Goal: Task Accomplishment & Management: Manage account settings

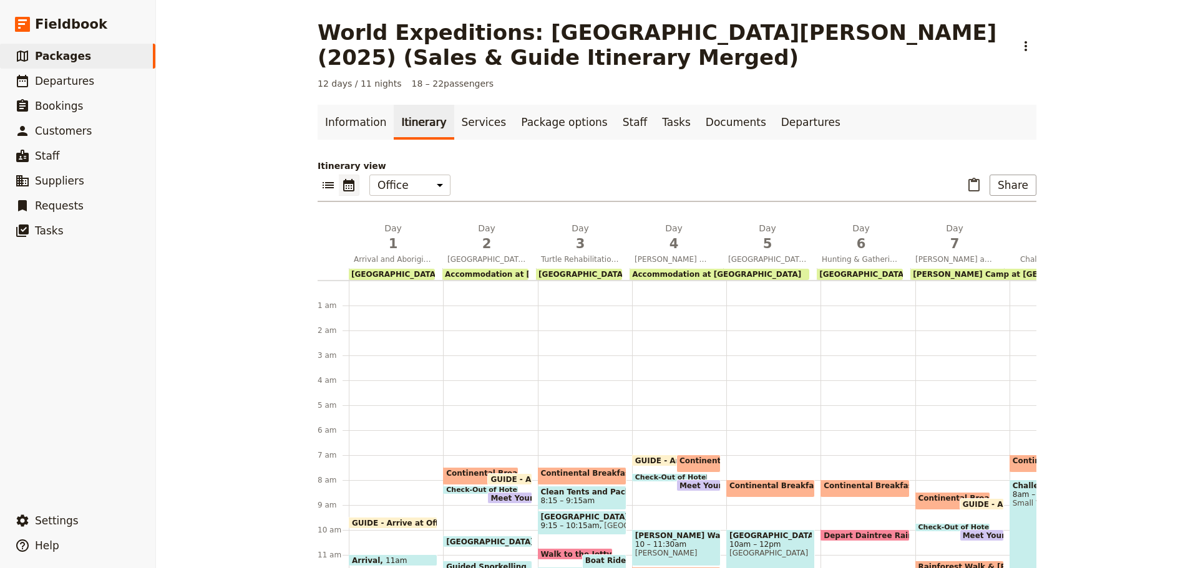
scroll to position [305, 0]
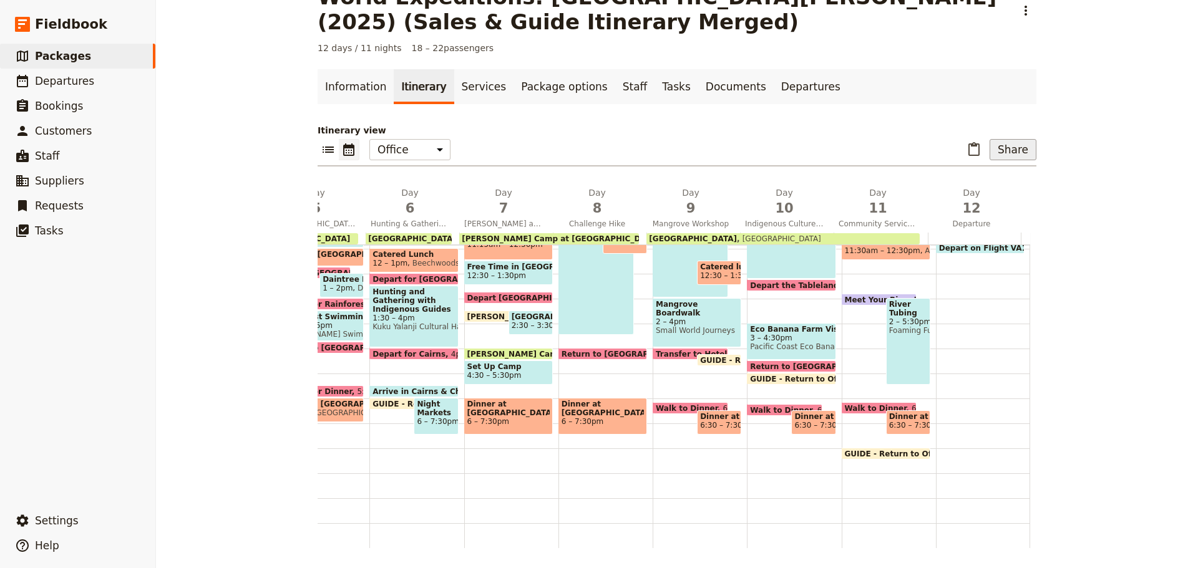
click at [1029, 150] on button "Share" at bounding box center [1012, 149] width 47 height 21
click at [997, 197] on span "Passenger itinerary" at bounding box center [981, 194] width 84 height 12
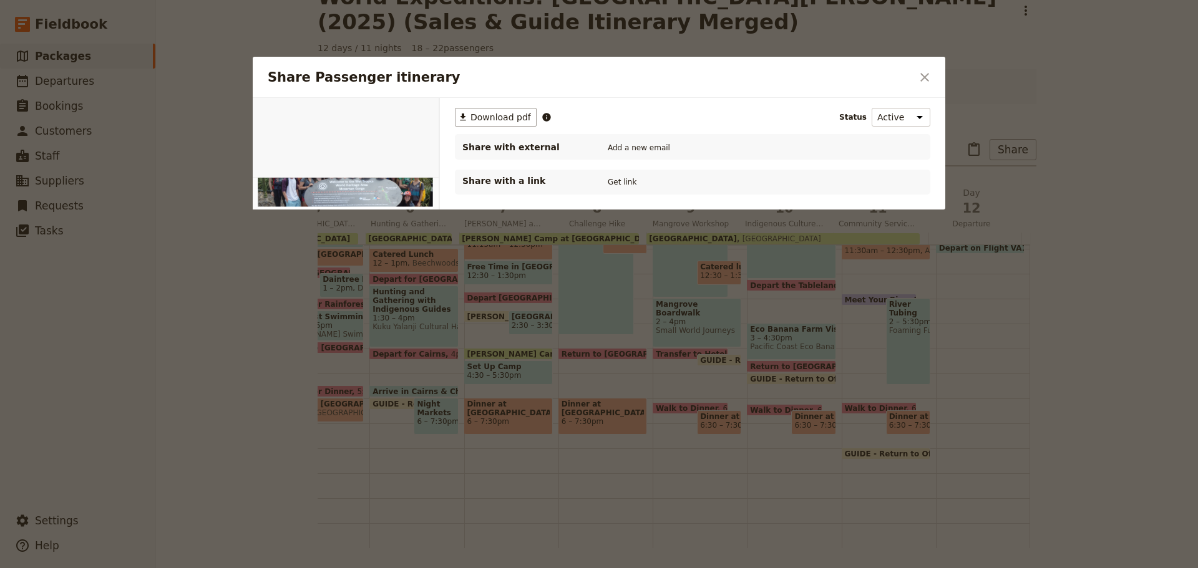
scroll to position [0, 0]
click at [482, 117] on span "Download pdf" at bounding box center [500, 117] width 61 height 12
click at [512, 111] on span "Download pdf" at bounding box center [500, 117] width 61 height 12
click at [916, 82] on button "​" at bounding box center [924, 77] width 21 height 21
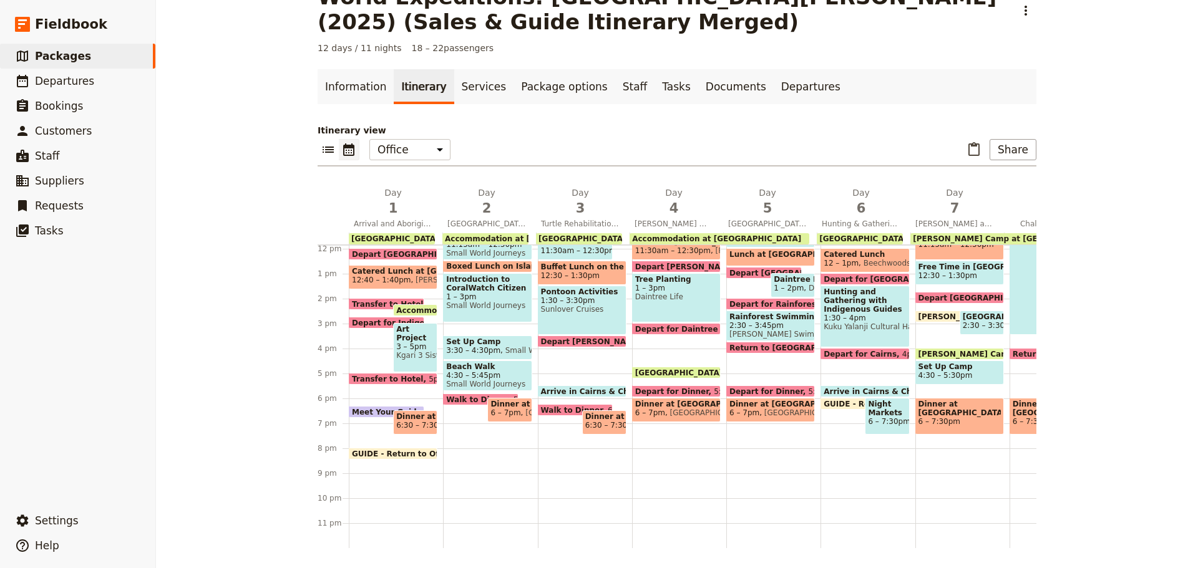
click at [410, 328] on span "Art Project with Indigenous Artist" at bounding box center [415, 333] width 38 height 17
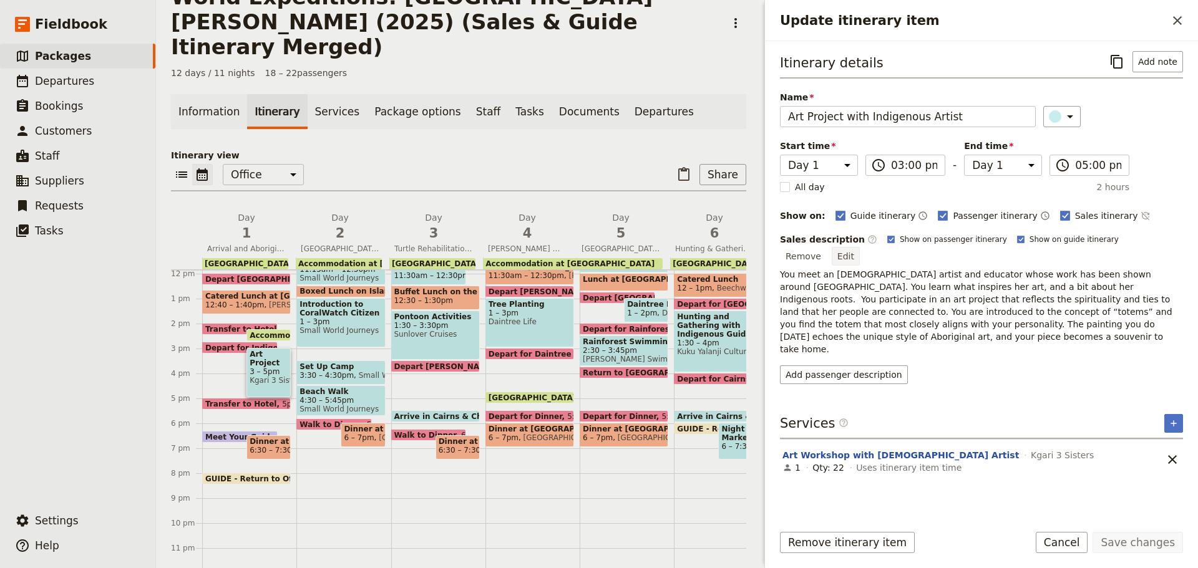
click at [860, 247] on button "Edit" at bounding box center [846, 256] width 28 height 19
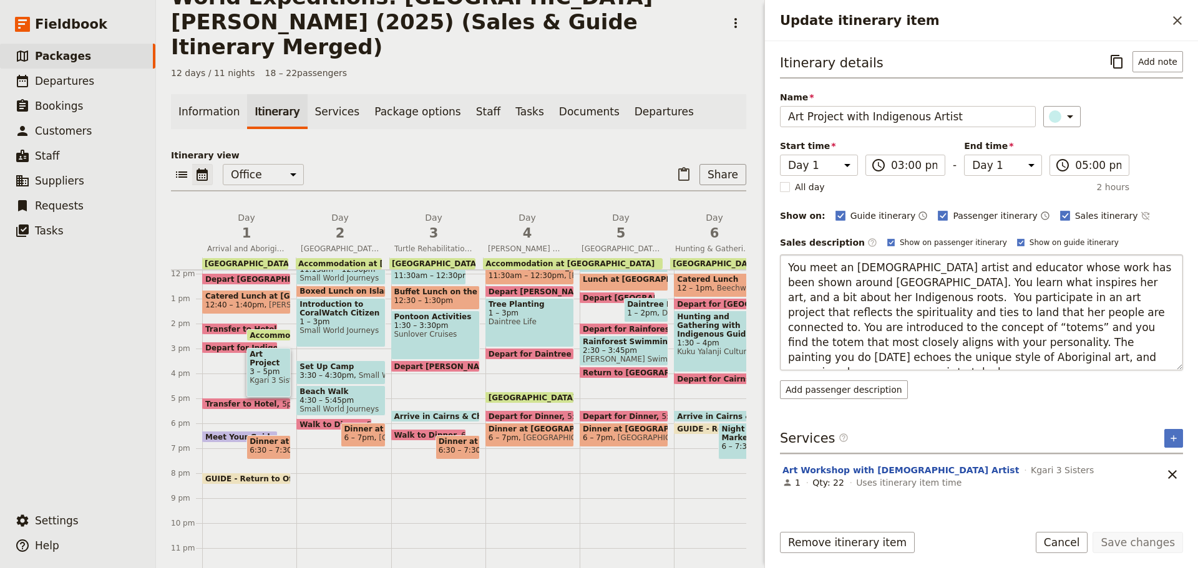
click at [952, 332] on textarea "You meet an Indigenous artist and educator whose work has been shown around Aus…" at bounding box center [981, 313] width 403 height 116
click at [1094, 320] on textarea "You meet an Indigenous artist and educator whose work has been shown around Aus…" at bounding box center [981, 313] width 403 height 116
click at [923, 312] on textarea "You meet an Indigenous artist and educator whose work has been shown around Aus…" at bounding box center [981, 313] width 403 height 116
click at [870, 468] on div "Itinerary details ​ Add note Name Art Project with Indigenous Artist ​ Start ti…" at bounding box center [981, 281] width 403 height 461
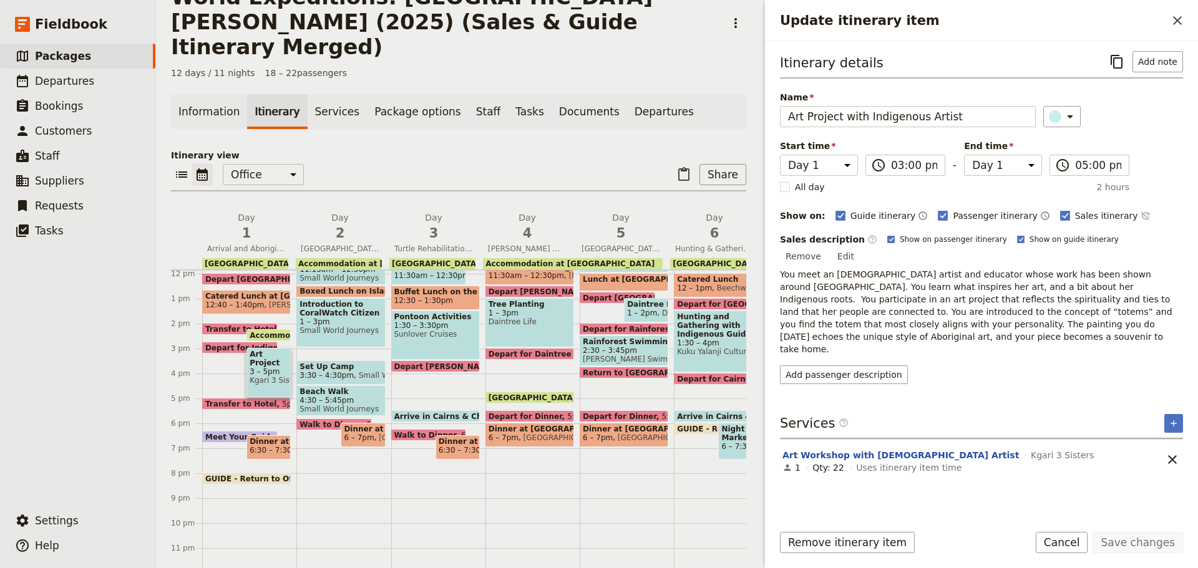
click at [830, 462] on div "Qty: 22" at bounding box center [828, 468] width 32 height 12
click at [825, 449] on button "Art Workshop with Indigenous Artist" at bounding box center [900, 455] width 236 height 12
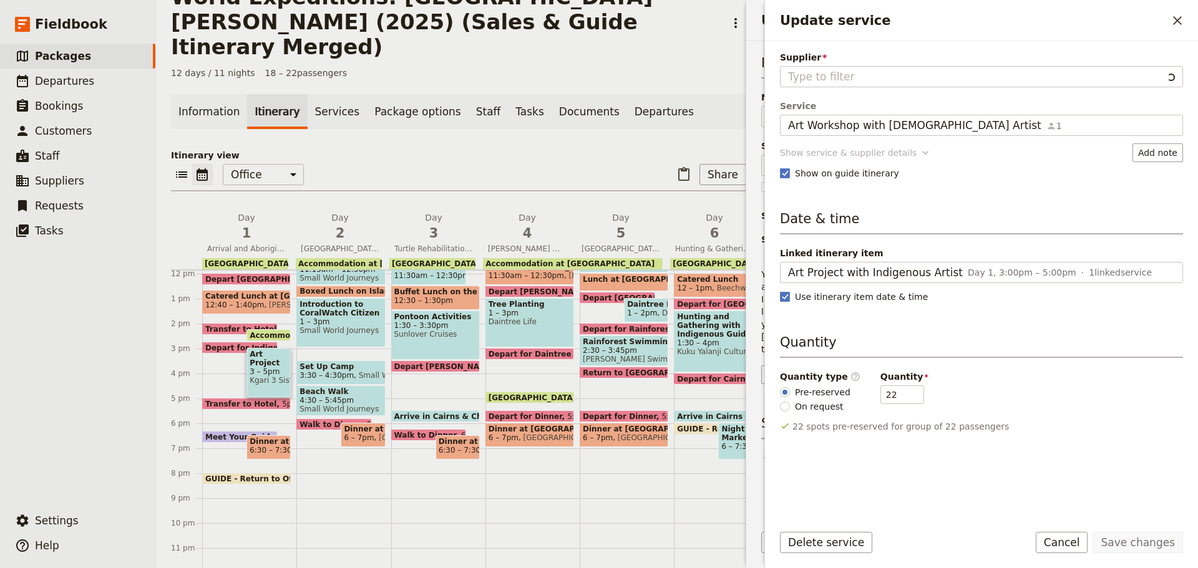
click at [817, 148] on div "Show service & supplier details" at bounding box center [848, 153] width 137 height 12
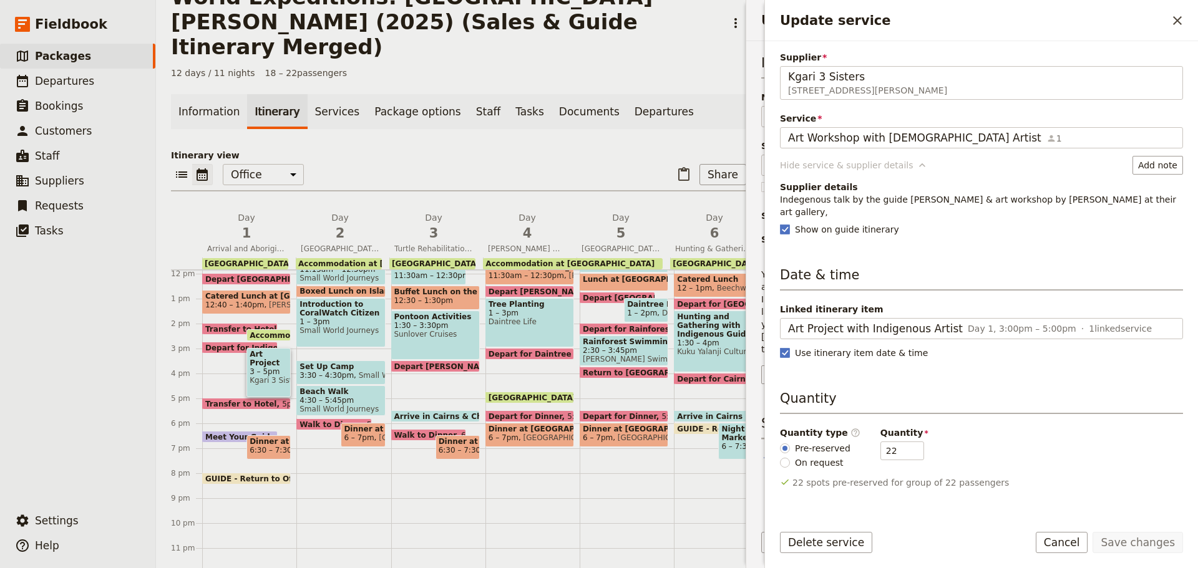
type input "Kgari 3 Sisters"
click at [831, 180] on div "Supplier details Indegenous talk by the guide Henry & art workshop by Sue held …" at bounding box center [981, 197] width 403 height 44
click at [831, 185] on h4 "Supplier details" at bounding box center [981, 187] width 403 height 12
click at [1067, 540] on button "Cancel" at bounding box center [1062, 542] width 52 height 21
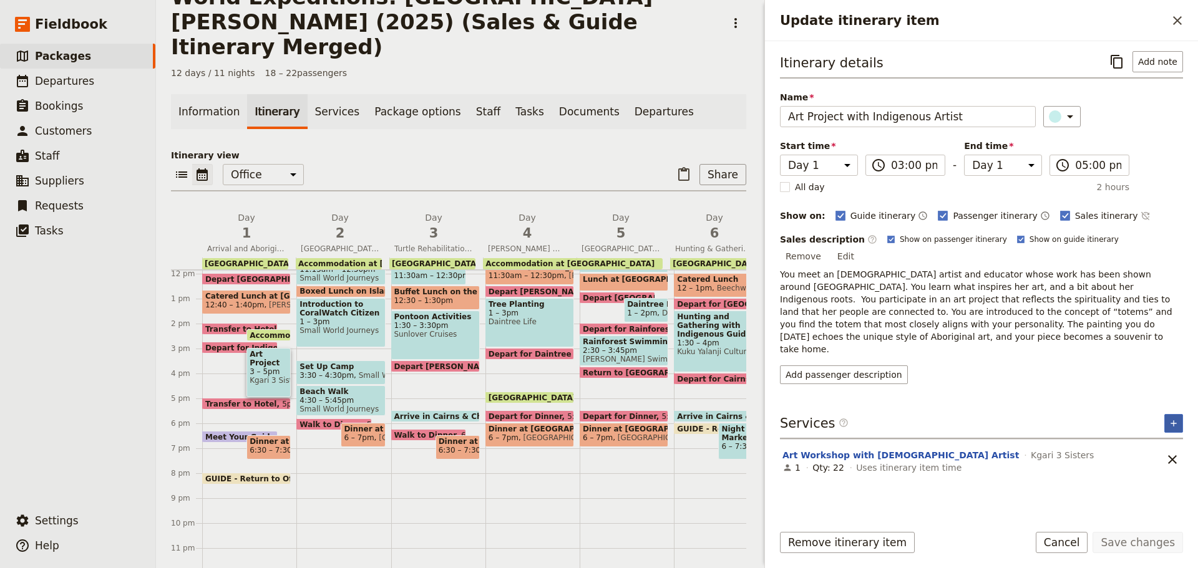
click at [1171, 419] on icon "Add service inclusion" at bounding box center [1173, 424] width 10 height 10
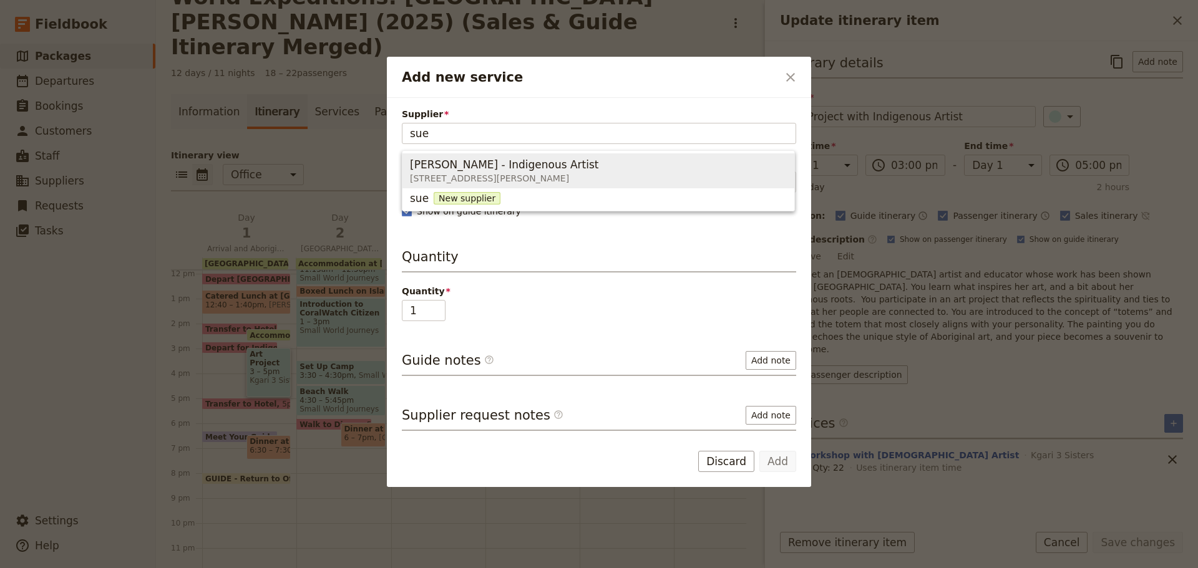
drag, startPoint x: 442, startPoint y: 134, endPoint x: 152, endPoint y: 114, distance: 291.4
click at [112, 568] on div "Add new service ​ Supplier sue Service Show on guide itinerary Quantity Quantit…" at bounding box center [599, 568] width 1198 height 0
type input "k"
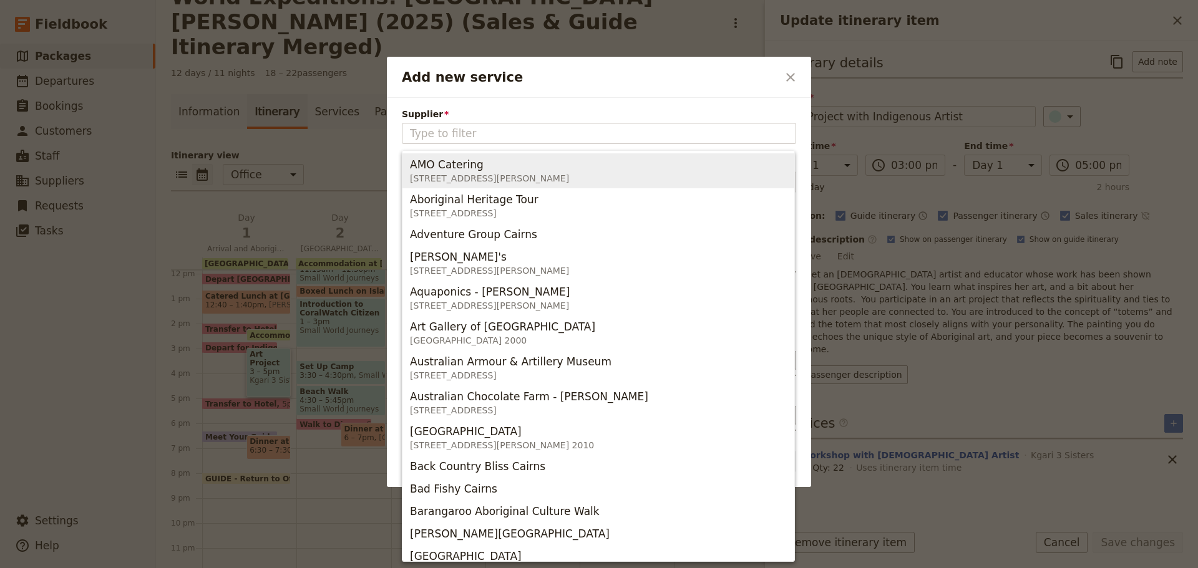
click at [482, 172] on div "AMO Catering 55 Spence Street, Cairns QLD 4870, Australia" at bounding box center [489, 171] width 159 height 30
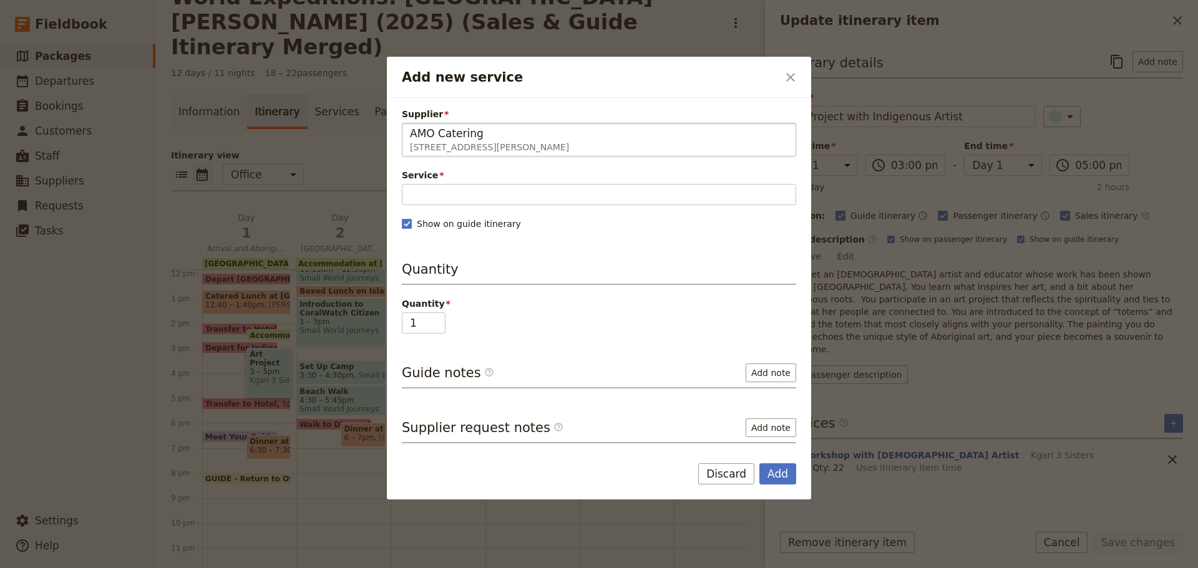
click at [477, 138] on span "AMO Catering" at bounding box center [447, 133] width 74 height 15
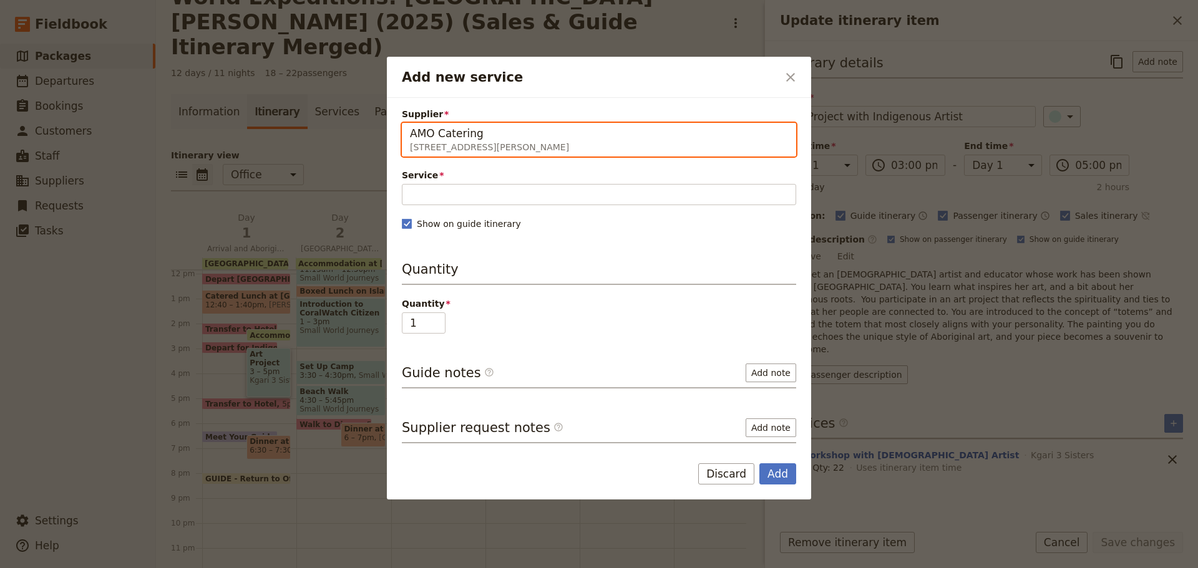
click at [410, 124] on input "AMO Catering" at bounding box center [409, 123] width 1 height 1
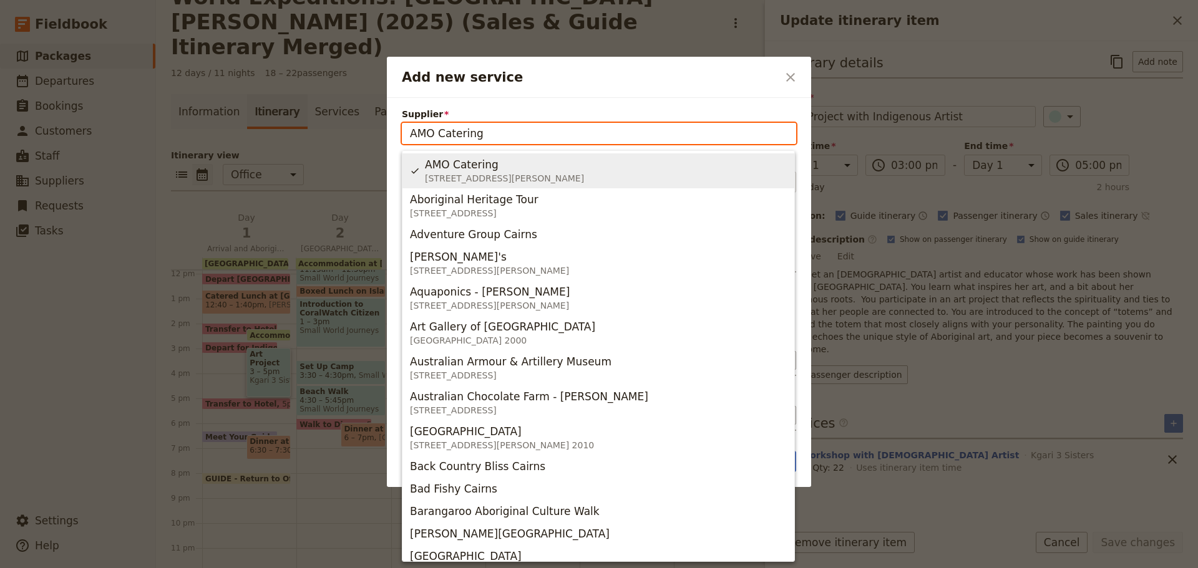
drag, startPoint x: 498, startPoint y: 137, endPoint x: 316, endPoint y: 137, distance: 182.2
click at [316, 568] on div "Add new service ​ Supplier AMO Catering Service Please fill out this field. Sho…" at bounding box center [599, 568] width 1198 height 0
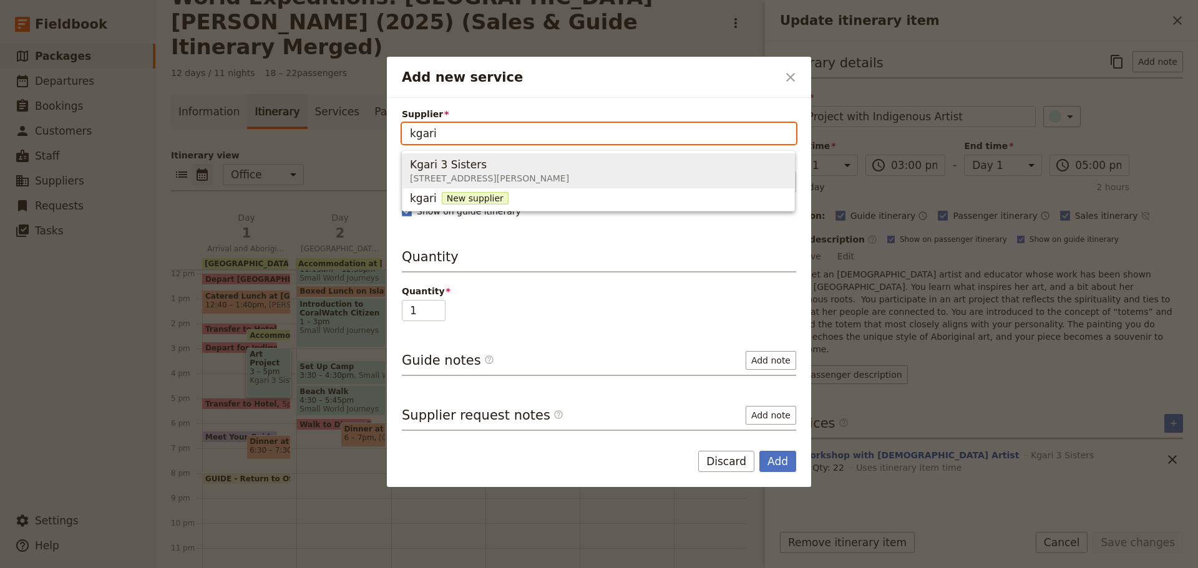
click at [412, 164] on span "Kgari 3 Sisters" at bounding box center [448, 164] width 77 height 15
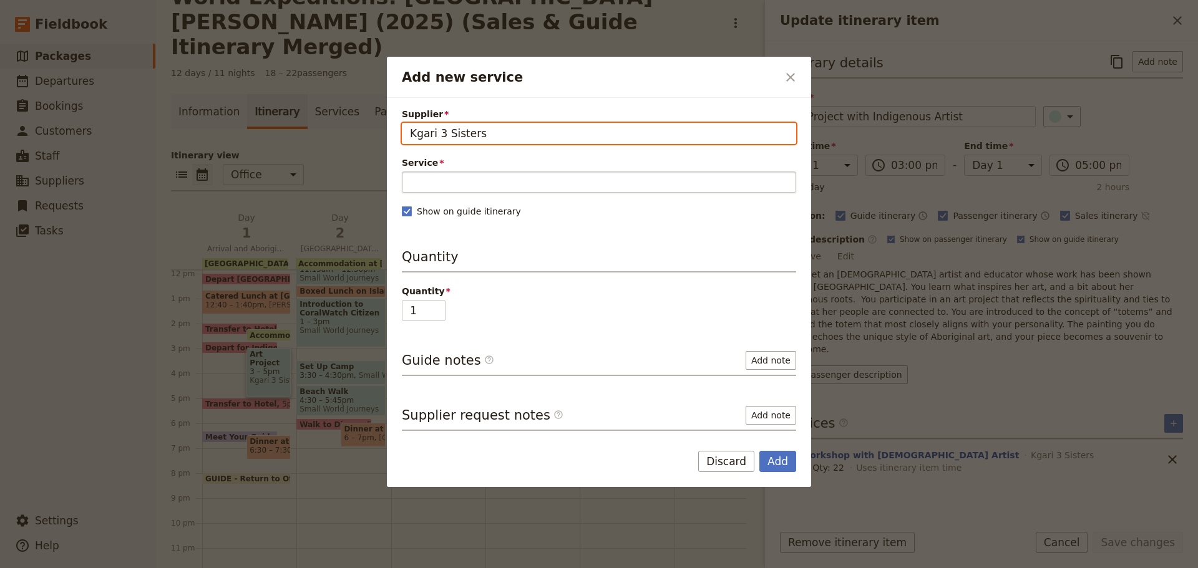
type input "Kgari 3 Sisters"
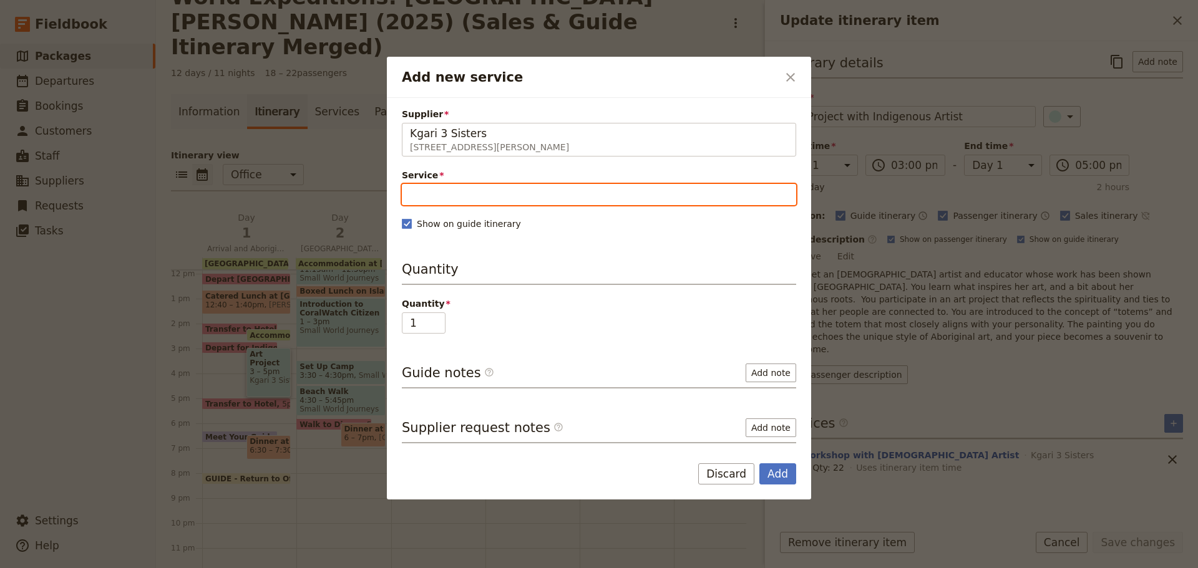
click at [498, 180] on label "Service" at bounding box center [599, 185] width 394 height 32
click at [498, 184] on input "Service" at bounding box center [599, 194] width 394 height 21
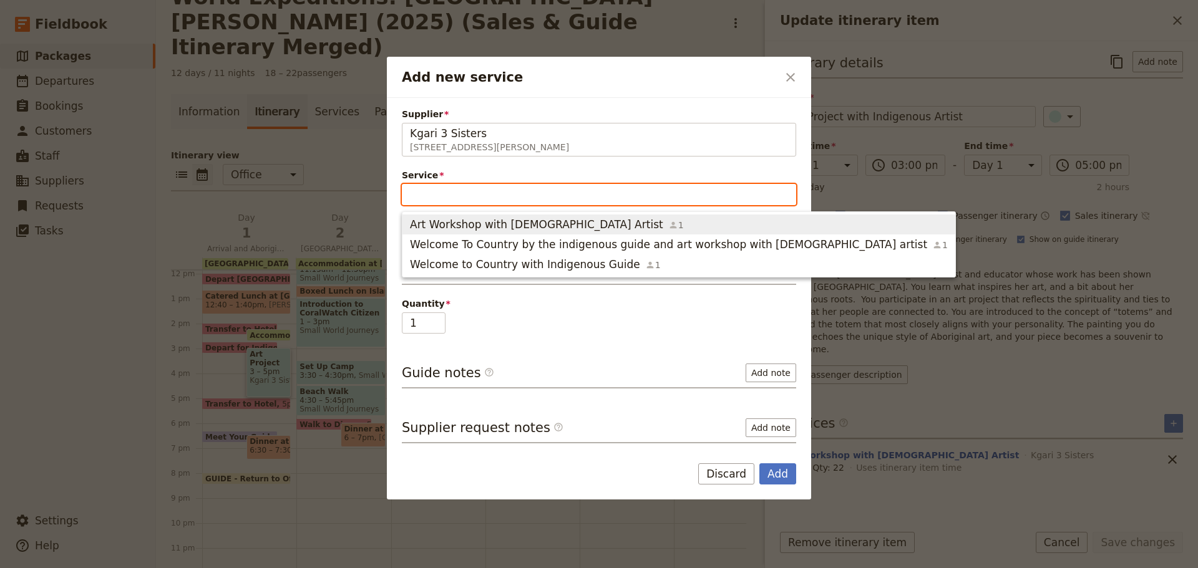
click at [535, 230] on span "Art Workshop with Indigenous Artist" at bounding box center [536, 224] width 253 height 15
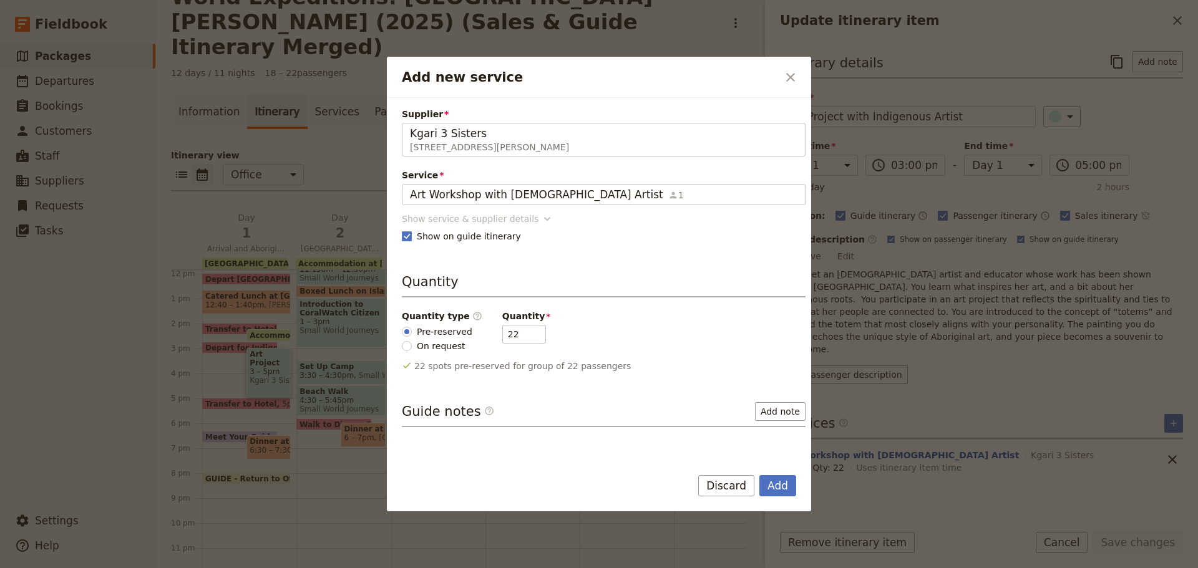
click at [469, 220] on div "Show service & supplier details" at bounding box center [470, 219] width 137 height 12
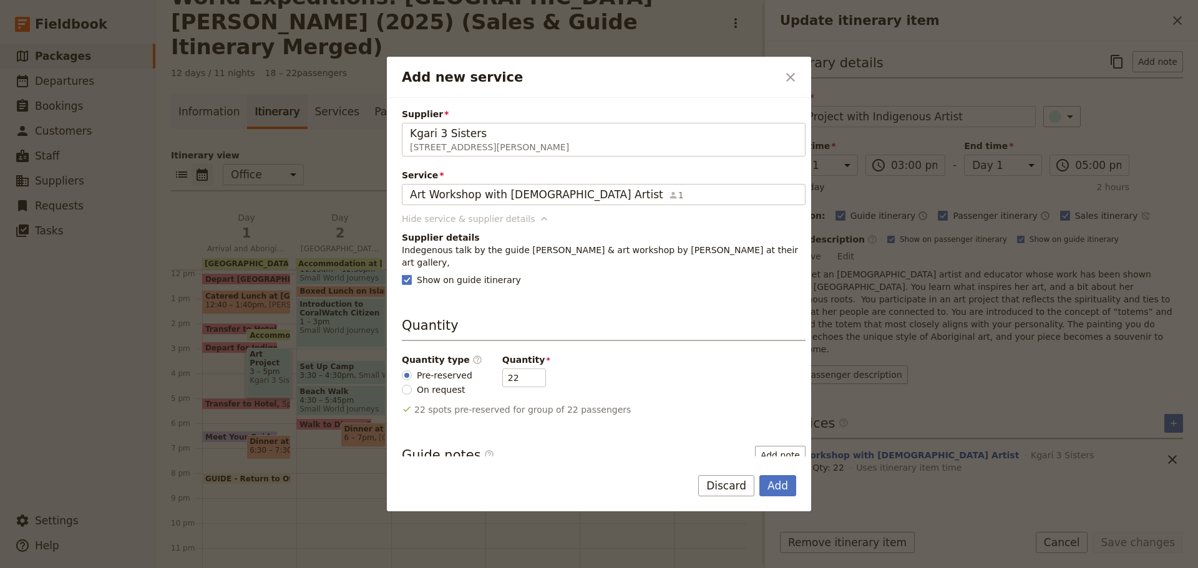
click at [467, 219] on div "Hide service & supplier details" at bounding box center [468, 219] width 133 height 12
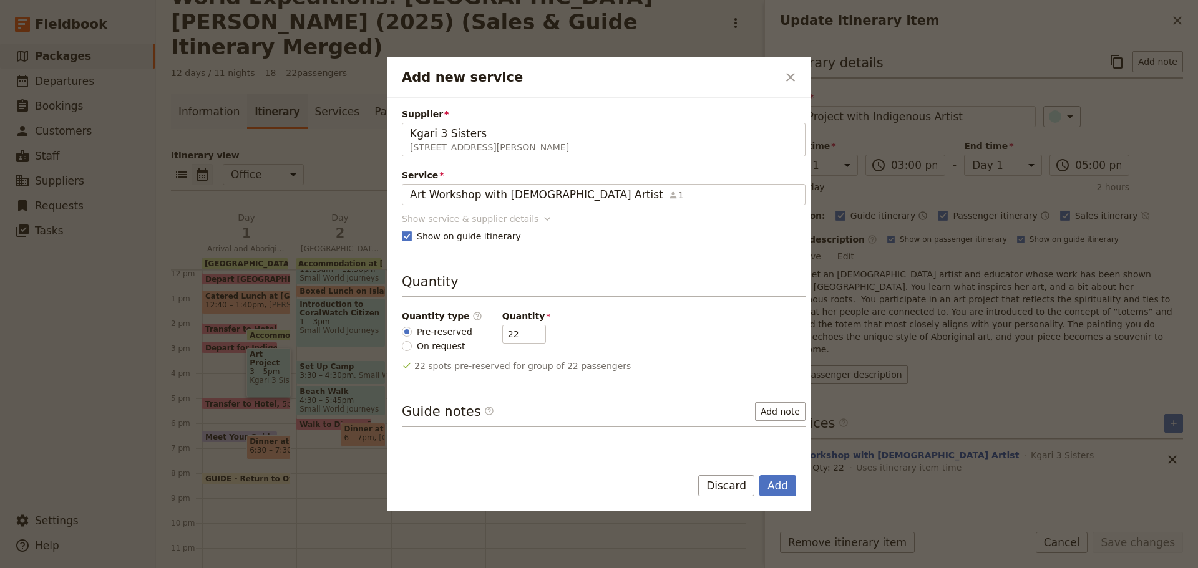
click at [467, 219] on div "Show service & supplier details" at bounding box center [470, 219] width 137 height 12
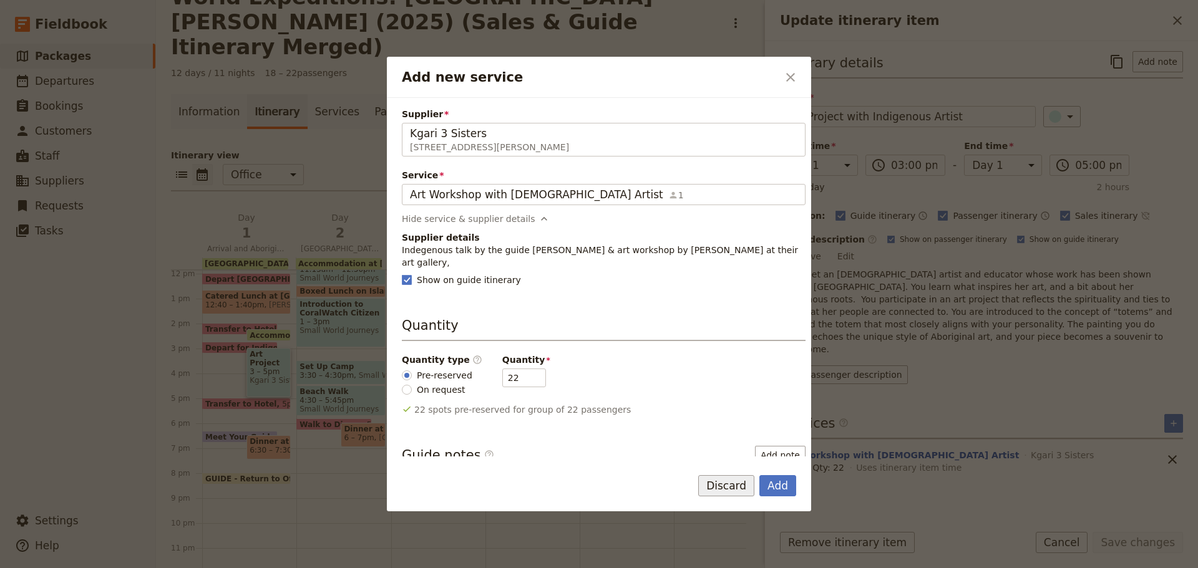
click at [721, 482] on button "Discard" at bounding box center [726, 485] width 56 height 21
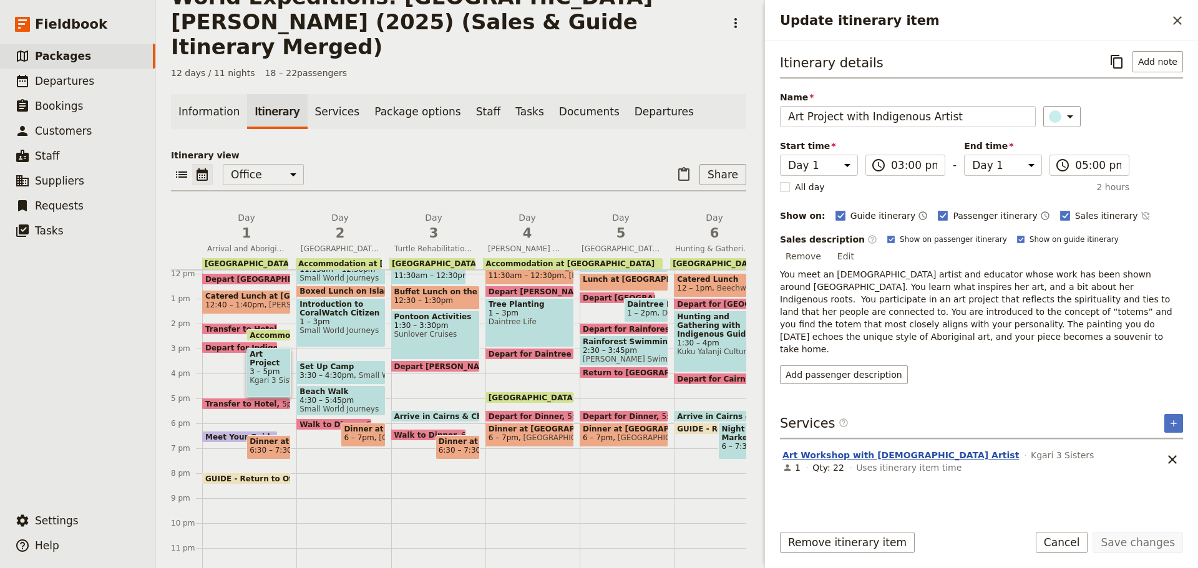
click at [863, 449] on button "Art Workshop with Indigenous Artist" at bounding box center [900, 455] width 236 height 12
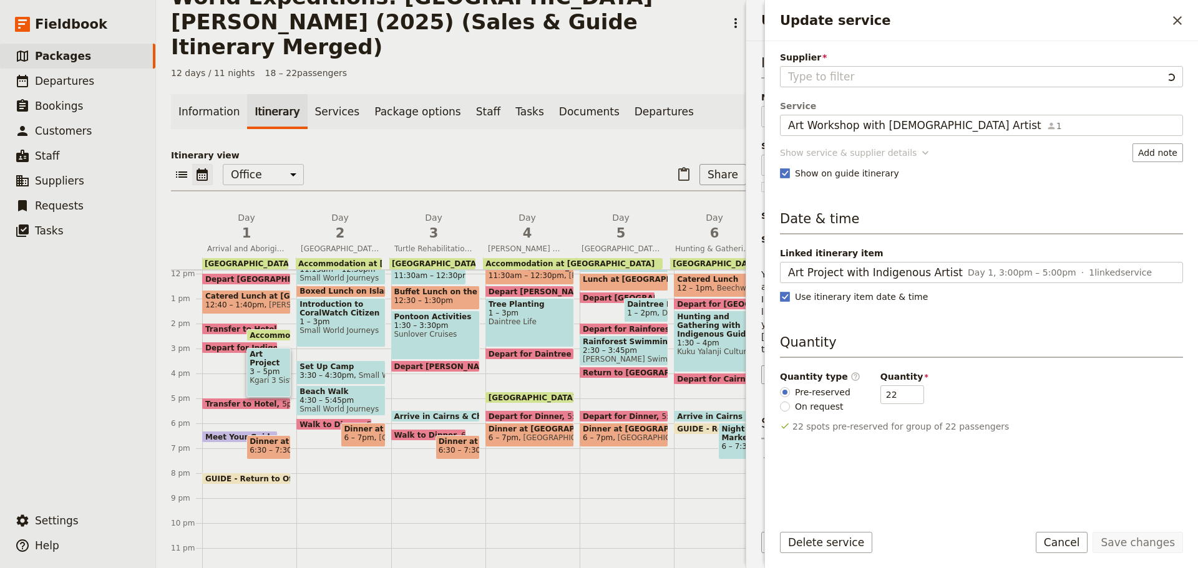
type input "Kgari 3 Sisters"
click at [812, 145] on div "Supplier Kgari 3 Sisters Service Art Workshop with Indigenous Artist 1 Art Work…" at bounding box center [981, 281] width 403 height 461
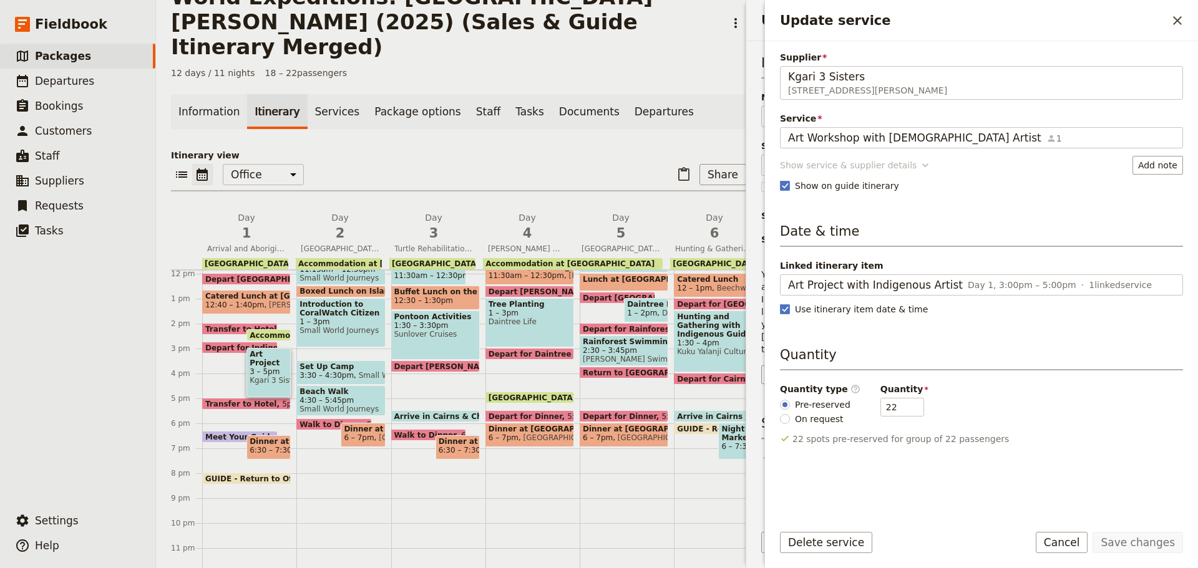
click at [810, 163] on div "Show service & supplier details" at bounding box center [848, 165] width 137 height 12
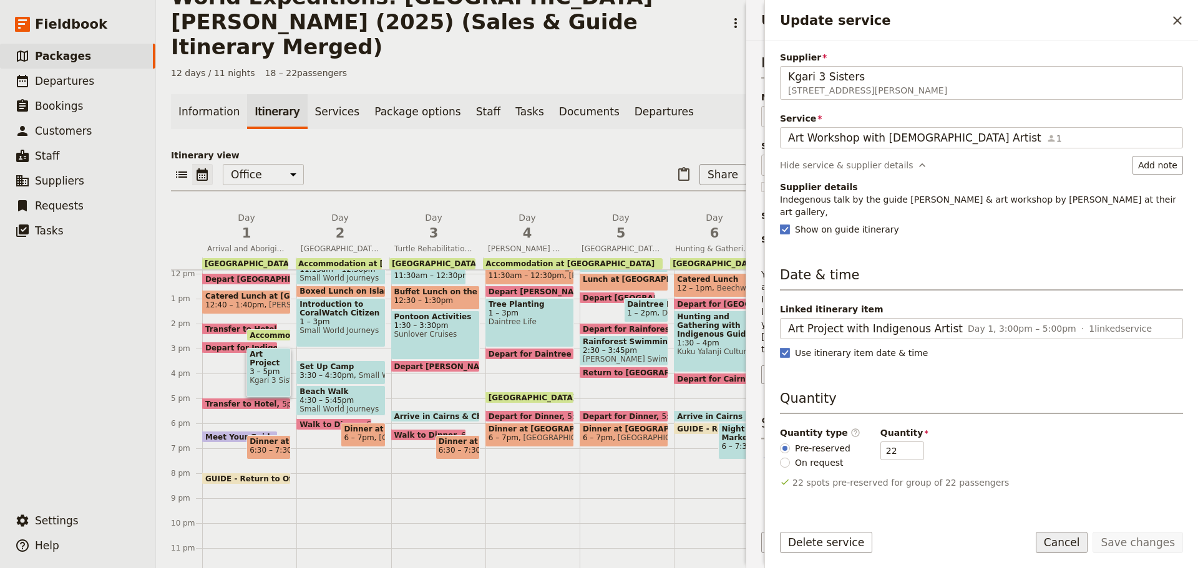
click at [1071, 543] on button "Cancel" at bounding box center [1062, 542] width 52 height 21
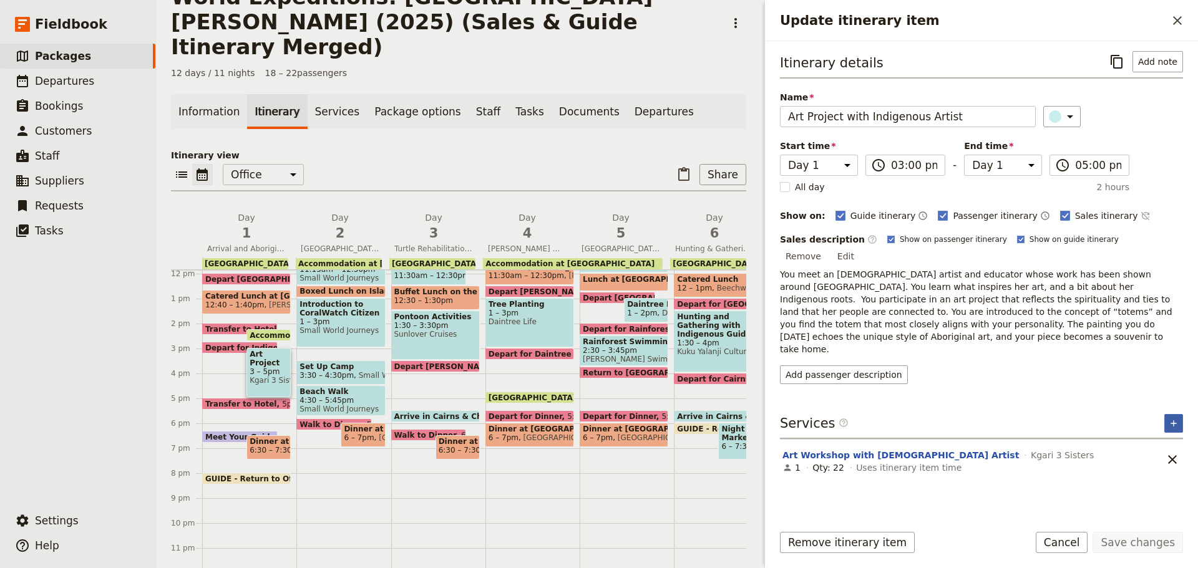
click at [1175, 414] on button "​" at bounding box center [1173, 423] width 19 height 19
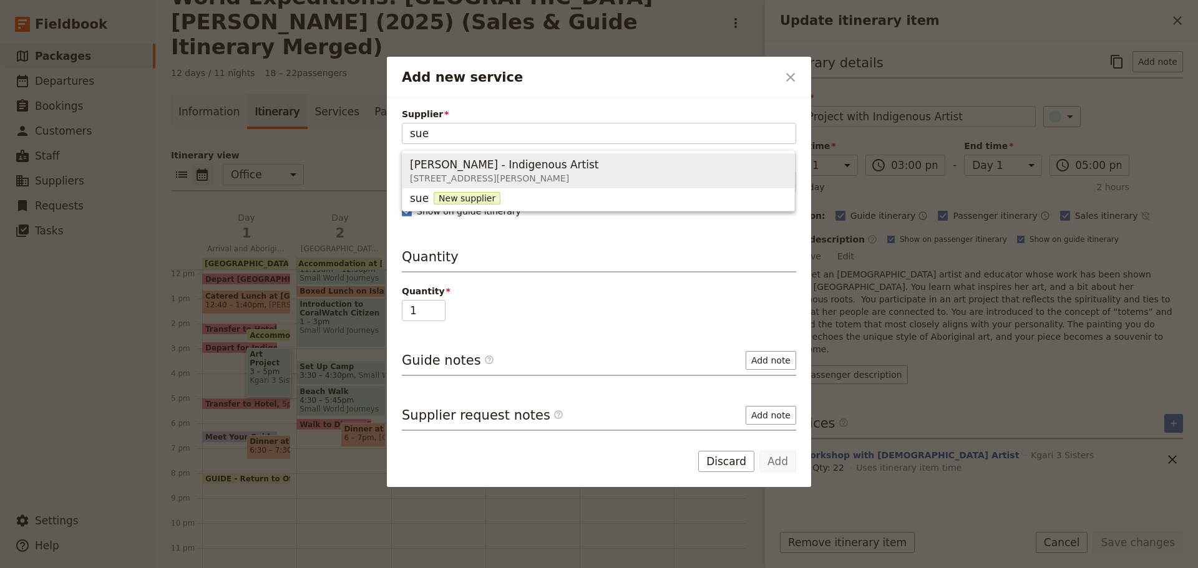
click at [512, 168] on span "Sue Reys - Indigenous Artist" at bounding box center [504, 164] width 188 height 15
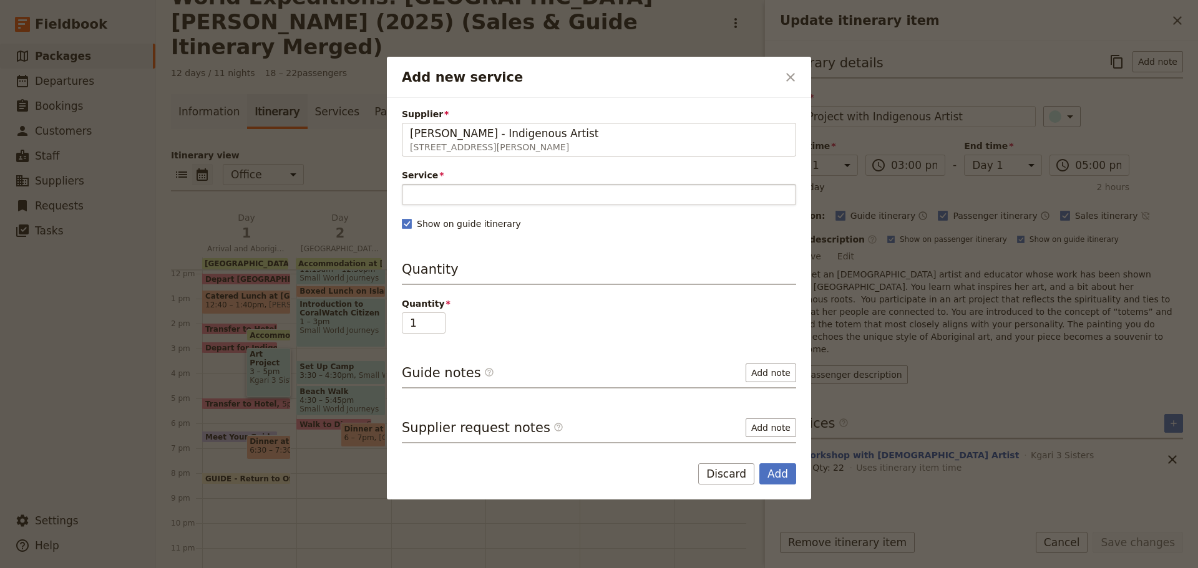
type input "Sue Reys - Indigenous Artist"
click at [434, 199] on input "Service" at bounding box center [599, 194] width 394 height 21
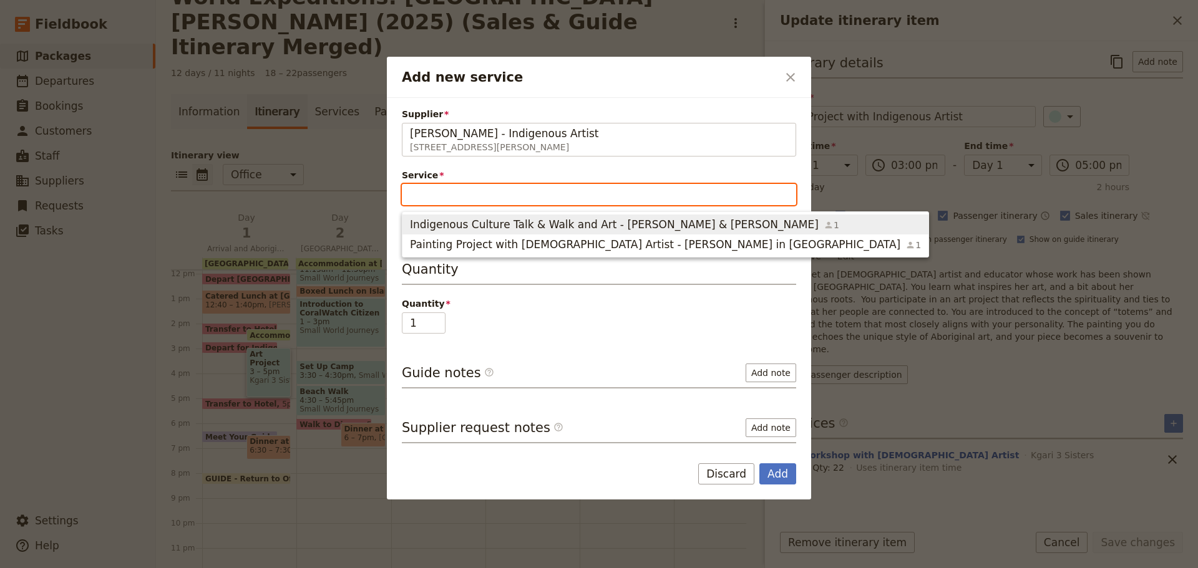
click at [442, 224] on span "Indigenous Culture Talk & Walk and Art - Henry & Sue" at bounding box center [614, 224] width 409 height 15
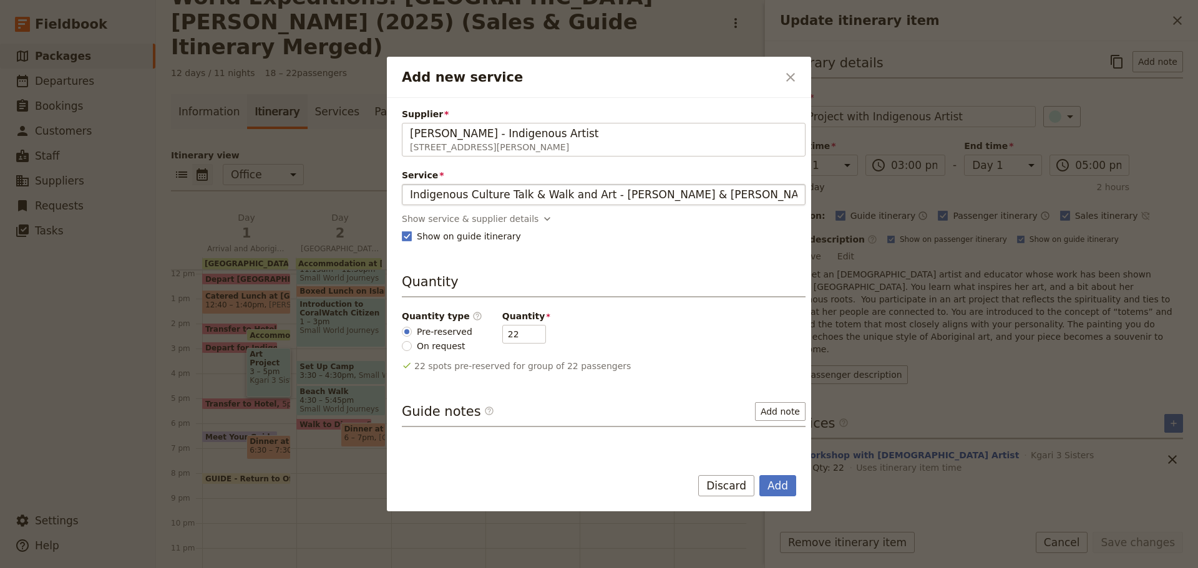
click at [473, 194] on input "Indigenous Culture Talk & Walk and Art - Henry & Sue" at bounding box center [603, 194] width 387 height 15
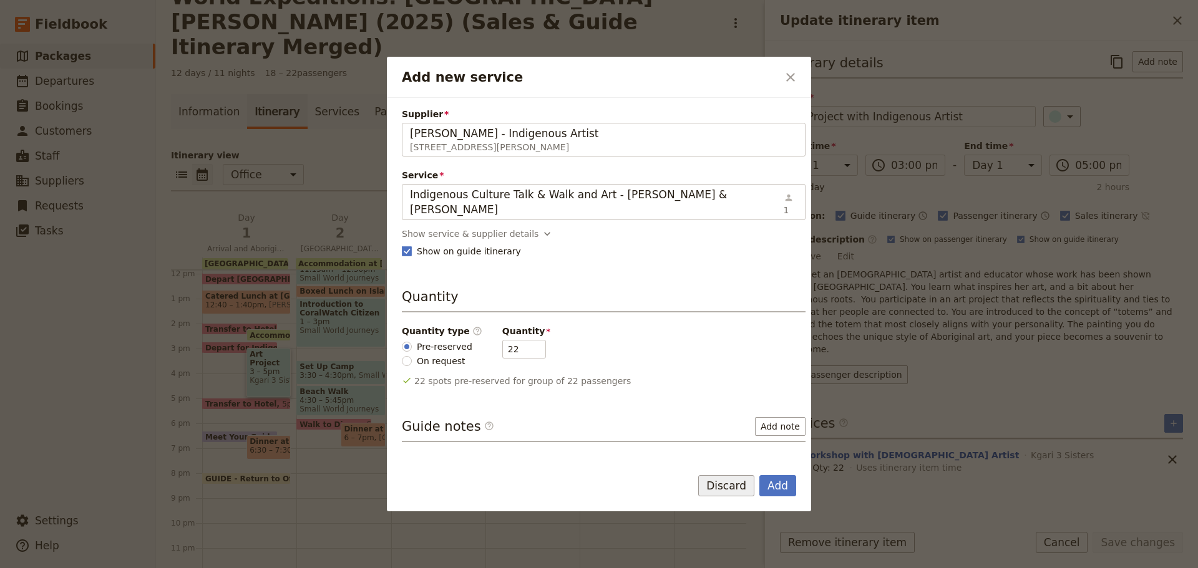
click at [727, 491] on button "Discard" at bounding box center [726, 485] width 56 height 21
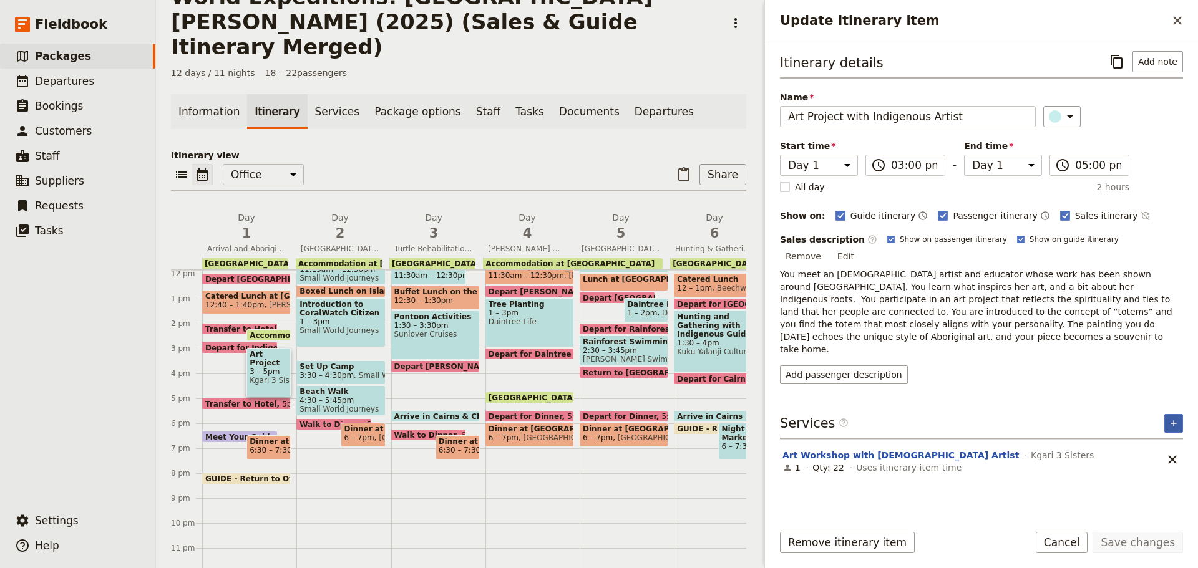
click at [1168, 414] on button "​" at bounding box center [1173, 423] width 19 height 19
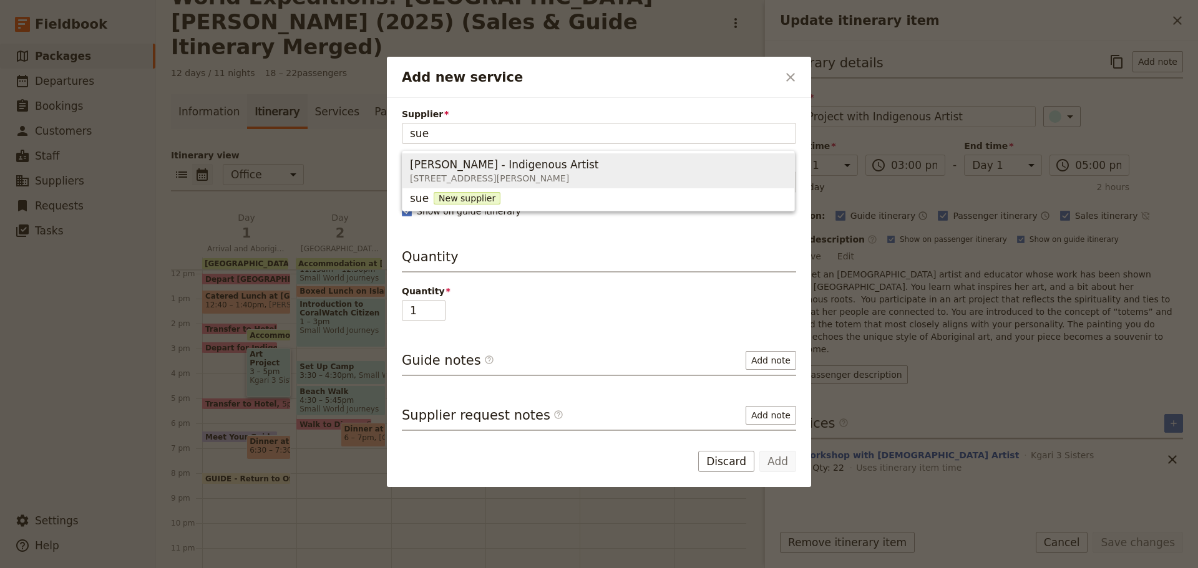
click at [468, 172] on span "Sue Reys - Indigenous Artist" at bounding box center [504, 164] width 188 height 15
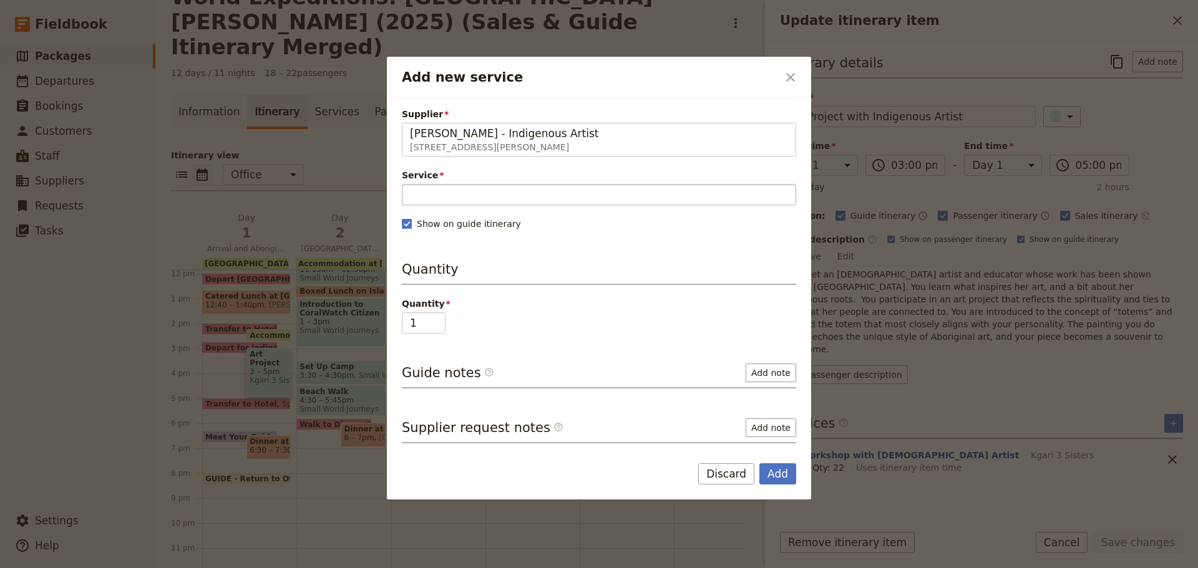
type input "Sue Reys - Indigenous Artist"
click at [437, 198] on input "Service" at bounding box center [599, 194] width 394 height 21
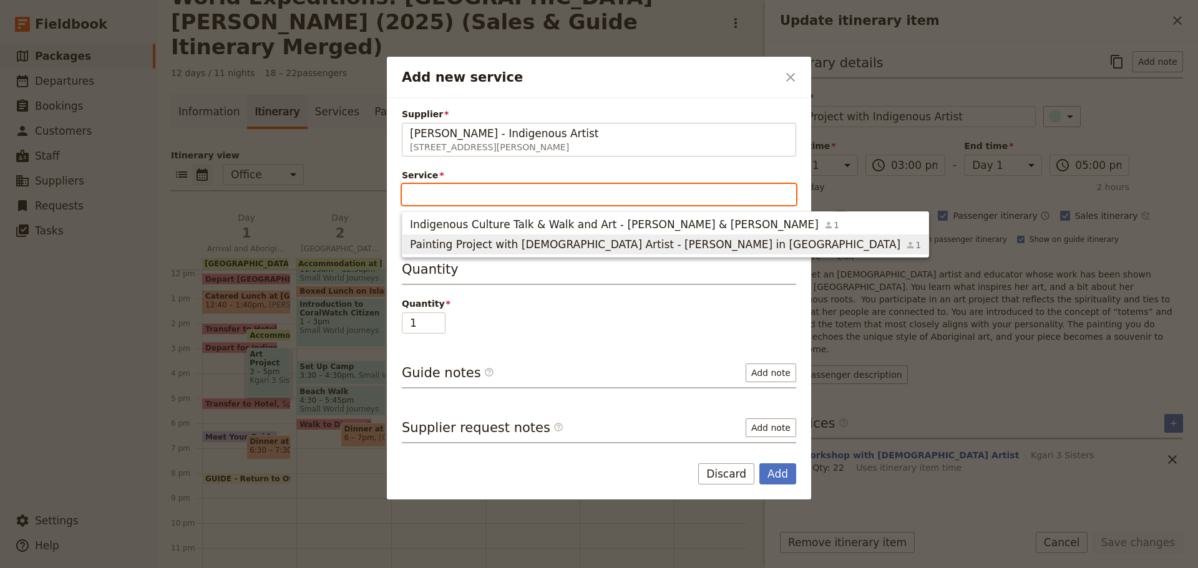
click at [572, 250] on span "Painting Project with Indigenous Artist - Sue in Cairns" at bounding box center [655, 244] width 490 height 15
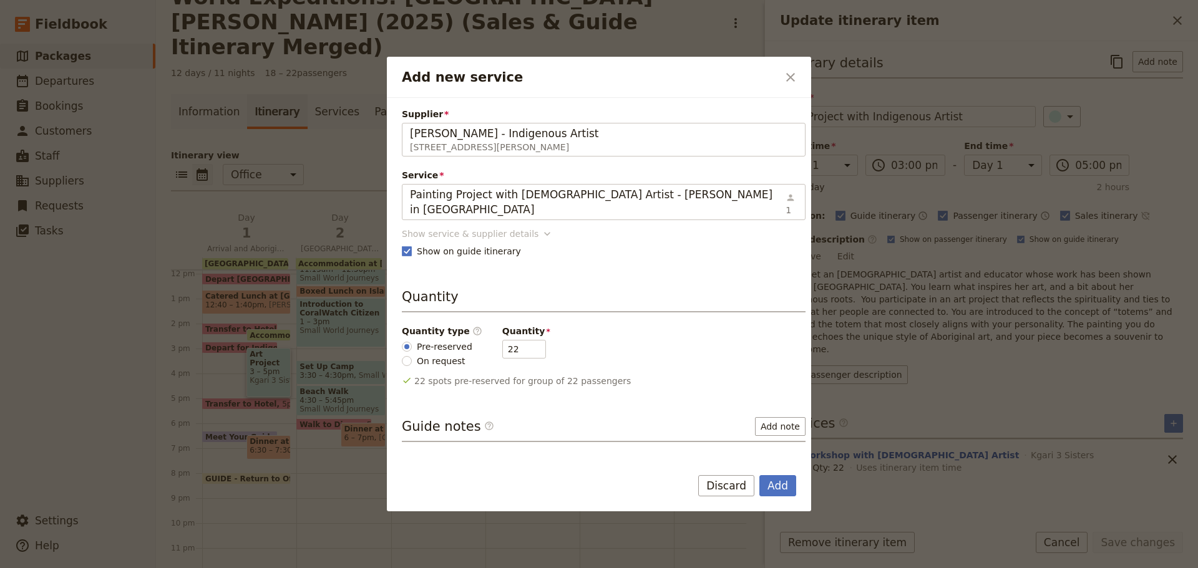
click at [456, 228] on div "Show service & supplier details" at bounding box center [470, 234] width 137 height 12
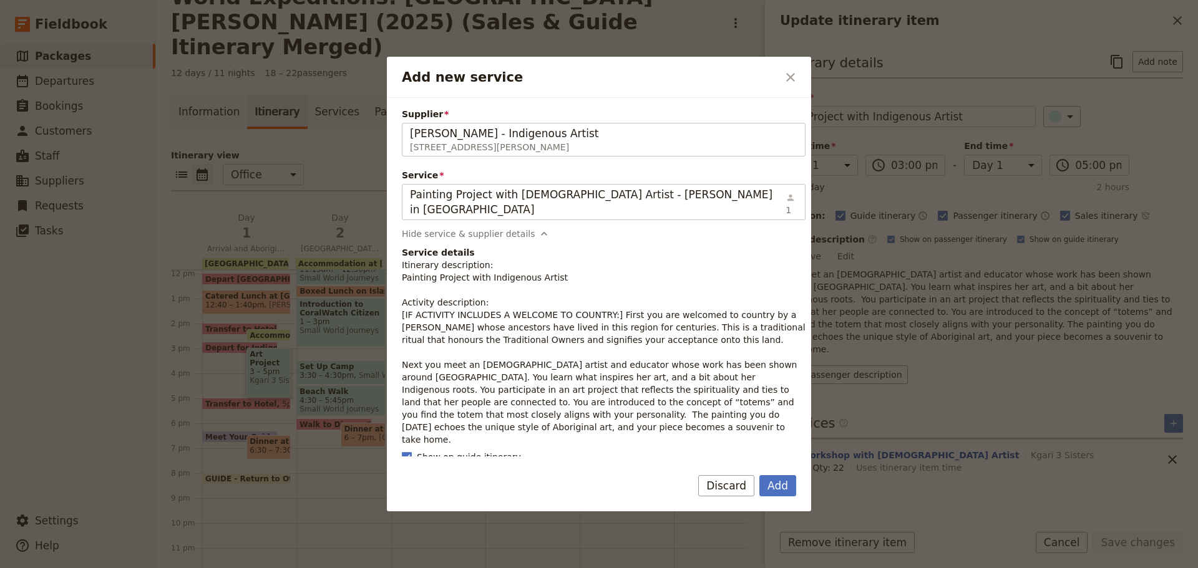
click at [463, 316] on p "Itinerary description: Painting Project with Indigenous Artist Activity descrip…" at bounding box center [604, 352] width 404 height 187
click at [723, 481] on button "Discard" at bounding box center [726, 485] width 56 height 21
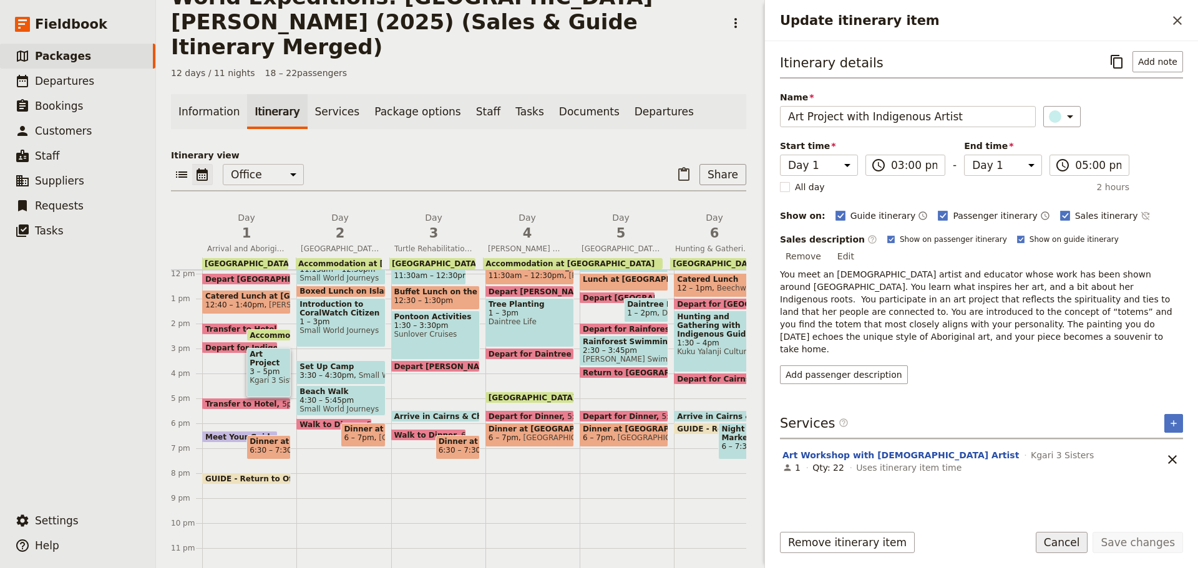
click at [1077, 550] on button "Cancel" at bounding box center [1062, 542] width 52 height 21
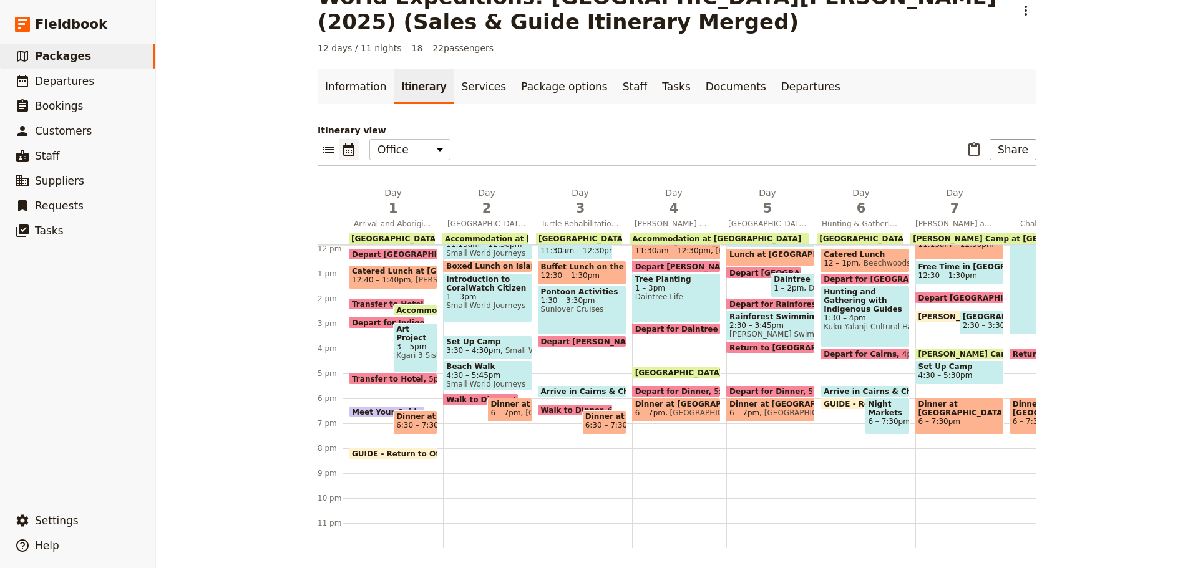
click at [398, 342] on span "3 – 5pm" at bounding box center [415, 346] width 38 height 9
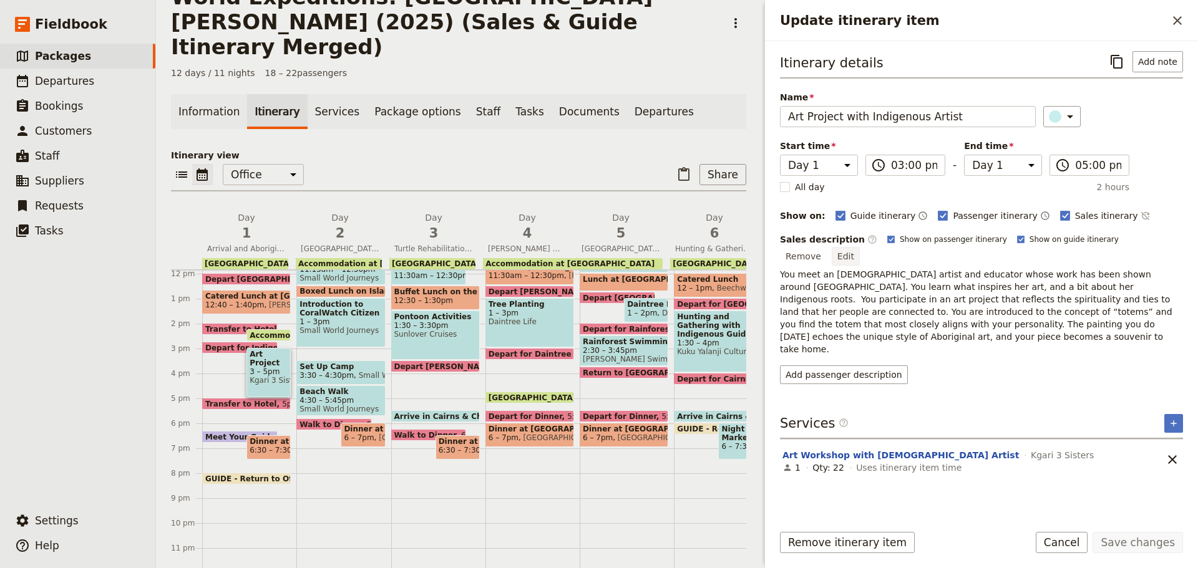
click at [860, 247] on button "Edit" at bounding box center [846, 256] width 28 height 19
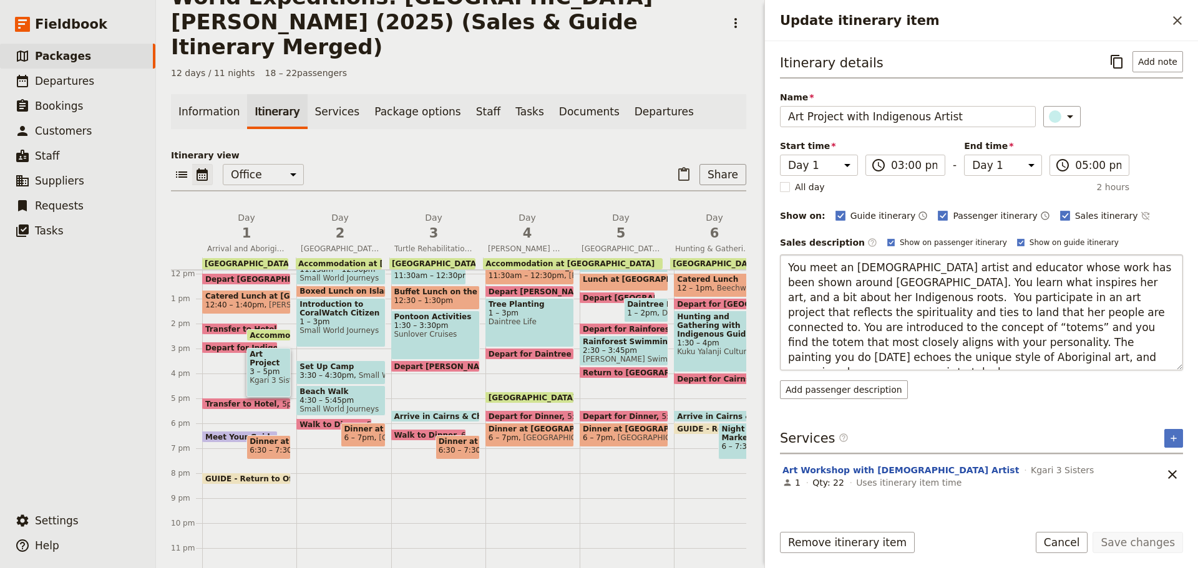
click at [869, 289] on textarea "You meet an [DEMOGRAPHIC_DATA] artist and educator whose work has been shown ar…" at bounding box center [981, 313] width 403 height 116
click at [1155, 284] on textarea "You meet an [DEMOGRAPHIC_DATA] artist and educator whose work has been shown ar…" at bounding box center [981, 313] width 403 height 116
type textarea "You meet an [DEMOGRAPHIC_DATA] artist and educator whose work has been shown ar…"
click at [1172, 542] on button "Save changes" at bounding box center [1137, 542] width 90 height 21
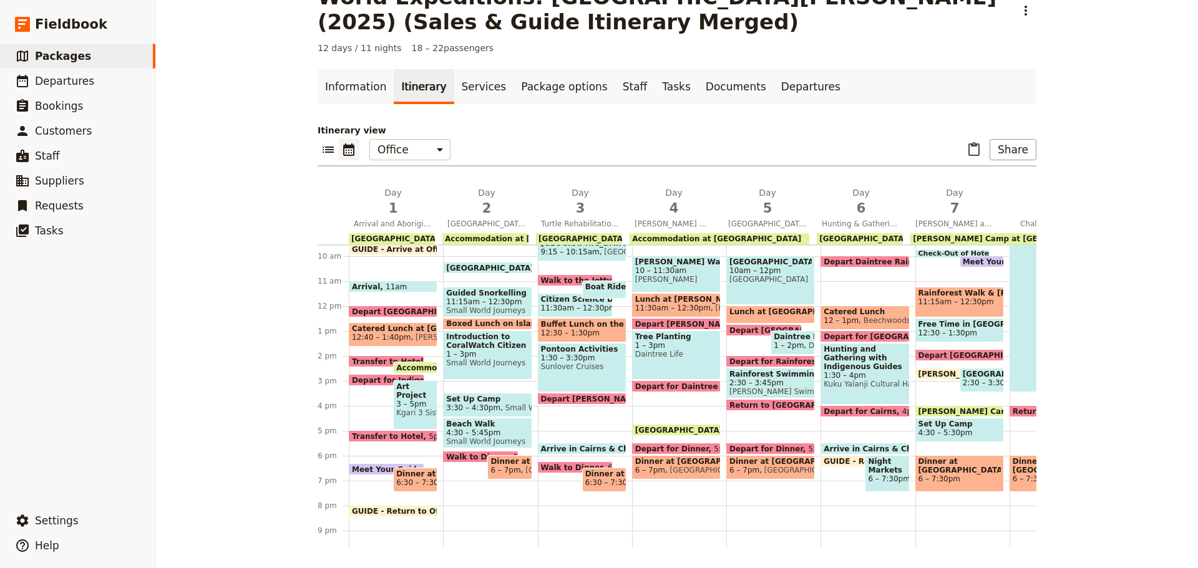
scroll to position [118, 0]
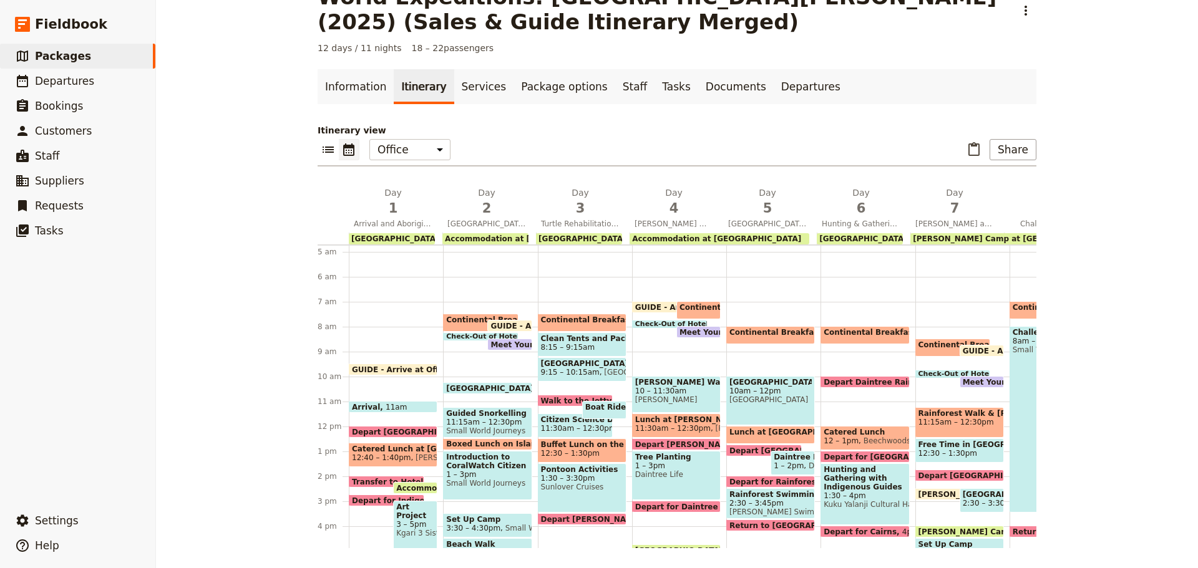
click at [467, 391] on span at bounding box center [487, 391] width 87 height 5
select select "2"
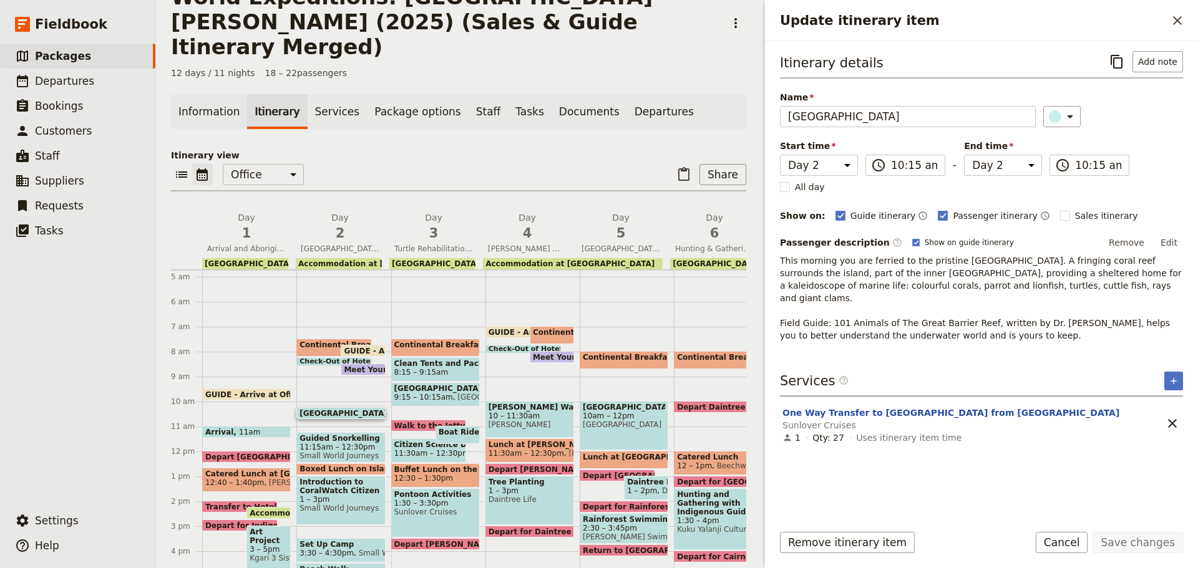
click at [357, 370] on span at bounding box center [362, 372] width 43 height 5
select select "2"
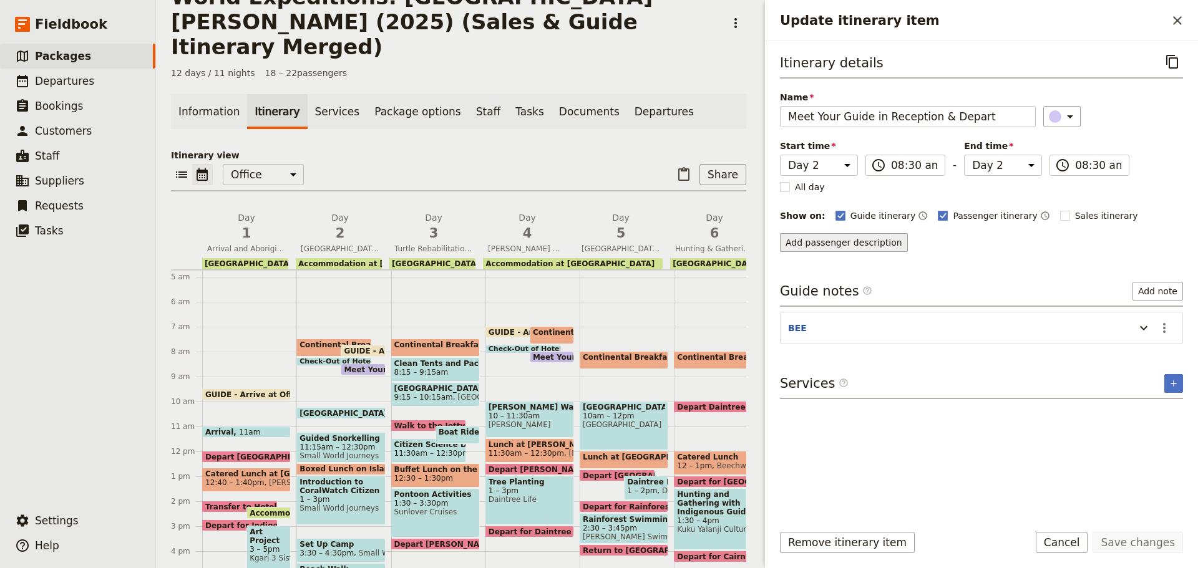
click at [889, 243] on button "Add passenger description" at bounding box center [844, 242] width 128 height 19
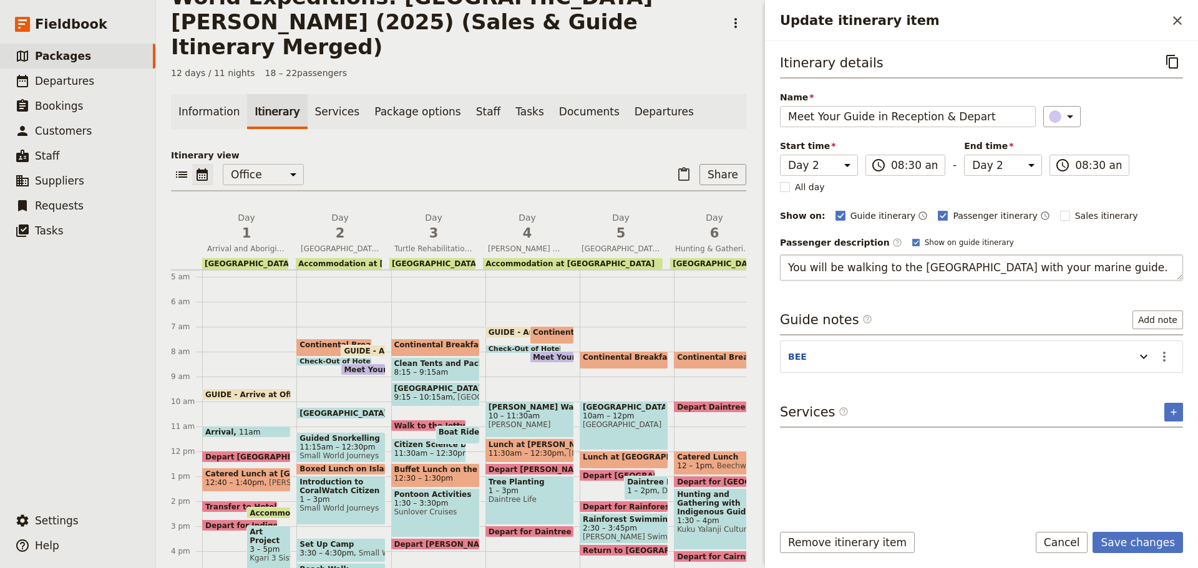
click at [1057, 269] on textarea "You will be walking to the Reef Fleet Terminal with your marine guide." at bounding box center [981, 268] width 403 height 26
click at [1056, 269] on textarea "You will be walking to the Reef Fleet Terminal with your marine guide." at bounding box center [981, 268] width 403 height 26
type textarea "You will be walking to the [GEOGRAPHIC_DATA] with your guide."
click at [1143, 550] on button "Save changes" at bounding box center [1137, 542] width 90 height 21
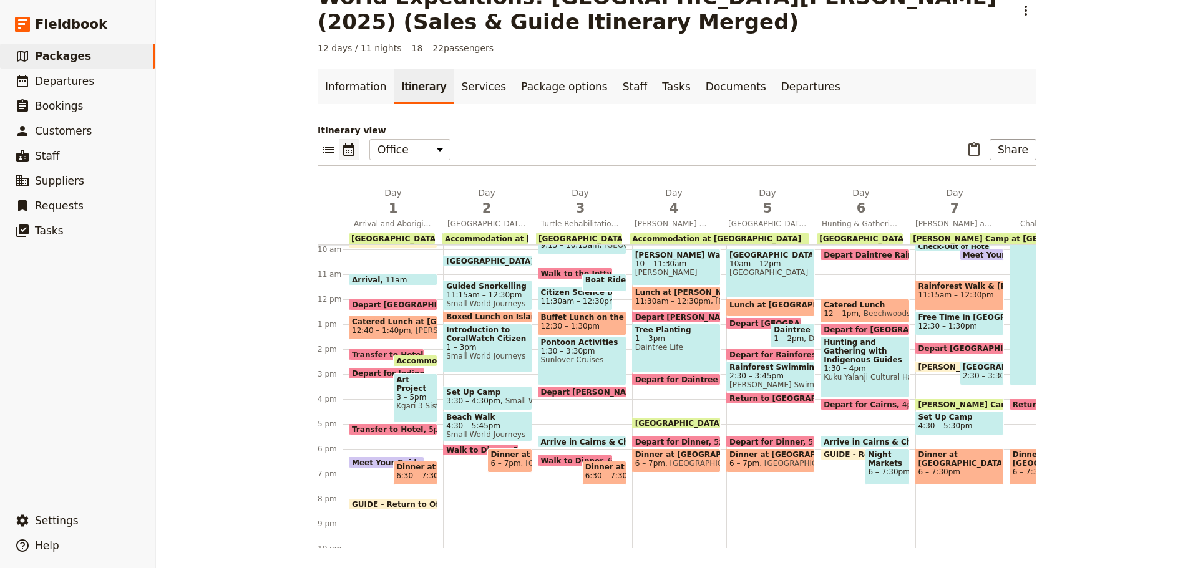
scroll to position [305, 0]
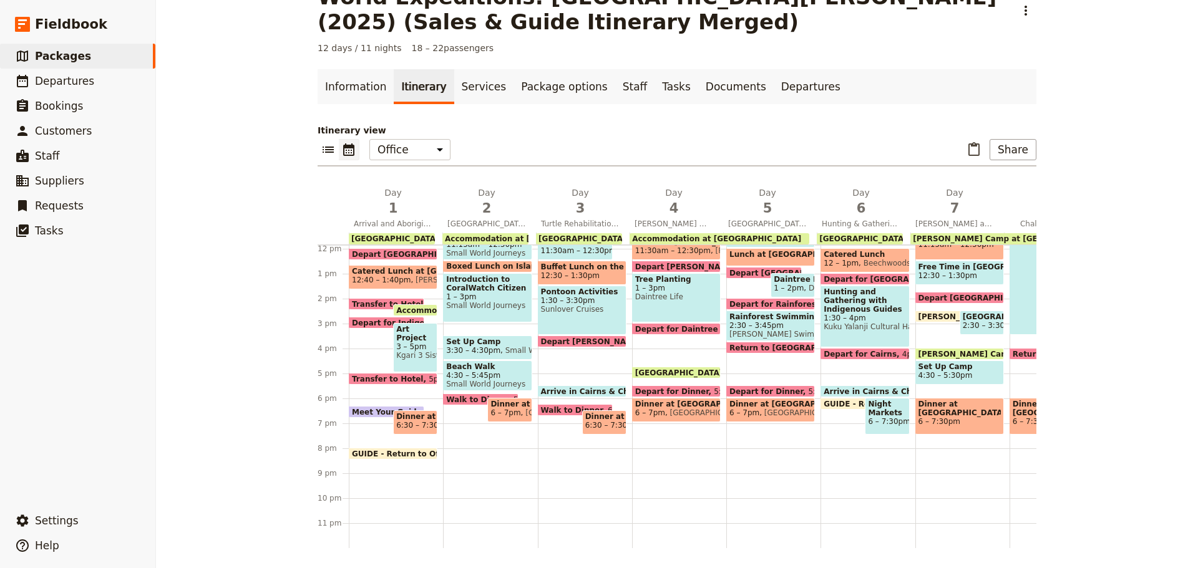
click at [467, 337] on span "Set Up Camp" at bounding box center [487, 341] width 82 height 9
select select "2"
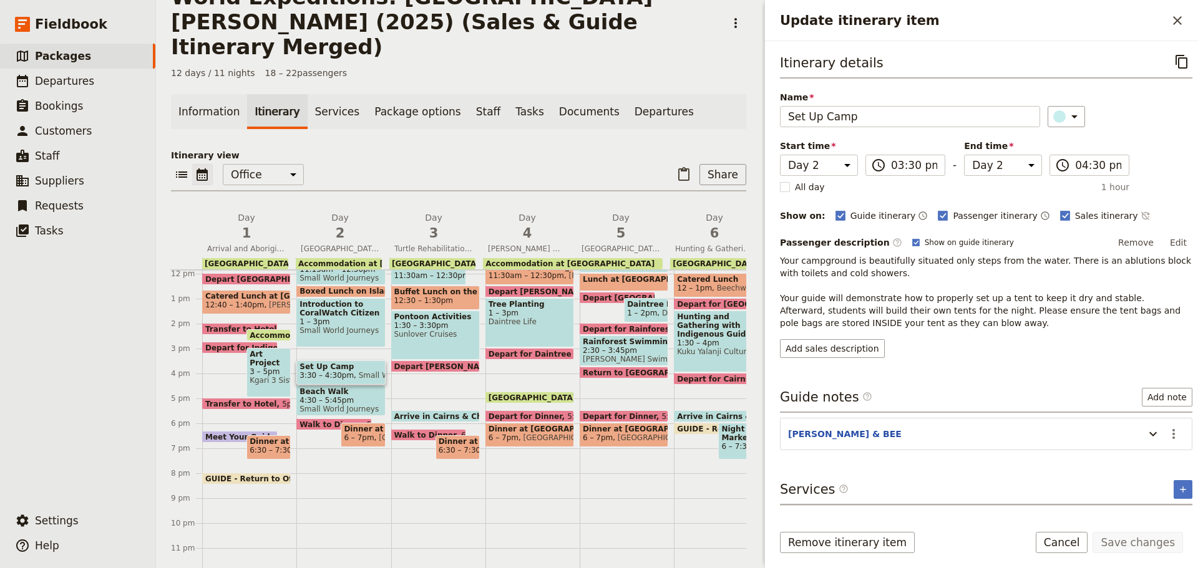
click at [327, 396] on span "4:30 – 5:45pm" at bounding box center [340, 400] width 82 height 9
select select "2"
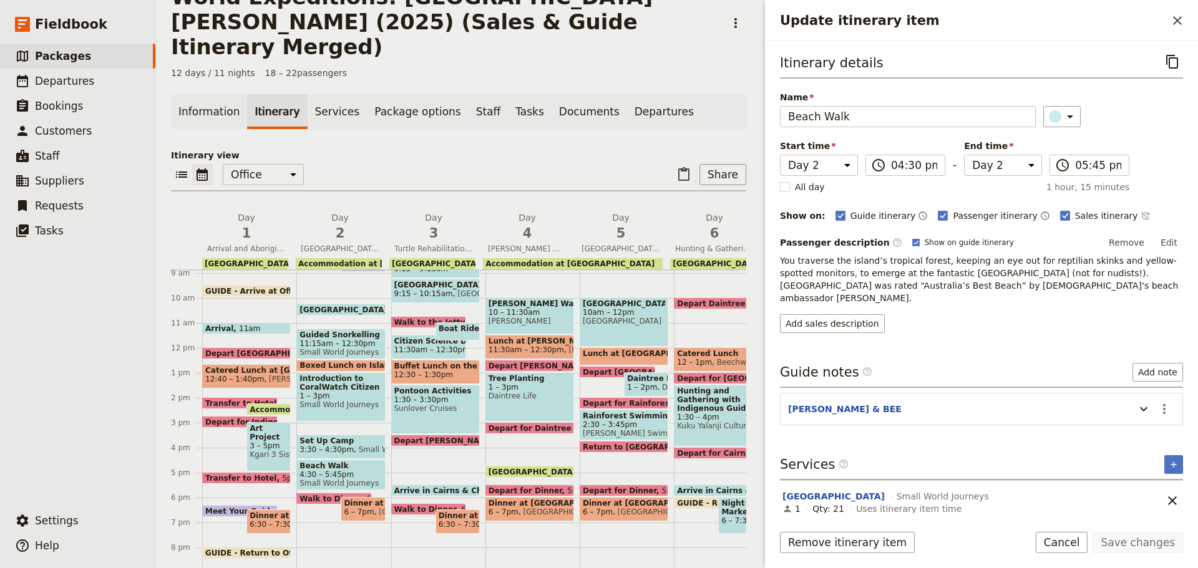
scroll to position [118, 0]
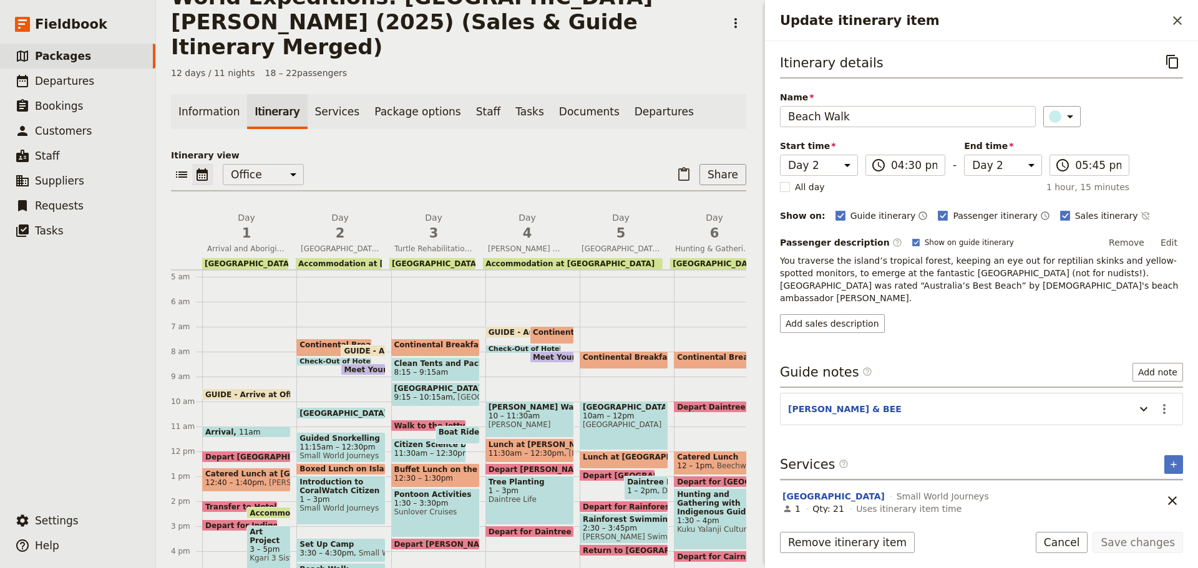
click at [426, 384] on span "[GEOGRAPHIC_DATA]" at bounding box center [435, 388] width 82 height 9
select select "3"
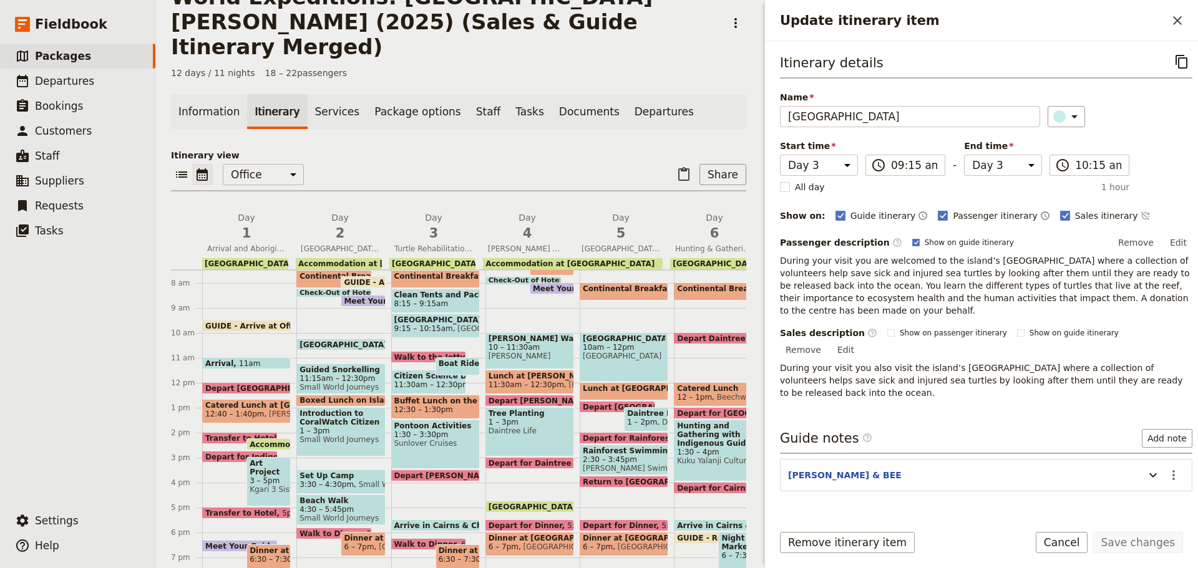
scroll to position [187, 0]
click at [453, 324] on span "[GEOGRAPHIC_DATA]" at bounding box center [495, 328] width 84 height 9
select select "3"
click at [830, 281] on p "During your visit you are welcomed to the island’s [GEOGRAPHIC_DATA] where a co…" at bounding box center [986, 286] width 412 height 62
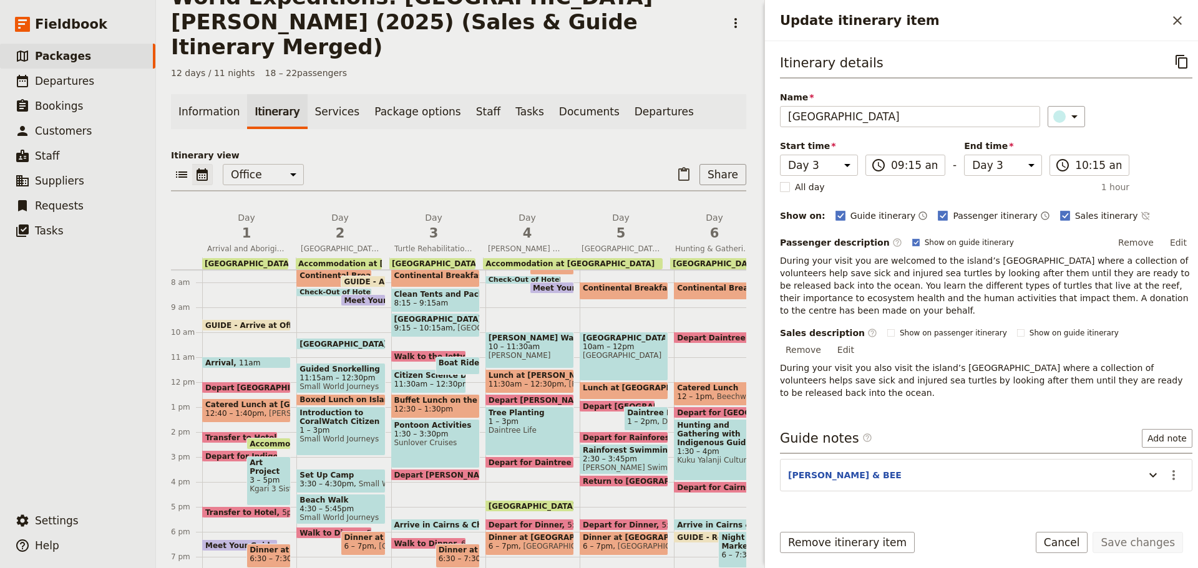
click at [425, 380] on span "11:30am – 12:30pm" at bounding box center [431, 384] width 75 height 9
select select "3"
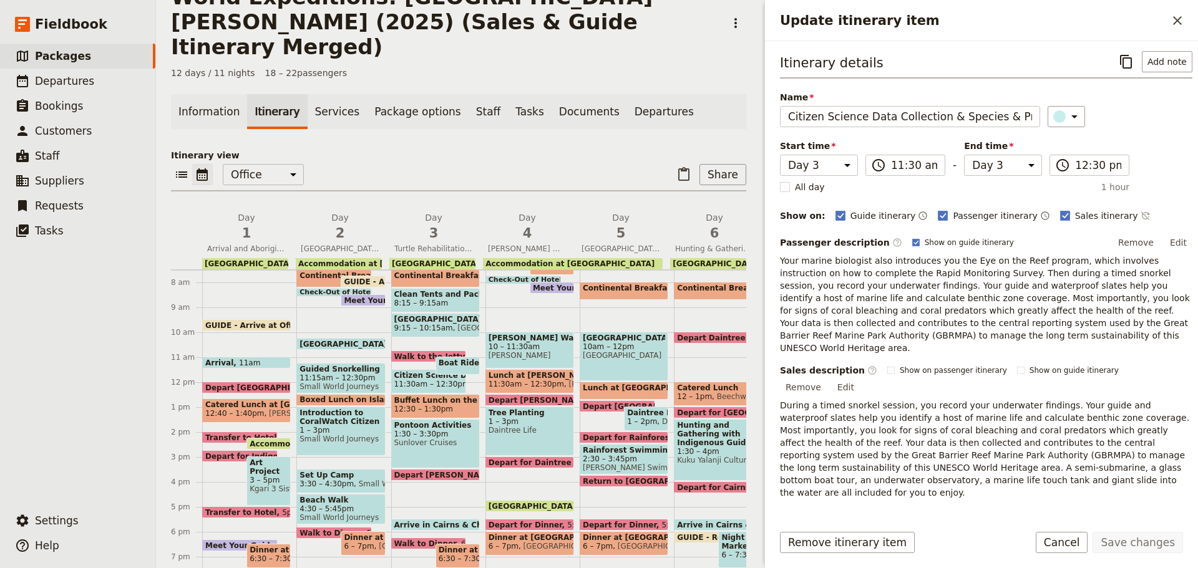
scroll to position [41, 0]
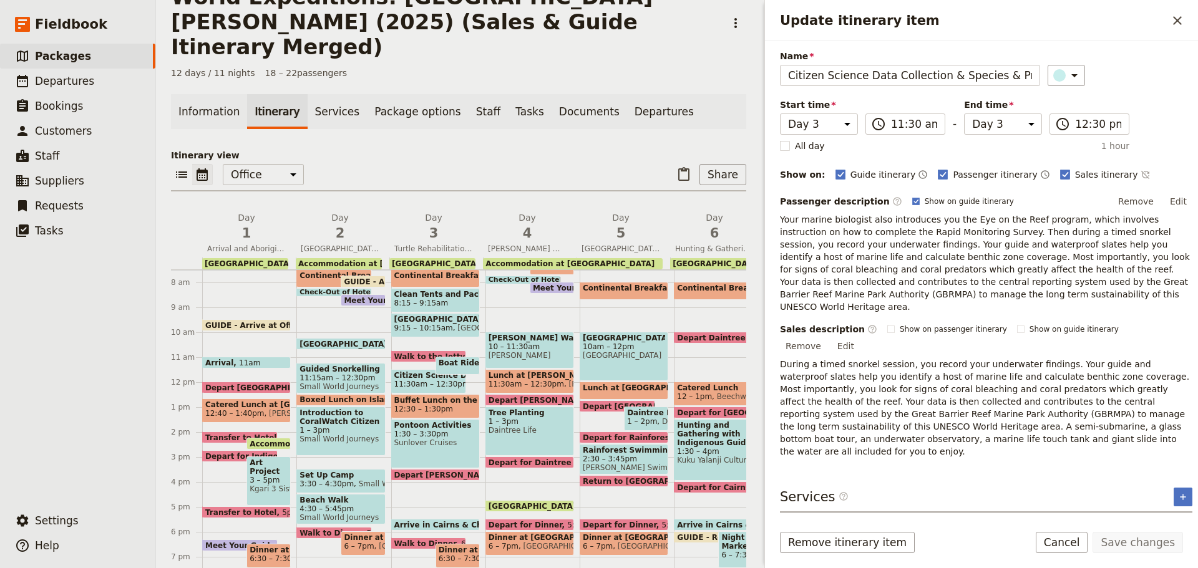
click at [863, 260] on p "Your marine biologist also introduces you the Eye on the Reef program, which in…" at bounding box center [986, 263] width 412 height 100
click at [857, 221] on p "Your marine biologist also introduces you the Eye on the Reef program, which in…" at bounding box center [986, 263] width 412 height 100
click at [878, 523] on button "2 - Citizen Science Data Collection & Species & Predator Identification" at bounding box center [955, 529] width 346 height 12
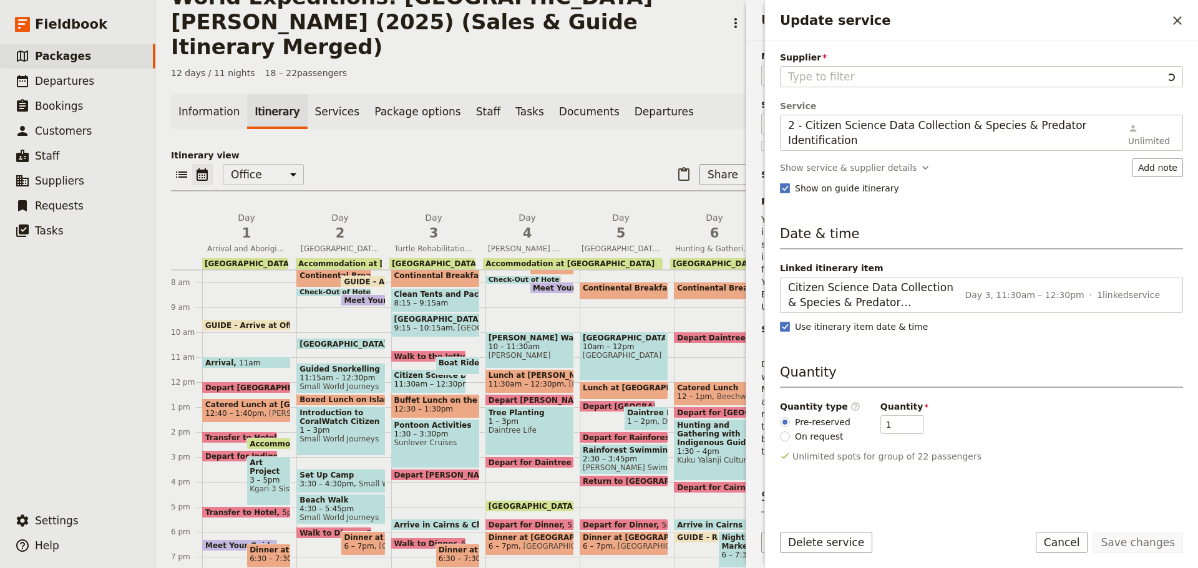
type input "Sunlover Cruises"
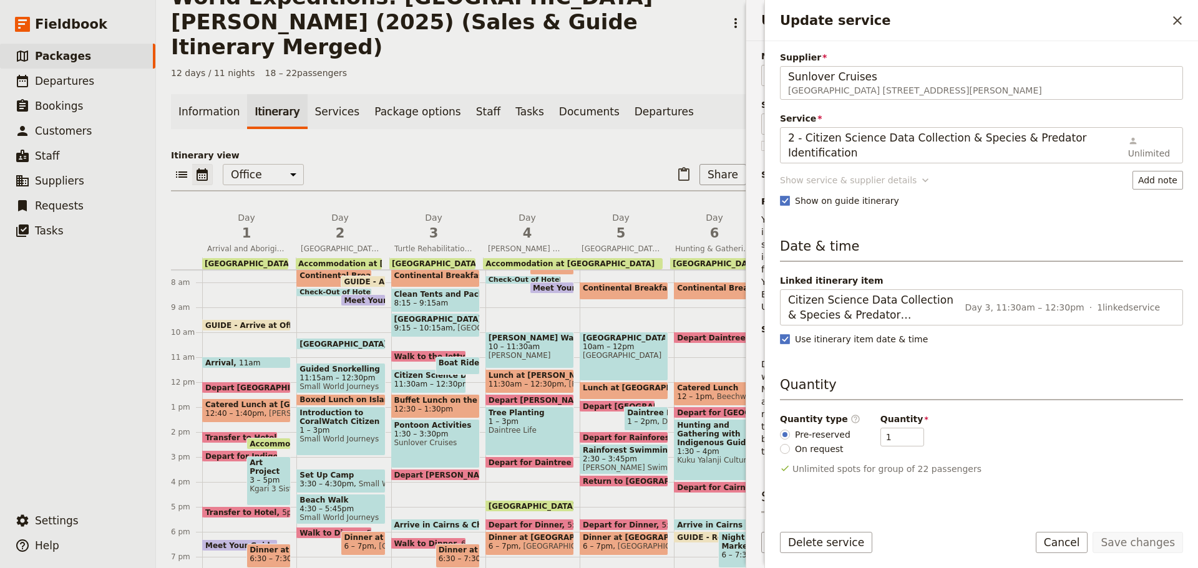
click at [825, 174] on div "Show service & supplier details" at bounding box center [848, 180] width 137 height 12
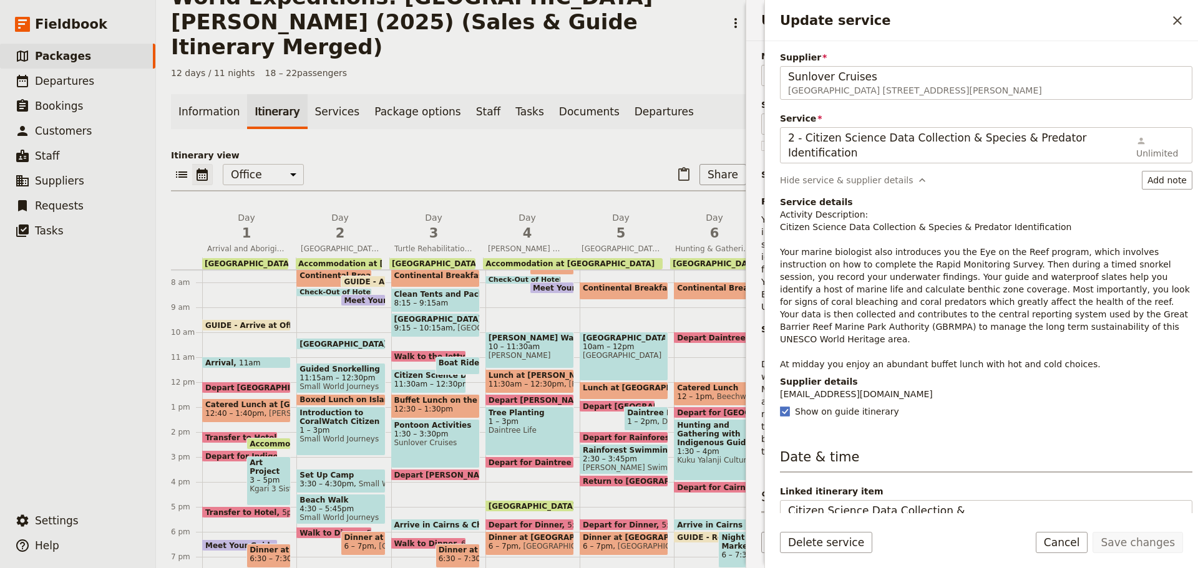
click at [820, 254] on p "Activity Description: Citizen Science Data Collection & Species & Predator Iden…" at bounding box center [986, 289] width 412 height 162
click at [785, 240] on p "Activity Description: Citizen Science Data Collection & Species & Predator Iden…" at bounding box center [986, 289] width 412 height 162
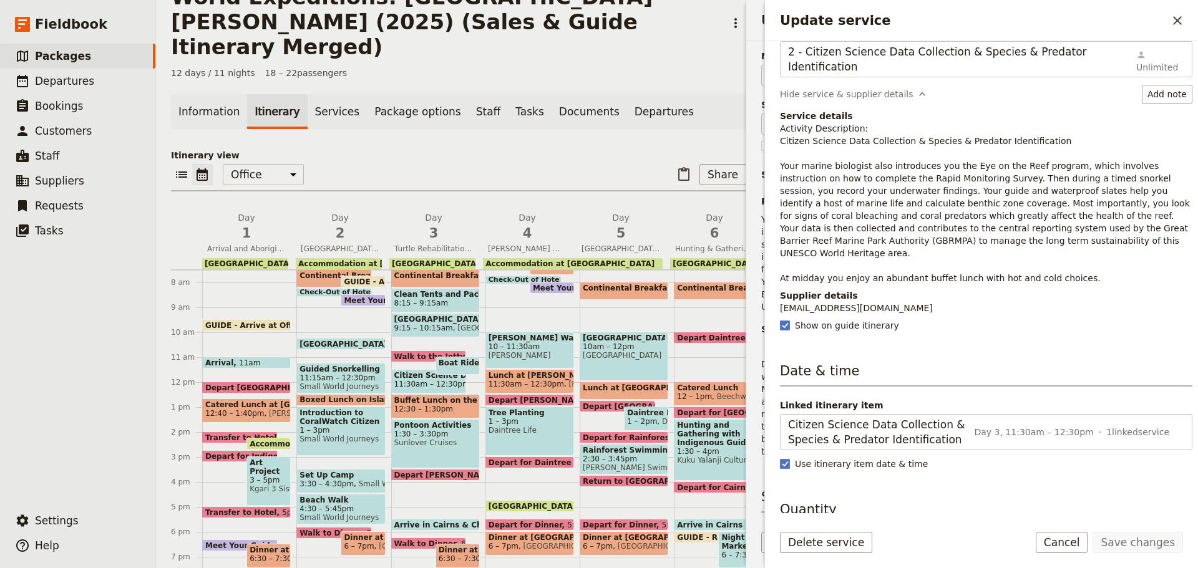
scroll to position [0, 0]
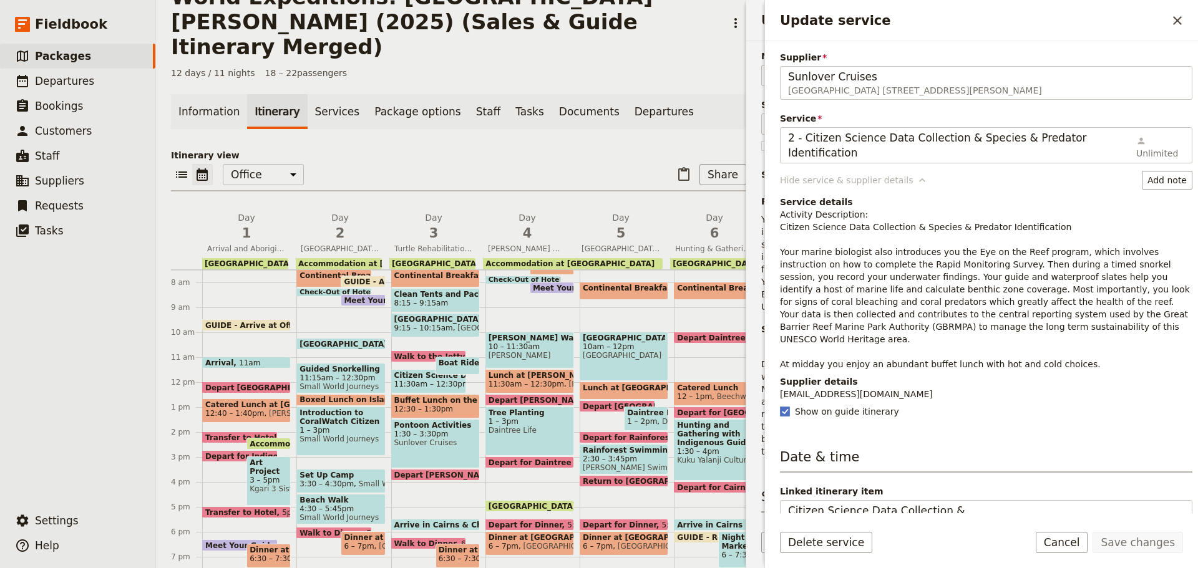
click at [815, 174] on div "Hide service & supplier details" at bounding box center [846, 180] width 133 height 12
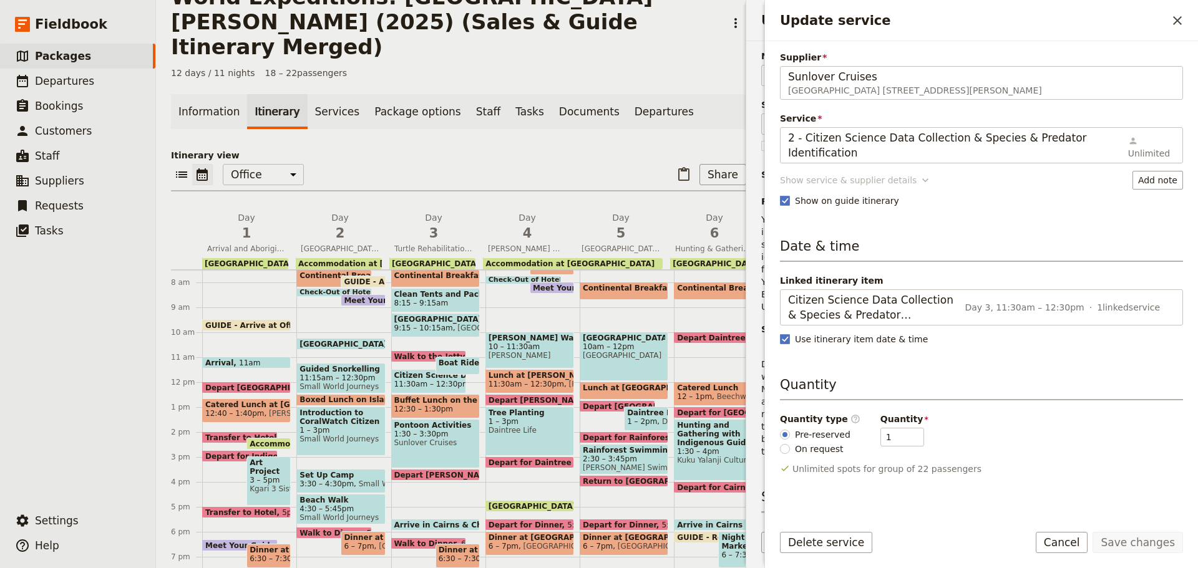
click at [883, 171] on button "Show service & supplier details" at bounding box center [856, 180] width 152 height 19
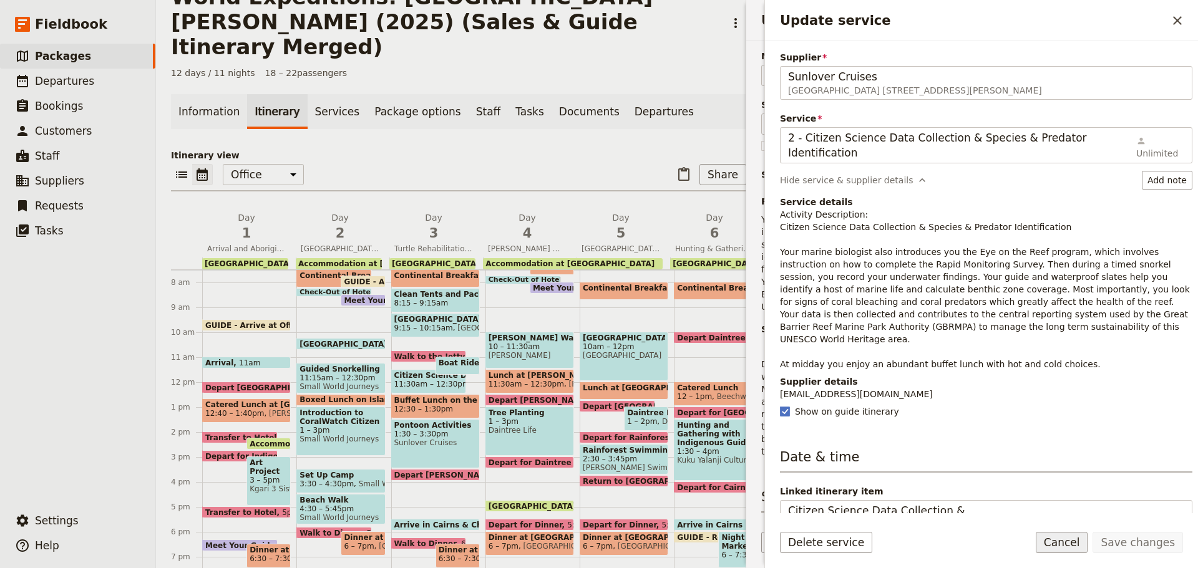
click at [1077, 542] on button "Cancel" at bounding box center [1062, 542] width 52 height 21
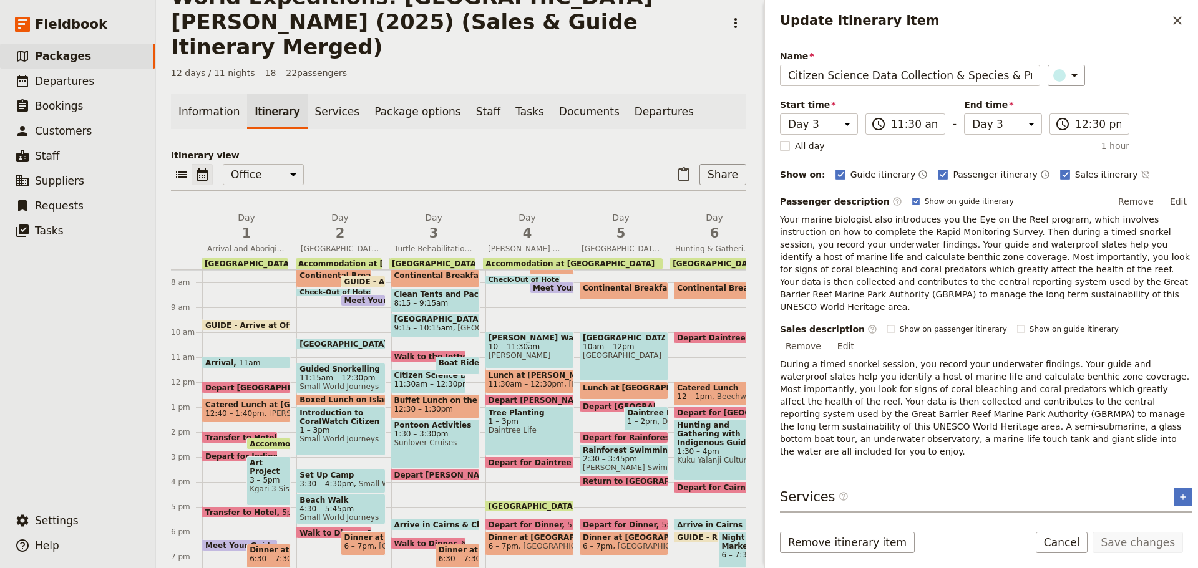
click at [414, 439] on span "Sunlover Cruises" at bounding box center [435, 443] width 82 height 9
select select "3"
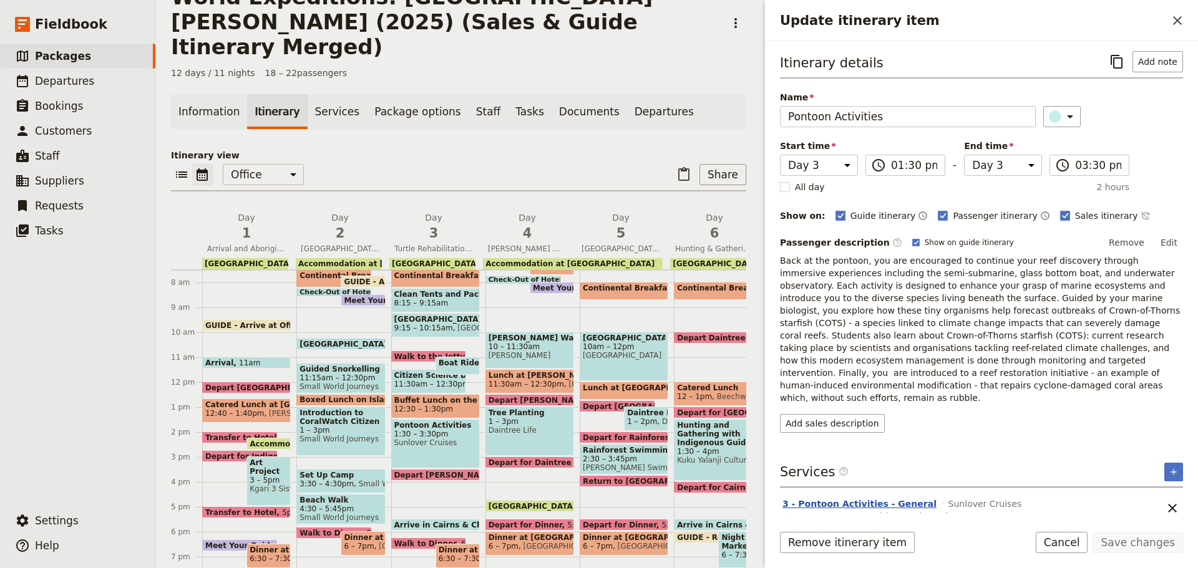
click at [878, 498] on button "3 - Pontoon Activities - General" at bounding box center [859, 504] width 154 height 12
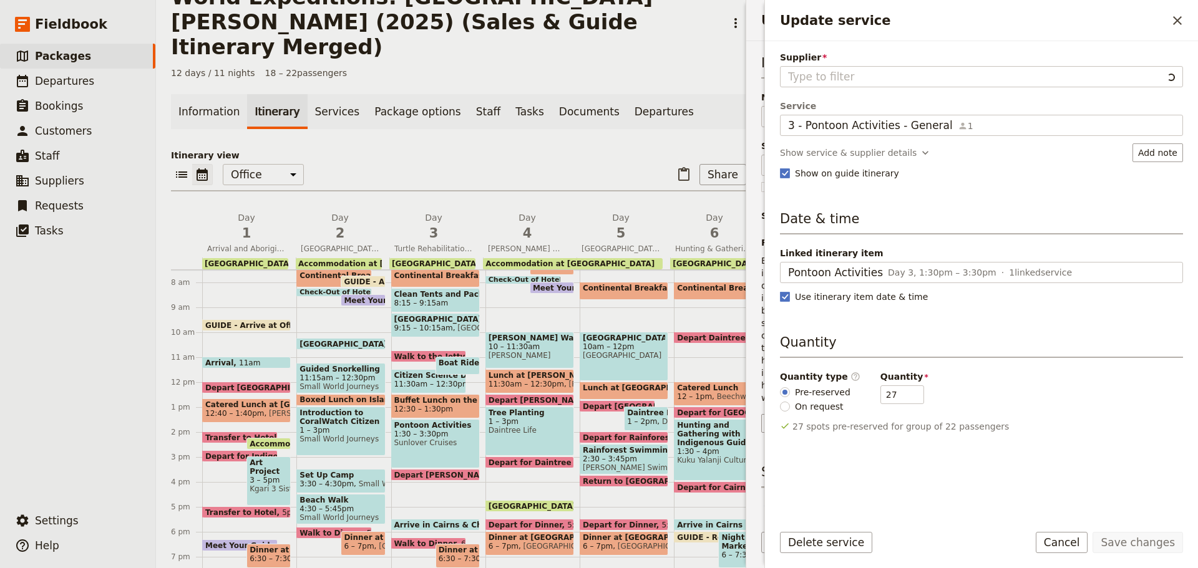
type input "Sunlover Cruises"
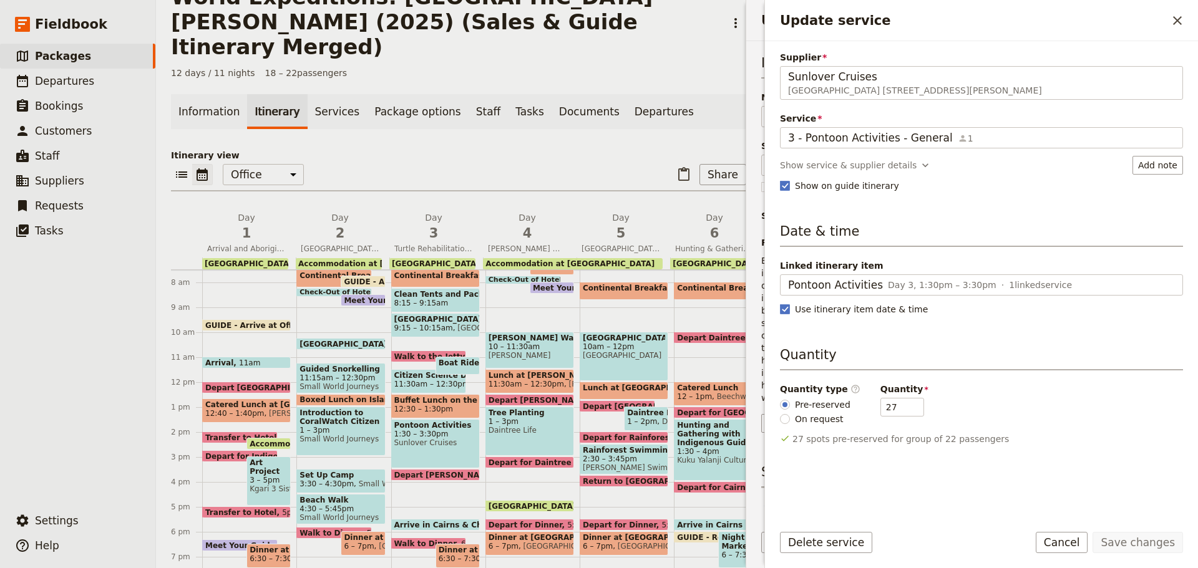
click at [828, 153] on div "Supplier Sunlover Cruises Reef Fleet Terminal 1 Spence Street, Cairns QLD 4870,…" at bounding box center [981, 281] width 403 height 461
click at [827, 158] on button "Show service & supplier details" at bounding box center [856, 165] width 152 height 19
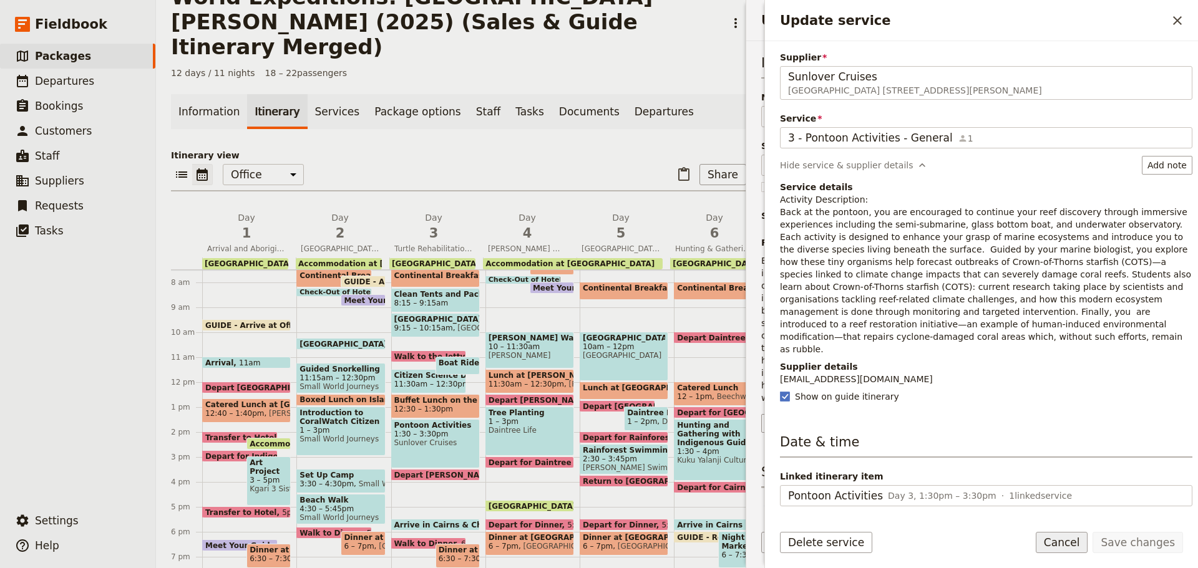
click at [1070, 538] on button "Cancel" at bounding box center [1062, 542] width 52 height 21
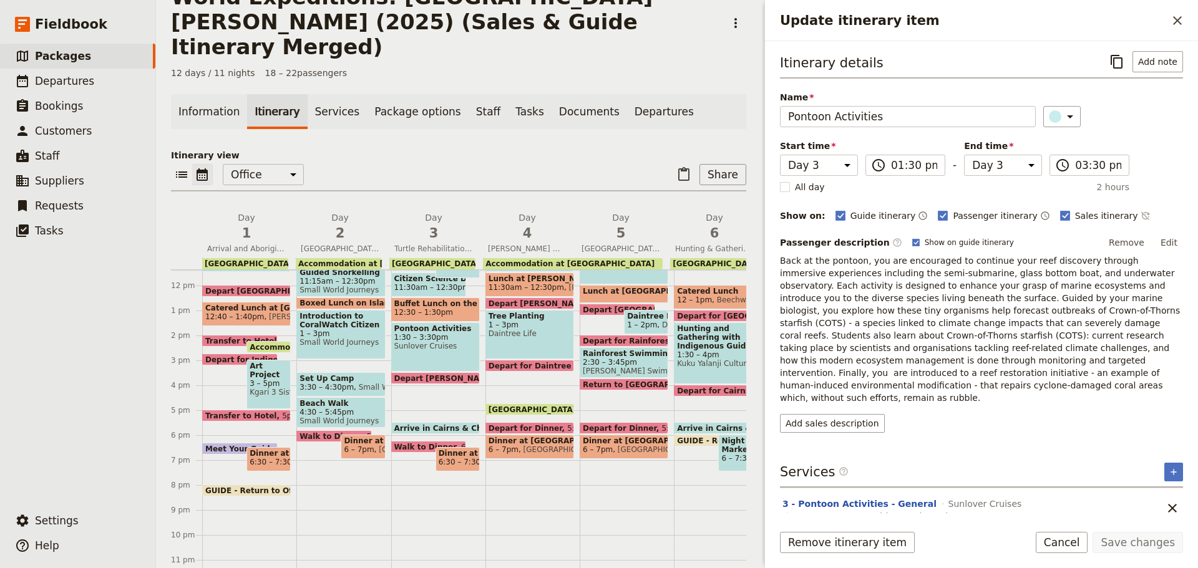
scroll to position [305, 0]
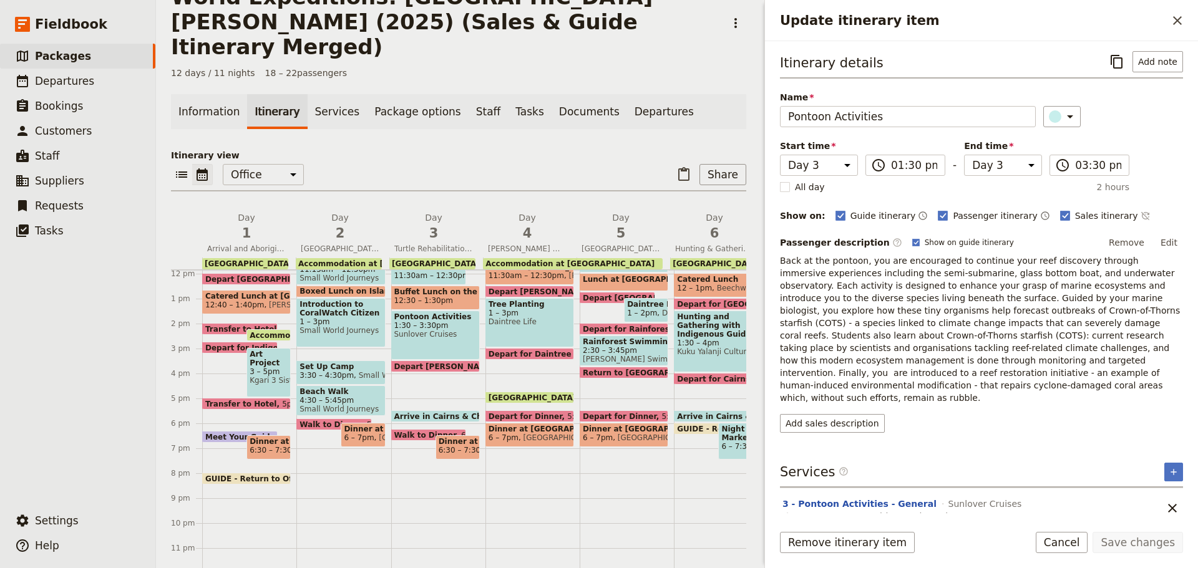
drag, startPoint x: 1070, startPoint y: 550, endPoint x: 1060, endPoint y: 550, distance: 9.4
click at [1067, 551] on button "Cancel" at bounding box center [1062, 542] width 52 height 21
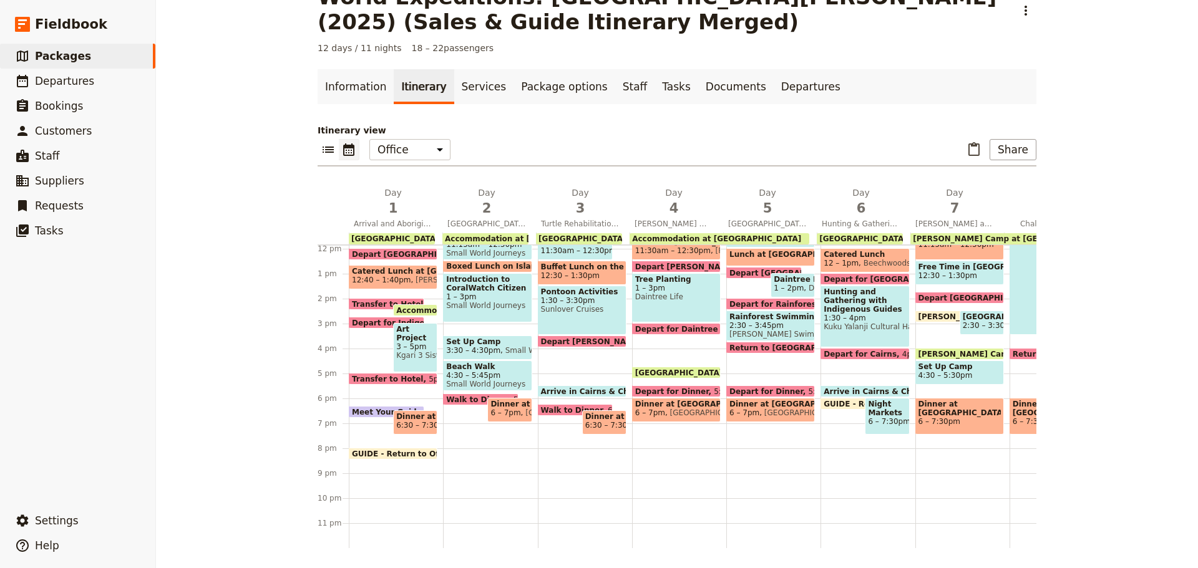
click at [626, 240] on span "[GEOGRAPHIC_DATA]" at bounding box center [668, 239] width 84 height 9
select select "3"
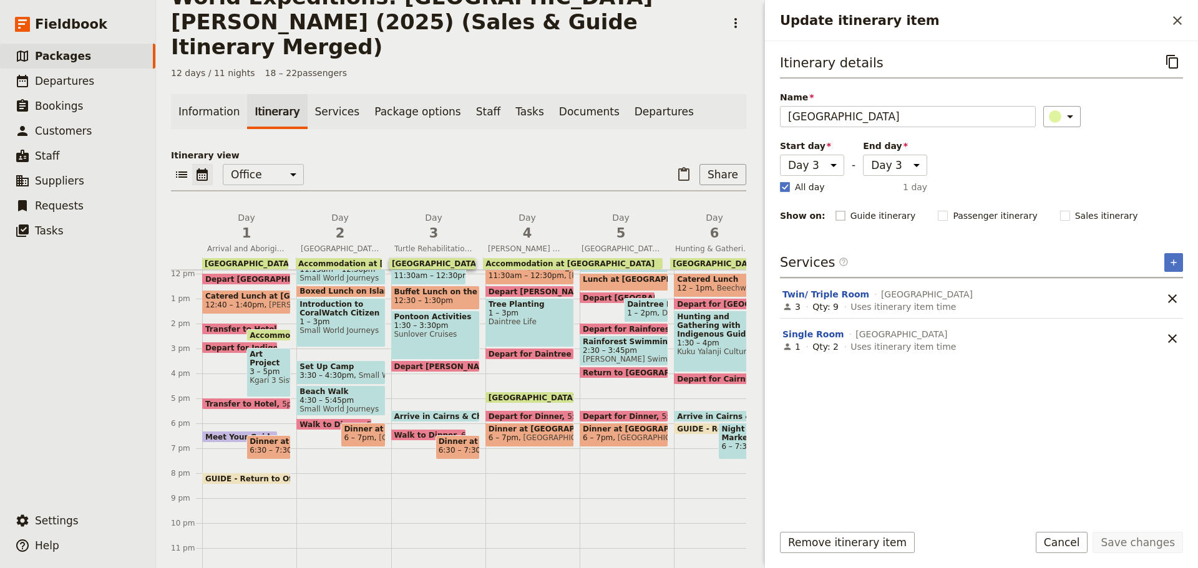
click at [835, 216] on rect "Update itinerary item" at bounding box center [839, 215] width 9 height 9
click at [835, 210] on input "Guide itinerary" at bounding box center [835, 209] width 1 height 1
checkbox input "true"
drag, startPoint x: 924, startPoint y: 216, endPoint x: 929, endPoint y: 225, distance: 10.1
click at [938, 216] on rect "Update itinerary item" at bounding box center [942, 215] width 9 height 9
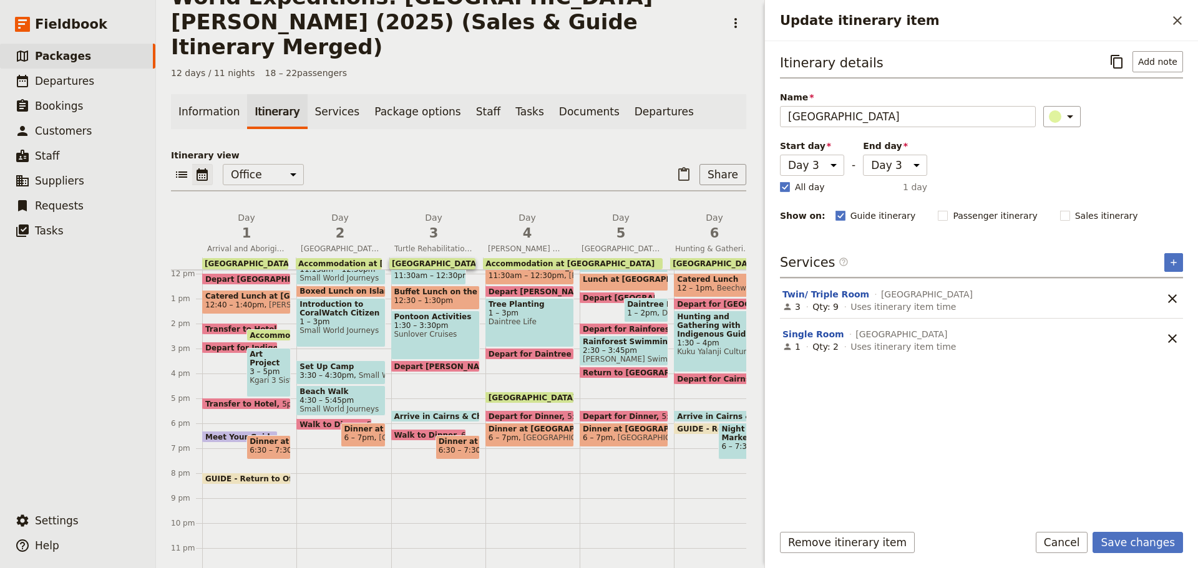
click at [937, 210] on input "Passenger itinerary" at bounding box center [937, 209] width 1 height 1
checkbox input "true"
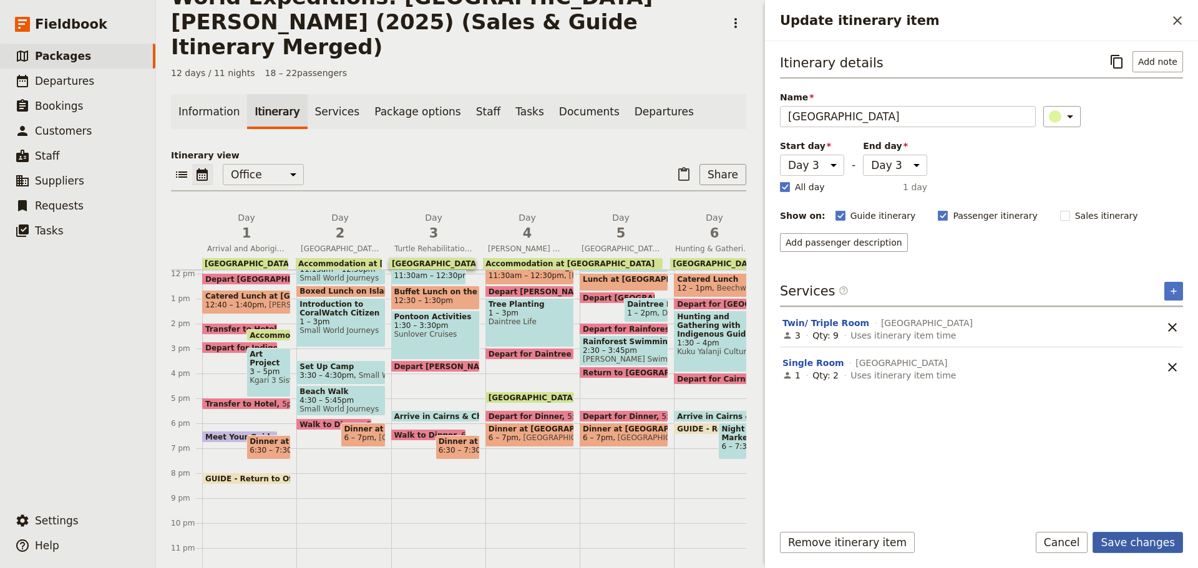
click at [1118, 540] on button "Save changes" at bounding box center [1137, 542] width 90 height 21
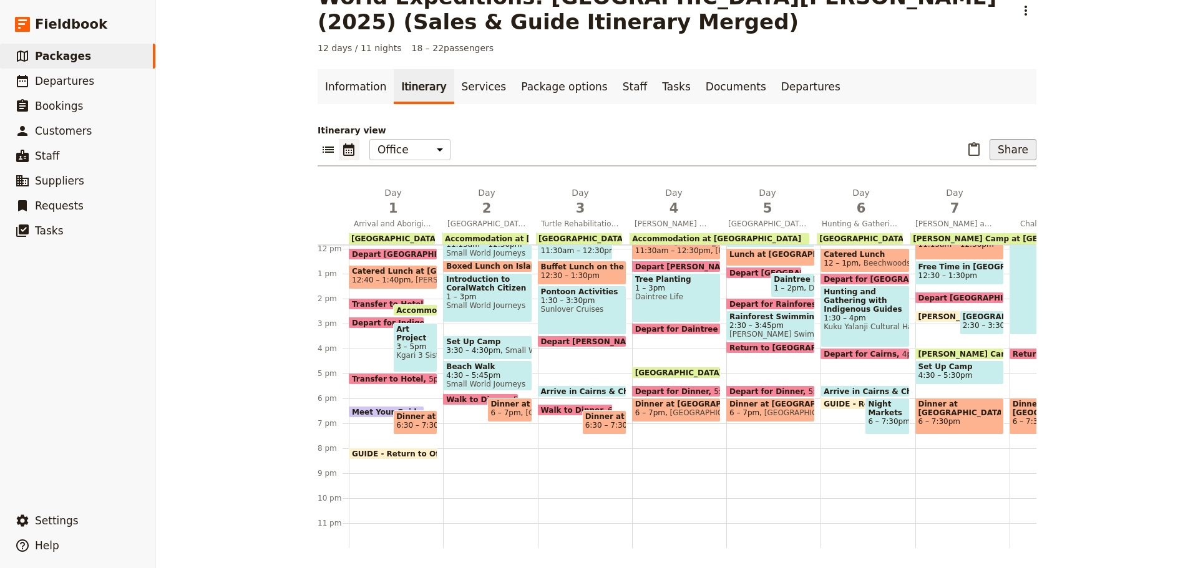
click at [1001, 150] on button "Share" at bounding box center [1012, 149] width 47 height 21
click at [963, 198] on span "Passenger itinerary" at bounding box center [981, 194] width 84 height 12
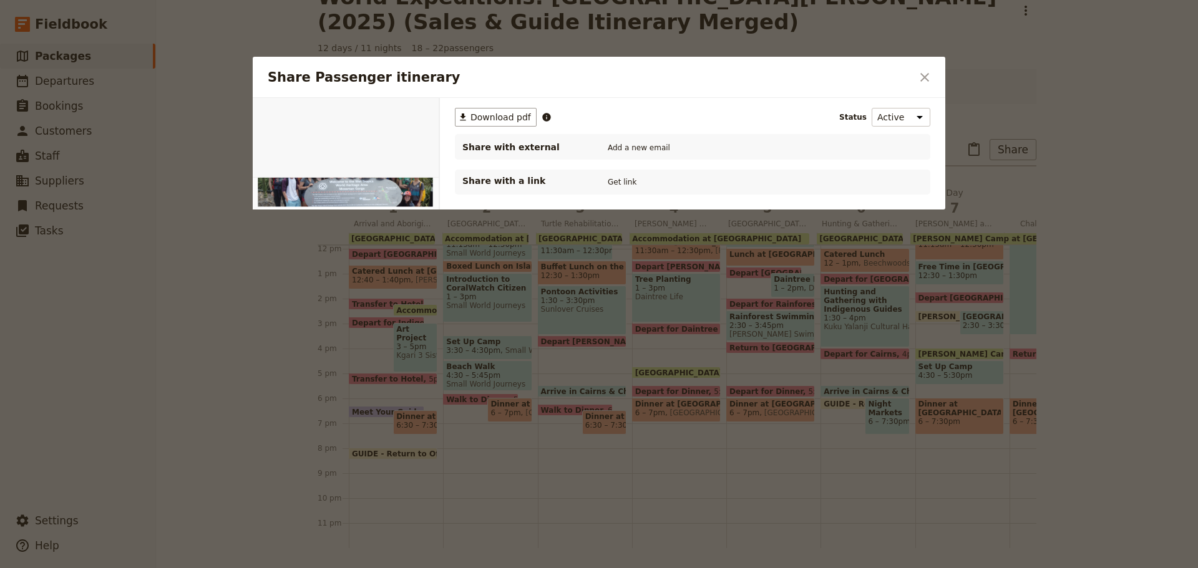
scroll to position [0, 0]
click at [498, 124] on span "Download pdf" at bounding box center [500, 117] width 61 height 12
click at [927, 69] on button "​" at bounding box center [924, 77] width 21 height 21
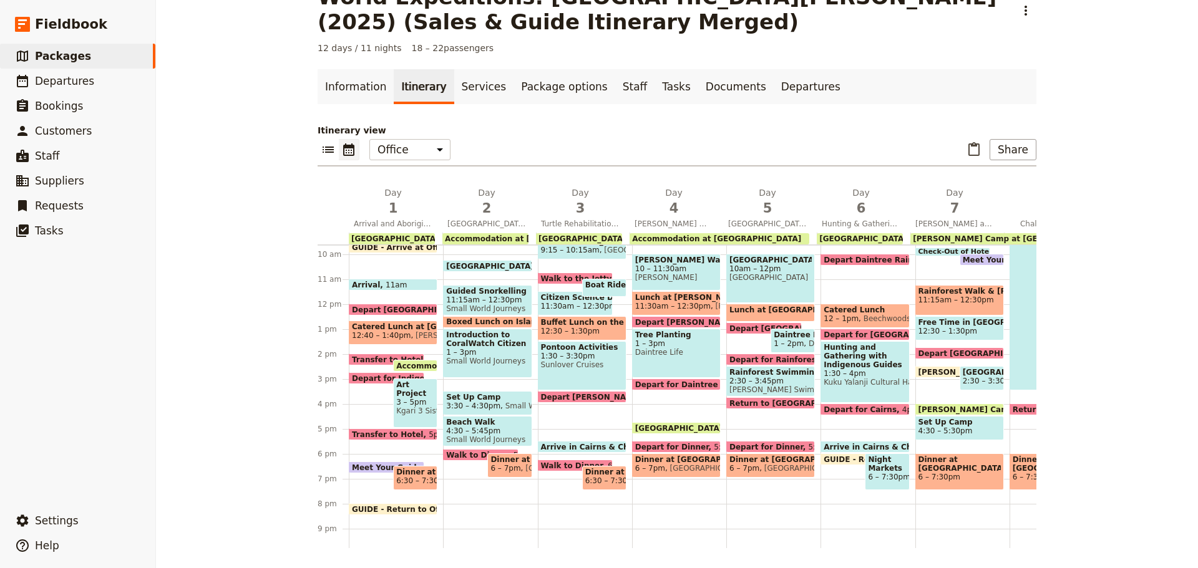
scroll to position [180, 0]
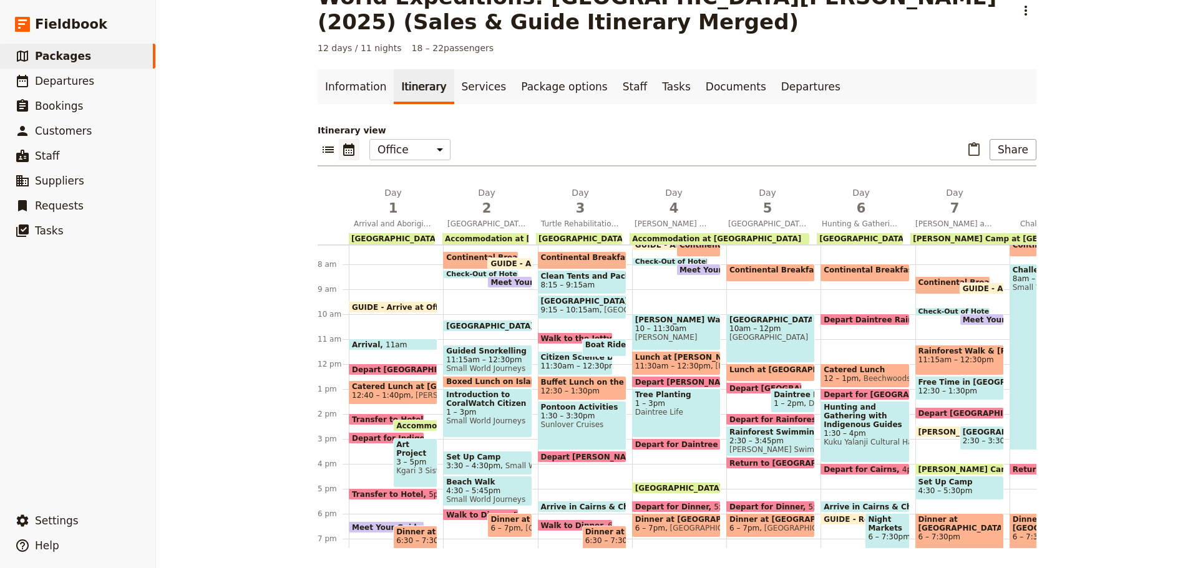
click at [661, 447] on span at bounding box center [676, 447] width 87 height 5
select select "4"
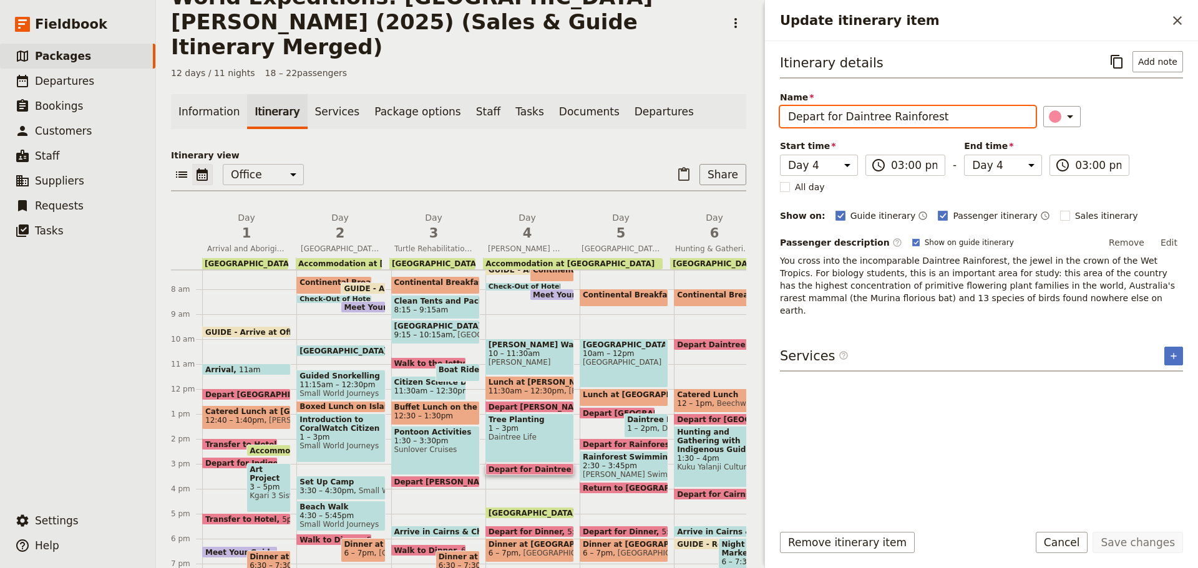
drag, startPoint x: 825, startPoint y: 121, endPoint x: 1059, endPoint y: 58, distance: 242.3
click at [1045, 72] on div "Itinerary details ​ Add note Name Depart for Daintree Rainforest ​ Start time D…" at bounding box center [981, 184] width 403 height 266
type input "Depart Tree Planting Site"
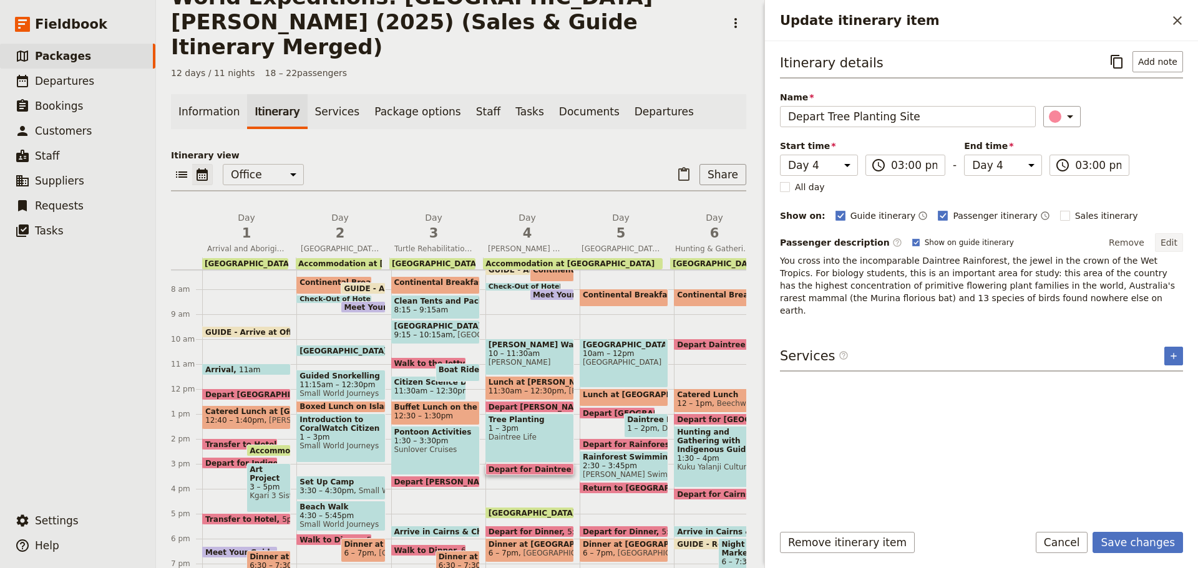
drag, startPoint x: 1170, startPoint y: 245, endPoint x: 1145, endPoint y: 242, distance: 25.1
click at [1170, 244] on button "Edit" at bounding box center [1169, 242] width 28 height 19
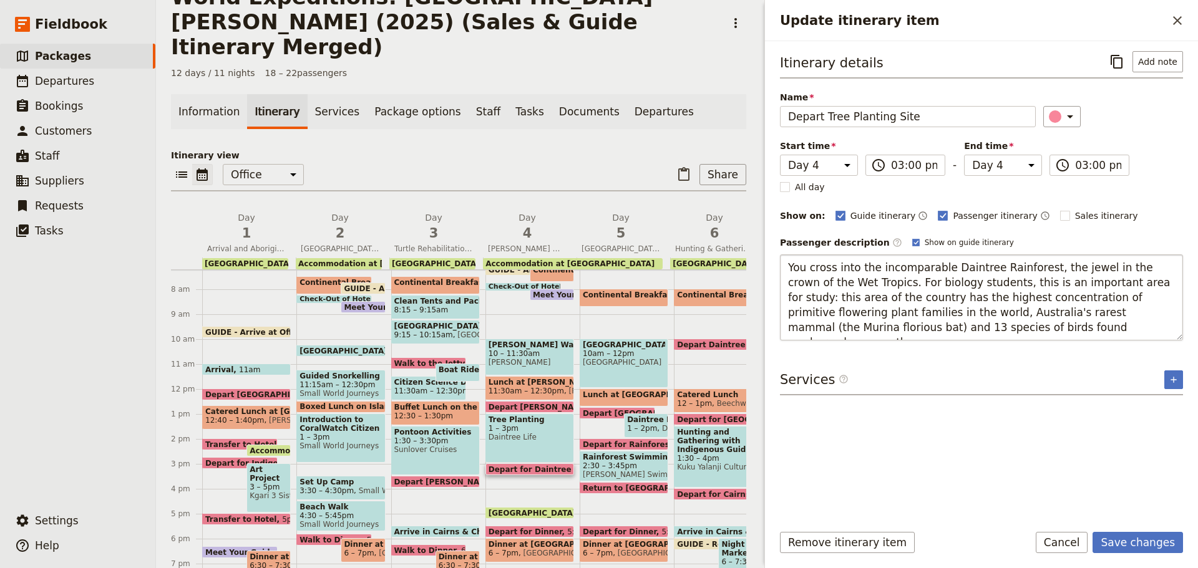
click at [789, 266] on textarea "You cross into the incomparable Daintree Rainforest, the jewel in the crown of …" at bounding box center [981, 298] width 403 height 86
type textarea "Now you cross into the incomparable Daintree Rainforest, the jewel in the crown…"
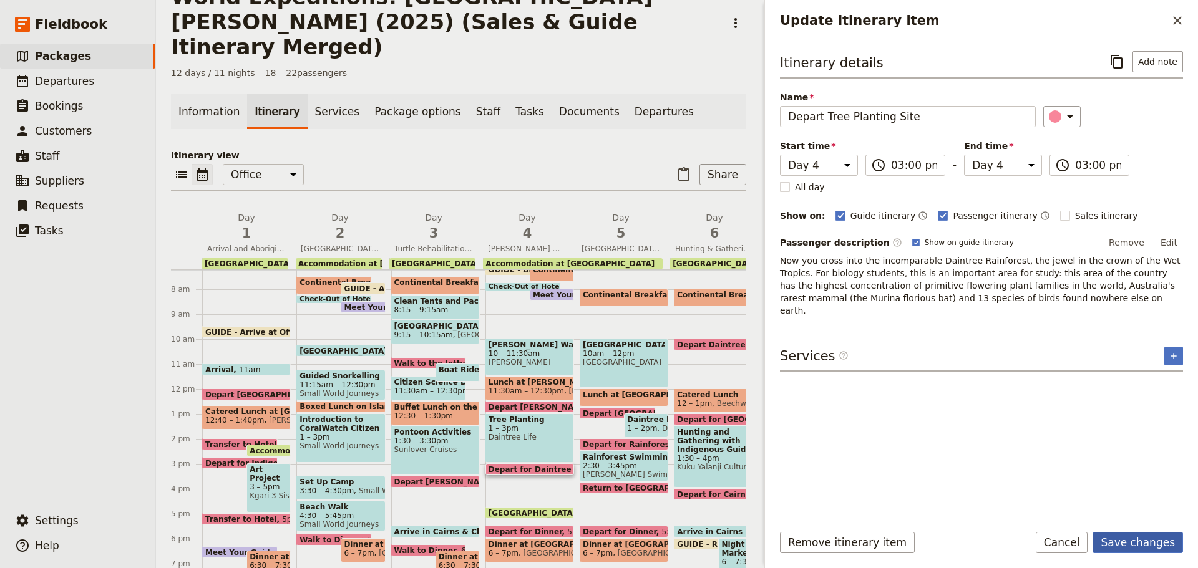
click at [1130, 543] on button "Save changes" at bounding box center [1137, 542] width 90 height 21
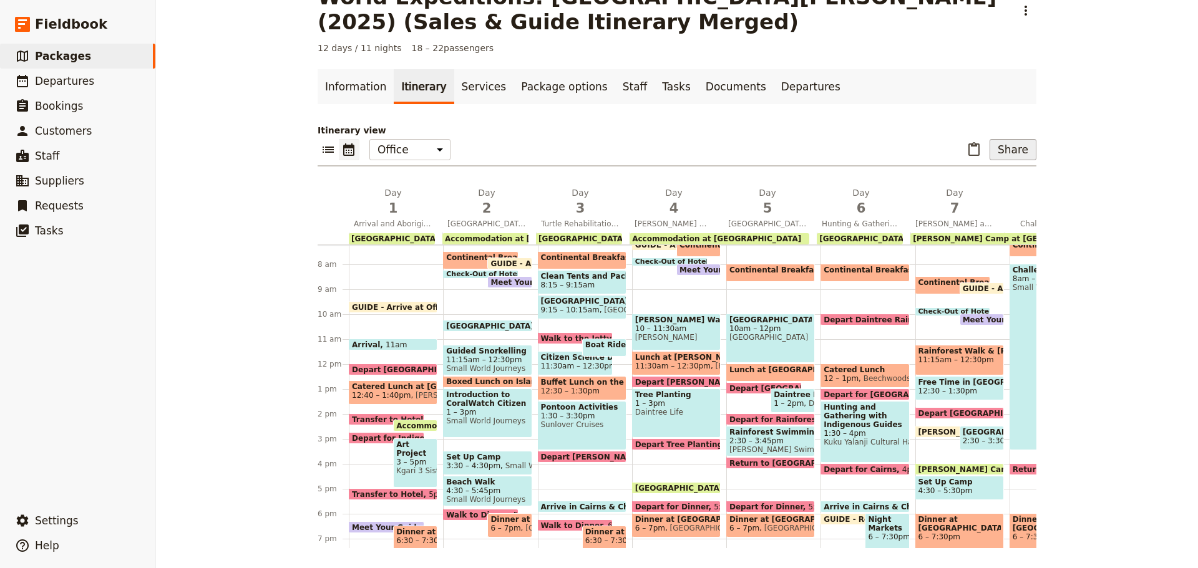
drag, startPoint x: 1023, startPoint y: 146, endPoint x: 1016, endPoint y: 147, distance: 6.9
click at [1022, 146] on button "Share" at bounding box center [1012, 149] width 47 height 21
click at [974, 193] on span "Passenger itinerary" at bounding box center [981, 194] width 84 height 12
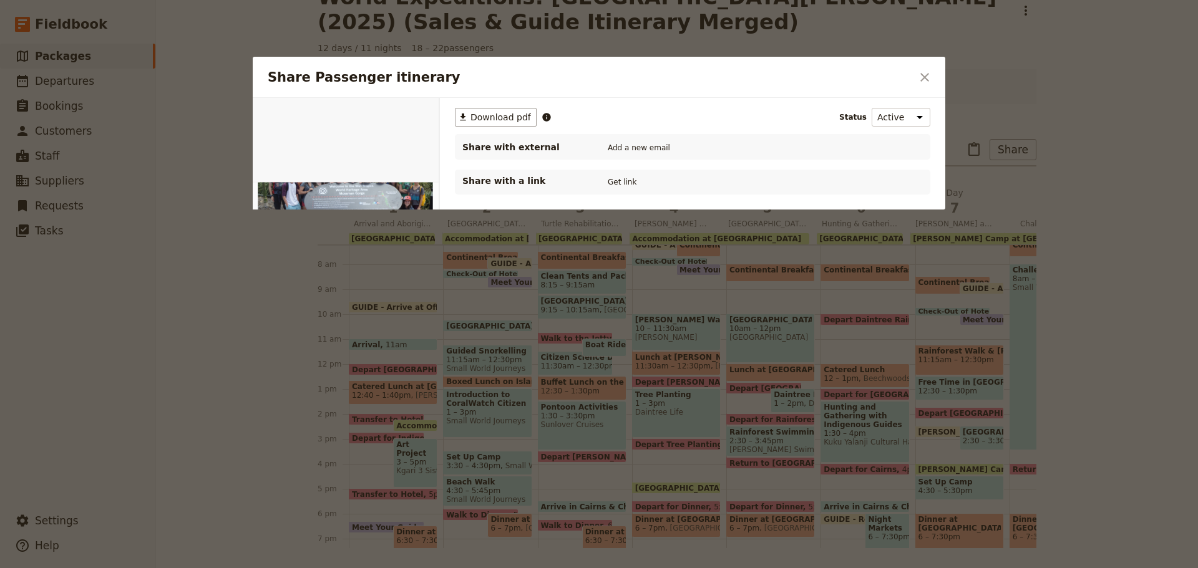
scroll to position [0, 0]
drag, startPoint x: 511, startPoint y: 124, endPoint x: 510, endPoint y: 133, distance: 9.4
click at [510, 124] on button "​ Download pdf" at bounding box center [496, 117] width 82 height 19
click at [933, 78] on button "​" at bounding box center [924, 77] width 21 height 21
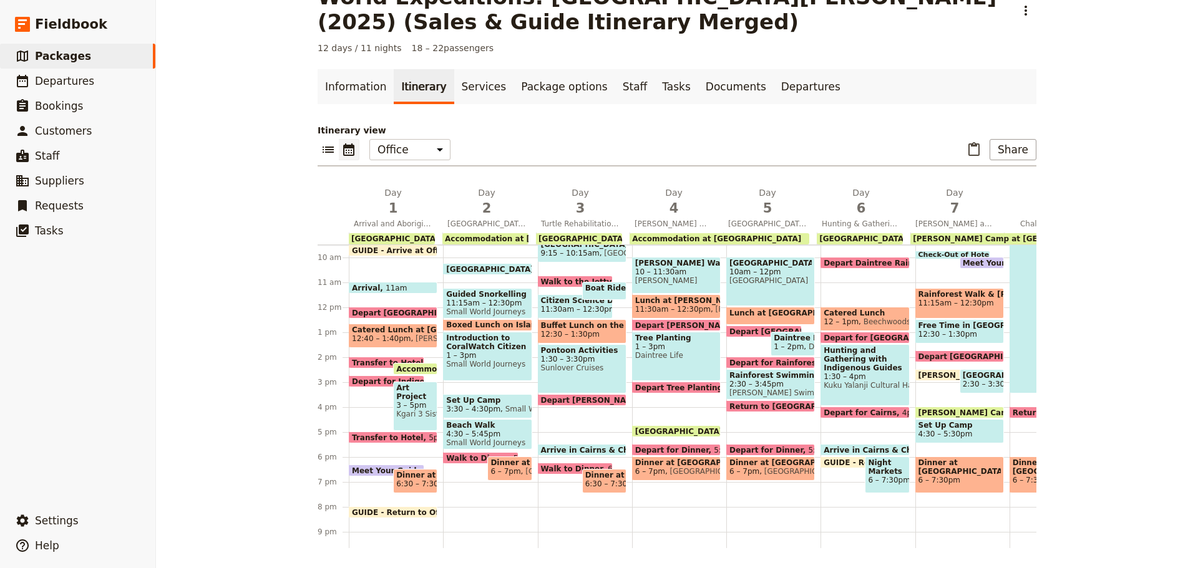
scroll to position [243, 0]
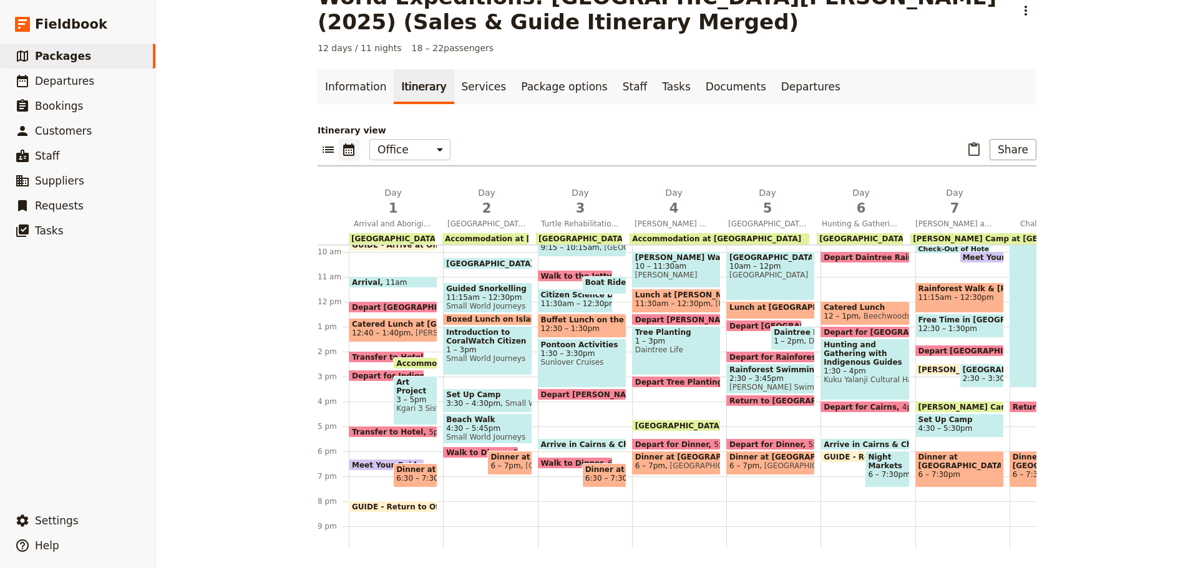
click at [707, 381] on span "Depart Tree Planting Site" at bounding box center [691, 382] width 112 height 8
select select "4"
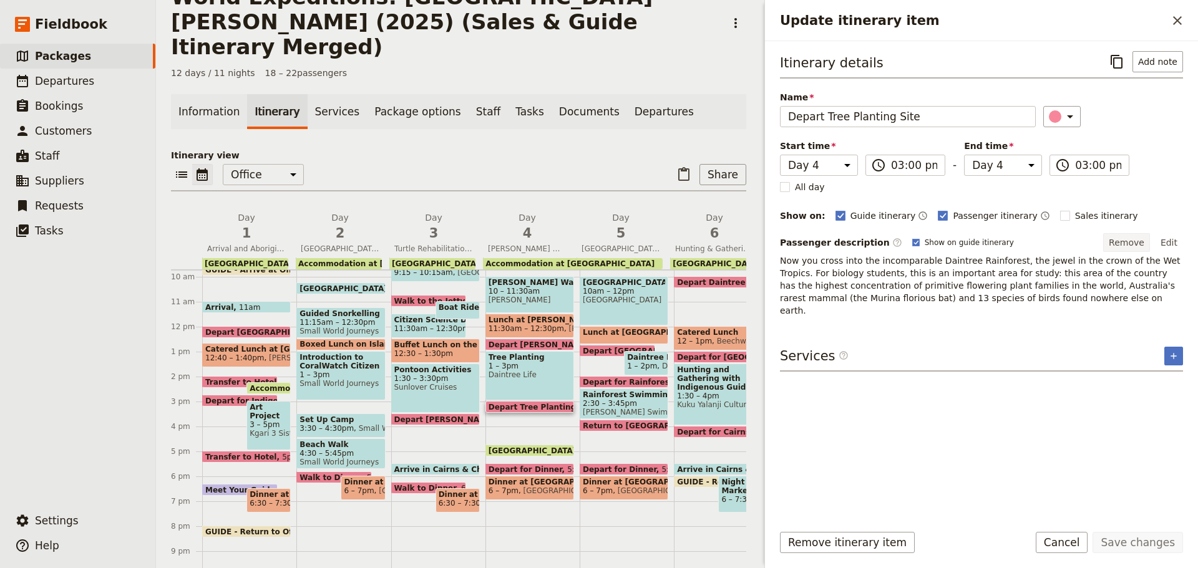
click at [1133, 236] on button "Remove" at bounding box center [1126, 242] width 47 height 19
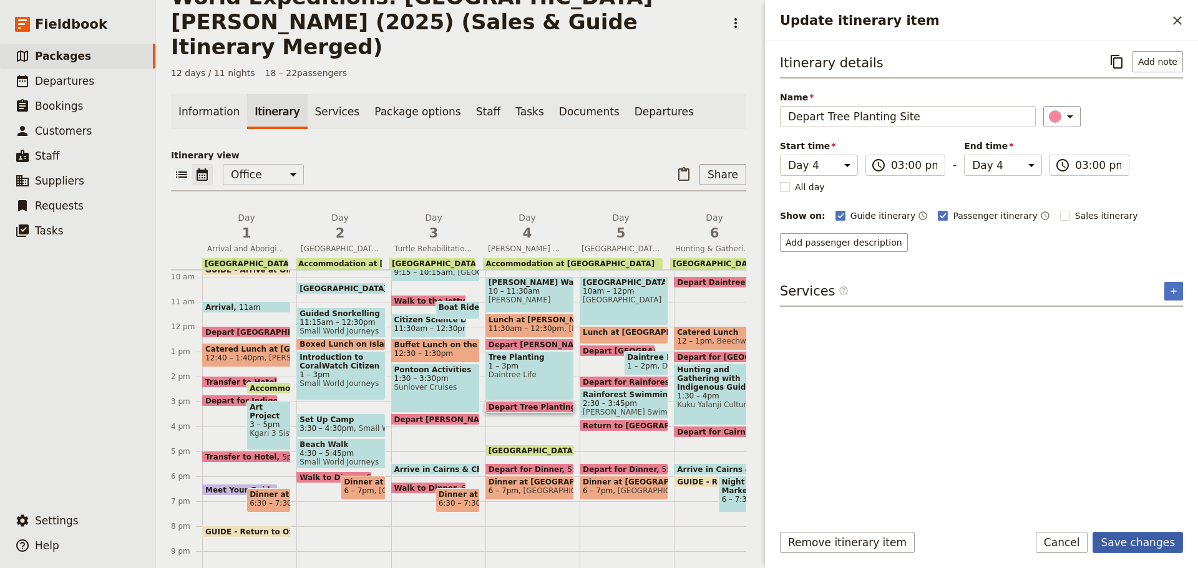
drag, startPoint x: 1145, startPoint y: 542, endPoint x: 1124, endPoint y: 536, distance: 21.5
click at [1146, 545] on button "Save changes" at bounding box center [1137, 542] width 90 height 21
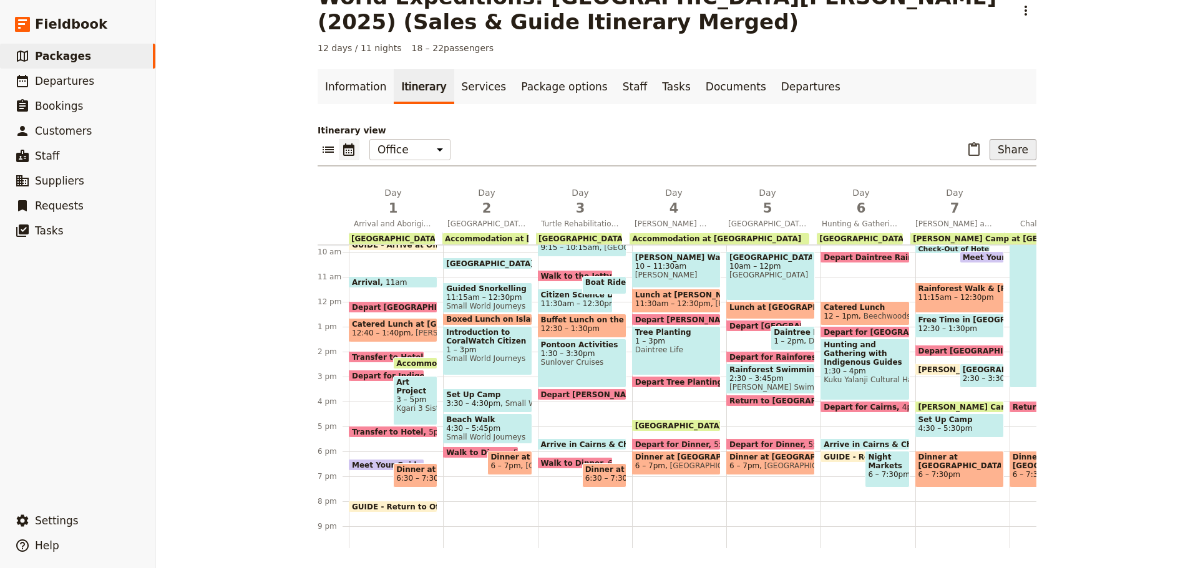
click at [1017, 141] on button "Share" at bounding box center [1012, 149] width 47 height 21
click at [1004, 196] on span "Passenger itinerary" at bounding box center [981, 194] width 84 height 12
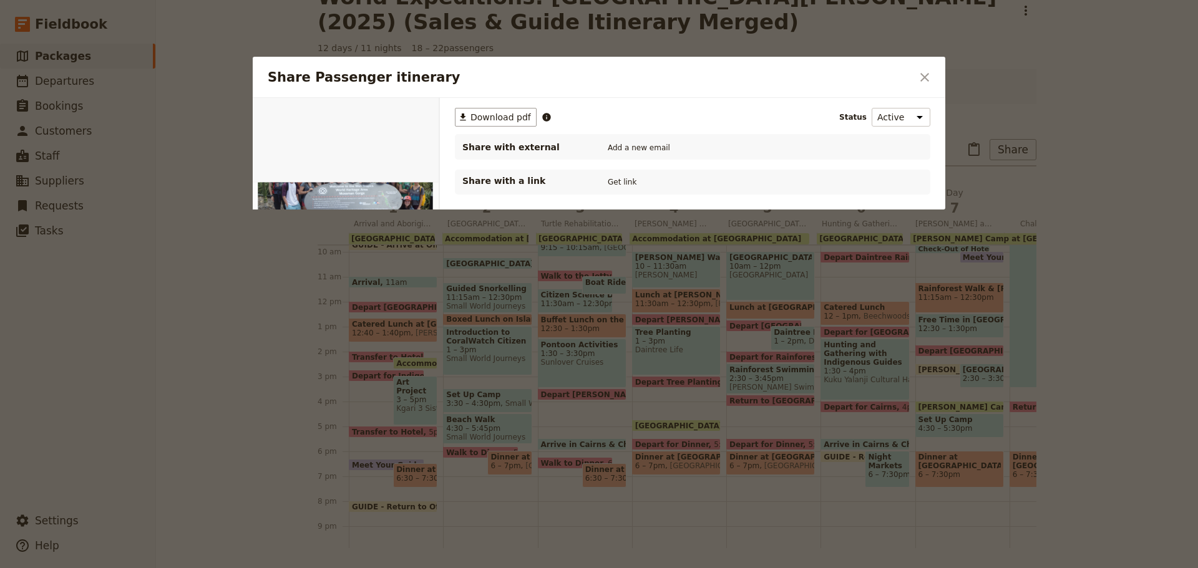
scroll to position [0, 0]
drag, startPoint x: 527, startPoint y: 115, endPoint x: 36, endPoint y: 129, distance: 491.1
click at [526, 115] on span "Download pdf" at bounding box center [500, 117] width 61 height 12
click at [929, 76] on icon "Close dialog" at bounding box center [924, 77] width 15 height 15
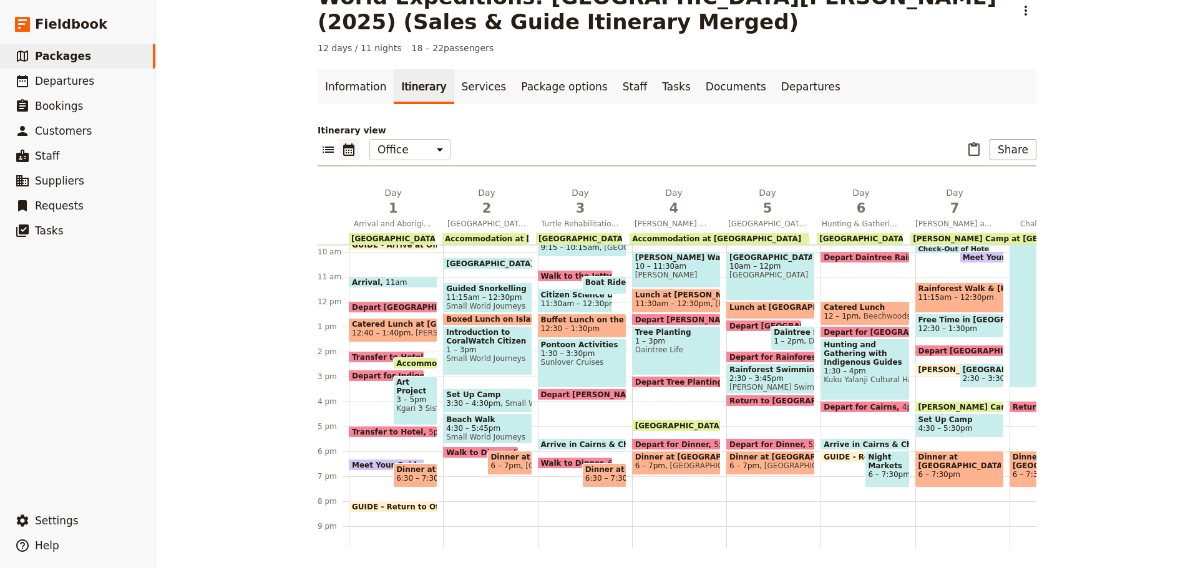
click at [692, 427] on span at bounding box center [676, 428] width 87 height 5
select select "4"
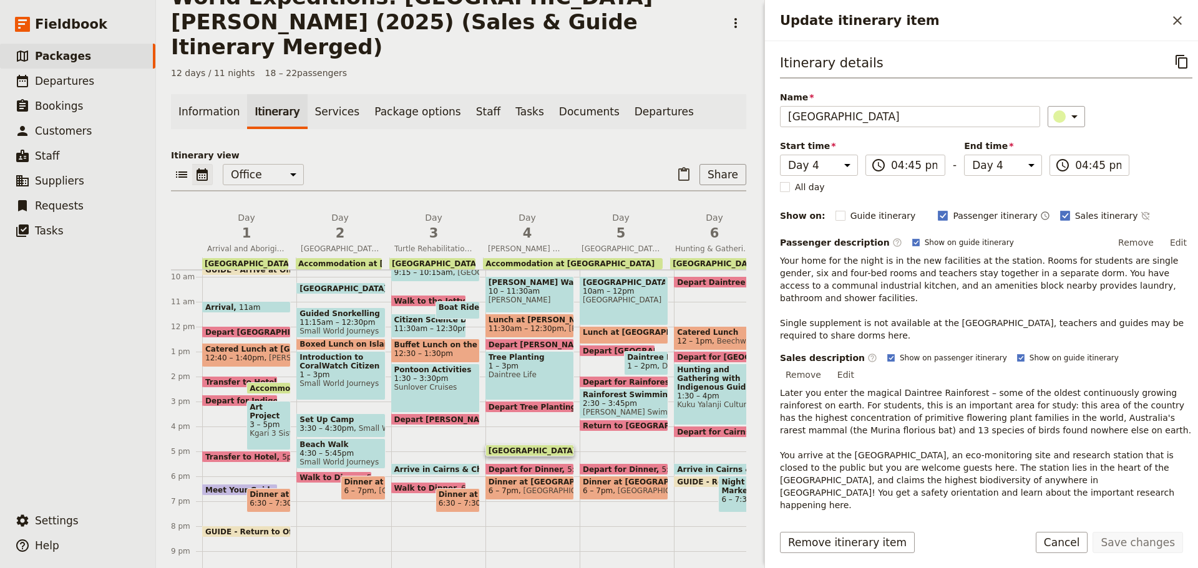
click at [518, 407] on span at bounding box center [529, 409] width 87 height 5
select select "4"
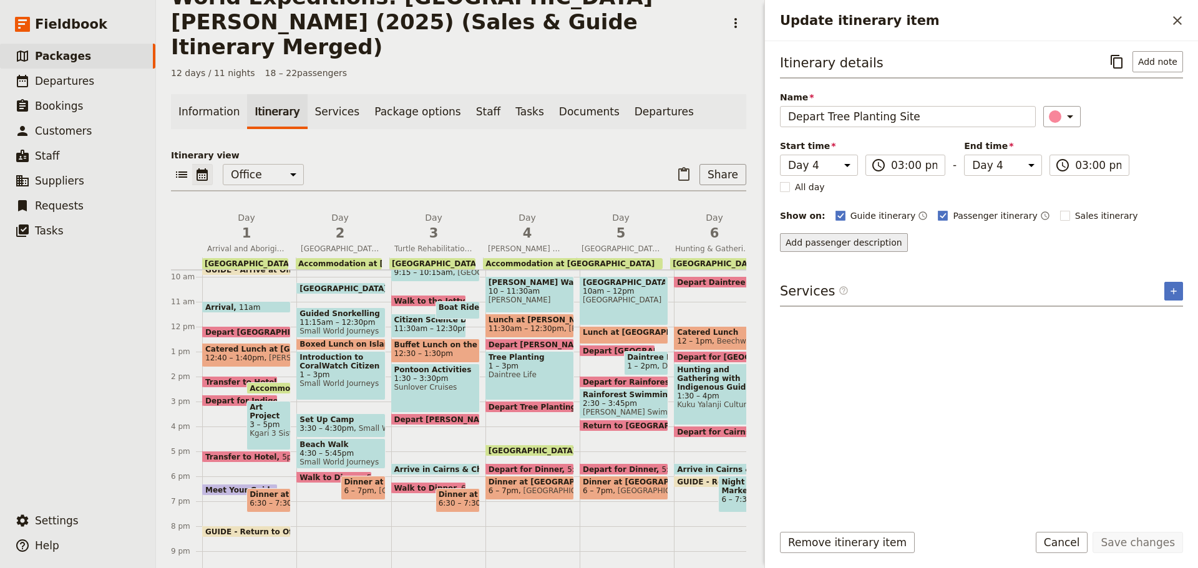
click at [889, 246] on button "Add passenger description" at bounding box center [844, 242] width 128 height 19
type textarea "Later you enter the magical Daintree Rainforest – some of the oldest continuous…"
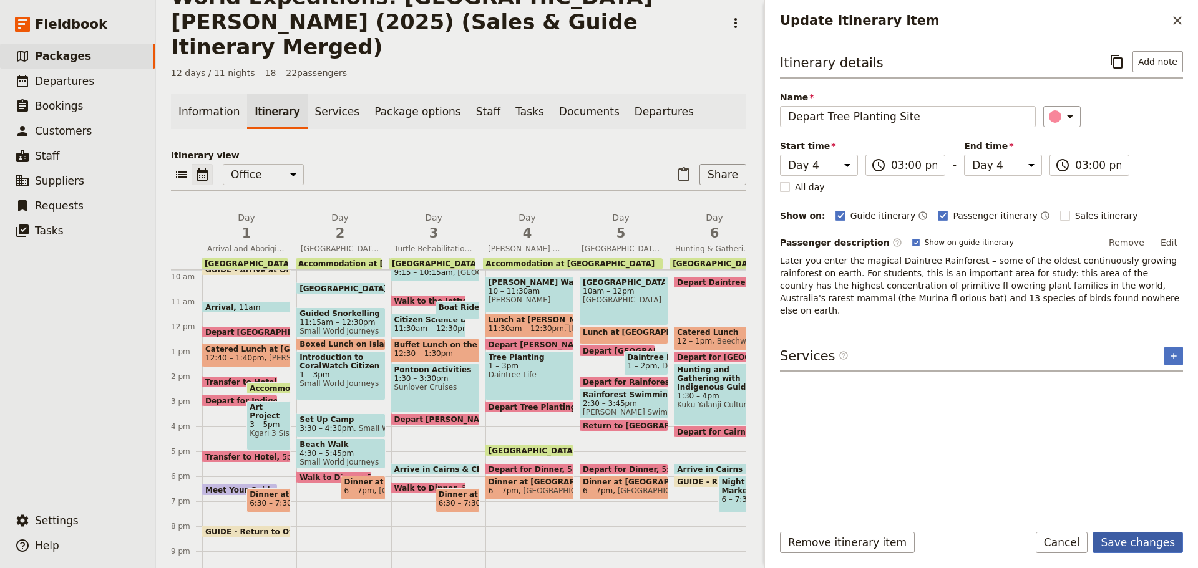
drag, startPoint x: 1157, startPoint y: 538, endPoint x: 1129, endPoint y: 540, distance: 28.2
click at [1157, 538] on button "Save changes" at bounding box center [1137, 542] width 90 height 21
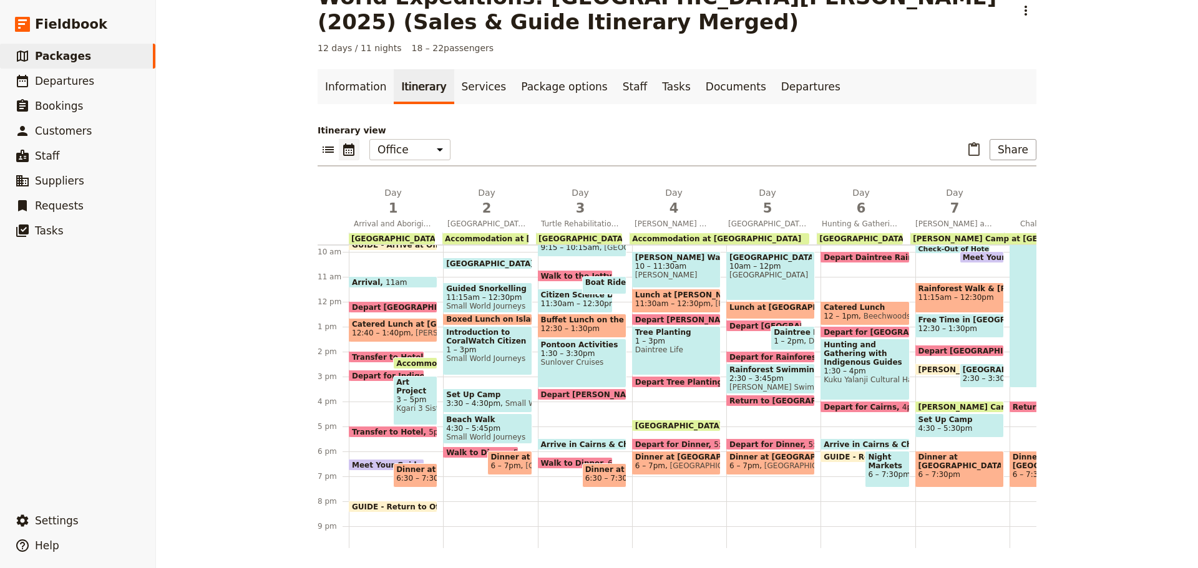
click at [662, 423] on span "Daintree Rainforest Research Centre" at bounding box center [681, 426] width 93 height 8
select select "4"
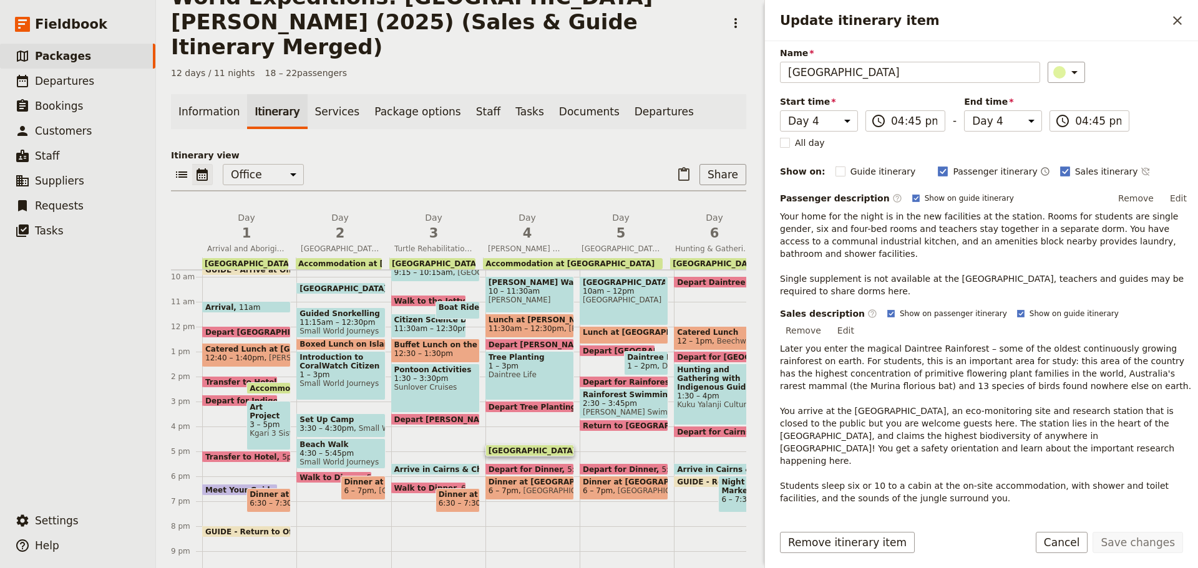
scroll to position [62, 0]
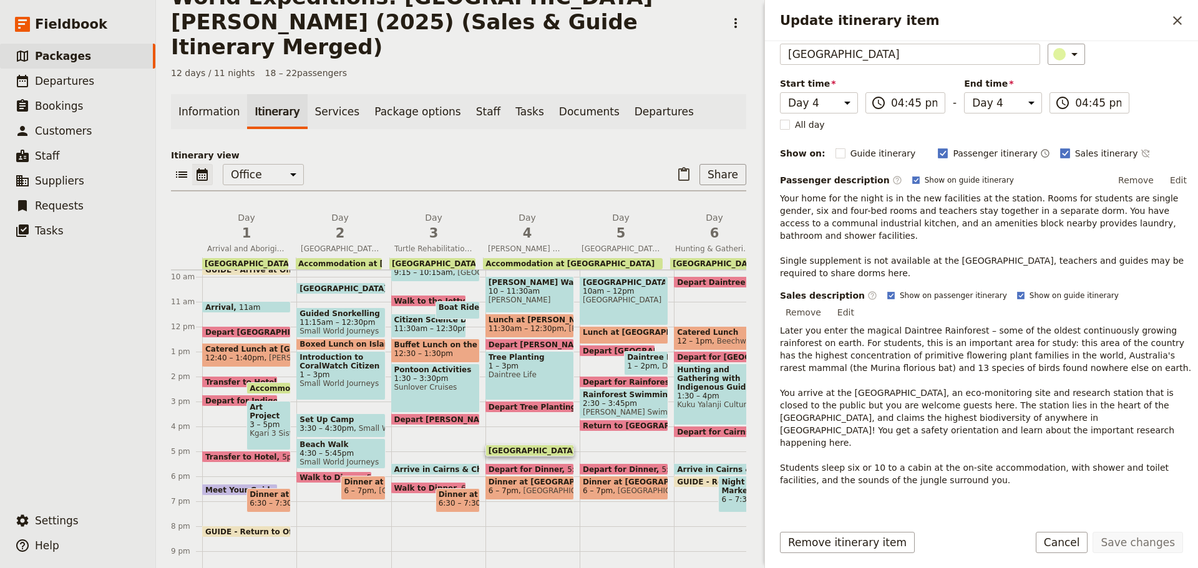
click at [500, 447] on span "Daintree Rainforest Research Centre" at bounding box center [534, 451] width 93 height 8
select select "4"
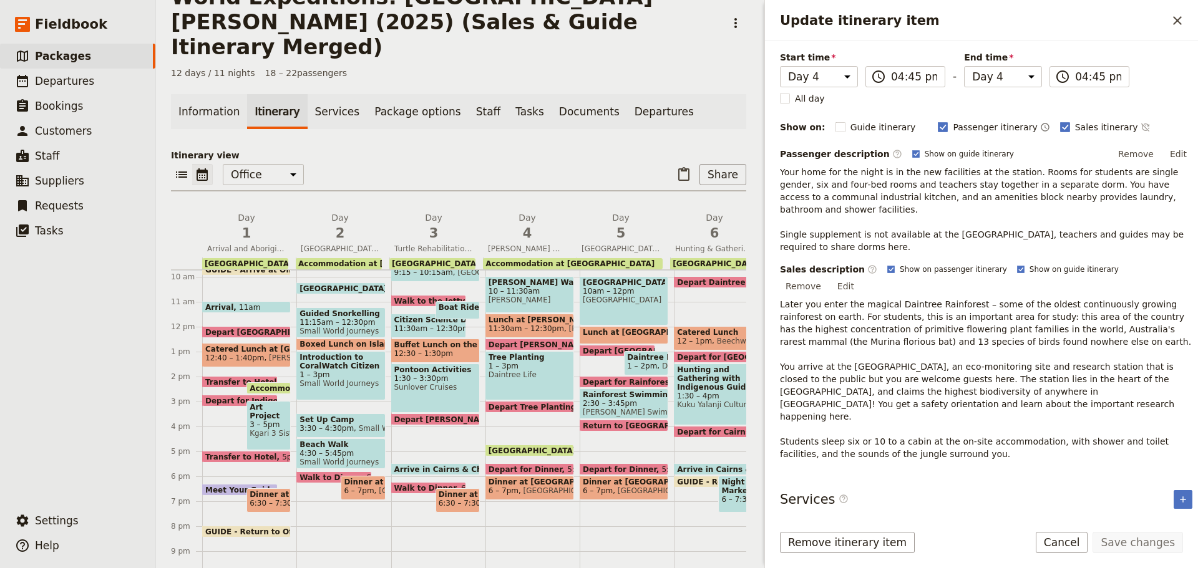
scroll to position [91, 0]
click at [835, 523] on button "JCU Research Station Accomodation" at bounding box center [870, 529] width 177 height 12
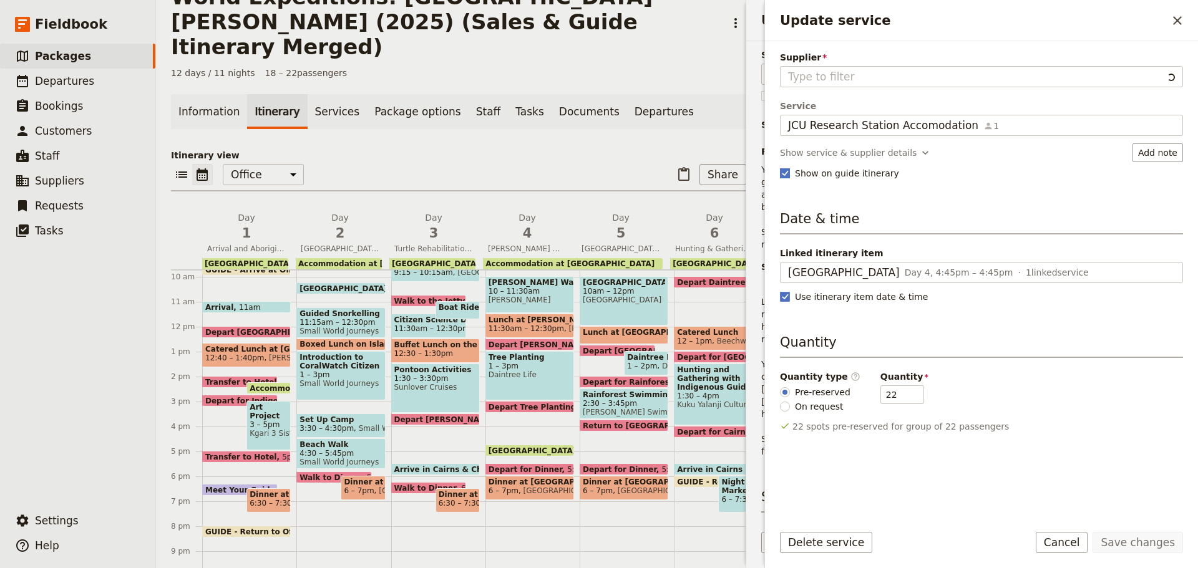
type input "DRO - [GEOGRAPHIC_DATA]"
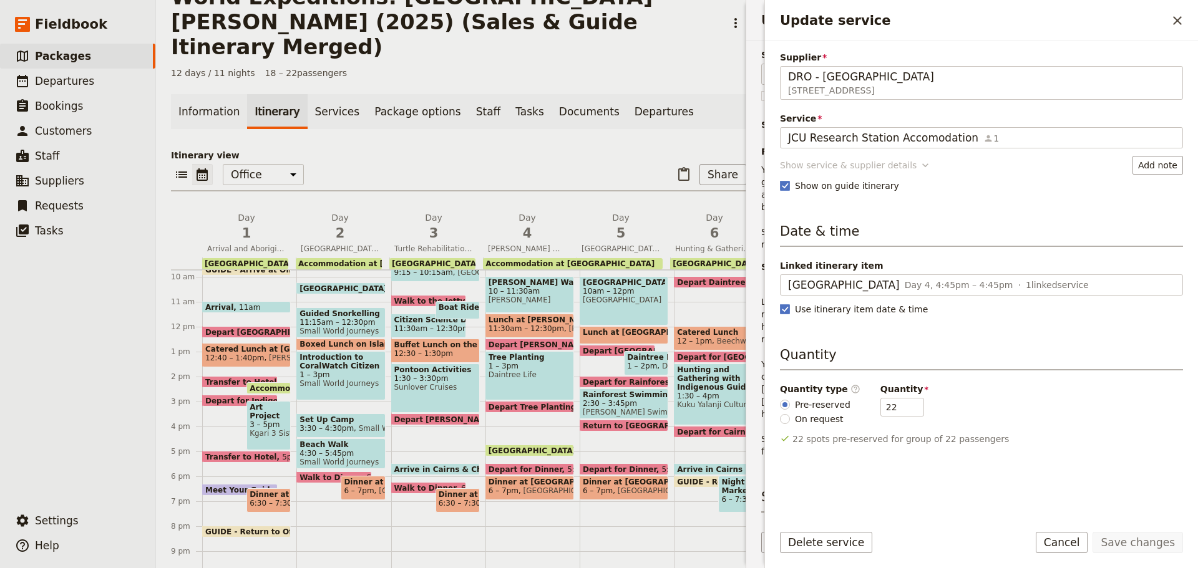
click at [820, 157] on button "Show service & supplier details" at bounding box center [856, 165] width 152 height 19
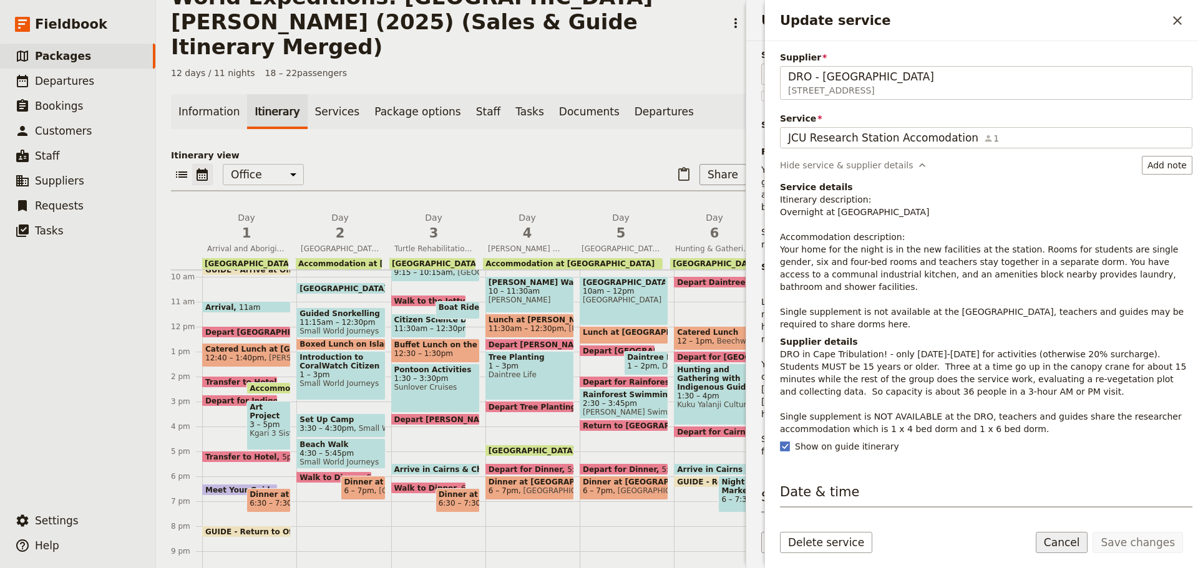
click at [1057, 541] on button "Cancel" at bounding box center [1062, 542] width 52 height 21
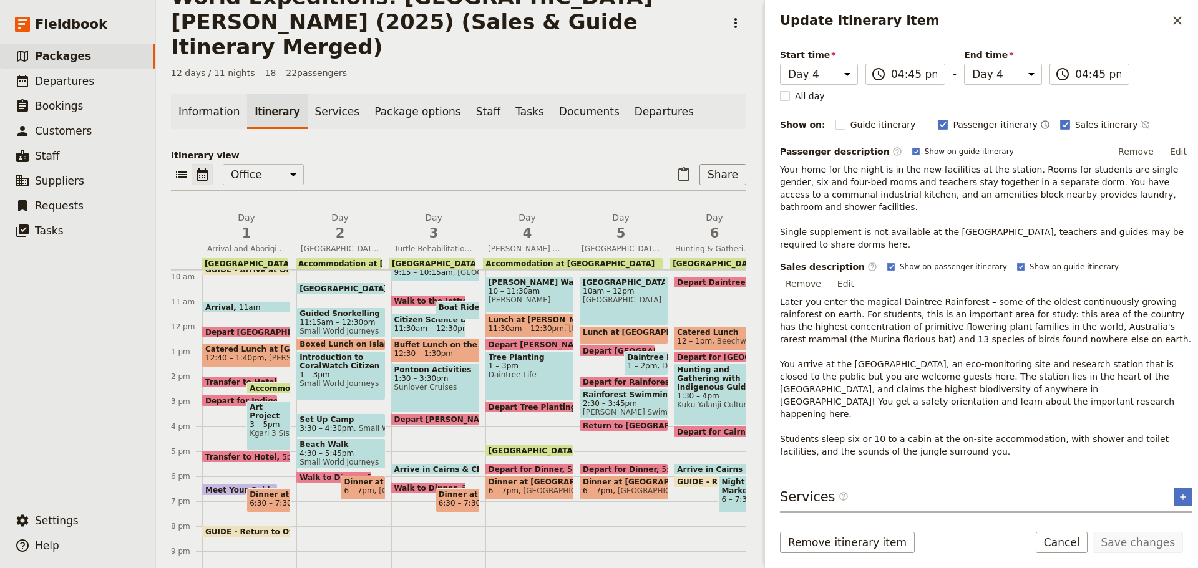
drag, startPoint x: 1172, startPoint y: 250, endPoint x: 1153, endPoint y: 259, distance: 20.7
click at [860, 274] on button "Edit" at bounding box center [846, 283] width 28 height 19
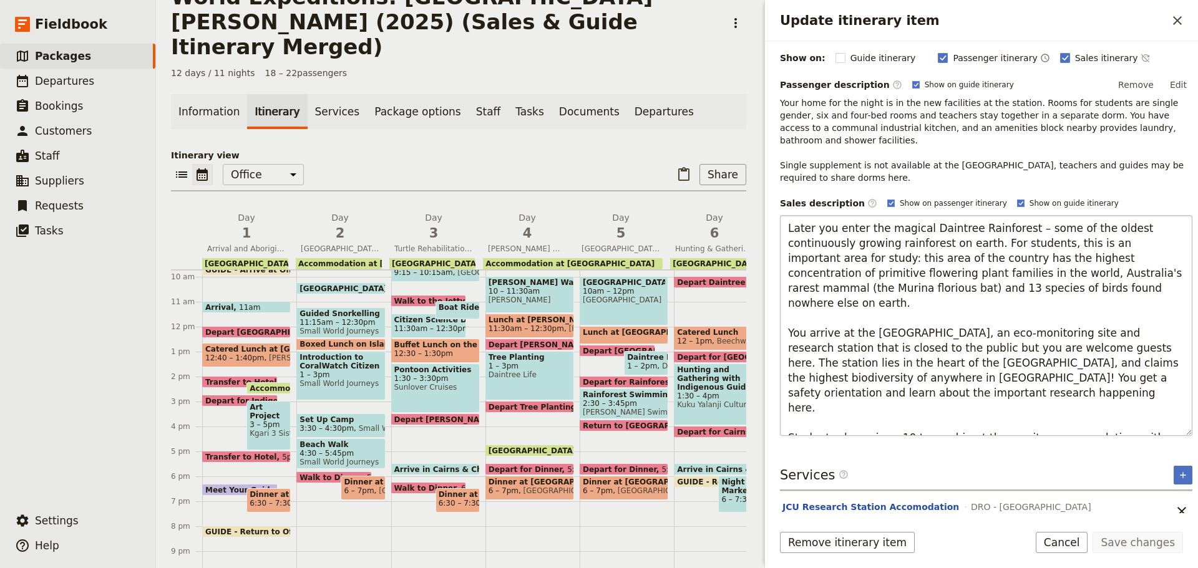
scroll to position [162, 0]
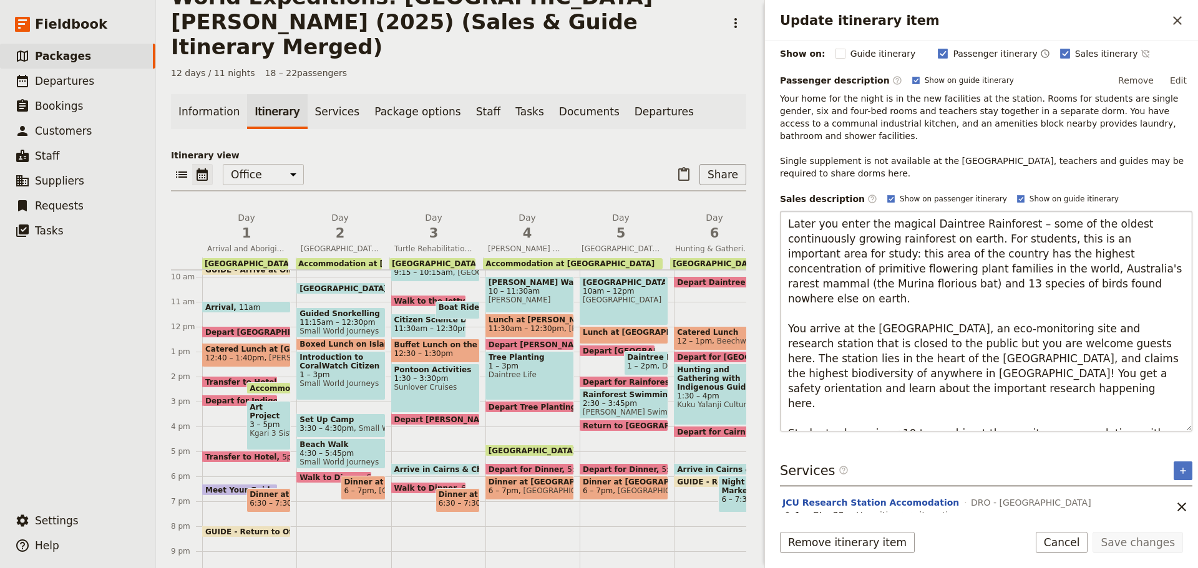
drag, startPoint x: 789, startPoint y: 374, endPoint x: 1059, endPoint y: 409, distance: 271.8
click at [1059, 409] on textarea "Later you enter the magical Daintree Rainforest – some of the oldest continuous…" at bounding box center [986, 321] width 412 height 221
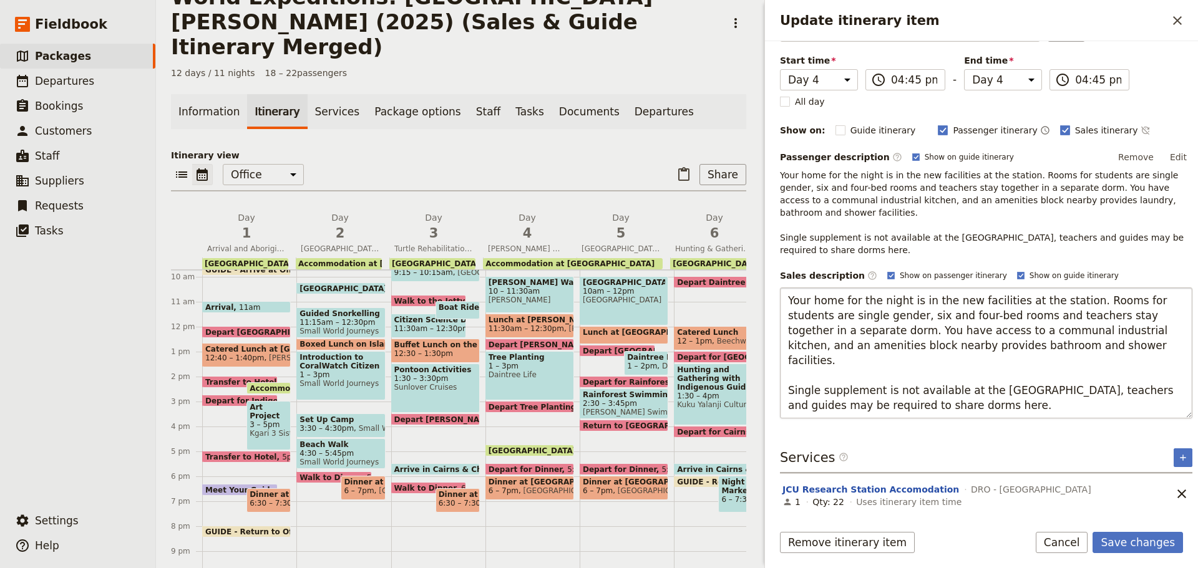
scroll to position [72, 0]
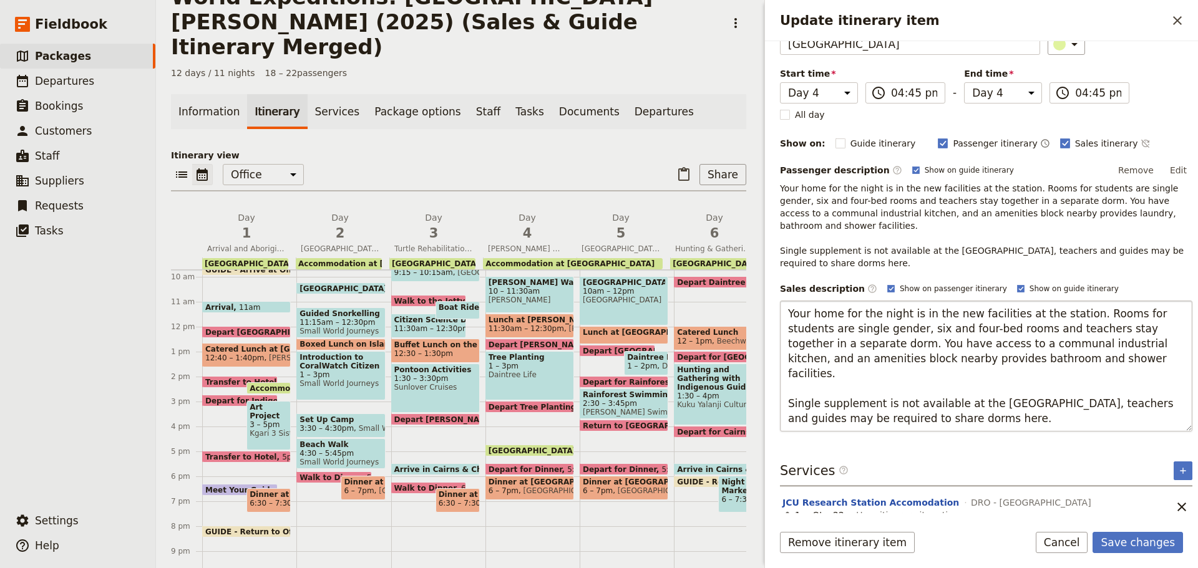
type textarea "Your home for the night is in the new facilities at the station. Rooms for stud…"
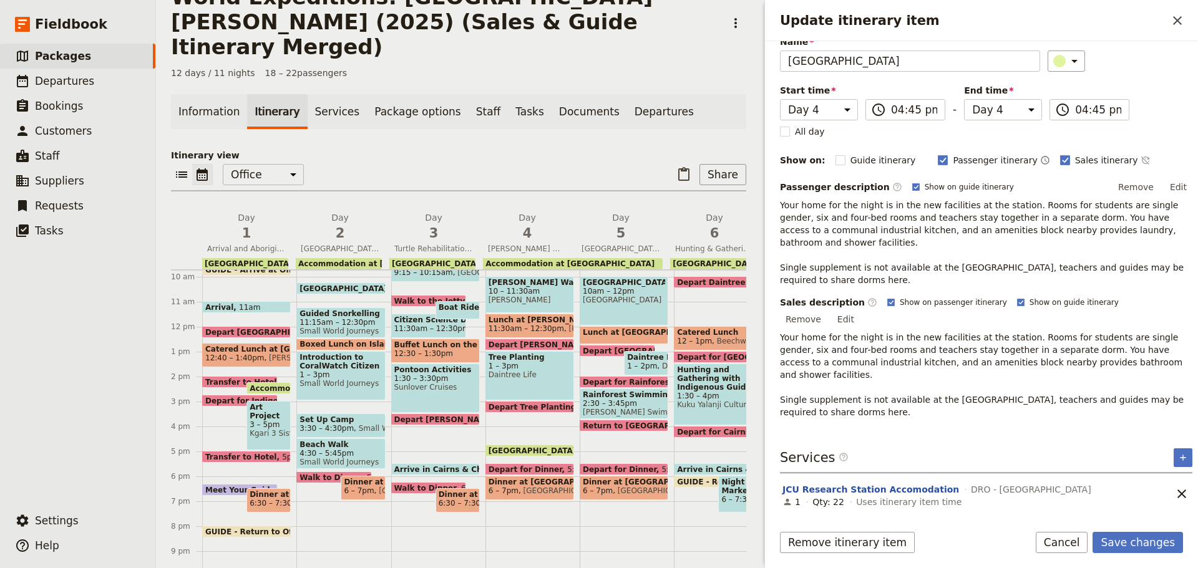
scroll to position [16, 0]
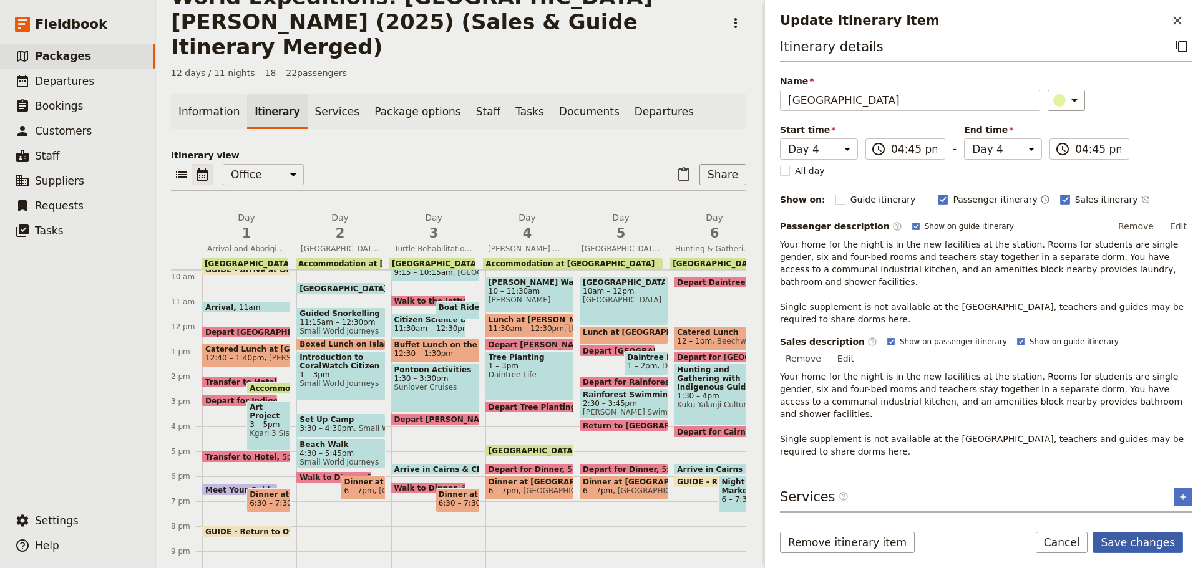
click at [1156, 546] on button "Save changes" at bounding box center [1137, 542] width 90 height 21
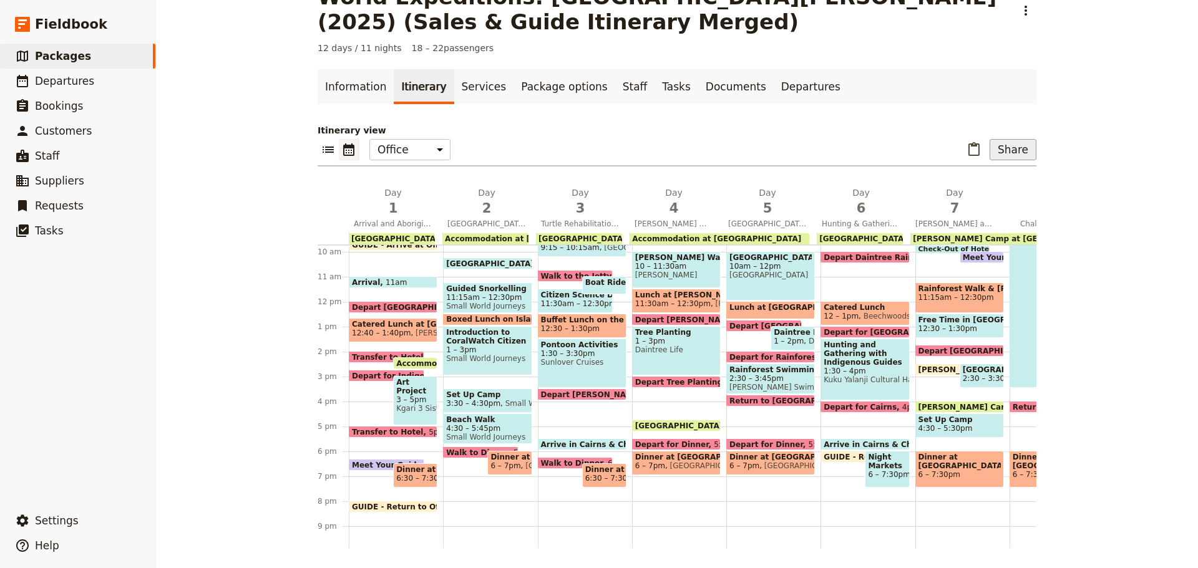
click at [995, 150] on button "Share" at bounding box center [1012, 149] width 47 height 21
click at [964, 193] on span "Passenger itinerary" at bounding box center [981, 194] width 84 height 12
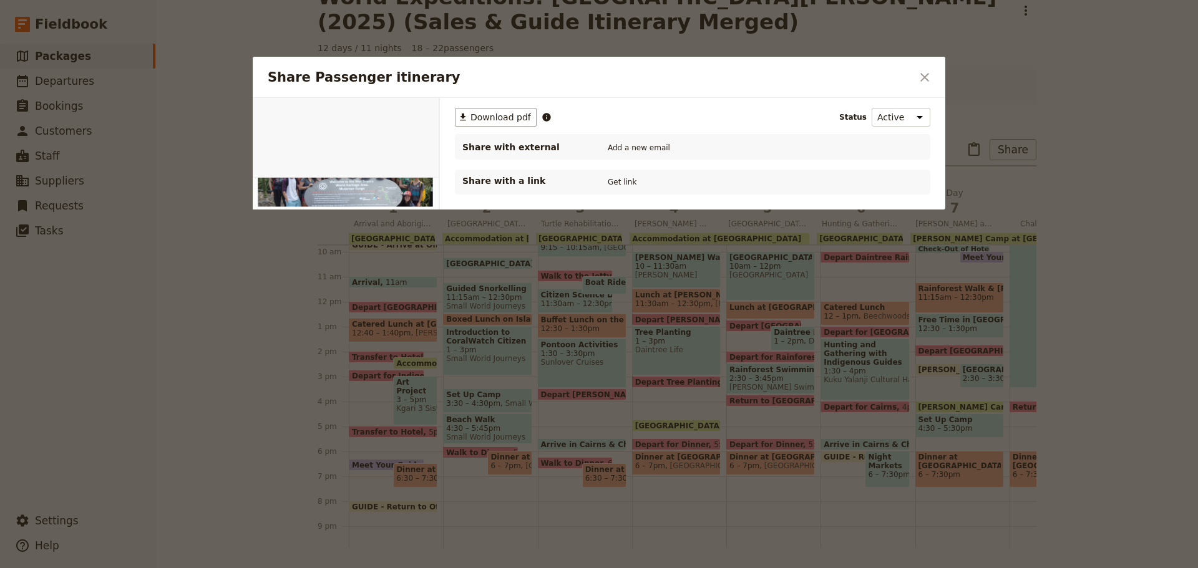
scroll to position [0, 0]
click at [498, 125] on button "​ Download pdf" at bounding box center [496, 117] width 82 height 19
click at [919, 68] on button "​" at bounding box center [924, 77] width 21 height 21
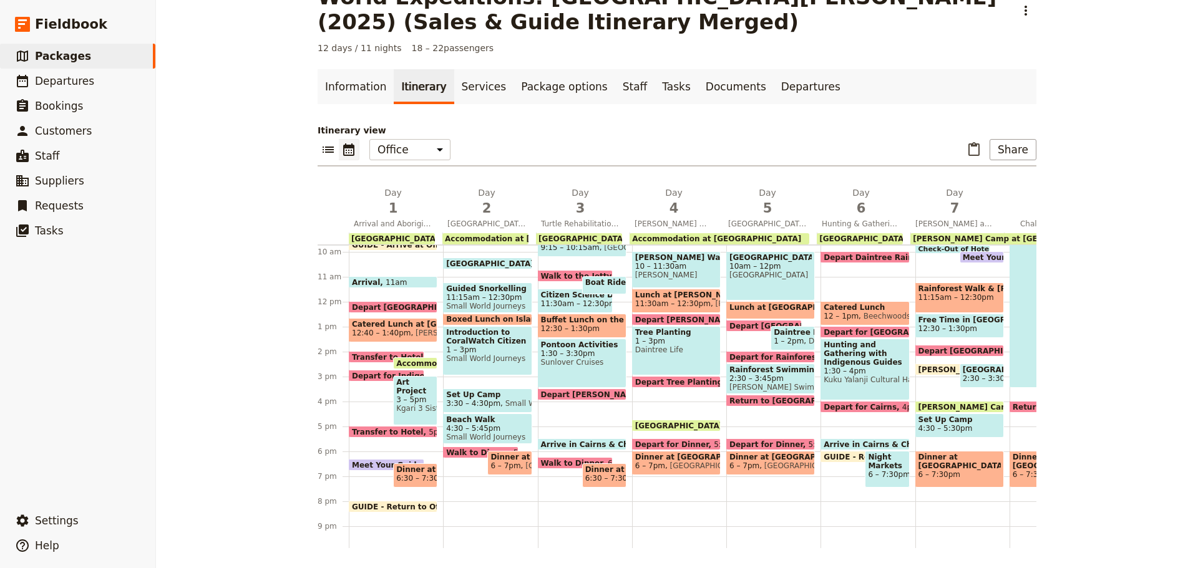
click at [654, 424] on span "Daintree Rainforest Research Centre" at bounding box center [681, 426] width 93 height 8
select select "4"
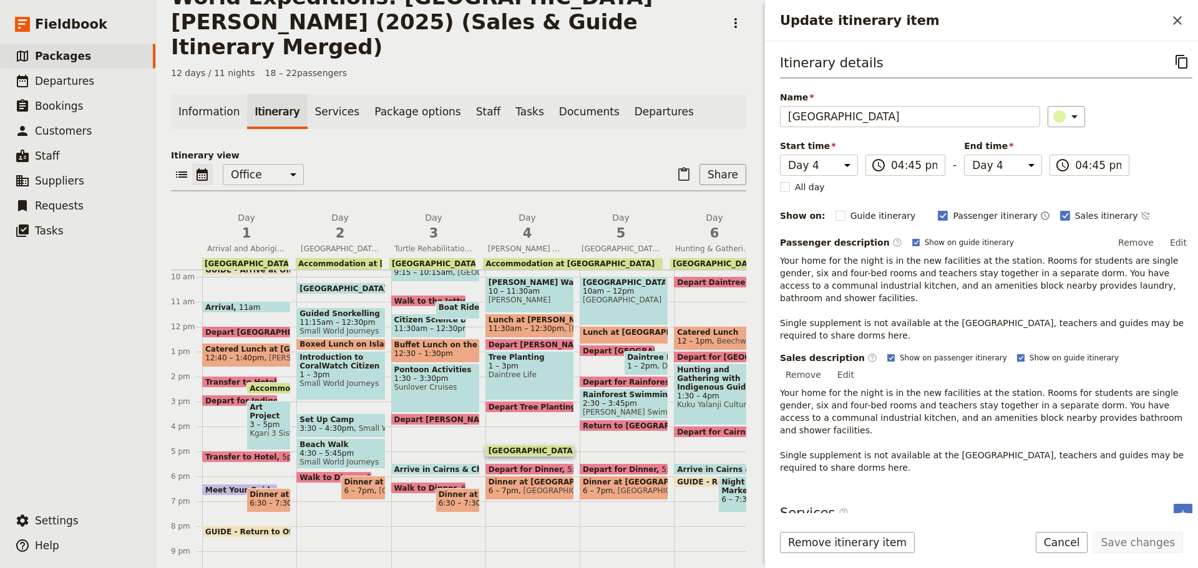
click at [1017, 354] on rect "Update itinerary item" at bounding box center [1020, 357] width 7 height 7
click at [1016, 352] on input "Show on guide itinerary" at bounding box center [1016, 352] width 1 height 1
checkbox input "false"
drag, startPoint x: 870, startPoint y: 347, endPoint x: 911, endPoint y: 382, distance: 53.9
click at [887, 354] on rect "Update itinerary item" at bounding box center [890, 357] width 7 height 7
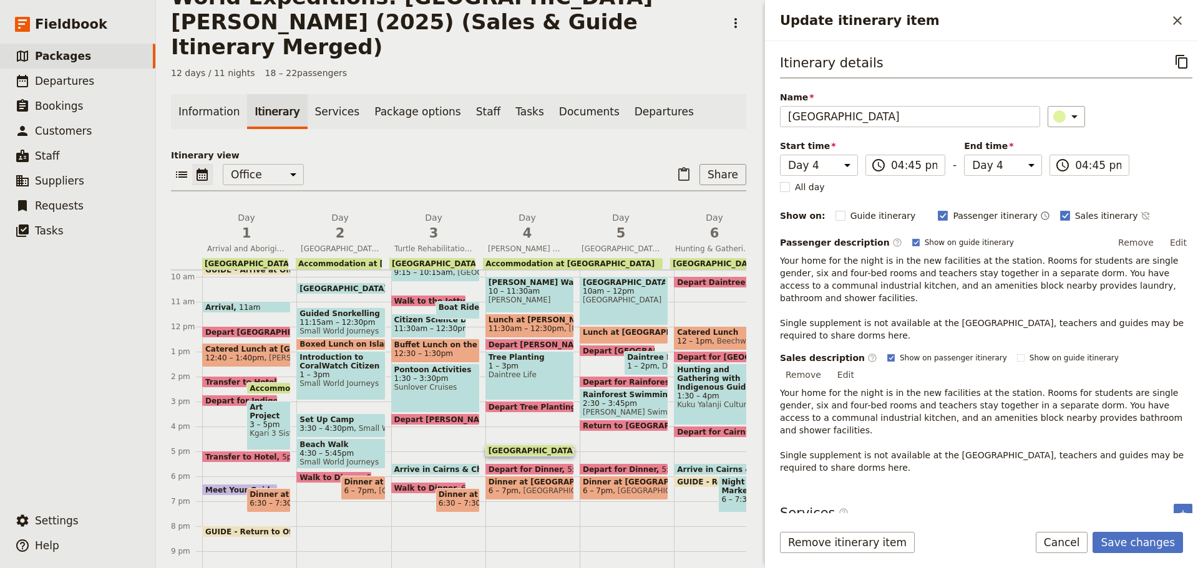
click at [886, 352] on input "Show on passenger itinerary" at bounding box center [886, 352] width 1 height 1
checkbox input "false"
click at [1123, 540] on button "Save changes" at bounding box center [1137, 542] width 90 height 21
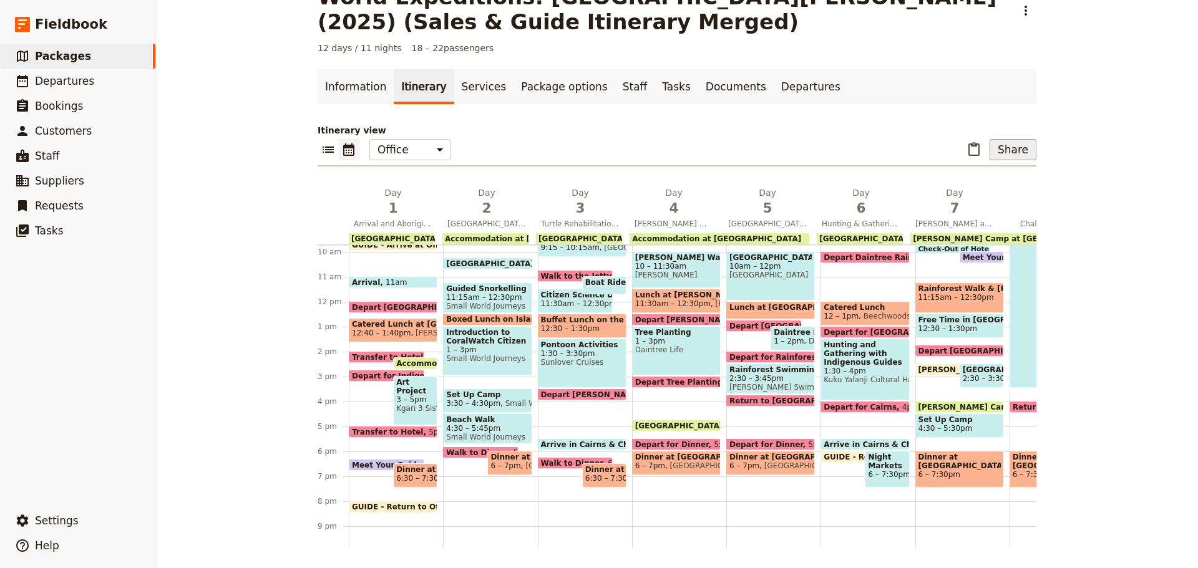
drag, startPoint x: 1026, startPoint y: 157, endPoint x: 1016, endPoint y: 159, distance: 10.3
click at [1024, 156] on button "Share" at bounding box center [1012, 149] width 47 height 21
click at [974, 198] on span "Passenger itinerary" at bounding box center [981, 194] width 84 height 12
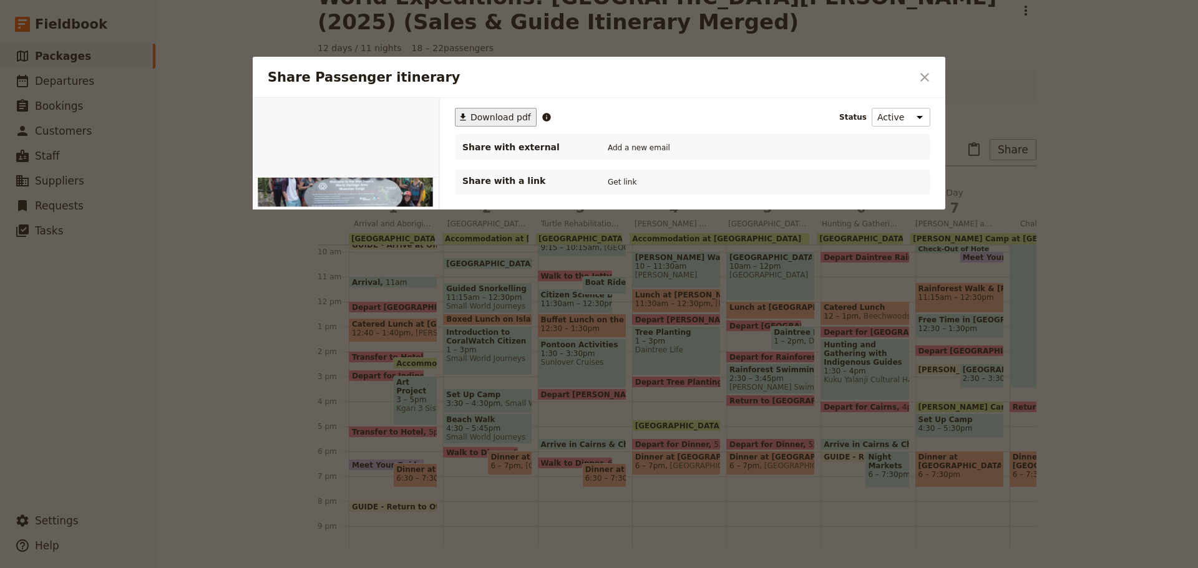
click at [487, 124] on span "Download pdf" at bounding box center [500, 117] width 61 height 12
click at [924, 82] on icon "Close dialog" at bounding box center [924, 77] width 15 height 15
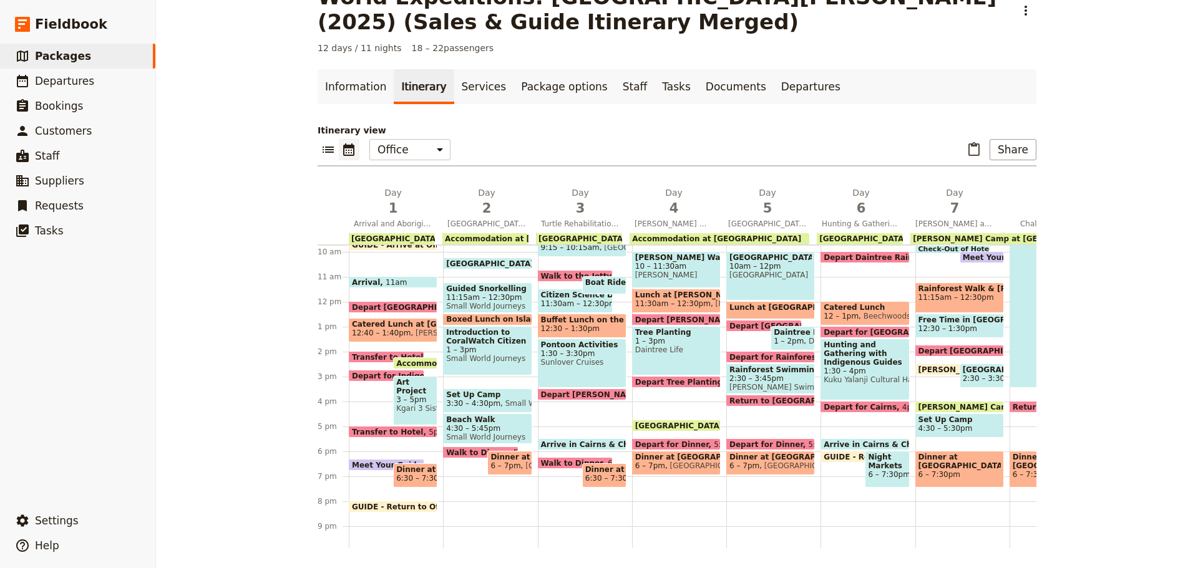
click at [928, 366] on span "ASHAYA arrive at SWJ Office" at bounding box center [1020, 370] width 204 height 8
select select "7"
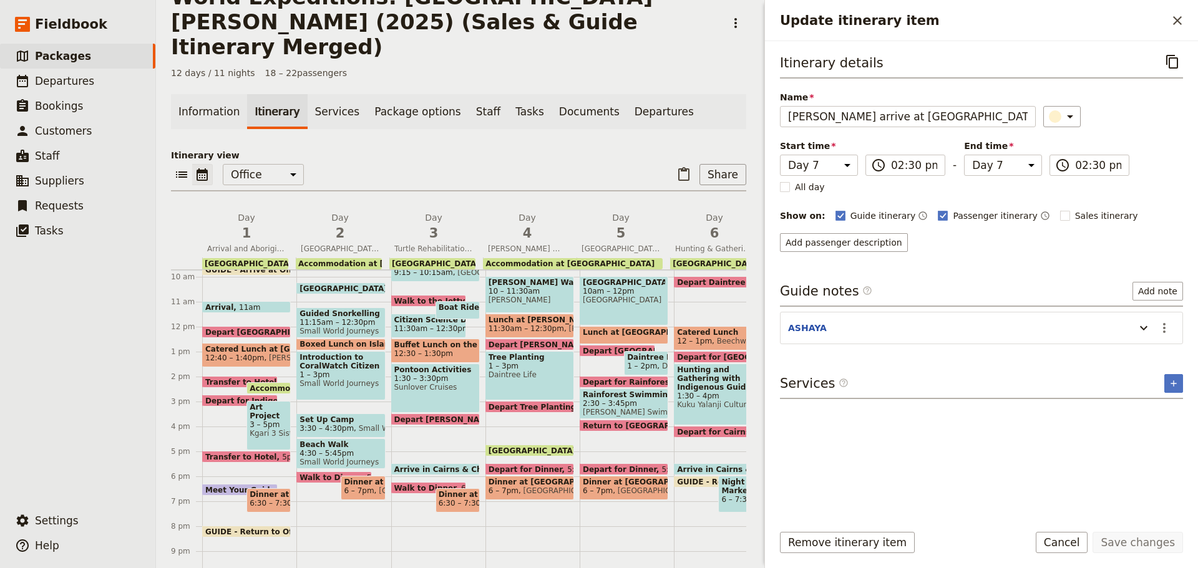
drag, startPoint x: 923, startPoint y: 213, endPoint x: 924, endPoint y: 283, distance: 69.3
click at [938, 215] on icon "Update itinerary item" at bounding box center [943, 216] width 10 height 10
click at [937, 210] on input "Passenger itinerary" at bounding box center [937, 209] width 1 height 1
checkbox input "false"
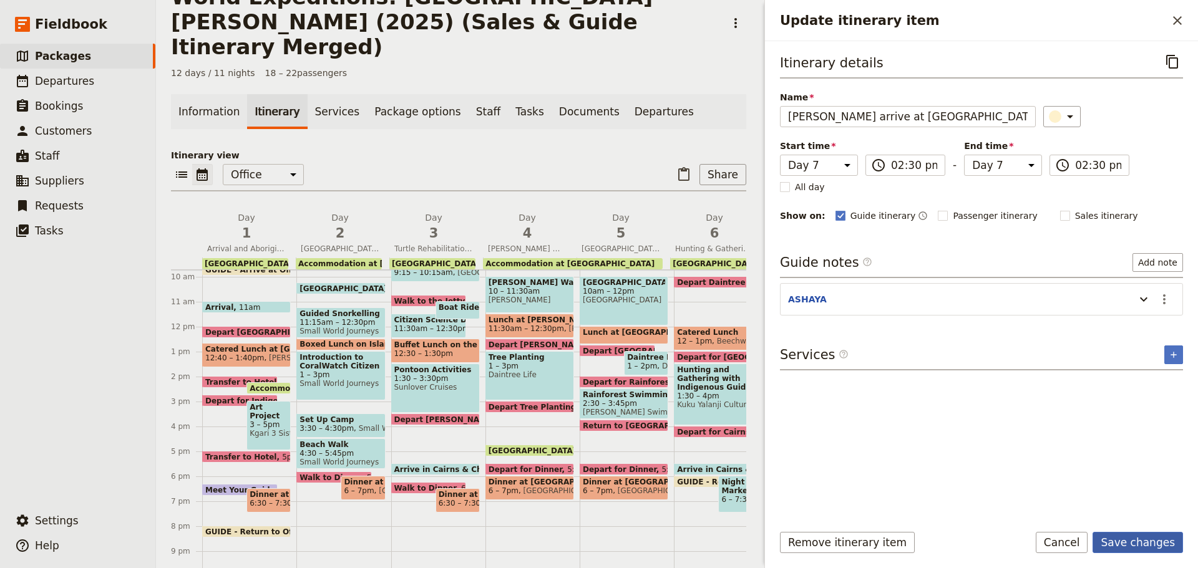
click at [1110, 538] on button "Save changes" at bounding box center [1137, 542] width 90 height 21
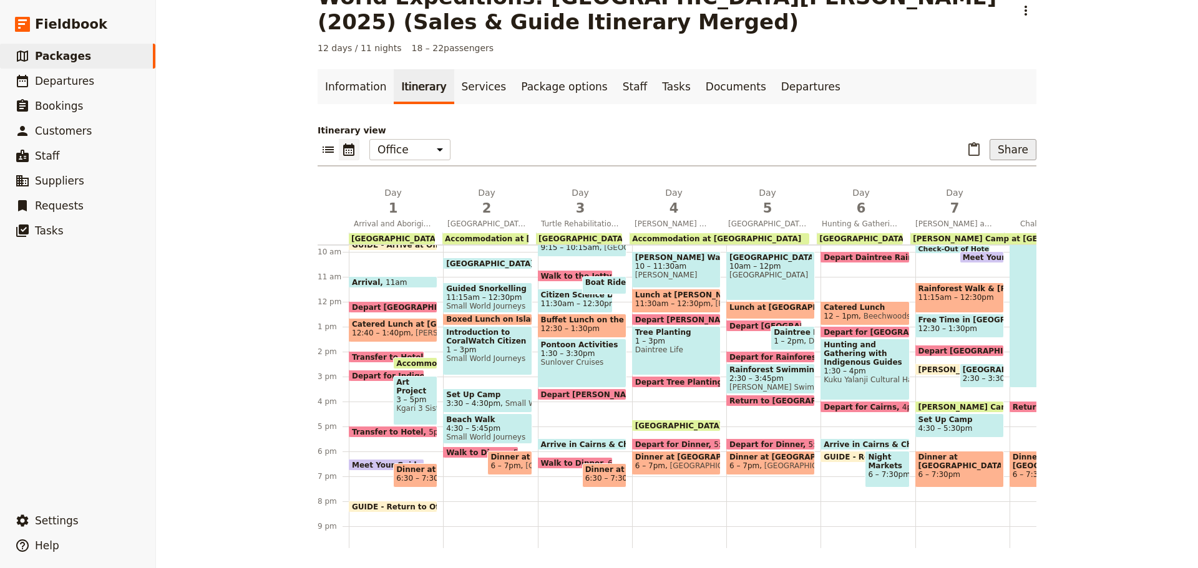
click at [1018, 146] on button "Share" at bounding box center [1012, 149] width 47 height 21
click at [999, 192] on span "Passenger itinerary" at bounding box center [981, 194] width 84 height 12
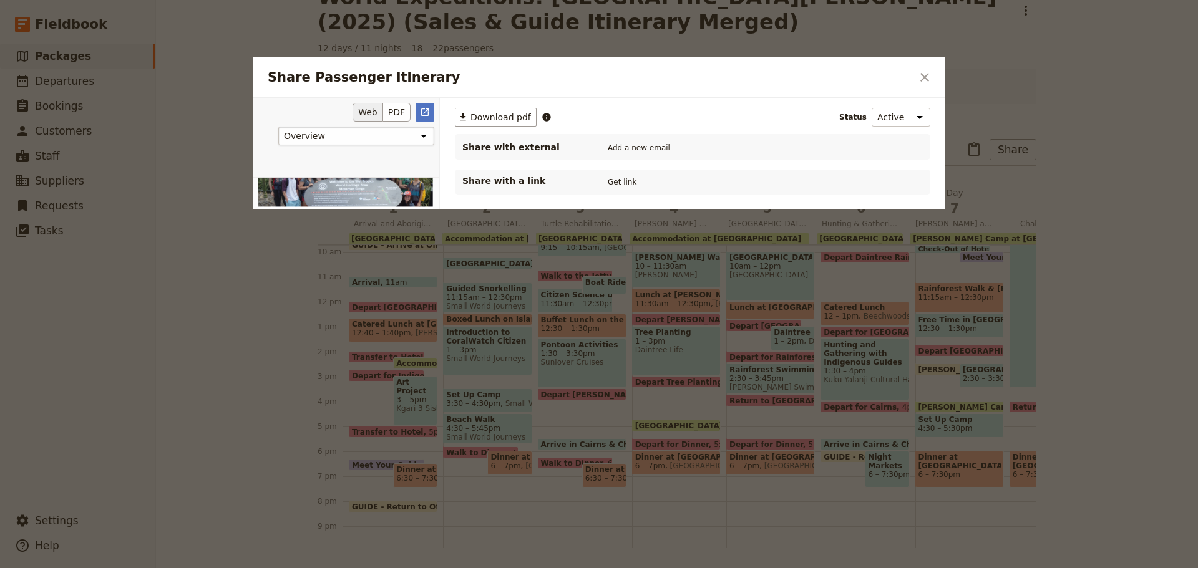
drag, startPoint x: 518, startPoint y: 110, endPoint x: 319, endPoint y: 127, distance: 199.1
click at [516, 111] on button "​ Download pdf" at bounding box center [496, 117] width 82 height 19
click at [921, 78] on icon "Close dialog" at bounding box center [924, 77] width 15 height 15
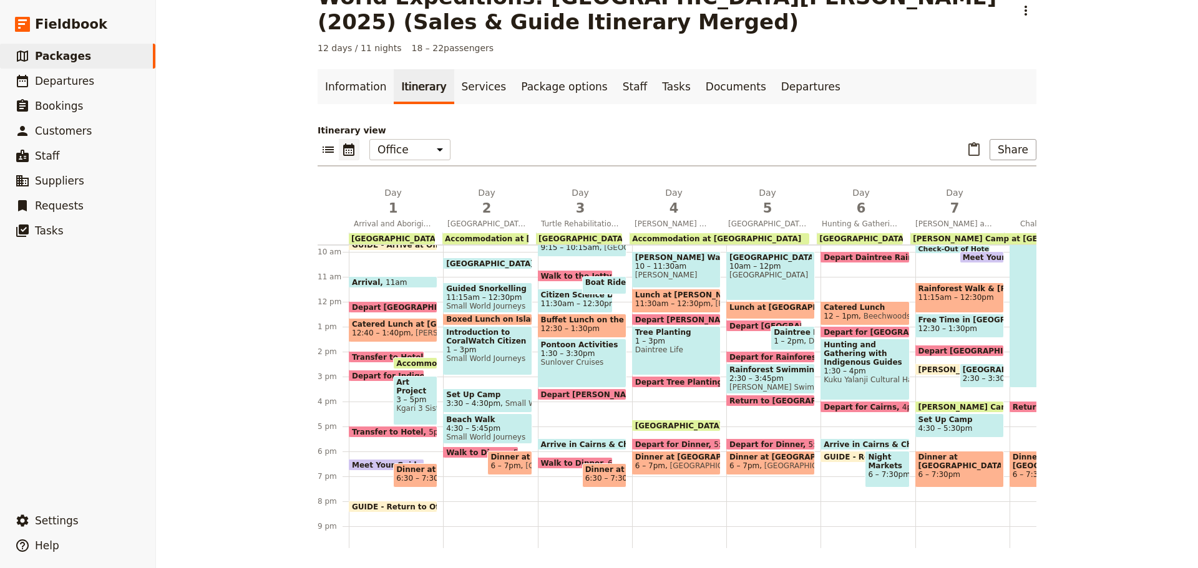
click at [694, 428] on span at bounding box center [676, 428] width 87 height 5
select select "4"
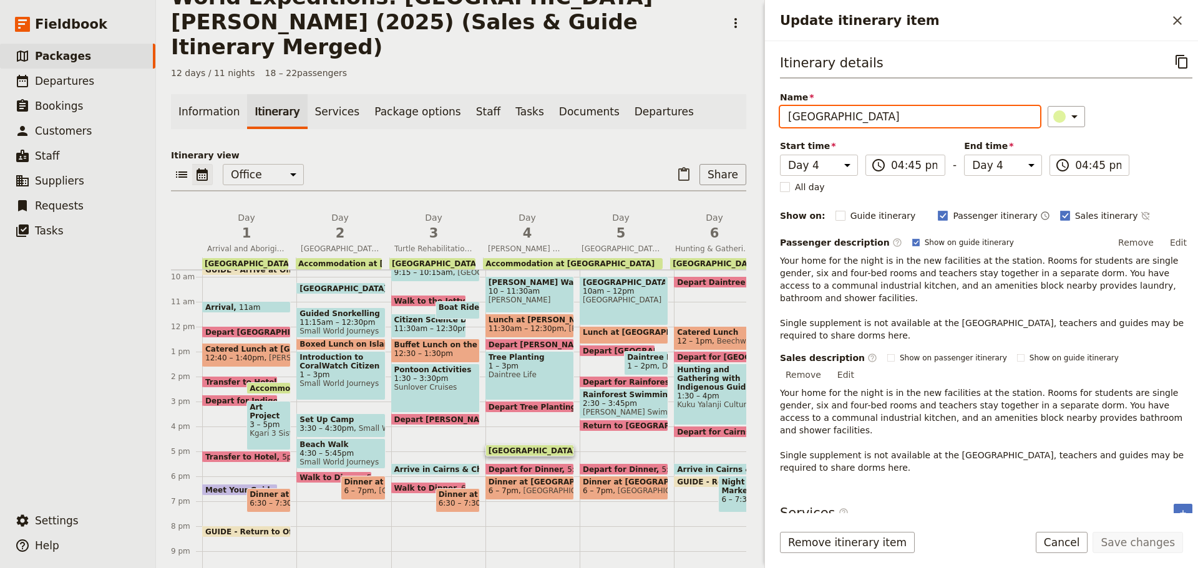
click at [786, 122] on input "Daintree Rainforest Research Centre" at bounding box center [910, 116] width 260 height 21
drag, startPoint x: 784, startPoint y: 115, endPoint x: 1197, endPoint y: 3, distance: 428.0
click at [1197, 31] on div "Update itinerary item ​ Itinerary details ​ Name Daintree Rainforest Research C…" at bounding box center [981, 284] width 434 height 568
paste input "Accommodation at Daintree Rainforest Observatory"
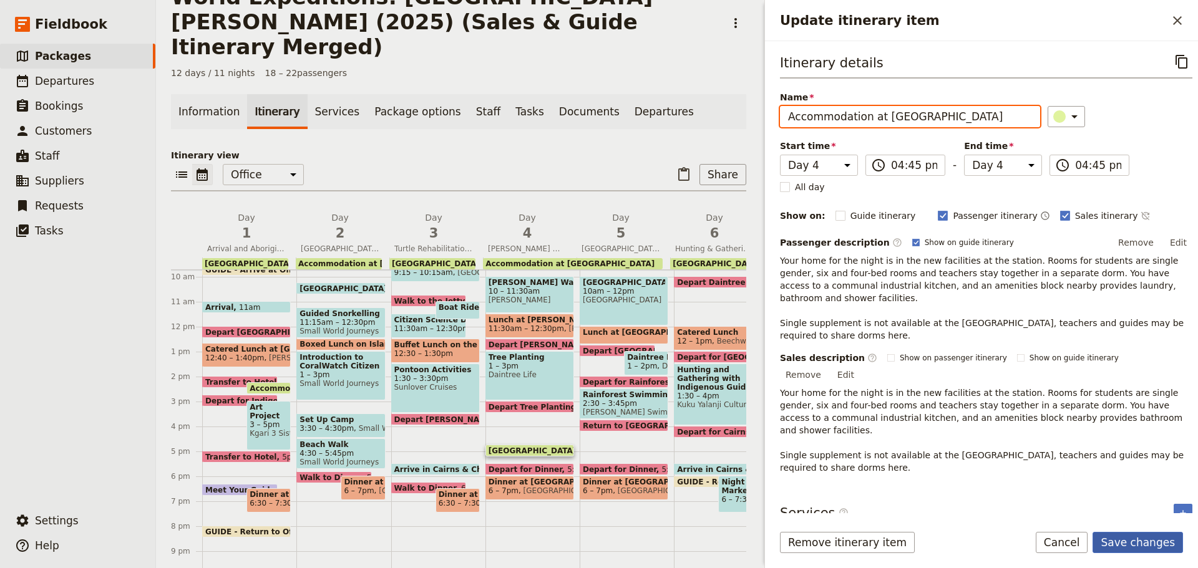
type input "Accommodation at Daintree Rainforest Observatory"
click at [1139, 543] on button "Save changes" at bounding box center [1137, 542] width 90 height 21
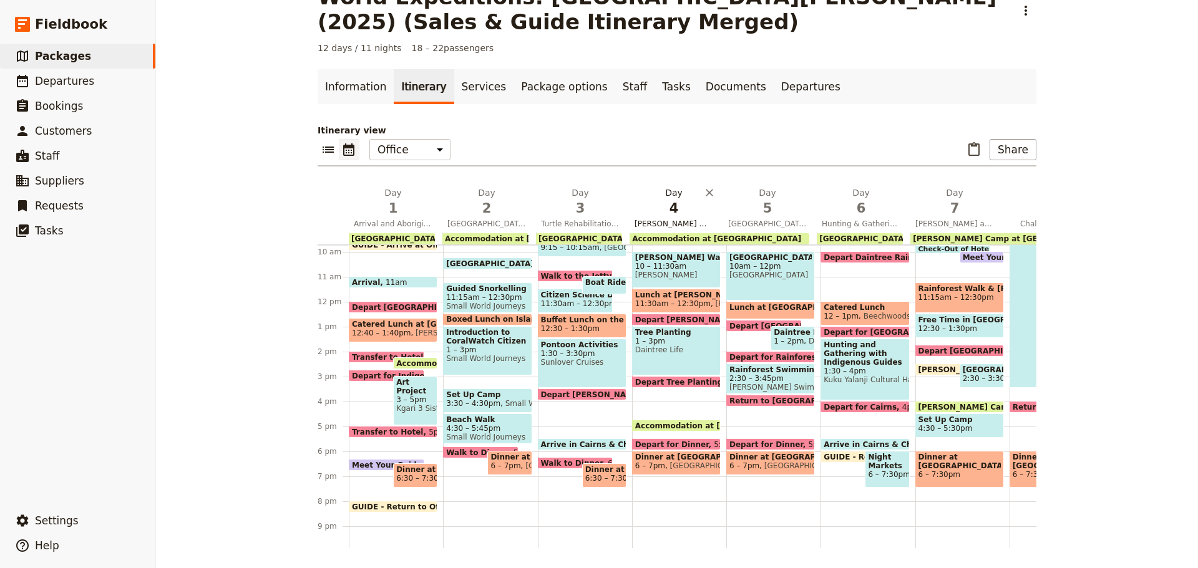
click at [662, 221] on span "Mossman Gorge Walk and Tree Planting" at bounding box center [673, 224] width 89 height 10
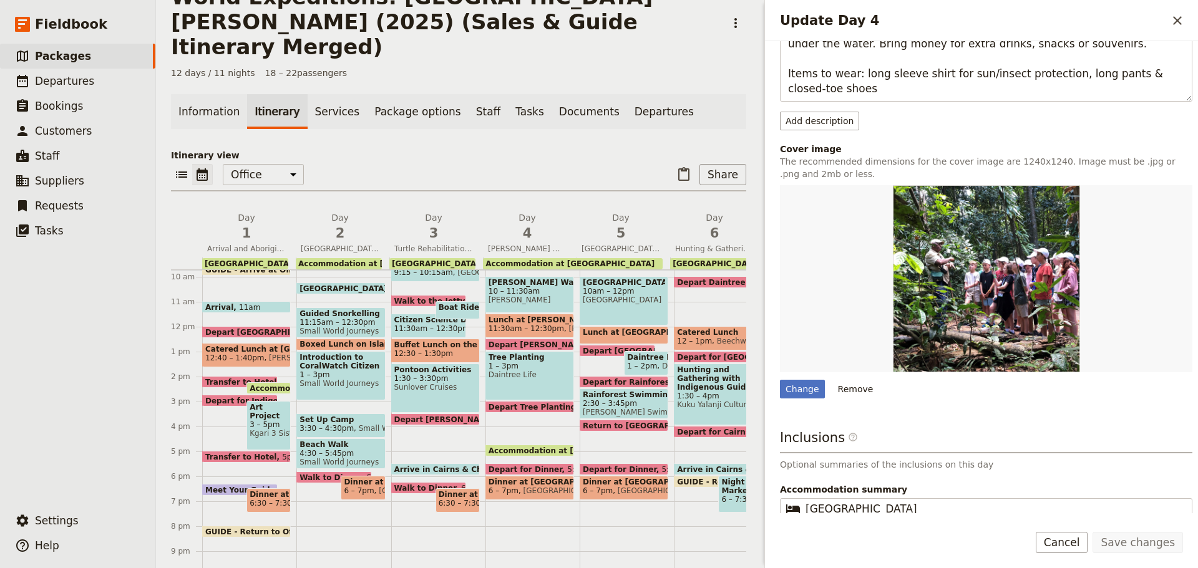
scroll to position [374, 0]
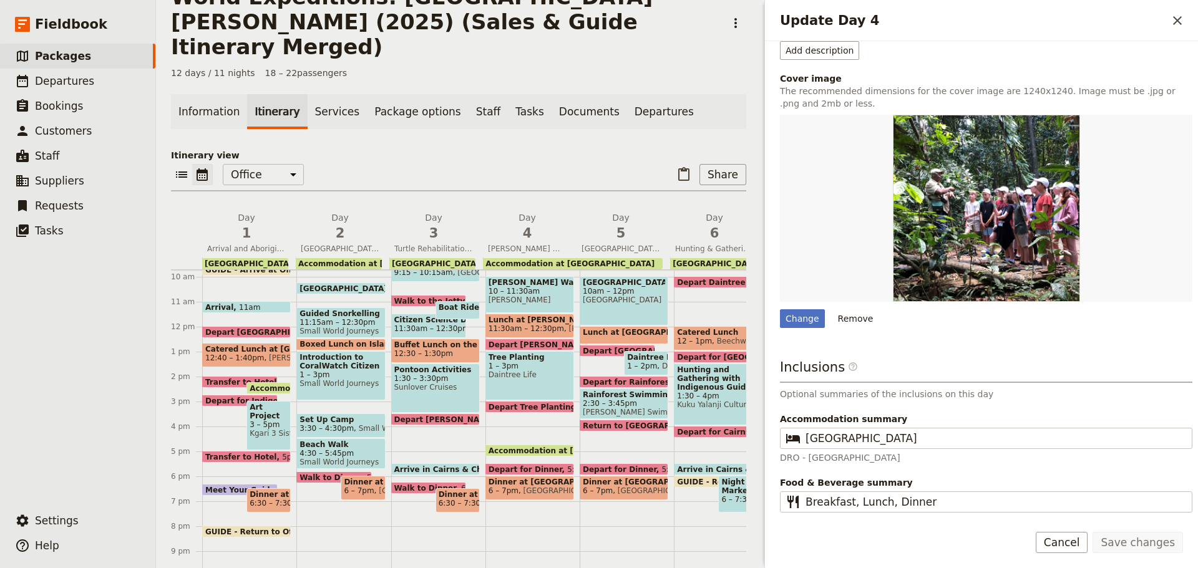
click at [1077, 540] on button "Cancel" at bounding box center [1062, 542] width 52 height 21
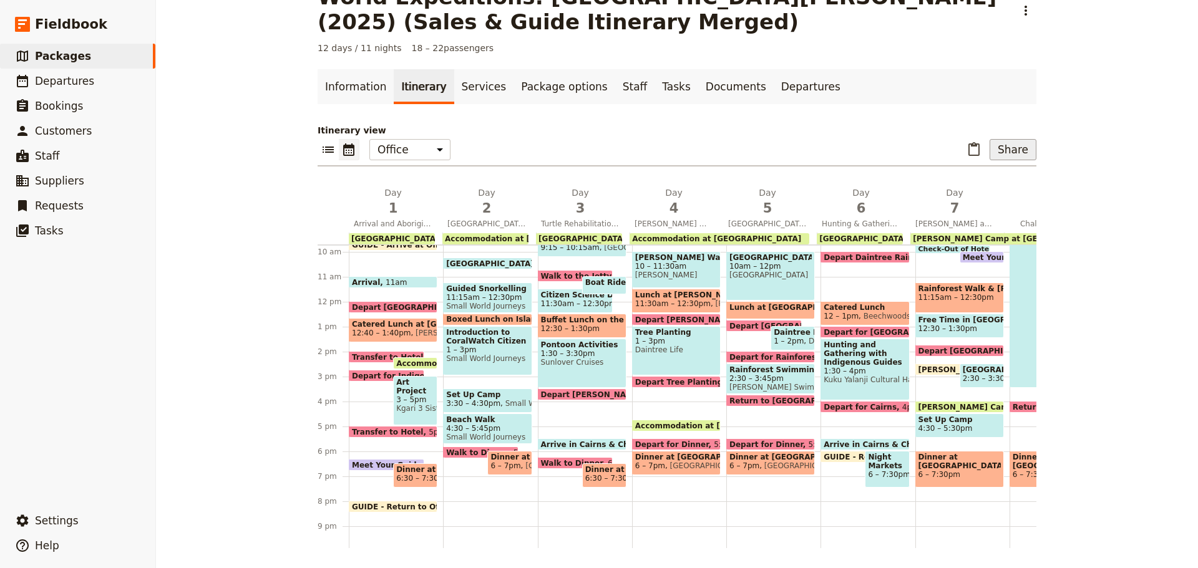
click at [1011, 159] on button "Share" at bounding box center [1012, 149] width 47 height 21
click at [990, 187] on button "Passenger itinerary" at bounding box center [980, 194] width 99 height 17
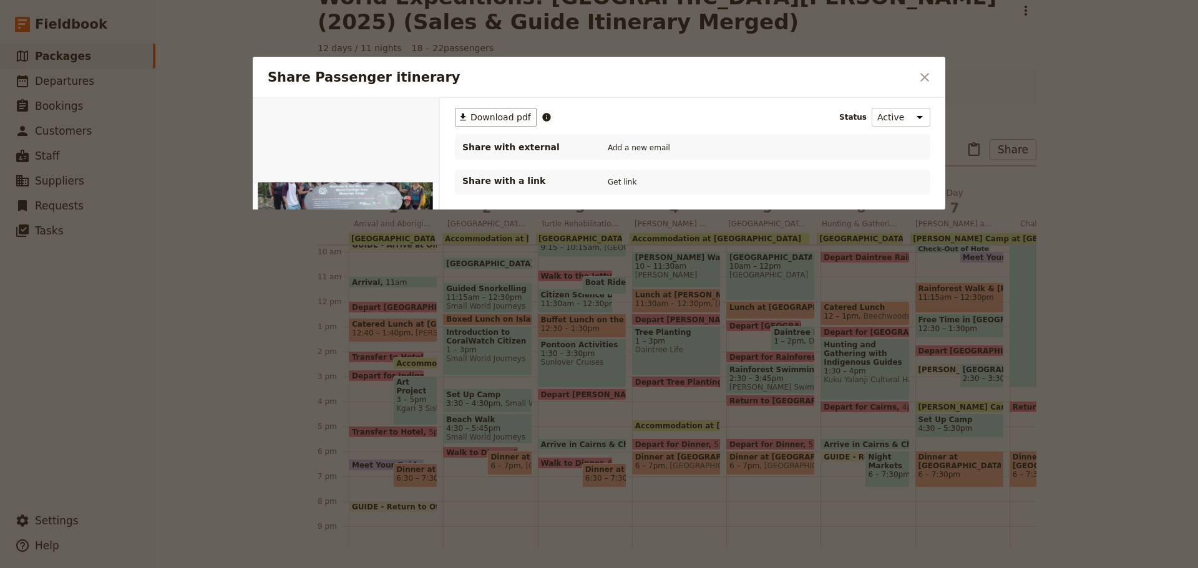
scroll to position [0, 0]
click at [525, 112] on span "Download pdf" at bounding box center [500, 117] width 61 height 12
click at [933, 79] on button "​" at bounding box center [924, 77] width 21 height 21
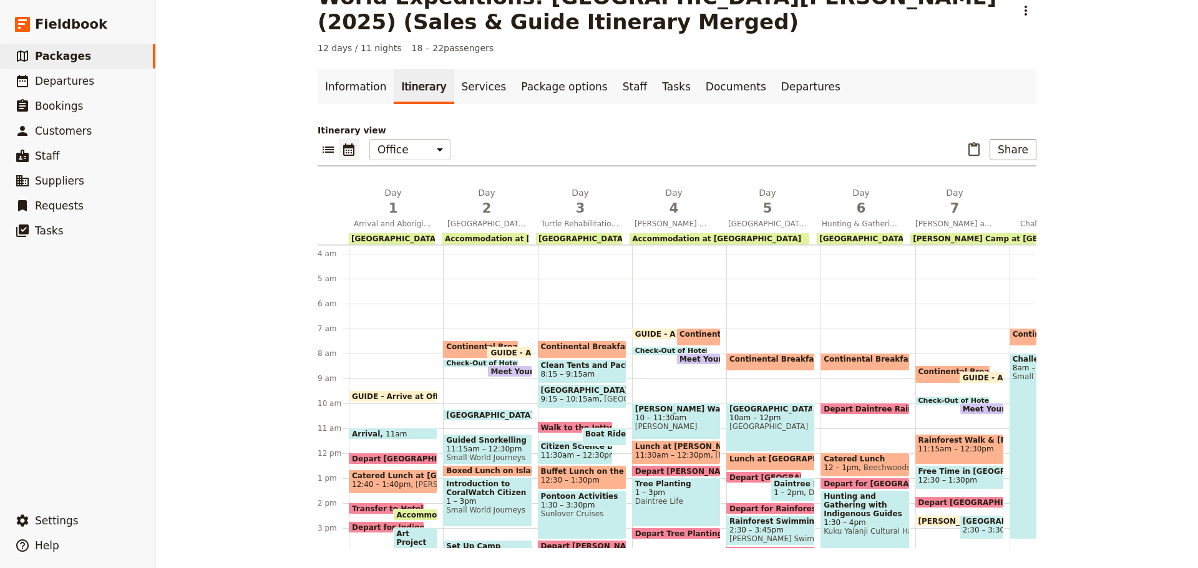
scroll to position [56, 0]
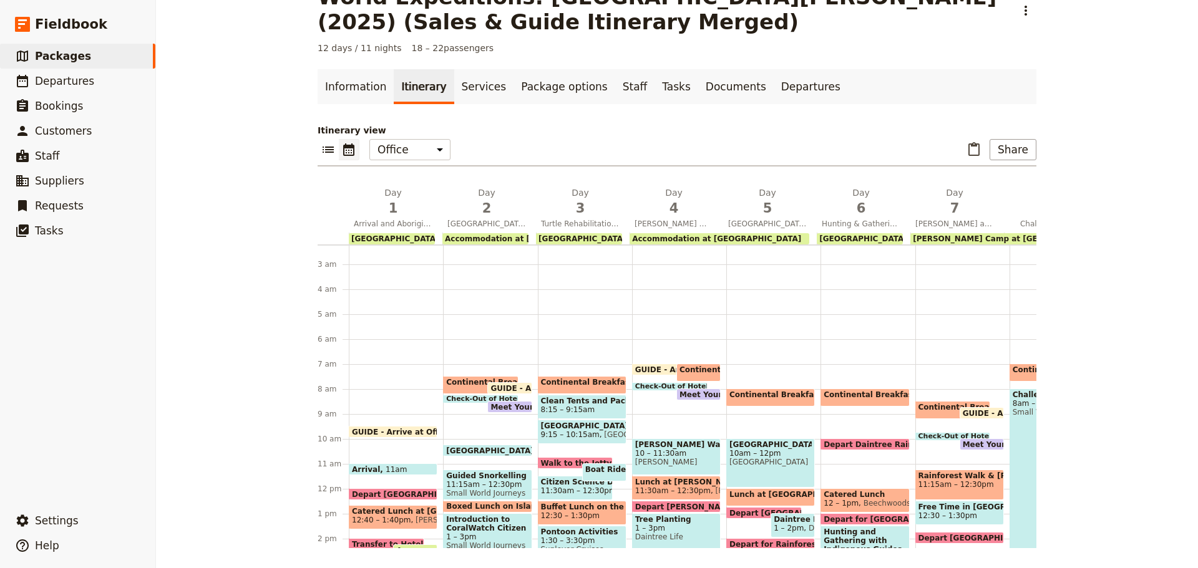
click at [767, 399] on span "Continental Breakfast at DRO" at bounding box center [794, 395] width 130 height 9
select select "5"
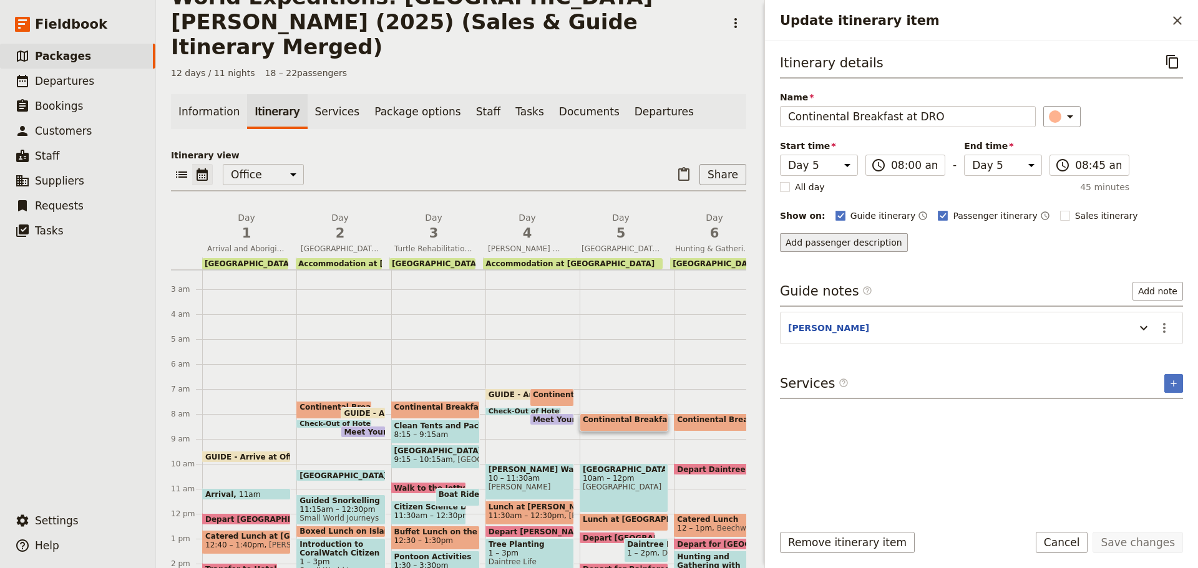
click at [838, 236] on button "Add passenger description" at bounding box center [844, 242] width 128 height 19
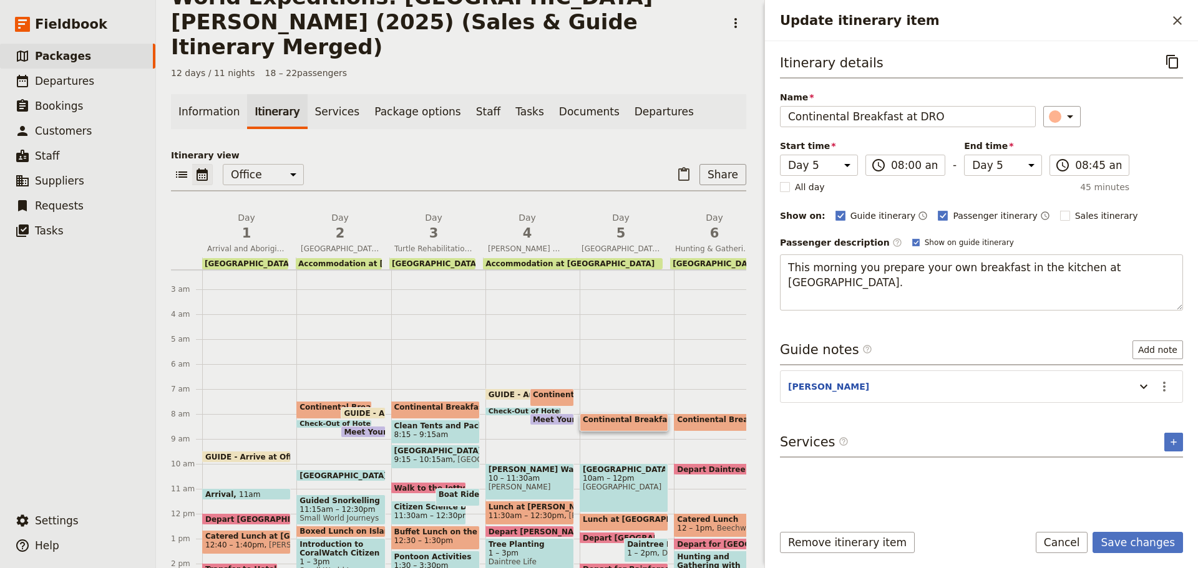
type textarea "This morning you prepare your own breakfast in the kitchen at Daintree Rainfore…"
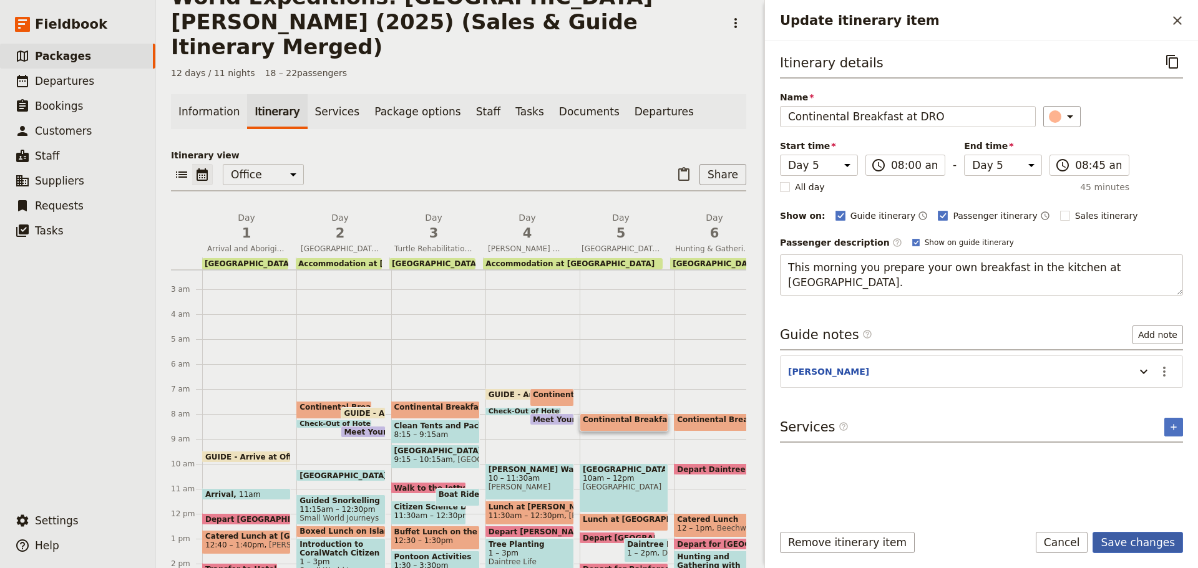
click at [1163, 546] on button "Save changes" at bounding box center [1137, 542] width 90 height 21
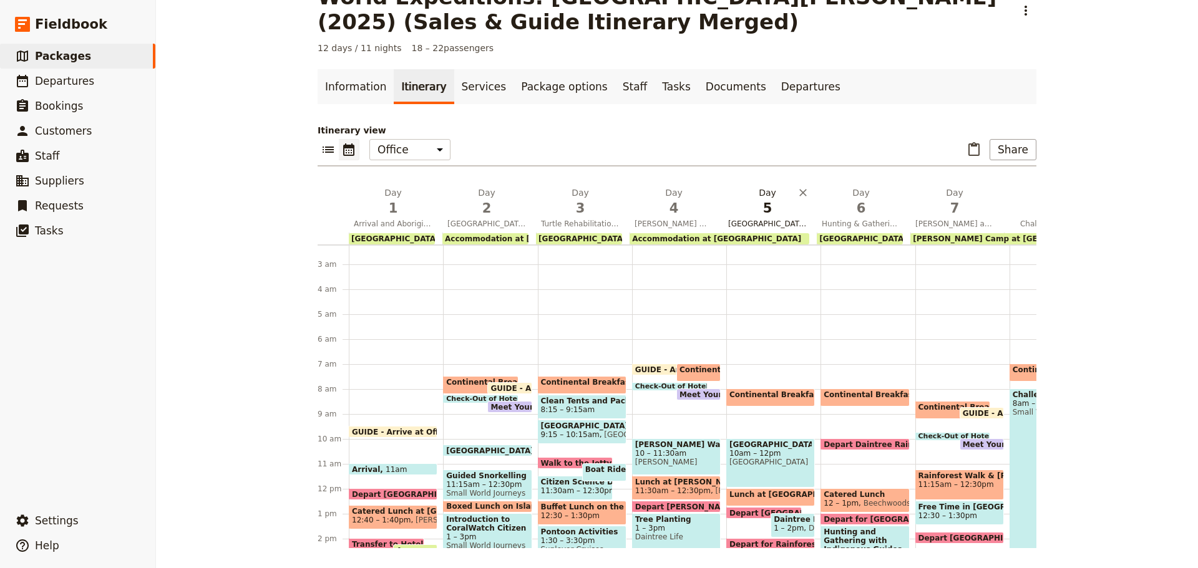
click at [782, 223] on span "Daintree Discovery Centre and Rainforest Swimming Hole" at bounding box center [767, 224] width 89 height 10
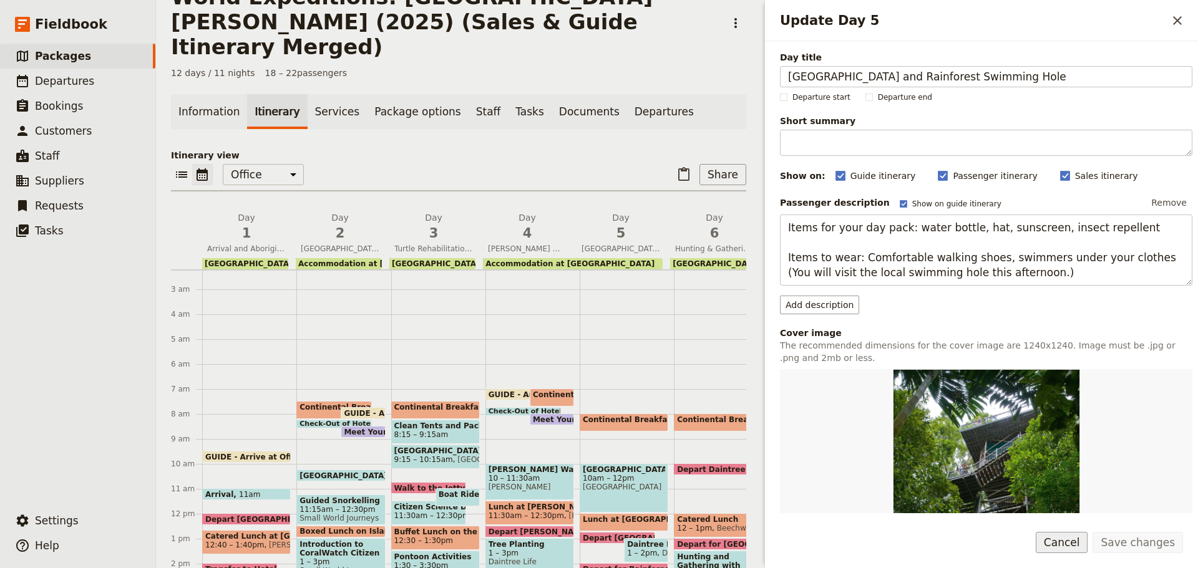
click at [1068, 534] on button "Cancel" at bounding box center [1062, 542] width 52 height 21
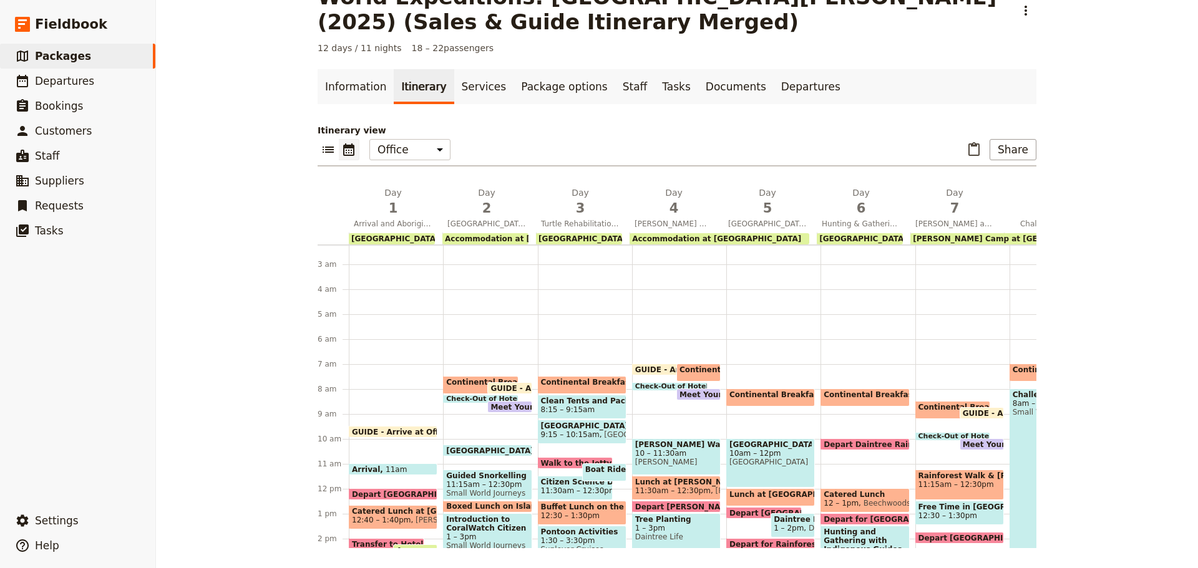
click at [843, 402] on span at bounding box center [864, 403] width 87 height 5
select select "6"
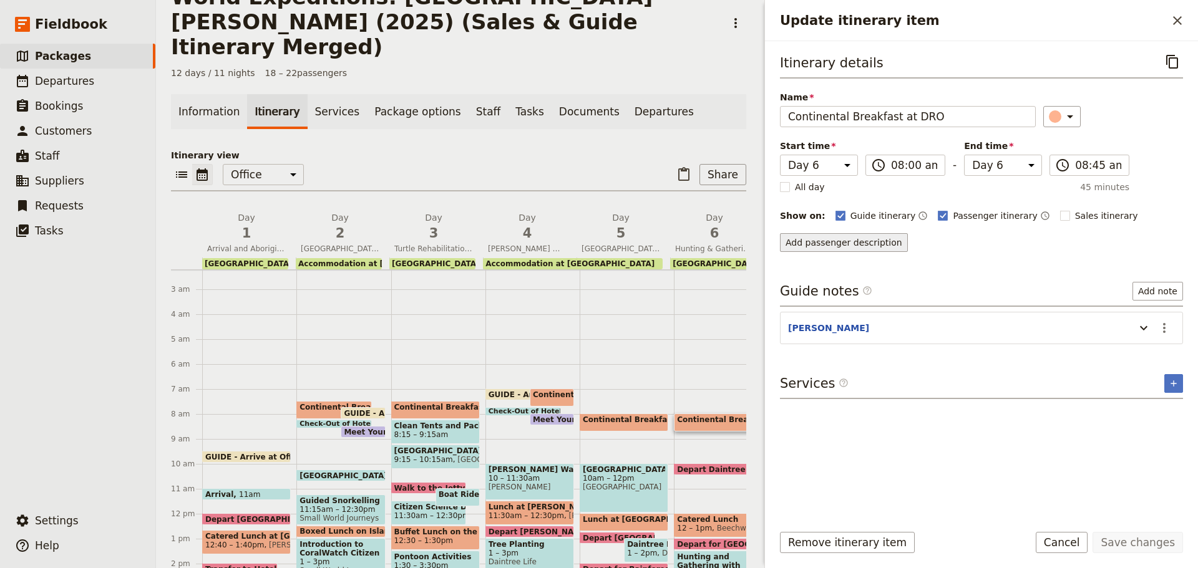
click at [828, 243] on button "Add passenger description" at bounding box center [844, 242] width 128 height 19
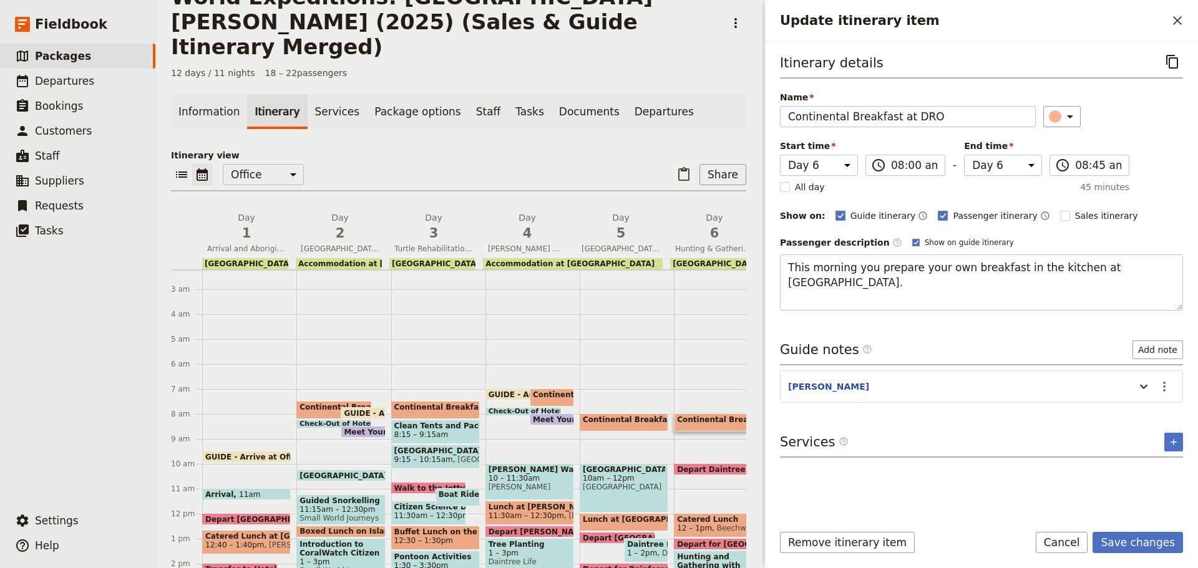
type textarea "This morning you prepare your own breakfast in the kitchen at Daintree Rainfore…"
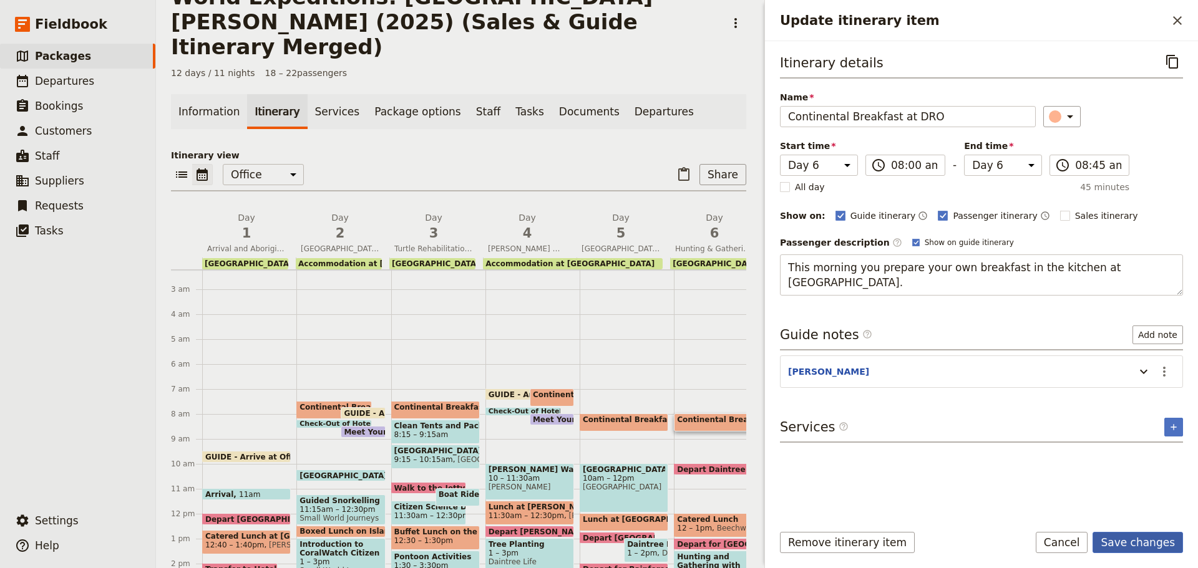
click at [1142, 540] on button "Save changes" at bounding box center [1137, 542] width 90 height 21
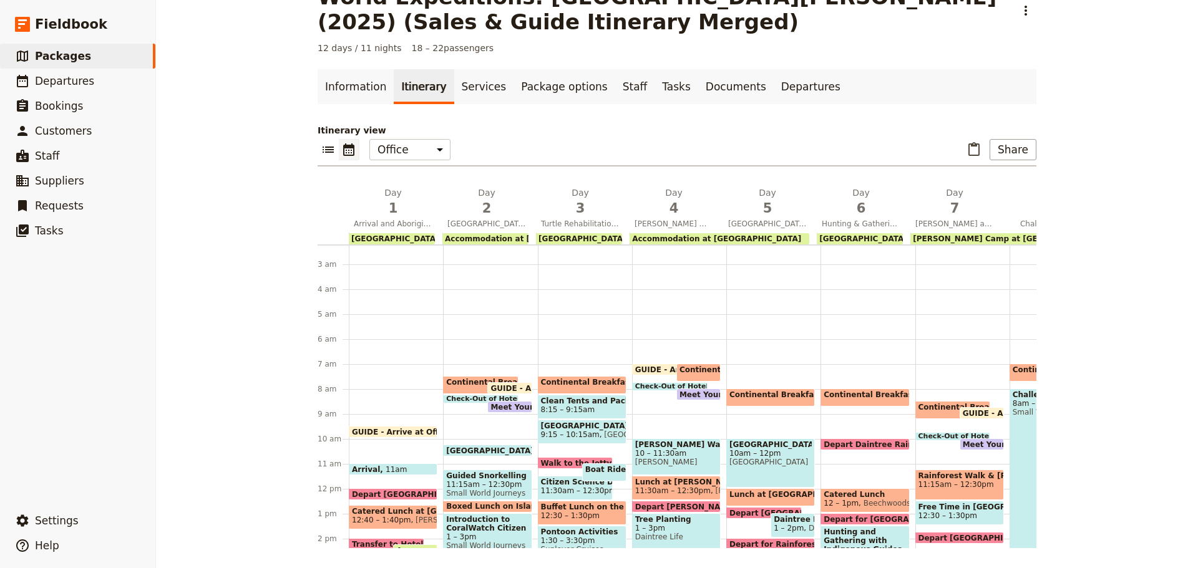
drag, startPoint x: 996, startPoint y: 148, endPoint x: 986, endPoint y: 156, distance: 12.0
click at [996, 148] on button "Share" at bounding box center [1012, 149] width 47 height 21
click at [964, 190] on span "Passenger itinerary" at bounding box center [981, 194] width 84 height 12
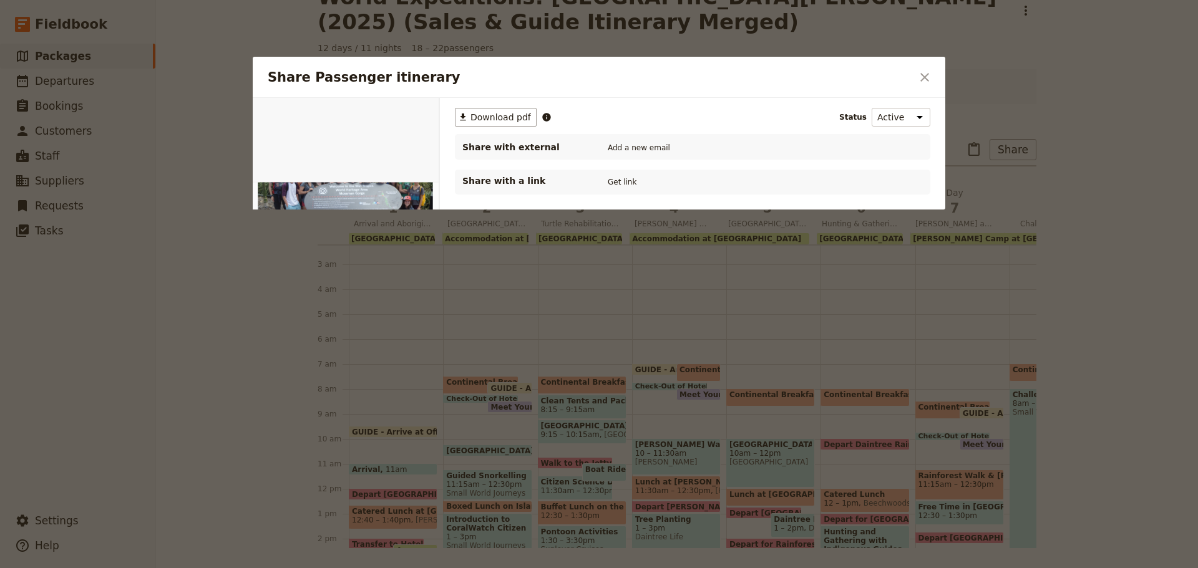
scroll to position [0, 0]
drag, startPoint x: 518, startPoint y: 114, endPoint x: 44, endPoint y: 41, distance: 479.7
click at [518, 114] on span "Download pdf" at bounding box center [500, 117] width 61 height 12
drag, startPoint x: 505, startPoint y: 115, endPoint x: 394, endPoint y: 131, distance: 111.6
click at [505, 115] on span "Download pdf" at bounding box center [500, 117] width 61 height 12
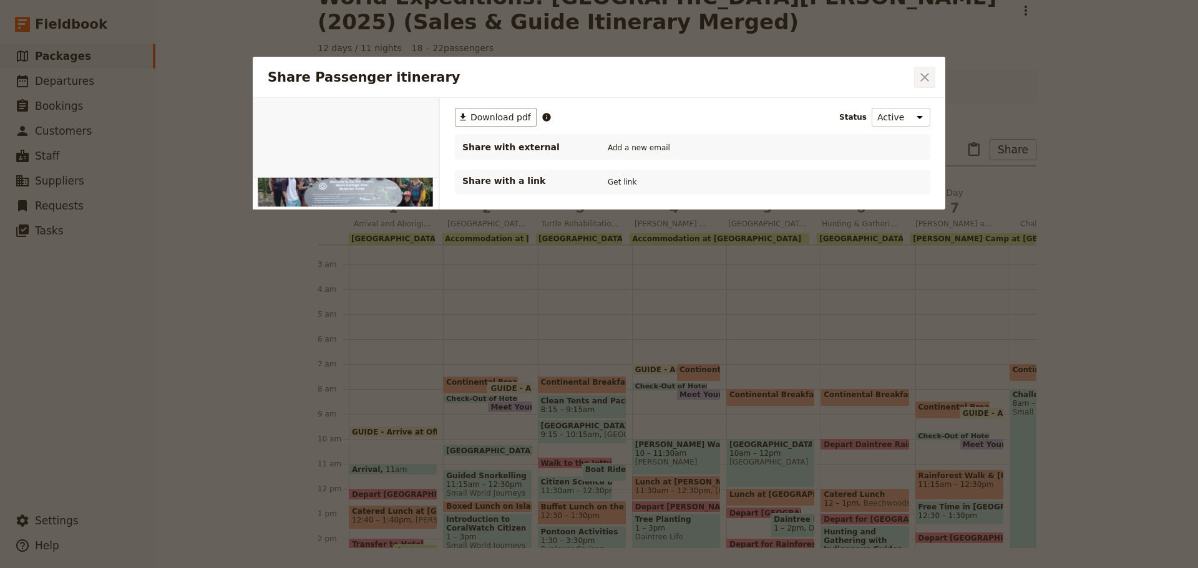
click at [921, 75] on icon "Close dialog" at bounding box center [924, 77] width 15 height 15
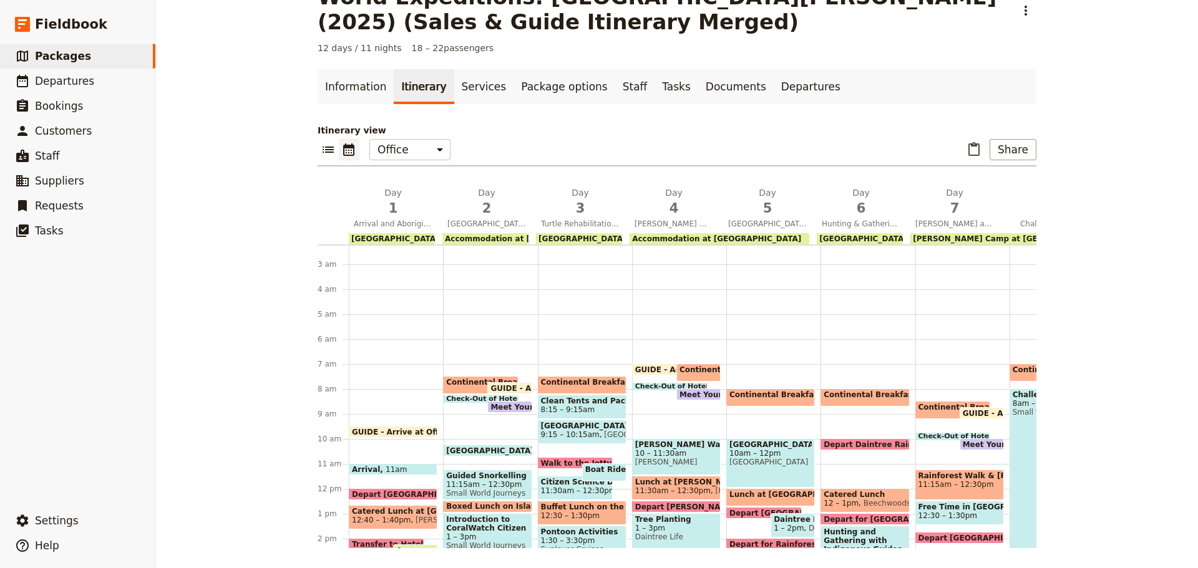
click at [752, 449] on span "Daintree Discovery Centre" at bounding box center [770, 444] width 82 height 9
select select "5"
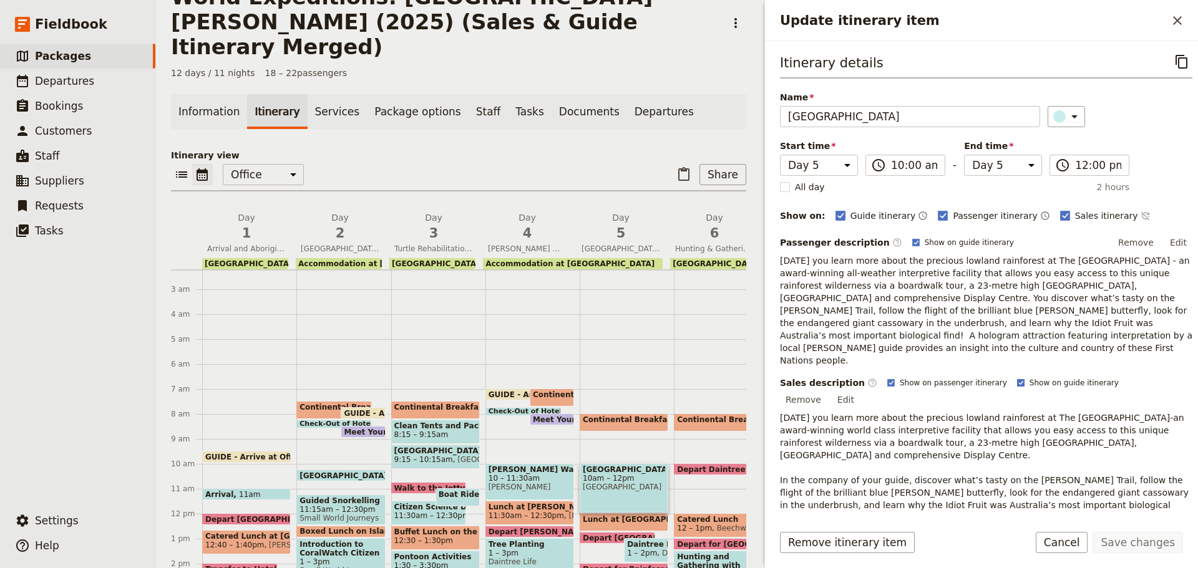
click at [1017, 379] on rect "Update itinerary item" at bounding box center [1020, 382] width 7 height 7
click at [1016, 377] on input "Show on guide itinerary" at bounding box center [1016, 377] width 1 height 1
checkbox input "false"
click at [887, 378] on label "Show on passenger itinerary" at bounding box center [947, 383] width 120 height 10
click at [886, 377] on input "Show on passenger itinerary" at bounding box center [886, 377] width 1 height 1
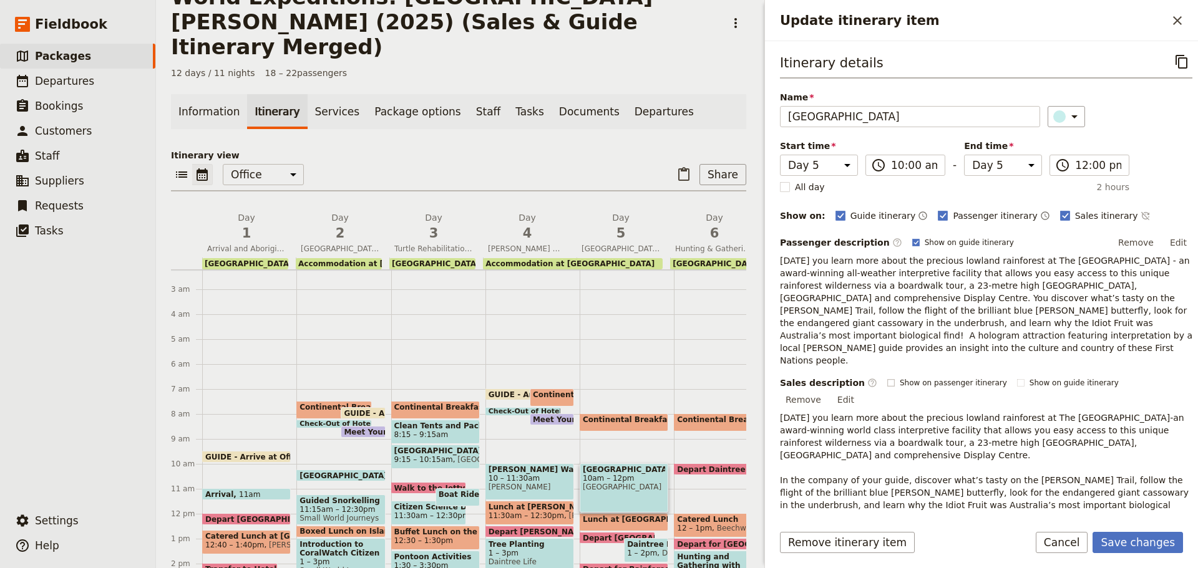
checkbox input "false"
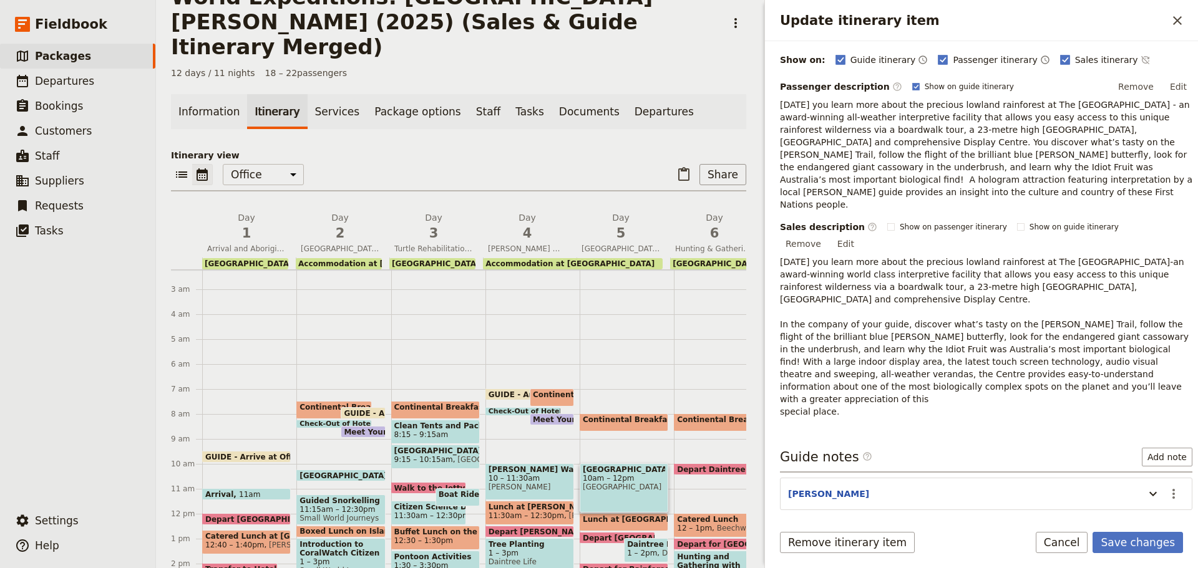
scroll to position [184, 0]
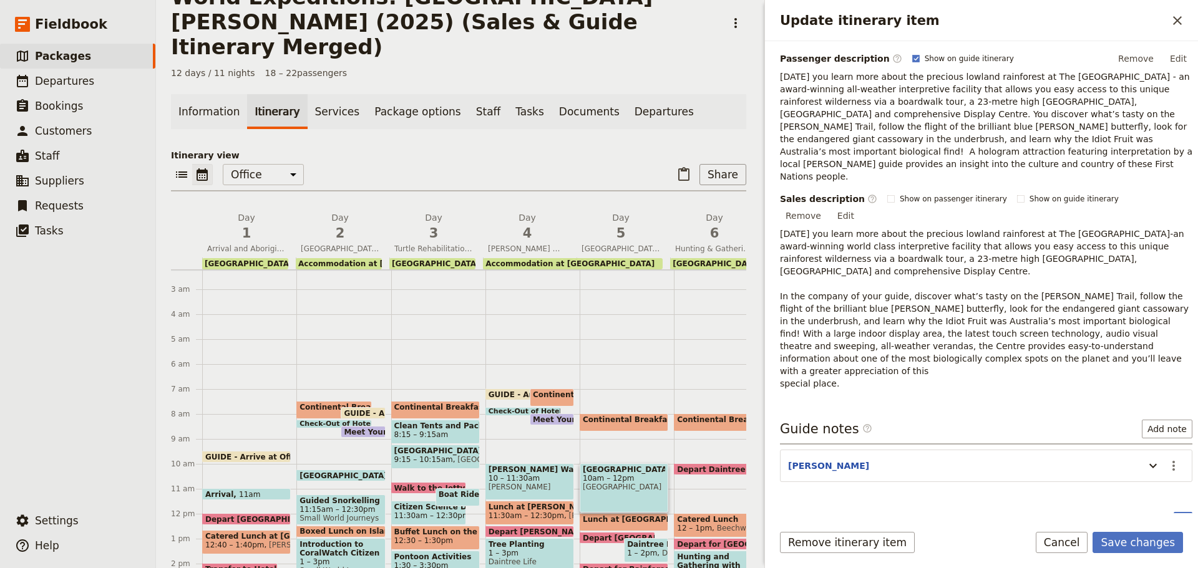
click at [848, 547] on button "Rainforest Boardwalk & Canopy Tower" at bounding box center [893, 553] width 222 height 12
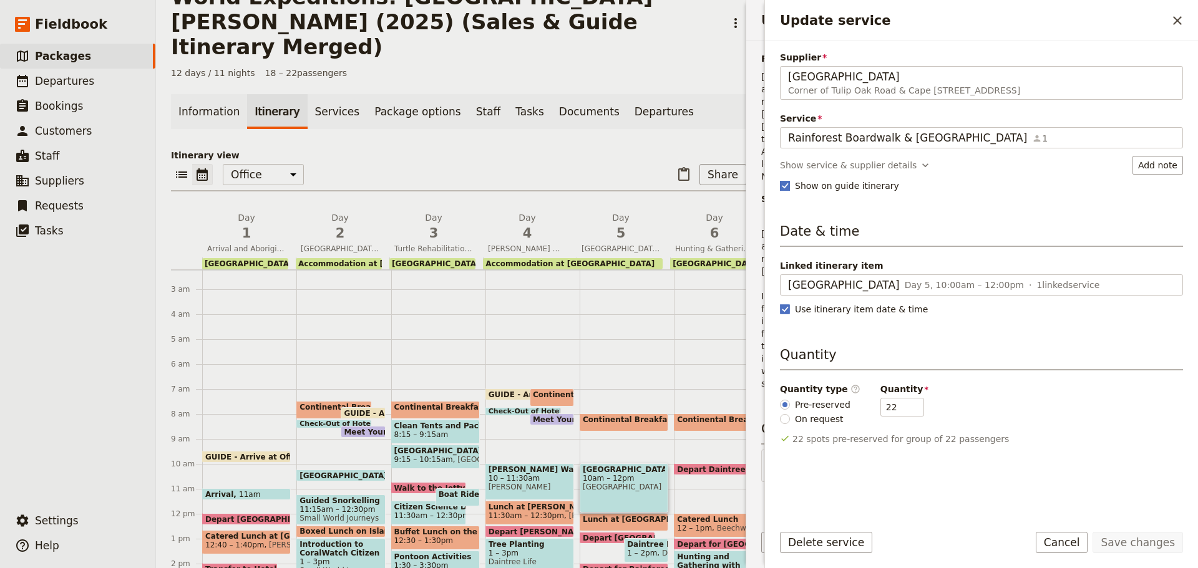
type input "Daintree Rainforest Discovery Centre"
click at [838, 162] on div "Show service & supplier details" at bounding box center [848, 165] width 137 height 12
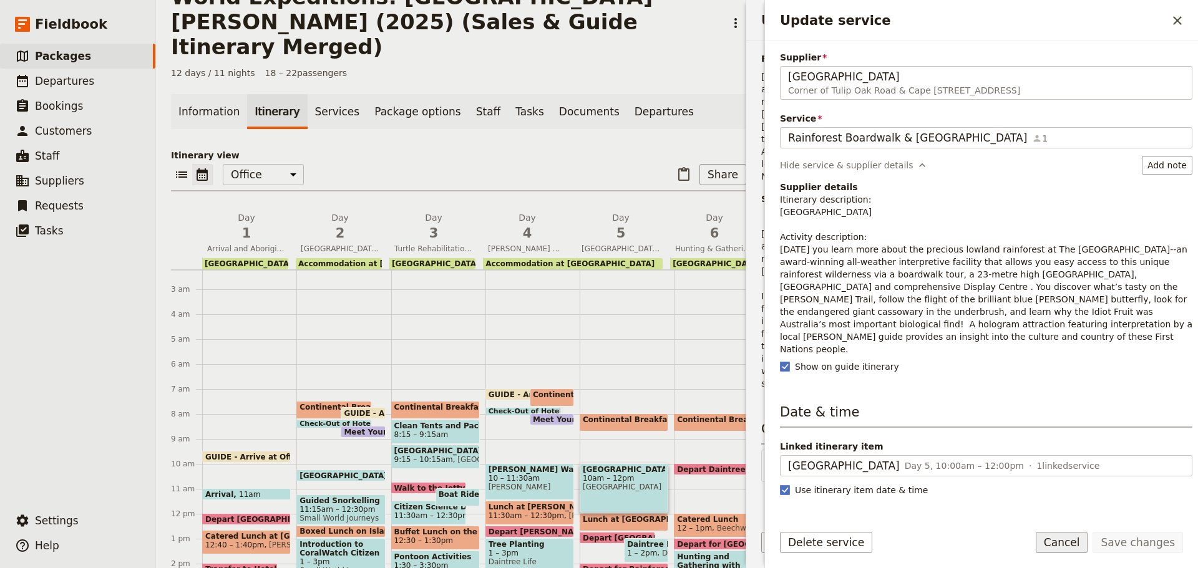
click at [1062, 545] on button "Cancel" at bounding box center [1062, 542] width 52 height 21
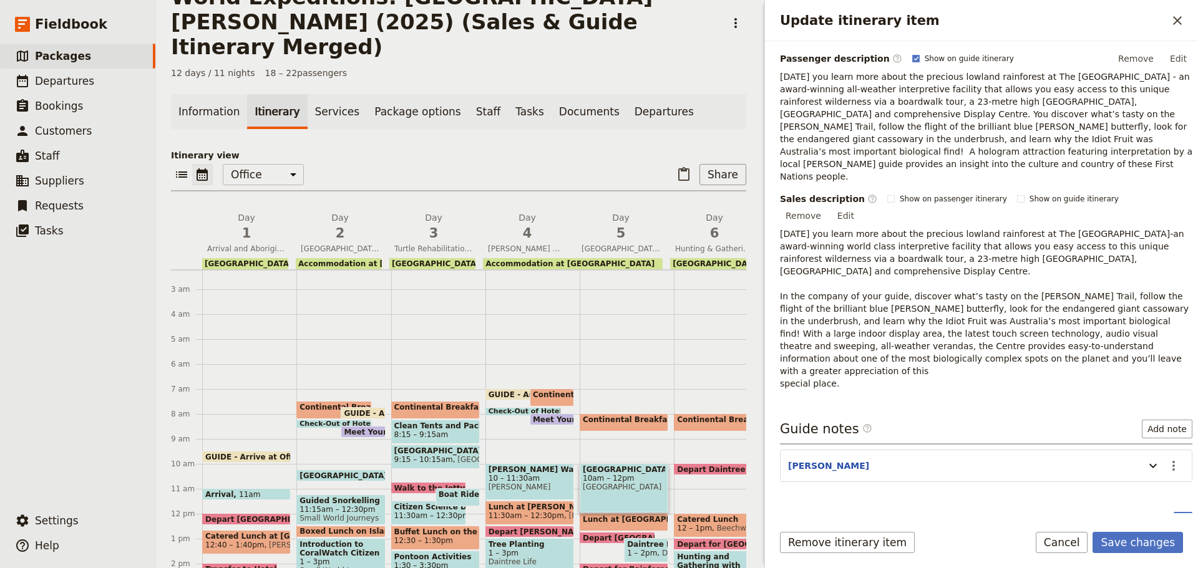
scroll to position [122, 0]
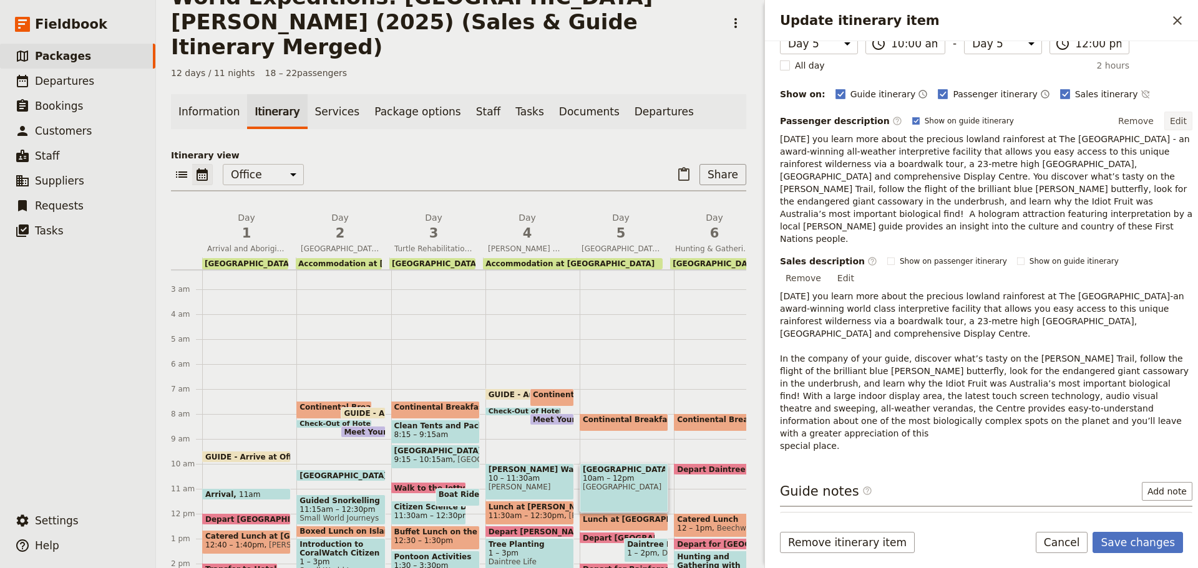
click at [1172, 119] on button "Edit" at bounding box center [1178, 121] width 28 height 19
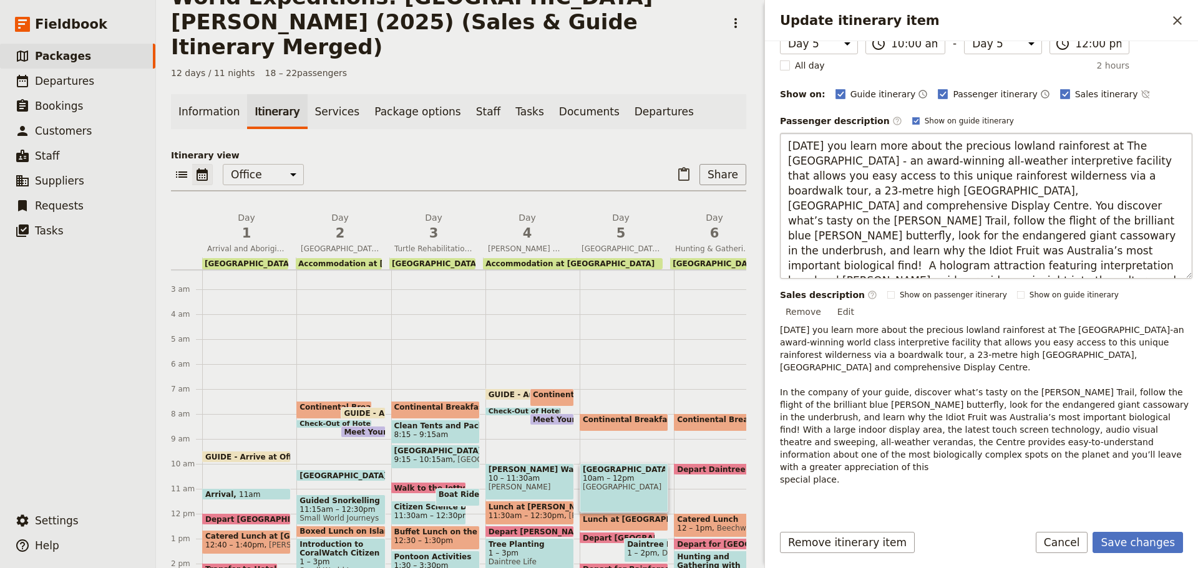
click at [865, 249] on textarea "Today you learn more about the precious lowland rainforest at The Daintree Disc…" at bounding box center [986, 206] width 412 height 146
type textarea "Today you learn more about the precious lowland rainforest at The Daintree Disc…"
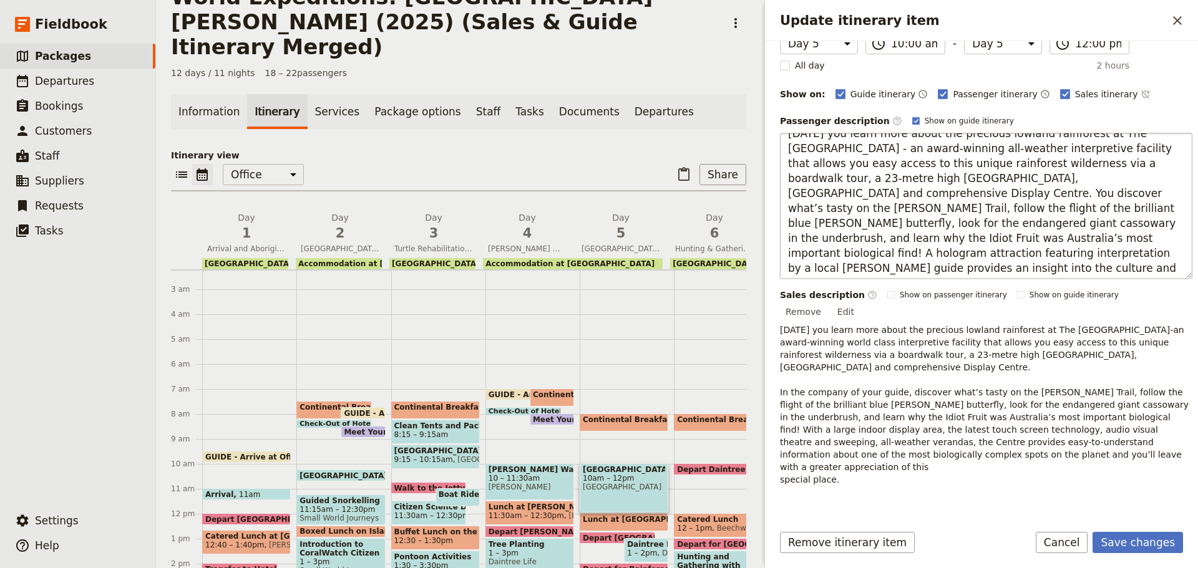
scroll to position [15, 0]
click at [1164, 546] on button "Save changes" at bounding box center [1137, 542] width 90 height 21
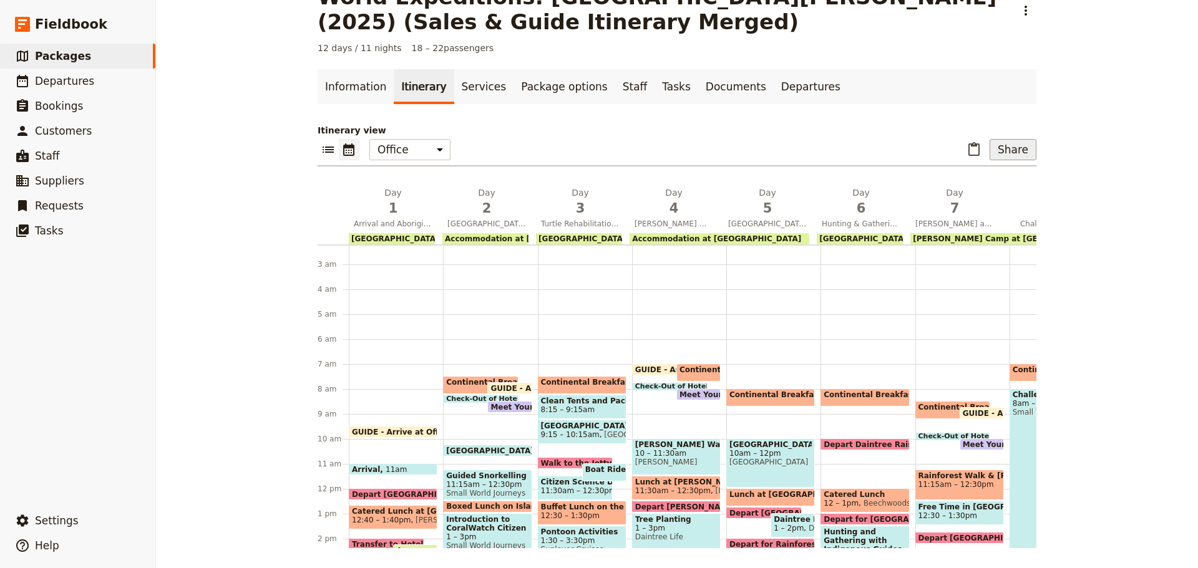
click at [1001, 140] on button "Share" at bounding box center [1012, 149] width 47 height 21
click at [977, 189] on span "Passenger itinerary" at bounding box center [981, 194] width 84 height 12
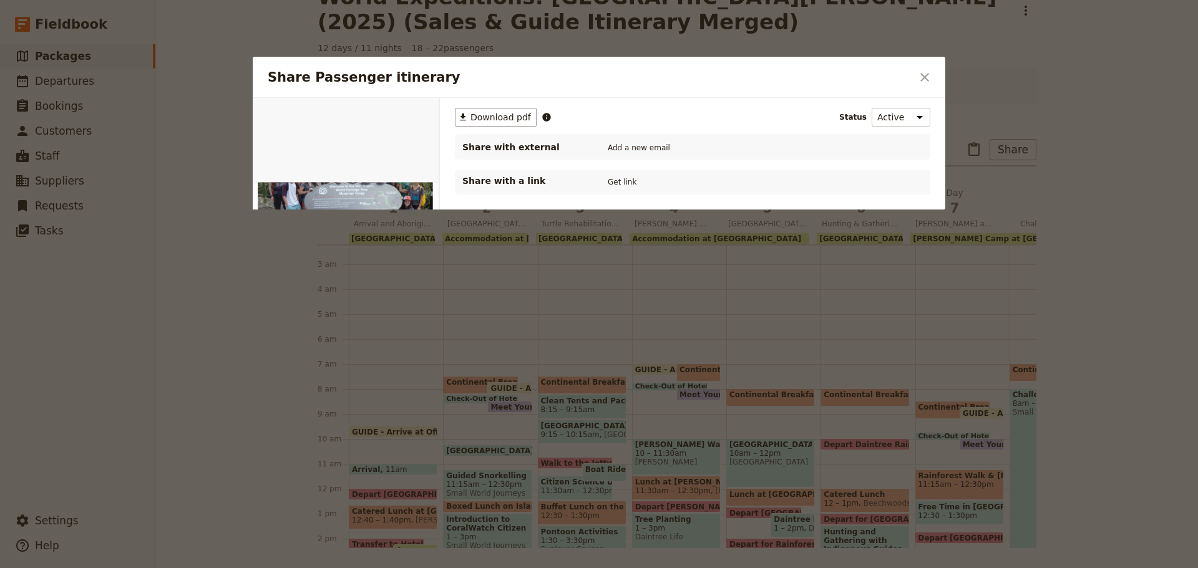
scroll to position [0, 0]
click at [502, 120] on span "Download pdf" at bounding box center [500, 117] width 61 height 12
click at [918, 78] on icon "Close dialog" at bounding box center [924, 77] width 15 height 15
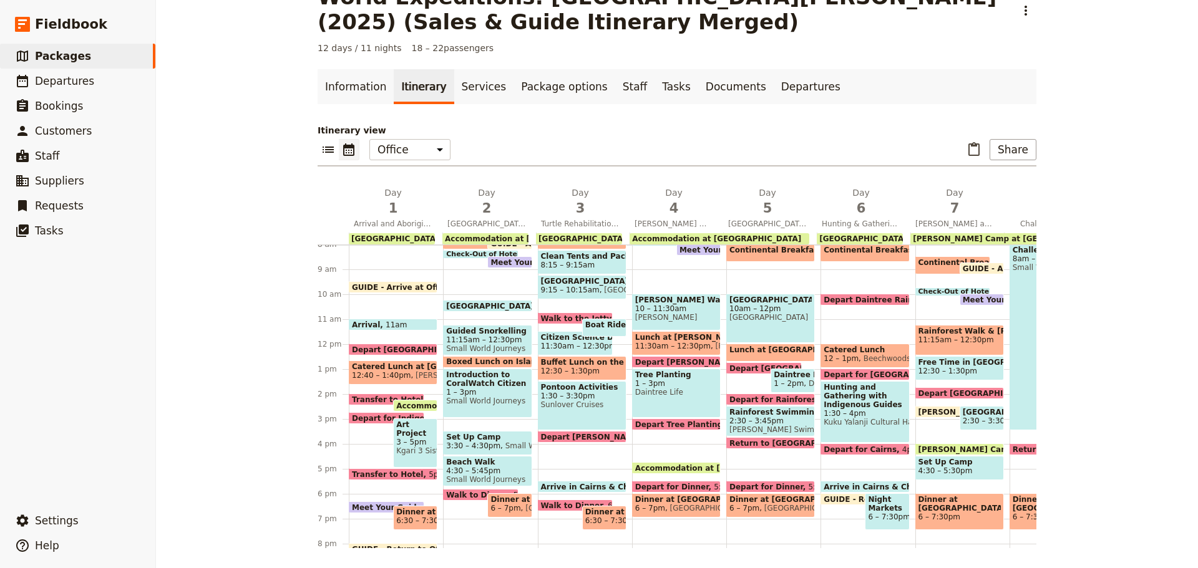
scroll to position [243, 0]
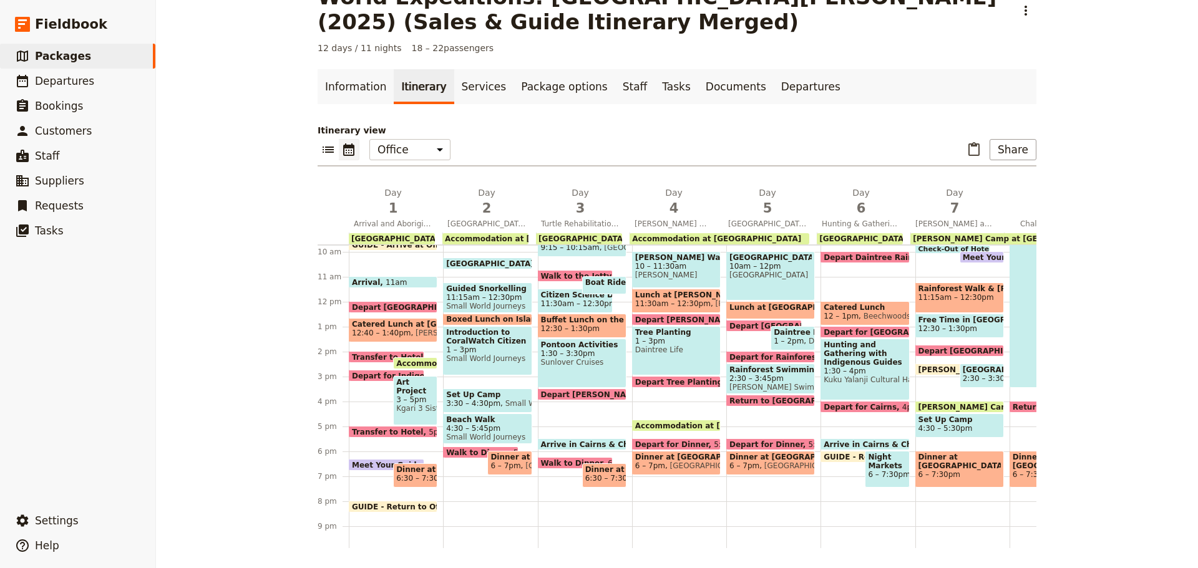
click at [873, 308] on span "Catered Lunch" at bounding box center [864, 307] width 82 height 9
select select "6"
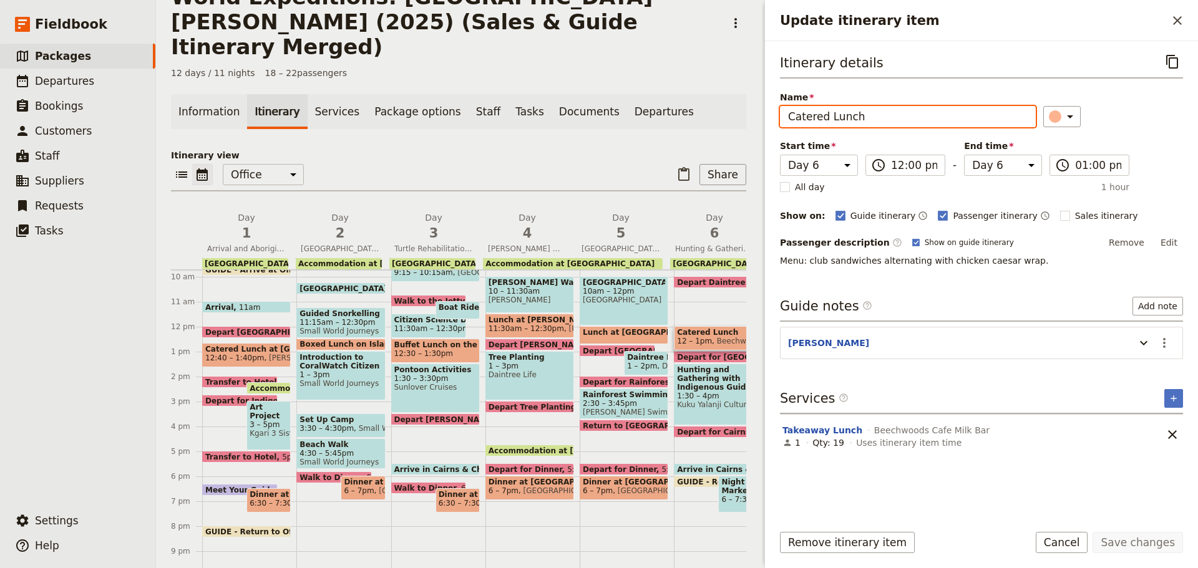
drag, startPoint x: 823, startPoint y: 119, endPoint x: 701, endPoint y: 109, distance: 122.1
click at [701, 109] on div "World Expeditions: St Leonard's College (2025) (Sales & Guide Itinerary Merged)…" at bounding box center [677, 284] width 1042 height 568
click at [855, 117] on input "Lunch" at bounding box center [908, 116] width 256 height 21
type input "Lunch at Local Cafe"
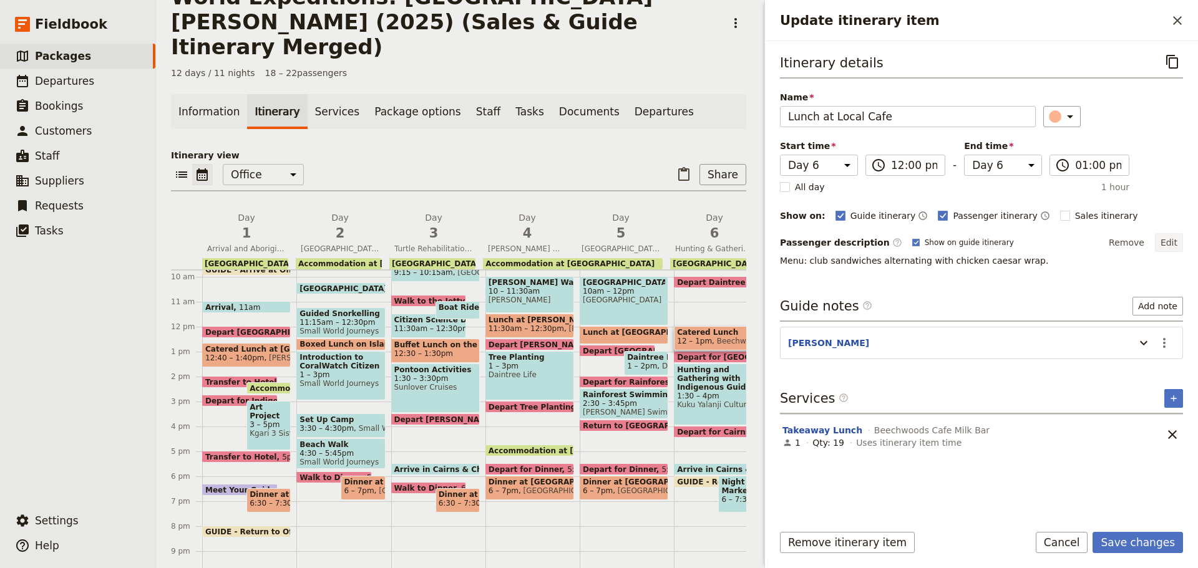
click at [1161, 244] on button "Edit" at bounding box center [1169, 242] width 28 height 19
click at [1168, 242] on button "Edit" at bounding box center [1169, 242] width 28 height 19
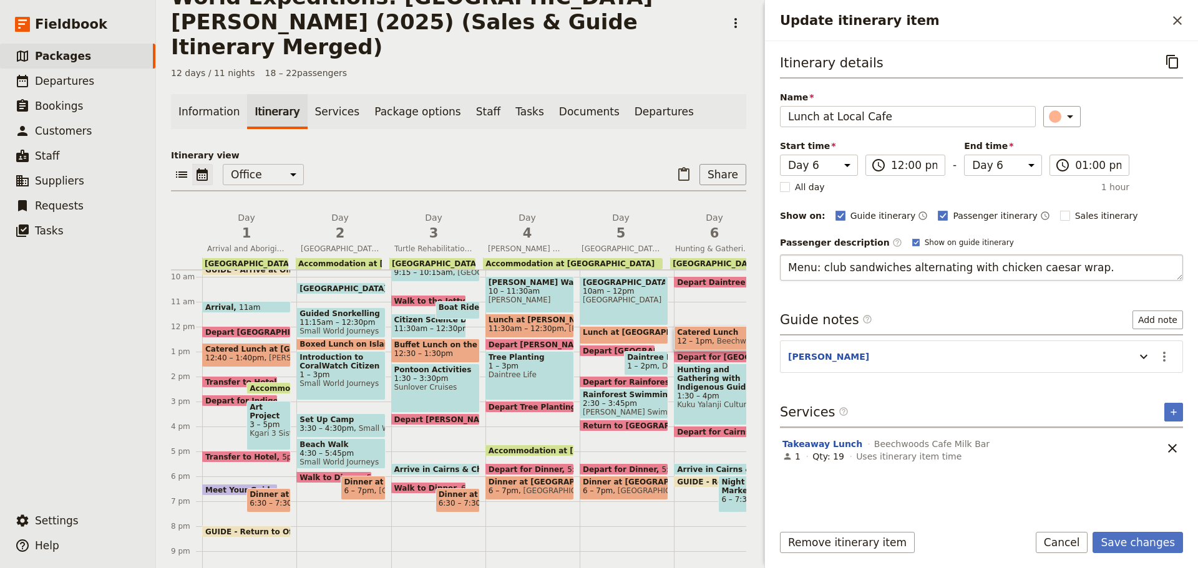
click at [854, 268] on textarea "Menu: club sandwiches alternating with chicken caesar wrap." at bounding box center [981, 268] width 403 height 26
drag, startPoint x: 822, startPoint y: 268, endPoint x: 1172, endPoint y: 222, distance: 353.5
click at [1075, 273] on textarea "Menu: club sandwiches alternating with chicken caesar wrap." at bounding box center [981, 268] width 403 height 26
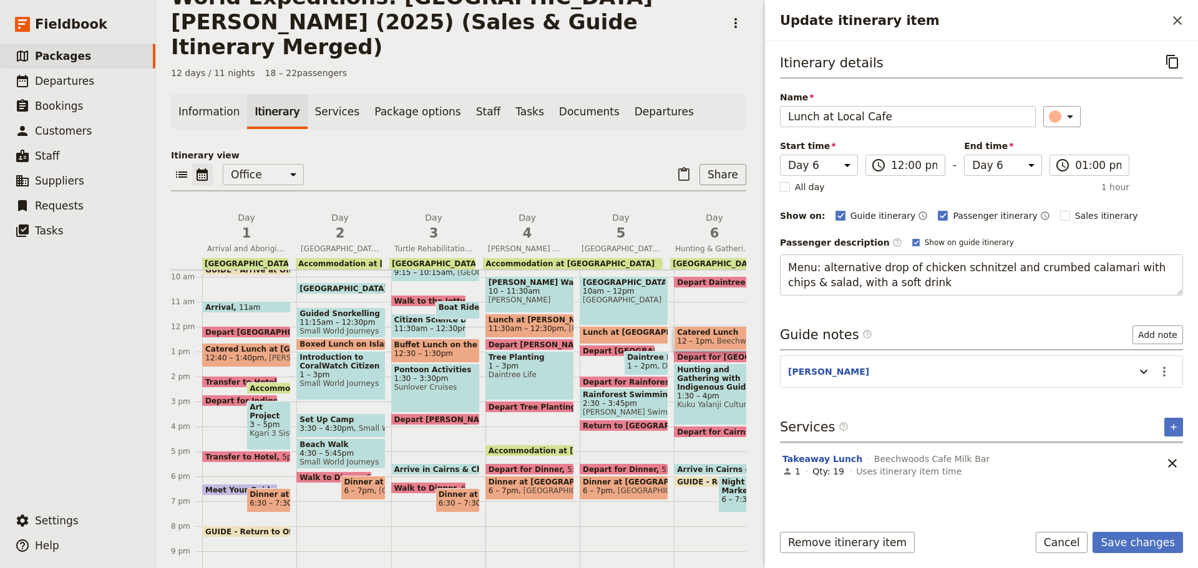
type textarea "Menu: alternative drop of chicken schnitzel and crumbed calamari with chips & s…"
click at [820, 267] on textarea "Menu: alternative drop of chicken schnitzel and crumbed calamari with chips & s…" at bounding box center [981, 275] width 403 height 41
drag, startPoint x: 790, startPoint y: 266, endPoint x: 963, endPoint y: 280, distance: 174.0
click at [960, 293] on textarea "Menu: alternative drop of chicken schnitzel and crumbed calamari with chips & s…" at bounding box center [981, 275] width 403 height 41
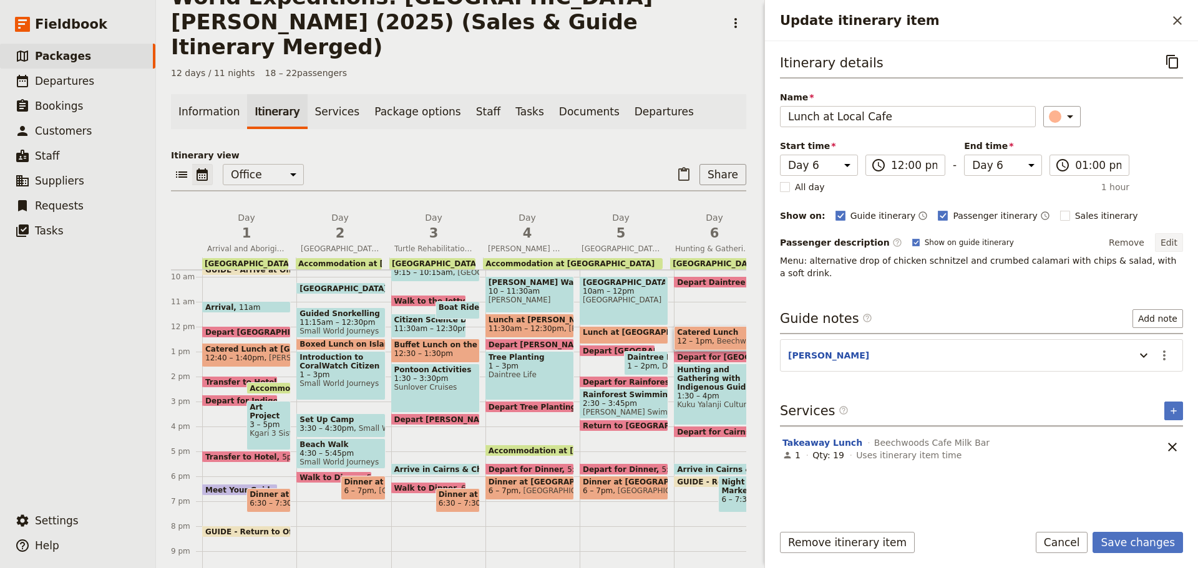
click at [1163, 243] on button "Edit" at bounding box center [1169, 242] width 28 height 19
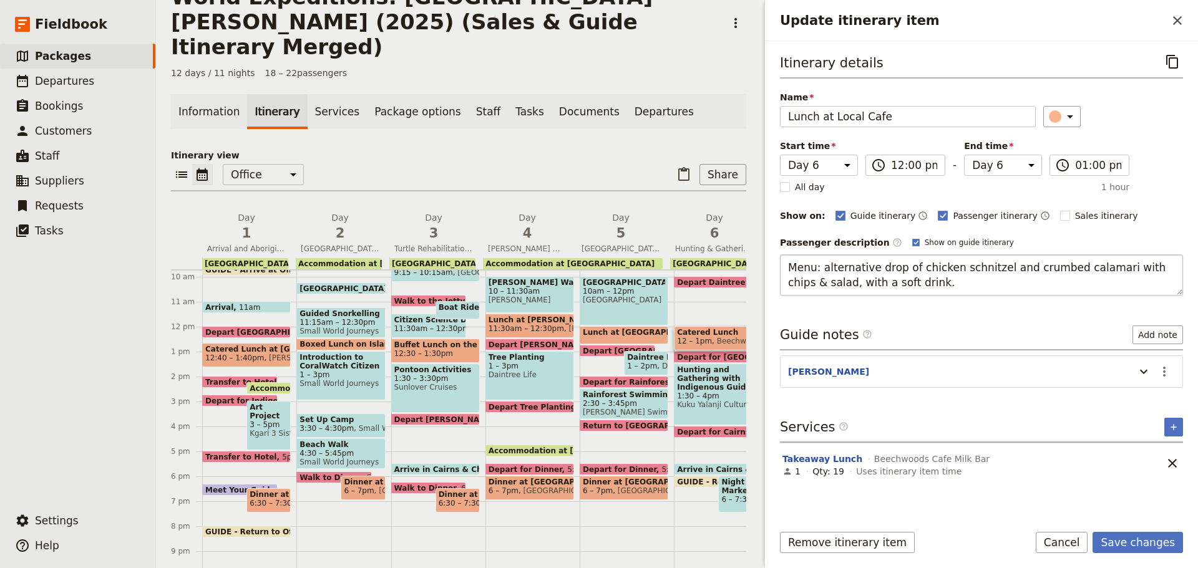
click at [885, 269] on textarea "Menu: alternative drop of chicken schnitzel and crumbed calamari with chips & s…" at bounding box center [981, 275] width 403 height 41
drag, startPoint x: 823, startPoint y: 266, endPoint x: 918, endPoint y: 292, distance: 99.0
click at [918, 292] on textarea "Menu: alternative drop of chicken schnitzel and crumbed calamari with chips & s…" at bounding box center [981, 275] width 403 height 41
type textarea "Menu: alternate drop of chicken schnitzel or crumbed calamari with chips and sa…"
click at [1162, 371] on section "KATE ​" at bounding box center [981, 372] width 403 height 32
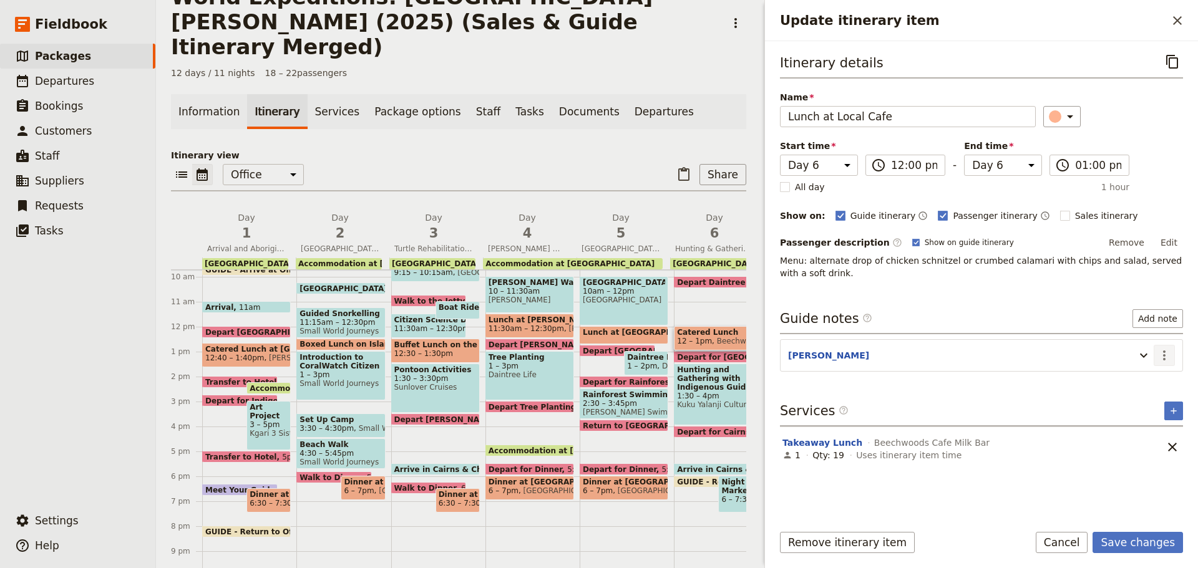
click at [1167, 347] on button "​" at bounding box center [1163, 355] width 21 height 21
click at [1157, 382] on span "Edit note" at bounding box center [1138, 382] width 58 height 12
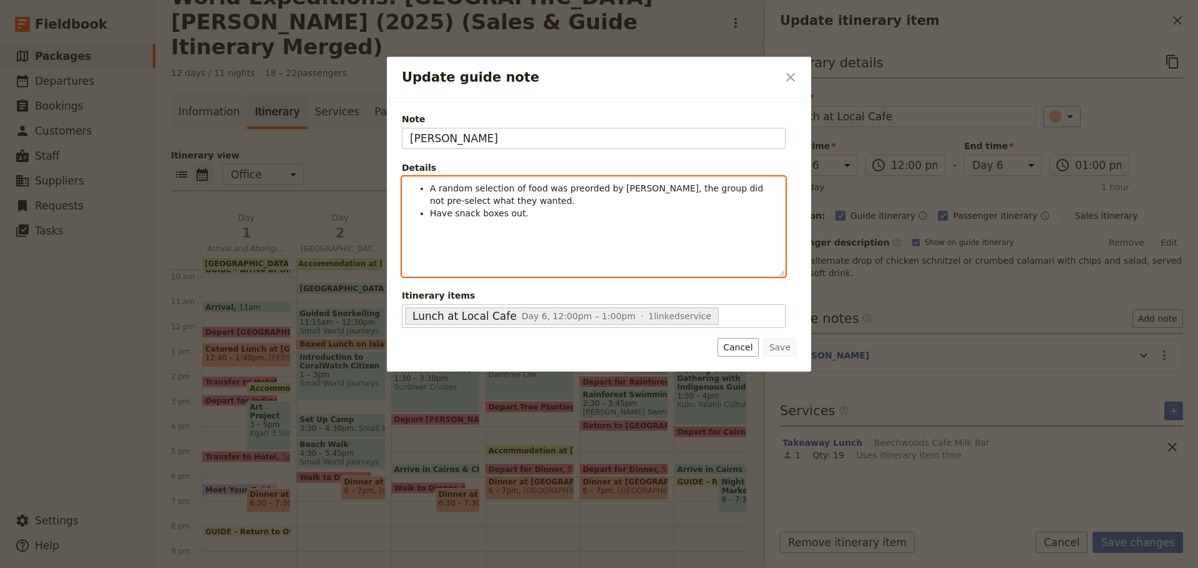
click at [515, 223] on div "A random selection of food was preorded by Shuko, the group did not pre-select …" at bounding box center [593, 226] width 382 height 99
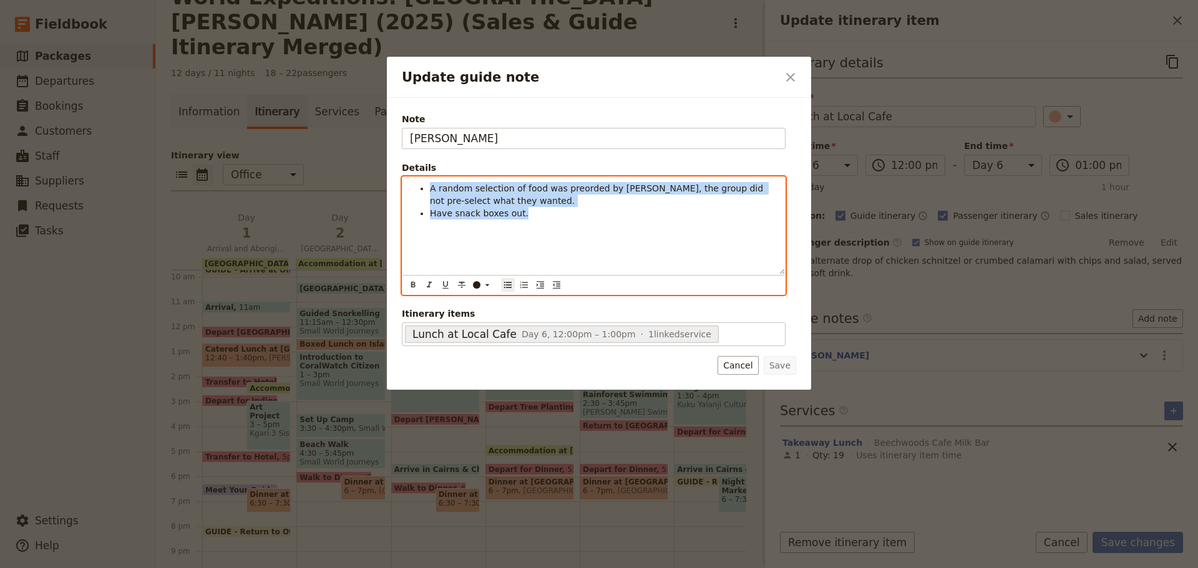
drag, startPoint x: 413, startPoint y: 188, endPoint x: 673, endPoint y: 250, distance: 267.2
click at [672, 249] on div "A random selection of food was preorded by Shuko, the group did not pre-select …" at bounding box center [593, 225] width 382 height 97
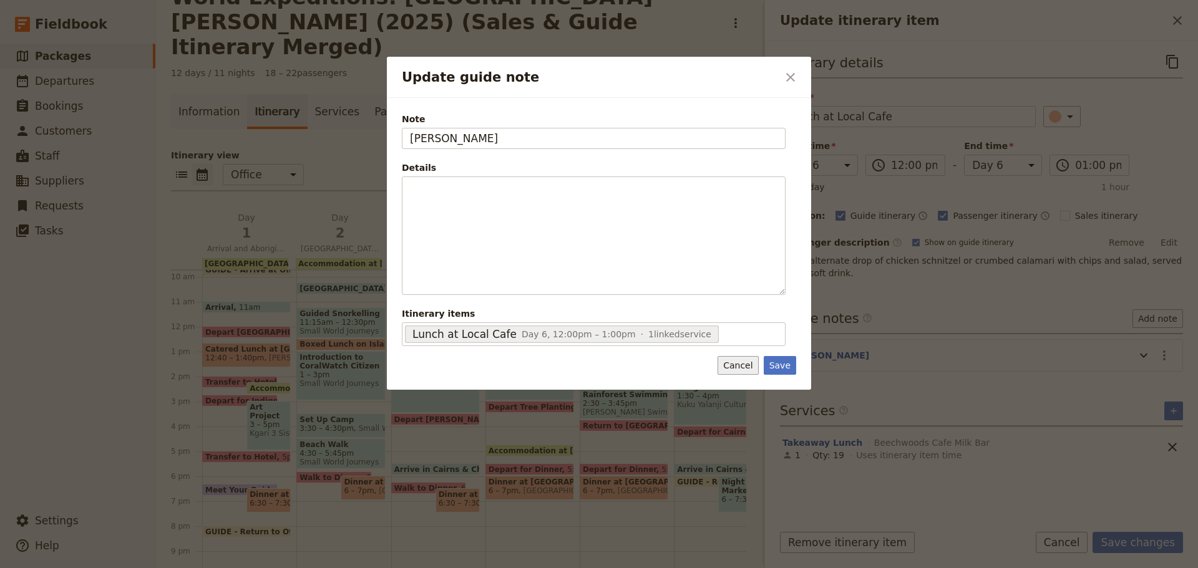
click at [745, 362] on button "Cancel" at bounding box center [737, 365] width 41 height 19
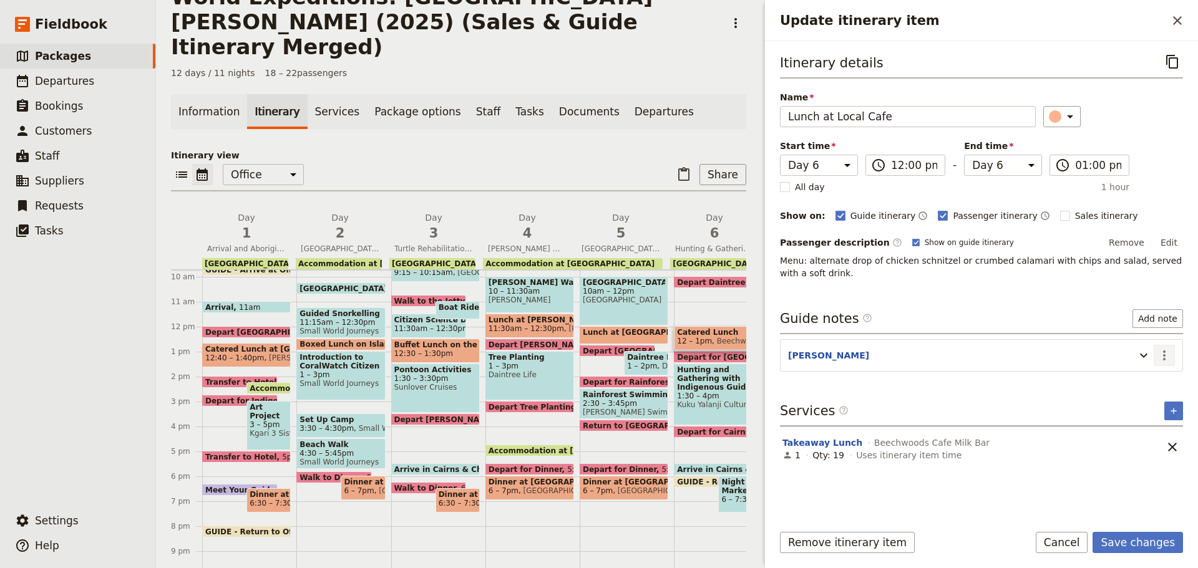
click at [1165, 356] on icon "Actions" at bounding box center [1164, 356] width 2 height 10
click at [1143, 399] on span "Remove note" at bounding box center [1138, 400] width 58 height 12
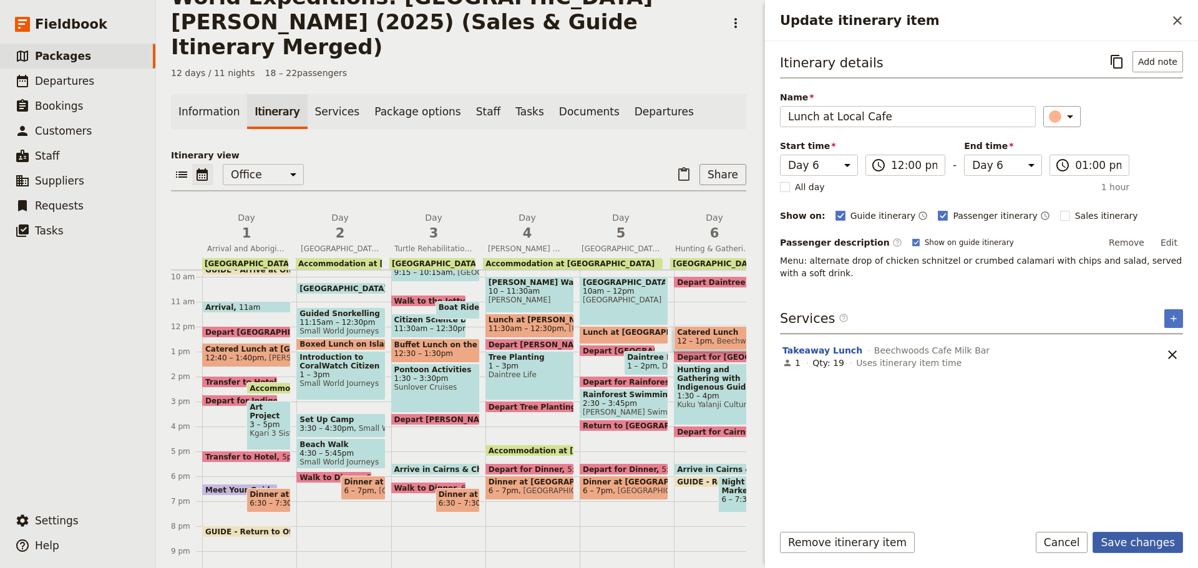
click at [1128, 545] on button "Save changes" at bounding box center [1137, 542] width 90 height 21
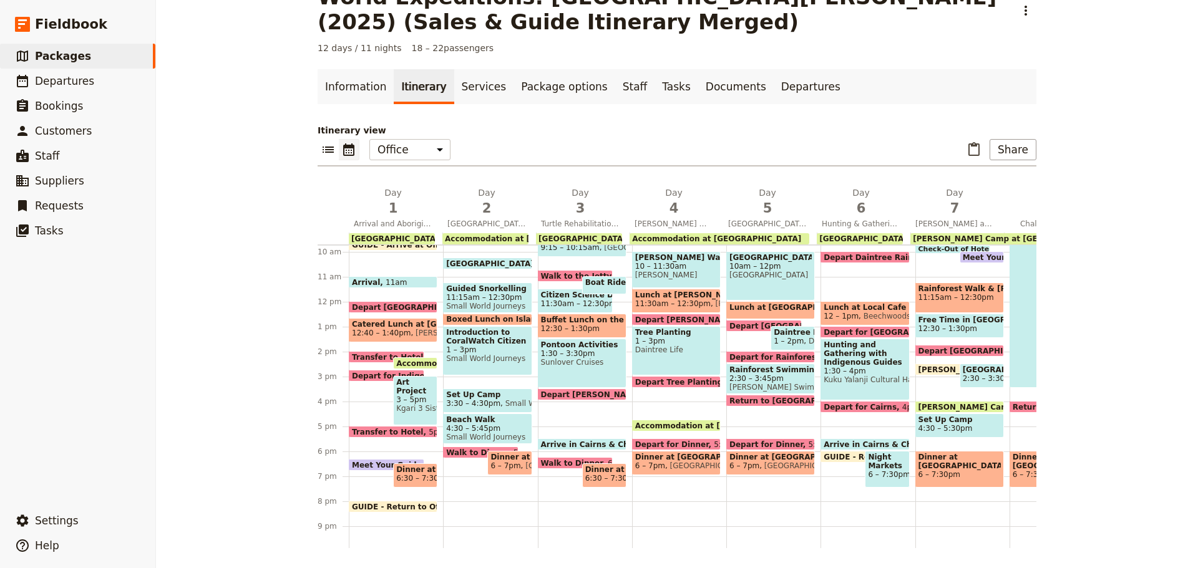
click at [859, 309] on span "Lunch at Local Cafe" at bounding box center [864, 307] width 82 height 9
select select "6"
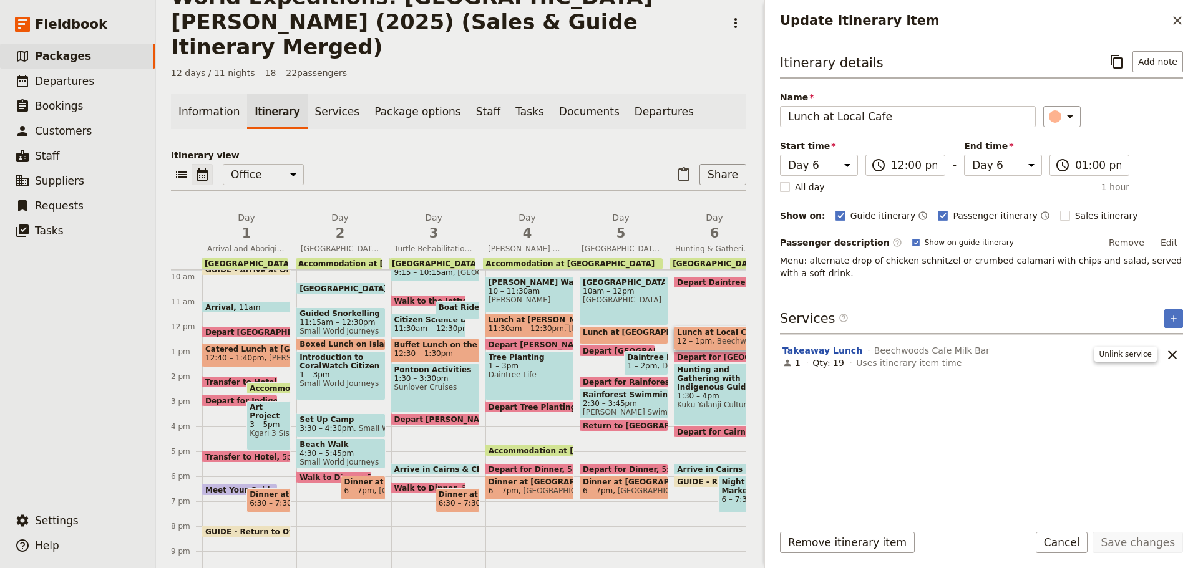
click at [1169, 361] on button "​" at bounding box center [1172, 354] width 21 height 21
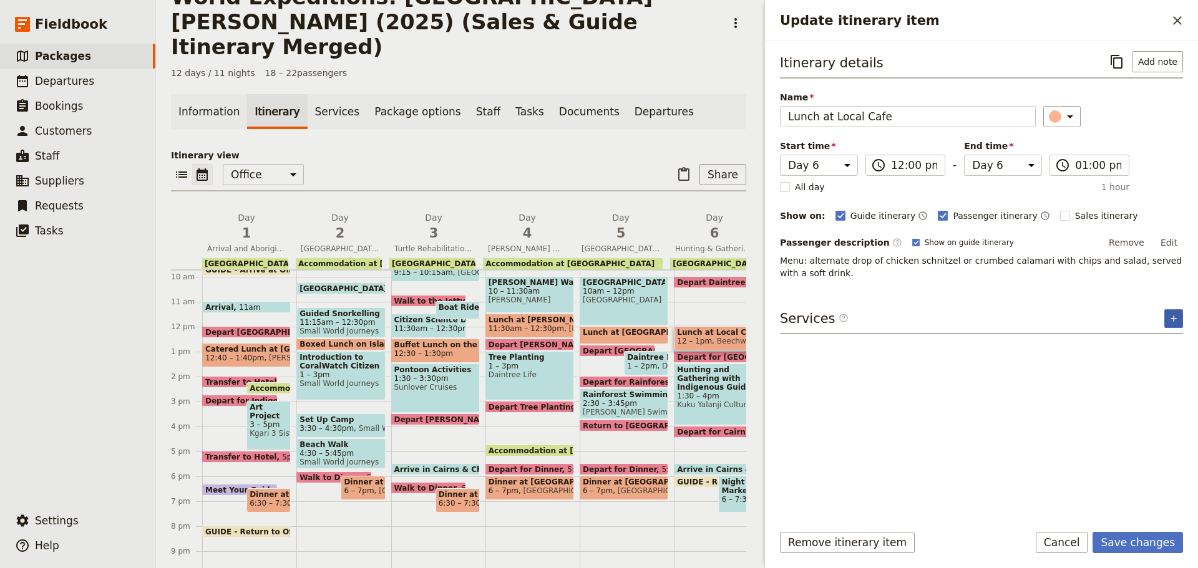
click at [1170, 318] on icon "Add service inclusion" at bounding box center [1173, 319] width 10 height 10
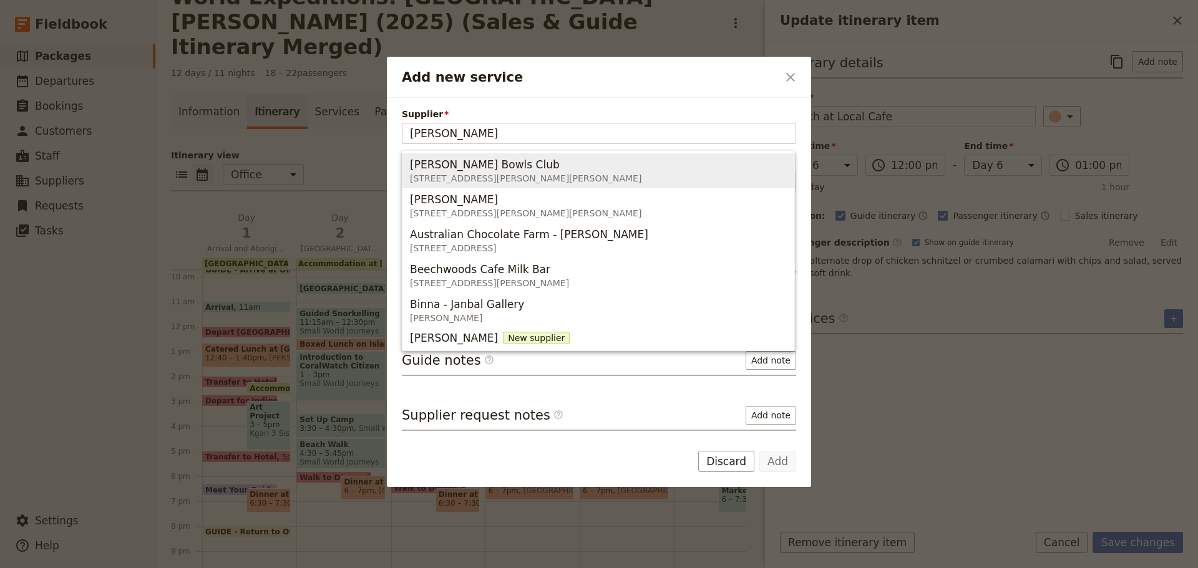
click at [602, 182] on span "Mossman Bowls Club 4-8 Johnston Road, Mossman QLD 4873, Australia" at bounding box center [598, 171] width 377 height 30
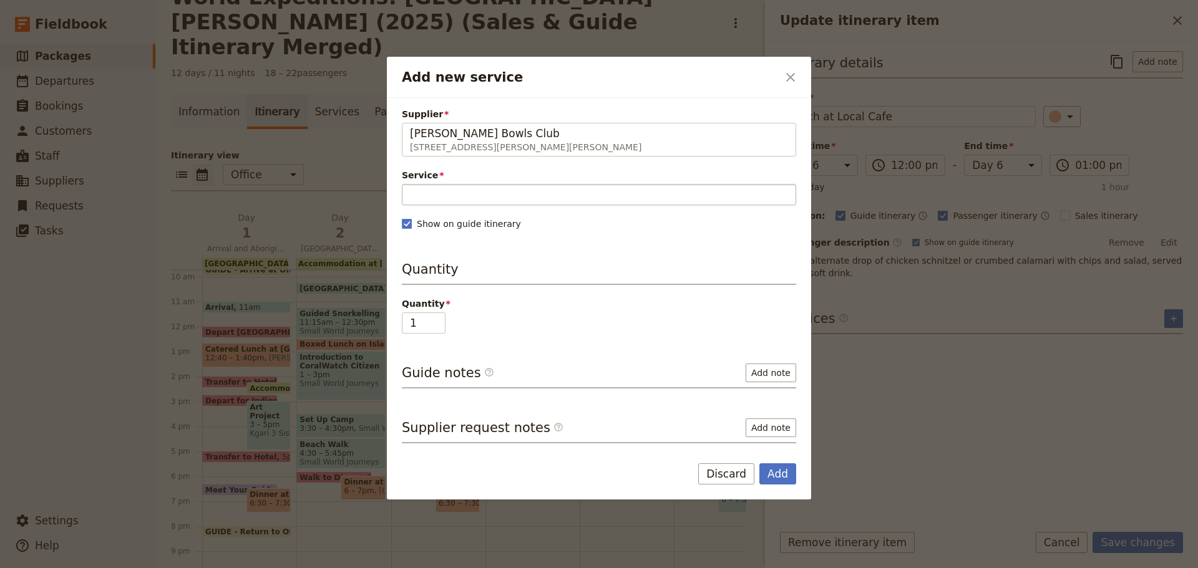
type input "Mossman Bowls Club"
click at [525, 184] on input "Service" at bounding box center [599, 194] width 394 height 21
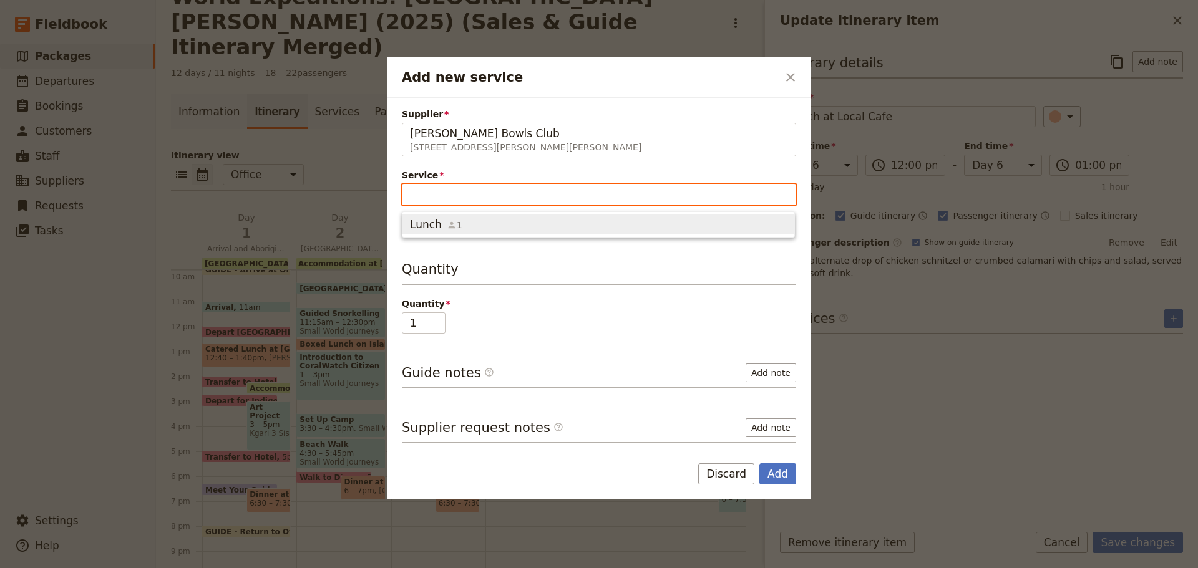
click at [509, 221] on span "Lunch 1" at bounding box center [598, 224] width 377 height 15
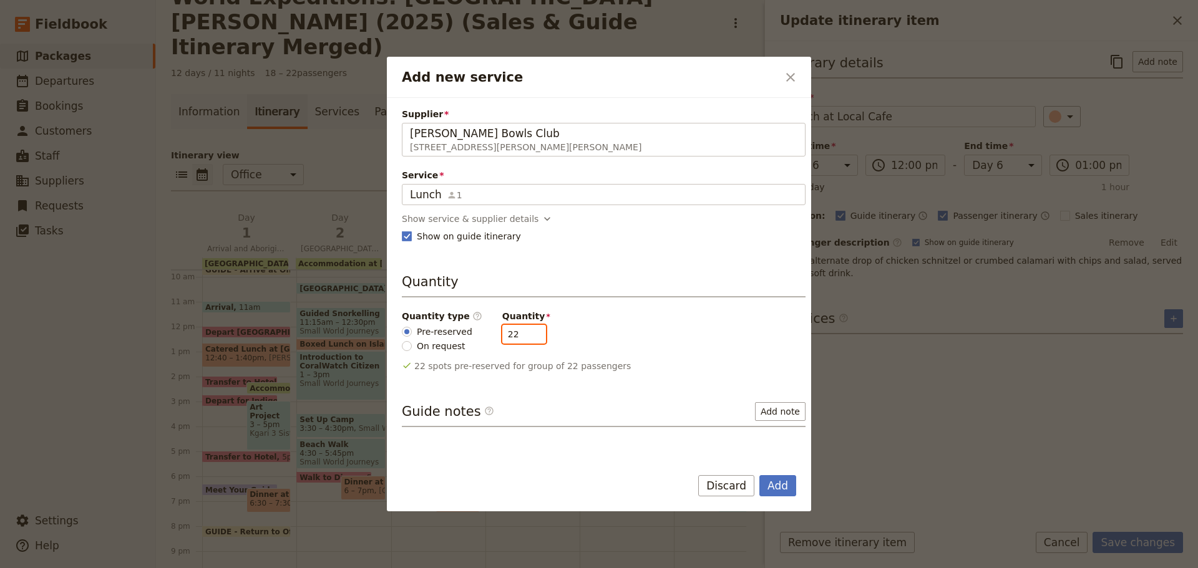
drag, startPoint x: 511, startPoint y: 337, endPoint x: 435, endPoint y: 334, distance: 75.6
click at [434, 337] on div "Quantity type ​ Pre-reserved On request Quantity 22" at bounding box center [604, 331] width 404 height 42
type input "25"
click at [770, 488] on button "Add" at bounding box center [777, 485] width 37 height 21
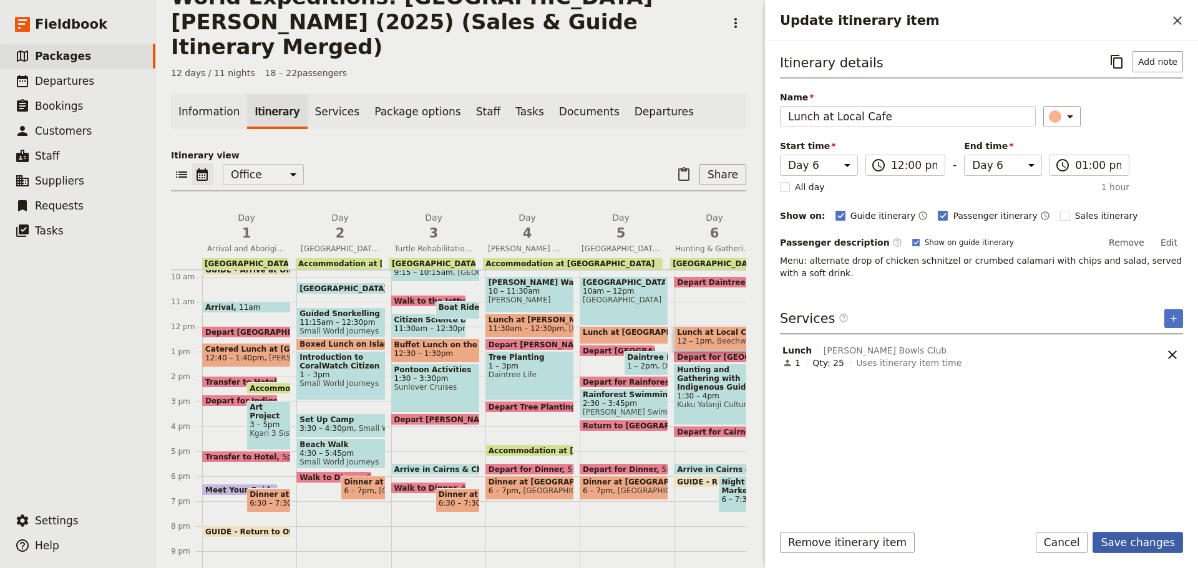
click at [1128, 543] on button "Save changes" at bounding box center [1137, 542] width 90 height 21
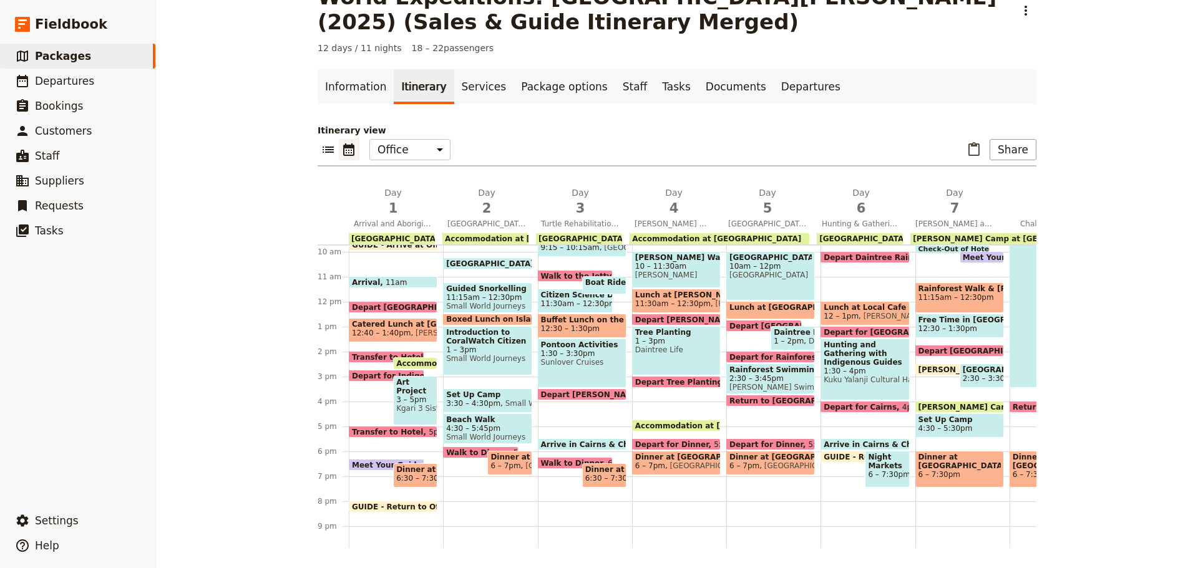
scroll to position [180, 0]
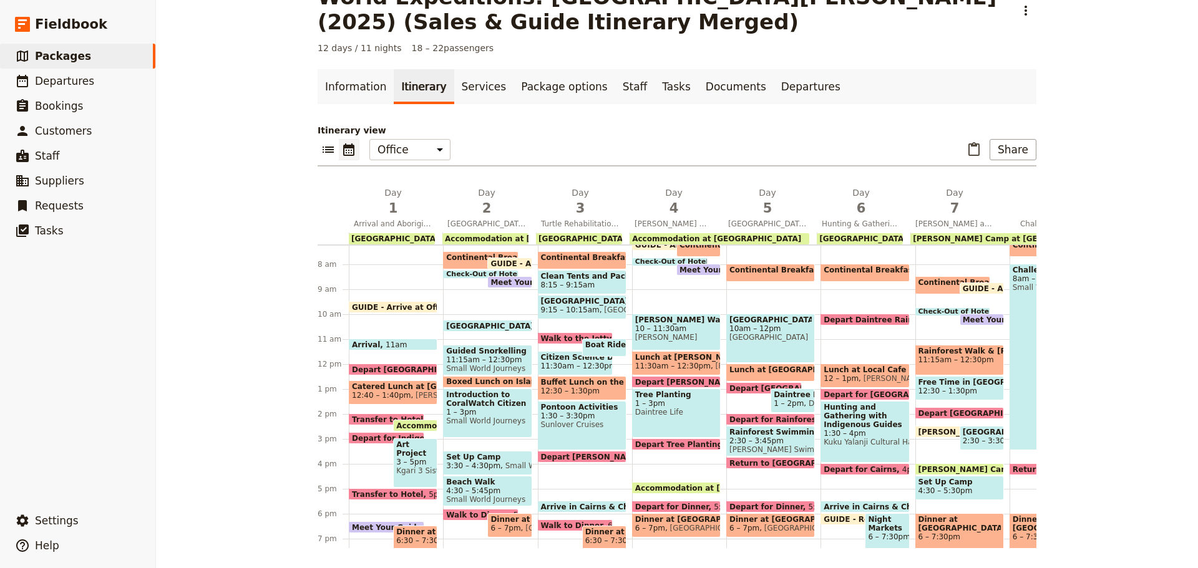
click at [852, 316] on span "Depart Daintree Rainforest" at bounding box center [883, 320] width 120 height 8
select select "6"
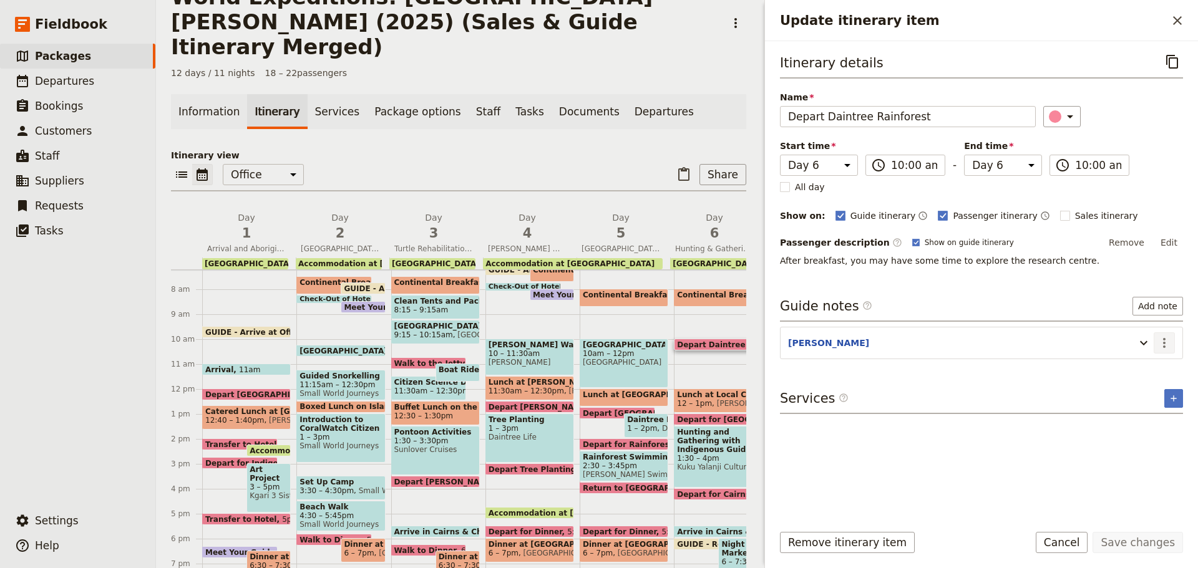
click at [1163, 345] on icon "Actions" at bounding box center [1164, 343] width 15 height 15
click at [1154, 366] on span "Edit note" at bounding box center [1138, 370] width 58 height 12
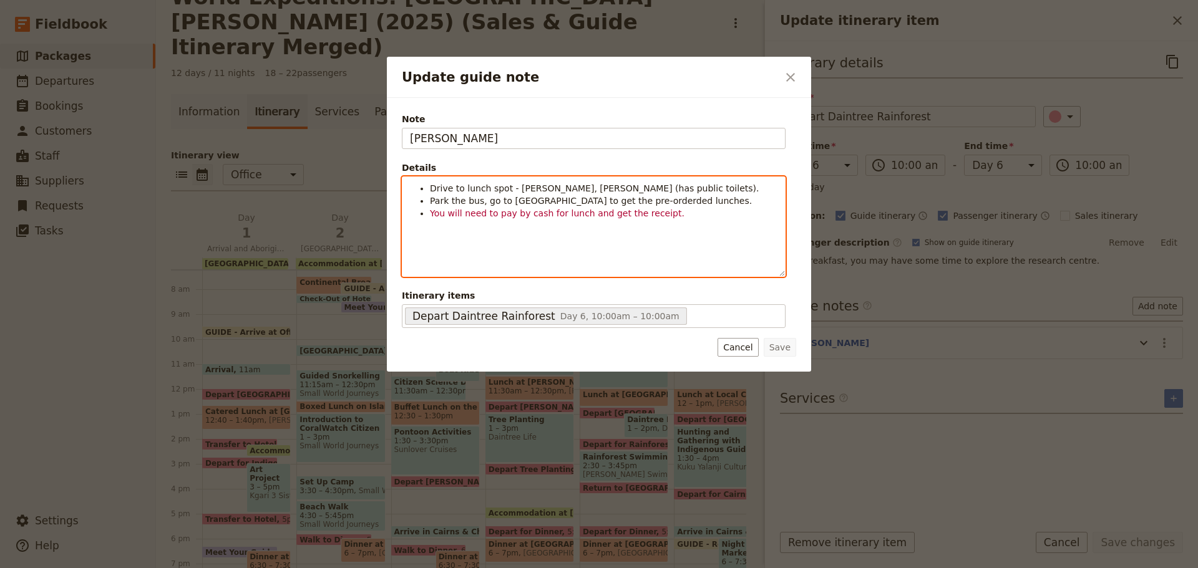
click at [460, 188] on span "Drive to lunch spot - George Davis Park, Mossman (has public toilets)." at bounding box center [594, 188] width 329 height 10
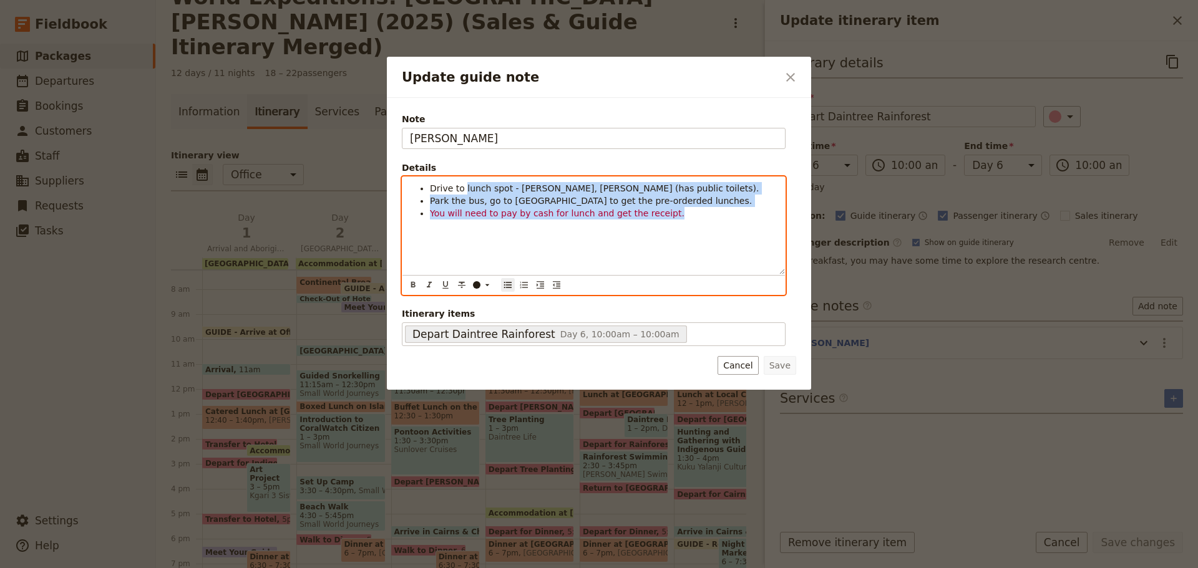
drag, startPoint x: 463, startPoint y: 189, endPoint x: 736, endPoint y: 268, distance: 283.9
click at [736, 268] on div "Drive to lunch spot - George Davis Park, Mossman (has public toilets). Park the…" at bounding box center [593, 225] width 382 height 97
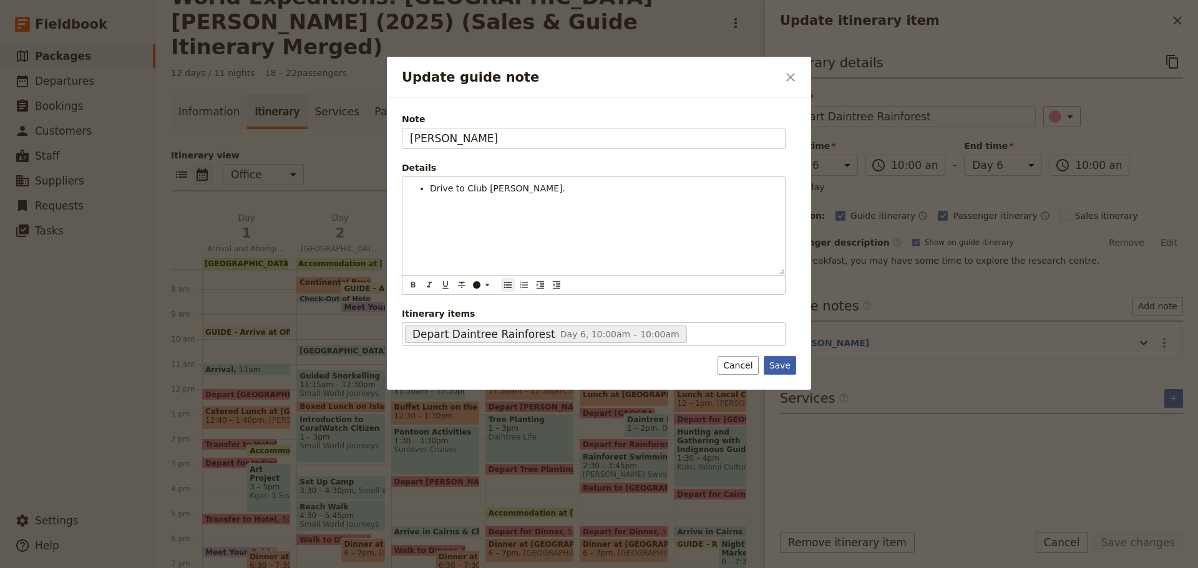
click at [781, 374] on div "Note KATE Details Drive to Club Mossman. ​ ​ ​ ​ ​ ​ ​ ​ ​ Drive to Club Mossma…" at bounding box center [599, 244] width 424 height 292
click at [772, 362] on button "Save" at bounding box center [780, 365] width 32 height 19
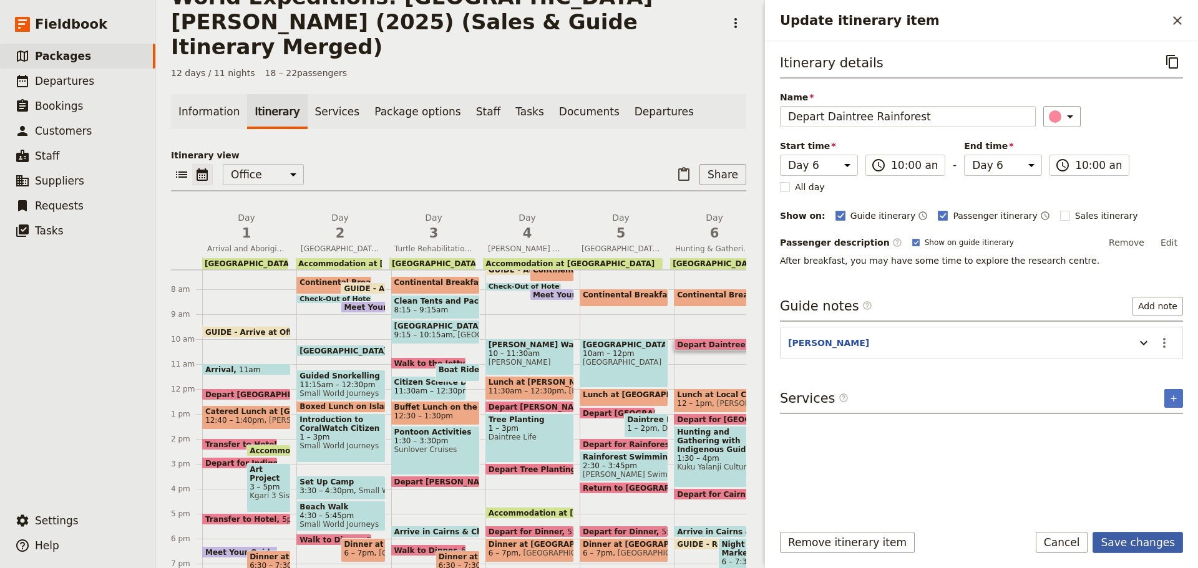
click at [1114, 534] on button "Save changes" at bounding box center [1137, 542] width 90 height 21
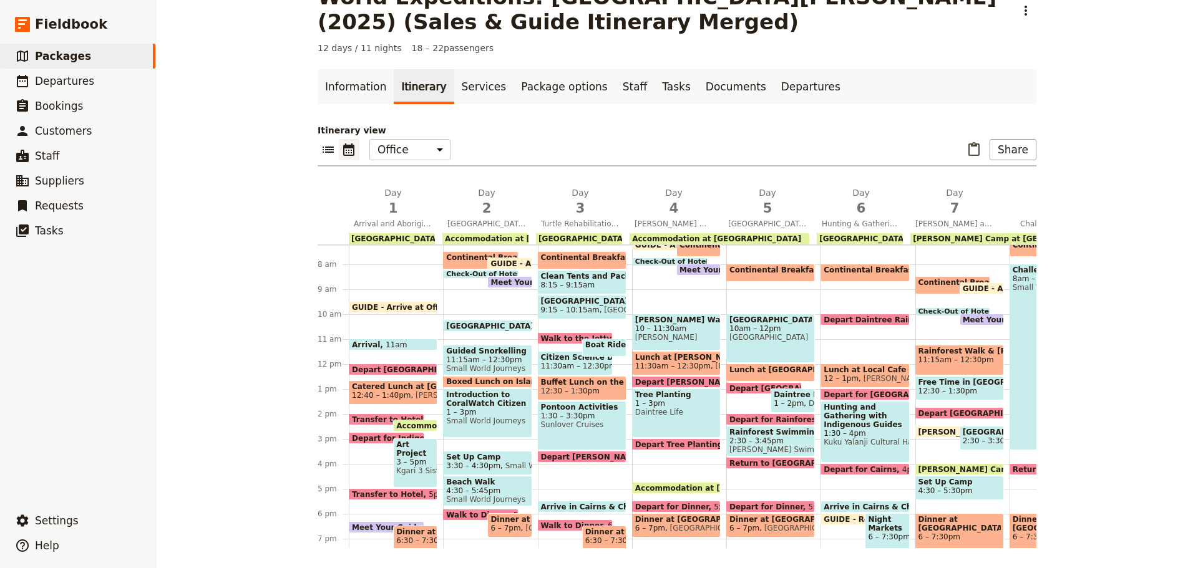
click at [837, 314] on div "Depart Daintree Rainforest 10am" at bounding box center [864, 320] width 89 height 12
select select "6"
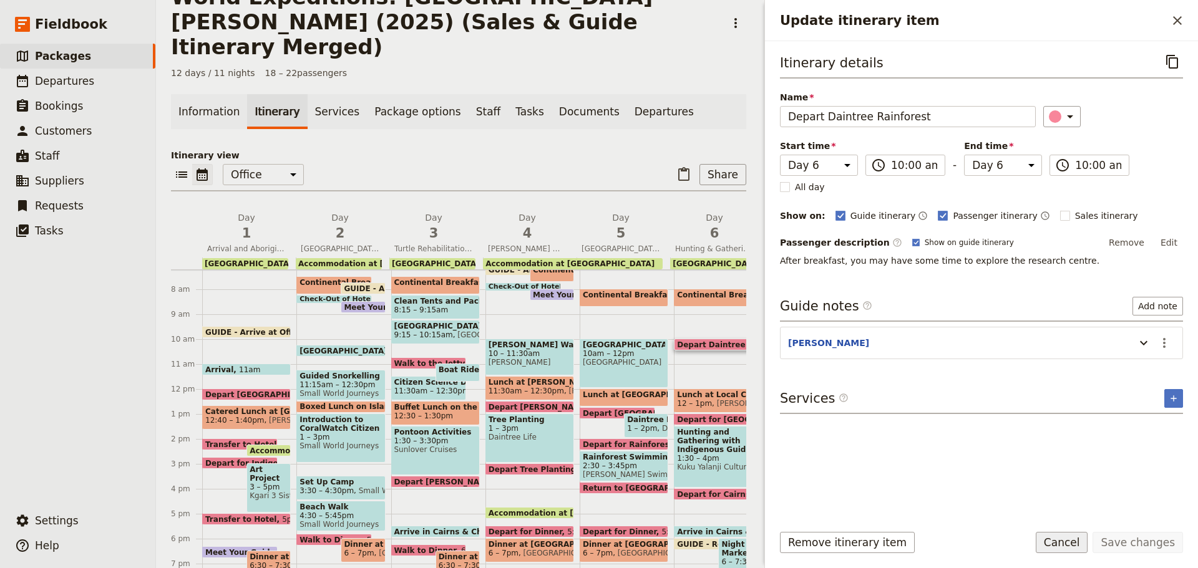
click at [1068, 545] on button "Cancel" at bounding box center [1062, 542] width 52 height 21
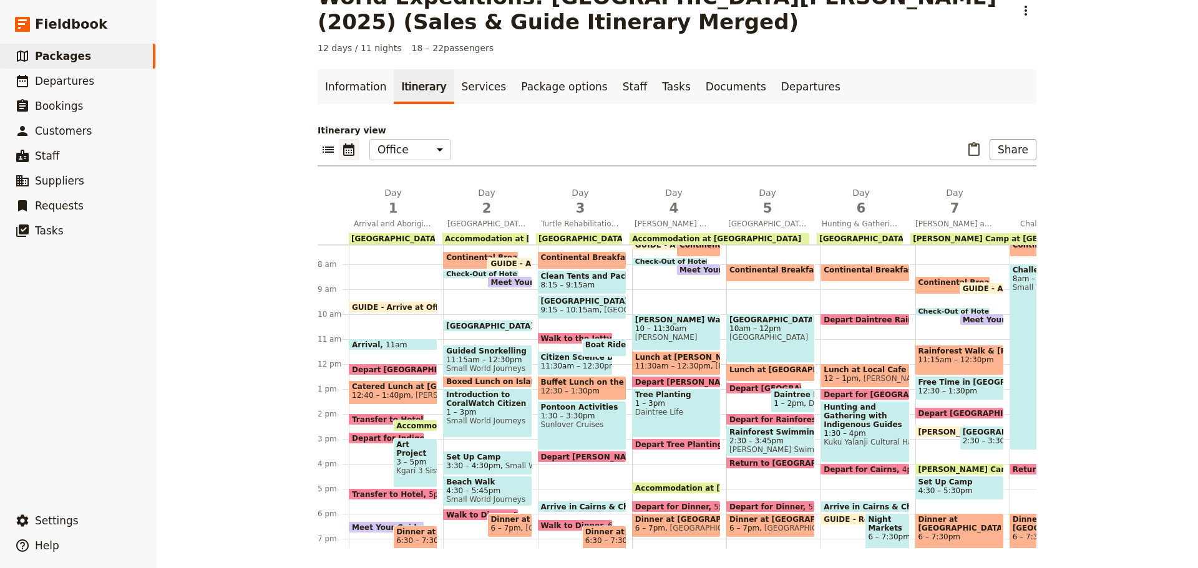
click at [851, 316] on span "Depart Daintree Rainforest" at bounding box center [883, 320] width 120 height 8
select select "6"
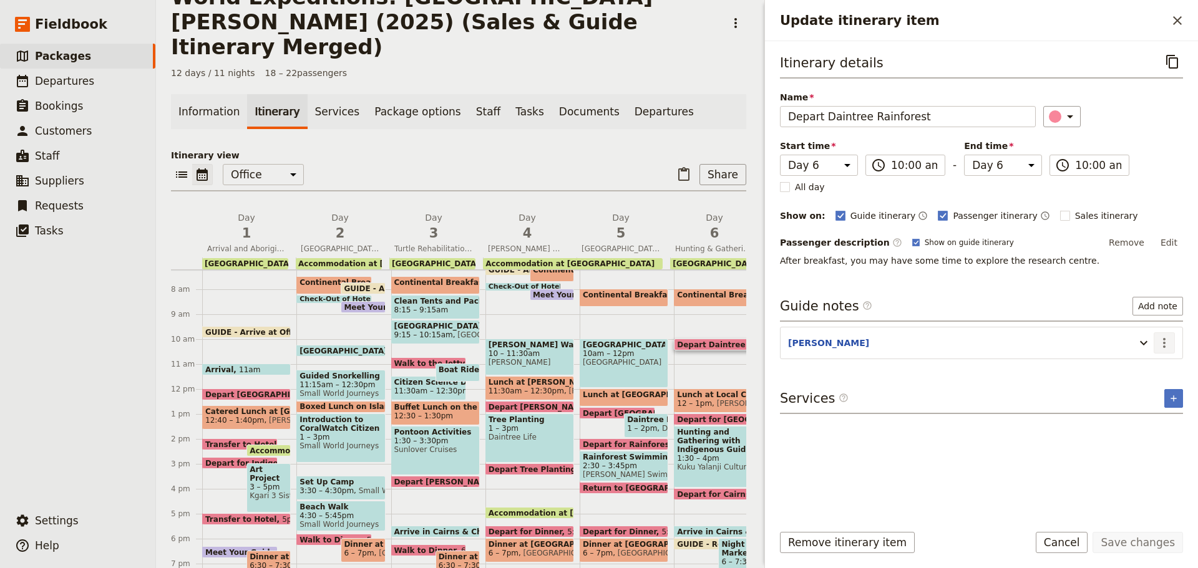
click at [1160, 346] on icon "Actions" at bounding box center [1164, 343] width 15 height 15
click at [1132, 371] on span "Edit note" at bounding box center [1128, 370] width 39 height 12
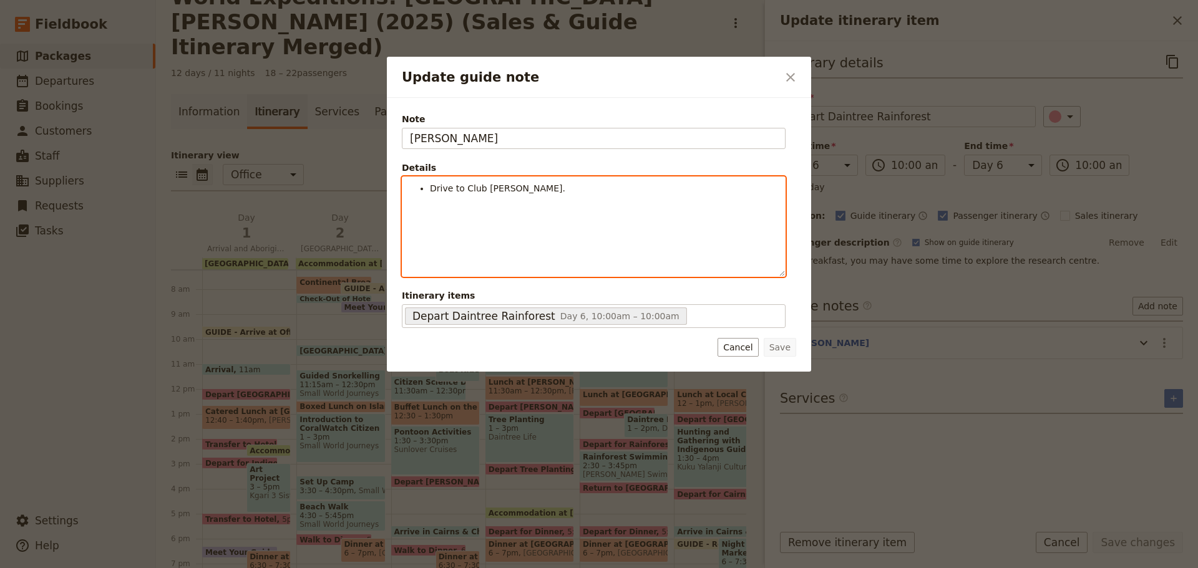
click at [541, 196] on div "Drive to Club Mossman." at bounding box center [593, 226] width 382 height 99
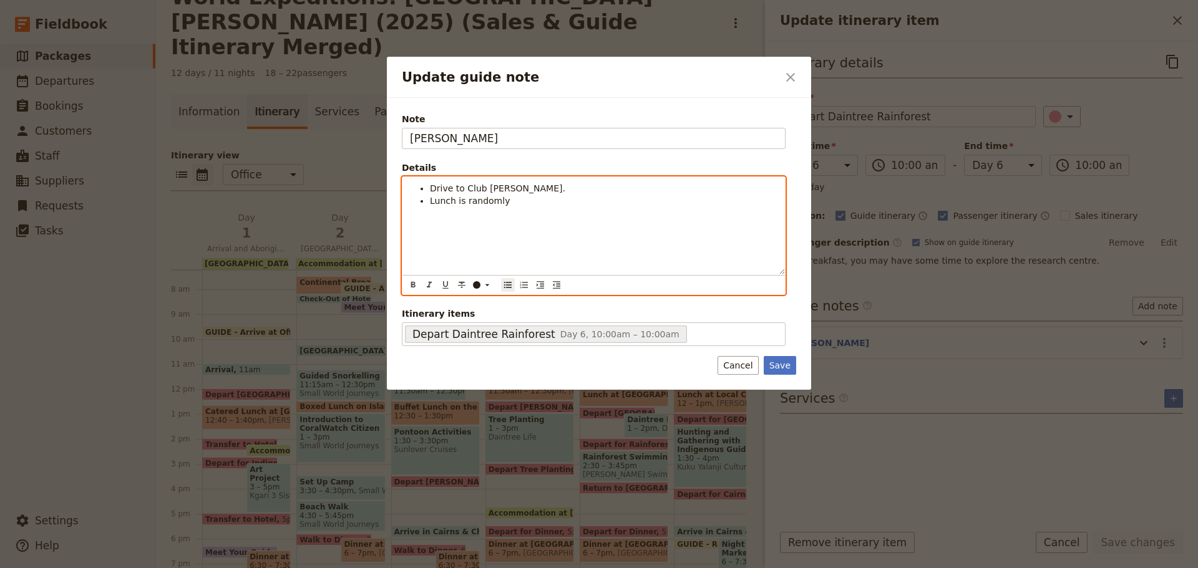
drag, startPoint x: 431, startPoint y: 199, endPoint x: 603, endPoint y: 196, distance: 172.2
click at [595, 206] on li "Lunch is randomly" at bounding box center [603, 201] width 347 height 12
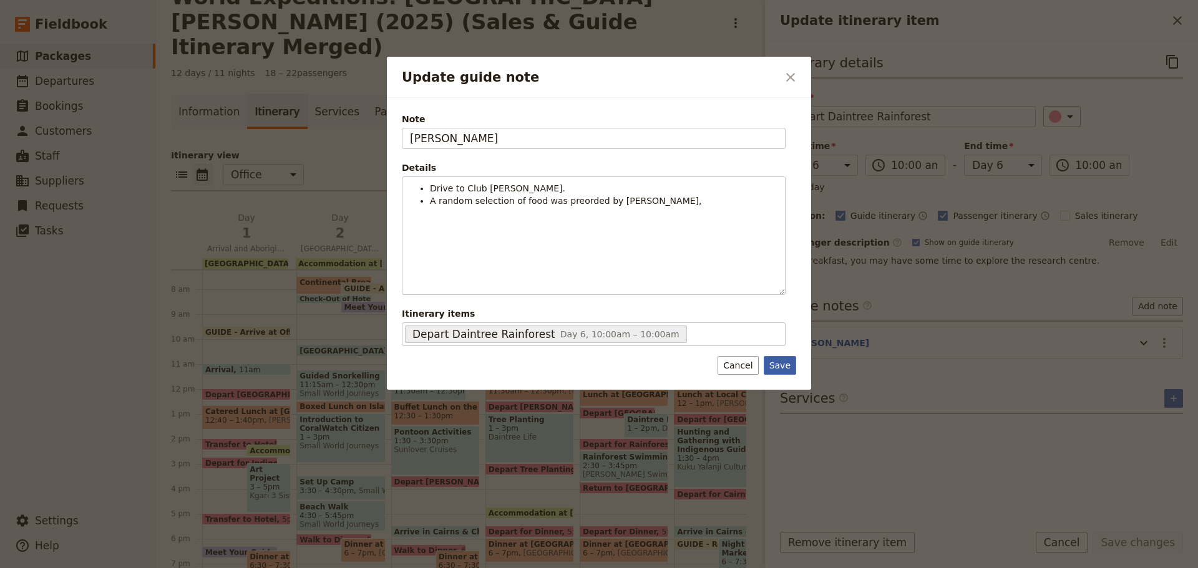
click at [785, 366] on button "Save" at bounding box center [780, 365] width 32 height 19
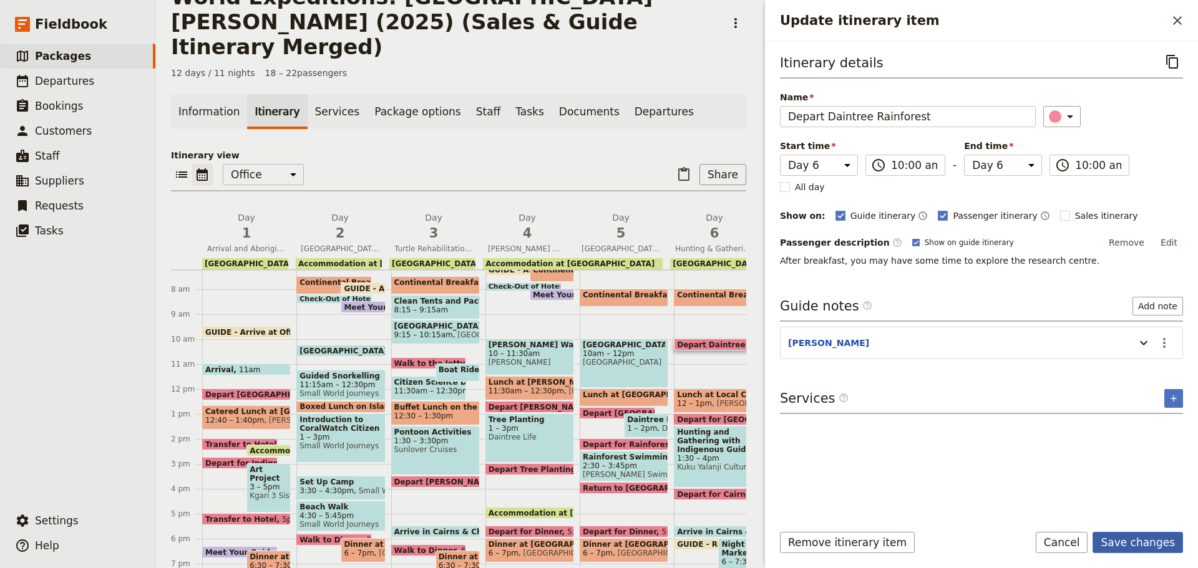
click at [1149, 543] on button "Save changes" at bounding box center [1137, 542] width 90 height 21
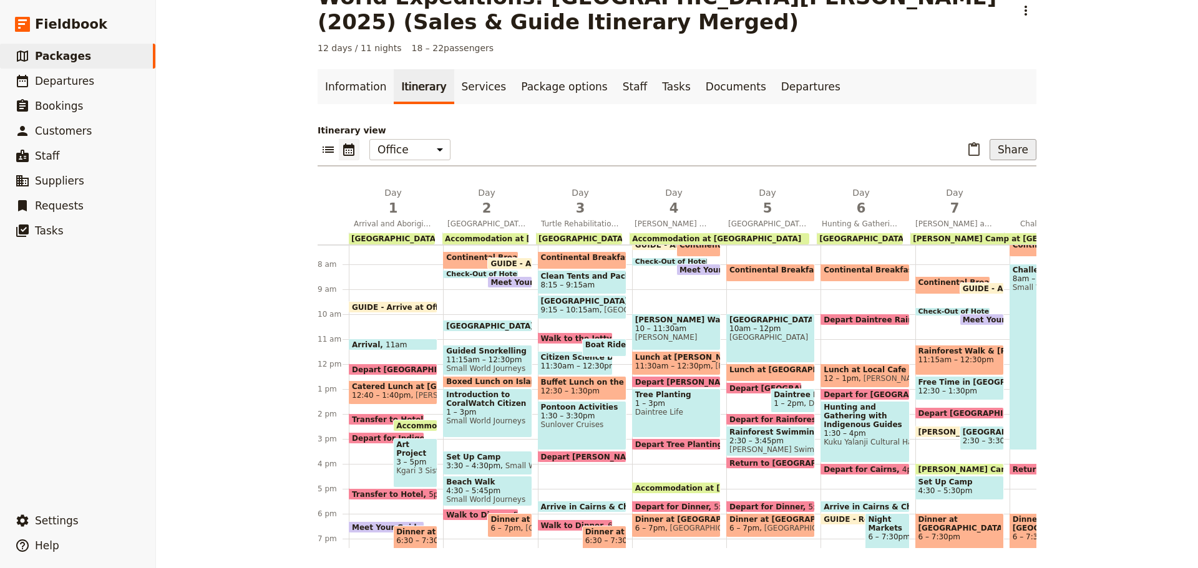
drag, startPoint x: 1006, startPoint y: 144, endPoint x: 1002, endPoint y: 157, distance: 13.6
click at [1006, 144] on button "Share" at bounding box center [1012, 149] width 47 height 21
click at [986, 196] on span "Passenger itinerary" at bounding box center [981, 194] width 84 height 12
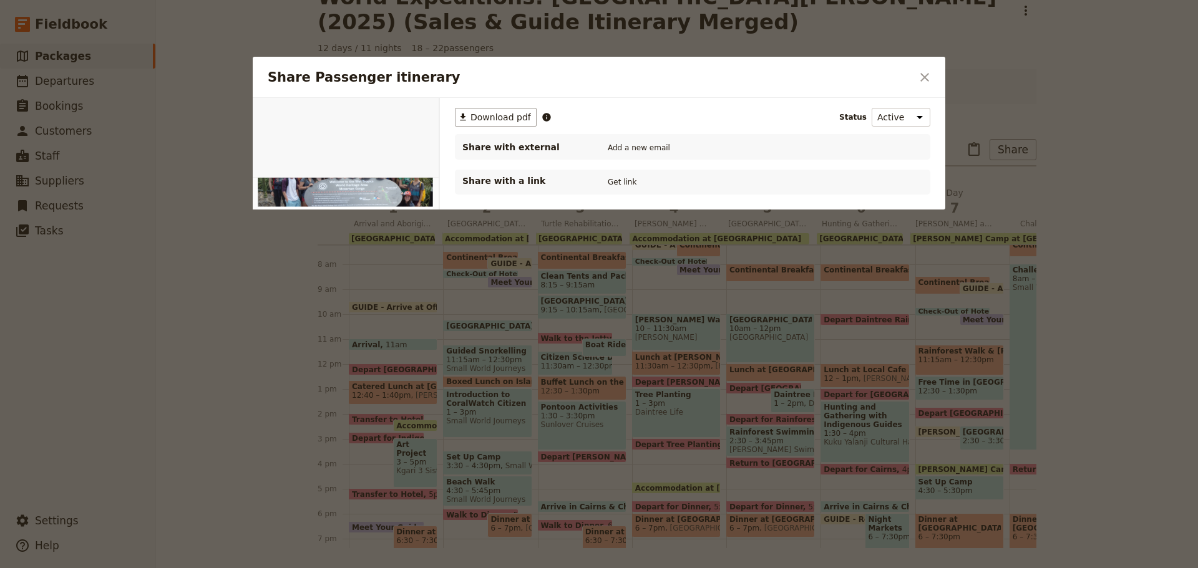
scroll to position [0, 0]
click at [498, 116] on span "Download pdf" at bounding box center [500, 117] width 61 height 12
drag, startPoint x: 926, startPoint y: 78, endPoint x: 901, endPoint y: 94, distance: 28.9
click at [926, 78] on icon "Close dialog" at bounding box center [924, 77] width 9 height 9
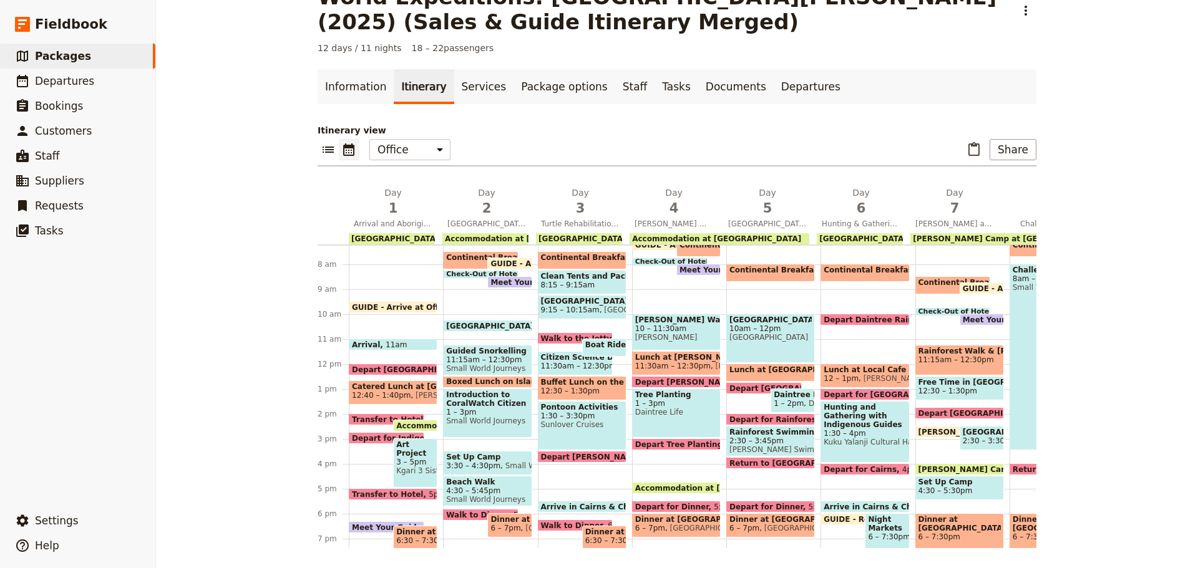
click at [383, 236] on span "Coral Tree Inn" at bounding box center [395, 239] width 88 height 9
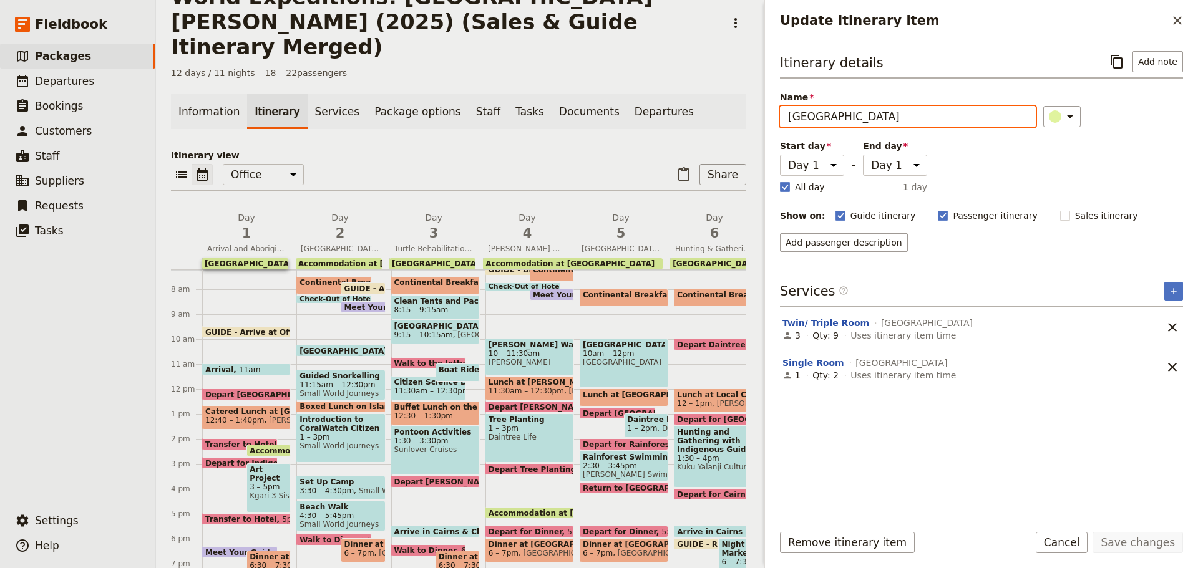
click at [785, 115] on input "Coral Tree Inn" at bounding box center [908, 116] width 256 height 21
drag, startPoint x: 878, startPoint y: 118, endPoint x: 444, endPoint y: 157, distance: 436.0
click at [444, 157] on div "World Expeditions: St Leonard's College (2025) (Sales & Guide Itinerary Merged)…" at bounding box center [677, 284] width 1042 height 568
type input "Accommodation at Coral Tree Inn"
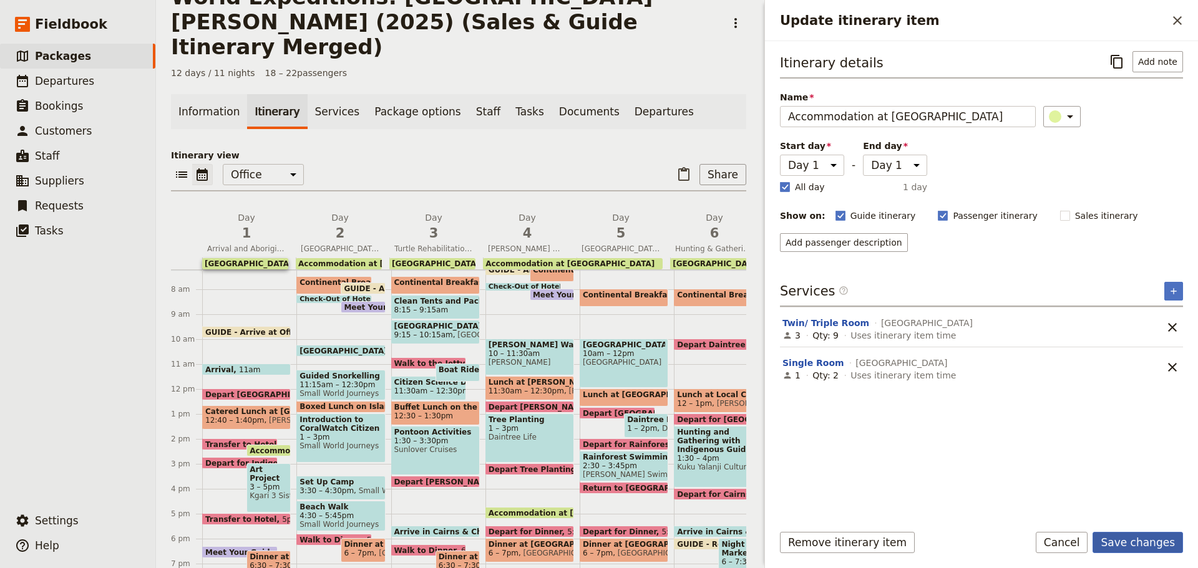
drag, startPoint x: 1141, startPoint y: 542, endPoint x: 1095, endPoint y: 540, distance: 46.2
click at [1140, 543] on button "Save changes" at bounding box center [1137, 542] width 90 height 21
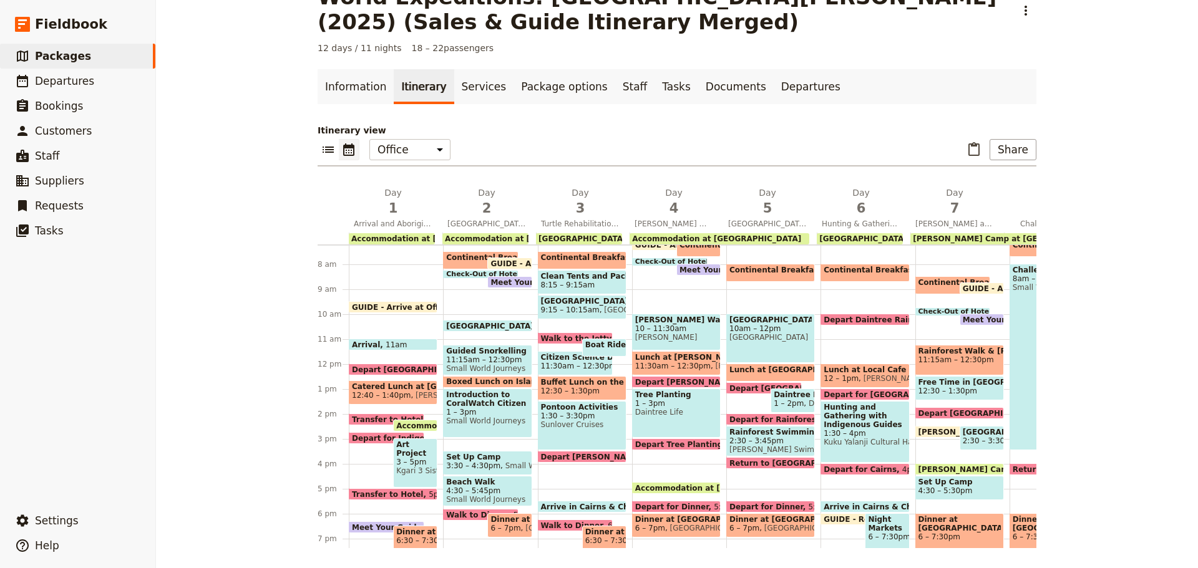
click at [561, 238] on span "Coral Tree Inn" at bounding box center [582, 239] width 88 height 9
select select "3"
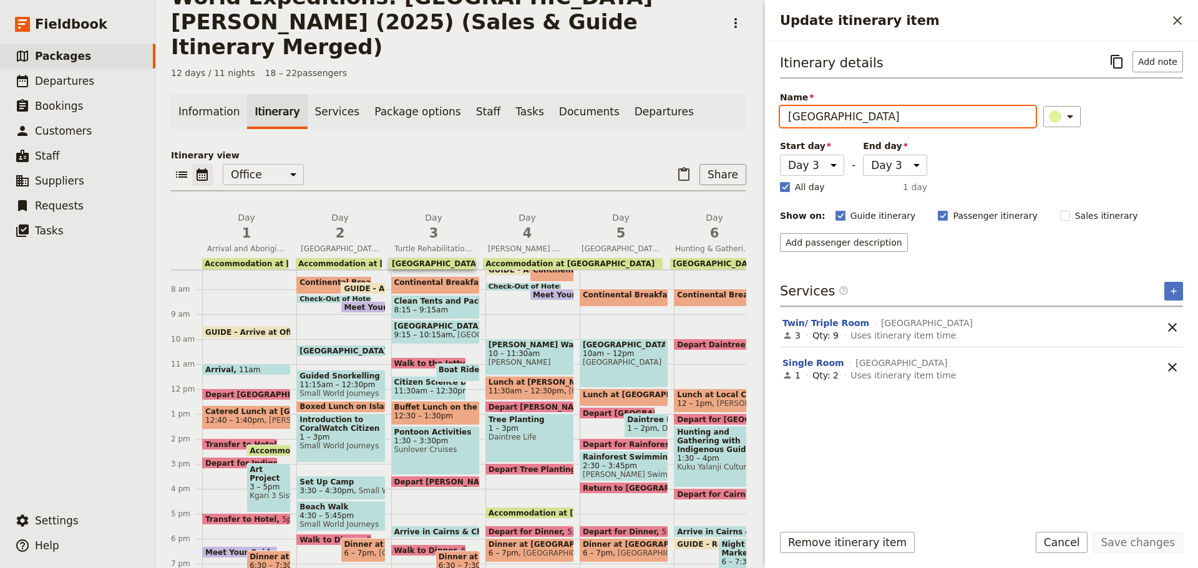
click at [787, 114] on input "Coral Tree Inn" at bounding box center [908, 116] width 256 height 21
paste input "Accommodation at"
type input "Accommodation at Coral Tree Inn"
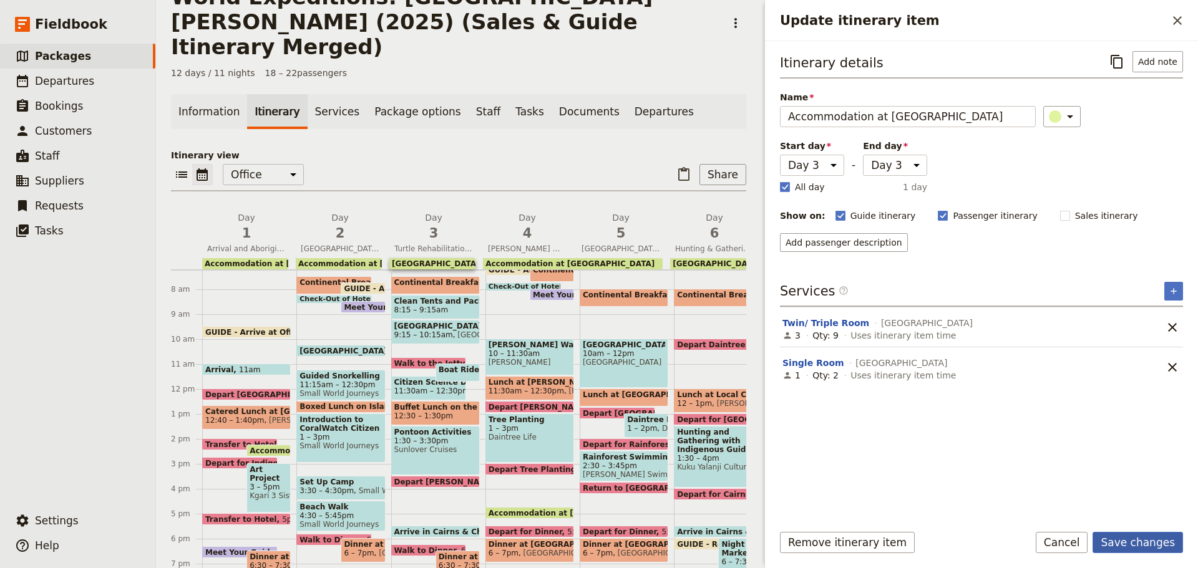
click at [1128, 541] on button "Save changes" at bounding box center [1137, 542] width 90 height 21
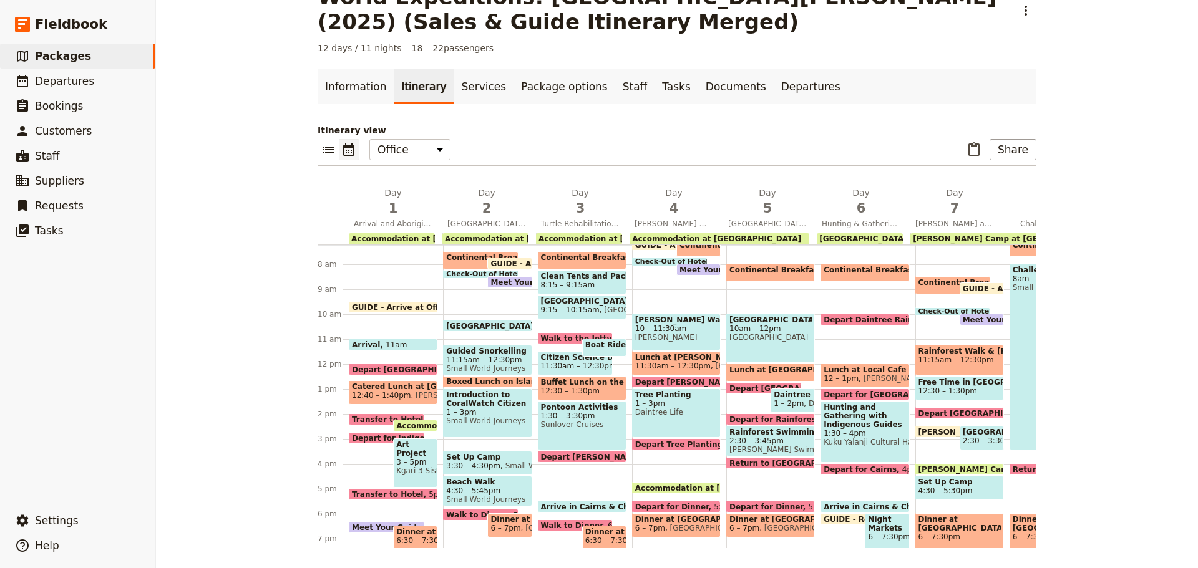
click at [835, 238] on span "Coral Tree Inn" at bounding box center [863, 239] width 88 height 9
select select "6"
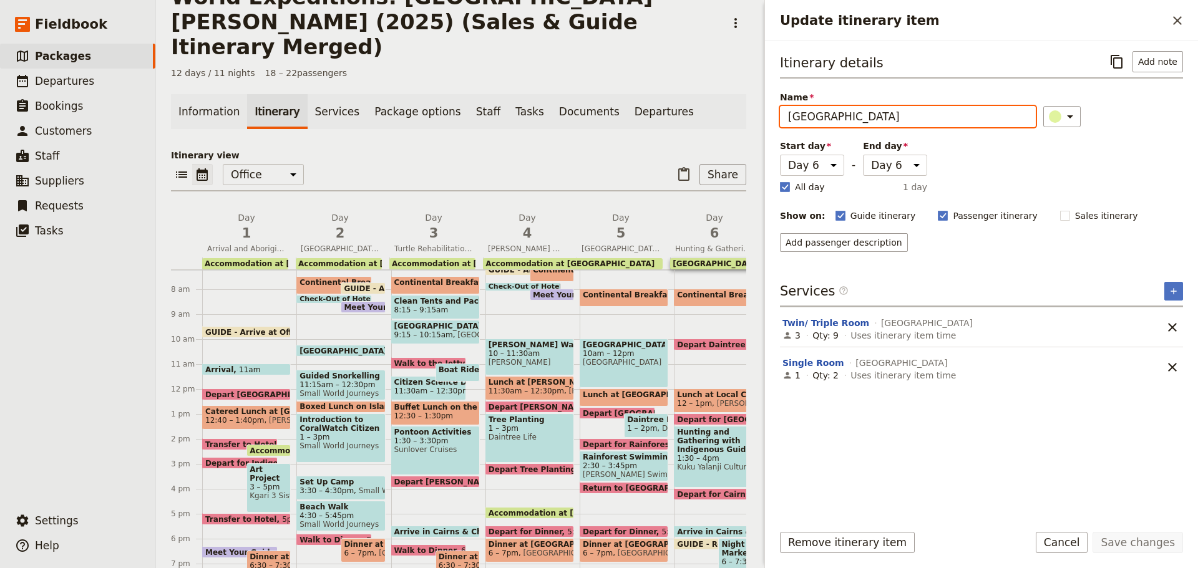
click at [790, 110] on input "Coral Tree Inn" at bounding box center [908, 116] width 256 height 21
paste input "Accommodation at"
type input "Accommodation at Coral Tree Inn"
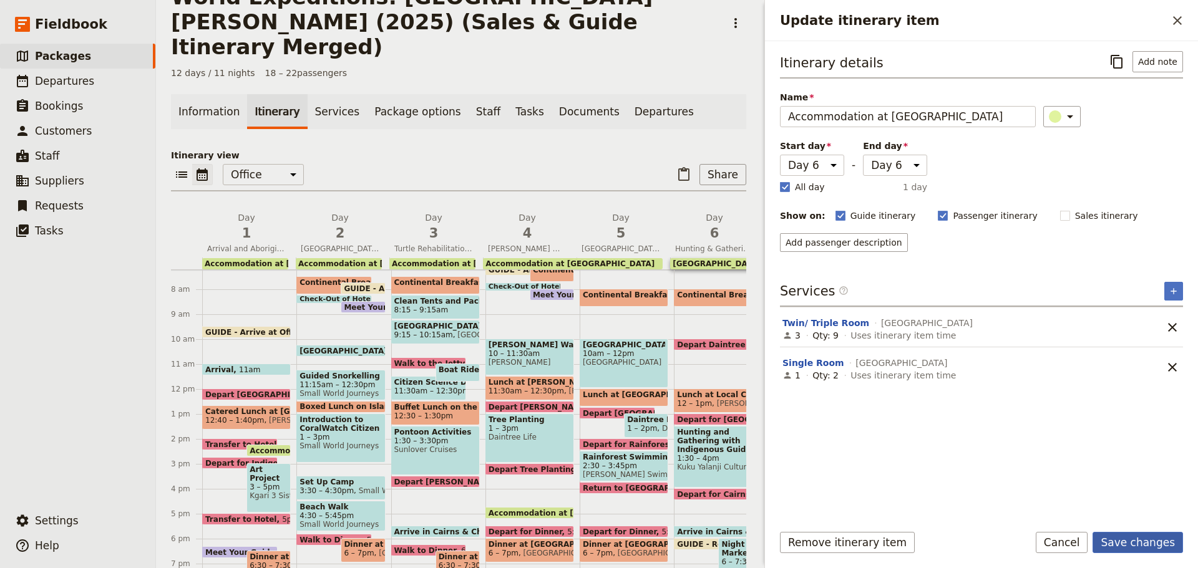
click at [1115, 536] on button "Save changes" at bounding box center [1137, 542] width 90 height 21
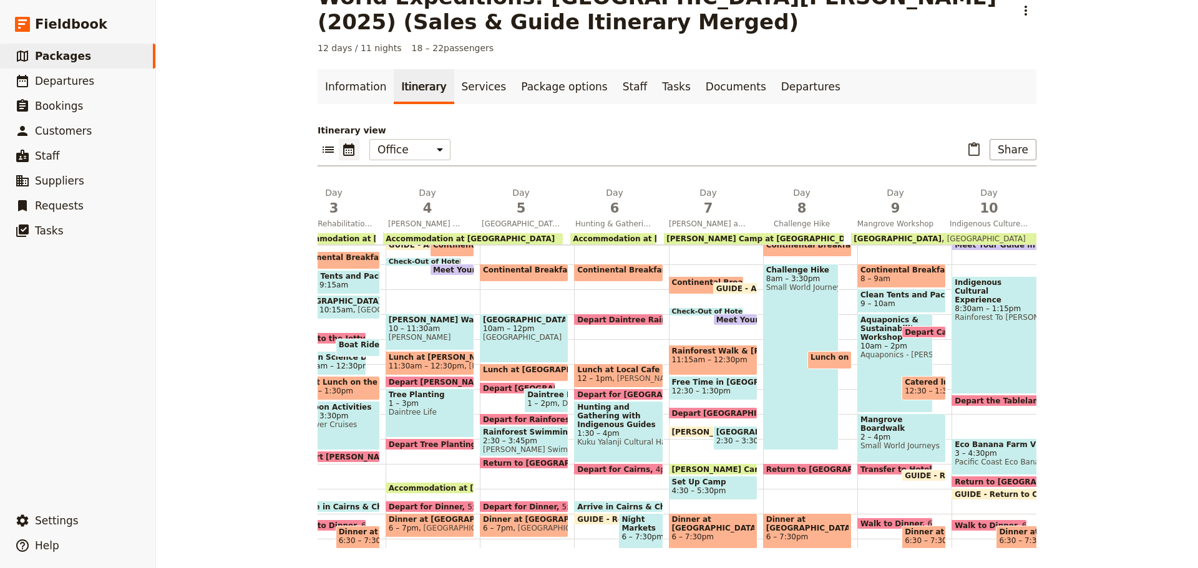
scroll to position [0, 252]
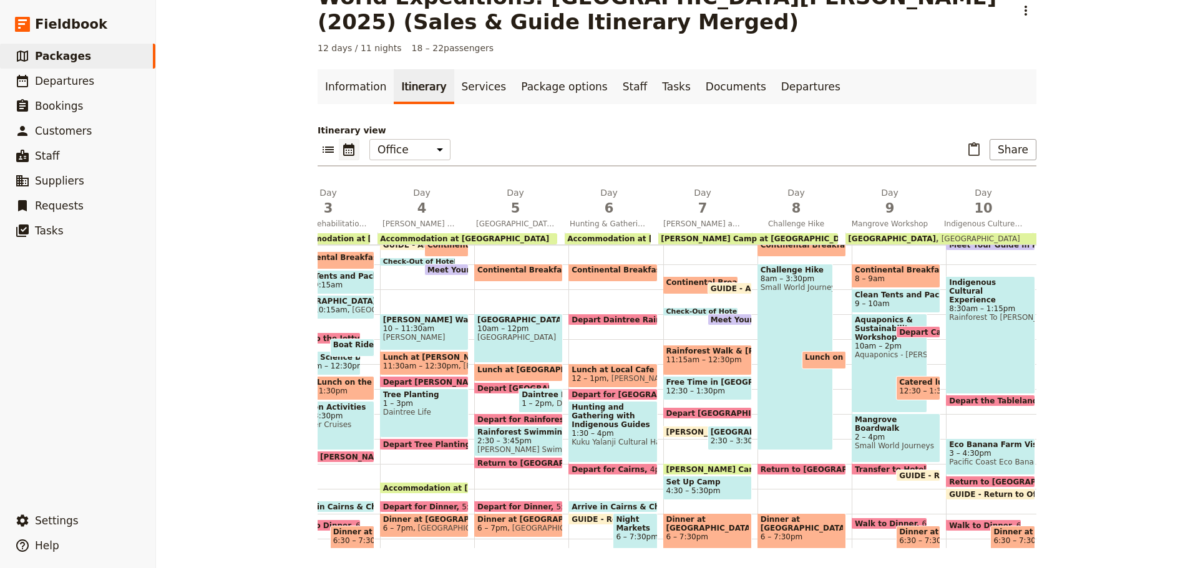
click at [873, 242] on span "Coral Tree Inn" at bounding box center [892, 239] width 88 height 9
select select "9"
select select "11"
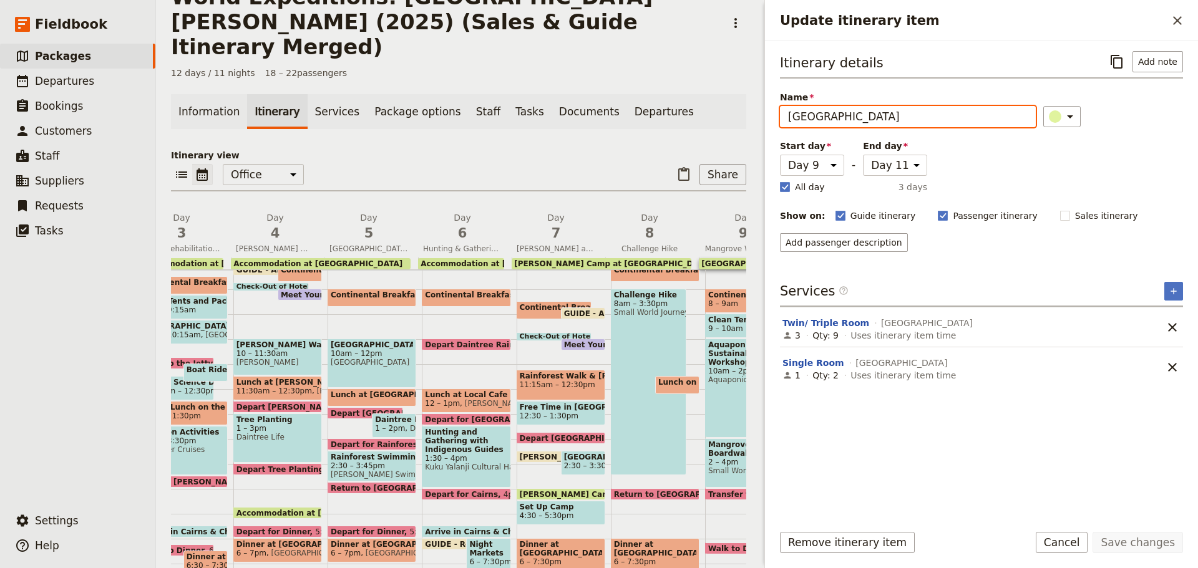
click at [787, 116] on input "Coral Tree Inn" at bounding box center [908, 116] width 256 height 21
paste input "Accommodation at"
type input "Accommodation at Coral Tree Inn"
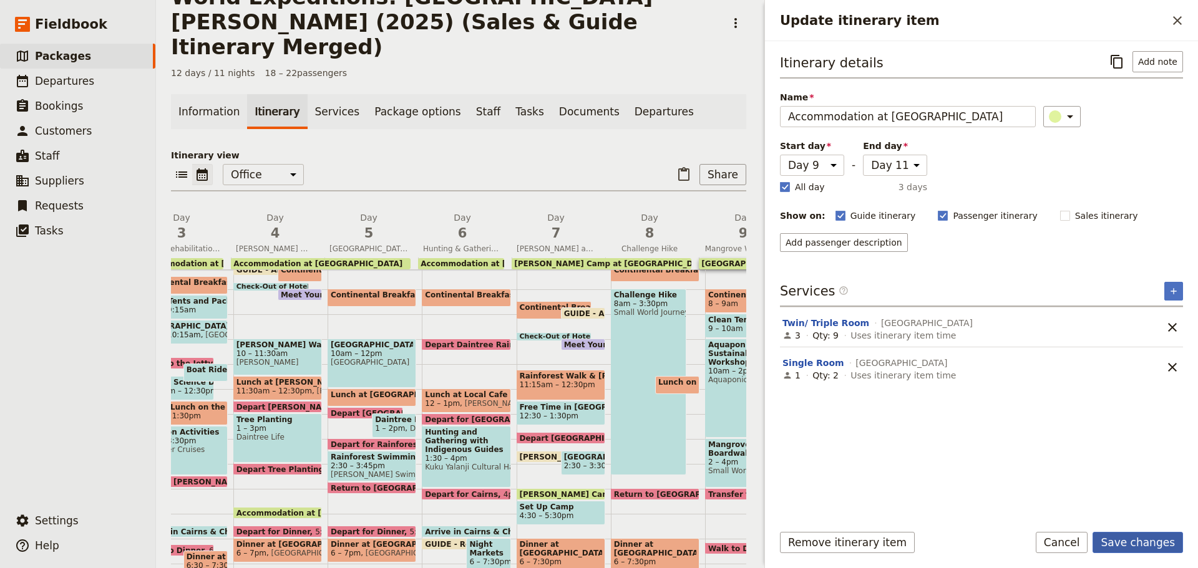
click at [1144, 534] on button "Save changes" at bounding box center [1137, 542] width 90 height 21
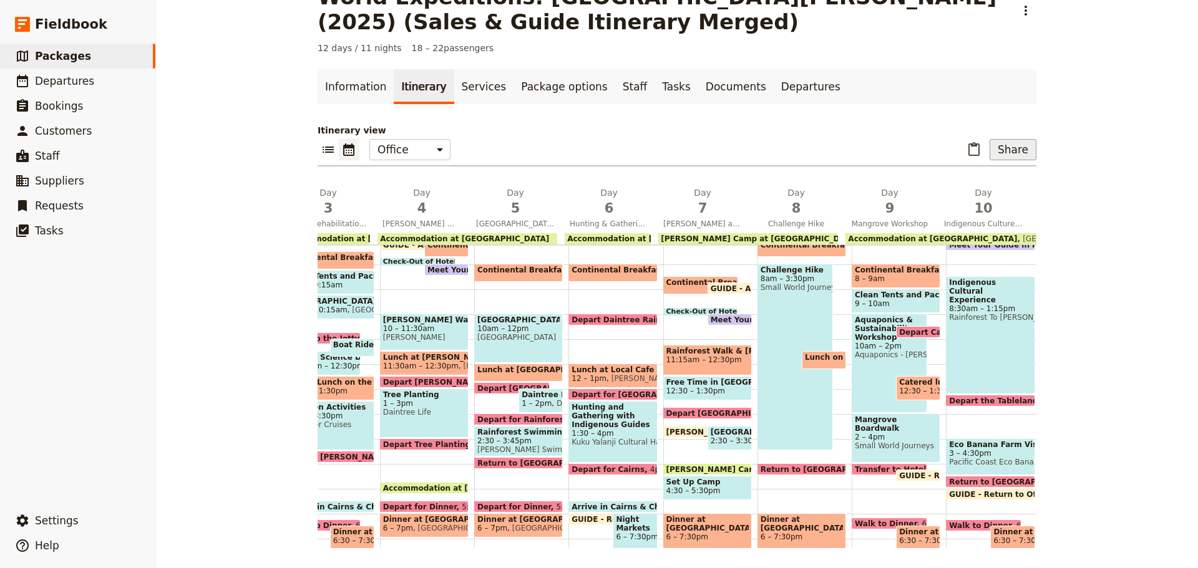
click at [1021, 148] on button "Share" at bounding box center [1012, 149] width 47 height 21
click at [974, 195] on span "Passenger itinerary" at bounding box center [981, 194] width 84 height 12
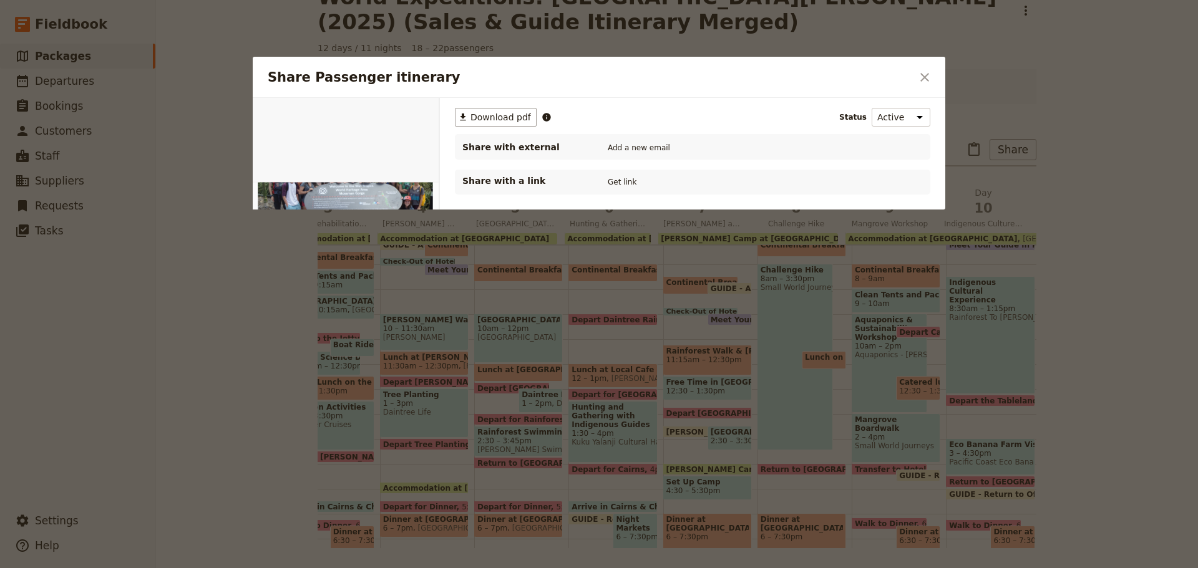
scroll to position [0, 0]
click at [506, 119] on span "Download pdf" at bounding box center [500, 117] width 61 height 12
drag, startPoint x: 495, startPoint y: 117, endPoint x: 2, endPoint y: 355, distance: 547.4
click at [495, 117] on span "Download pdf" at bounding box center [500, 117] width 61 height 12
click at [921, 73] on icon "Close dialog" at bounding box center [924, 77] width 15 height 15
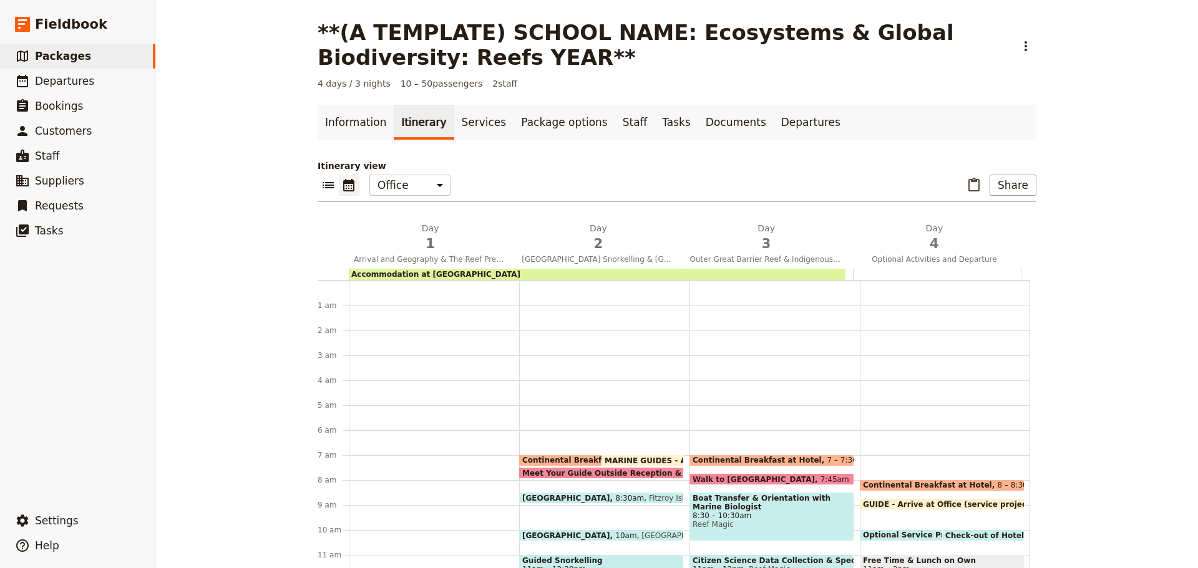
scroll to position [162, 0]
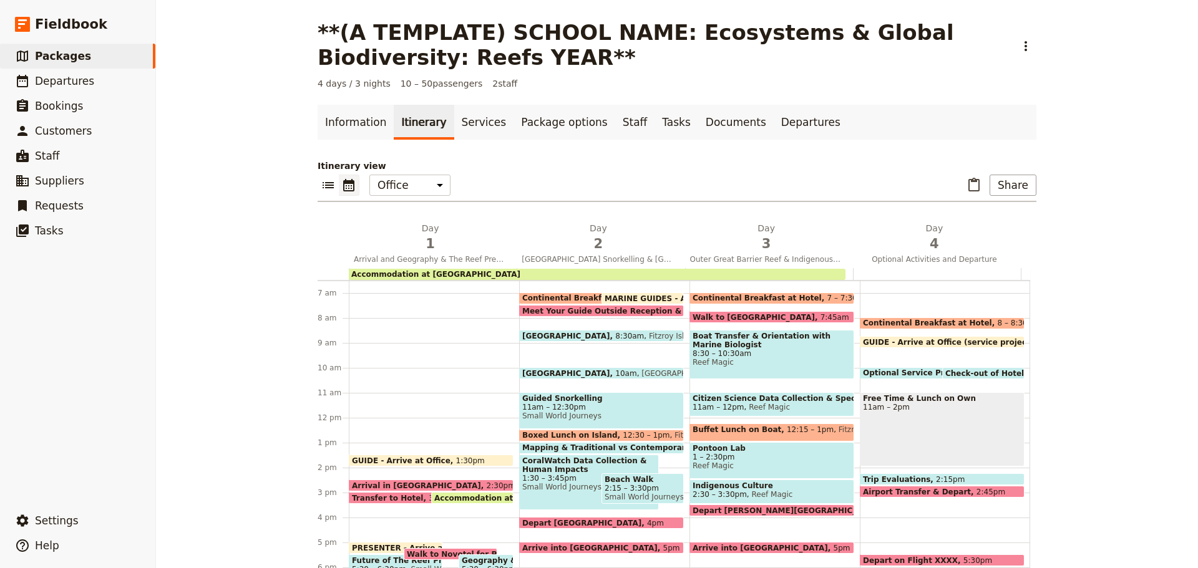
click at [543, 307] on span "Meet Your Guide Outside Reception & Depart" at bounding box center [620, 311] width 197 height 8
select select "2"
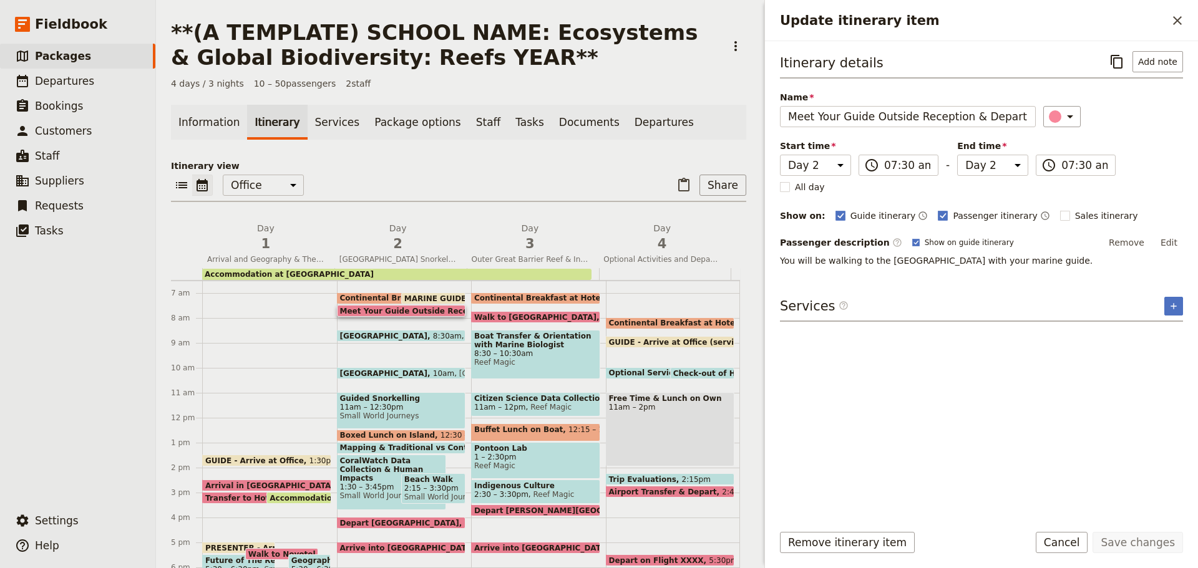
click at [1178, 241] on button "Edit" at bounding box center [1169, 242] width 28 height 19
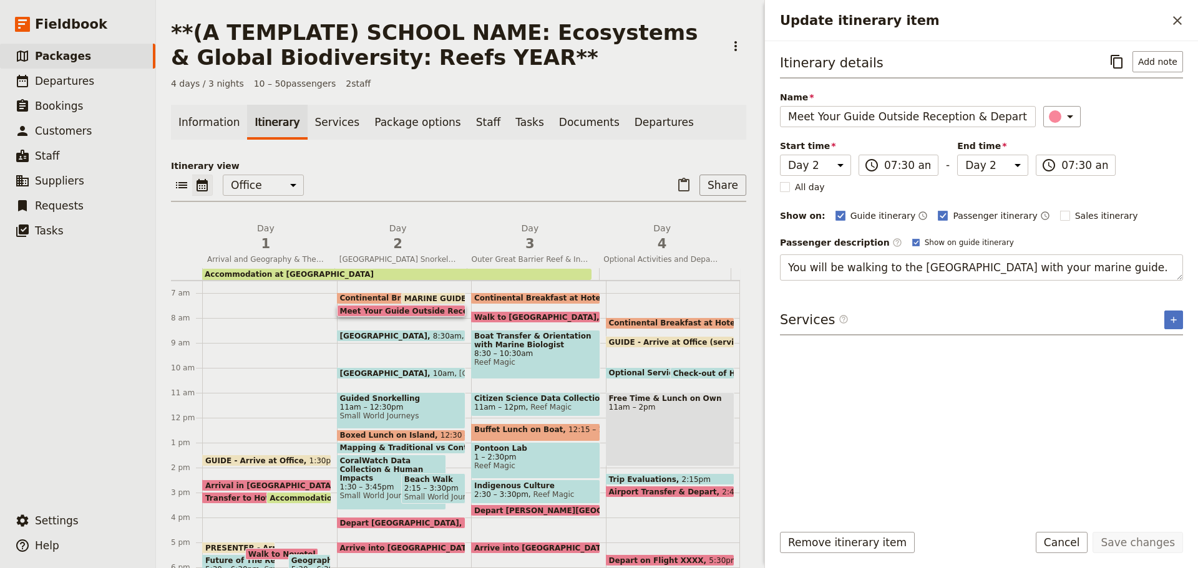
drag, startPoint x: 1131, startPoint y: 269, endPoint x: 439, endPoint y: 336, distance: 695.7
click at [407, 352] on div "**(A TEMPLATE) SCHOOL NAME: Ecosystems & Global Biodiversity: Reefs YEAR** ​ 4 …" at bounding box center [677, 284] width 1042 height 568
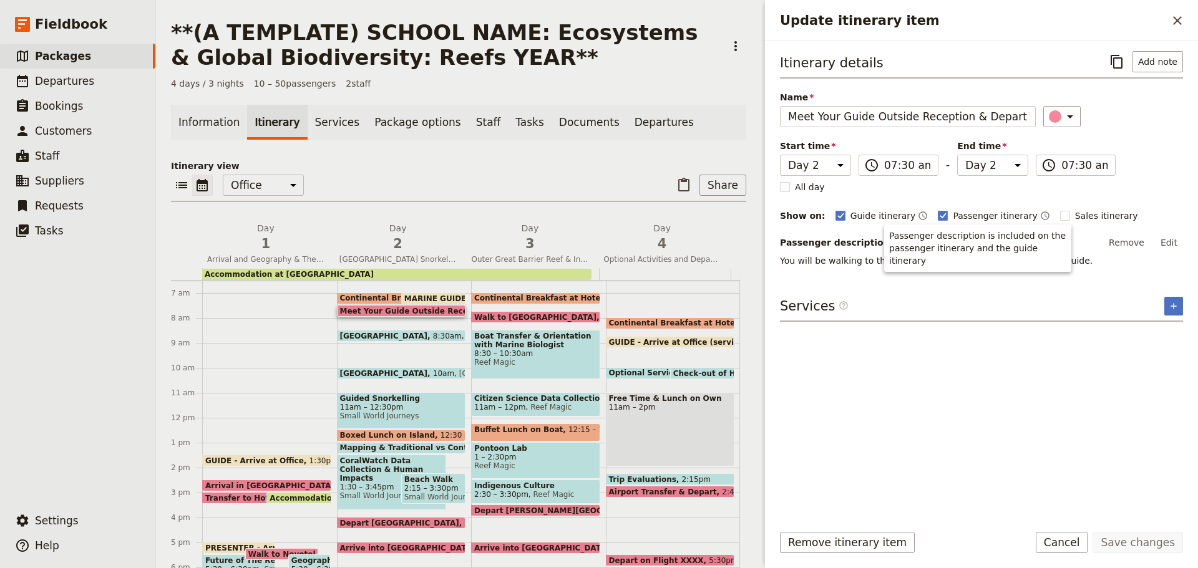
click at [368, 294] on span "Continental Breakfast at Hotel" at bounding box center [407, 298] width 135 height 9
select select "2"
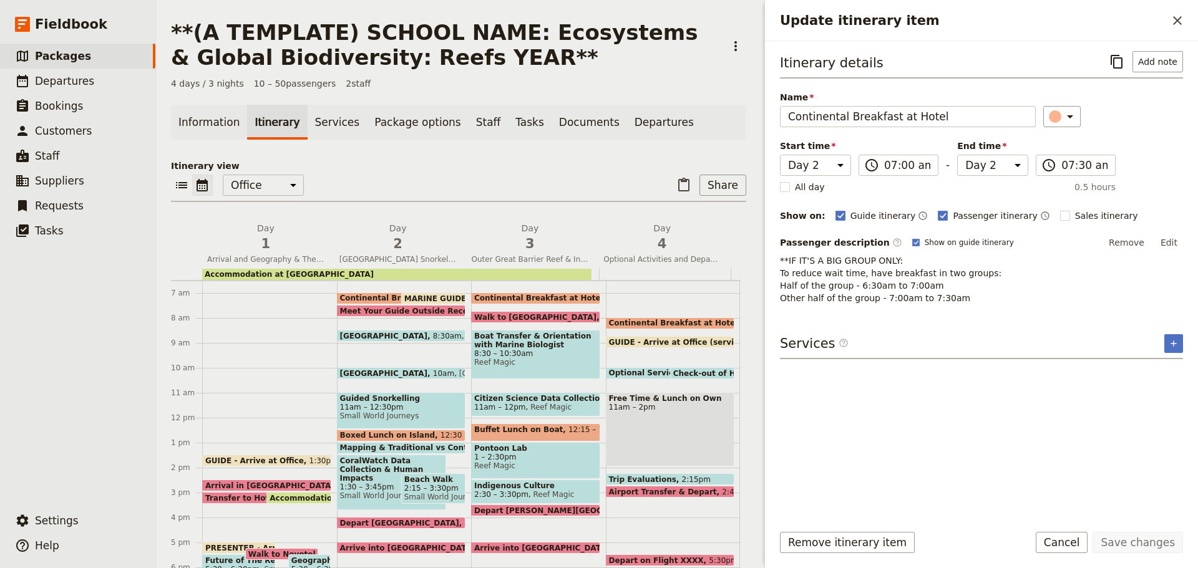
click at [377, 312] on span at bounding box center [401, 313] width 128 height 5
select select "2"
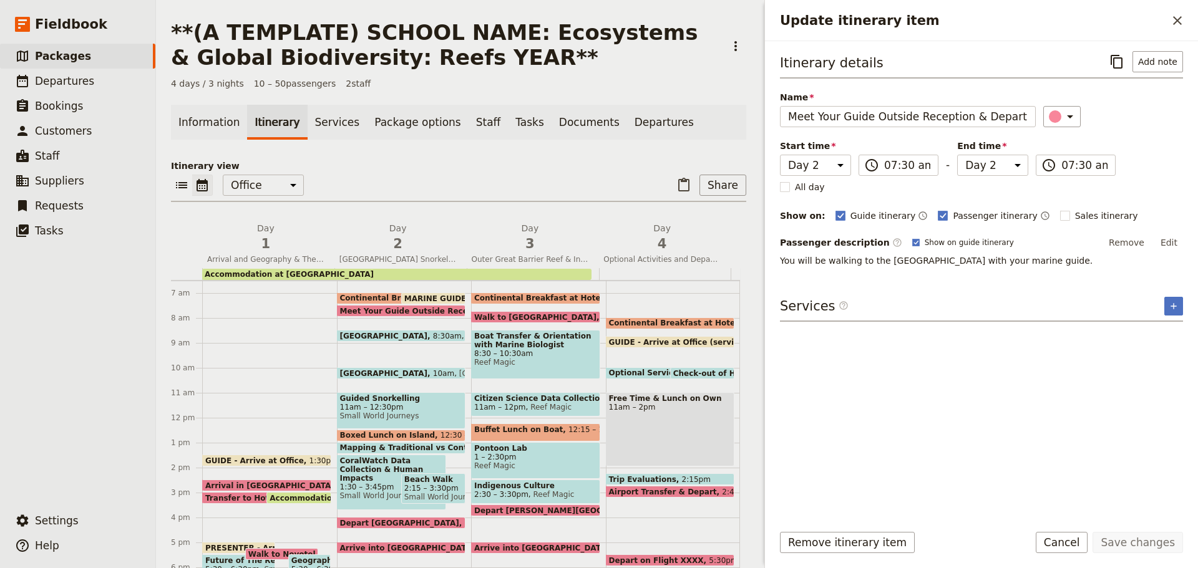
click at [433, 332] on span "8:30am" at bounding box center [447, 336] width 29 height 8
select select "2"
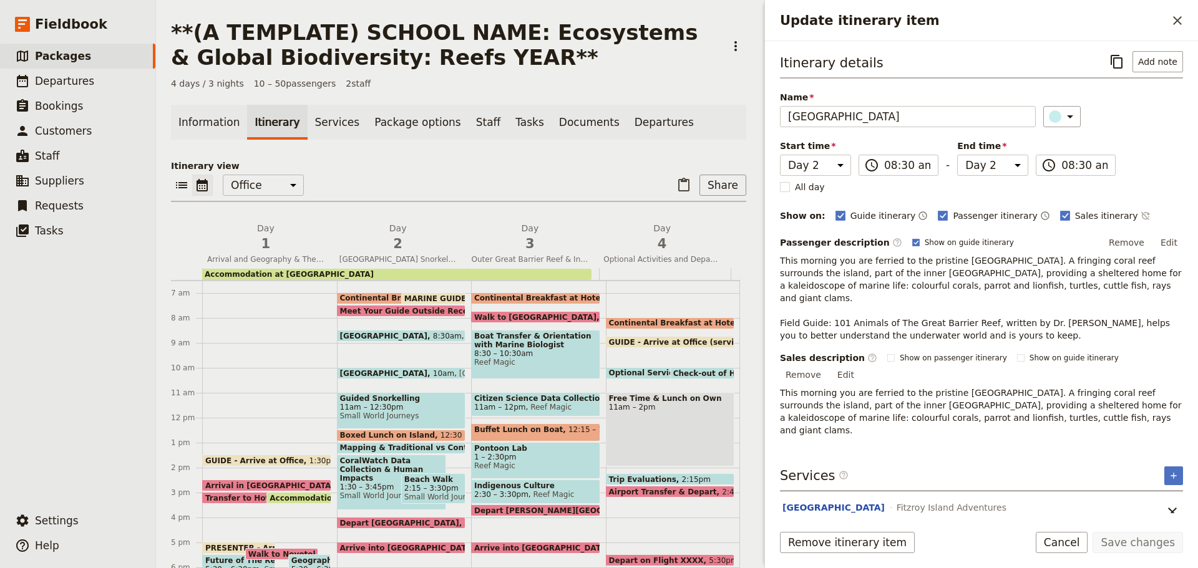
click at [391, 416] on span "Small World Journeys" at bounding box center [401, 416] width 123 height 9
select select "2"
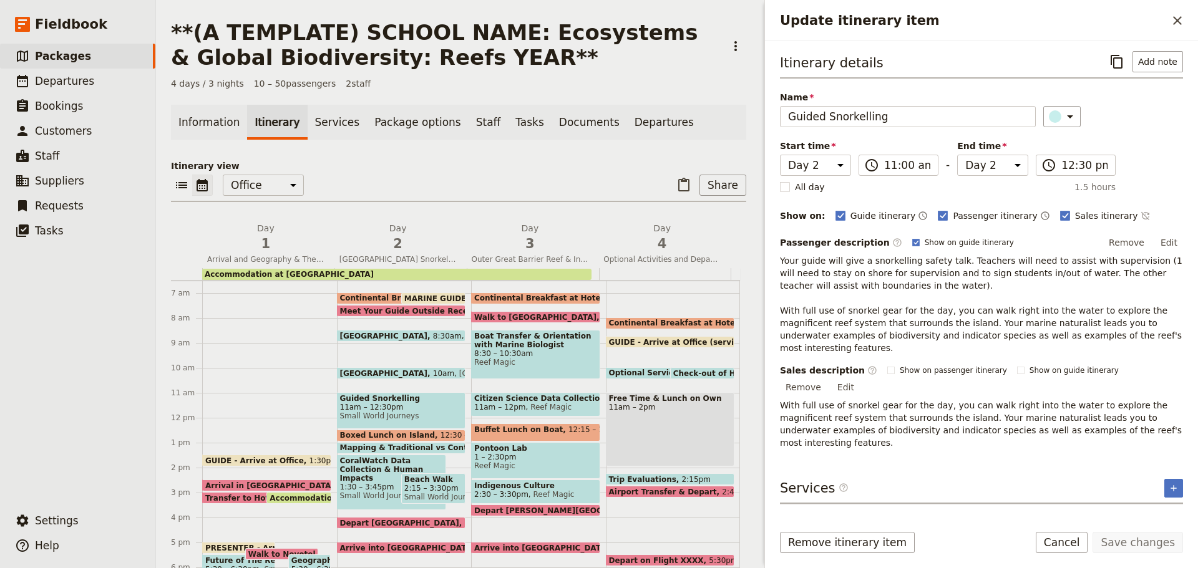
click at [429, 439] on span at bounding box center [401, 438] width 128 height 5
select select "2"
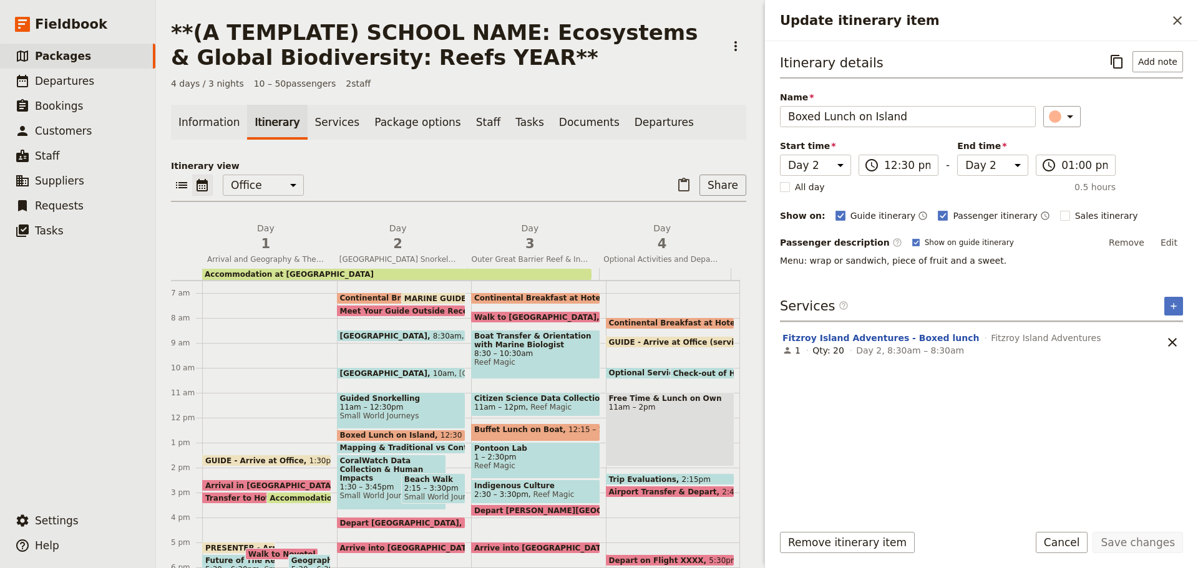
click at [356, 492] on span "Small World Journeys" at bounding box center [392, 496] width 104 height 9
select select "2"
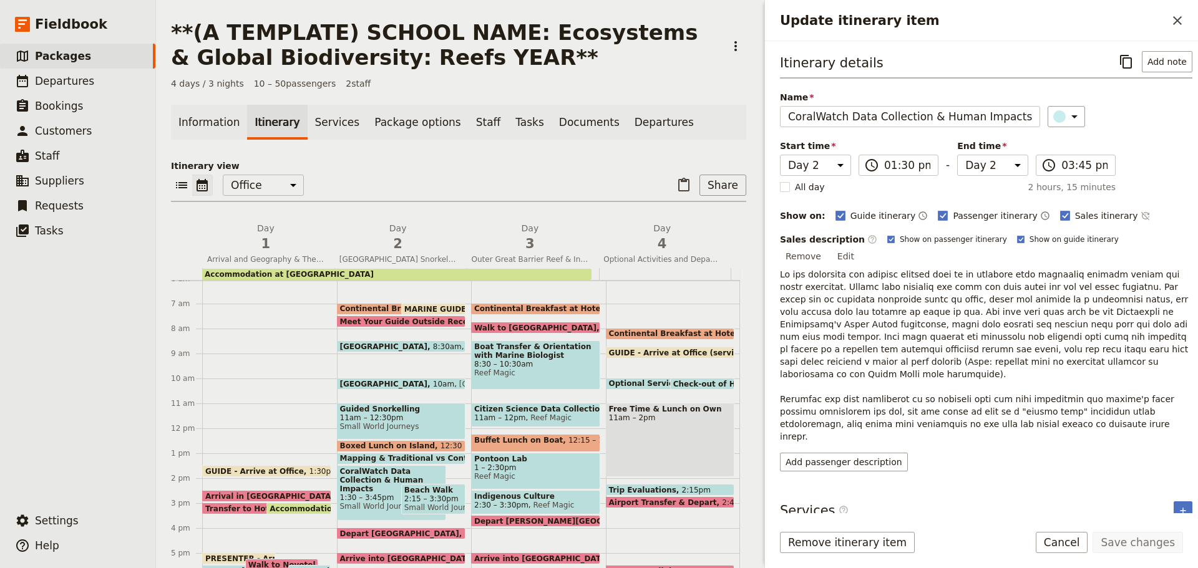
scroll to position [233, 0]
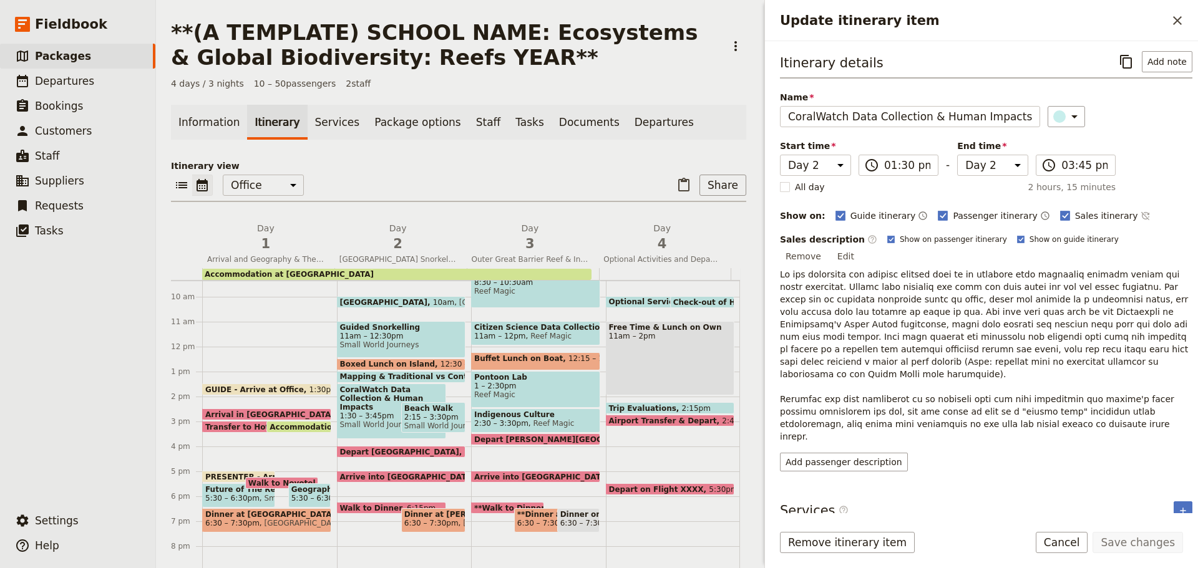
click at [425, 300] on span "[GEOGRAPHIC_DATA]" at bounding box center [386, 302] width 93 height 8
select select "2"
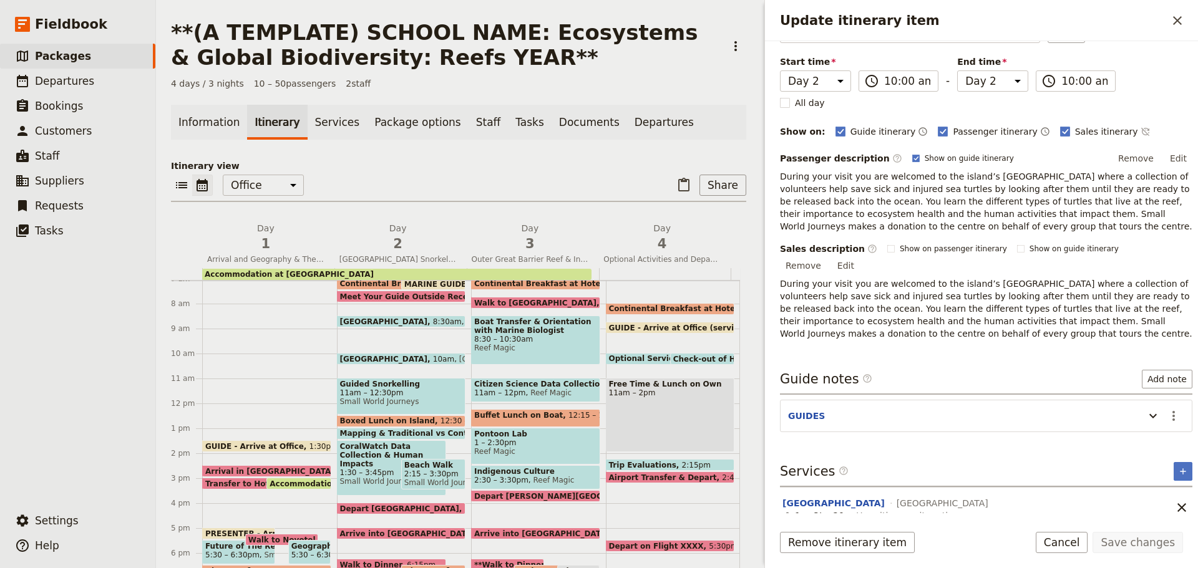
scroll to position [109, 0]
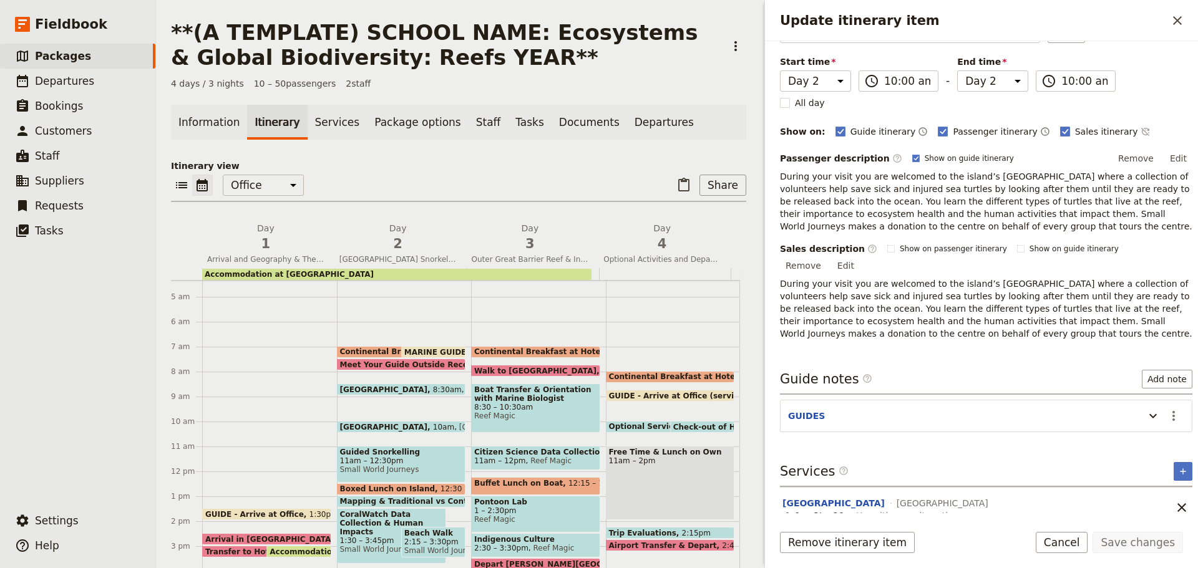
click at [548, 401] on span "Boat Transfer & Orientation with Marine Biologist" at bounding box center [535, 394] width 123 height 17
select select "3"
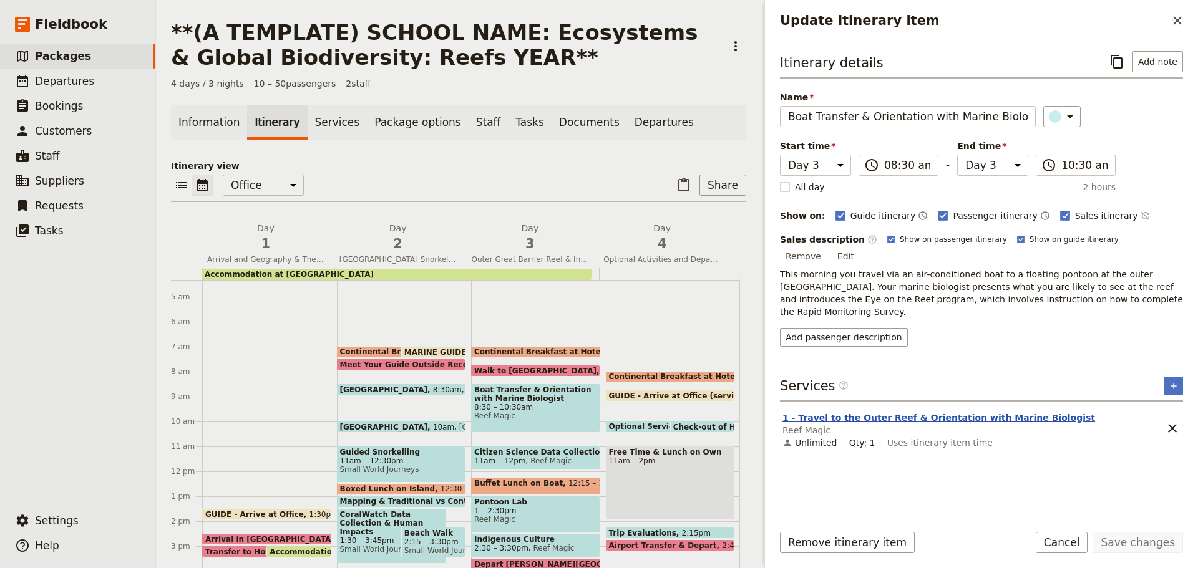
click at [841, 412] on button "1 - Travel to the Outer Reef & Orientation with Marine Biologist" at bounding box center [938, 418] width 313 height 12
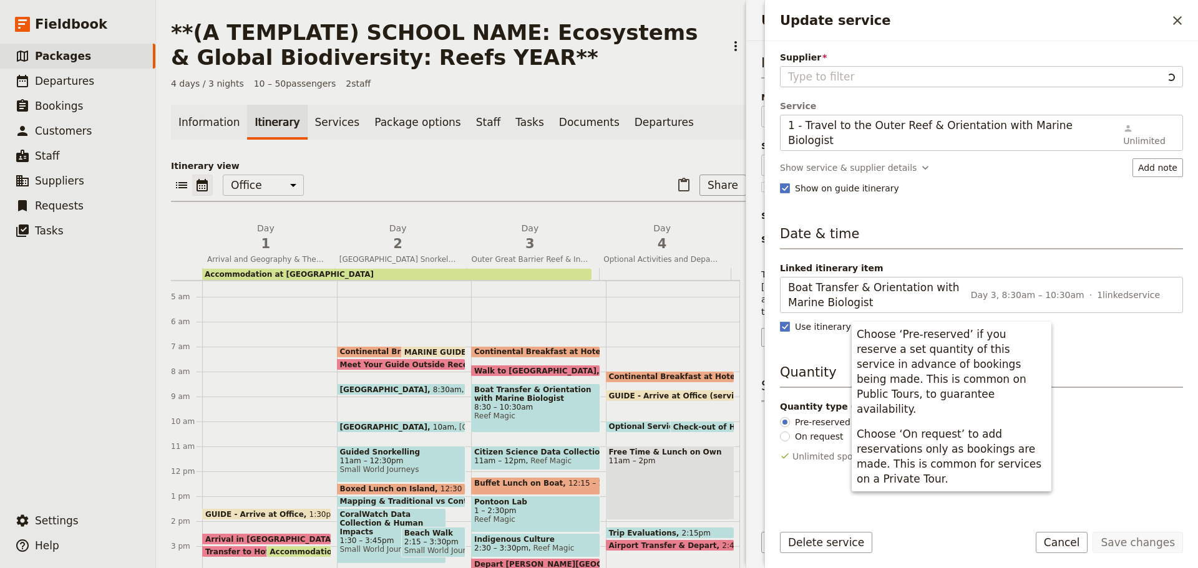
type input "Reef Magic"
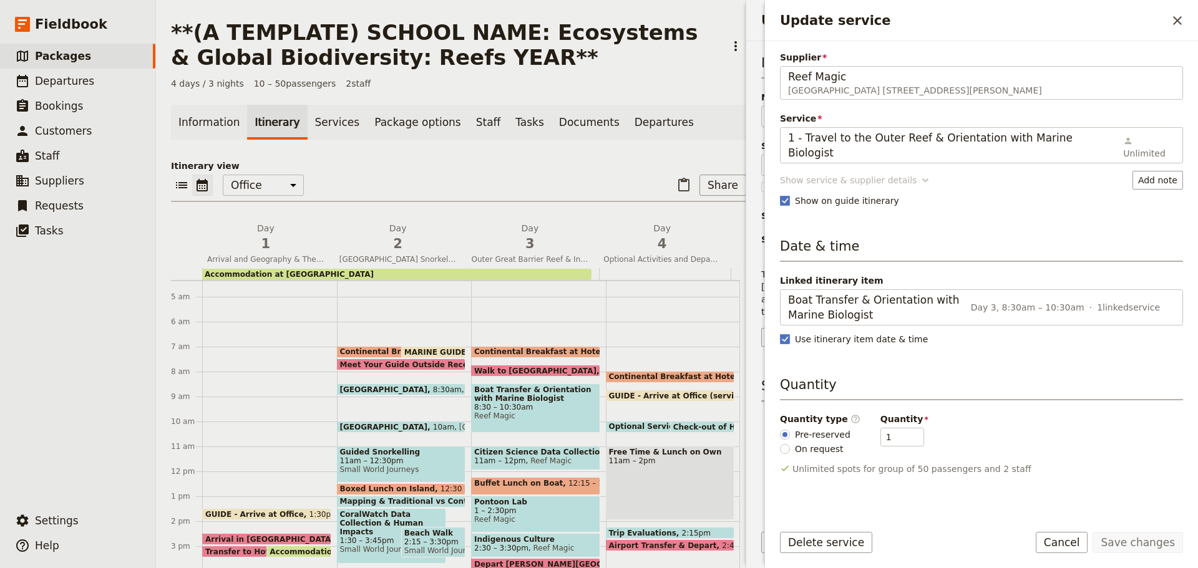
click at [828, 174] on div "Show service & supplier details" at bounding box center [848, 180] width 137 height 12
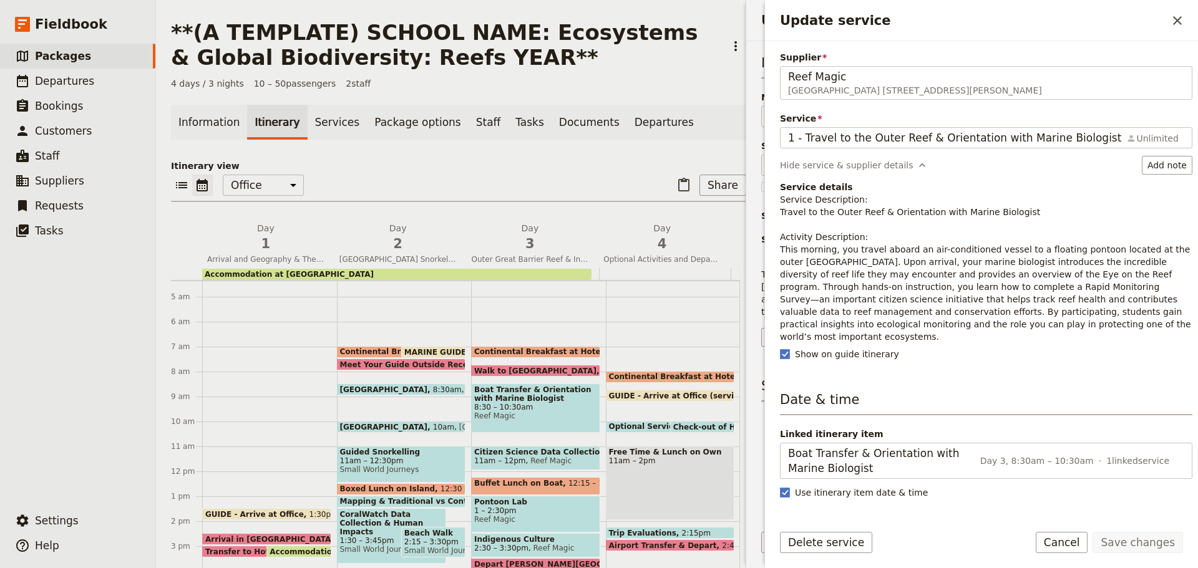
click at [500, 460] on span "11am – 12pm" at bounding box center [500, 461] width 52 height 9
select select "3"
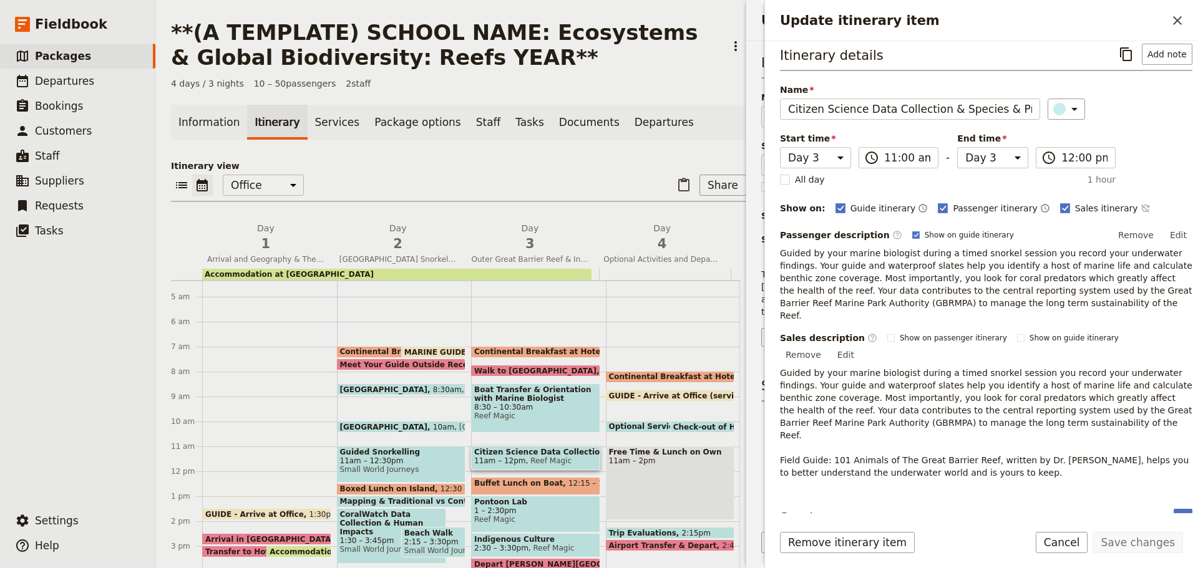
scroll to position [29, 0]
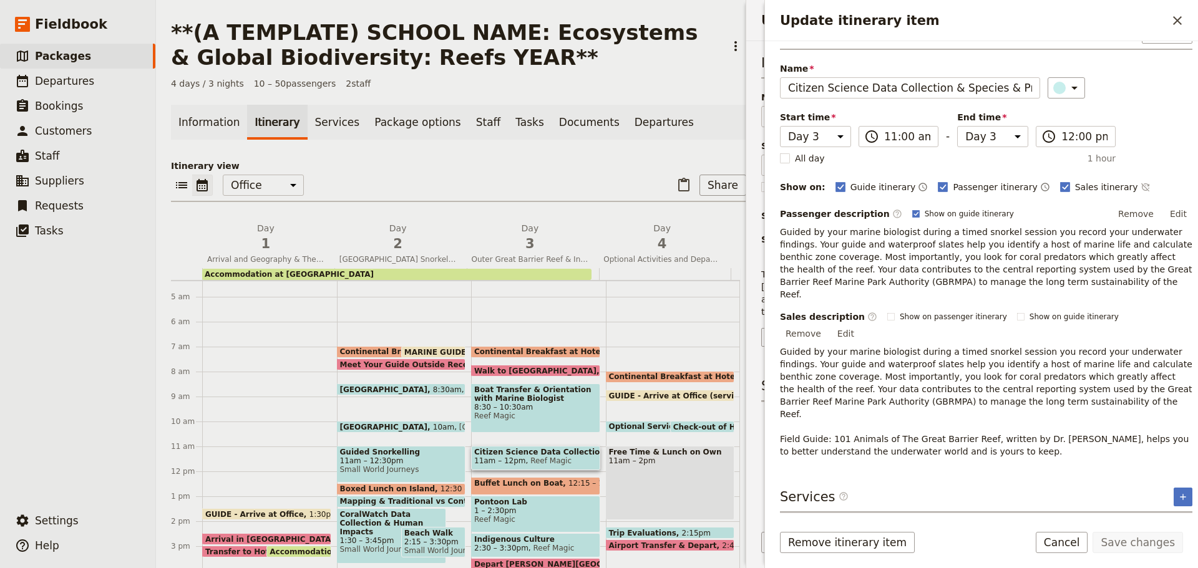
click at [848, 523] on button "2 - Citizen Science Data Collection & Species & Predator Identification" at bounding box center [955, 529] width 346 height 12
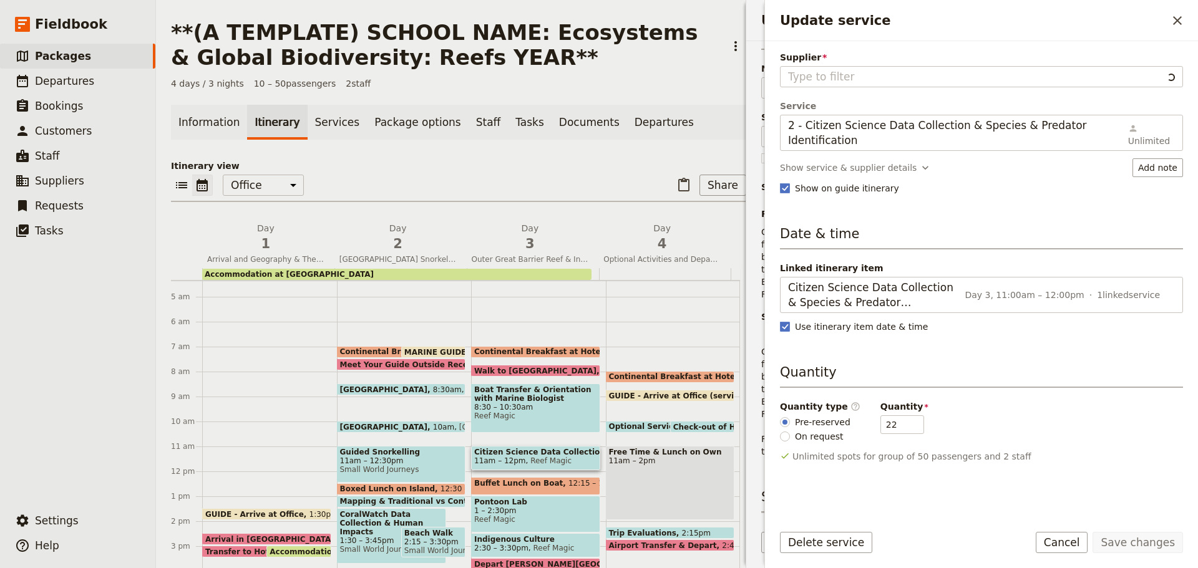
type input "Reef Magic"
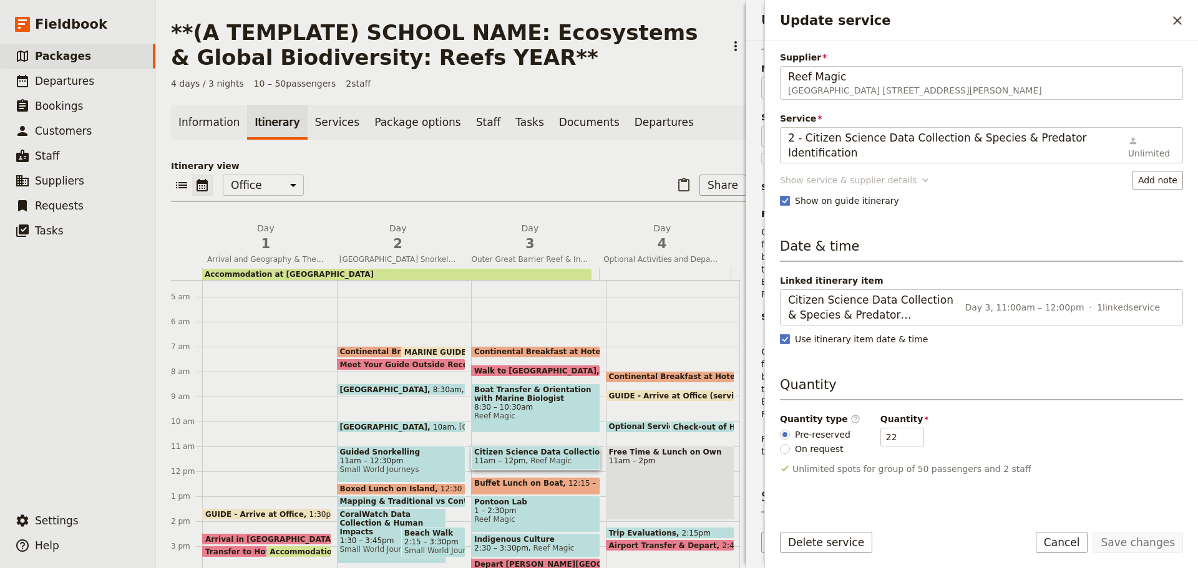
click at [847, 174] on div "Show service & supplier details" at bounding box center [848, 180] width 137 height 12
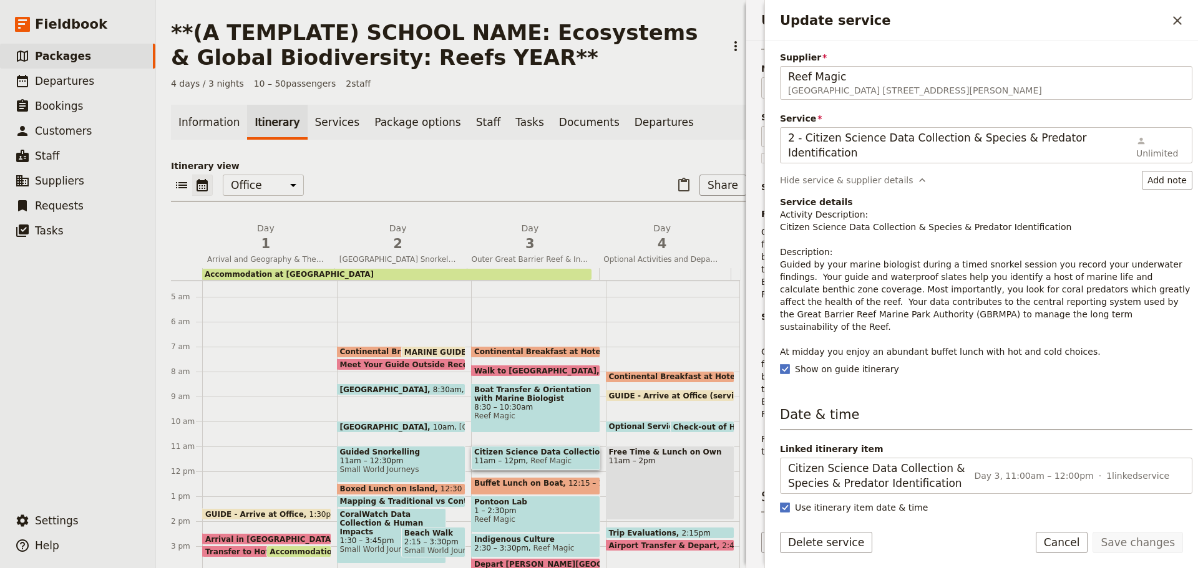
click at [526, 462] on span "Reef Magic" at bounding box center [549, 461] width 46 height 9
select select "3"
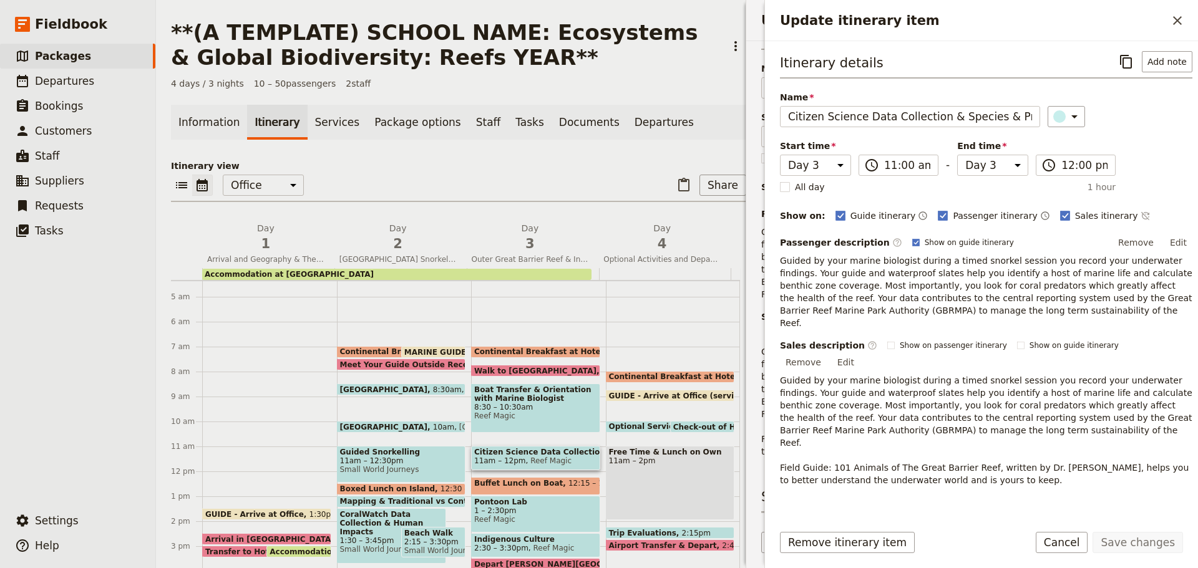
click at [500, 462] on span "11am – 12pm" at bounding box center [500, 461] width 52 height 9
select select "3"
click at [838, 279] on p "Guided by your marine biologist during a timed snorkel session you record your …" at bounding box center [986, 292] width 412 height 75
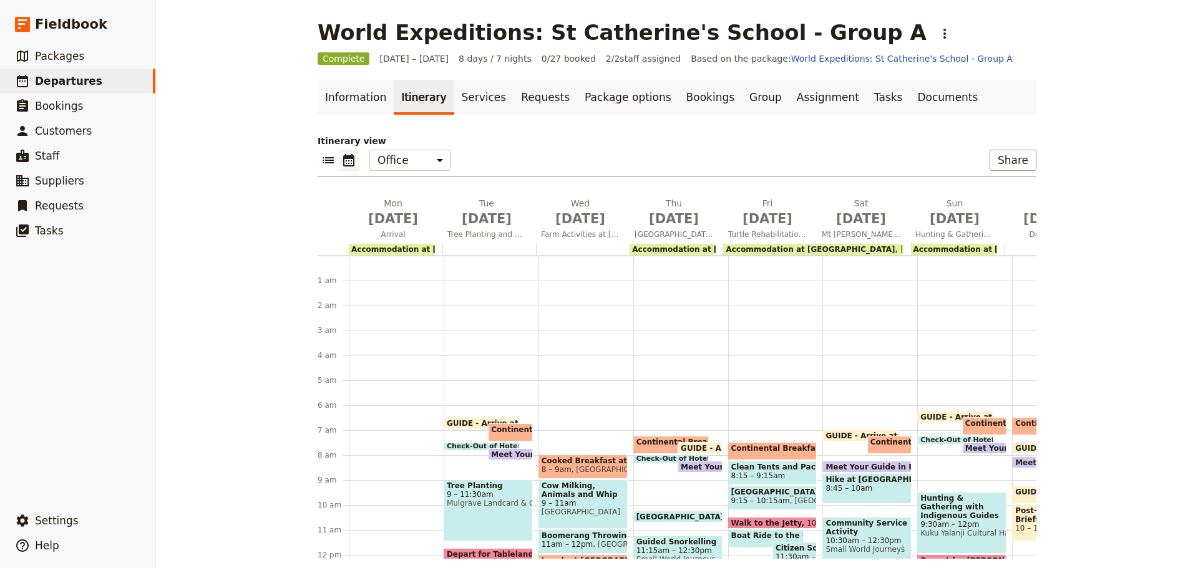
scroll to position [180, 0]
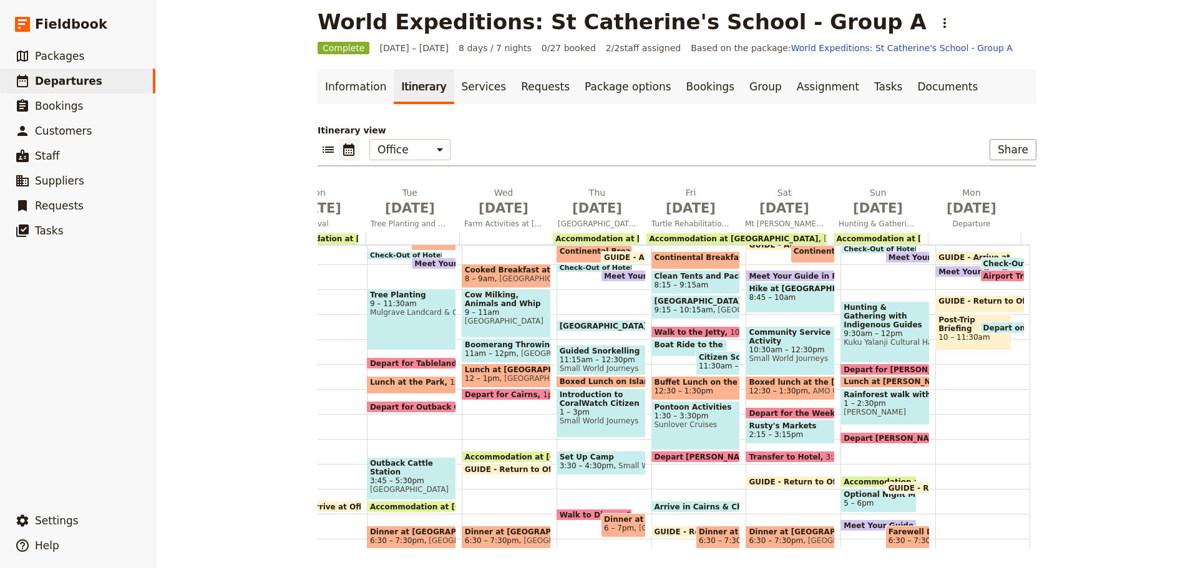
click at [687, 303] on span "Turtle Rehabilitation Centre" at bounding box center [695, 301] width 83 height 9
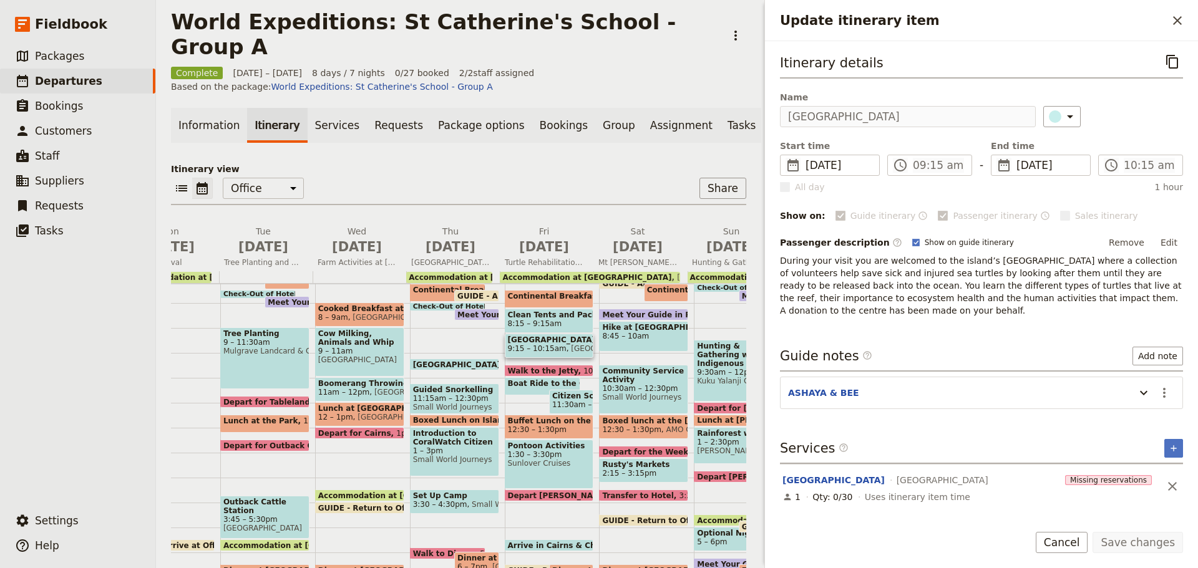
click at [571, 392] on span "Citizen Science Data Collection & Species & Predator Identification" at bounding box center [571, 396] width 38 height 9
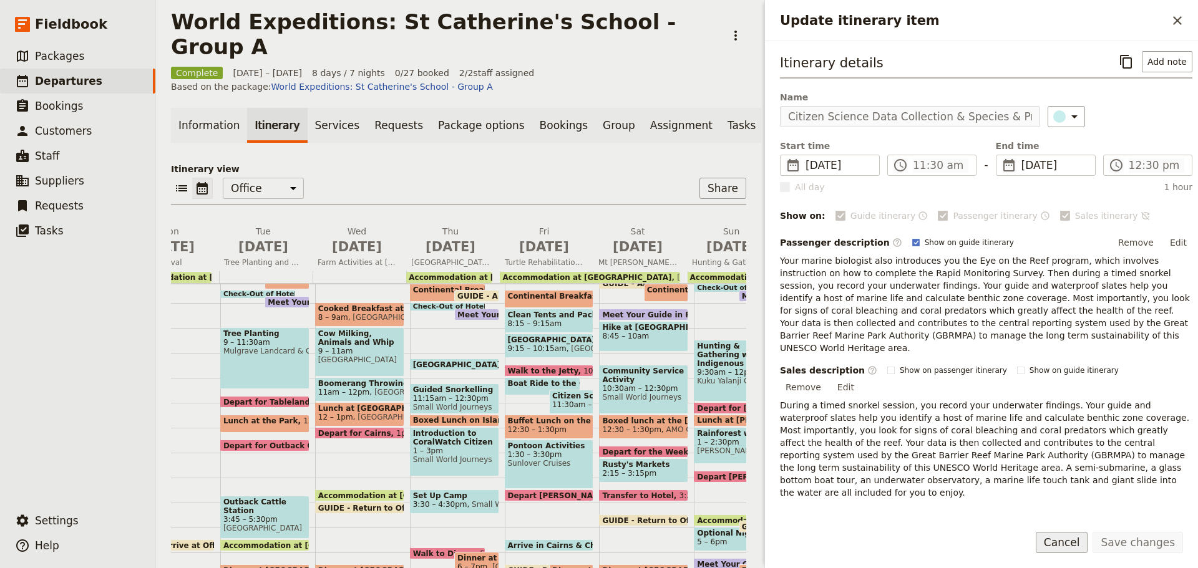
click at [1056, 545] on button "Cancel" at bounding box center [1062, 542] width 52 height 21
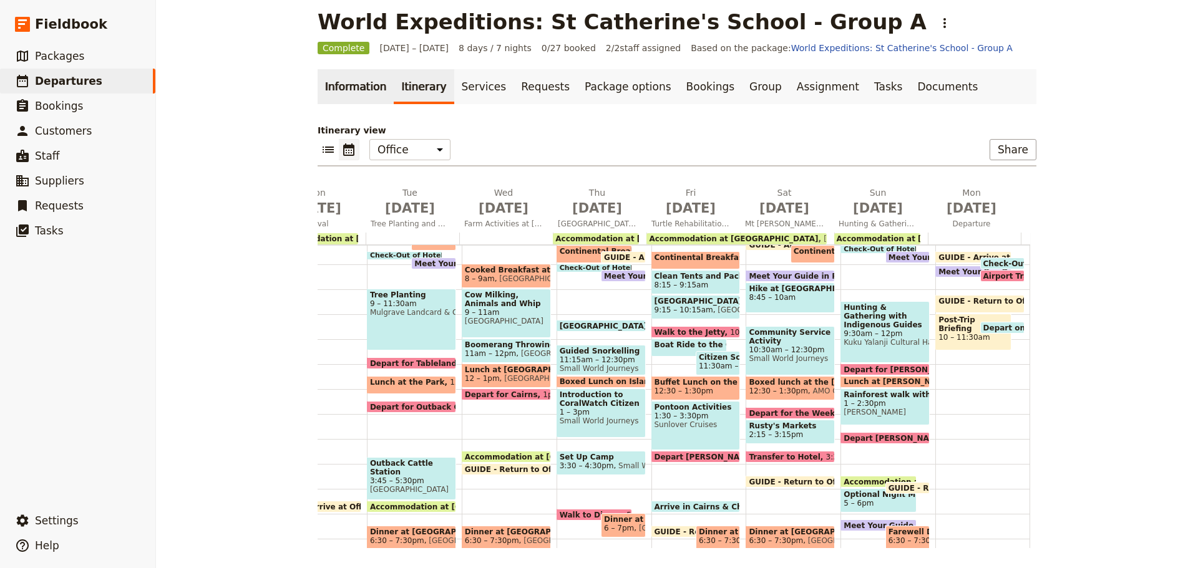
click at [357, 87] on link "Information" at bounding box center [356, 86] width 76 height 35
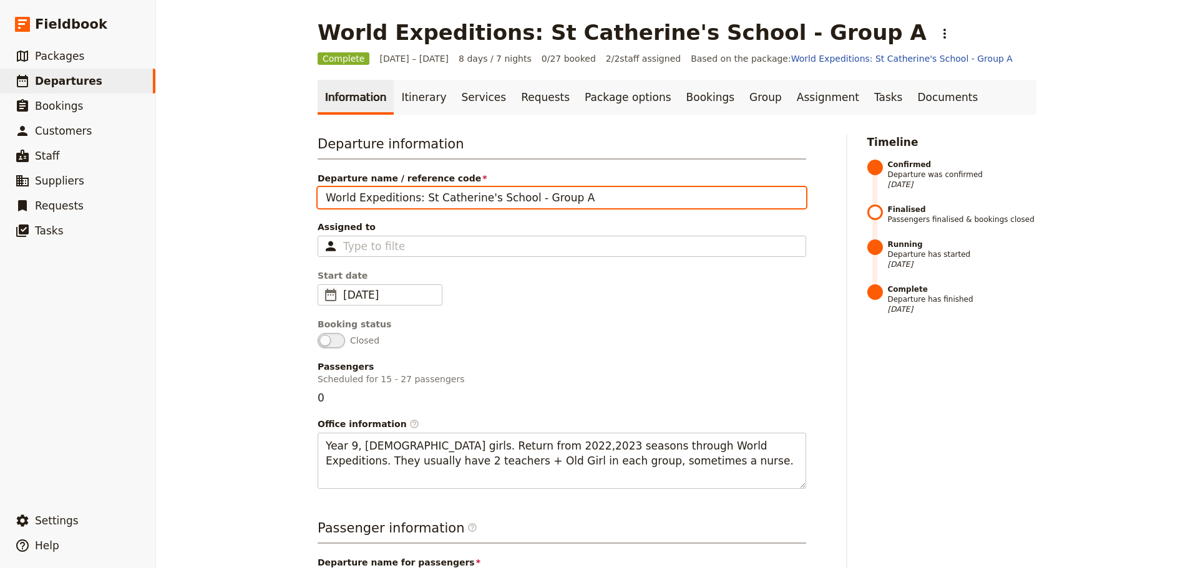
drag, startPoint x: 592, startPoint y: 198, endPoint x: -315, endPoint y: 125, distance: 909.9
click at [0, 125] on html "Fieldbook ​ ​ Fieldbook ​ ​ Packages ​ Departures ​ Bookings ​ Customers ​ Staf…" at bounding box center [599, 284] width 1198 height 568
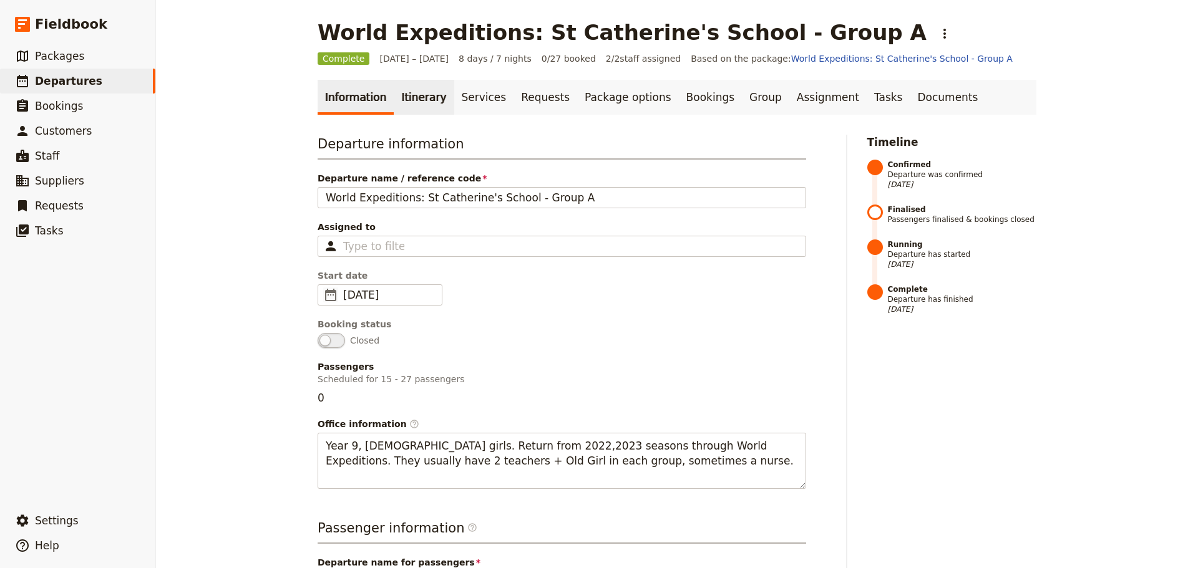
click at [408, 88] on link "Itinerary" at bounding box center [424, 97] width 60 height 35
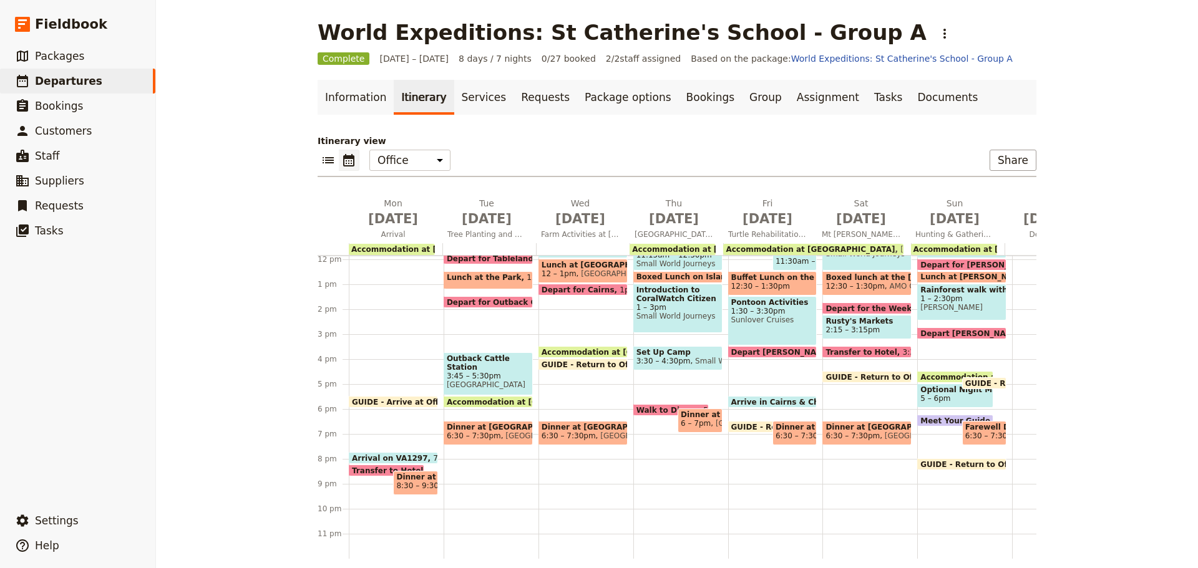
scroll to position [0, 77]
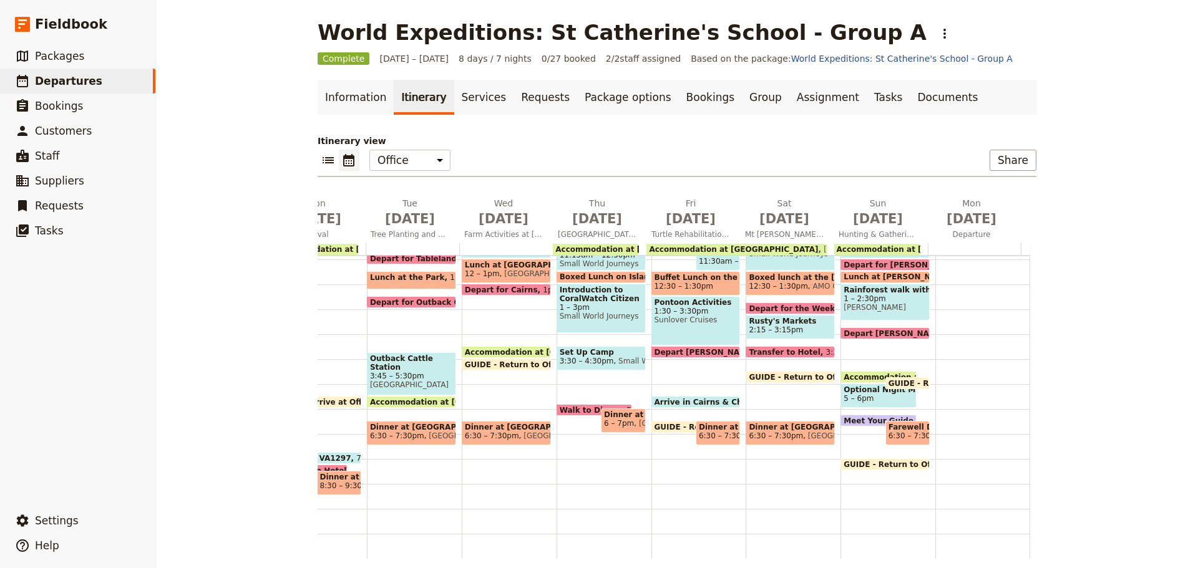
click at [886, 440] on span at bounding box center [907, 442] width 43 height 5
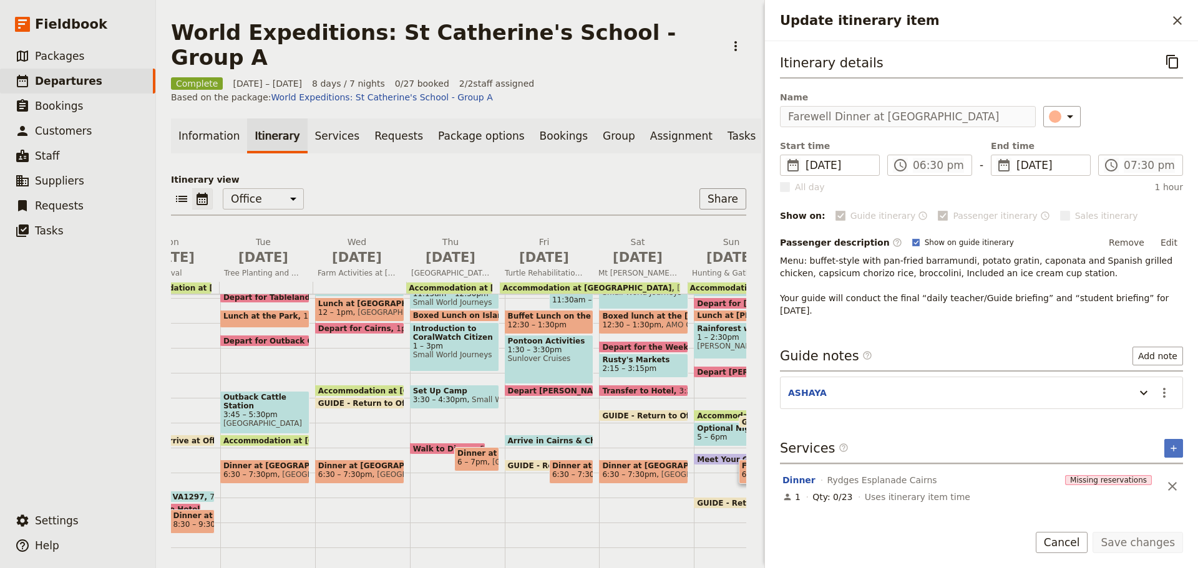
click at [1168, 241] on button "Edit" at bounding box center [1169, 242] width 28 height 19
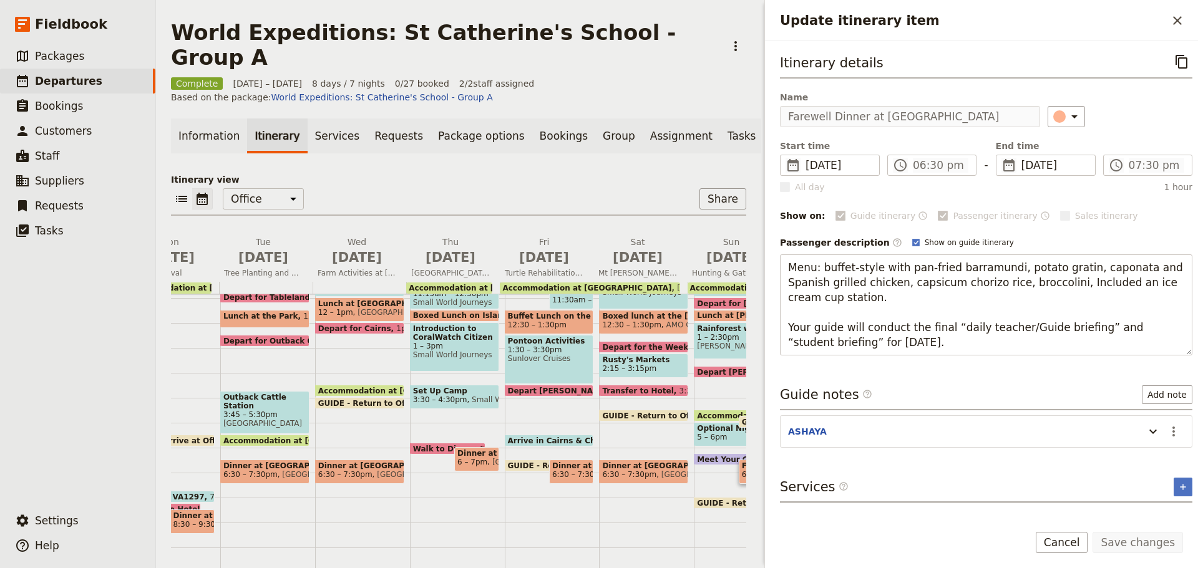
drag, startPoint x: 788, startPoint y: 318, endPoint x: 1074, endPoint y: 364, distance: 289.4
click at [1074, 364] on div "Itinerary details ​ Name Farewell Dinner at Rydges ​ Start time ​ 3 Aug 2025 03…" at bounding box center [986, 281] width 412 height 461
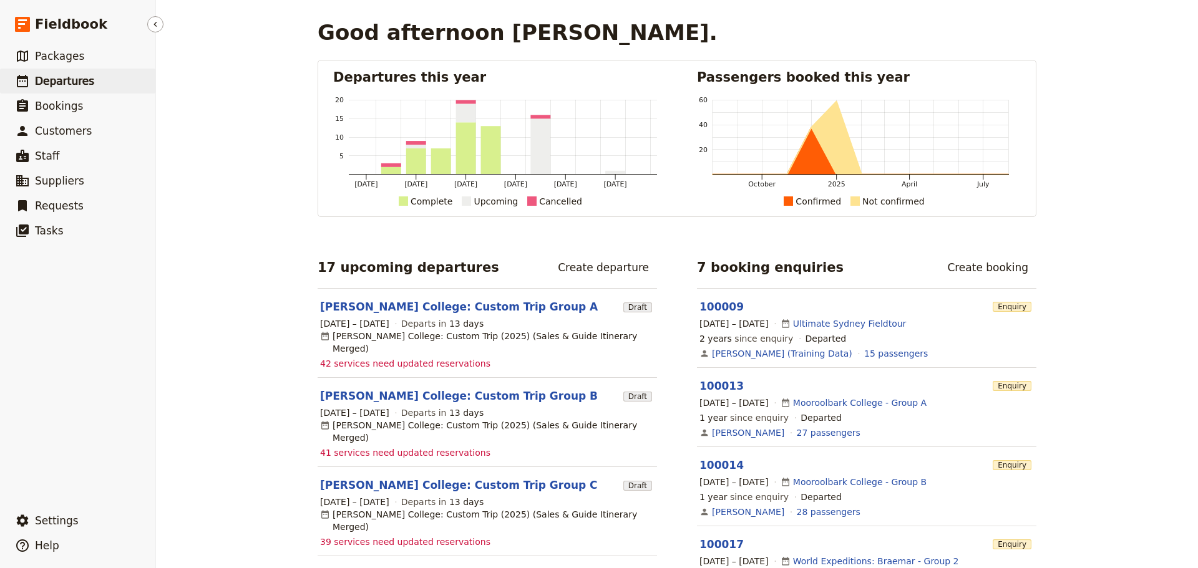
drag, startPoint x: 57, startPoint y: 84, endPoint x: 65, endPoint y: 80, distance: 8.9
click at [57, 83] on span "Departures" at bounding box center [64, 81] width 59 height 12
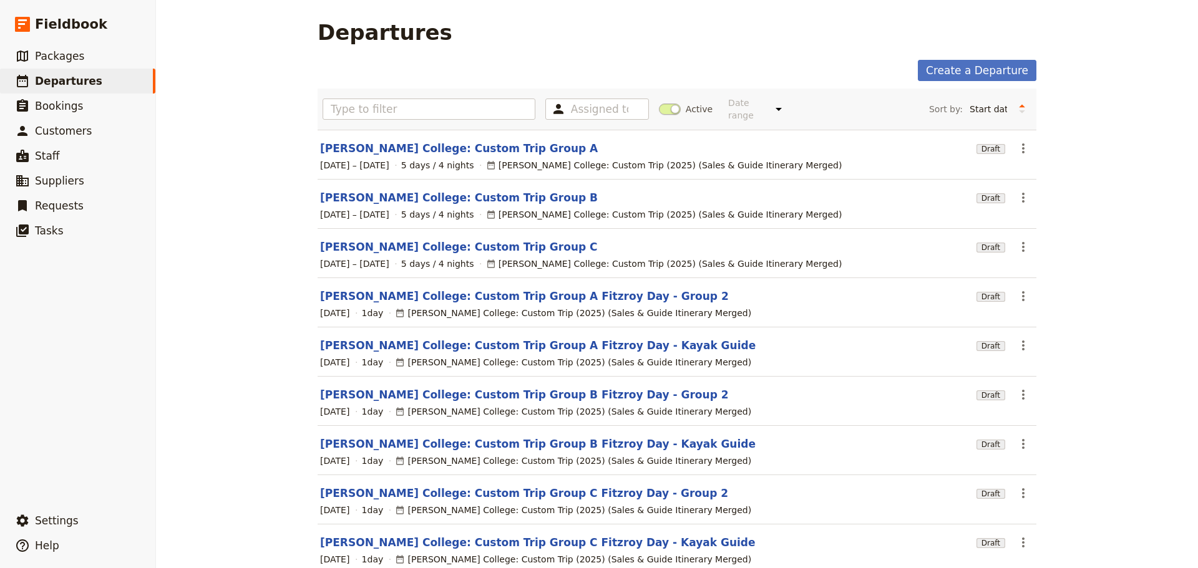
click at [669, 106] on span at bounding box center [670, 109] width 22 height 11
click at [659, 103] on input "Active" at bounding box center [659, 103] width 0 height 0
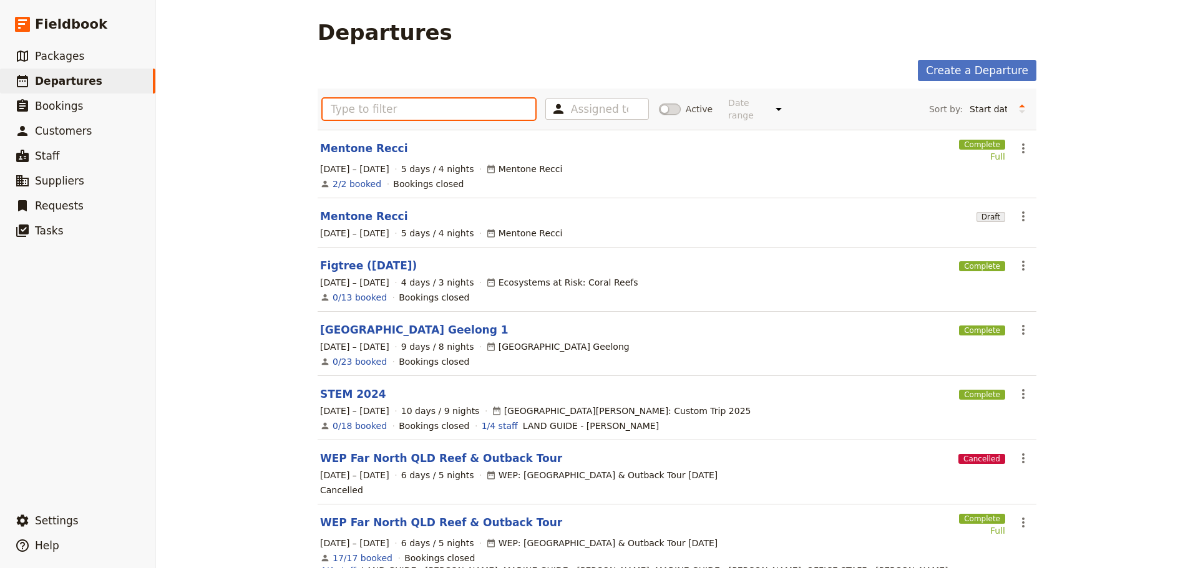
click at [345, 104] on input "text" at bounding box center [429, 109] width 213 height 21
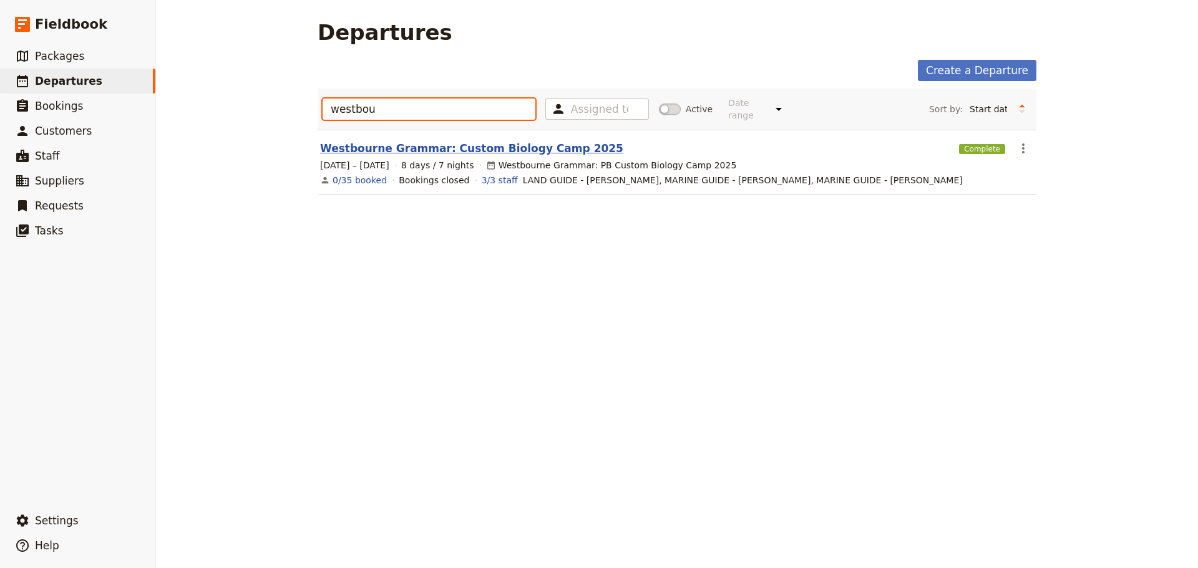
type input "westbou"
click at [395, 143] on link "Westbourne Grammar: Custom Biology Camp 2025" at bounding box center [471, 148] width 303 height 15
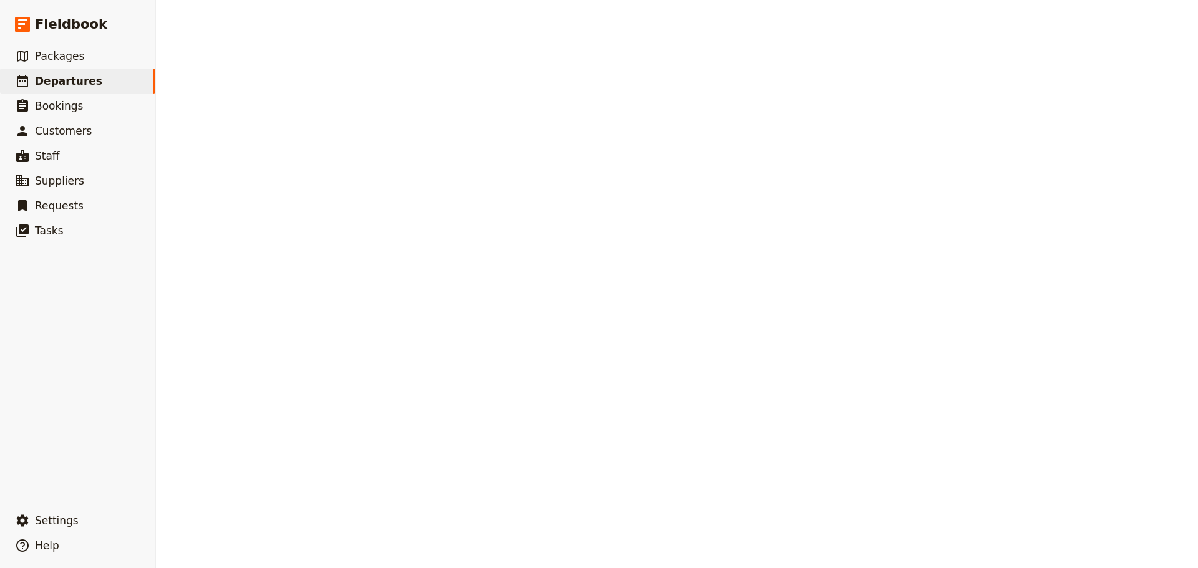
click at [395, 143] on div "Departures Create a Departure westbou Assigned to Active Date range Upcoming Th…" at bounding box center [677, 284] width 1042 height 568
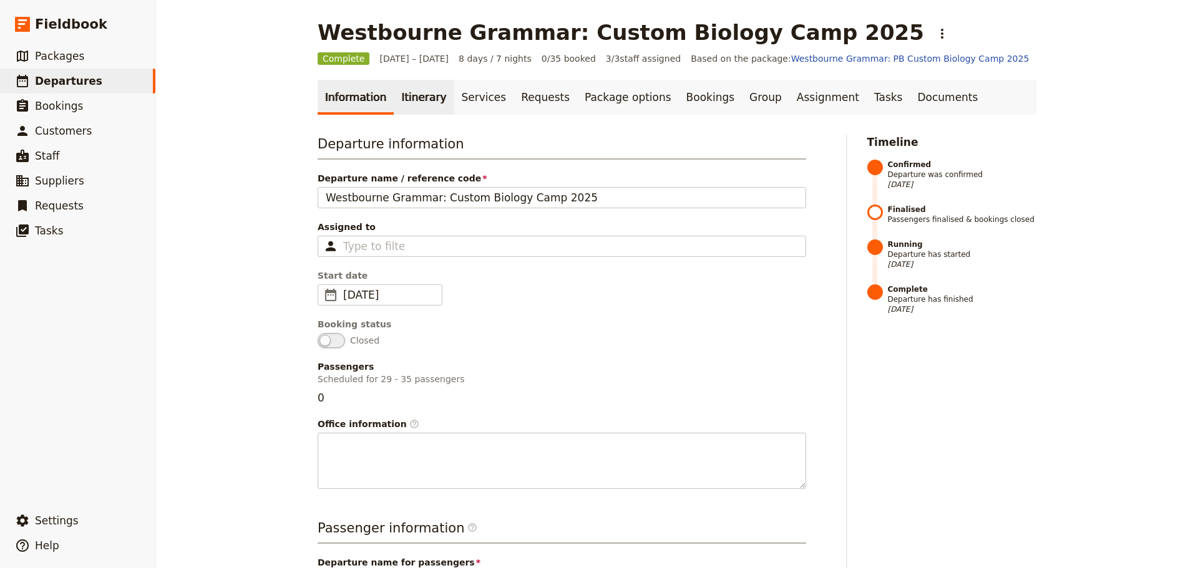
click at [416, 98] on link "Itinerary" at bounding box center [424, 97] width 60 height 35
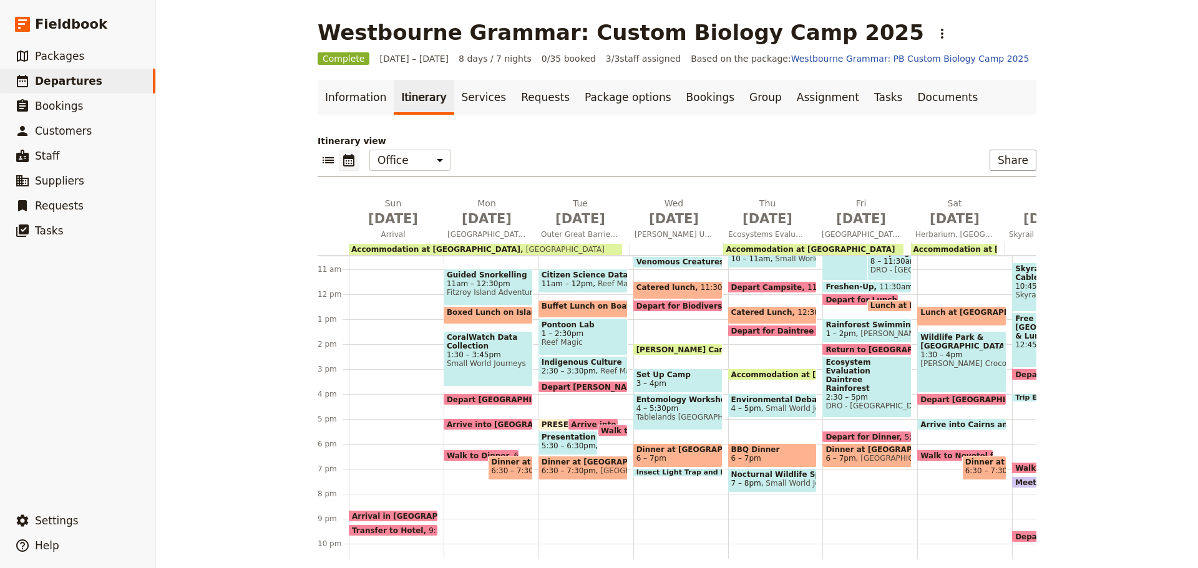
scroll to position [274, 0]
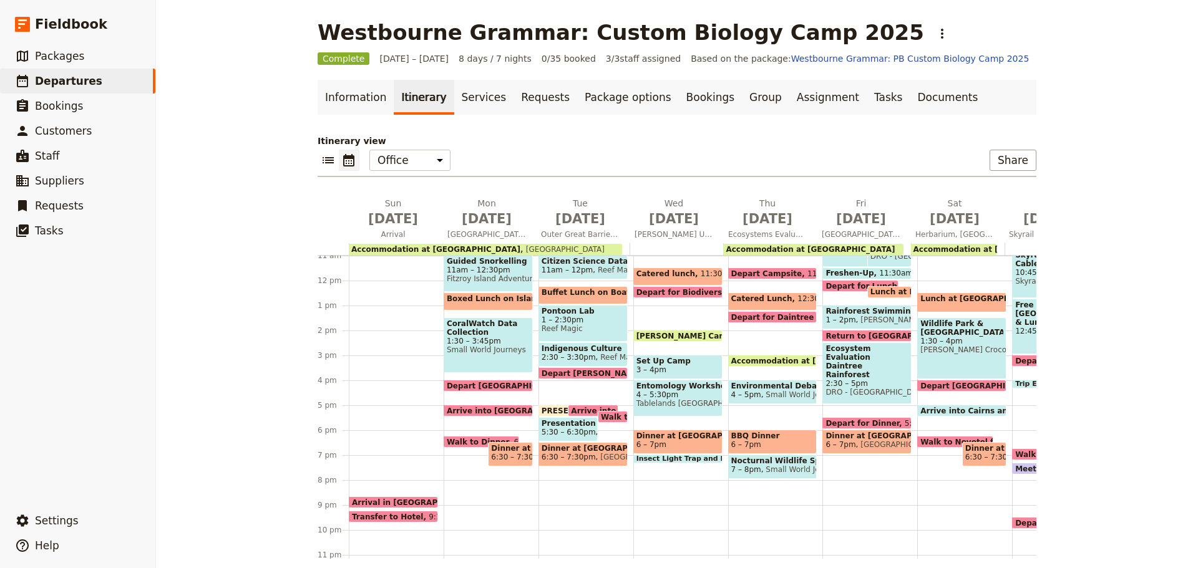
click at [774, 356] on div "Accommodation at Daintree Rainforest Observatory 3pm DRO - Daintree Rainforest …" at bounding box center [772, 361] width 89 height 12
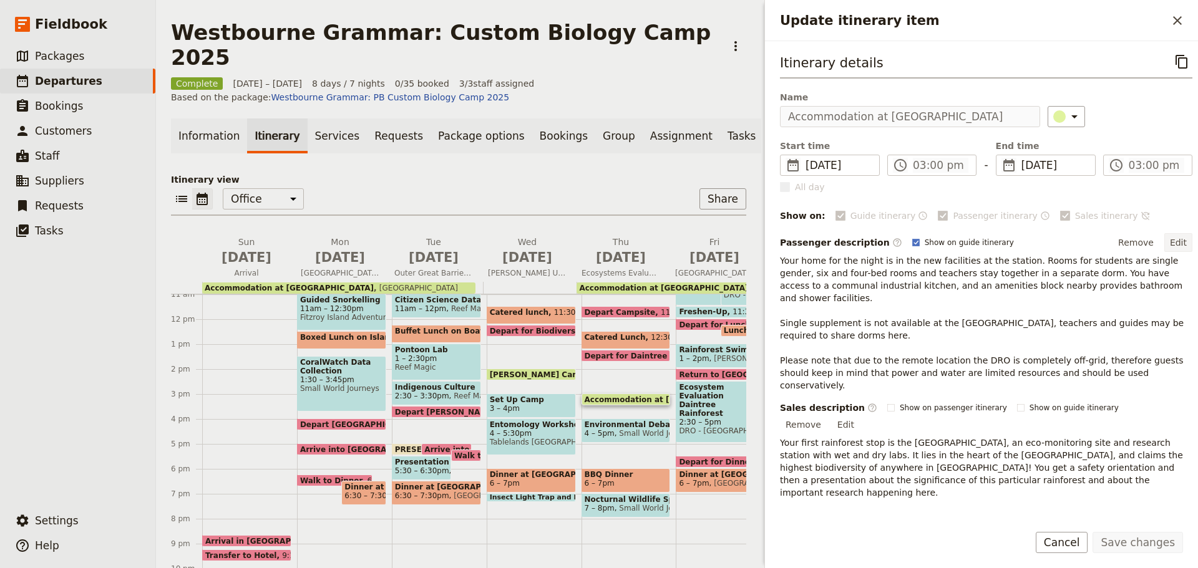
click at [1167, 243] on button "Edit" at bounding box center [1178, 242] width 28 height 19
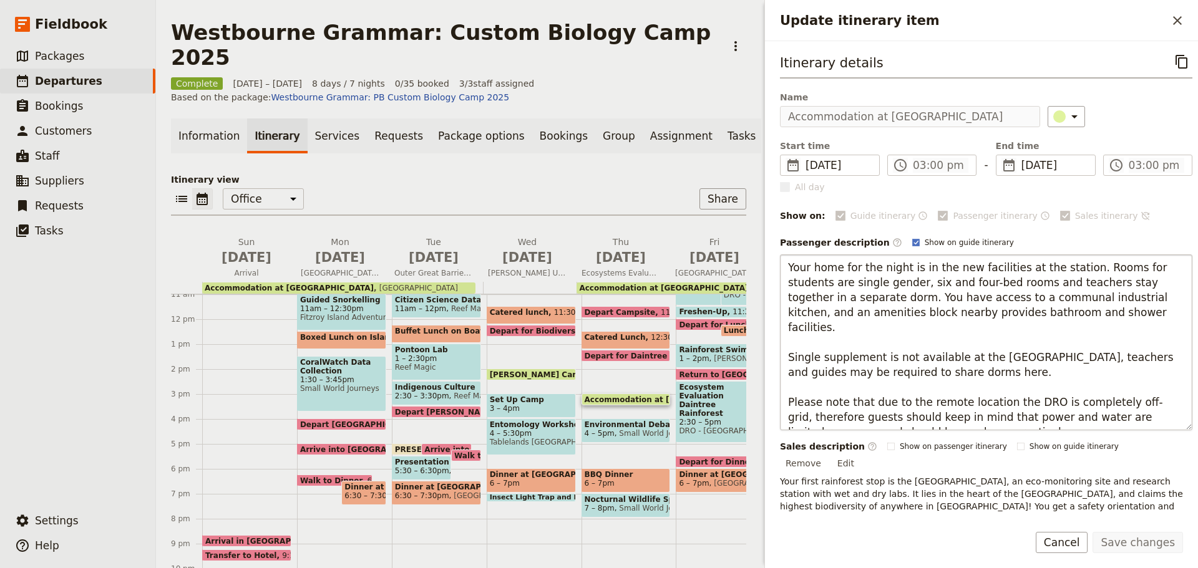
drag, startPoint x: 885, startPoint y: 306, endPoint x: 869, endPoint y: 299, distance: 17.4
click at [883, 305] on textarea "Your home for the night is in the new facilities at the station. Rooms for stud…" at bounding box center [986, 343] width 412 height 176
drag, startPoint x: 786, startPoint y: 273, endPoint x: 1135, endPoint y: 417, distance: 377.7
click at [1135, 417] on textarea "Your home for the night is in the new facilities at the station. Rooms for stud…" at bounding box center [986, 343] width 412 height 176
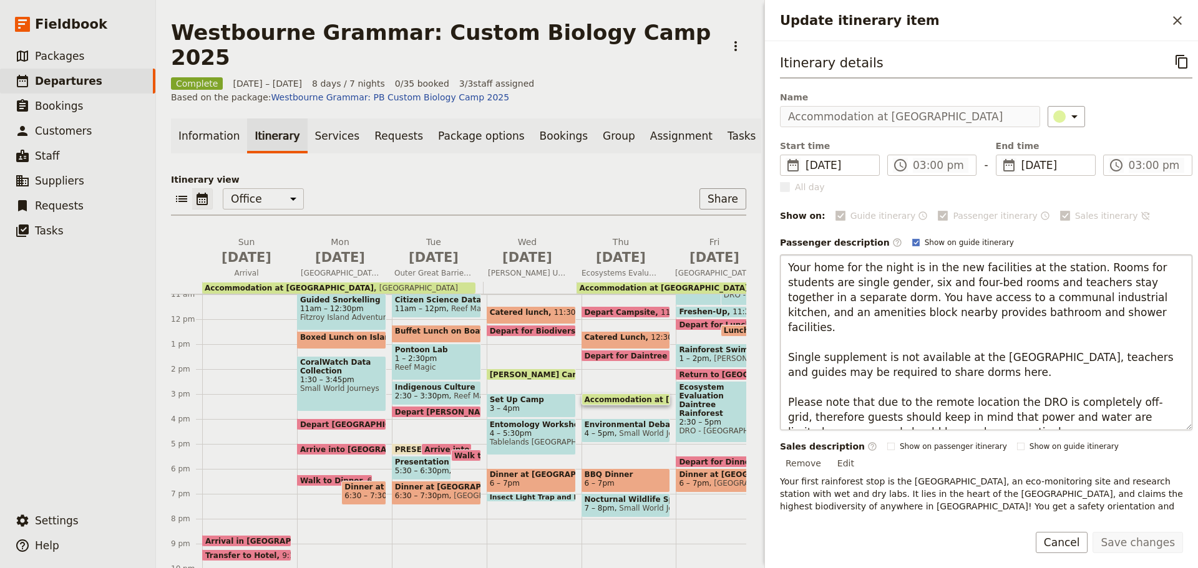
click at [878, 351] on textarea "Your home for the night is in the new facilities at the station. Rooms for stud…" at bounding box center [986, 343] width 412 height 176
drag, startPoint x: 785, startPoint y: 269, endPoint x: 1077, endPoint y: 367, distance: 307.9
click at [1077, 367] on textarea "Your home for the night is in the new facilities at the station. Rooms for stud…" at bounding box center [986, 343] width 412 height 176
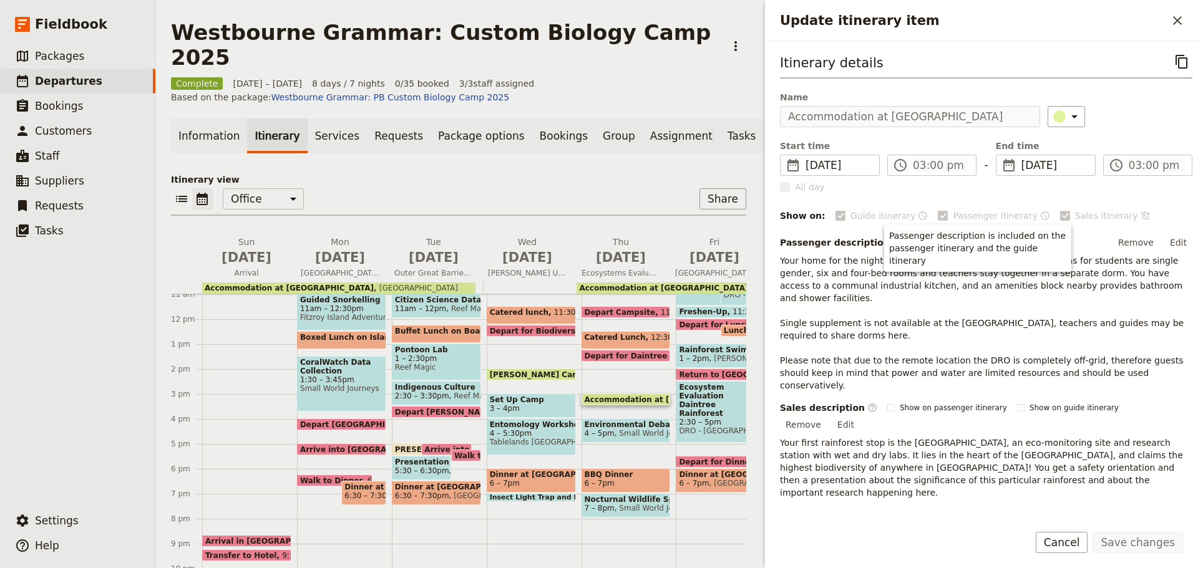
click at [855, 303] on p "Your home for the night is in the new facilities at the station. Rooms for stud…" at bounding box center [986, 323] width 412 height 137
click at [548, 438] on span "Tablelands Sheoak Ridge" at bounding box center [531, 442] width 83 height 9
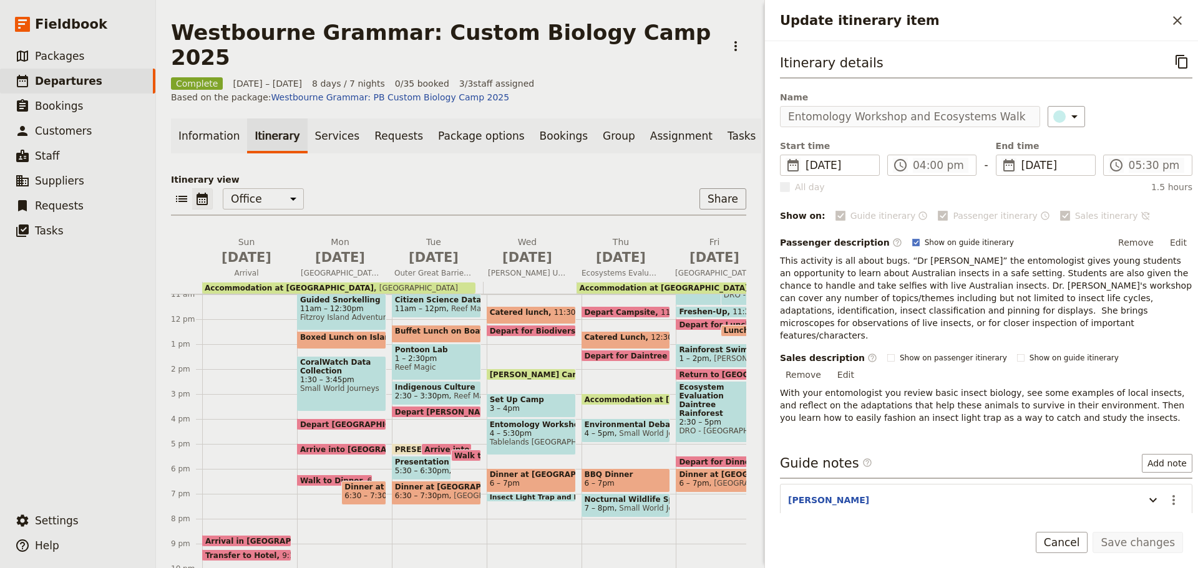
click at [629, 400] on span at bounding box center [626, 402] width 88 height 5
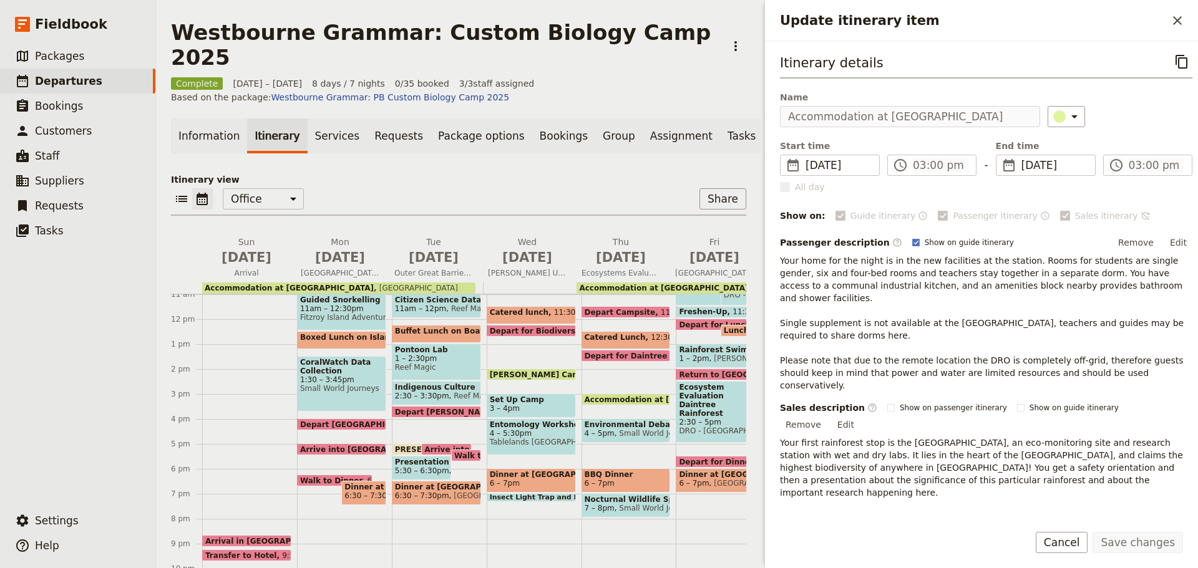
scroll to position [0, 10]
click at [1105, 102] on div "Name Accommodation at Daintree Rainforest Observatory ​" at bounding box center [986, 109] width 412 height 36
click at [1047, 543] on form "Itinerary details ​ Name Accommodation at Daintree Rainforest Observatory ​ Sta…" at bounding box center [981, 304] width 433 height 527
click at [1074, 548] on button "Cancel" at bounding box center [1062, 542] width 52 height 21
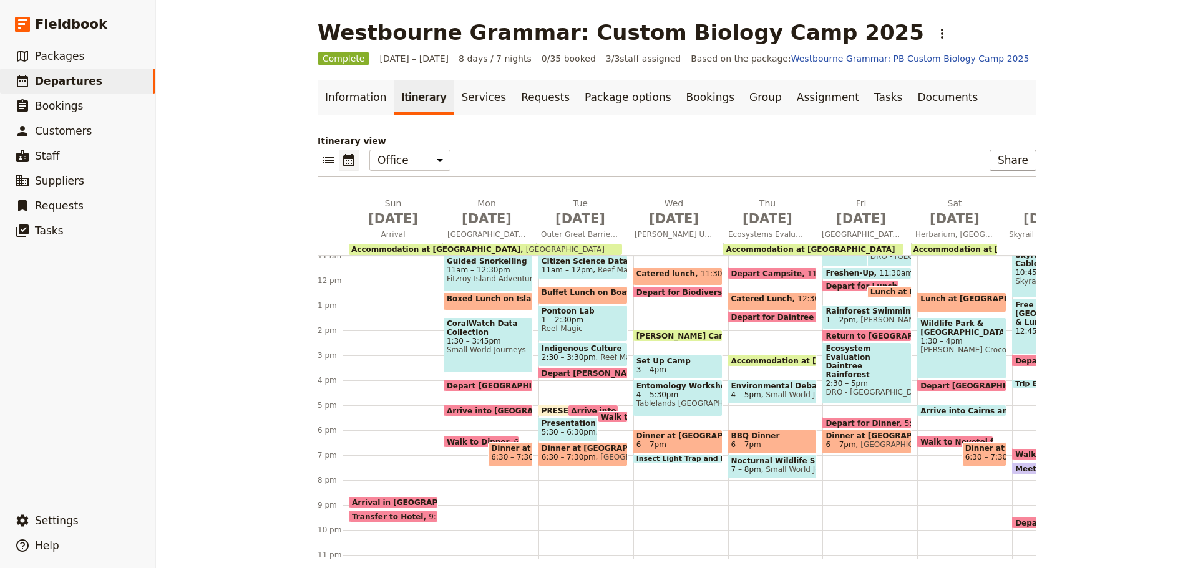
click at [751, 442] on span "6 – 7pm" at bounding box center [772, 444] width 83 height 9
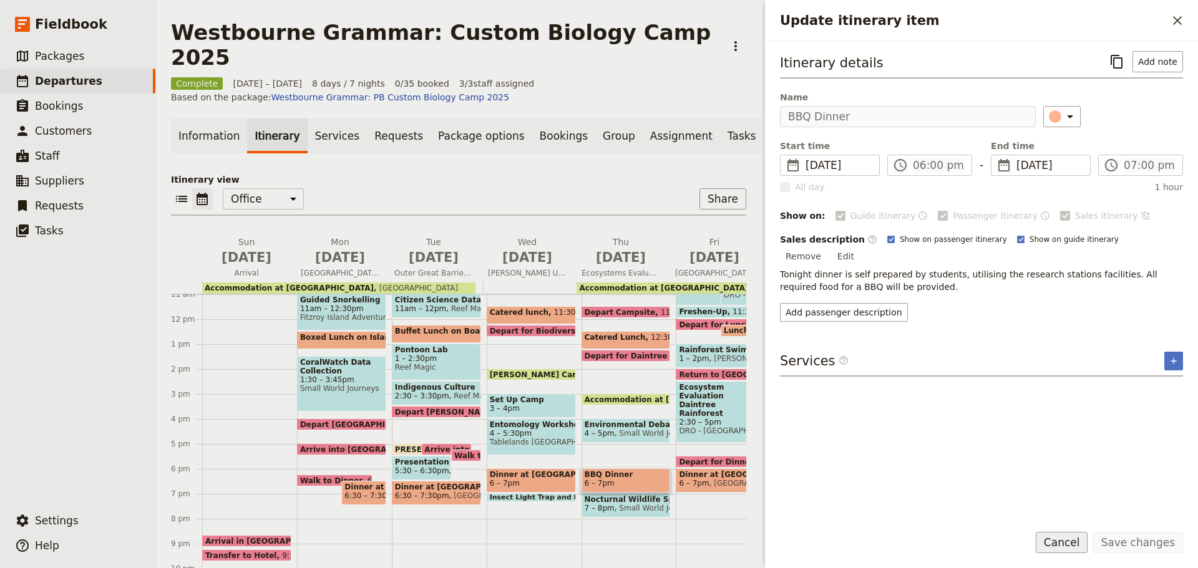
click at [1070, 545] on button "Cancel" at bounding box center [1062, 542] width 52 height 21
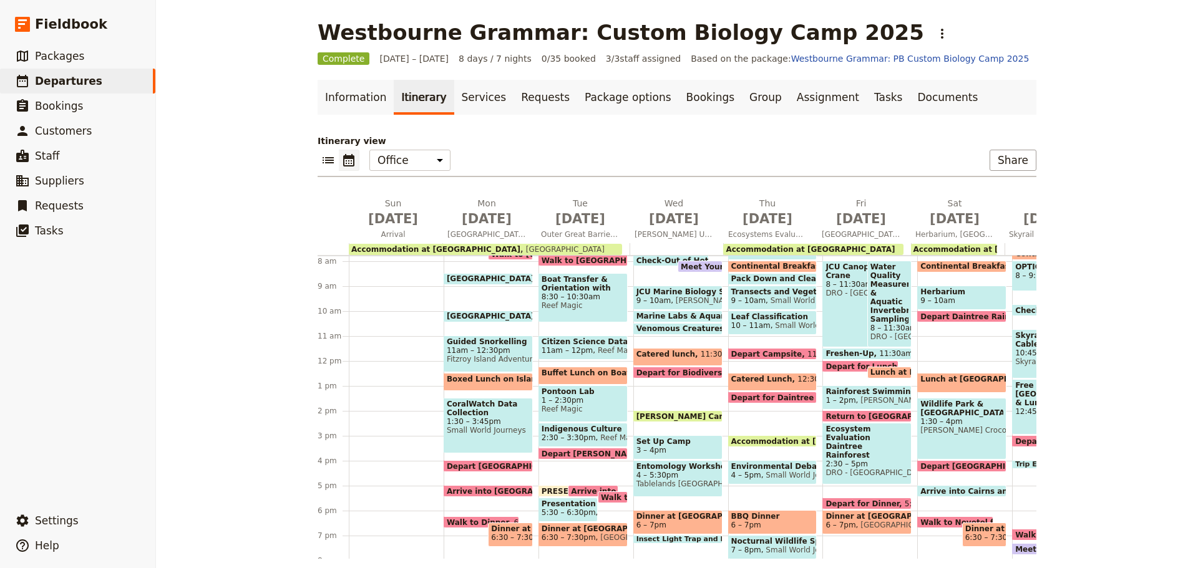
scroll to position [87, 0]
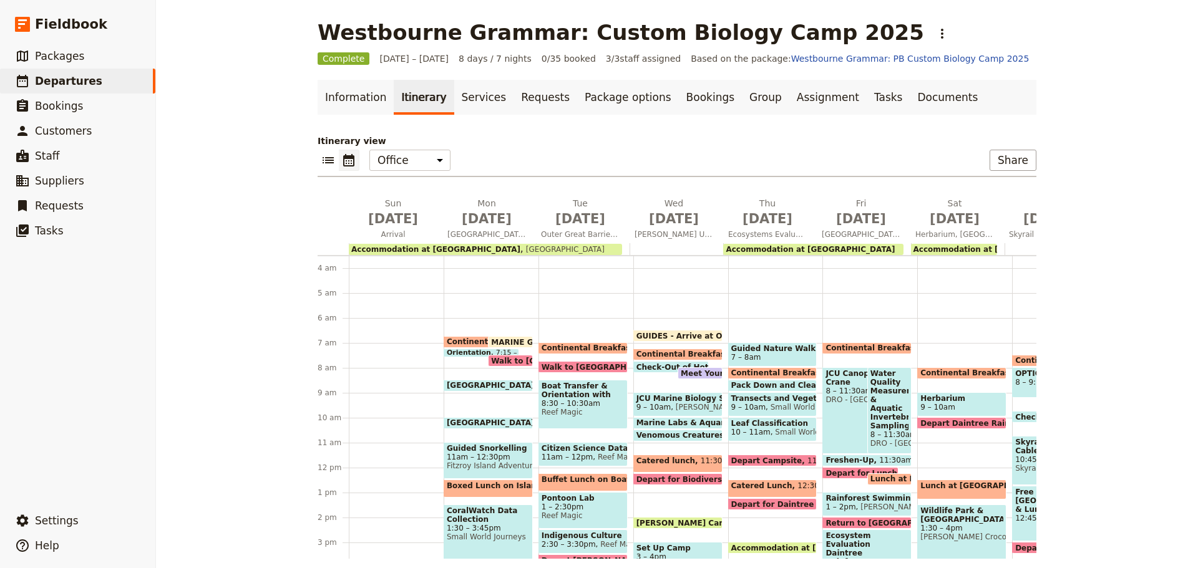
click at [762, 374] on span at bounding box center [773, 376] width 88 height 5
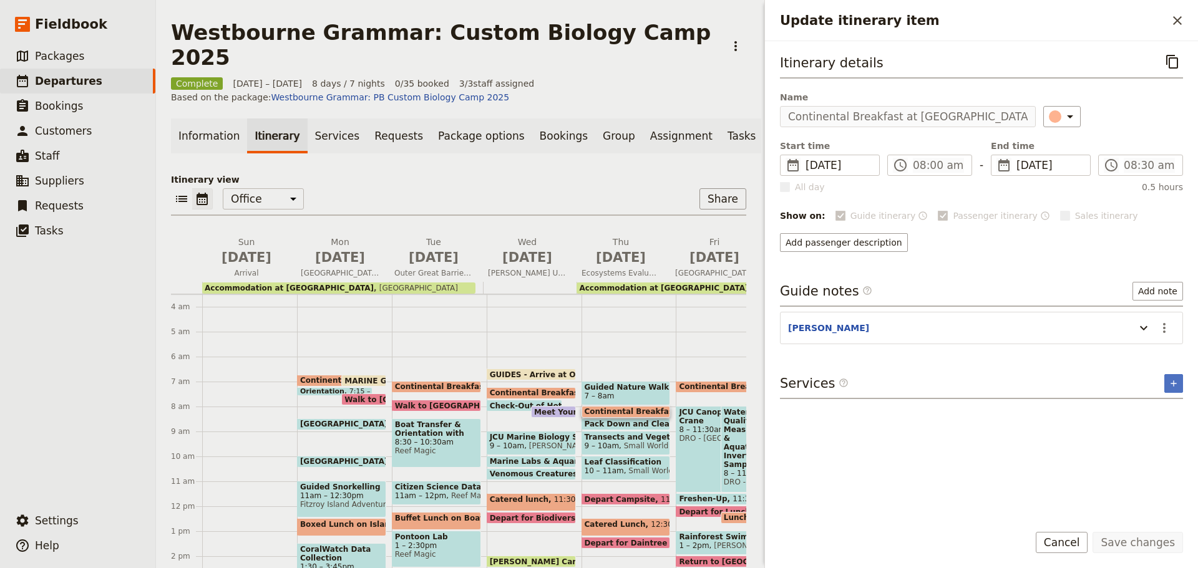
drag, startPoint x: 1071, startPoint y: 542, endPoint x: 1036, endPoint y: 533, distance: 36.0
click at [1071, 542] on button "Cancel" at bounding box center [1062, 542] width 52 height 21
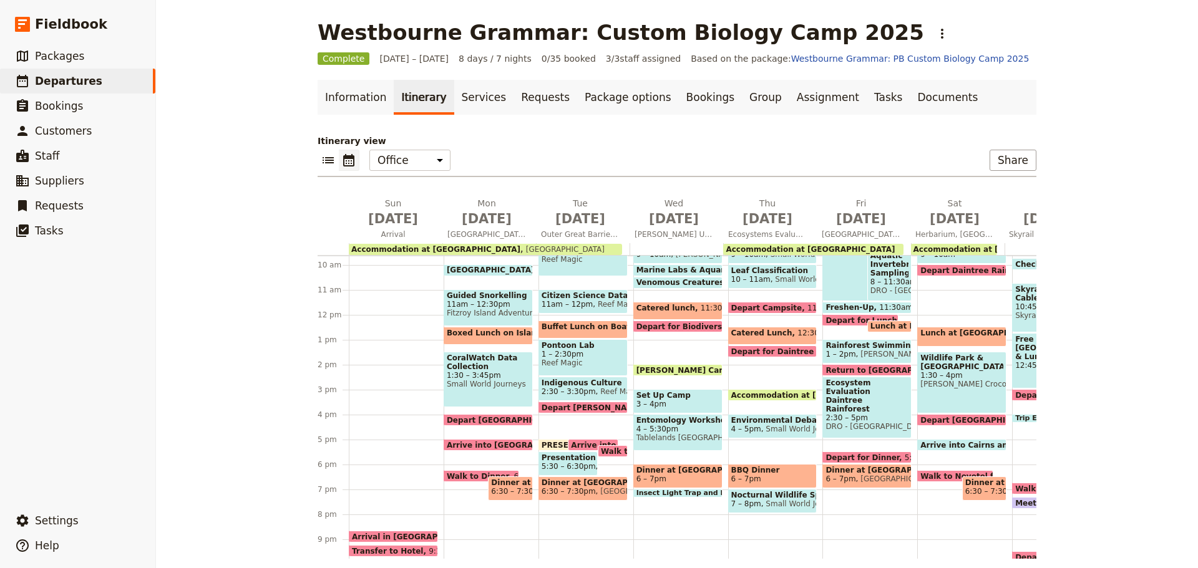
scroll to position [180, 0]
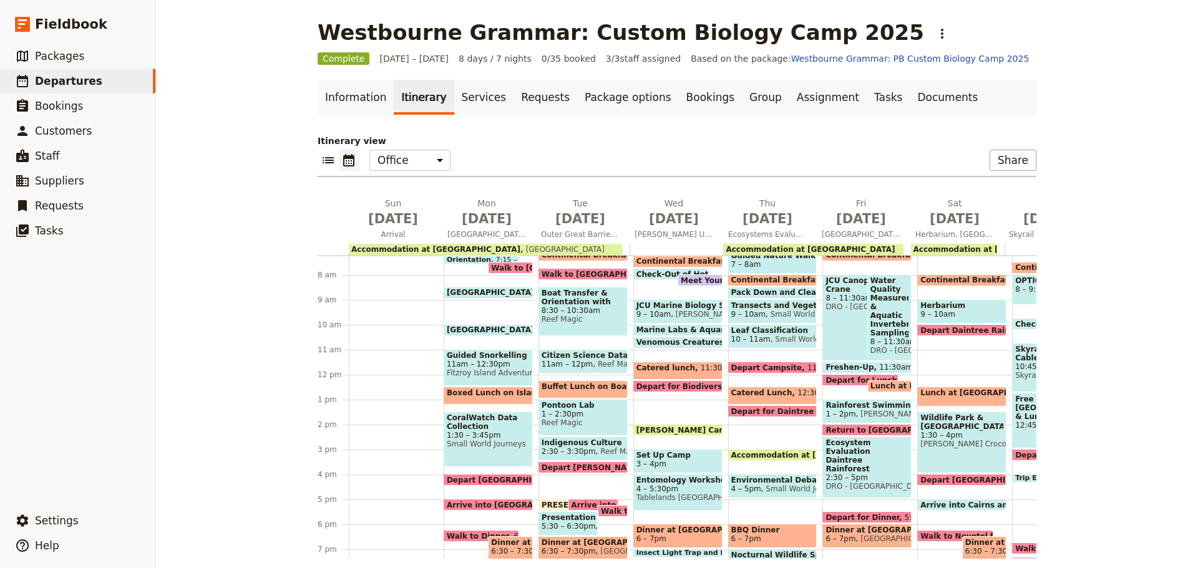
click at [766, 393] on span "Catered Lunch" at bounding box center [764, 393] width 67 height 9
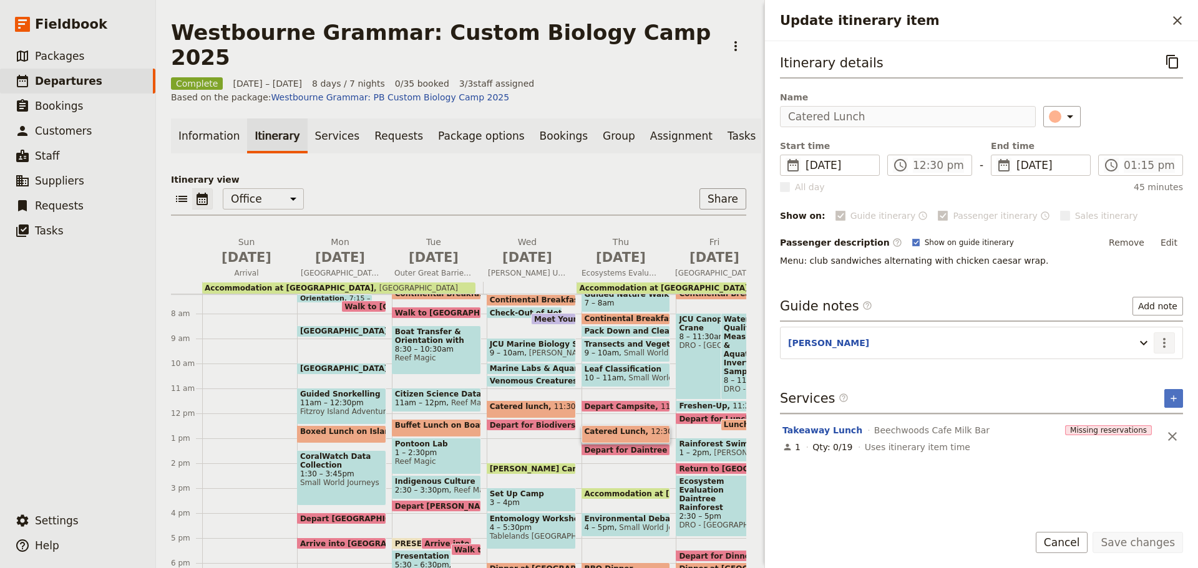
click at [1162, 334] on button "​" at bounding box center [1163, 342] width 21 height 21
click at [1146, 371] on span "Edit note" at bounding box center [1128, 370] width 39 height 12
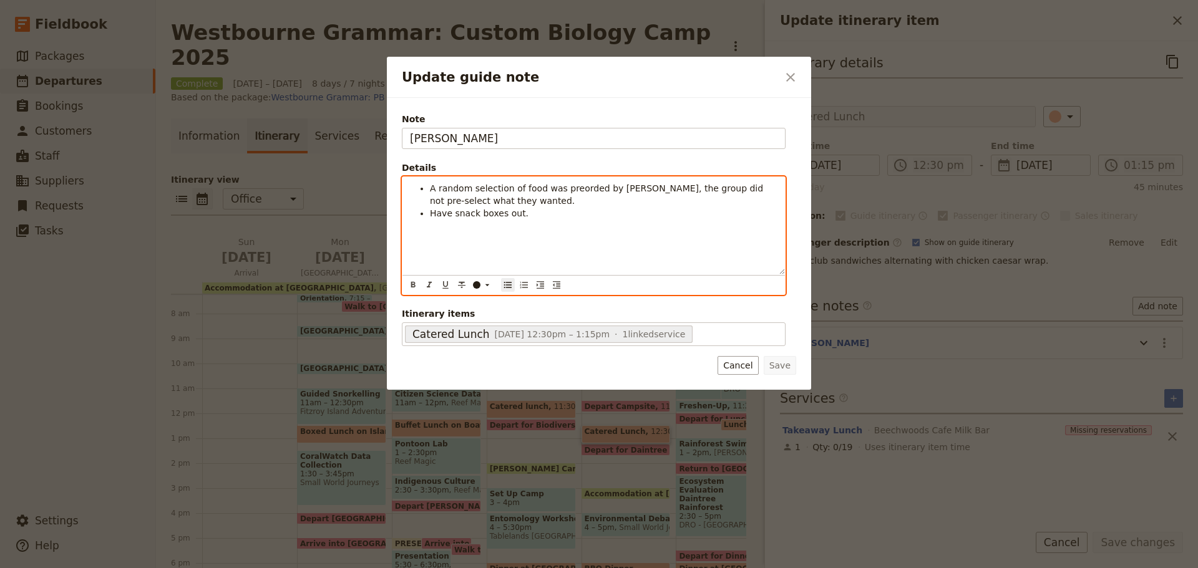
click at [492, 225] on div "A random selection of food was preorded by Shuko, the group did not pre-select …" at bounding box center [593, 225] width 382 height 97
drag, startPoint x: 430, startPoint y: 187, endPoint x: 630, endPoint y: 190, distance: 200.3
click at [630, 190] on span "A random selection of food was preorded by Shuko, the group did not pre-select …" at bounding box center [598, 194] width 336 height 22
copy span "A random selection of food was preorded by Shuko,"
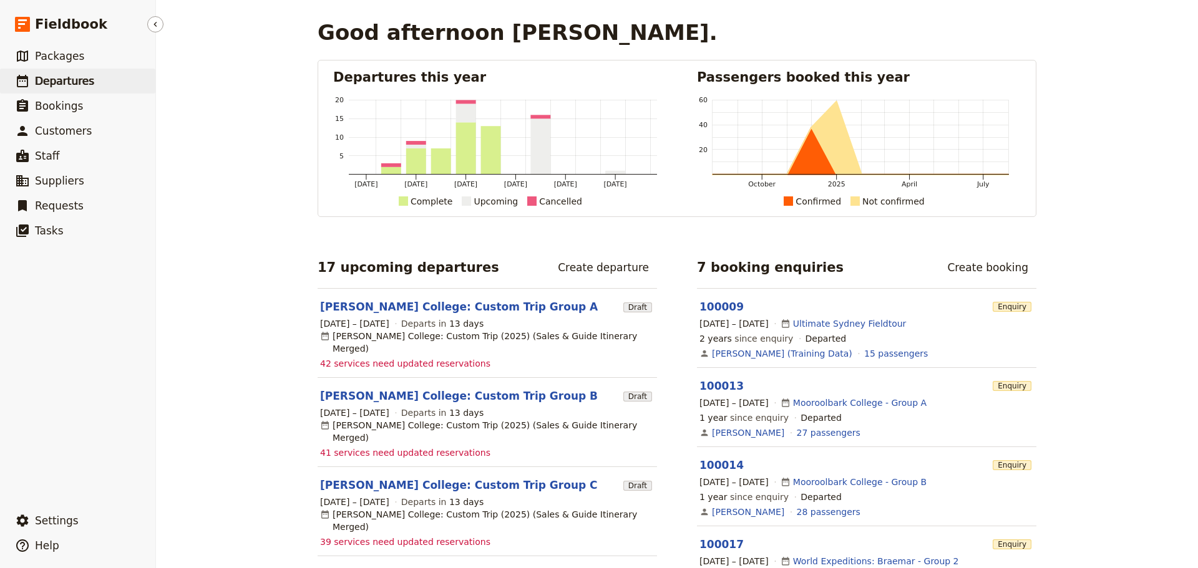
drag, startPoint x: 51, startPoint y: 72, endPoint x: 92, endPoint y: 79, distance: 41.7
click at [52, 72] on link "​ Departures" at bounding box center [77, 81] width 155 height 25
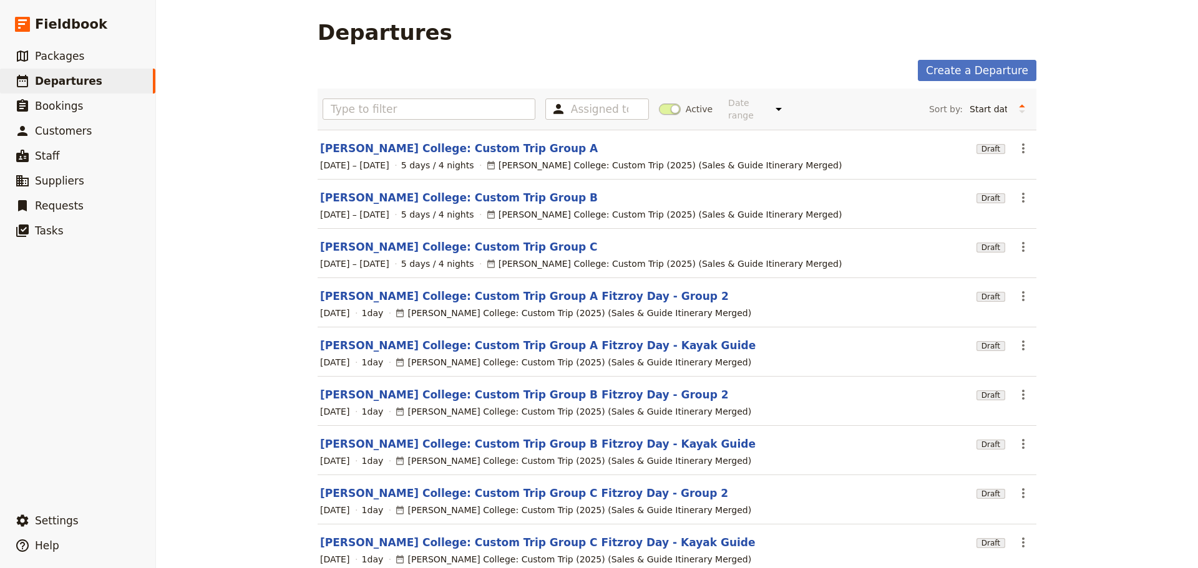
click at [666, 110] on div "Assigned to Active Date range This week Next week This month Next month This ye…" at bounding box center [677, 109] width 709 height 31
click at [665, 104] on span at bounding box center [670, 109] width 22 height 11
click at [659, 103] on input "Active" at bounding box center [659, 103] width 0 height 0
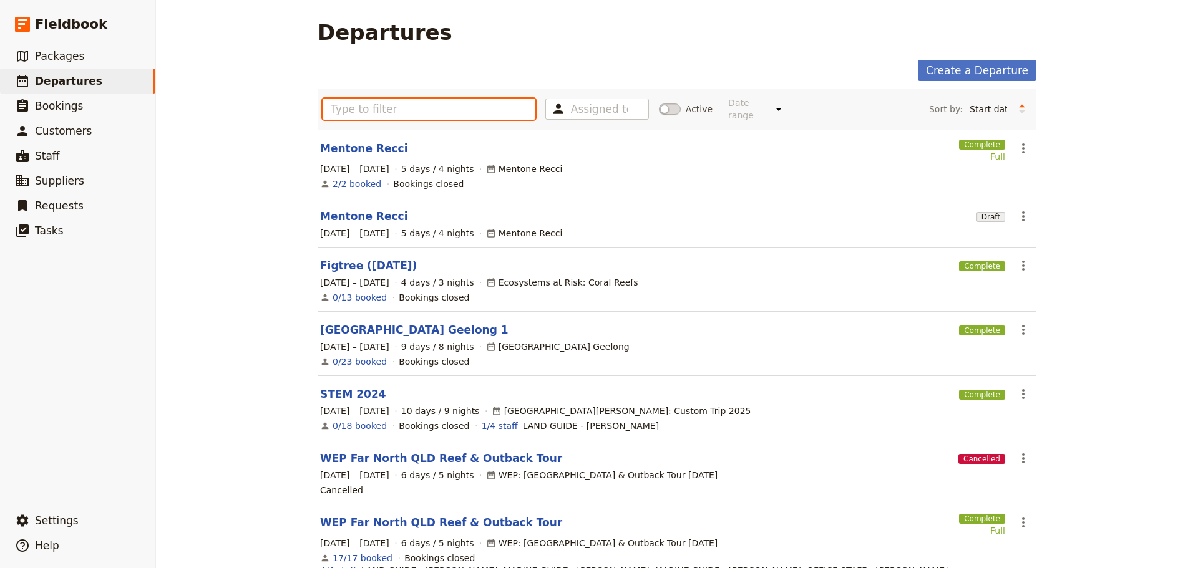
click at [421, 109] on input "text" at bounding box center [429, 109] width 213 height 21
type input "d"
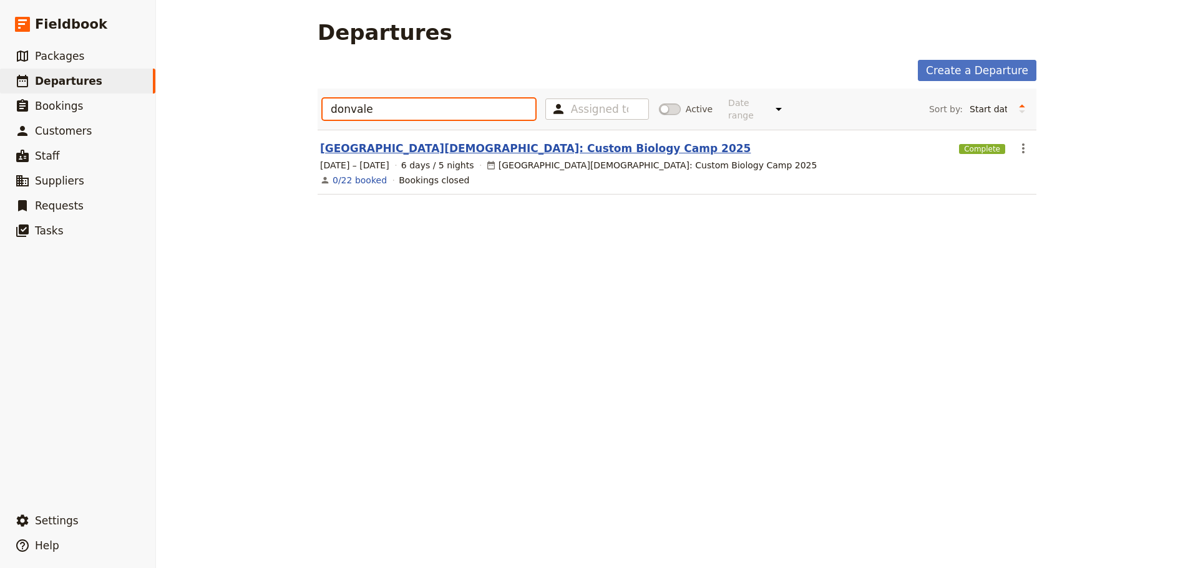
type input "donvale"
click at [417, 144] on link "[GEOGRAPHIC_DATA][DEMOGRAPHIC_DATA]: Custom Biology Camp 2025" at bounding box center [535, 148] width 430 height 15
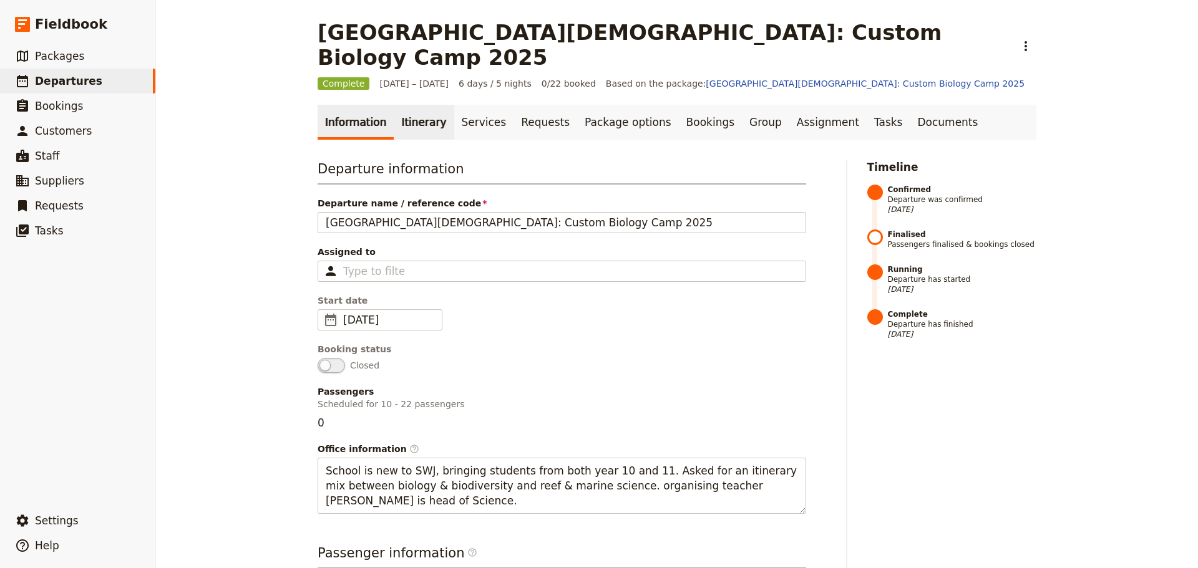
click at [420, 105] on link "Itinerary" at bounding box center [424, 122] width 60 height 35
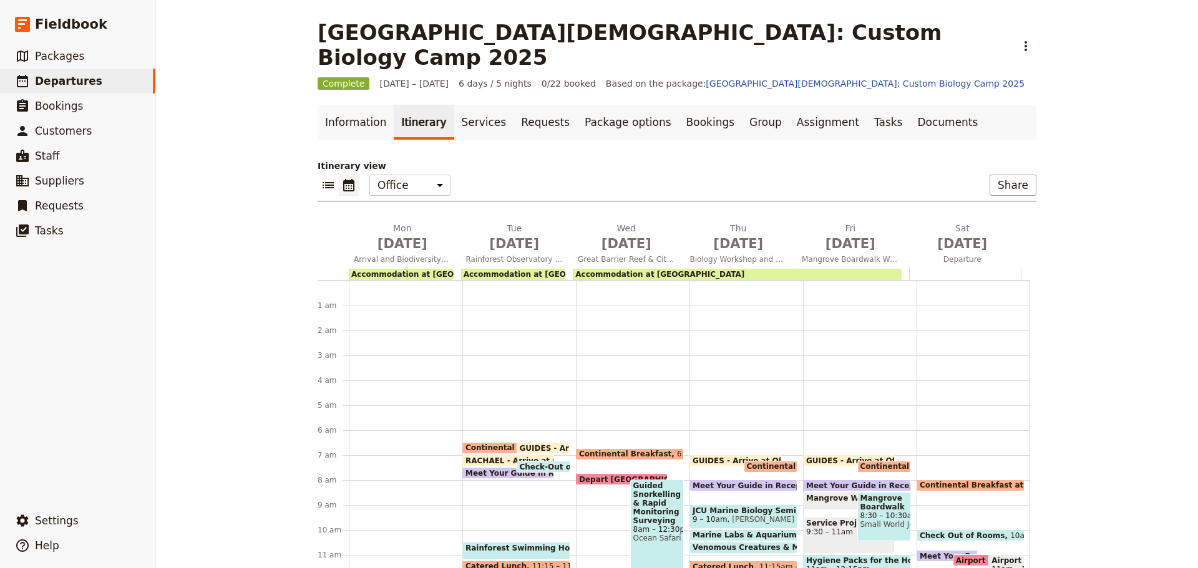
scroll to position [150, 0]
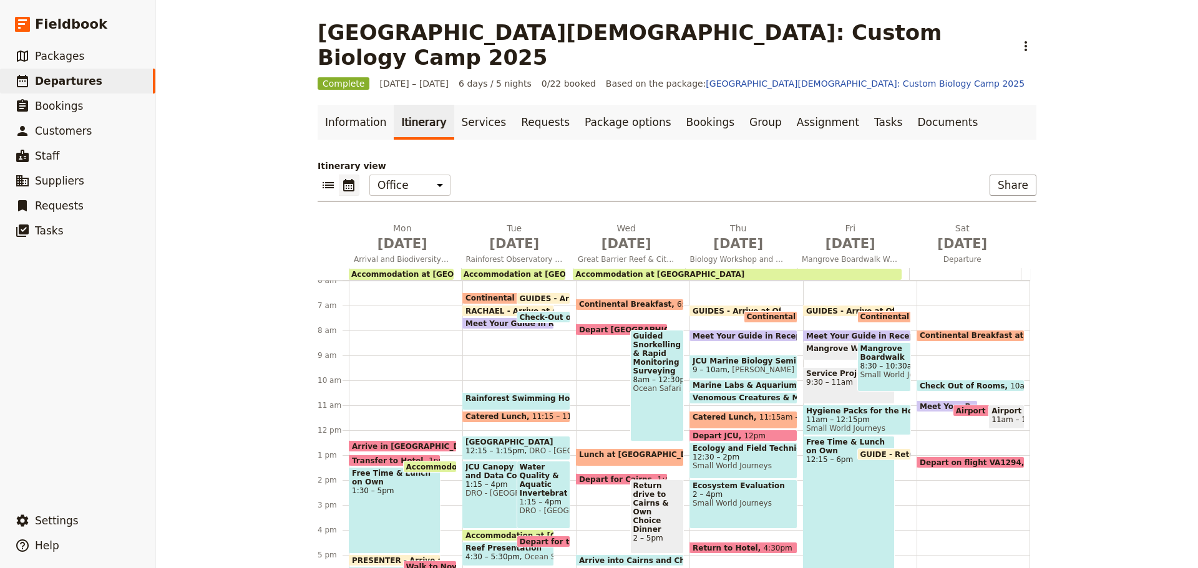
click at [598, 305] on span at bounding box center [629, 307] width 107 height 5
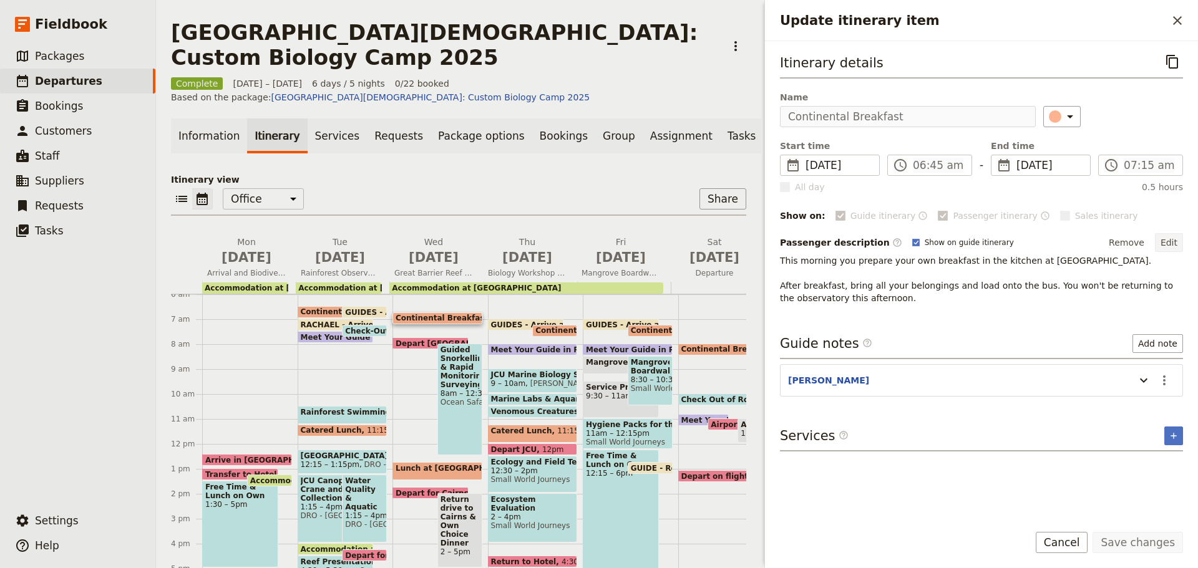
click at [1169, 245] on button "Edit" at bounding box center [1169, 242] width 28 height 19
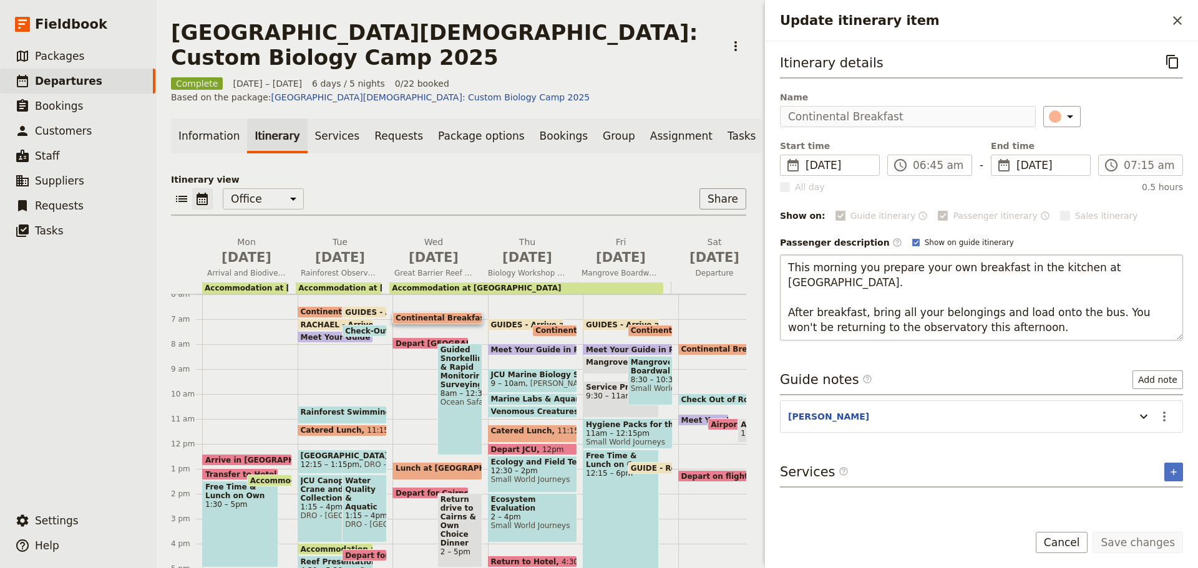
drag, startPoint x: 785, startPoint y: 264, endPoint x: 1098, endPoint y: 279, distance: 313.5
click at [1097, 296] on textarea "This morning you prepare your own breakfast in the kitchen at [GEOGRAPHIC_DATA]…" at bounding box center [981, 298] width 403 height 86
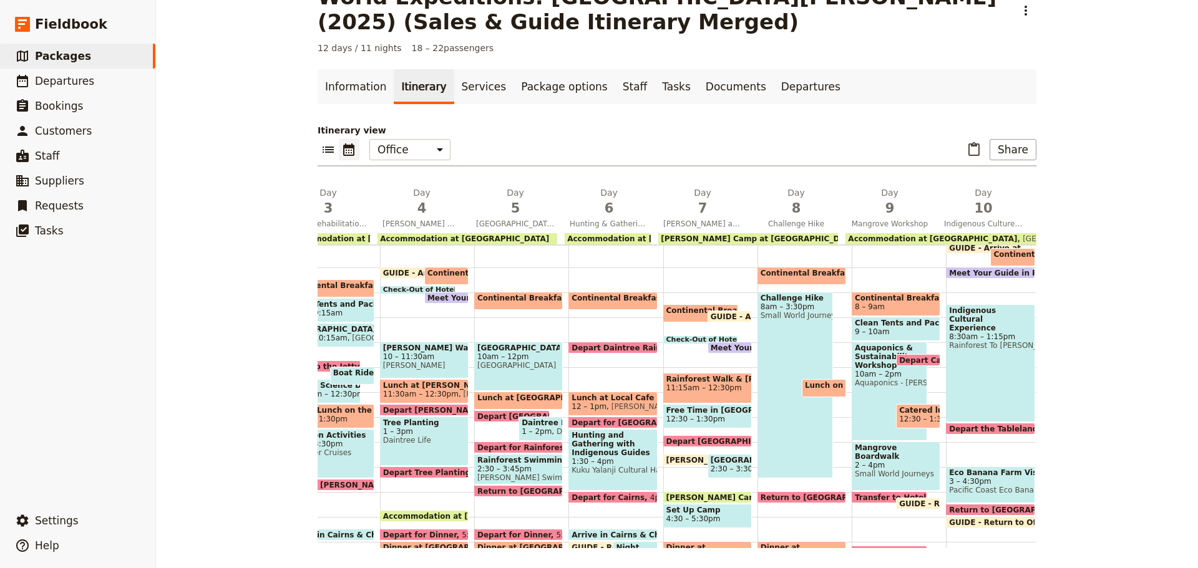
scroll to position [305, 0]
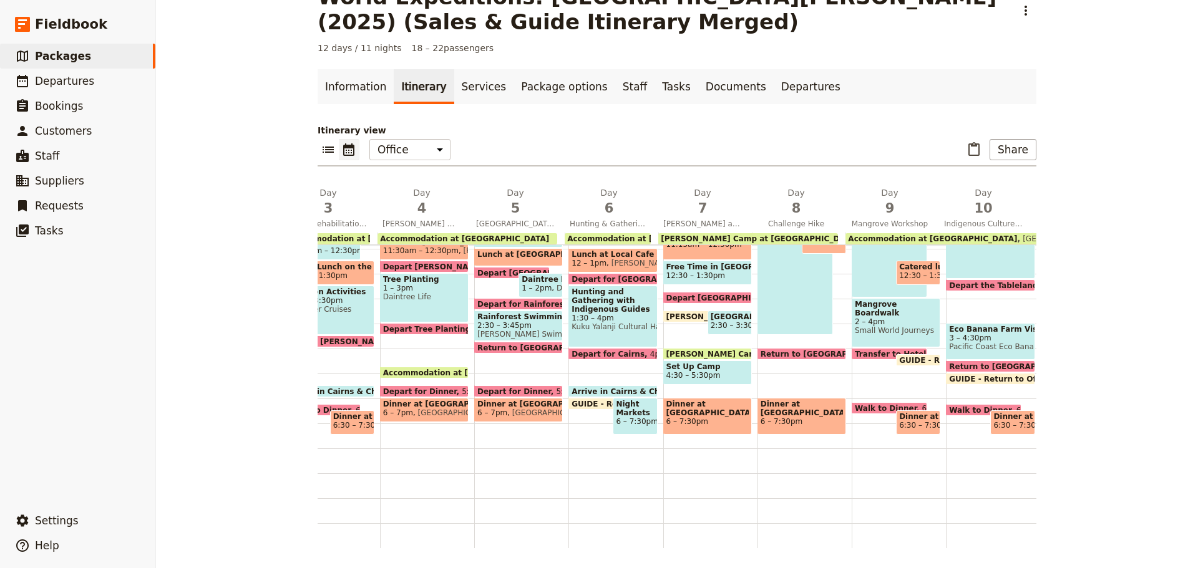
click at [699, 362] on span "Set Up Camp" at bounding box center [707, 366] width 82 height 9
select select "7"
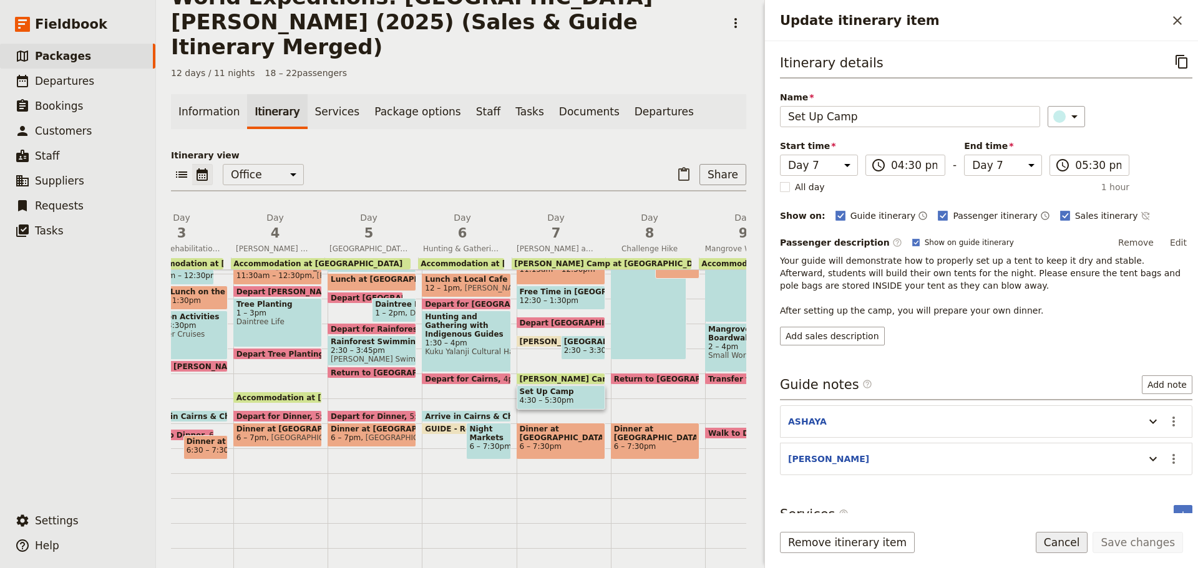
click at [1060, 540] on button "Cancel" at bounding box center [1062, 542] width 52 height 21
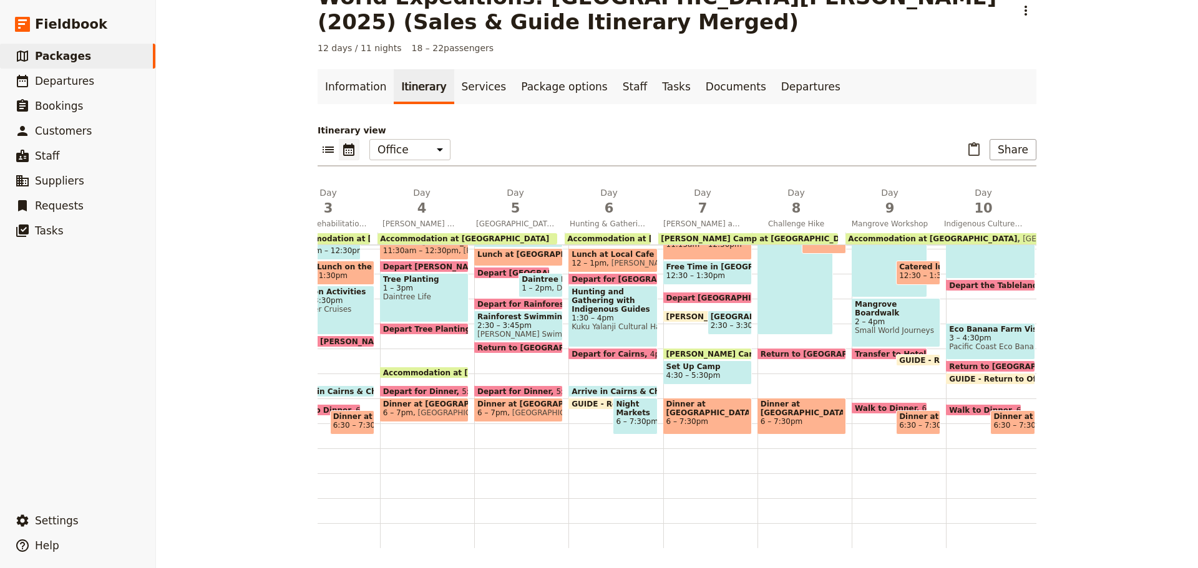
click at [695, 354] on span at bounding box center [707, 356] width 87 height 5
select select "7"
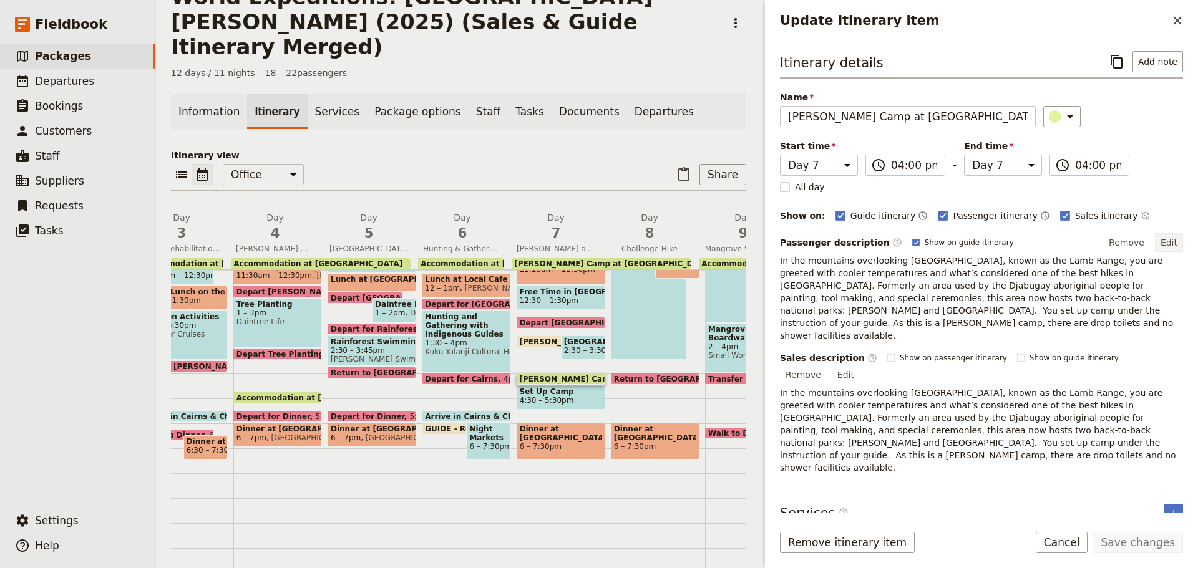
click at [1172, 237] on button "Edit" at bounding box center [1169, 242] width 28 height 19
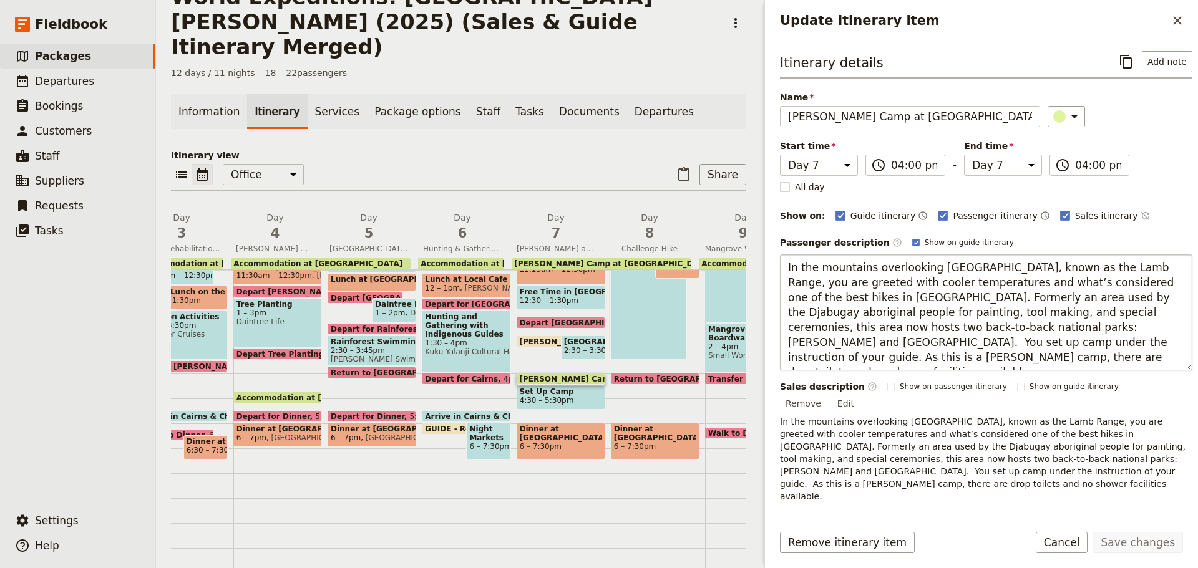
click at [1007, 325] on textarea "In the mountains overlooking Cairns, known as the Lamb Range, you are greeted w…" at bounding box center [986, 313] width 412 height 116
type textarea "In the mountains overlooking [GEOGRAPHIC_DATA], known as the Lamb Range, you ar…"
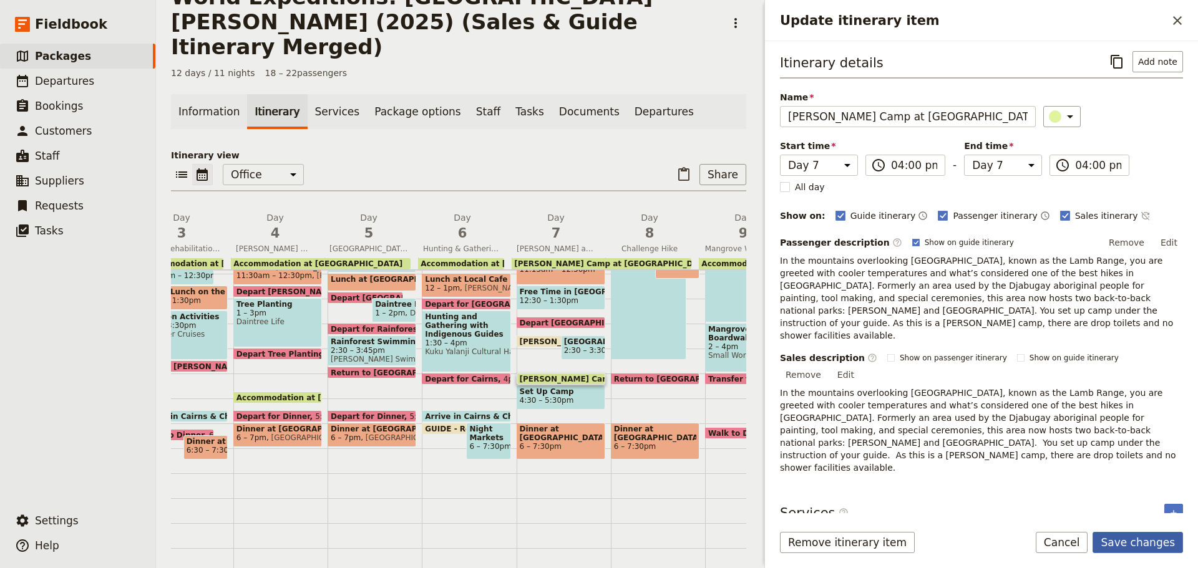
click at [1161, 547] on button "Save changes" at bounding box center [1137, 542] width 90 height 21
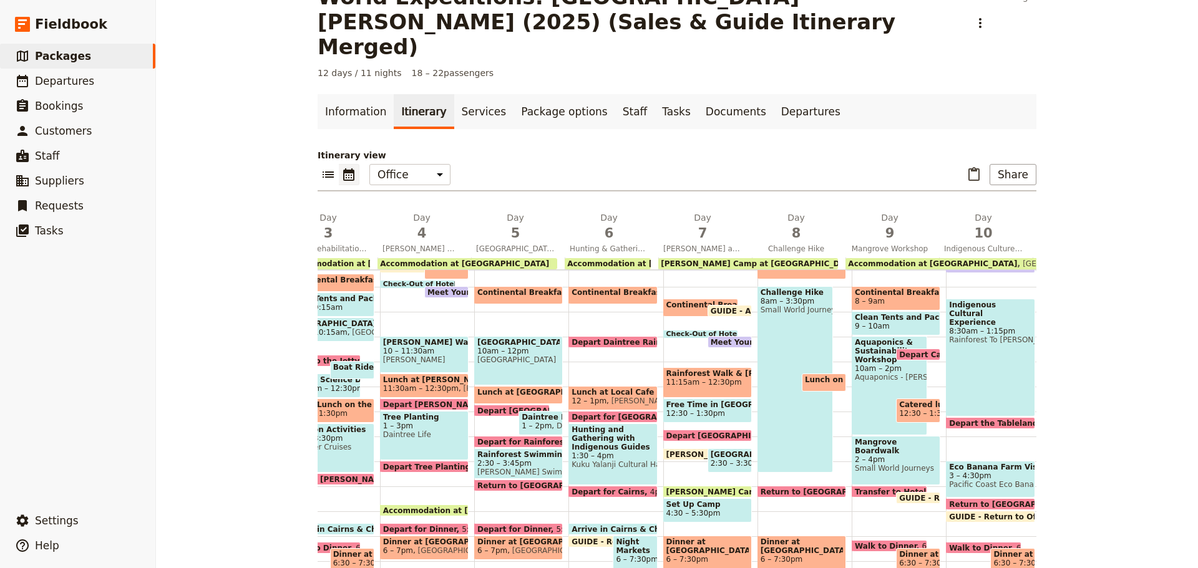
scroll to position [56, 0]
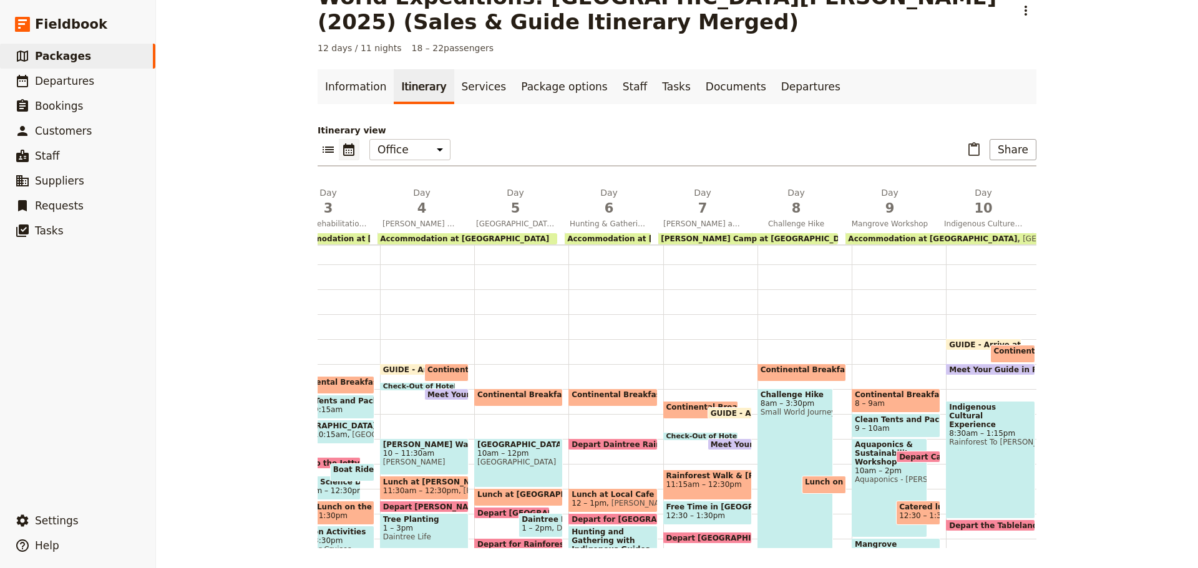
click at [761, 409] on span "Small World Journeys" at bounding box center [794, 412] width 69 height 9
select select "8"
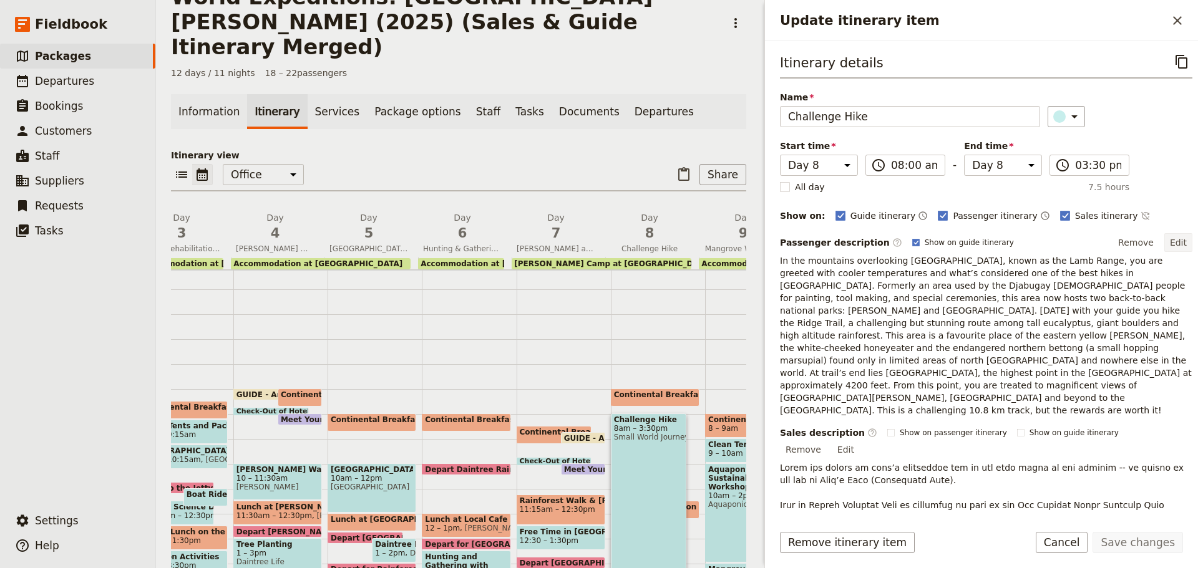
click at [1182, 239] on button "Edit" at bounding box center [1178, 242] width 28 height 19
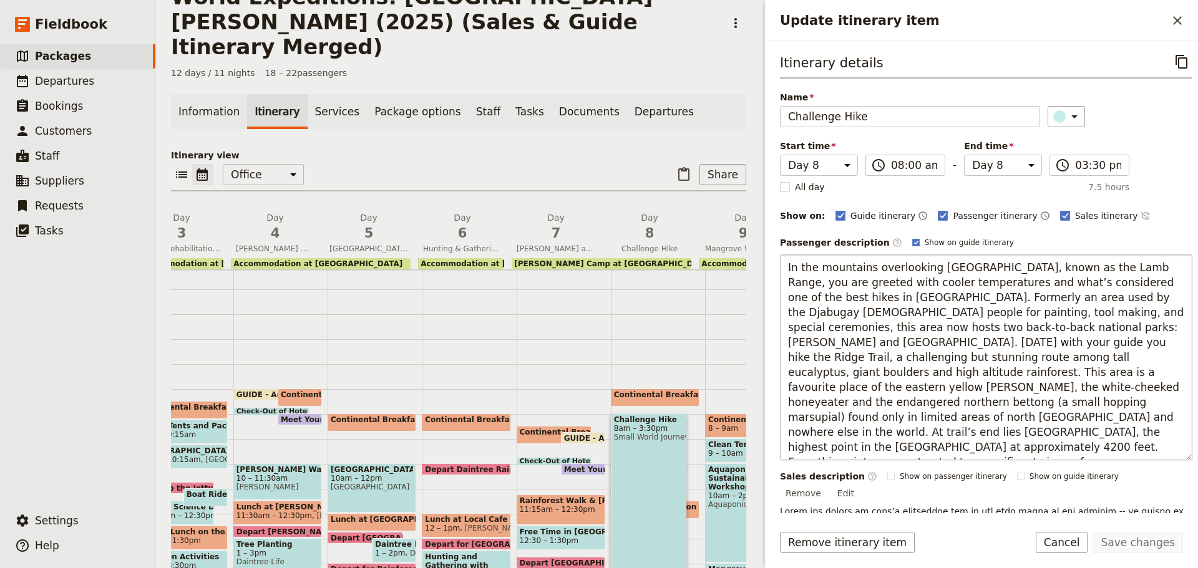
drag, startPoint x: 784, startPoint y: 270, endPoint x: 1004, endPoint y: 331, distance: 227.8
click at [1004, 331] on textarea "In the mountains overlooking Cairns, known as the Lamb Range, you are greeted w…" at bounding box center [986, 358] width 412 height 206
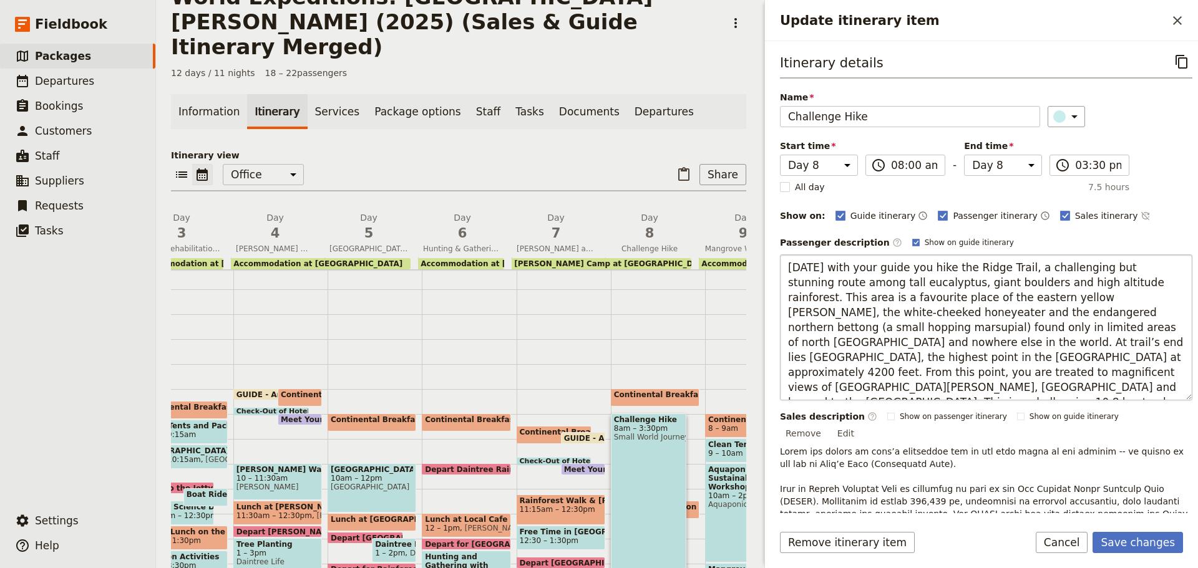
type textarea "Today with your guide you hike the Ridge Trail, a challenging but stunning rout…"
click at [1127, 530] on form "Itinerary details ​ Name Challenge Hike ​ Start time Day 1 Day 2 Day 3 Day 4 Da…" at bounding box center [981, 304] width 433 height 527
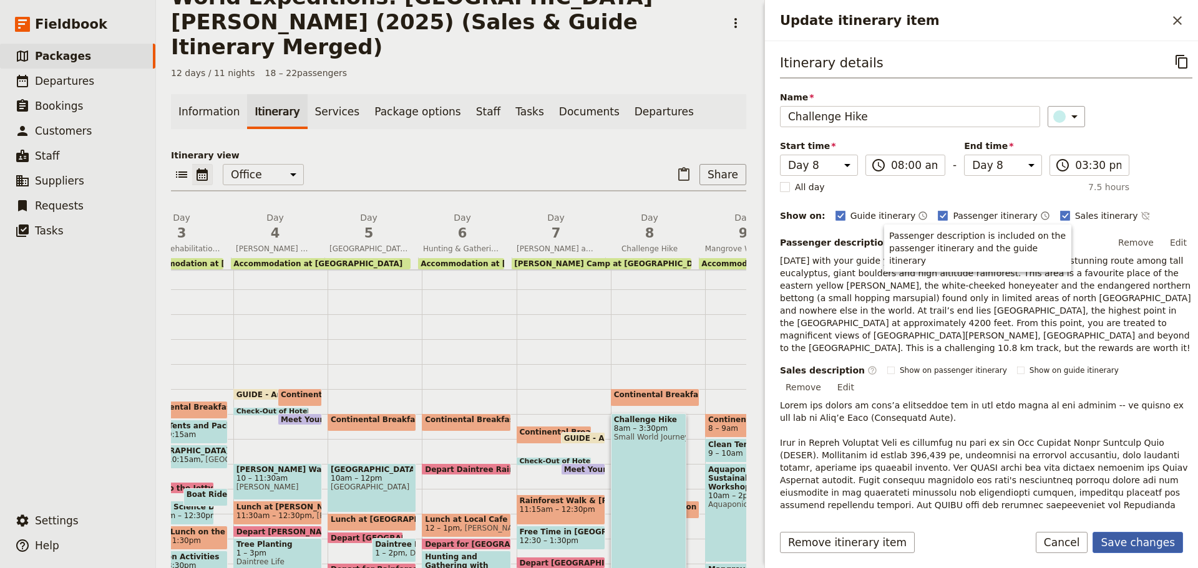
click at [1130, 537] on button "Save changes" at bounding box center [1137, 542] width 90 height 21
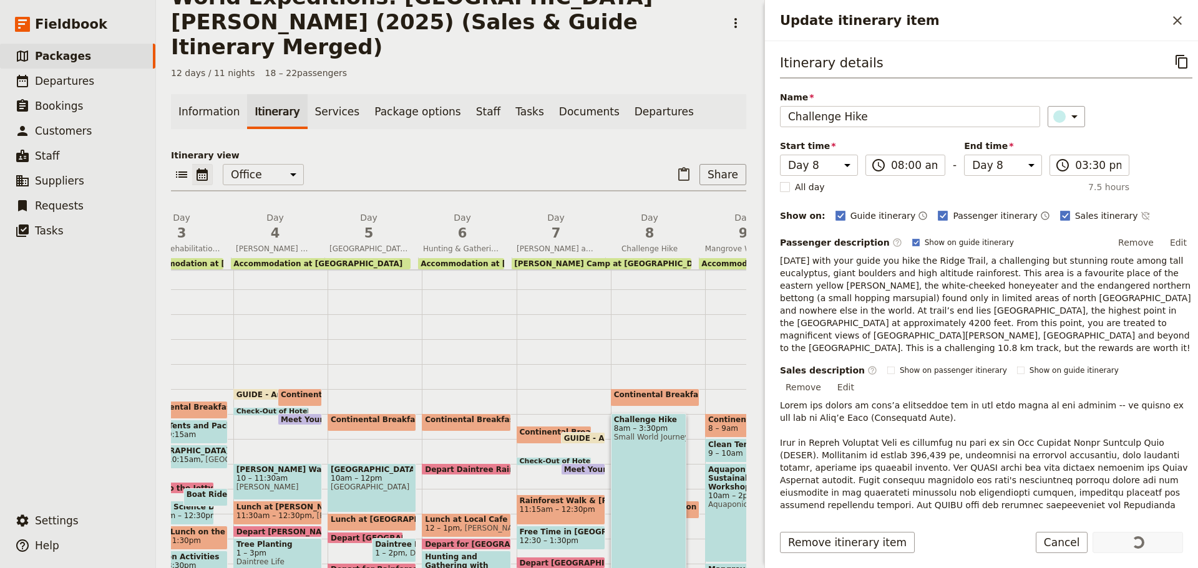
scroll to position [91, 0]
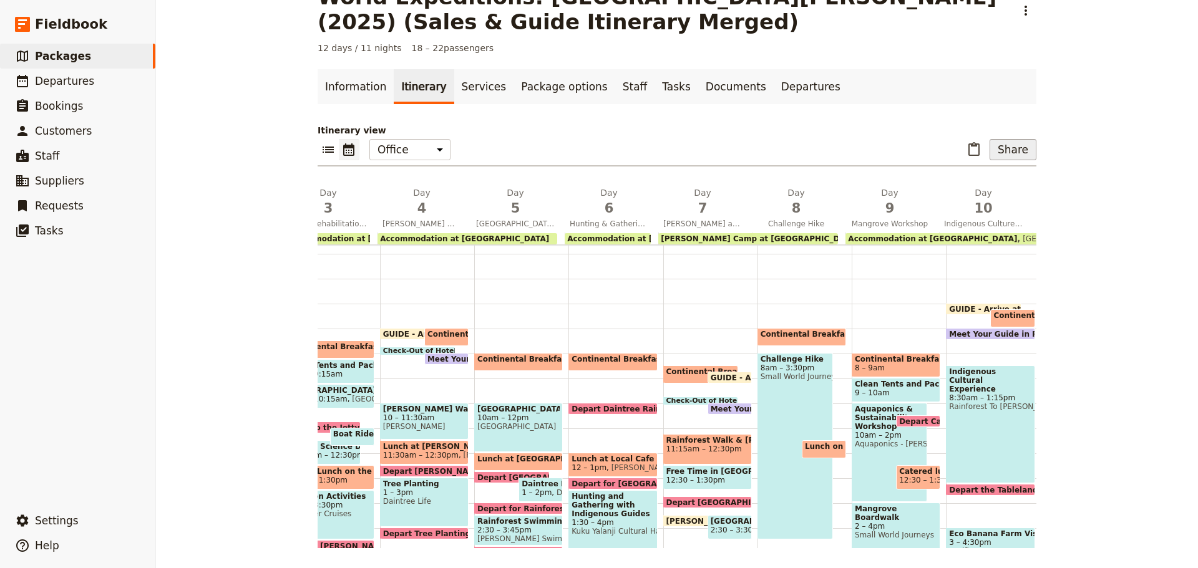
click at [1004, 155] on button "Share" at bounding box center [1012, 149] width 47 height 21
click at [982, 192] on span "Passenger itinerary" at bounding box center [981, 194] width 84 height 12
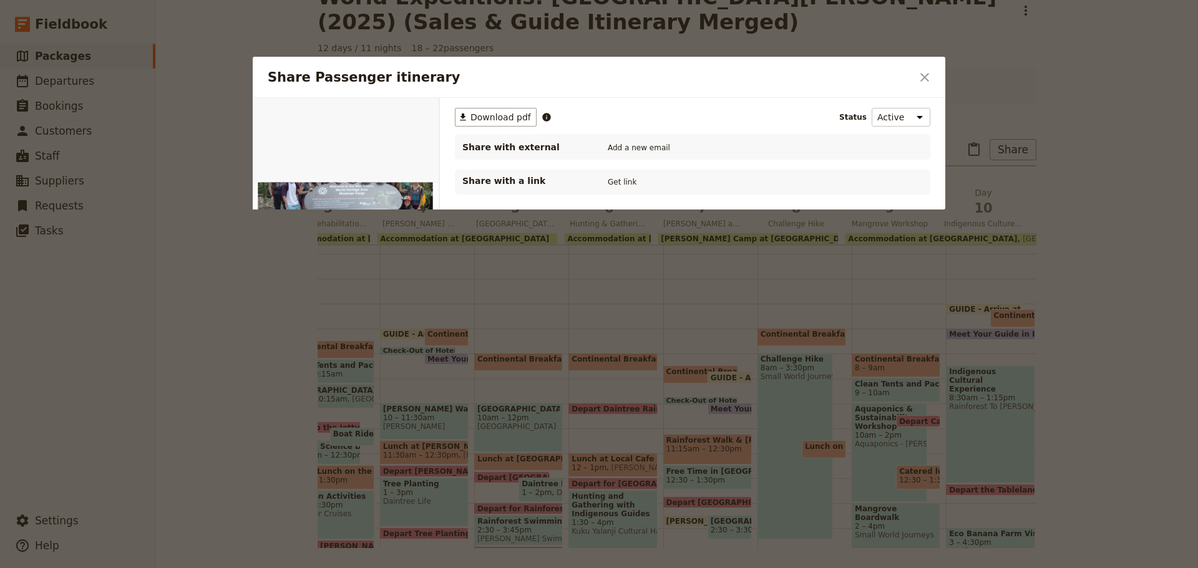
scroll to position [0, 0]
click at [513, 107] on div "​ Download pdf Status Active Inactive Share with external Add a new email Share…" at bounding box center [692, 230] width 505 height 265
click at [506, 112] on span "Download pdf" at bounding box center [500, 117] width 61 height 12
click at [919, 78] on icon "Close dialog" at bounding box center [924, 77] width 15 height 15
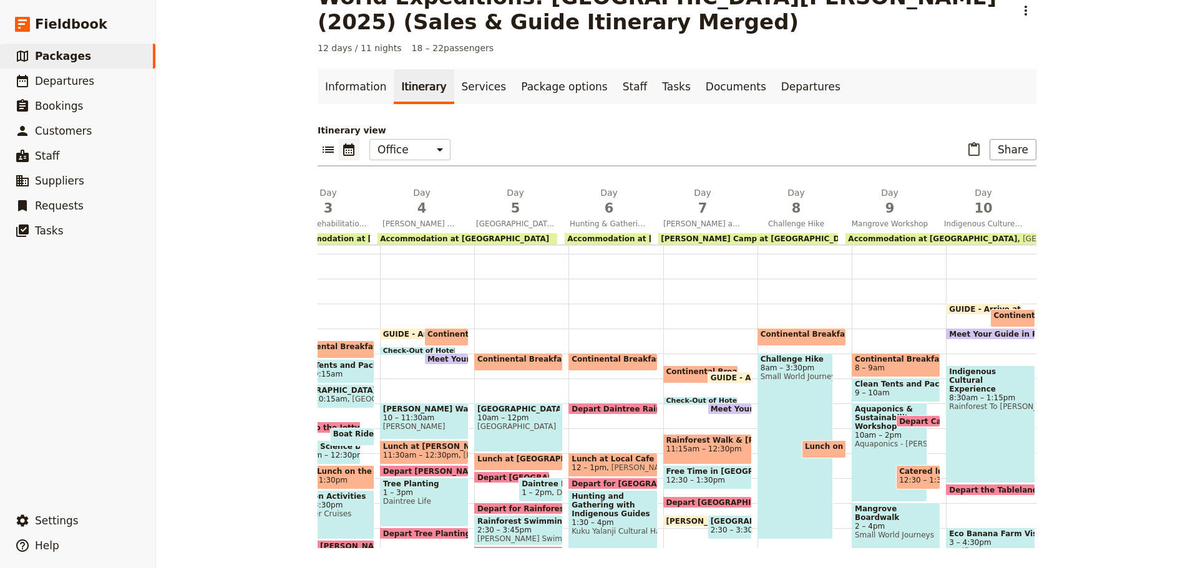
click at [766, 374] on span "Small World Journeys" at bounding box center [794, 376] width 69 height 9
select select "8"
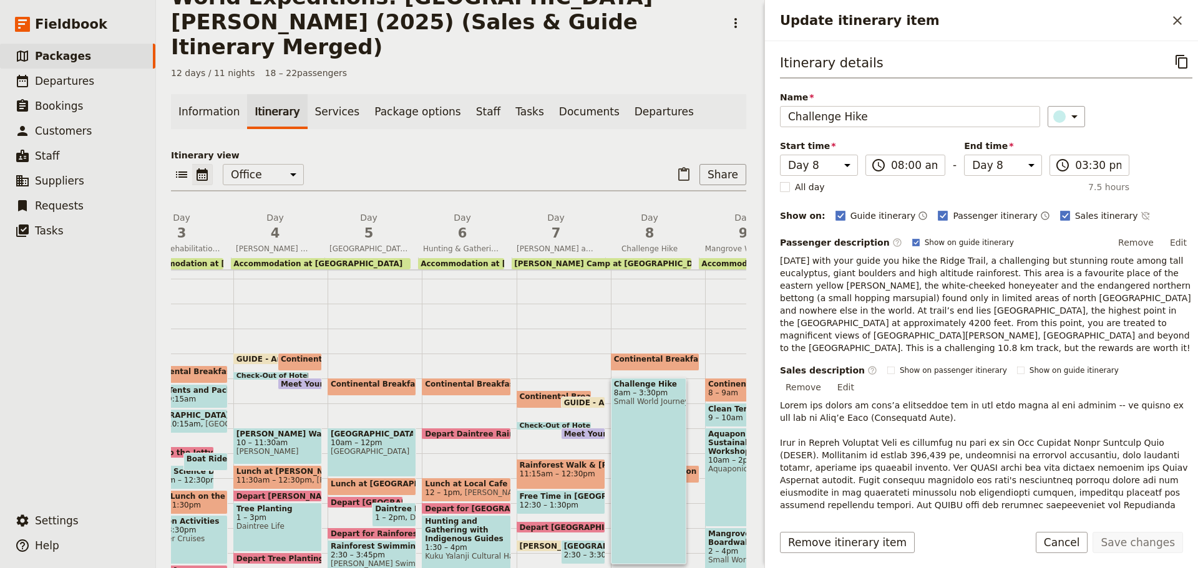
click at [1183, 243] on div "Itinerary details ​ Name Challenge Hike ​ Start time Day 1 Day 2 Day 3 Day 4 Da…" at bounding box center [981, 277] width 433 height 472
click at [1167, 241] on button "Edit" at bounding box center [1178, 242] width 28 height 19
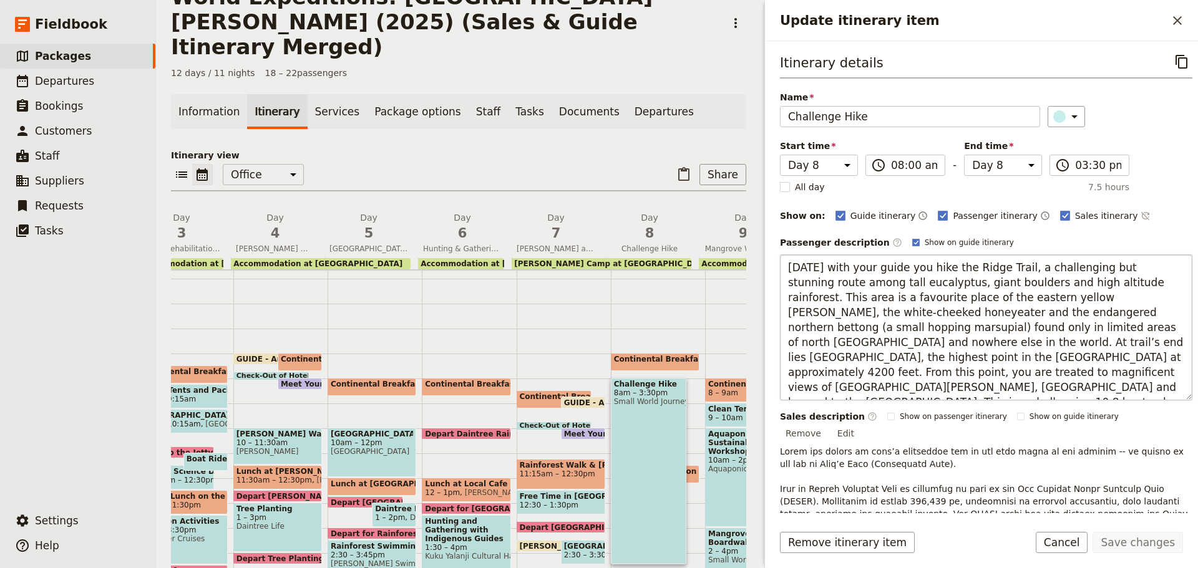
click at [811, 269] on textarea "Today with your guide you hike the Ridge Trail, a challenging but stunning rout…" at bounding box center [986, 328] width 412 height 146
type textarea "Today, with your guide, you hike the Ridge Trail, a challenging but stunning ro…"
click at [1132, 528] on form "Itinerary details ​ Name Challenge Hike ​ Start time Day 1 Day 2 Day 3 Day 4 Da…" at bounding box center [981, 304] width 433 height 527
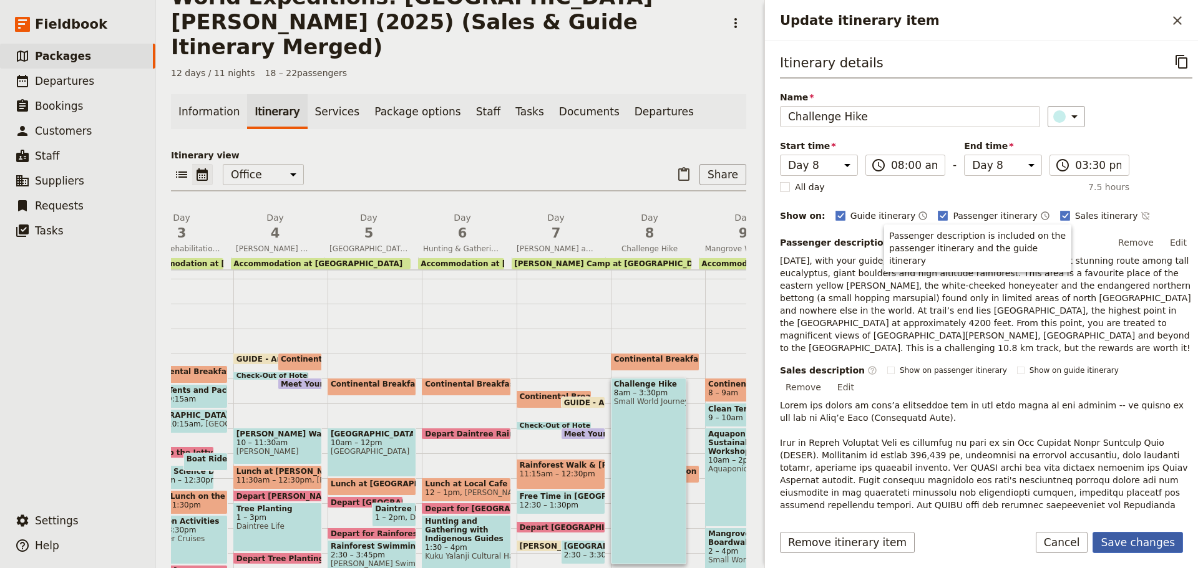
click at [1135, 536] on button "Save changes" at bounding box center [1137, 542] width 90 height 21
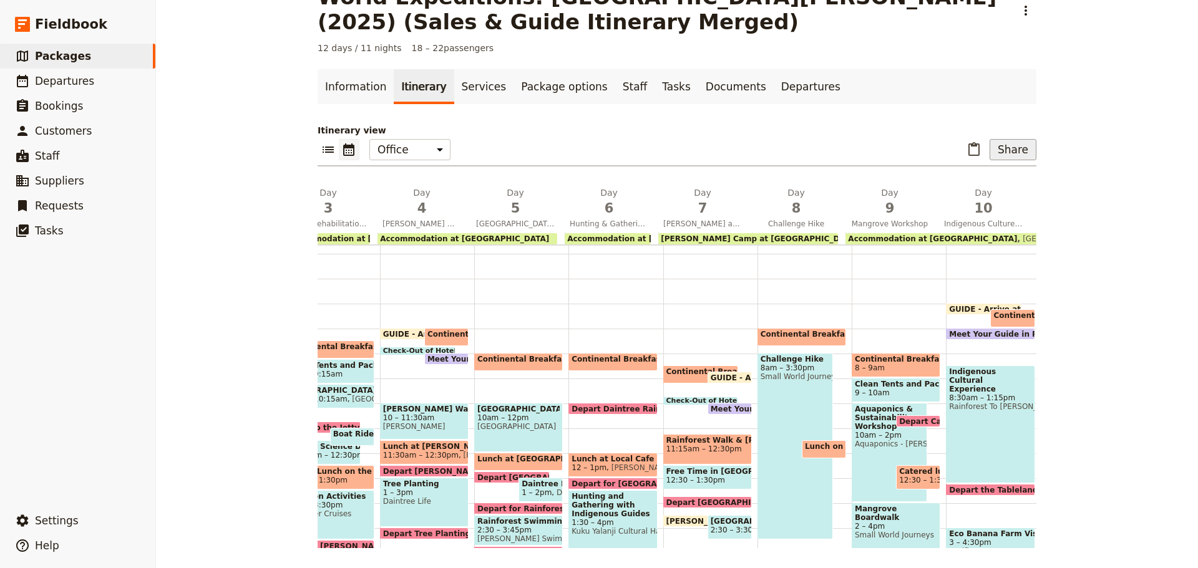
click at [1013, 143] on button "Share" at bounding box center [1012, 149] width 47 height 21
click at [991, 195] on span "Passenger itinerary" at bounding box center [981, 194] width 84 height 12
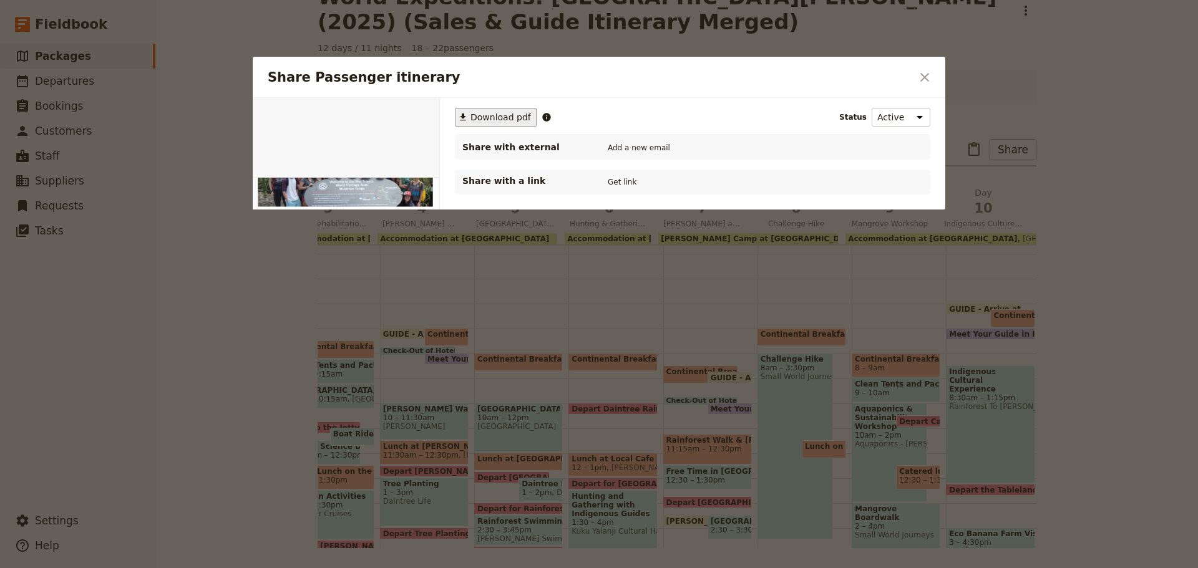
click at [463, 124] on button "​ Download pdf" at bounding box center [496, 117] width 82 height 19
click at [925, 76] on icon "Close dialog" at bounding box center [924, 77] width 9 height 9
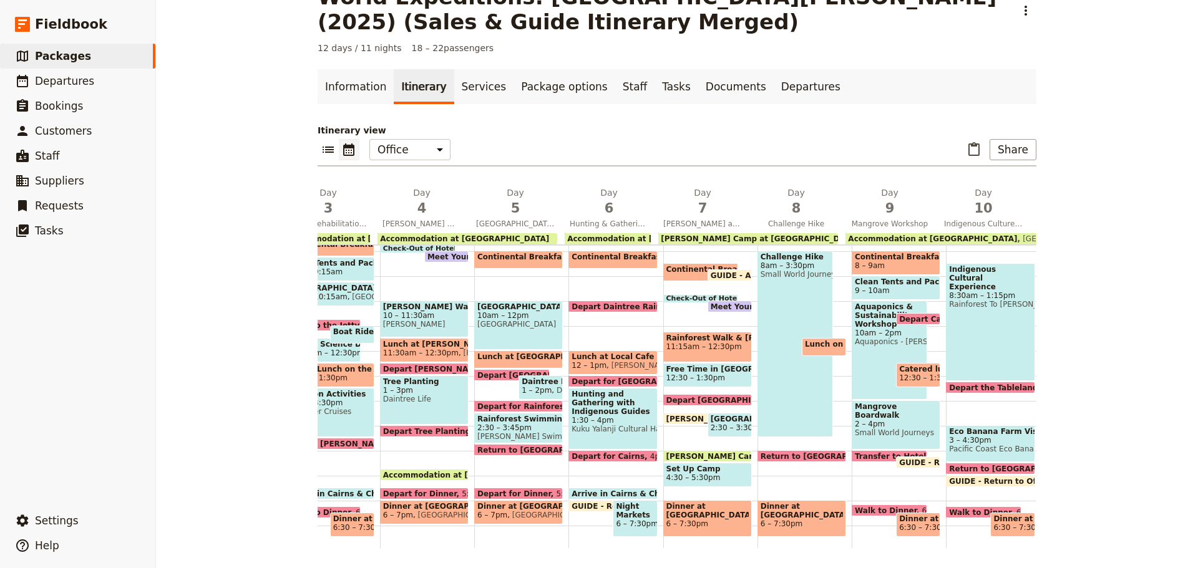
scroll to position [180, 0]
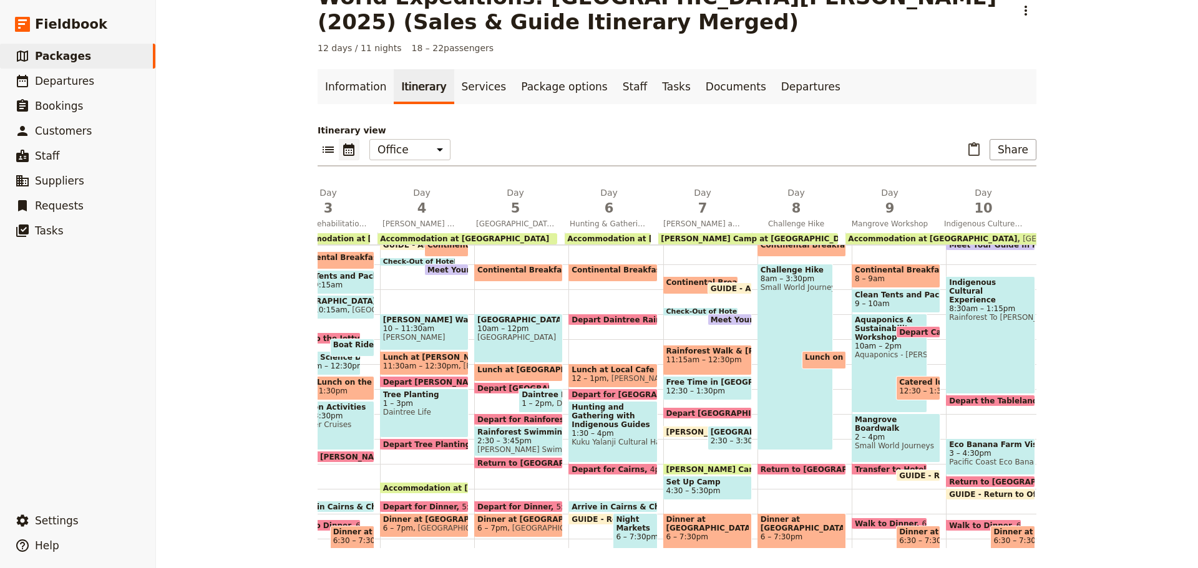
click at [605, 321] on span at bounding box center [612, 322] width 87 height 5
select select "6"
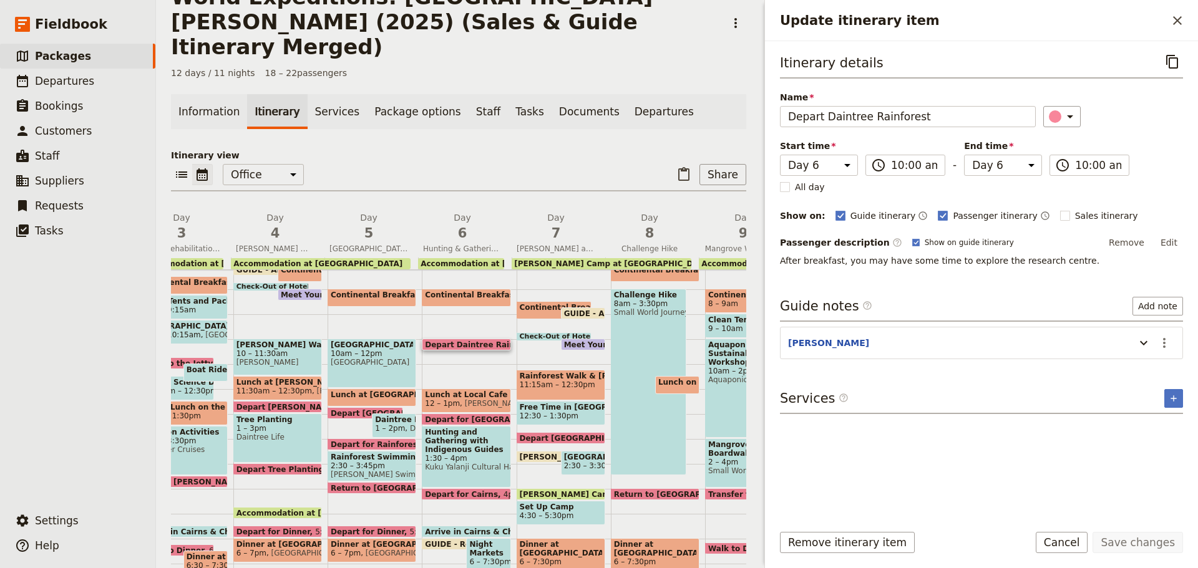
click at [463, 399] on span "Mossman Bowls Club" at bounding box center [515, 403] width 110 height 9
select select "6"
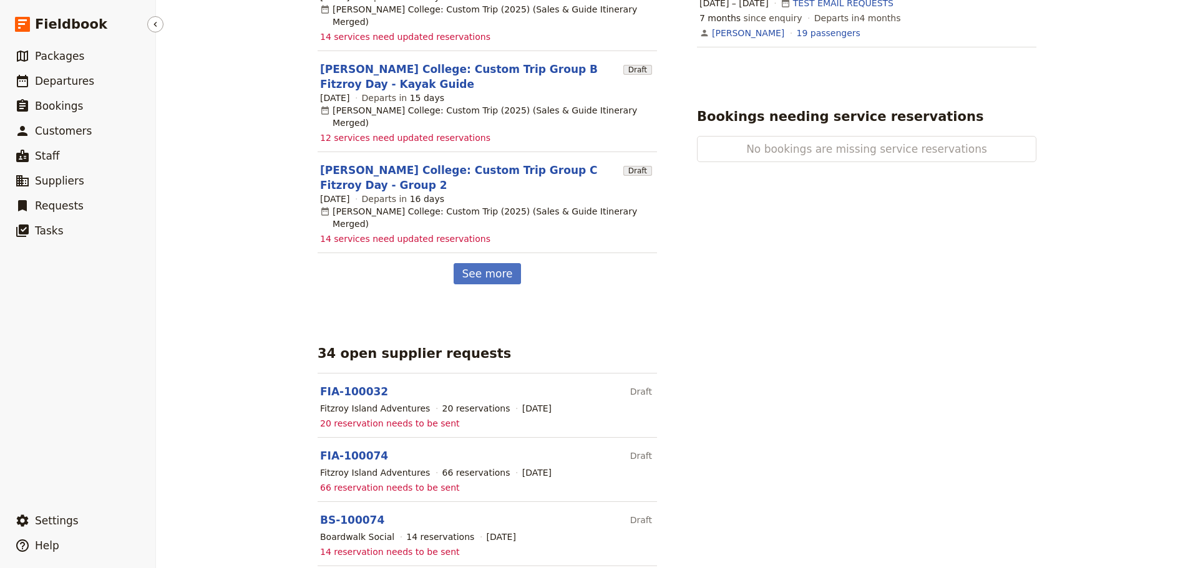
scroll to position [700, 0]
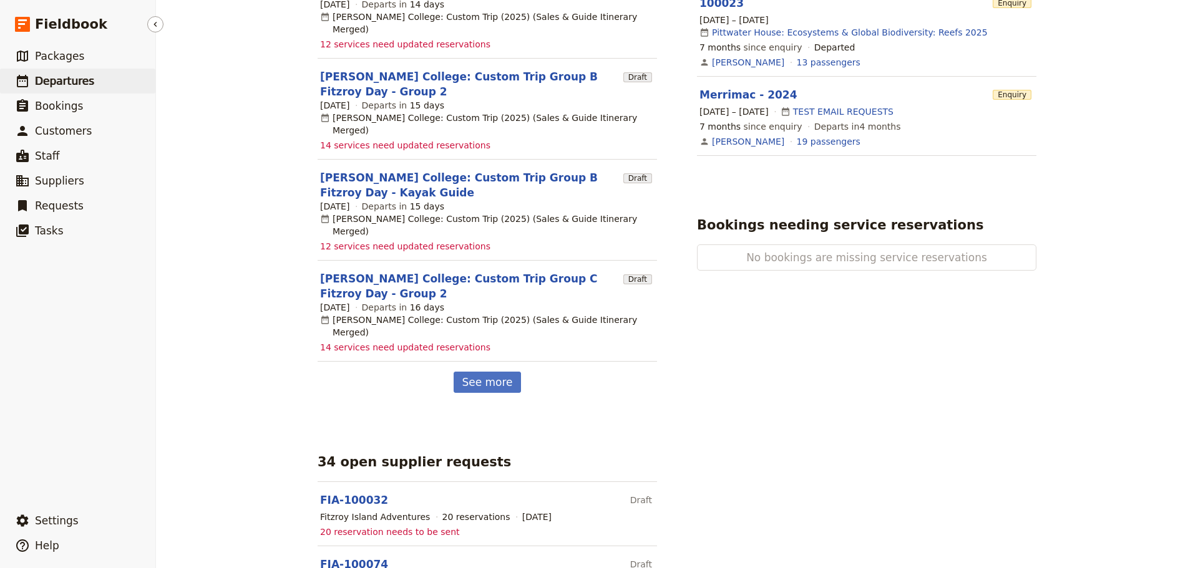
click at [75, 81] on span "Departures" at bounding box center [64, 81] width 59 height 12
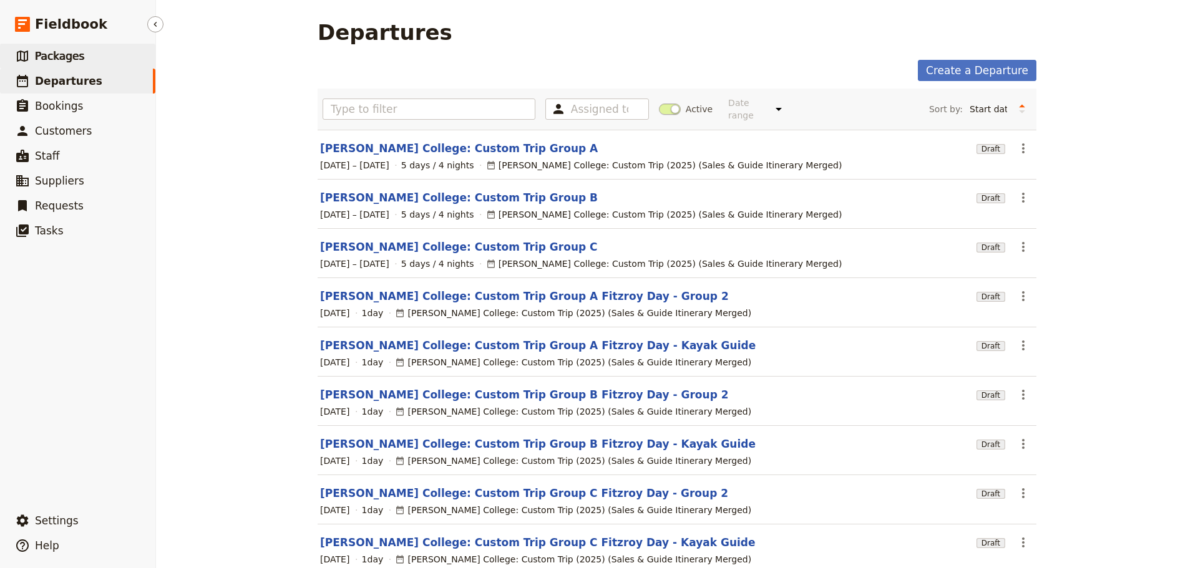
click at [94, 54] on link "​ Packages" at bounding box center [77, 56] width 155 height 25
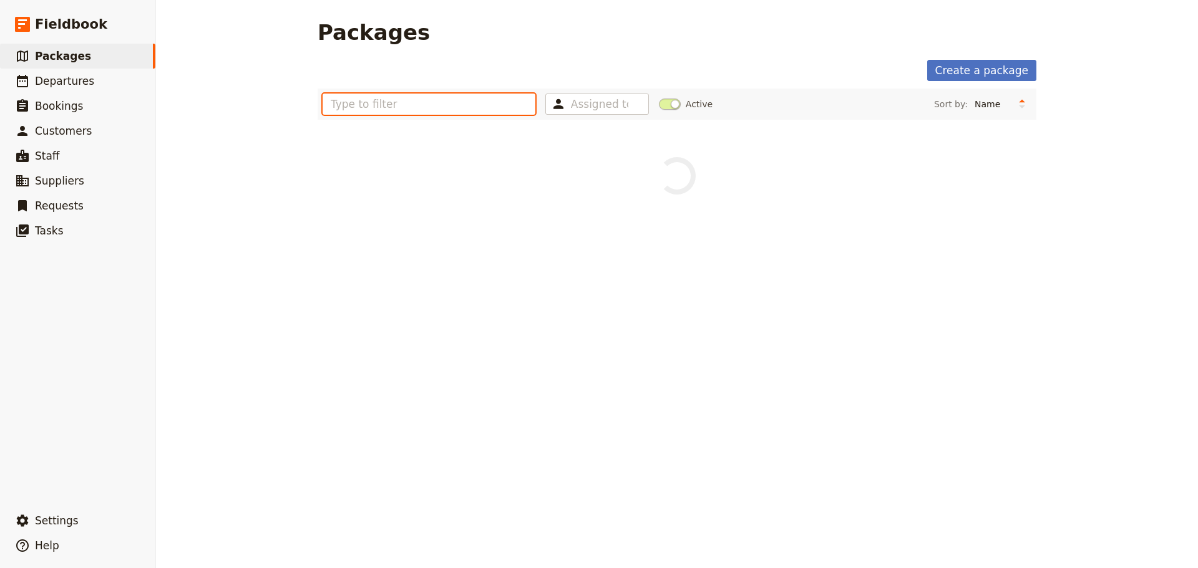
click at [391, 102] on input "text" at bounding box center [429, 104] width 213 height 21
type input "st [PERSON_NAME]"
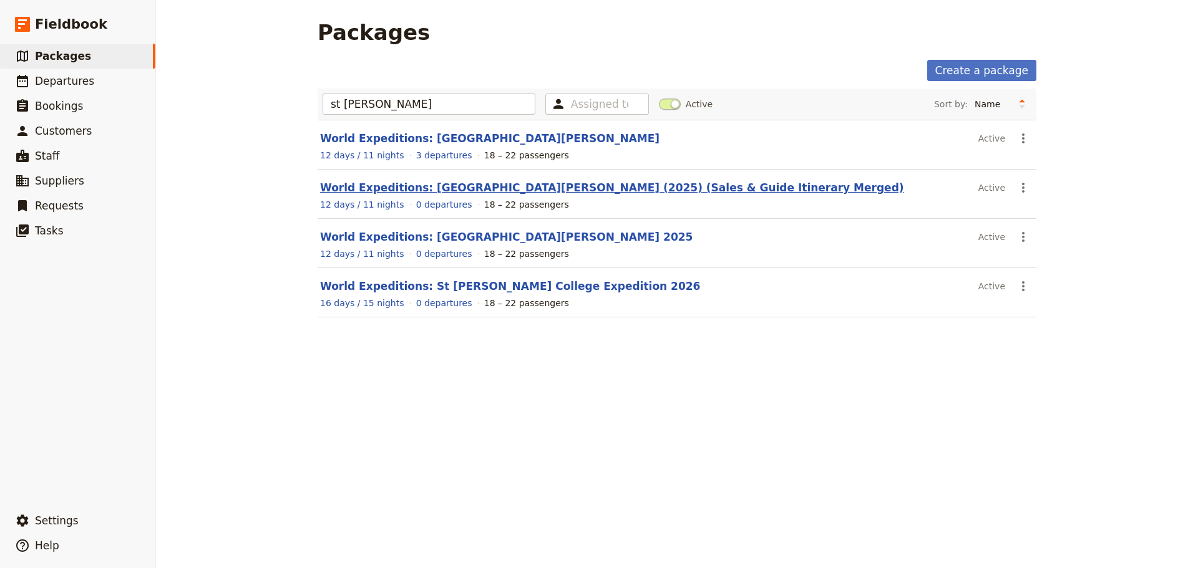
click at [497, 190] on link "World Expeditions: [GEOGRAPHIC_DATA][PERSON_NAME] (2025) (Sales & Guide Itinera…" at bounding box center [612, 188] width 584 height 12
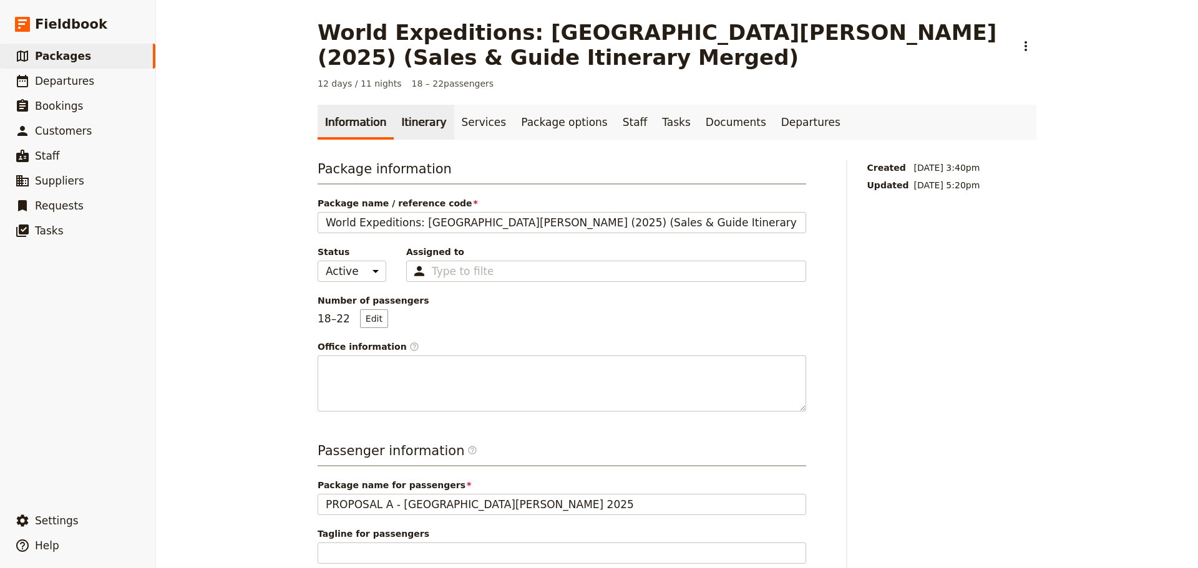
click at [412, 129] on link "Itinerary" at bounding box center [424, 122] width 60 height 35
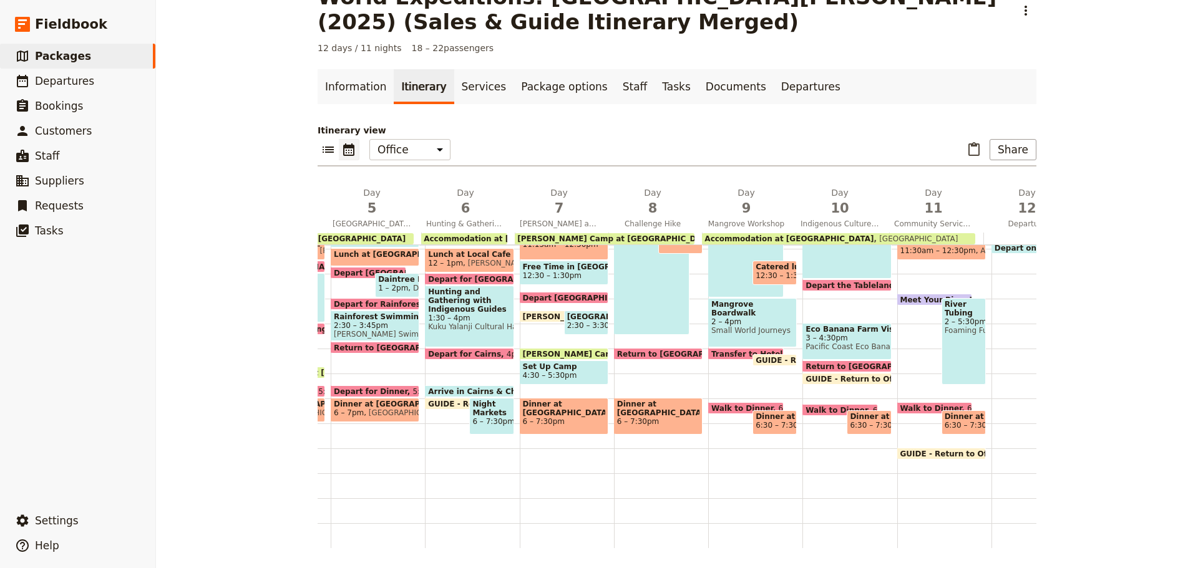
scroll to position [180, 0]
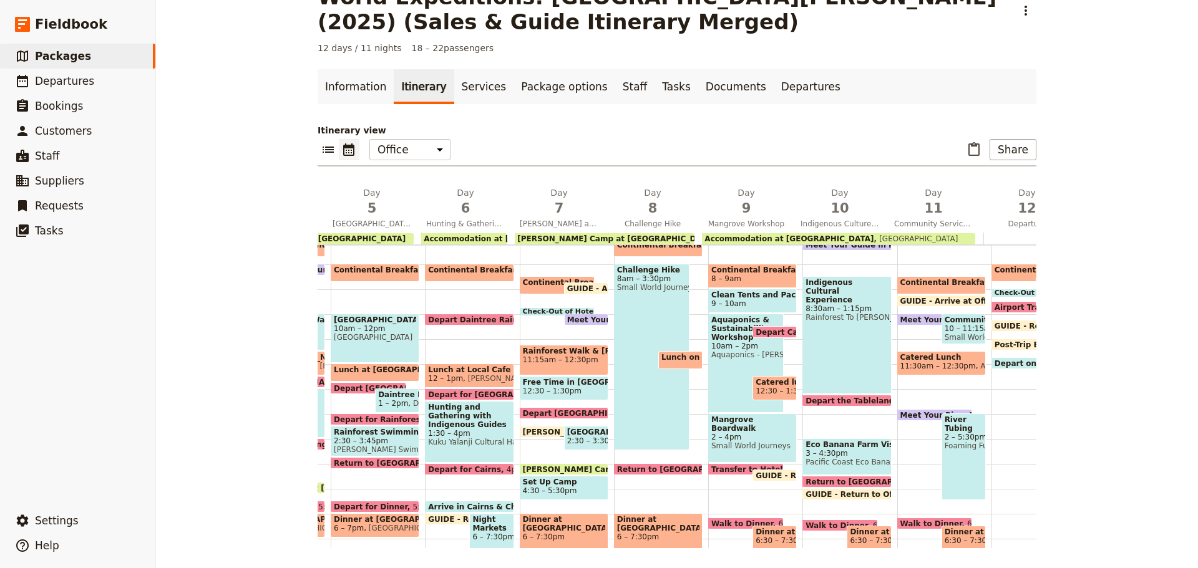
click at [726, 433] on span "2 – 4pm" at bounding box center [752, 437] width 82 height 9
select select "9"
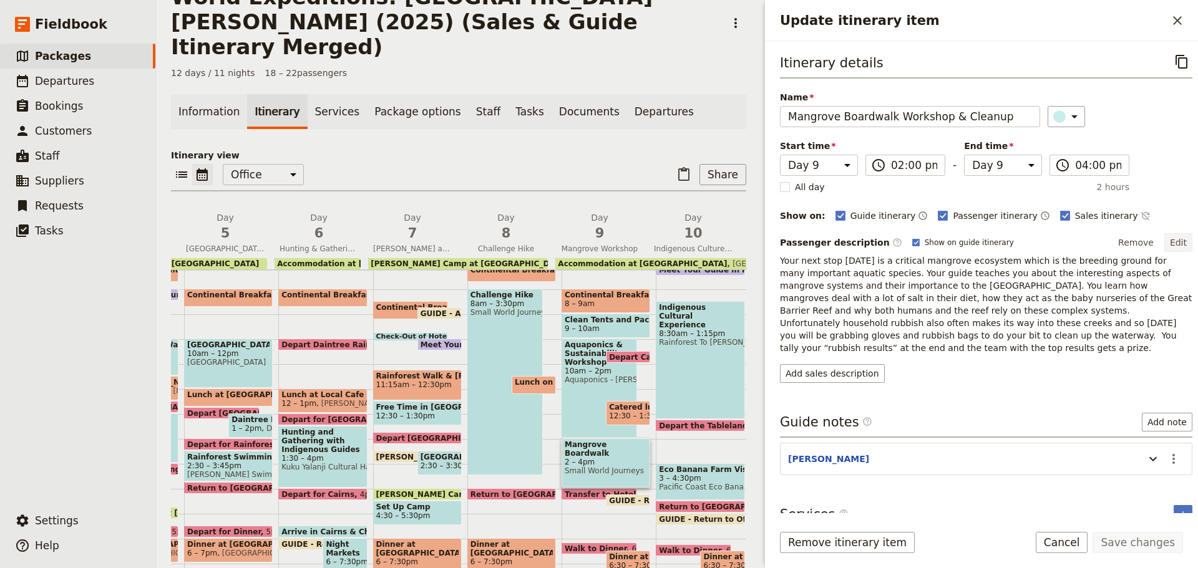
click at [1165, 247] on button "Edit" at bounding box center [1178, 242] width 28 height 19
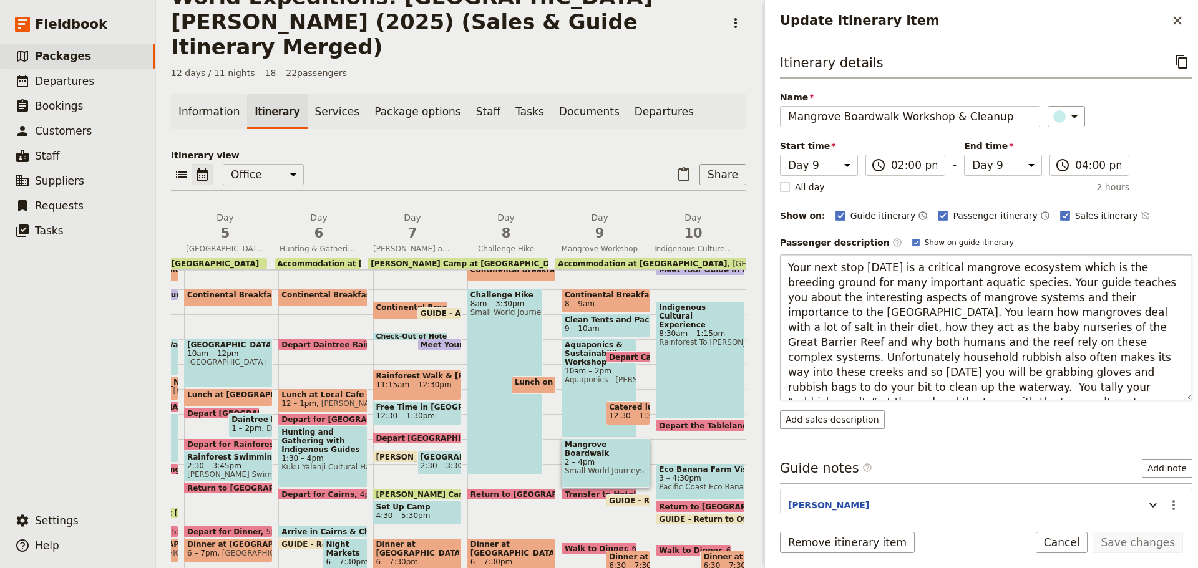
click at [1005, 369] on textarea "Your next stop [DATE] is a critical mangrove ecosystem which is the breeding gr…" at bounding box center [986, 328] width 412 height 146
type textarea "Your next stop [DATE] is a critical mangrove ecosystem which is the breeding gr…"
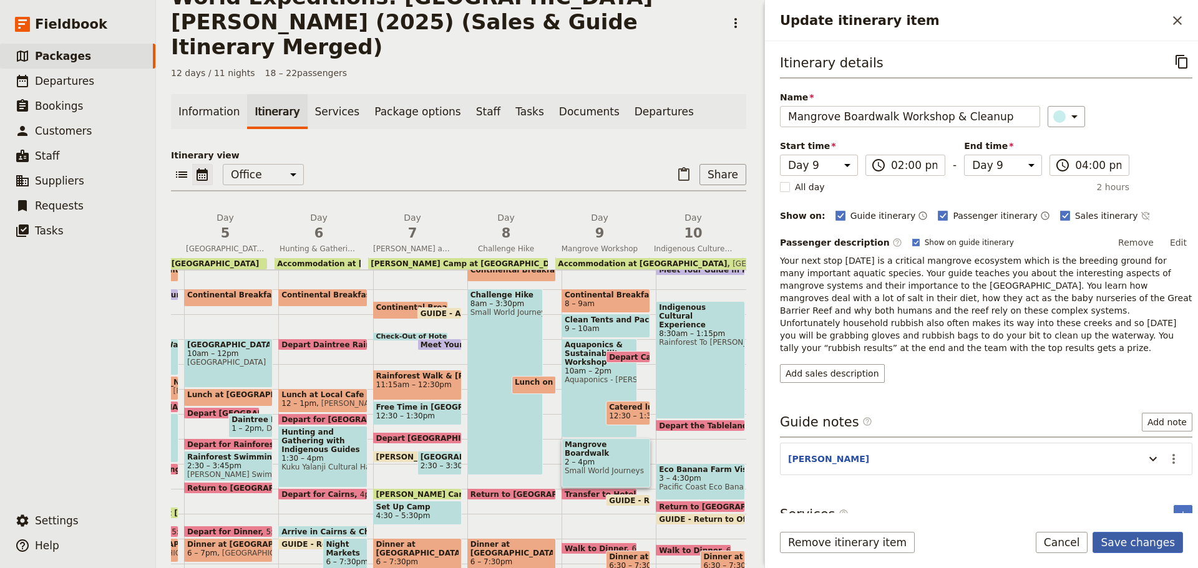
click at [1141, 543] on button "Save changes" at bounding box center [1137, 542] width 90 height 21
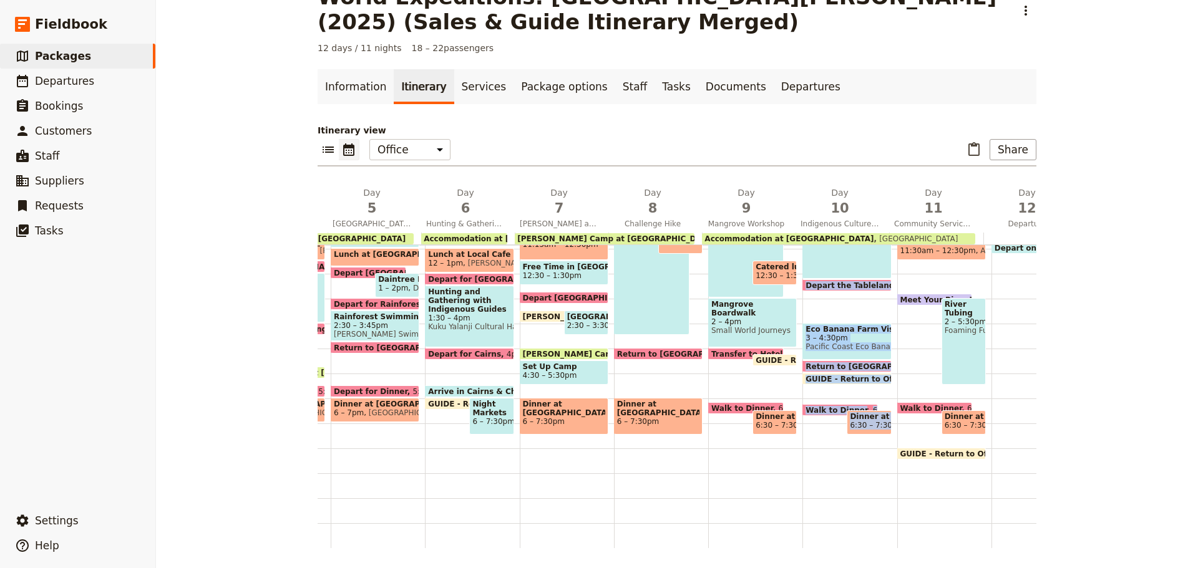
scroll to position [305, 0]
drag, startPoint x: 860, startPoint y: 538, endPoint x: 895, endPoint y: 538, distance: 34.9
click at [895, 538] on div "1 am 2 am 3 am 4 am 5 am 6 am 7 am 8 am 9 am 10 am 11 am 12 pm 1 pm 2 pm 3 pm 4…" at bounding box center [503, 248] width 1163 height 599
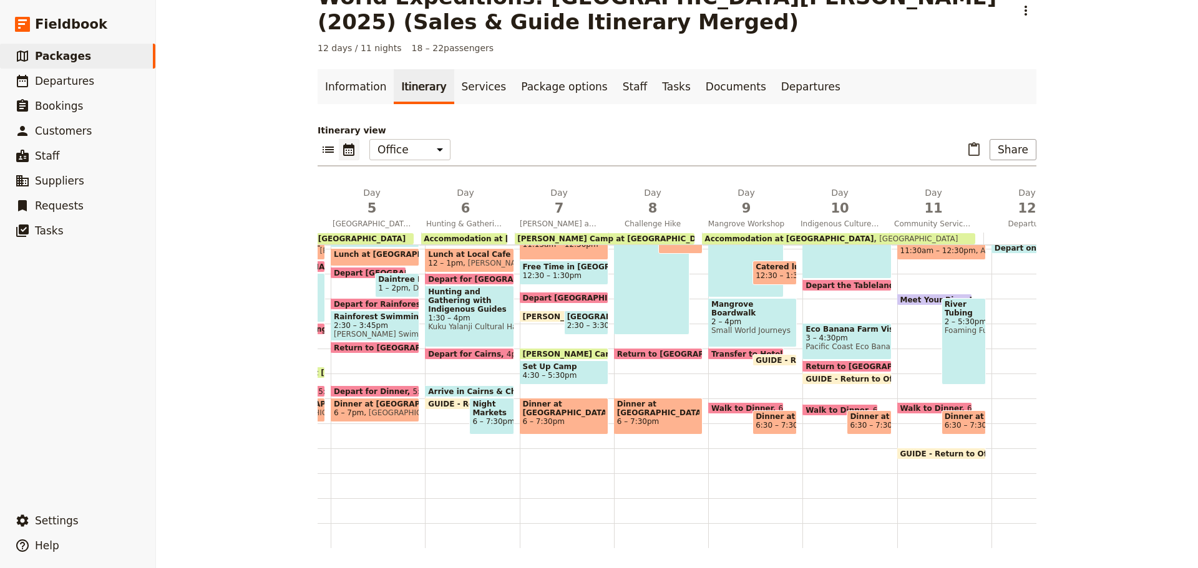
click at [1122, 481] on div "World Expeditions: [GEOGRAPHIC_DATA][PERSON_NAME] (2025) (Sales & Guide Itinera…" at bounding box center [677, 284] width 1042 height 568
click at [837, 362] on span "Return to [GEOGRAPHIC_DATA]" at bounding box center [873, 366] width 136 height 8
select select "10"
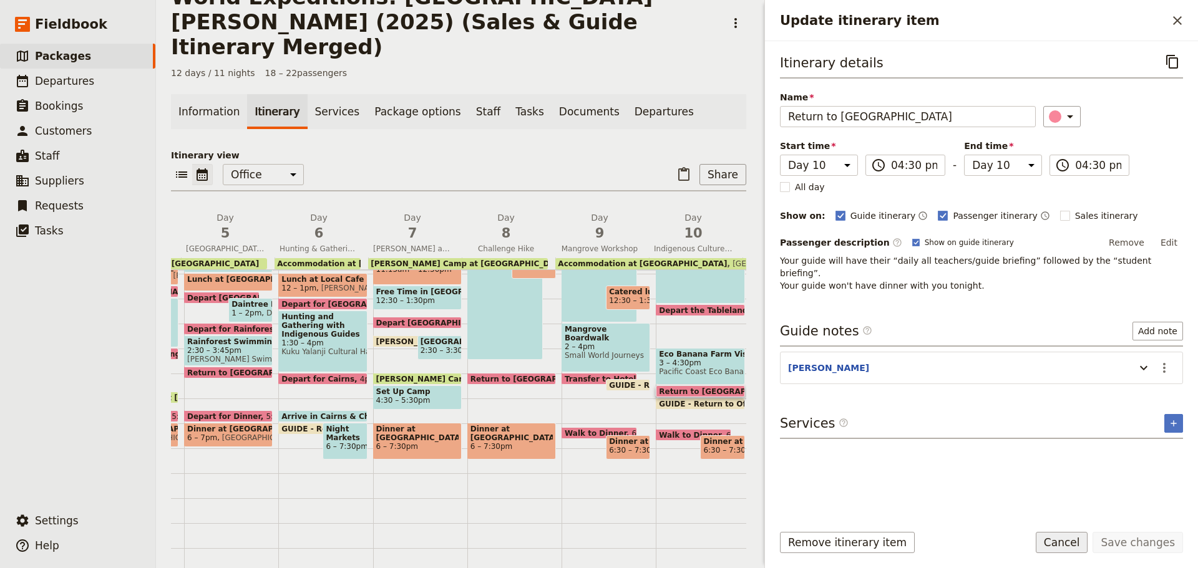
click at [1072, 541] on button "Cancel" at bounding box center [1062, 542] width 52 height 21
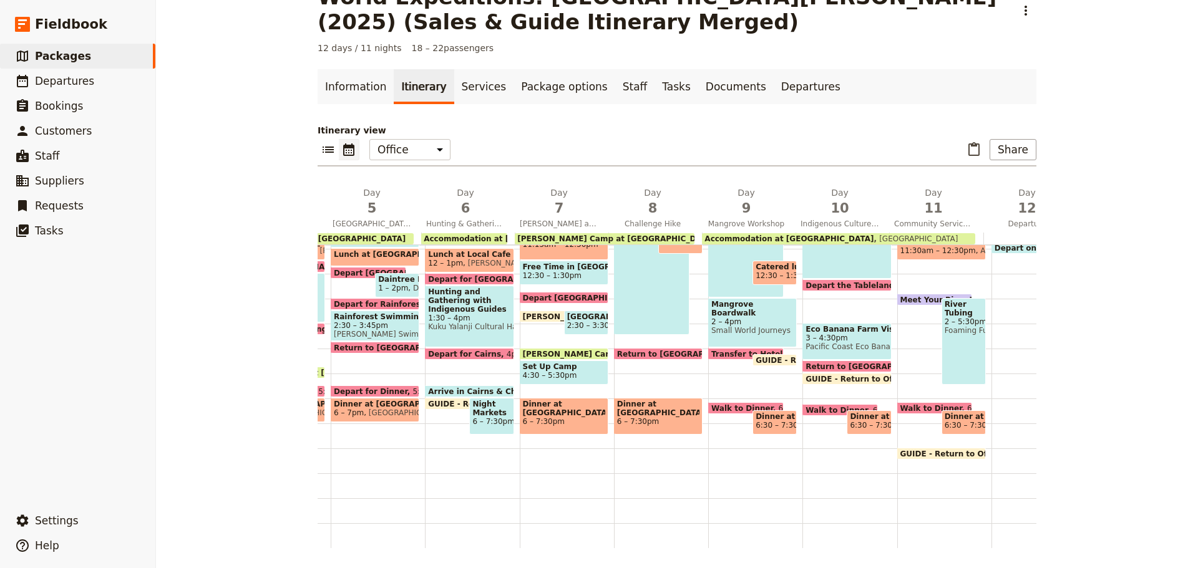
click at [808, 361] on div "Return to [GEOGRAPHIC_DATA] 4:30pm" at bounding box center [846, 367] width 89 height 12
select select "10"
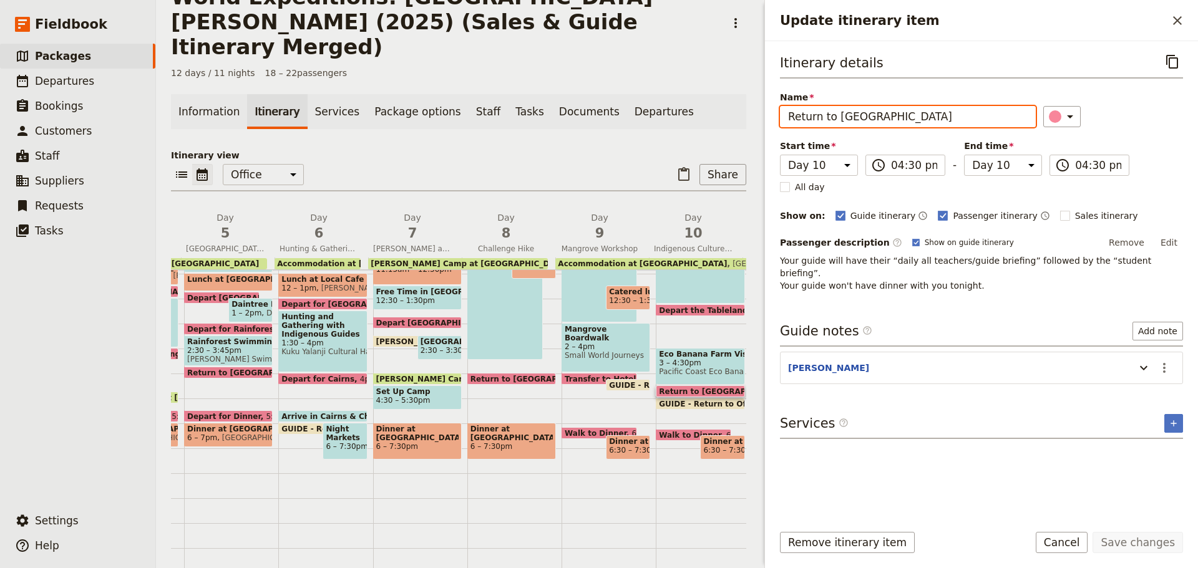
drag, startPoint x: 835, startPoint y: 118, endPoint x: 581, endPoint y: 115, distance: 253.9
click at [566, 138] on div "World Expeditions: [GEOGRAPHIC_DATA][PERSON_NAME] (2025) (Sales & Guide Itinera…" at bounding box center [677, 284] width 1042 height 568
type input "Arrive in [GEOGRAPHIC_DATA]"
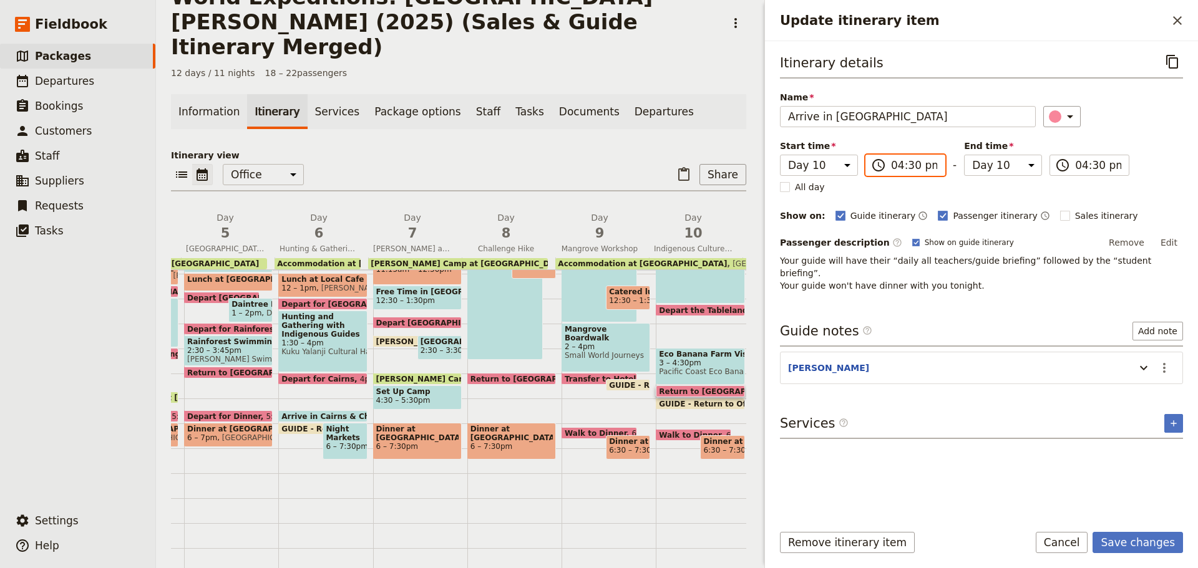
click at [910, 166] on input "04:30 pm" at bounding box center [914, 165] width 46 height 15
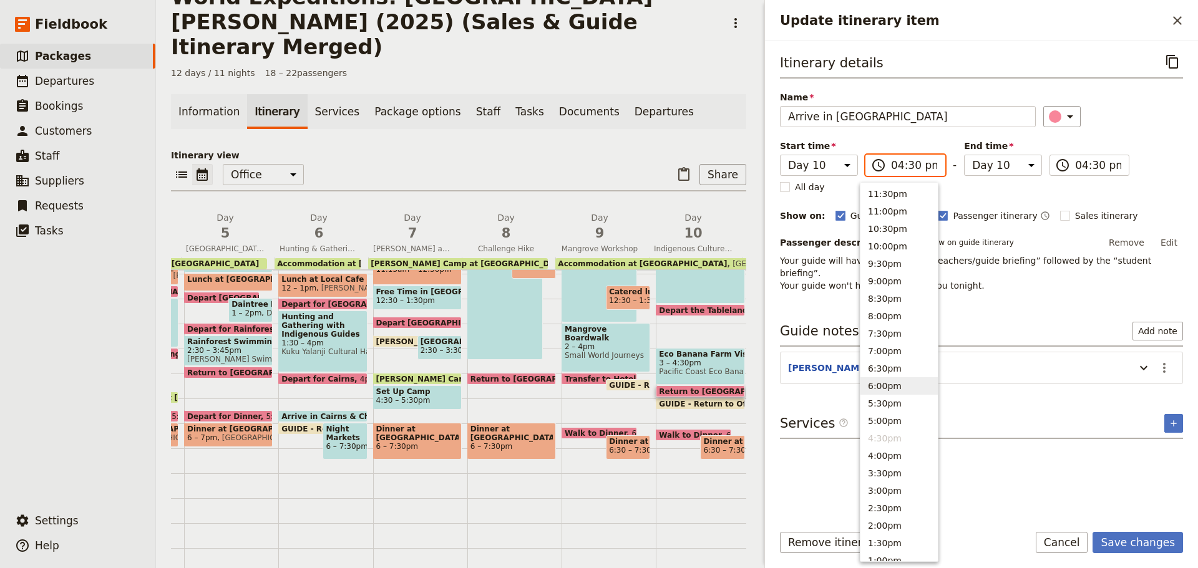
click at [896, 383] on button "6:00pm" at bounding box center [898, 385] width 77 height 17
type input "06:00 pm"
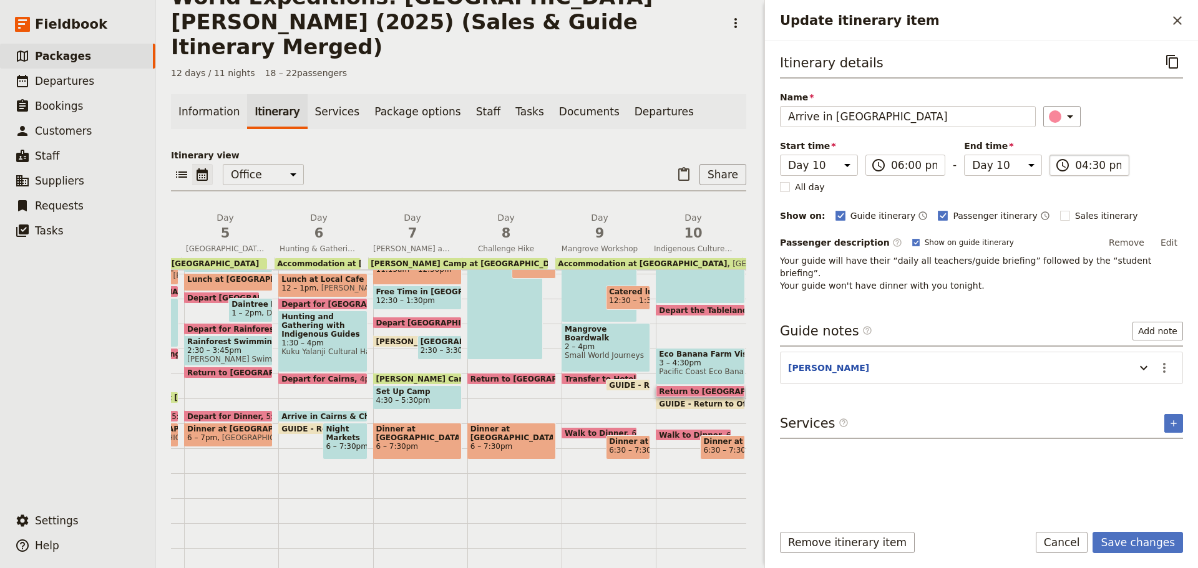
click at [1087, 172] on input "04:30 pm" at bounding box center [1098, 165] width 46 height 15
type input "06:00 pm"
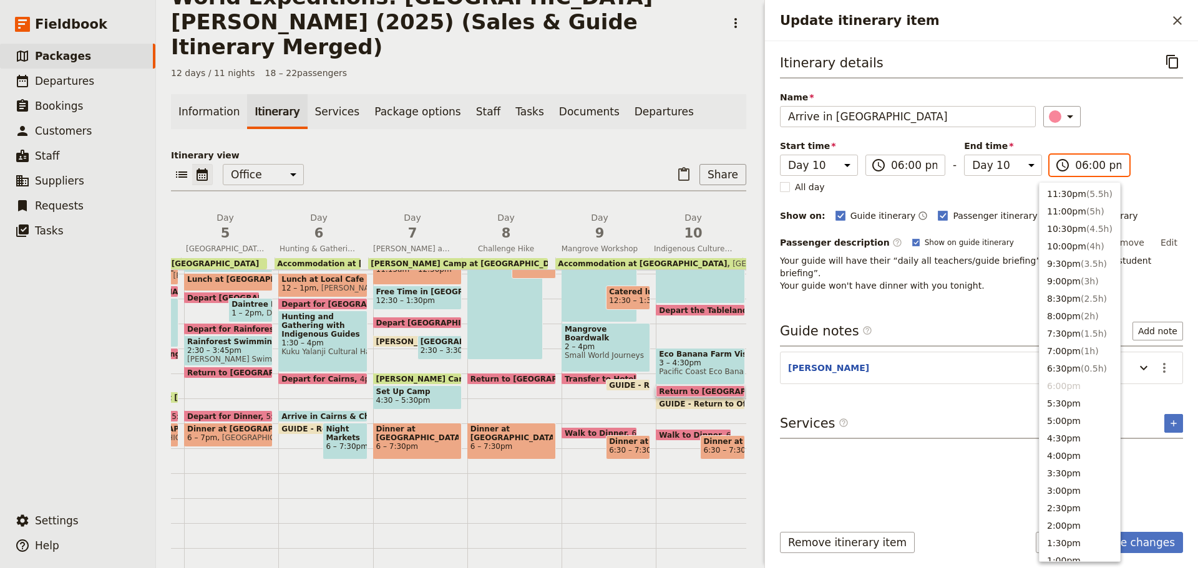
click at [1060, 386] on li "6:00pm" at bounding box center [1079, 385] width 80 height 17
click at [969, 388] on div "Itinerary details ​ Name Arrive in [GEOGRAPHIC_DATA] ​ Start time Day 1 Day 2 D…" at bounding box center [981, 281] width 403 height 461
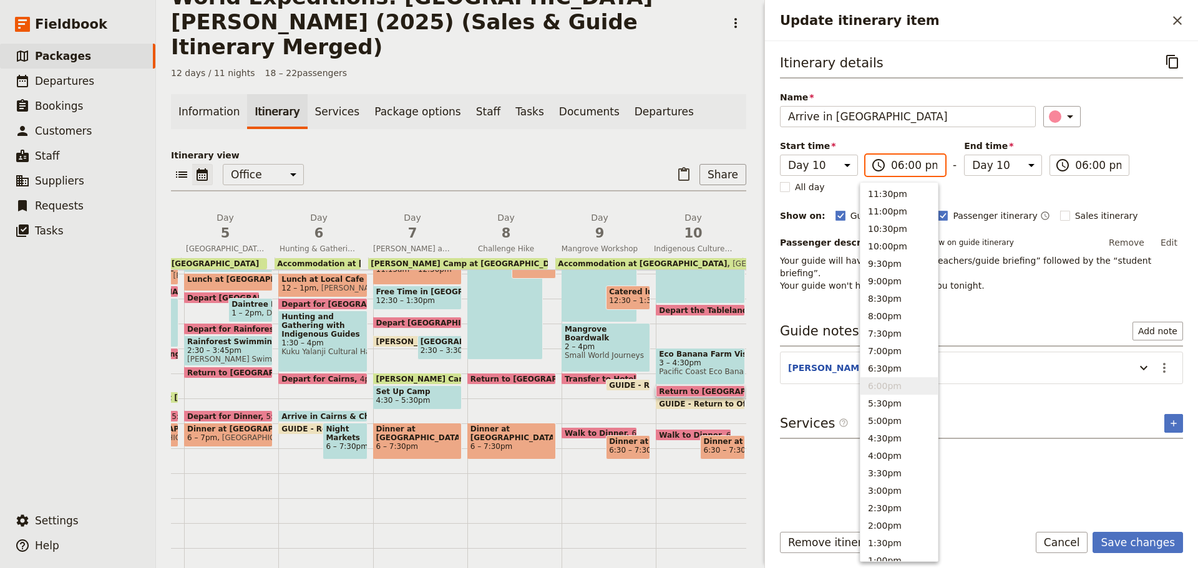
click at [901, 168] on input "06:00 pm" at bounding box center [914, 165] width 46 height 15
click at [888, 405] on button "5:30pm" at bounding box center [898, 403] width 77 height 17
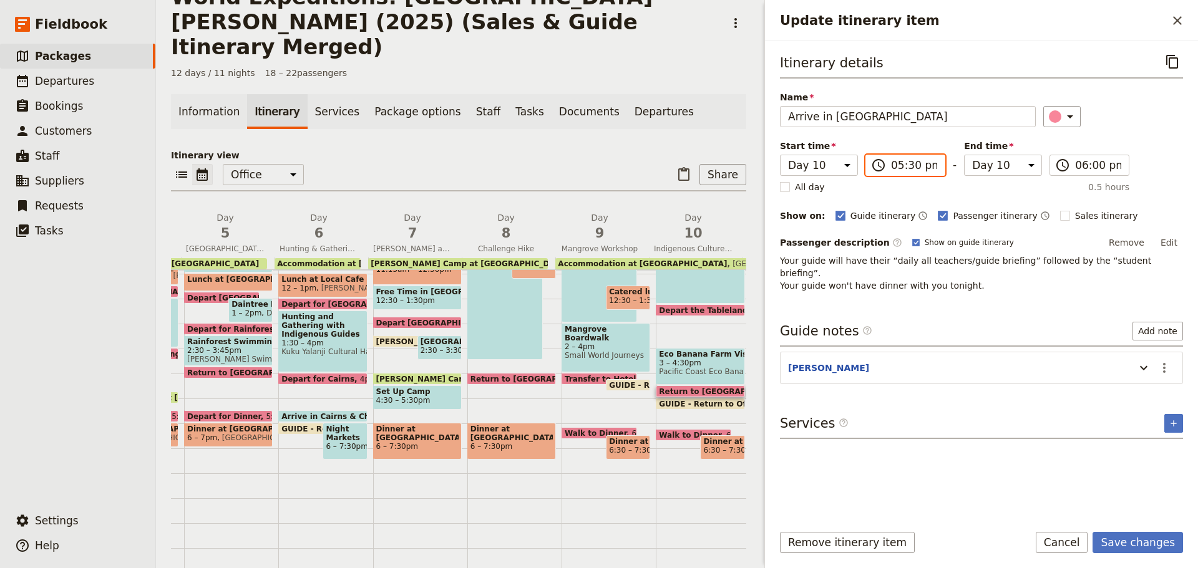
click at [900, 168] on input "05:30 pm" at bounding box center [914, 165] width 46 height 15
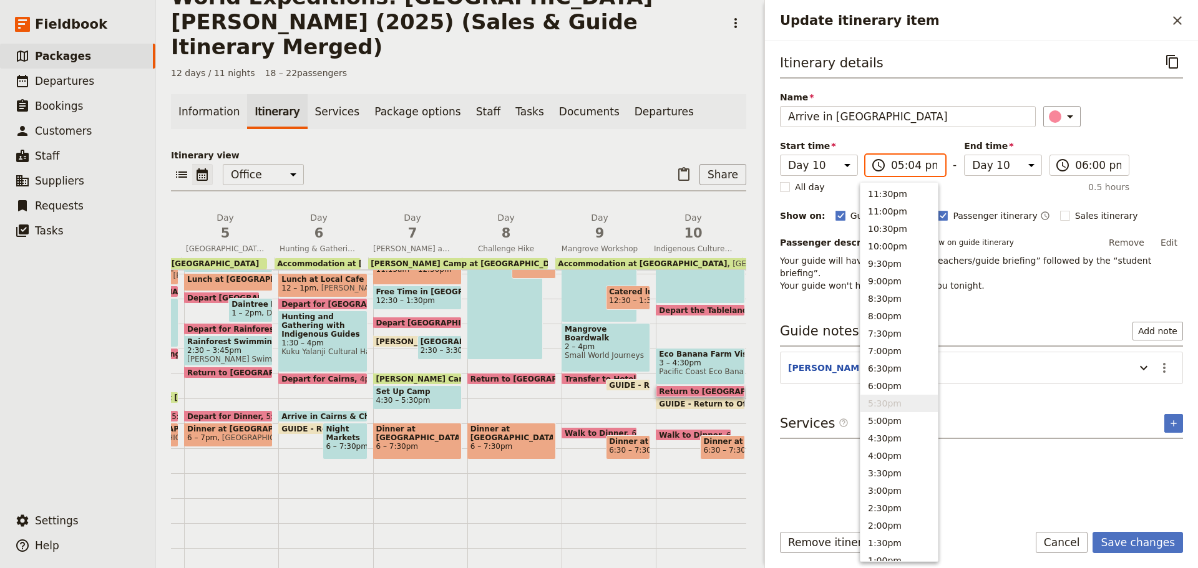
type input "05:45 pm"
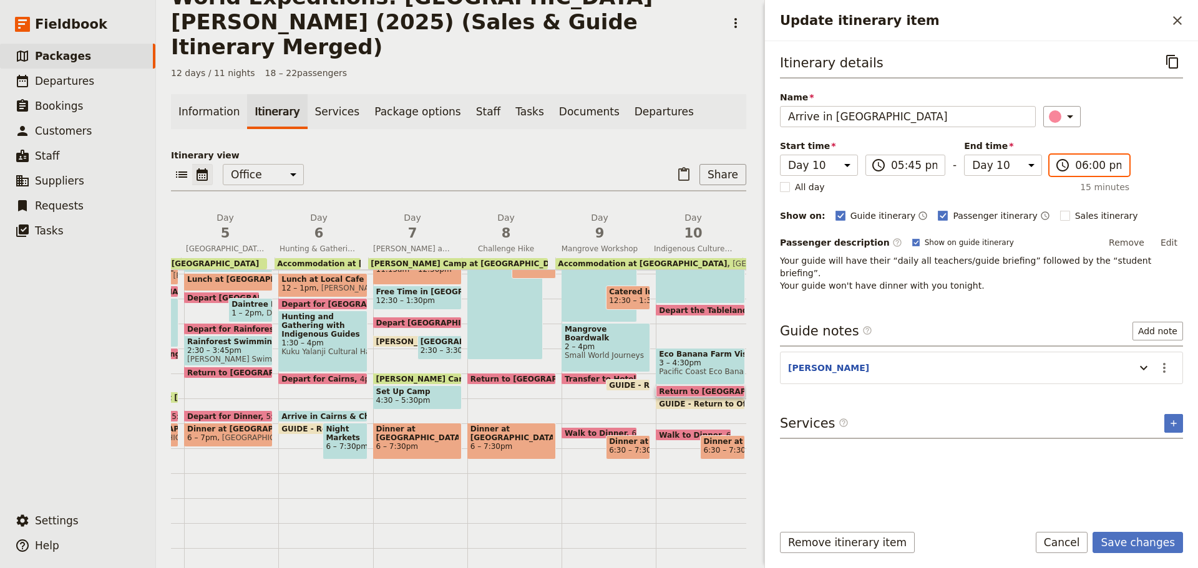
click at [1079, 171] on input "06:00 pm" at bounding box center [1098, 165] width 46 height 15
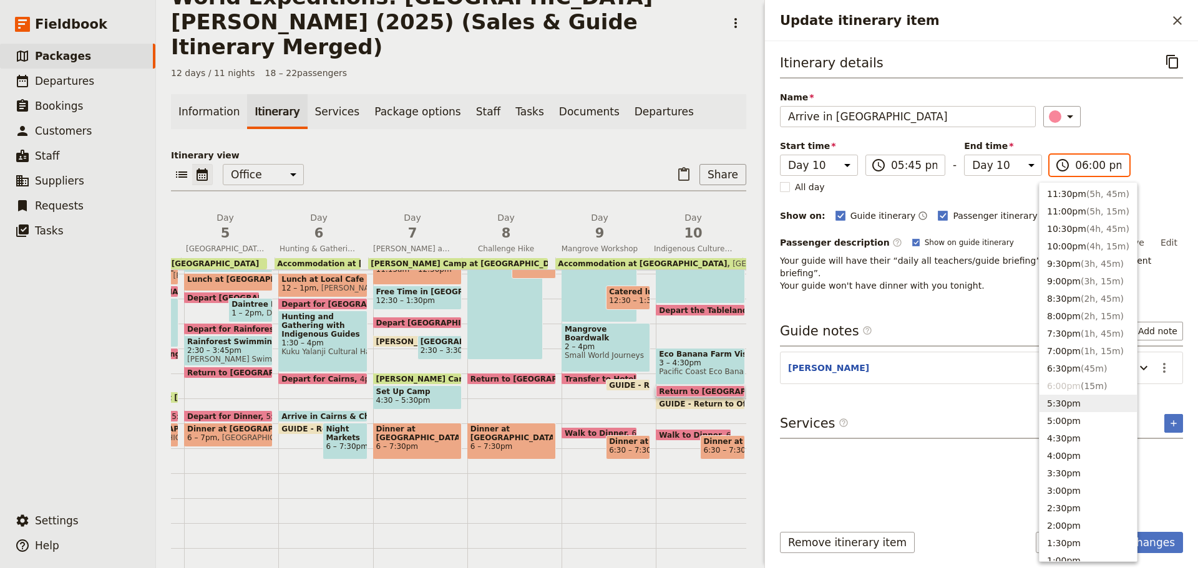
click at [1062, 409] on button "5:30pm" at bounding box center [1087, 403] width 97 height 17
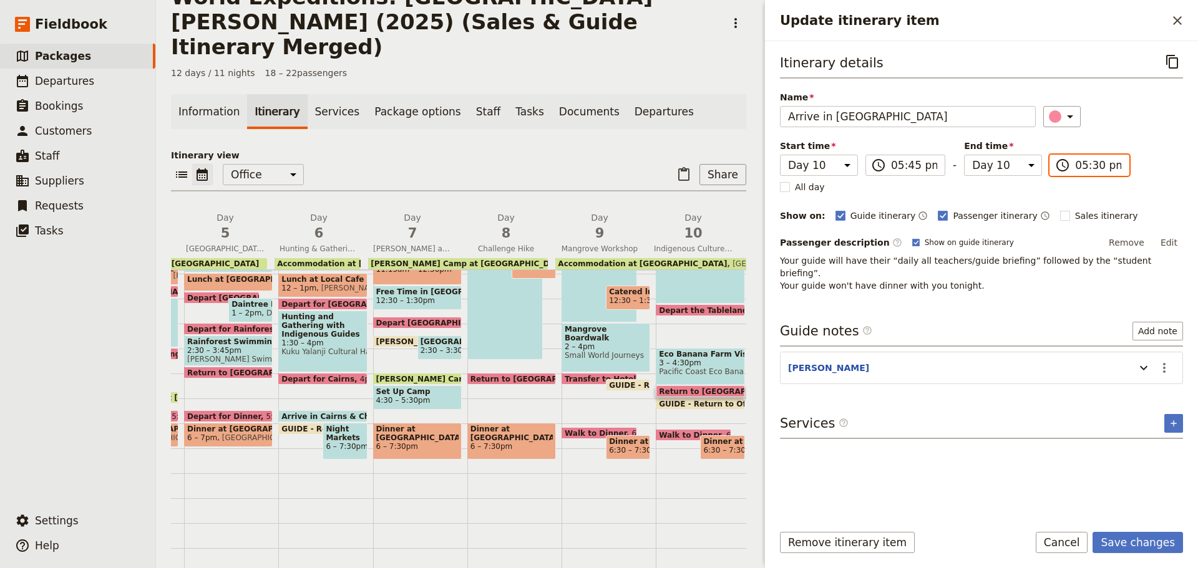
drag, startPoint x: 1077, startPoint y: 168, endPoint x: 1088, endPoint y: 157, distance: 15.0
click at [1081, 166] on input "05:30 pm" at bounding box center [1098, 165] width 46 height 15
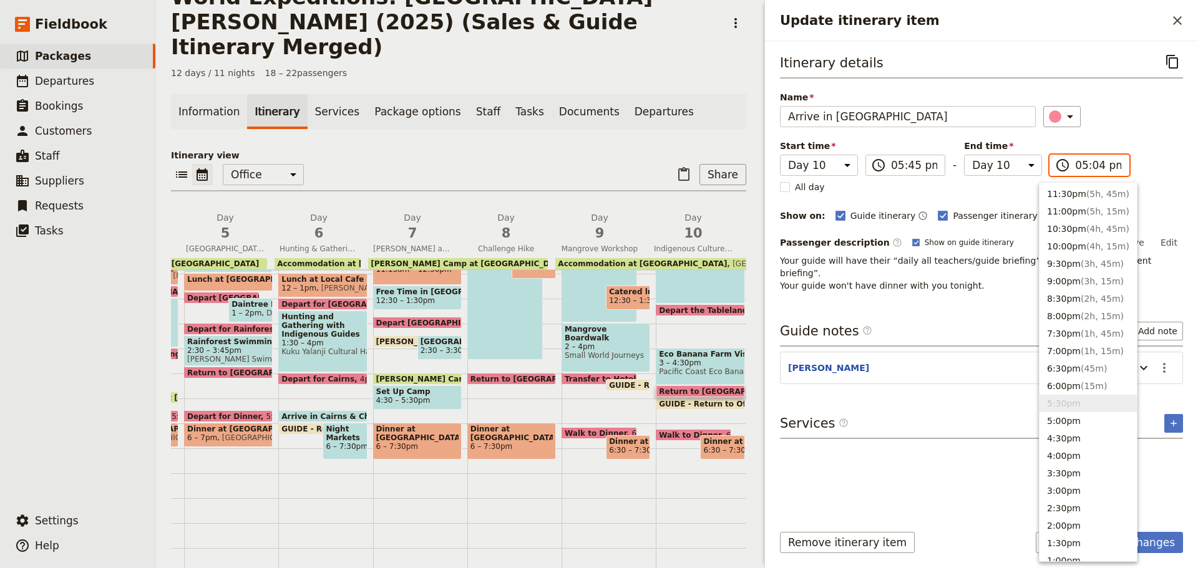
type input "05:45 pm"
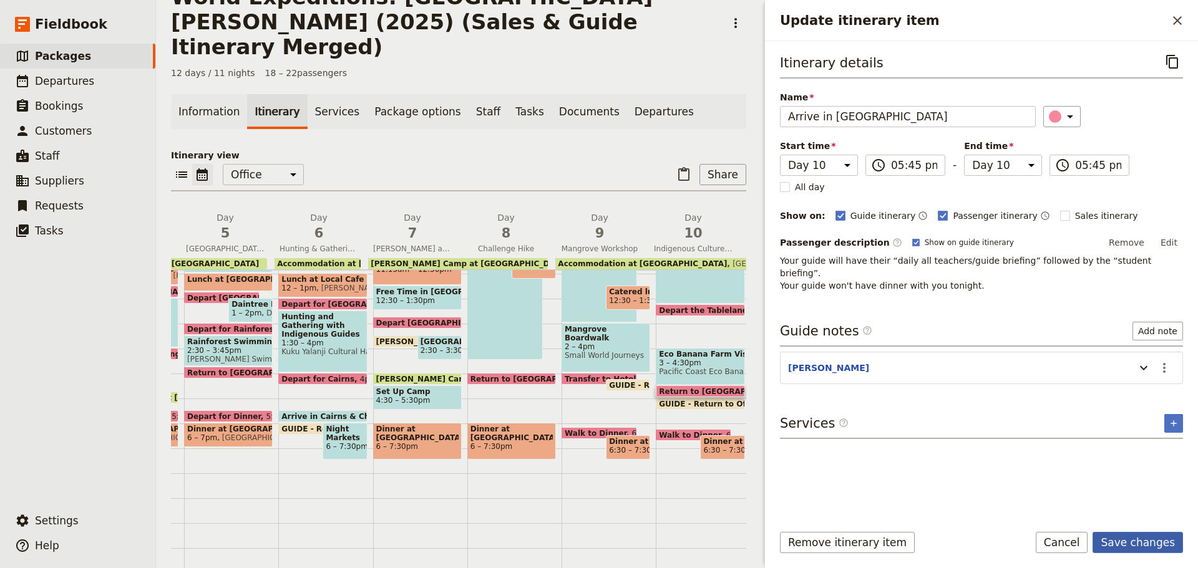
click at [1126, 537] on button "Save changes" at bounding box center [1137, 542] width 90 height 21
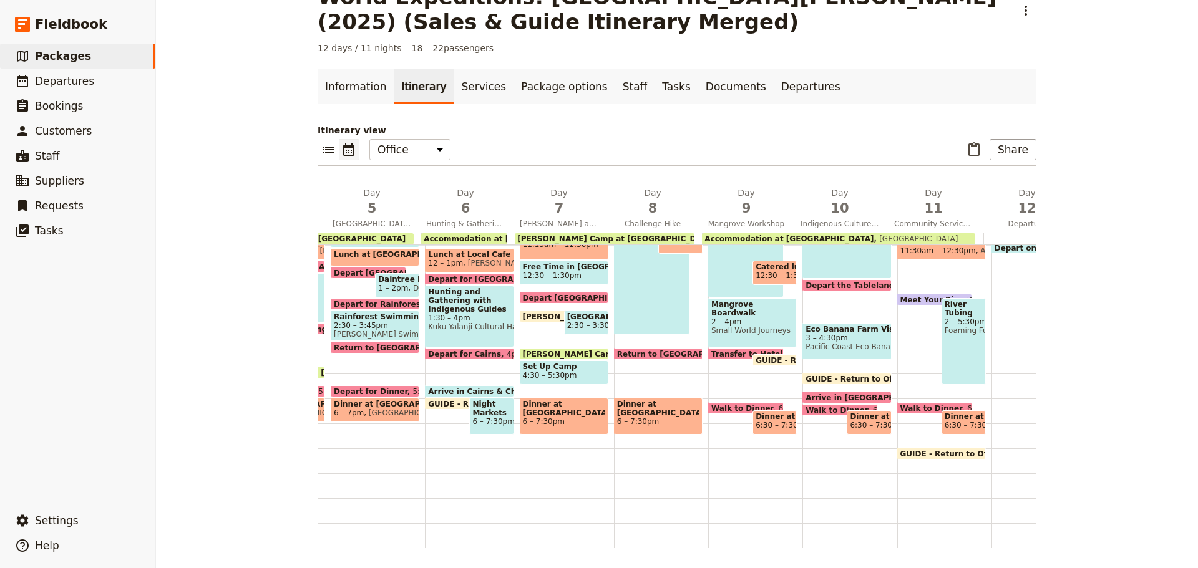
click at [835, 353] on div "GUIDE - Arrive at Office 6am Continental Breakfast at Hotel 6:15 – 7am Coral Tr…" at bounding box center [849, 248] width 94 height 599
select select "10"
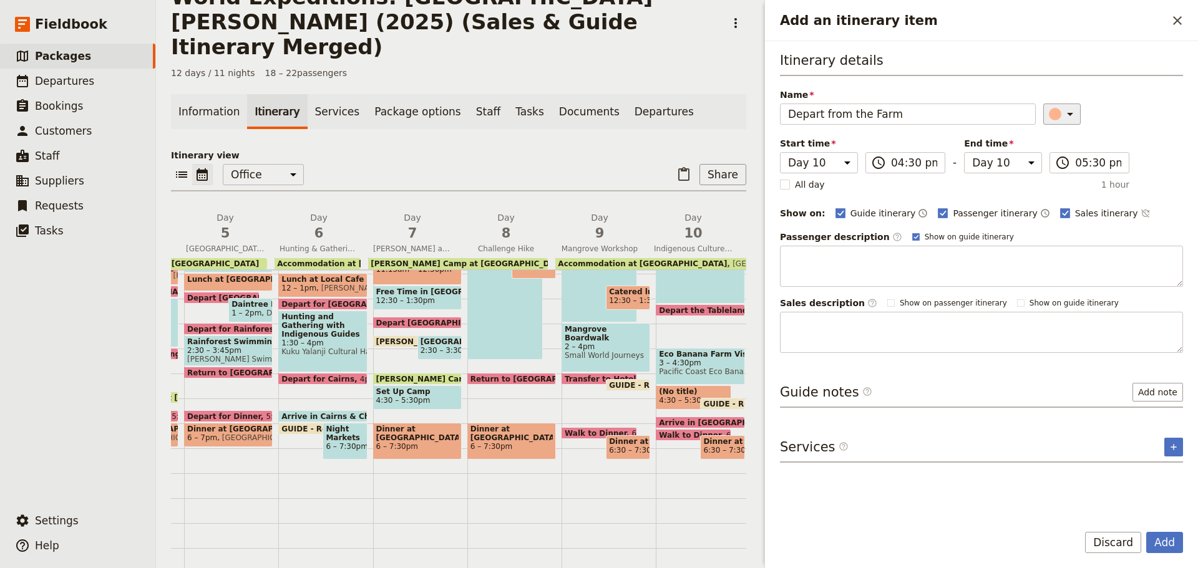
click at [1067, 113] on icon "Add an itinerary item" at bounding box center [1070, 114] width 6 height 3
click at [1065, 190] on div "button" at bounding box center [1062, 185] width 12 height 12
click at [819, 113] on input "Depart from the Farm" at bounding box center [908, 114] width 256 height 21
drag, startPoint x: 822, startPoint y: 117, endPoint x: 847, endPoint y: 115, distance: 25.6
click at [847, 115] on input "Depart from the Farm" at bounding box center [908, 114] width 256 height 21
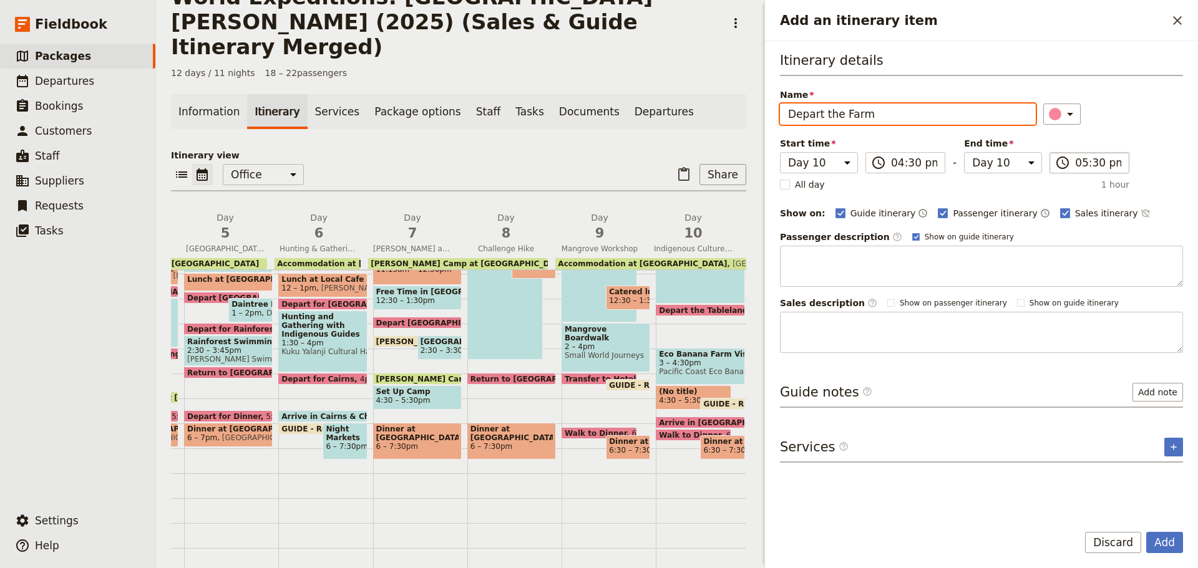
type input "Depart the Farm"
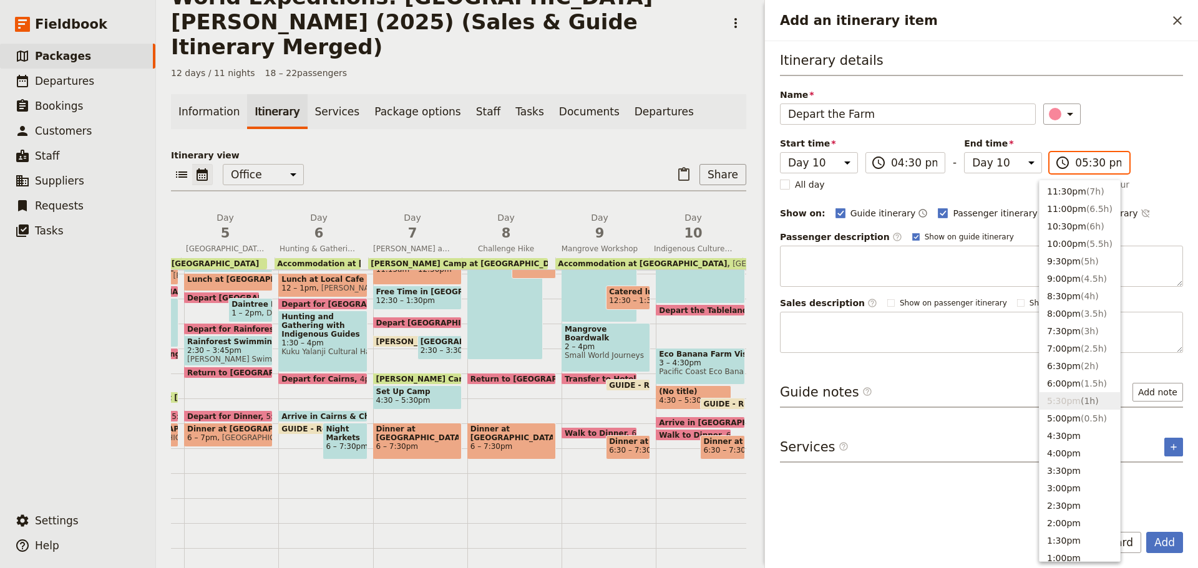
click at [1075, 160] on input "05:30 pm" at bounding box center [1098, 162] width 46 height 15
click at [1057, 430] on button "4:30pm" at bounding box center [1079, 435] width 80 height 17
type input "04:30 pm"
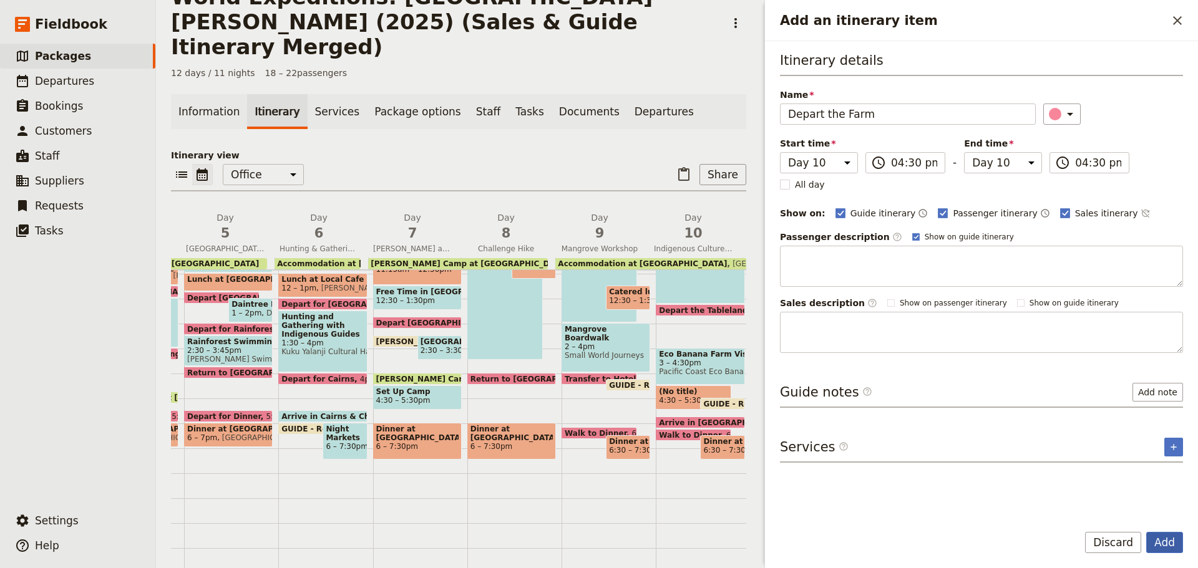
click at [1176, 540] on button "Add" at bounding box center [1164, 542] width 37 height 21
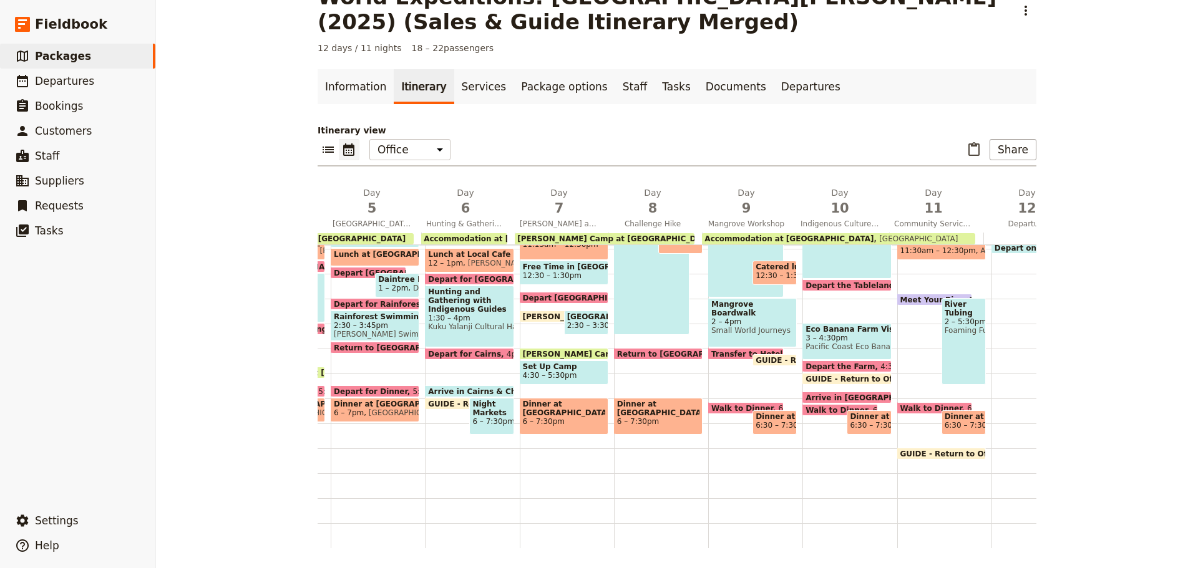
click at [828, 342] on span "Pacific Coast Eco Bananas" at bounding box center [846, 346] width 82 height 9
select select "10"
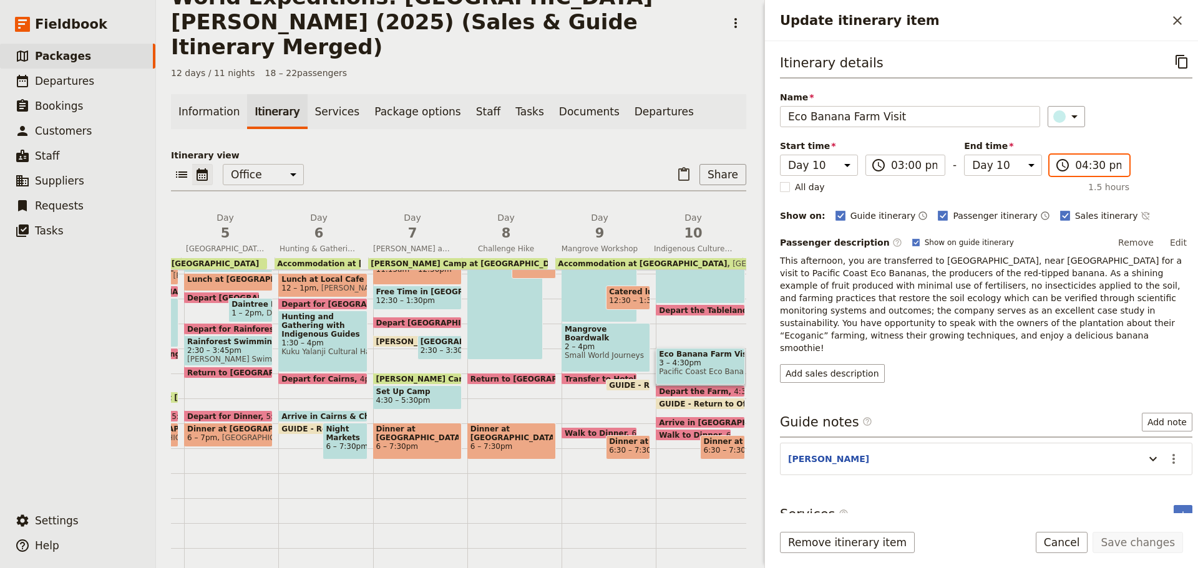
click at [1083, 165] on input "04:30 pm" at bounding box center [1098, 165] width 46 height 15
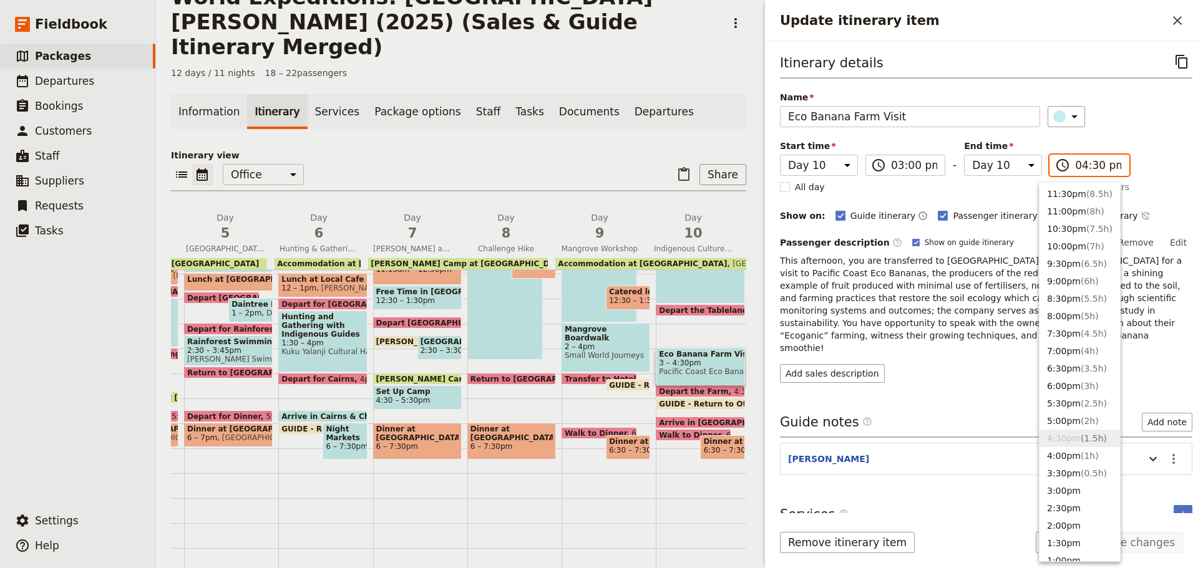
click at [1085, 163] on input "04:30 pm" at bounding box center [1098, 165] width 46 height 15
type input "04:15 pm"
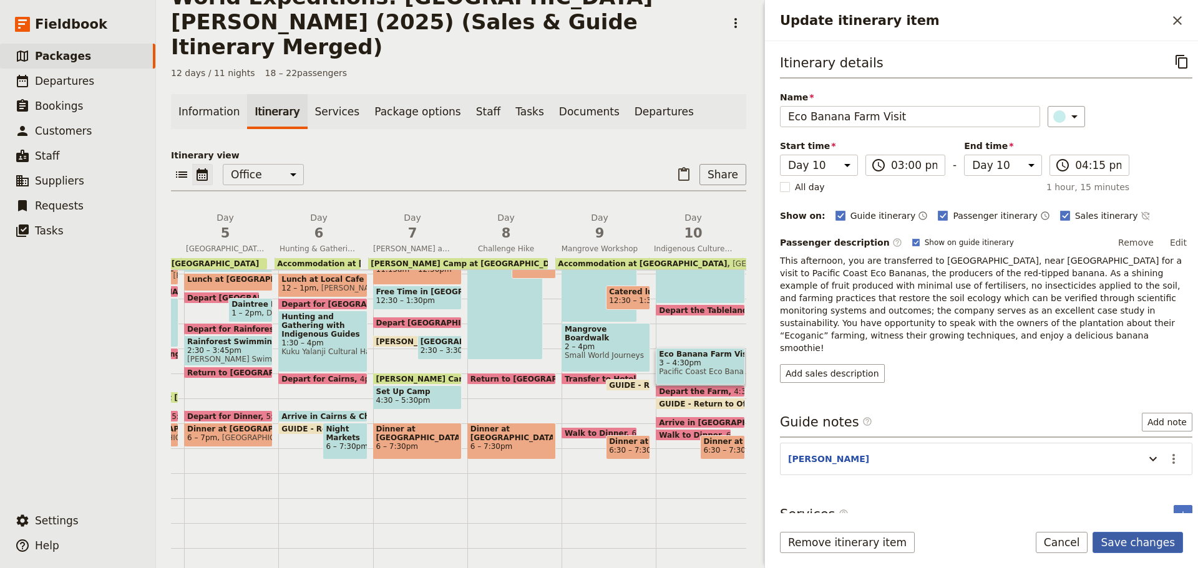
click at [1125, 541] on button "Save changes" at bounding box center [1137, 542] width 90 height 21
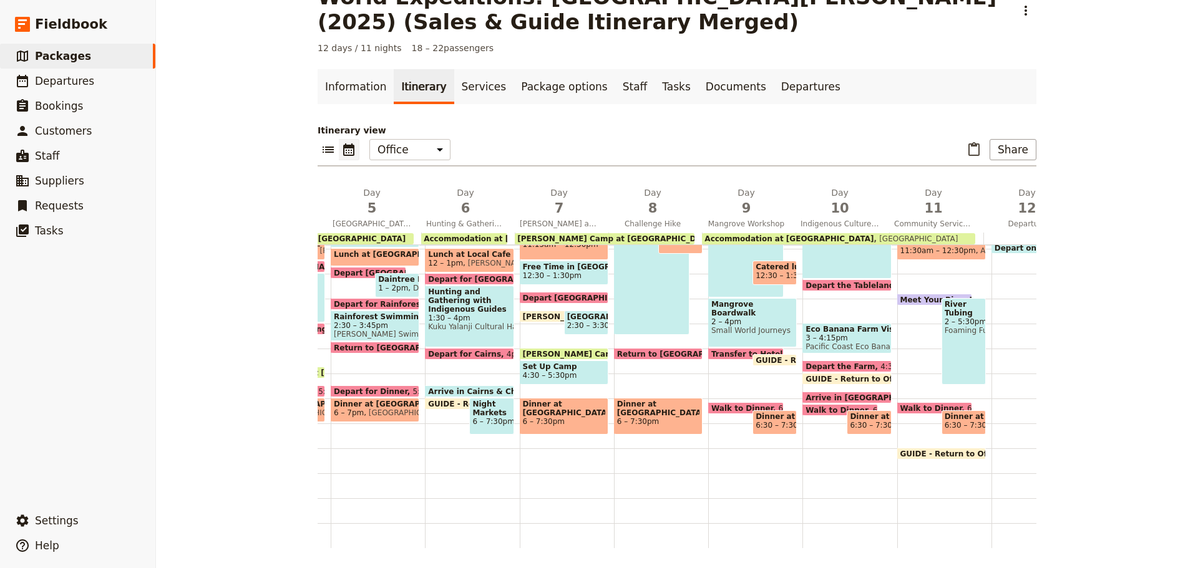
click at [847, 362] on span "Depart the Farm" at bounding box center [842, 366] width 75 height 8
select select "10"
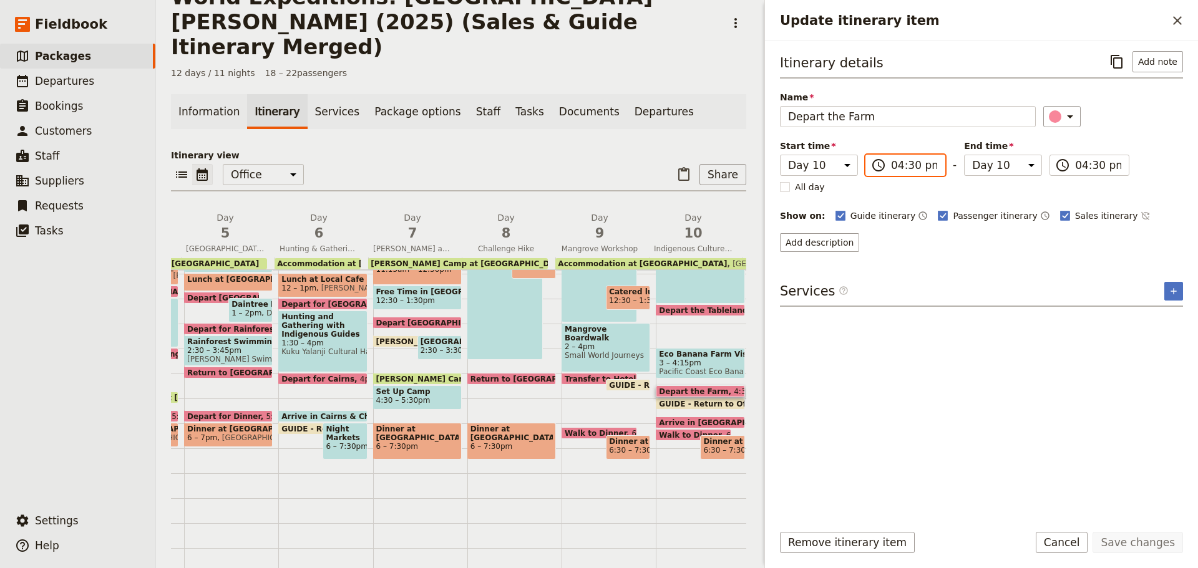
click at [902, 169] on input "04:30 pm" at bounding box center [914, 165] width 46 height 15
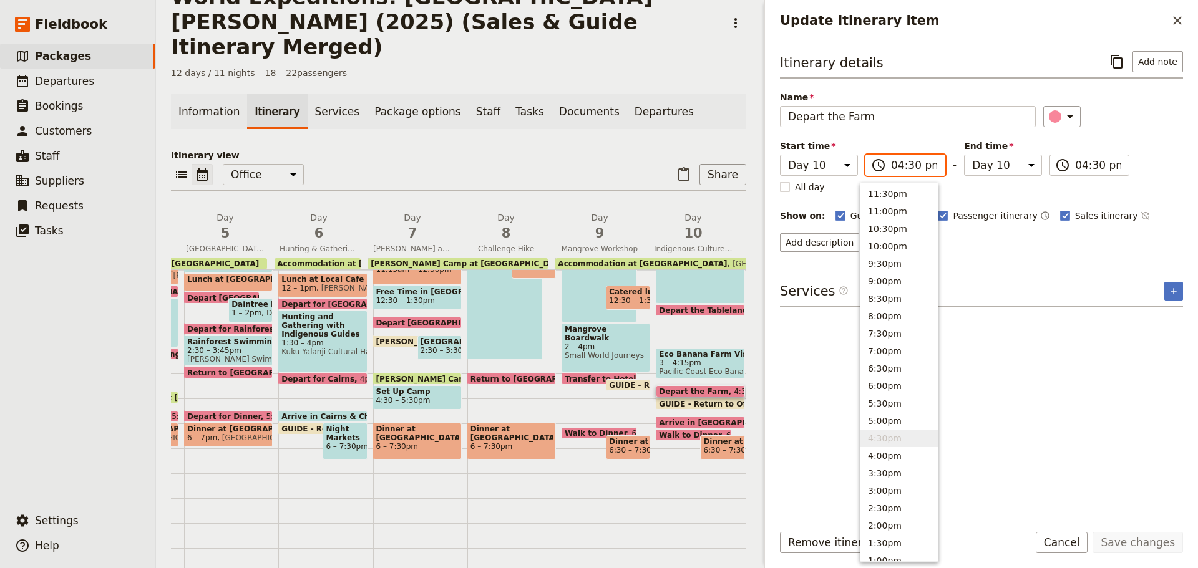
click at [903, 167] on input "04:30 pm" at bounding box center [914, 165] width 46 height 15
type input "04:15 pm"
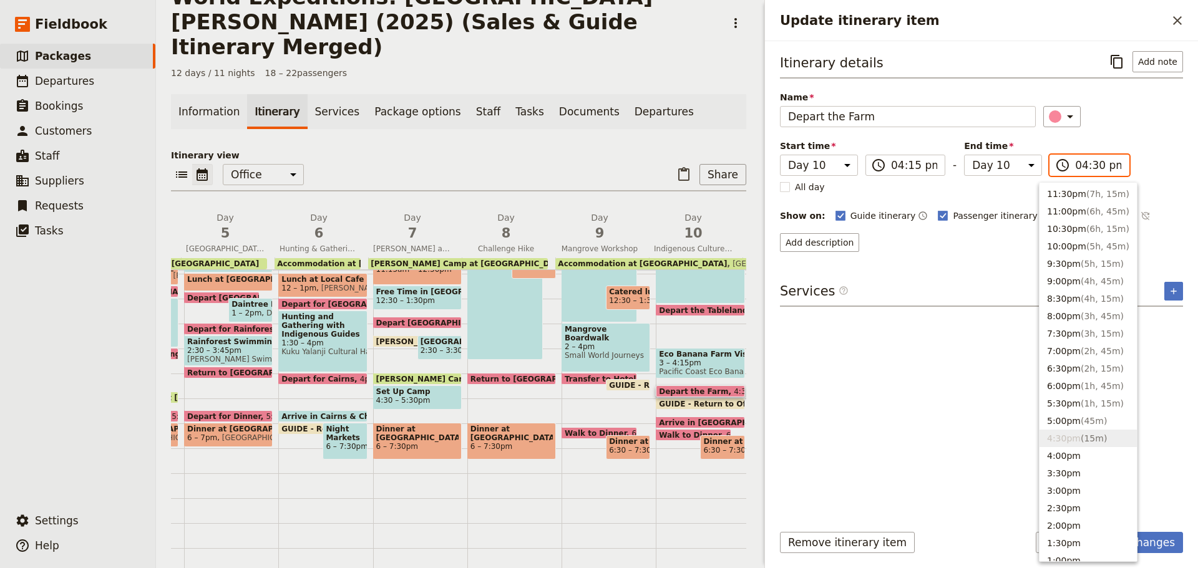
click at [1082, 167] on input "04:30 pm" at bounding box center [1098, 165] width 46 height 15
click at [1082, 166] on input "04:30 pm" at bounding box center [1098, 165] width 46 height 15
type input "04:15 pm"
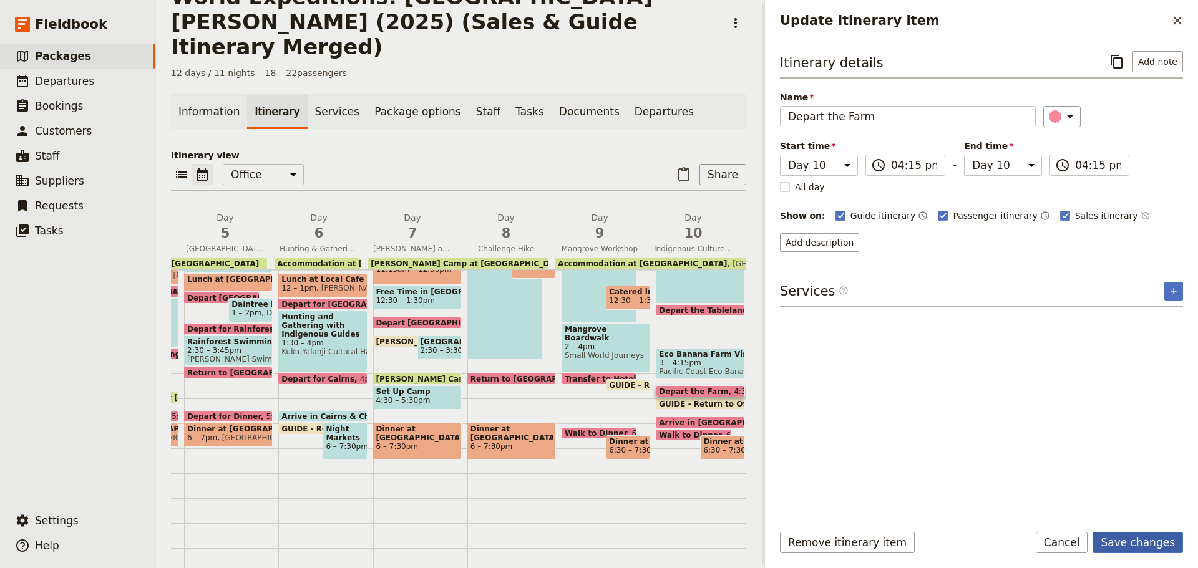
click at [1167, 545] on button "Save changes" at bounding box center [1137, 542] width 90 height 21
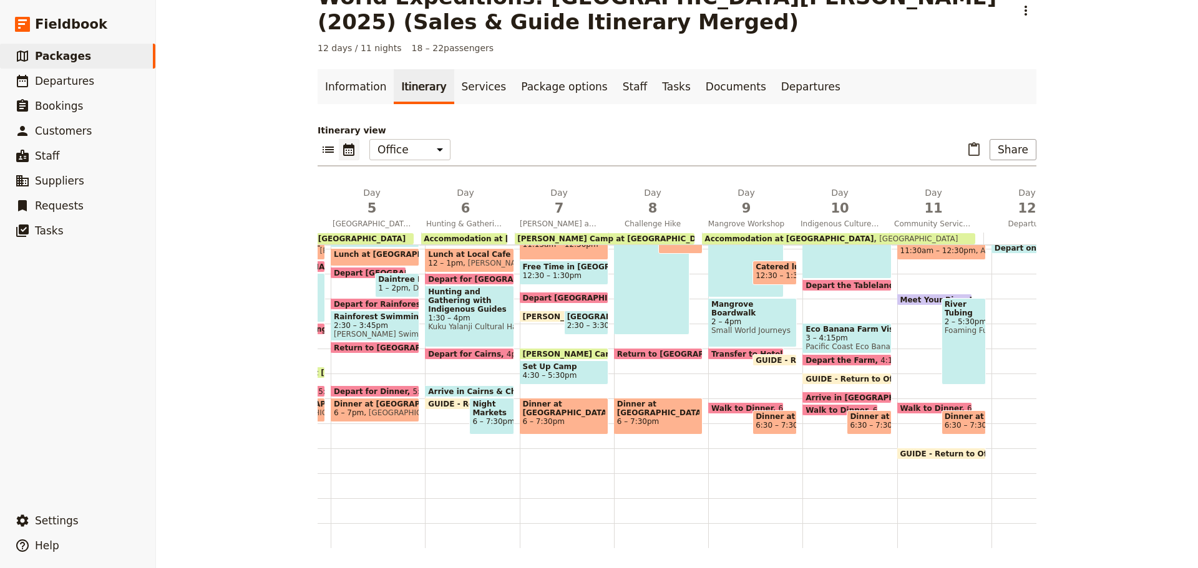
click at [823, 394] on span "Arrive in Cairns" at bounding box center [871, 398] width 132 height 8
select select "10"
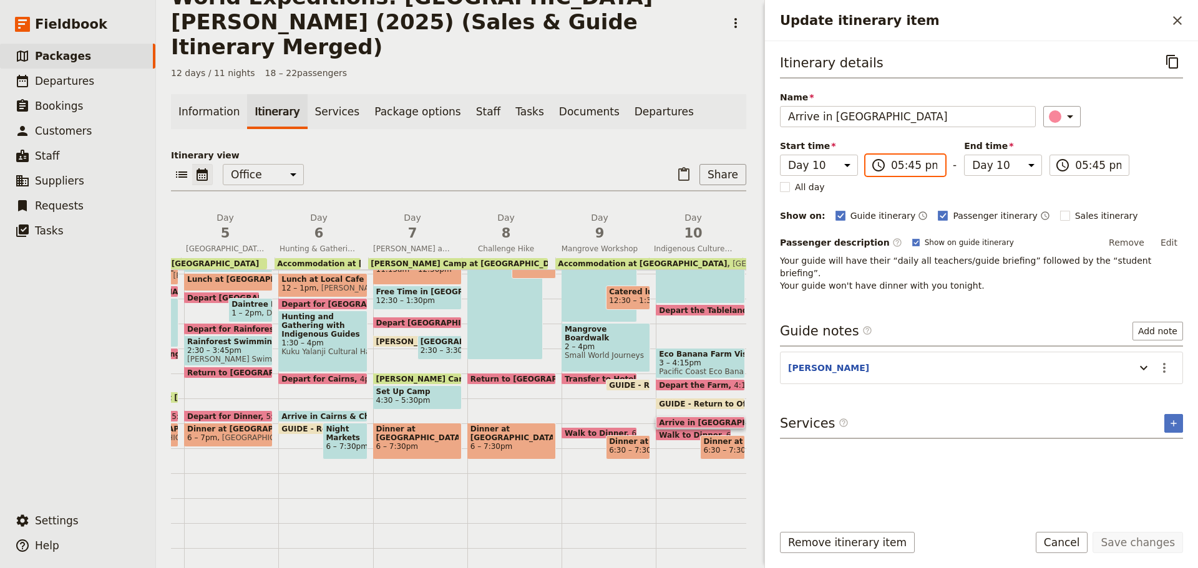
click at [906, 168] on input "05:45 pm" at bounding box center [914, 165] width 46 height 15
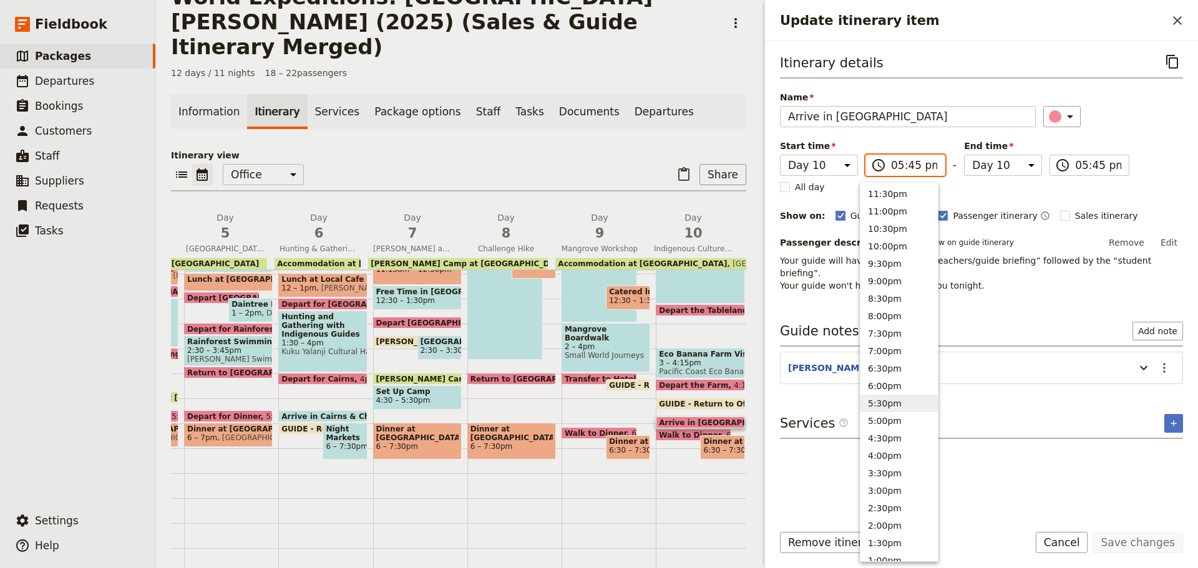
click at [902, 163] on input "05:45 pm" at bounding box center [914, 165] width 46 height 15
type input "05:30 pm"
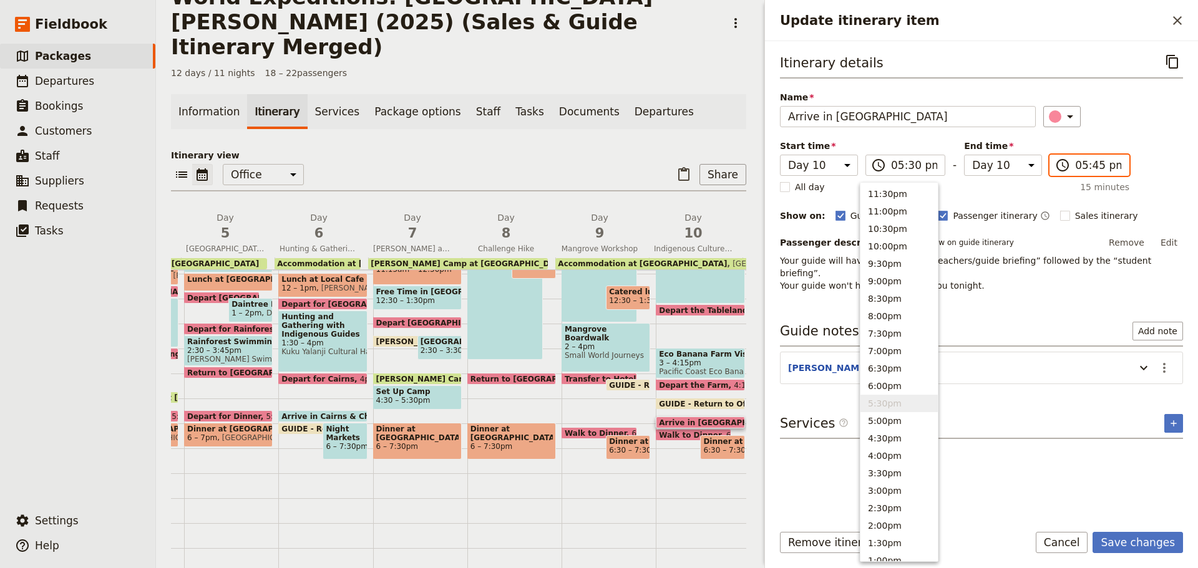
click at [1093, 165] on input "05:45 pm" at bounding box center [1098, 165] width 46 height 15
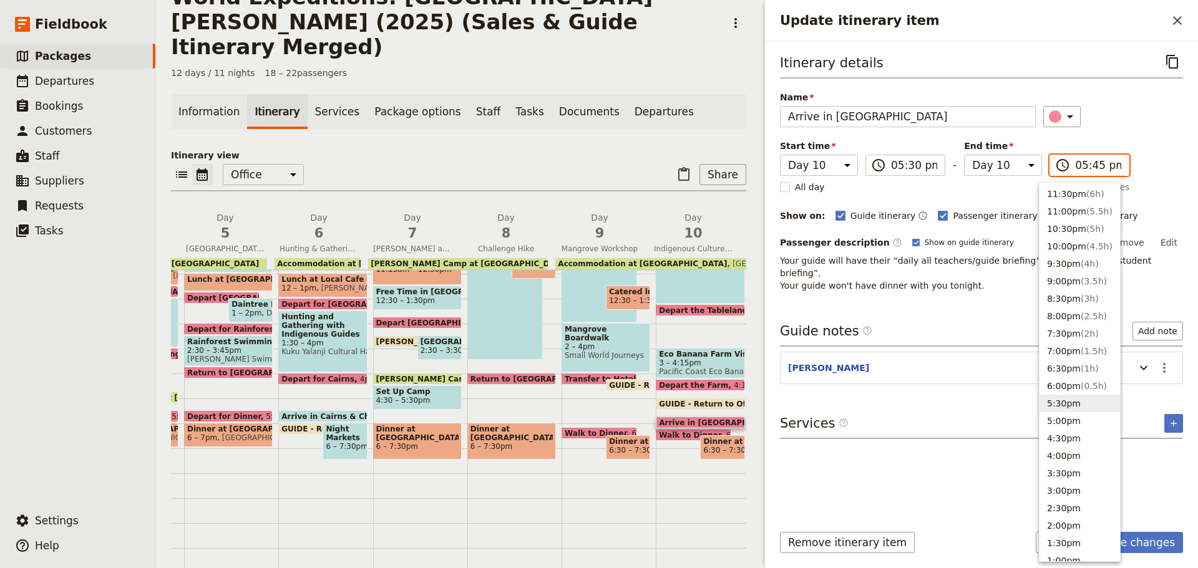
click at [1085, 166] on input "05:45 pm" at bounding box center [1098, 165] width 46 height 15
type input "05:30 pm"
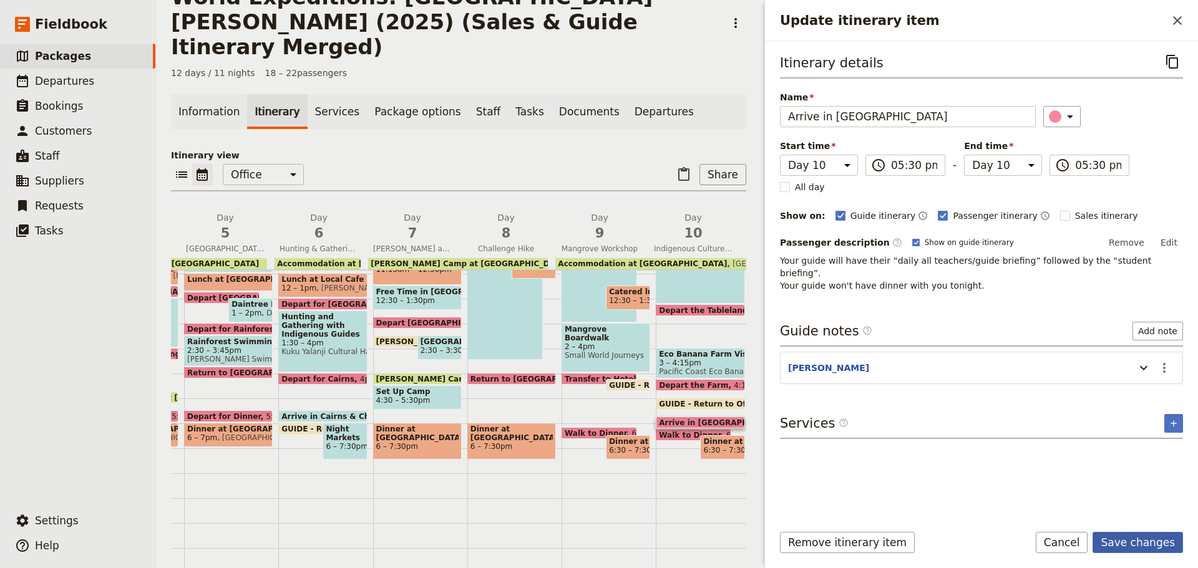
click at [1141, 548] on button "Save changes" at bounding box center [1137, 542] width 90 height 21
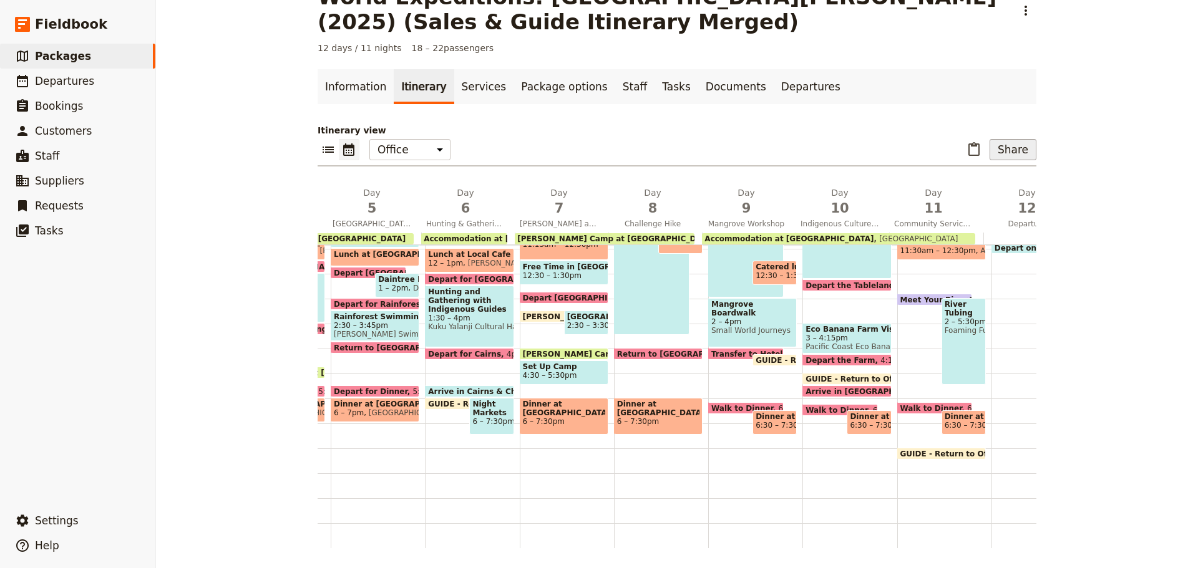
drag, startPoint x: 1013, startPoint y: 147, endPoint x: 1011, endPoint y: 154, distance: 7.9
click at [1014, 147] on button "Share" at bounding box center [1012, 149] width 47 height 21
click at [986, 190] on span "Passenger itinerary" at bounding box center [981, 194] width 84 height 12
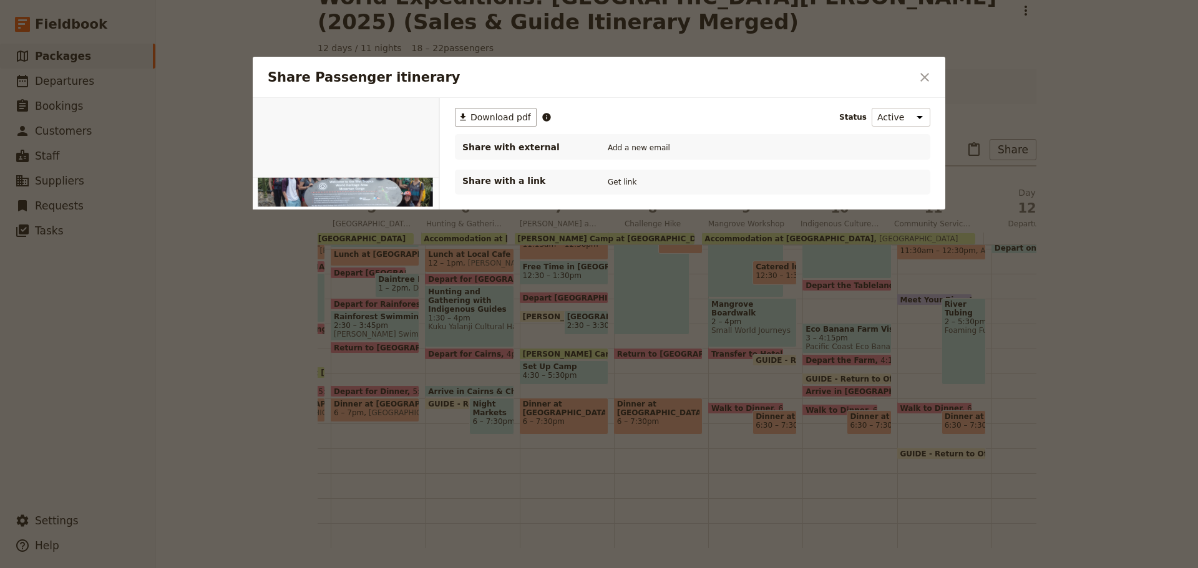
scroll to position [0, 0]
click at [480, 115] on span "Download pdf" at bounding box center [500, 117] width 61 height 12
click at [921, 74] on icon "Close dialog" at bounding box center [924, 77] width 9 height 9
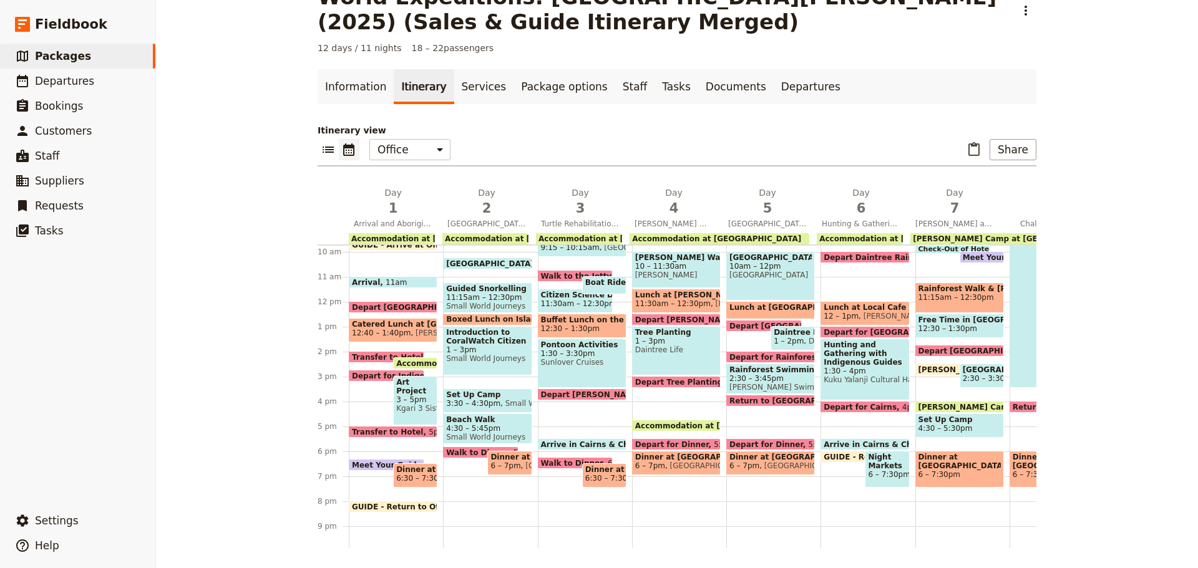
click at [358, 467] on span at bounding box center [386, 467] width 74 height 5
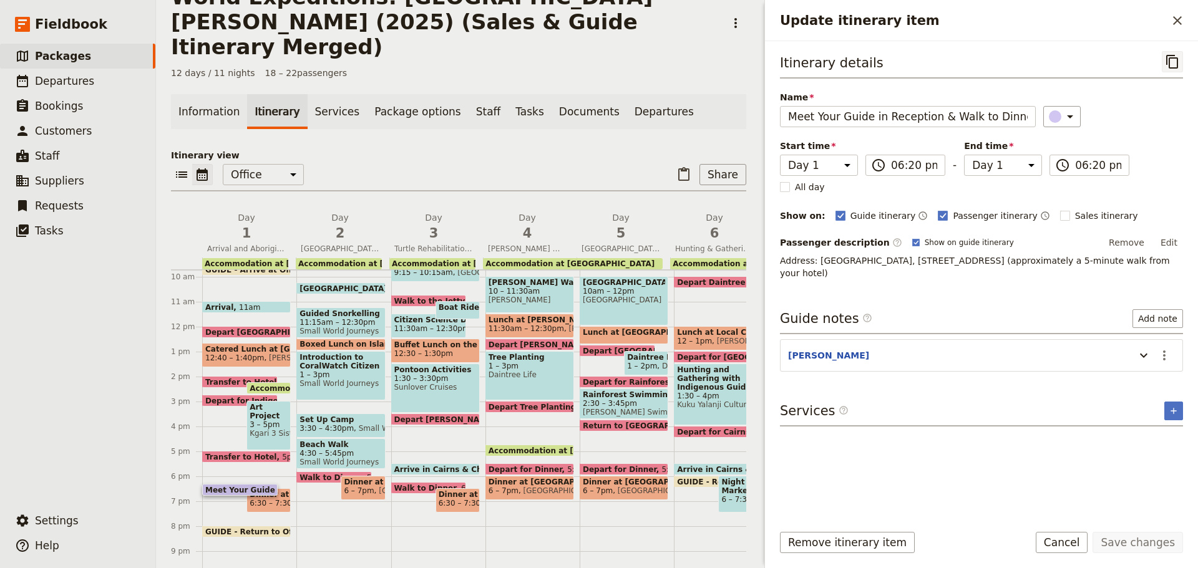
click at [1171, 61] on icon "Copy itinerary item" at bounding box center [1172, 61] width 15 height 15
drag, startPoint x: 1068, startPoint y: 554, endPoint x: 1067, endPoint y: 544, distance: 10.1
click at [1068, 553] on div "Remove itinerary item Save changes Cancel" at bounding box center [981, 550] width 433 height 36
click at [1067, 543] on button "Cancel" at bounding box center [1062, 542] width 52 height 21
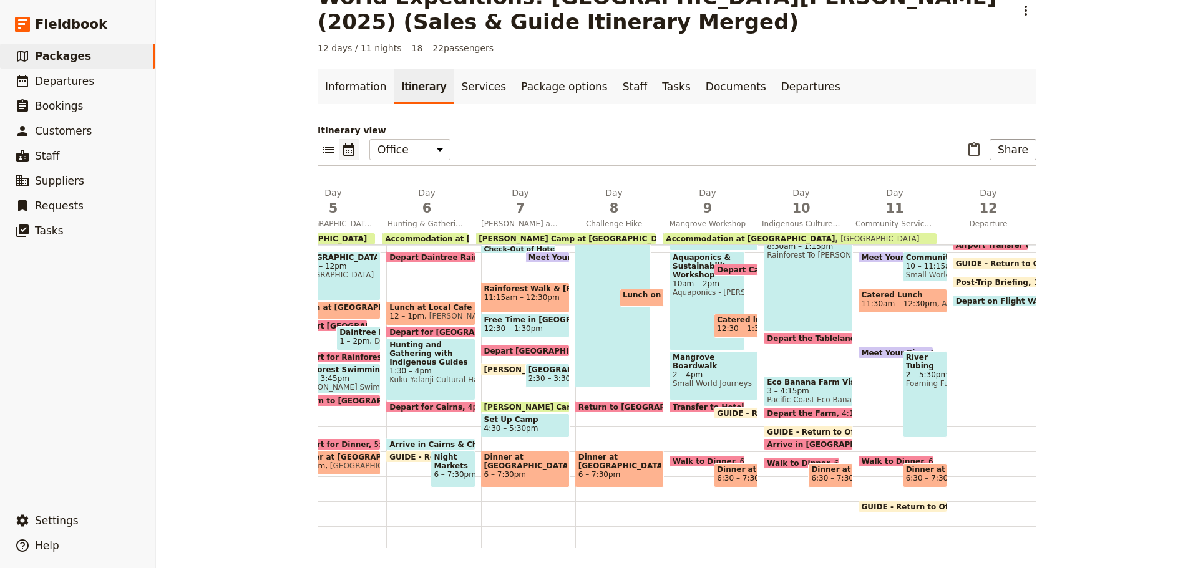
scroll to position [0, 451]
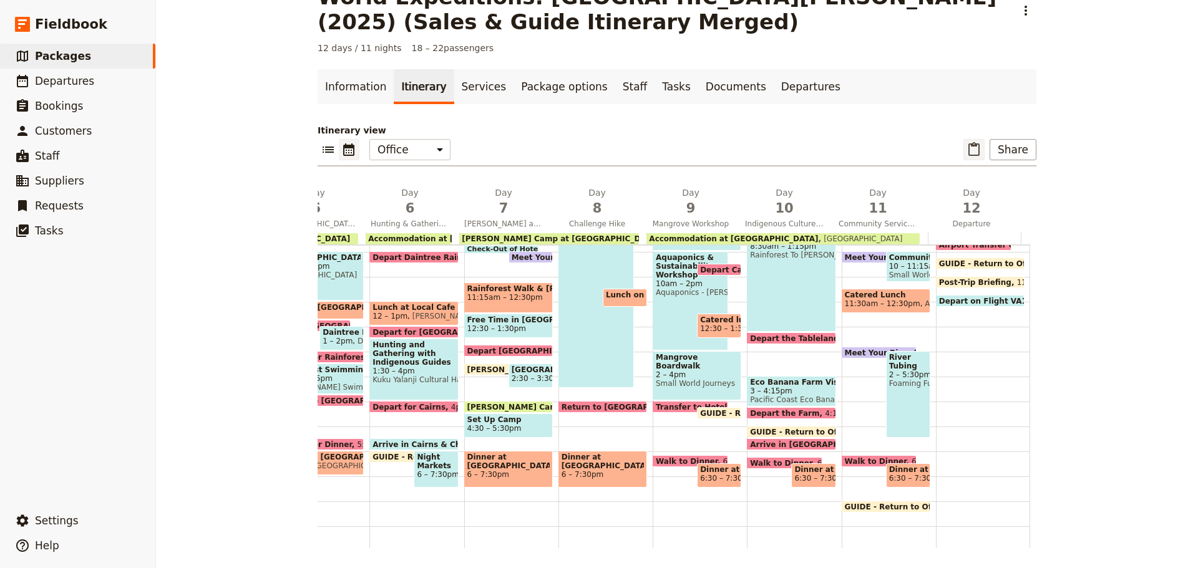
click at [973, 144] on icon "Paste itinerary item" at bounding box center [973, 149] width 15 height 15
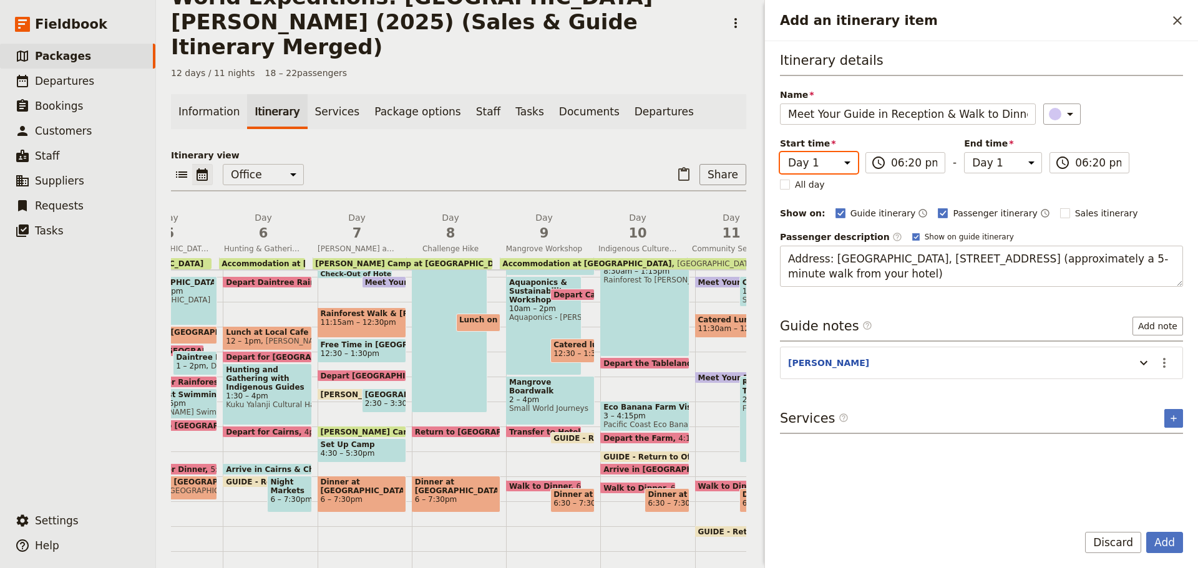
click at [827, 167] on select "Day 1 Day 2 Day 3 Day 4 Day 5 Day 6 Day 7 Day 8 Day 9 Day 10 Day 11 Day 12" at bounding box center [819, 162] width 78 height 21
select select "11"
click at [780, 152] on select "Day 1 Day 2 Day 3 Day 4 Day 5 Day 6 Day 7 Day 8 Day 9 Day 10 Day 11 Day 12" at bounding box center [819, 162] width 78 height 21
select select "11"
click at [800, 376] on section "KATE ​" at bounding box center [981, 363] width 403 height 32
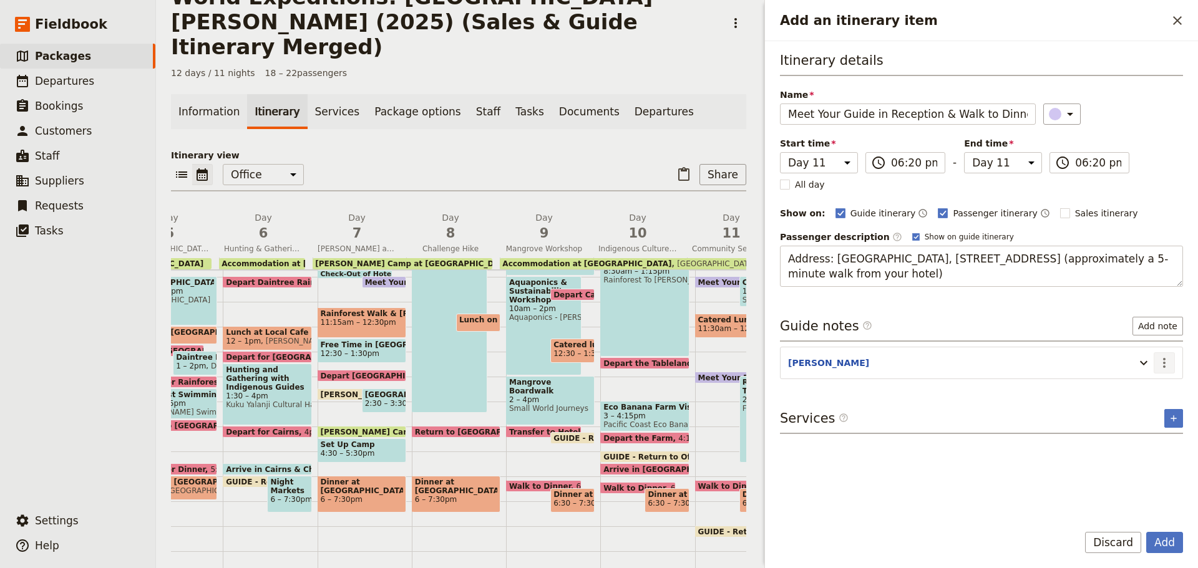
click at [1166, 364] on icon "Actions" at bounding box center [1164, 363] width 15 height 15
click at [1151, 392] on span "Edit note" at bounding box center [1138, 390] width 58 height 12
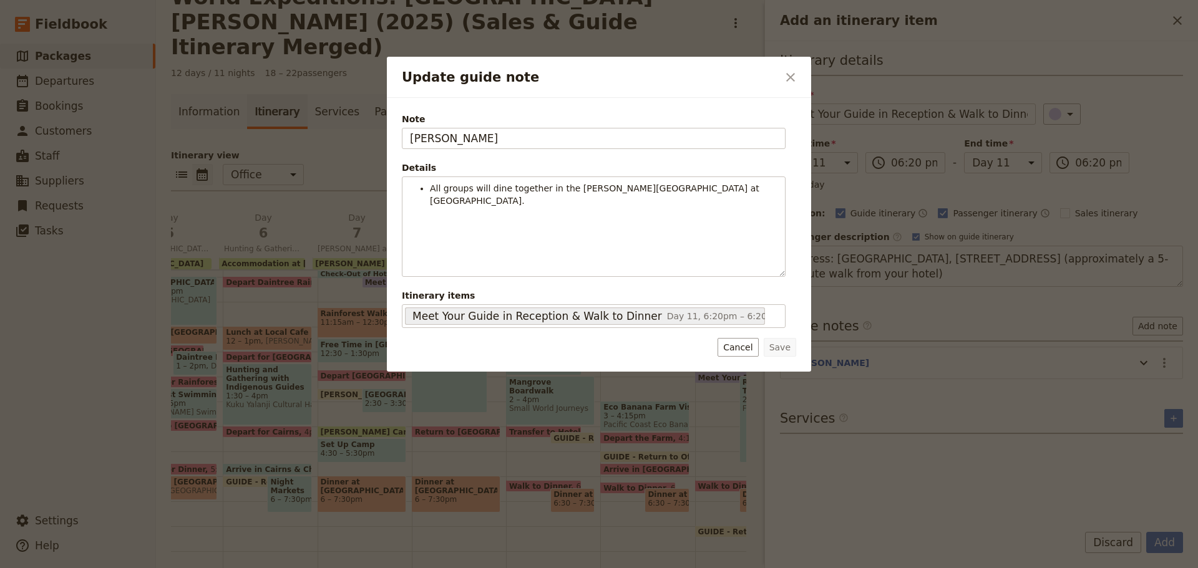
drag, startPoint x: 731, startPoint y: 347, endPoint x: 885, endPoint y: 377, distance: 156.2
click at [732, 348] on button "Cancel" at bounding box center [737, 347] width 41 height 19
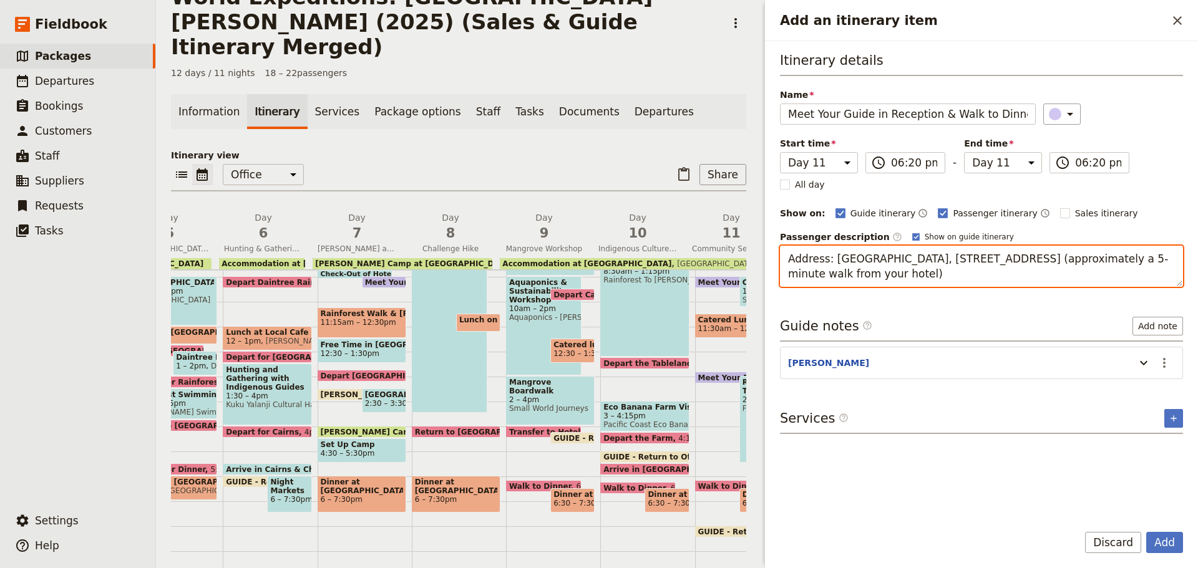
drag, startPoint x: 833, startPoint y: 257, endPoint x: 939, endPoint y: 245, distance: 107.3
click at [939, 246] on textarea "Address: Novotel Cairns Oasis Resort, 122 Lake St, Cairns City QLD 4870 (approx…" at bounding box center [981, 266] width 403 height 41
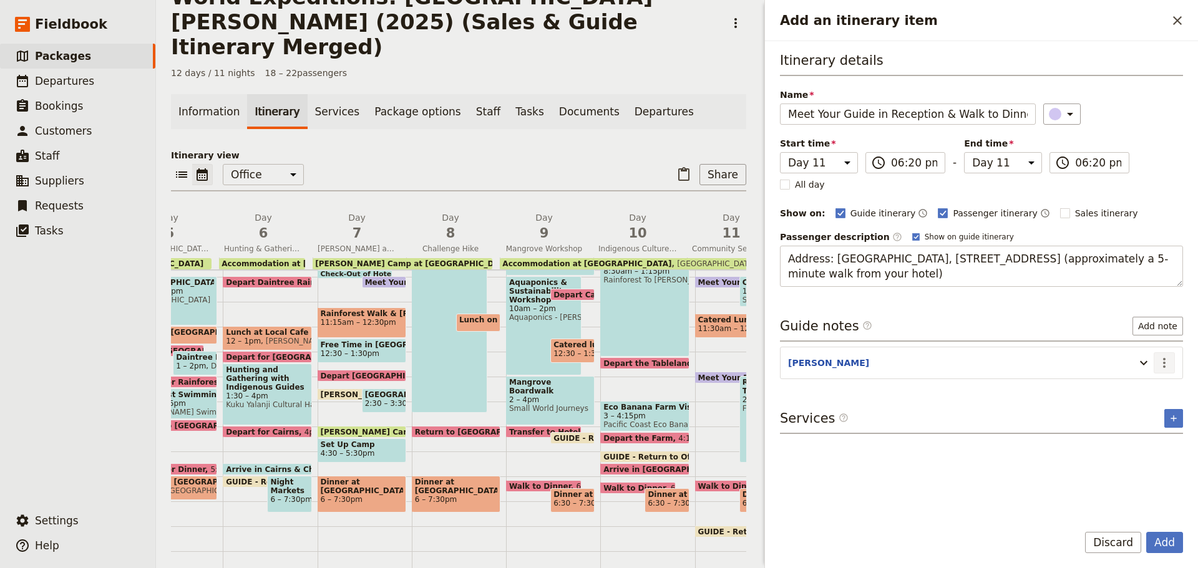
click at [1166, 365] on icon "Actions" at bounding box center [1164, 363] width 15 height 15
click at [1137, 414] on button "Remove note" at bounding box center [1137, 407] width 73 height 17
click at [1169, 540] on button "Add" at bounding box center [1164, 542] width 37 height 21
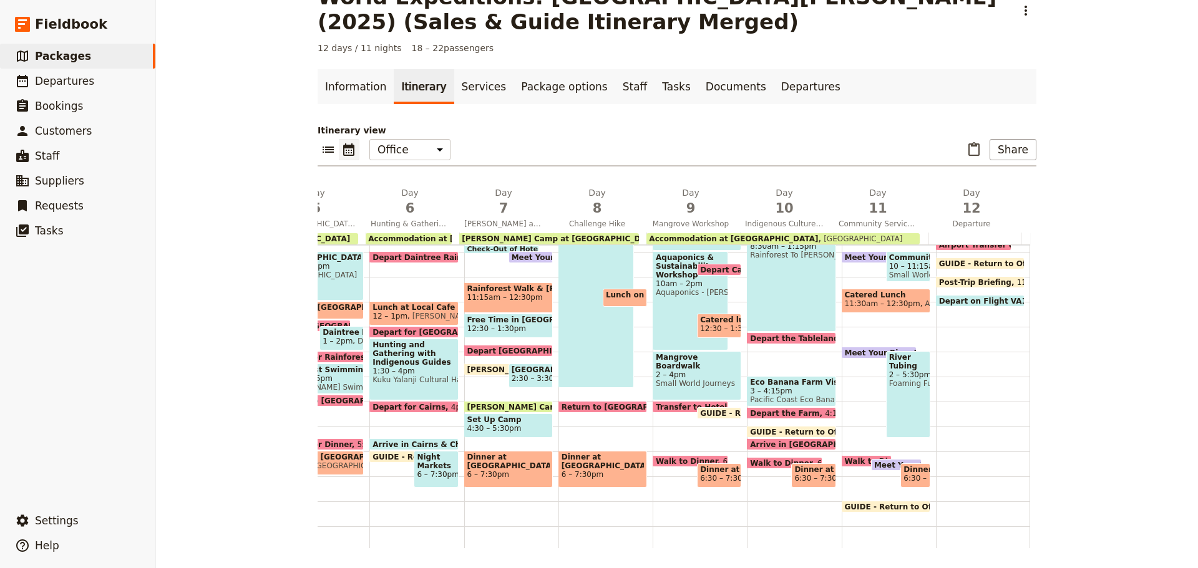
click at [845, 462] on span at bounding box center [866, 464] width 49 height 5
select select "11"
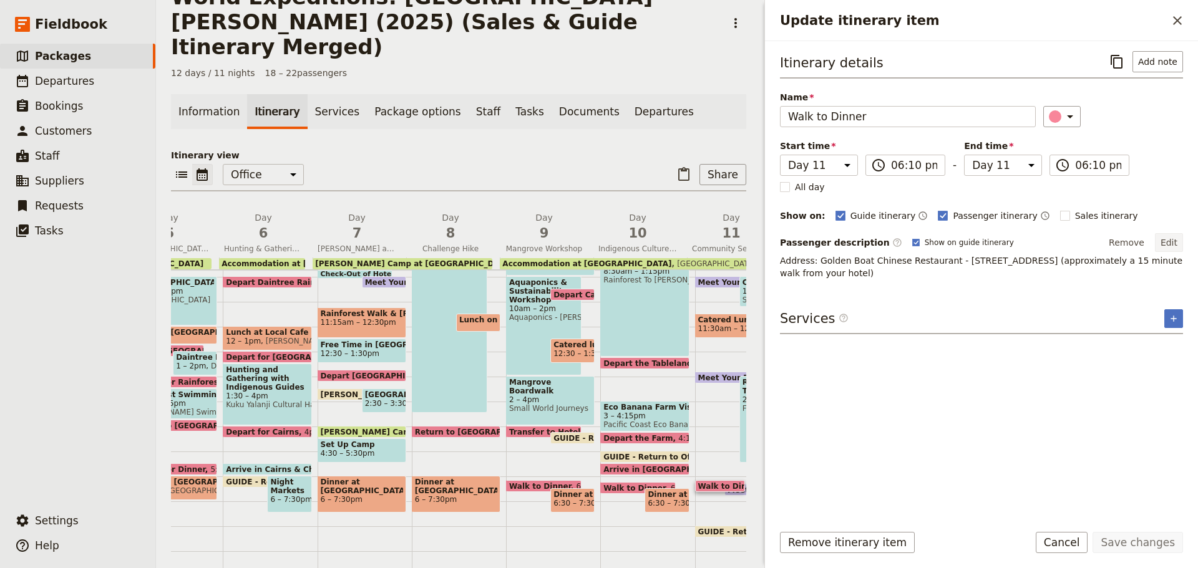
click at [1168, 245] on button "Edit" at bounding box center [1169, 242] width 28 height 19
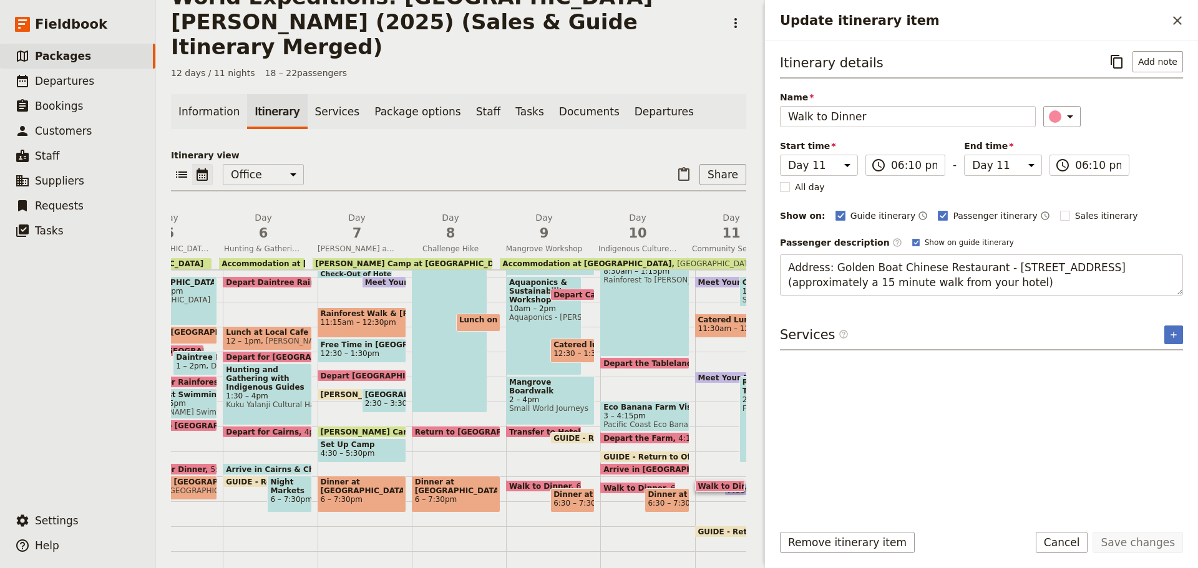
drag, startPoint x: 784, startPoint y: 266, endPoint x: 1197, endPoint y: 303, distance: 415.3
click at [1197, 303] on div "Itinerary details ​ Add note Name Walk to Dinner ​ Start time Day 1 Day 2 Day 3…" at bounding box center [981, 277] width 433 height 472
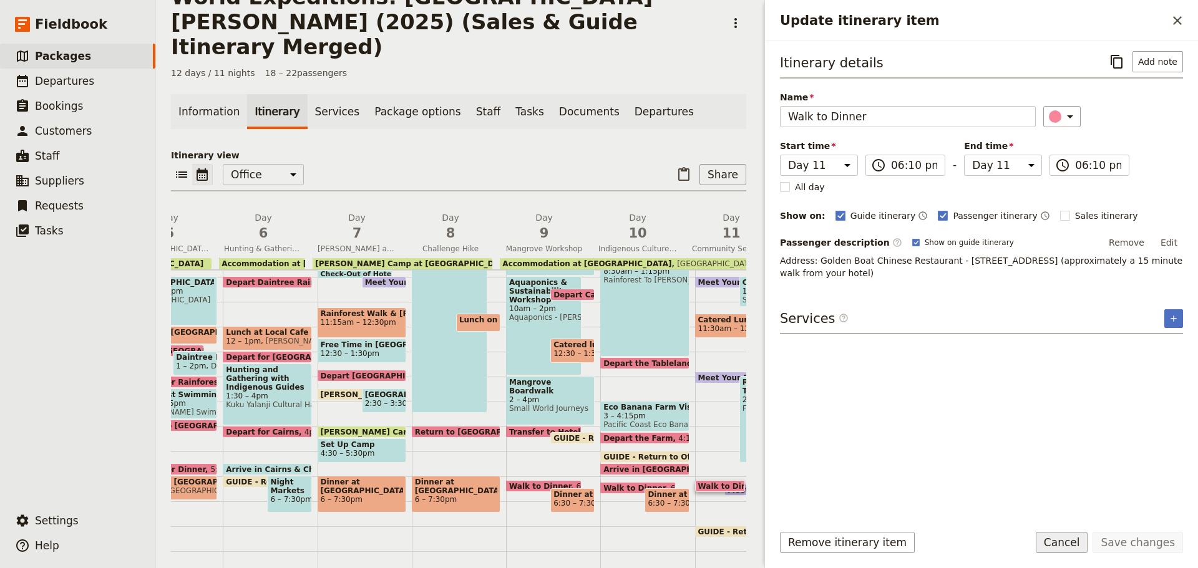
click at [1082, 548] on button "Cancel" at bounding box center [1062, 542] width 52 height 21
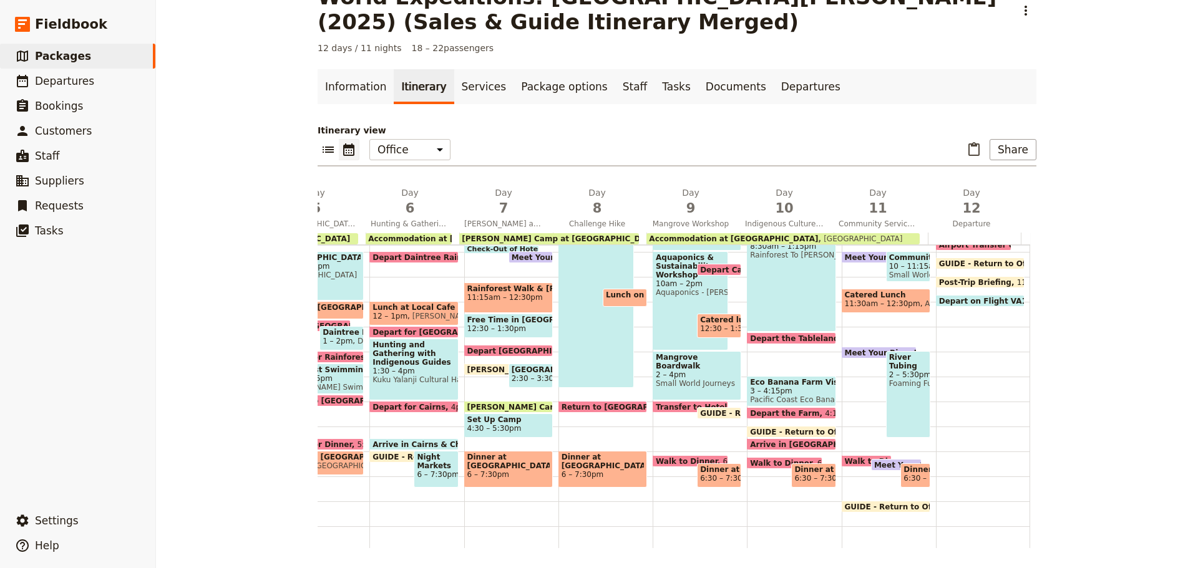
click at [876, 465] on span at bounding box center [895, 467] width 49 height 5
select select "11"
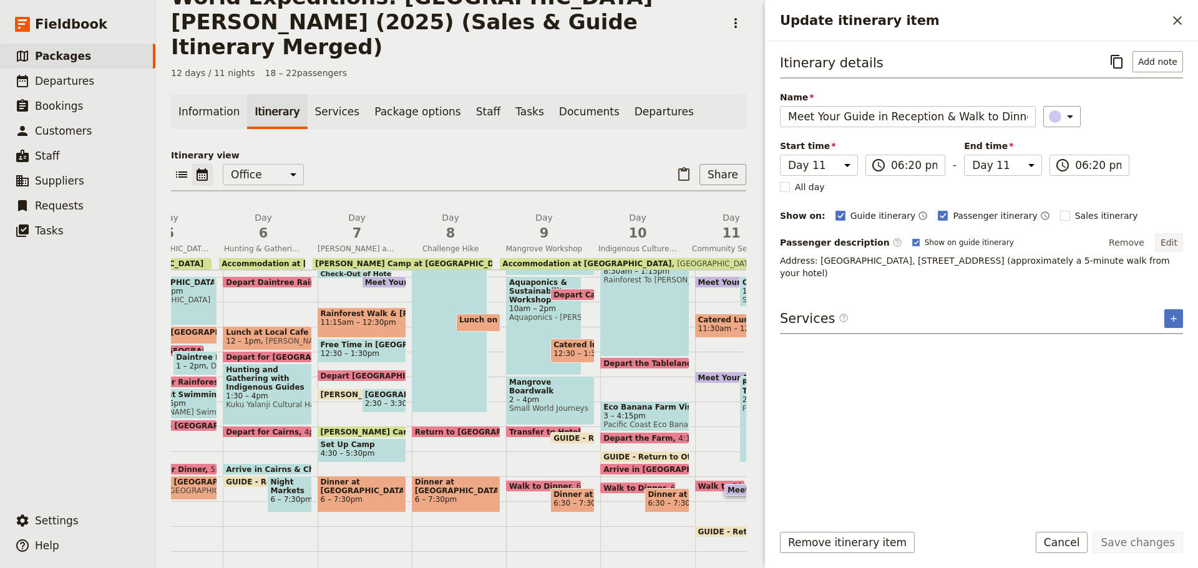
click at [1173, 238] on button "Edit" at bounding box center [1169, 242] width 28 height 19
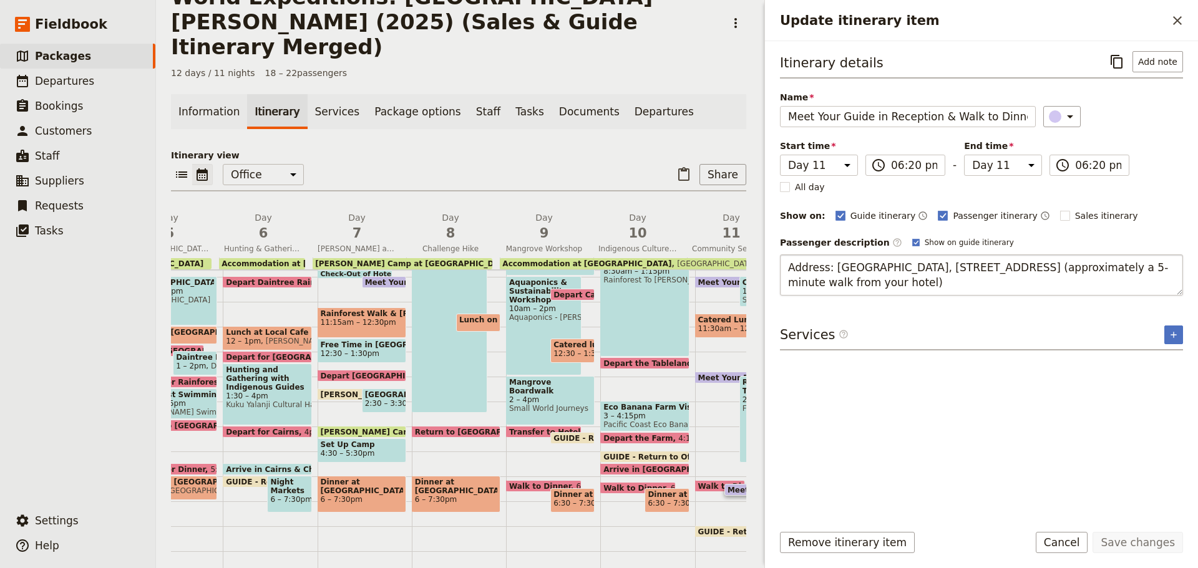
drag, startPoint x: 789, startPoint y: 263, endPoint x: 1092, endPoint y: 287, distance: 304.2
click at [1092, 287] on textarea "Address: Novotel Cairns Oasis Resort, 122 Lake St, Cairns City QLD 4870 (approx…" at bounding box center [981, 275] width 403 height 41
type textarea "Address: Golden Boat Chinese Restaurant - 34-40 Lake Street, Cairns City, 4870 …"
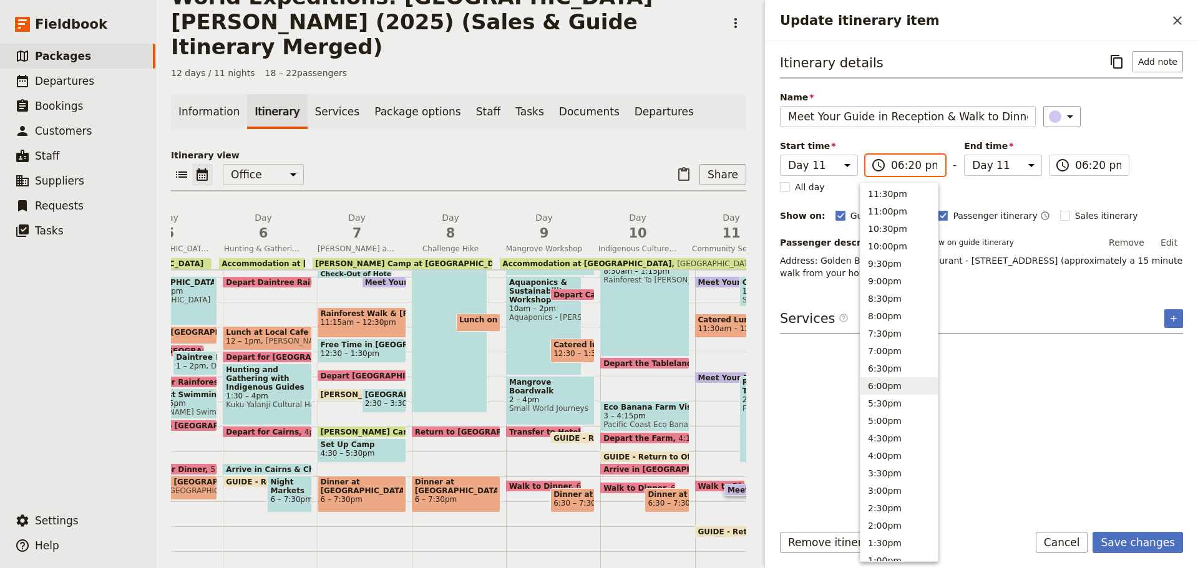
click at [903, 162] on input "06:20 pm" at bounding box center [914, 165] width 46 height 15
click at [1120, 546] on button "Save changes" at bounding box center [1137, 542] width 90 height 21
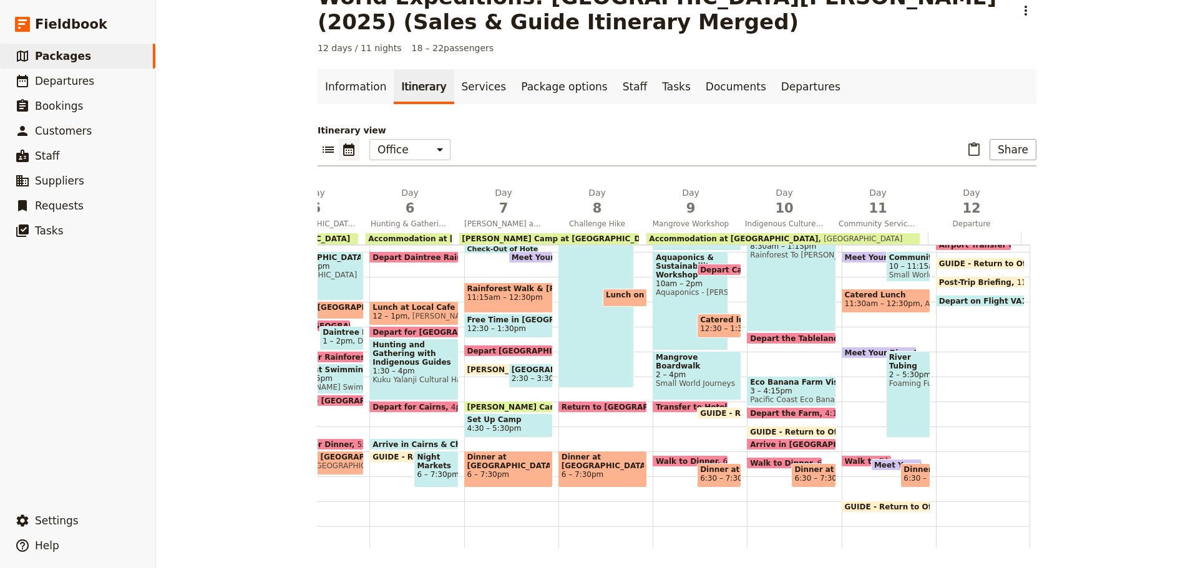
click at [848, 462] on span at bounding box center [866, 464] width 49 height 5
select select "11"
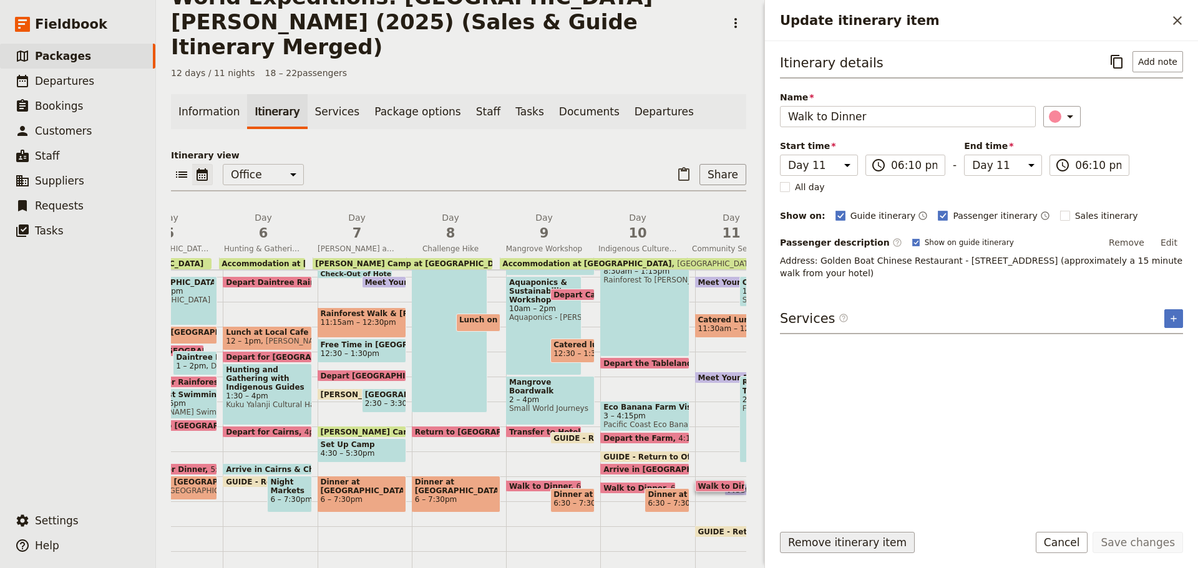
click at [844, 545] on button "Remove itinerary item" at bounding box center [847, 542] width 135 height 21
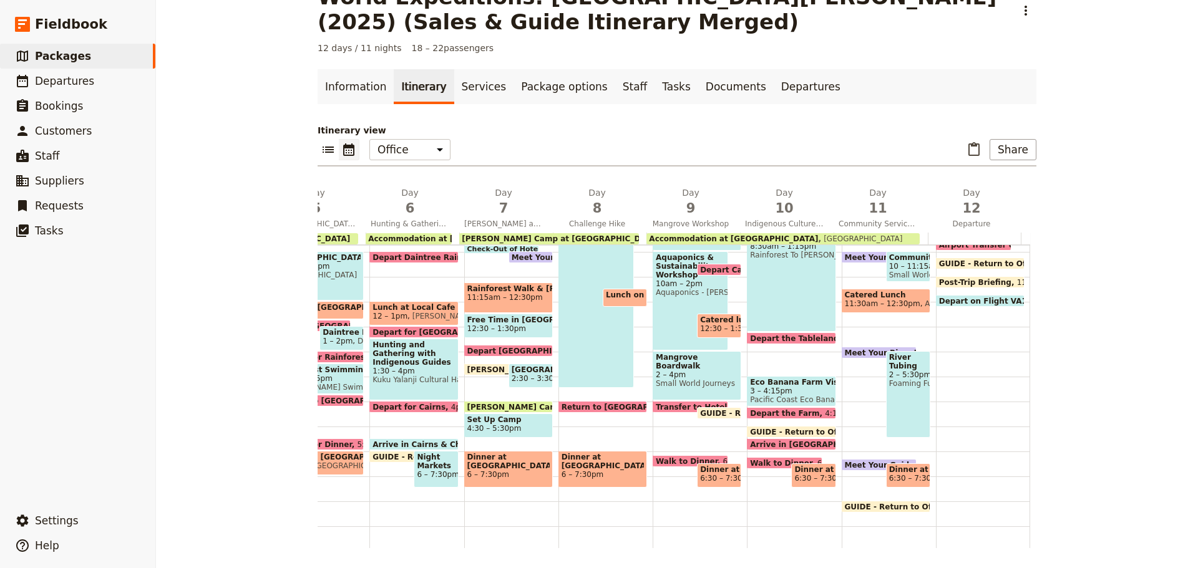
click at [842, 460] on div "Meet Your Guide in Reception & Walk to Dinner 6:20pm" at bounding box center [879, 465] width 75 height 12
select select "11"
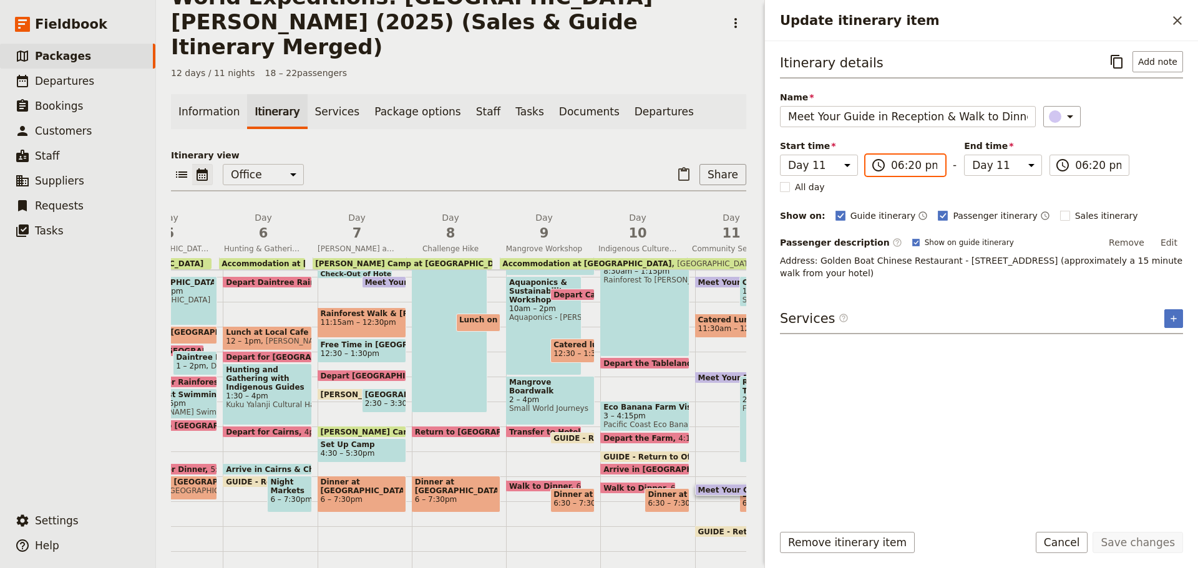
click at [903, 164] on input "06:20 pm" at bounding box center [914, 165] width 46 height 15
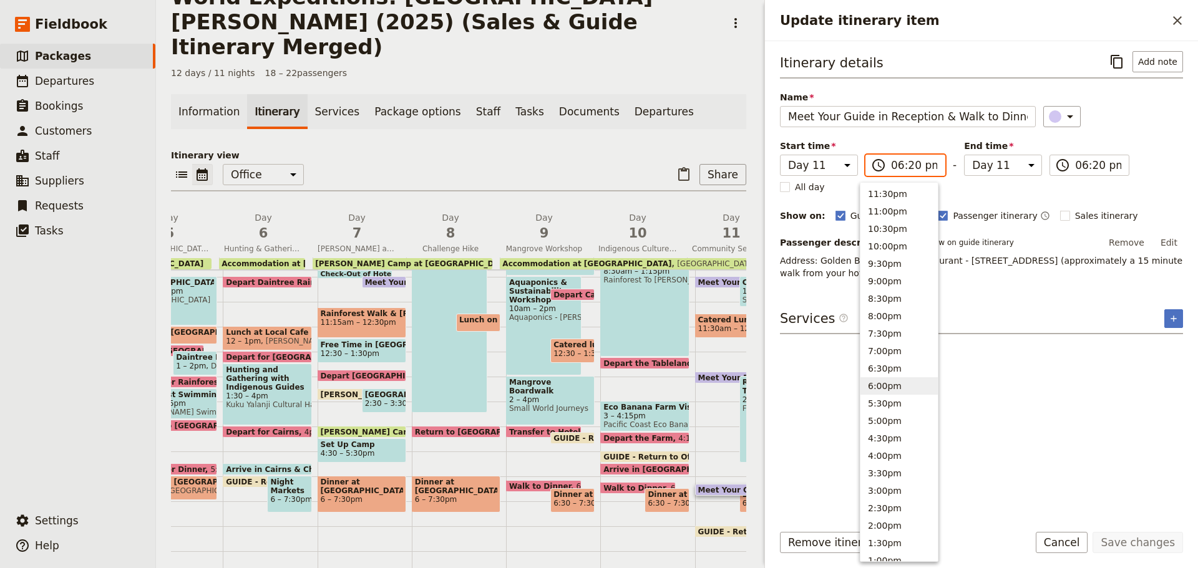
click at [903, 164] on input "06:20 pm" at bounding box center [914, 165] width 46 height 15
type input "06:10 pm"
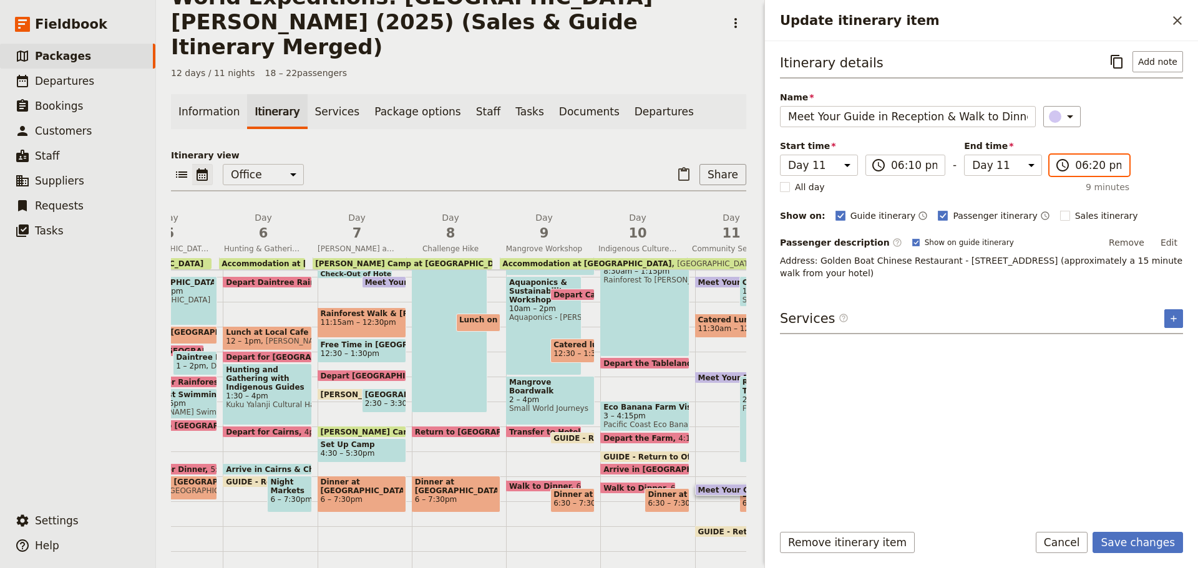
click at [1083, 168] on input "06:20 pm" at bounding box center [1098, 165] width 46 height 15
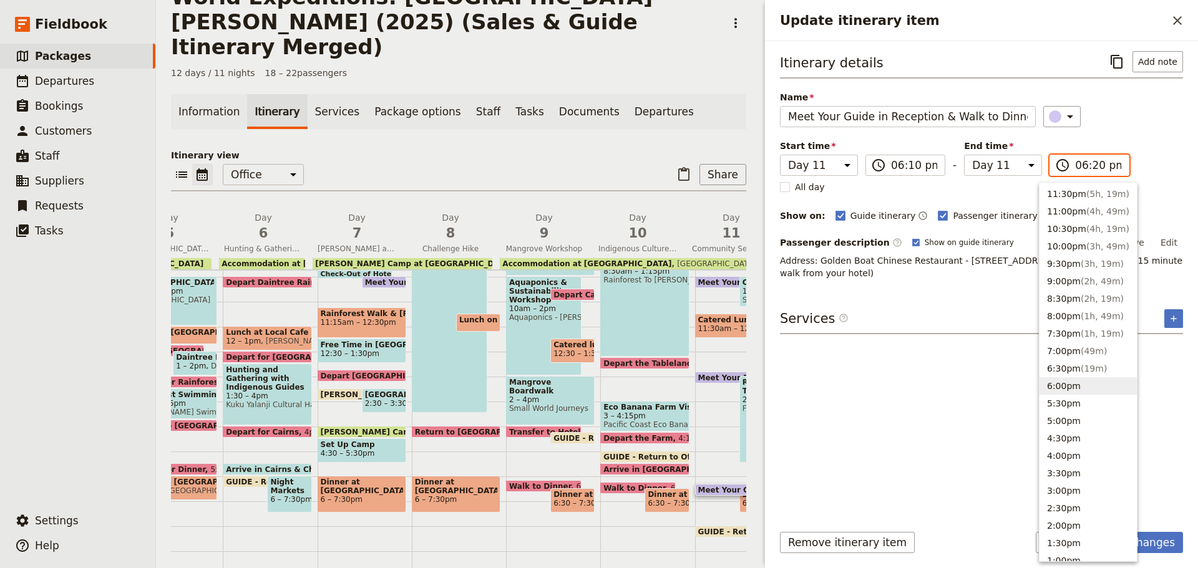
click at [1084, 168] on input "06:20 pm" at bounding box center [1098, 165] width 46 height 15
click at [1082, 168] on input "06:20 pm" at bounding box center [1098, 165] width 46 height 15
click at [1085, 164] on input "06:20 pm" at bounding box center [1098, 165] width 46 height 15
type input "06:10 pm"
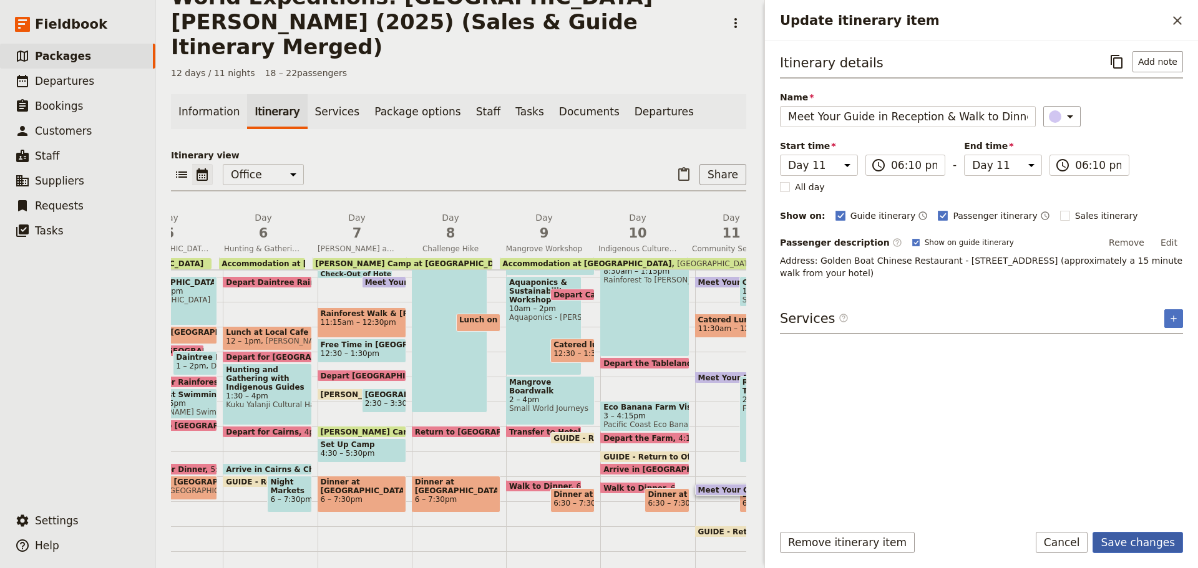
click at [1150, 549] on button "Save changes" at bounding box center [1137, 542] width 90 height 21
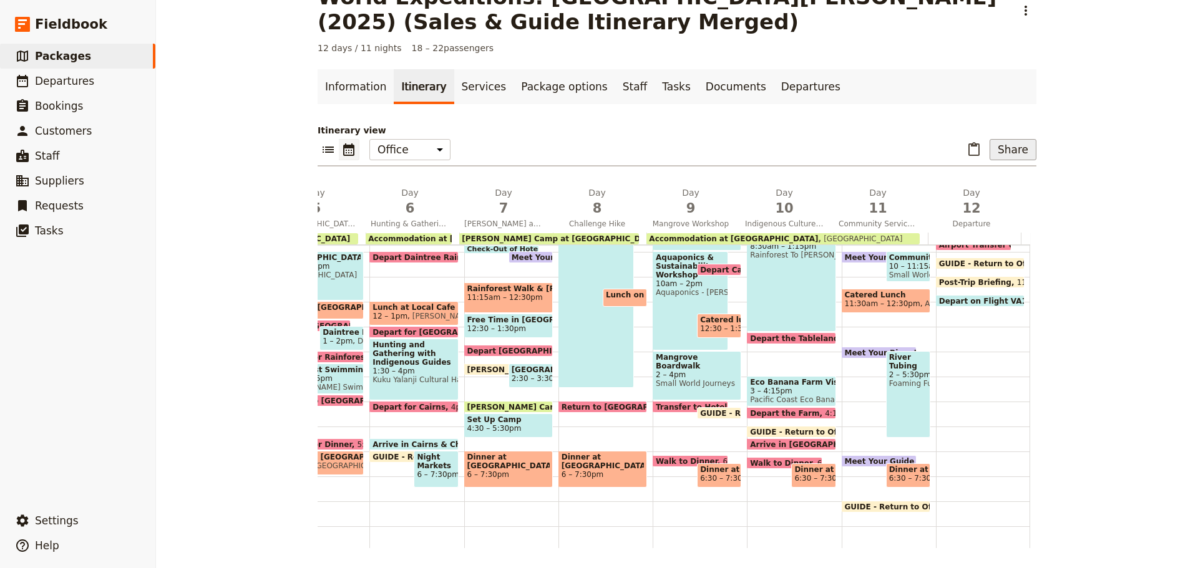
click at [1004, 145] on button "Share" at bounding box center [1012, 149] width 47 height 21
click at [957, 190] on span "Passenger itinerary" at bounding box center [981, 194] width 84 height 12
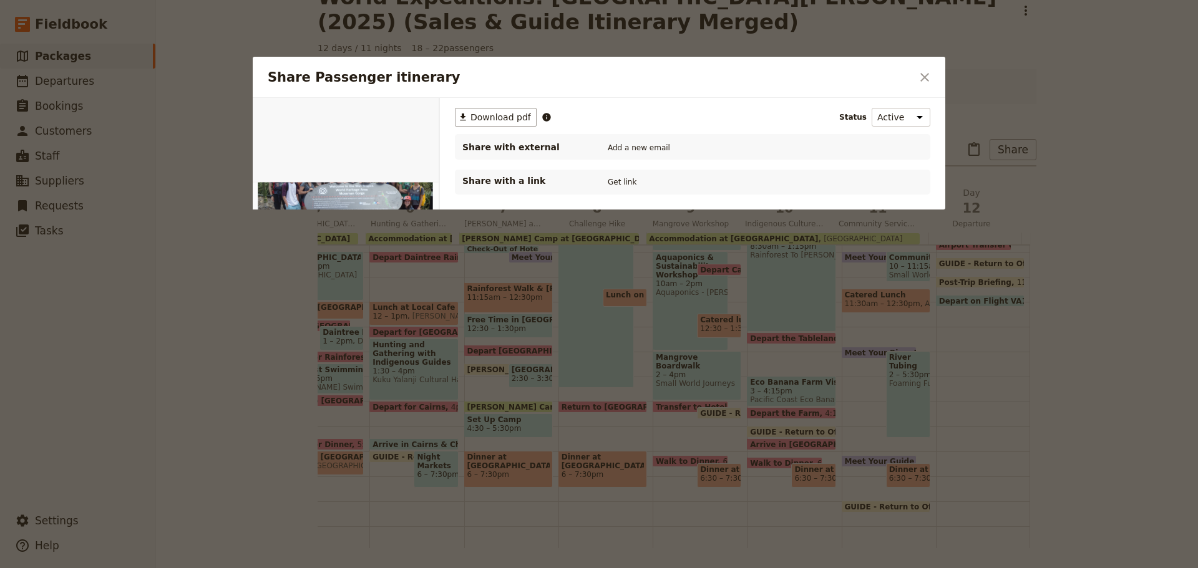
scroll to position [0, 0]
click at [500, 117] on span "Download pdf" at bounding box center [500, 117] width 61 height 12
click at [918, 72] on icon "Close dialog" at bounding box center [924, 77] width 15 height 15
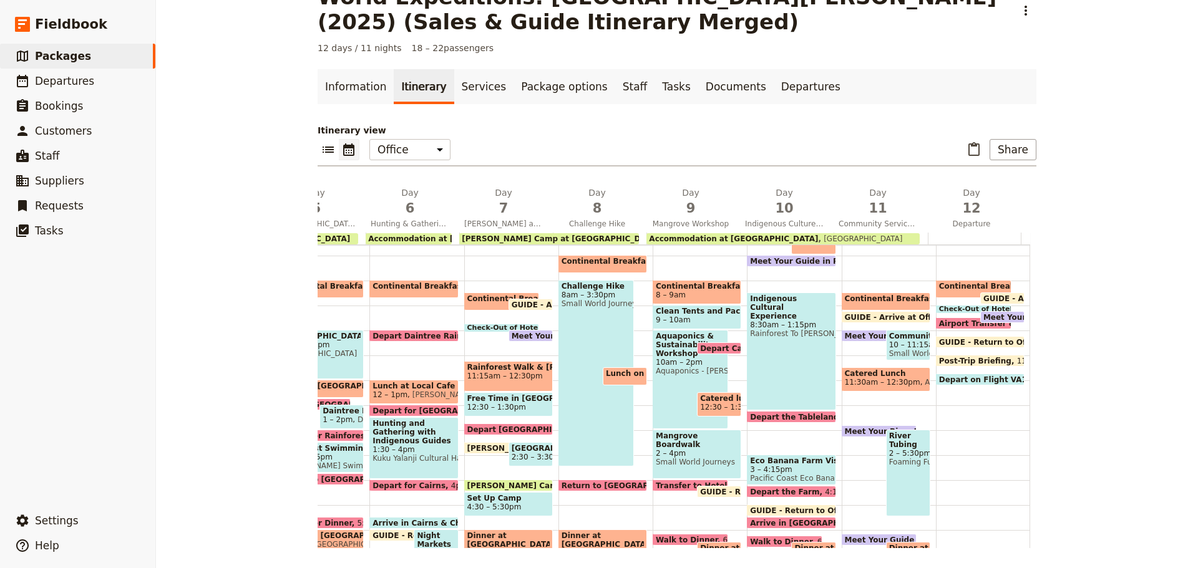
scroll to position [118, 0]
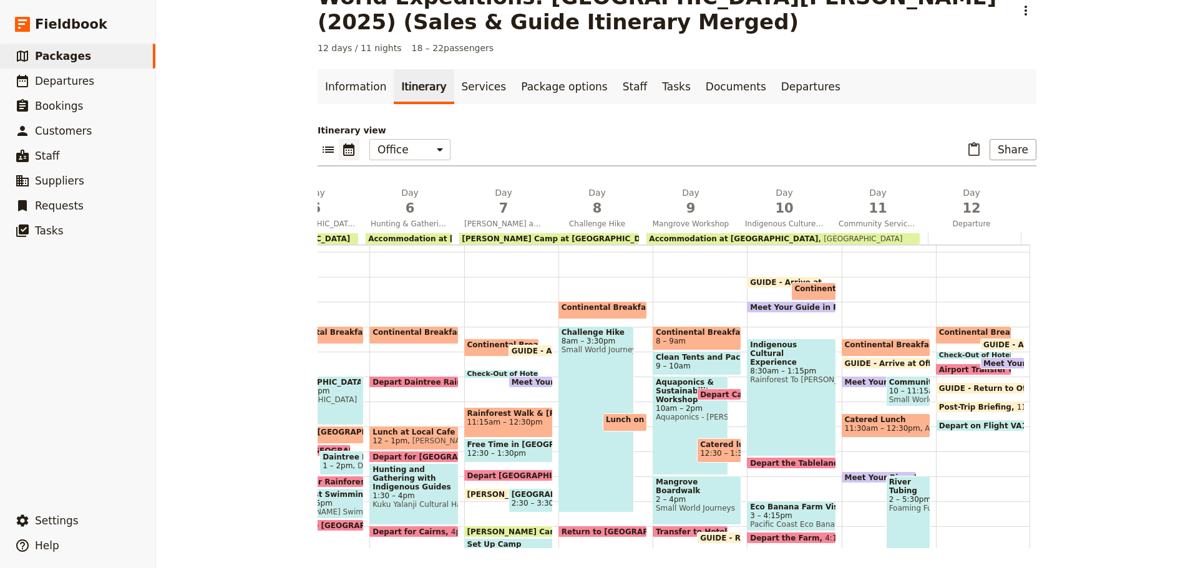
click at [1001, 342] on span "GUIDE - Arrive at Office" at bounding box center [1035, 345] width 104 height 8
select select "12"
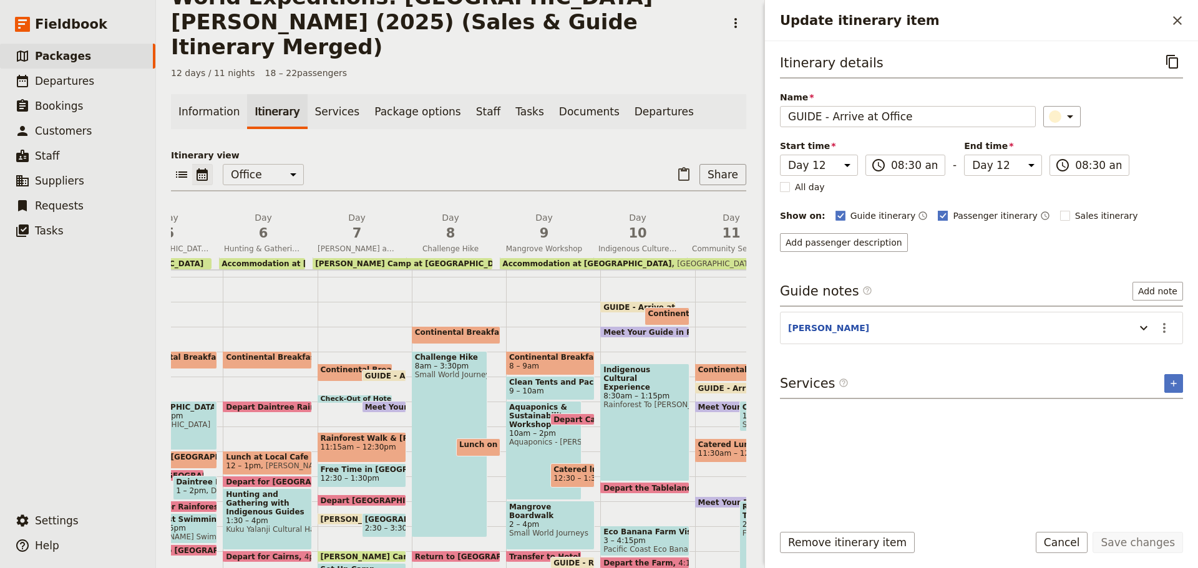
click at [938, 215] on rect "Update itinerary item" at bounding box center [942, 215] width 9 height 9
click at [937, 210] on input "Passenger itinerary" at bounding box center [937, 209] width 1 height 1
checkbox input "false"
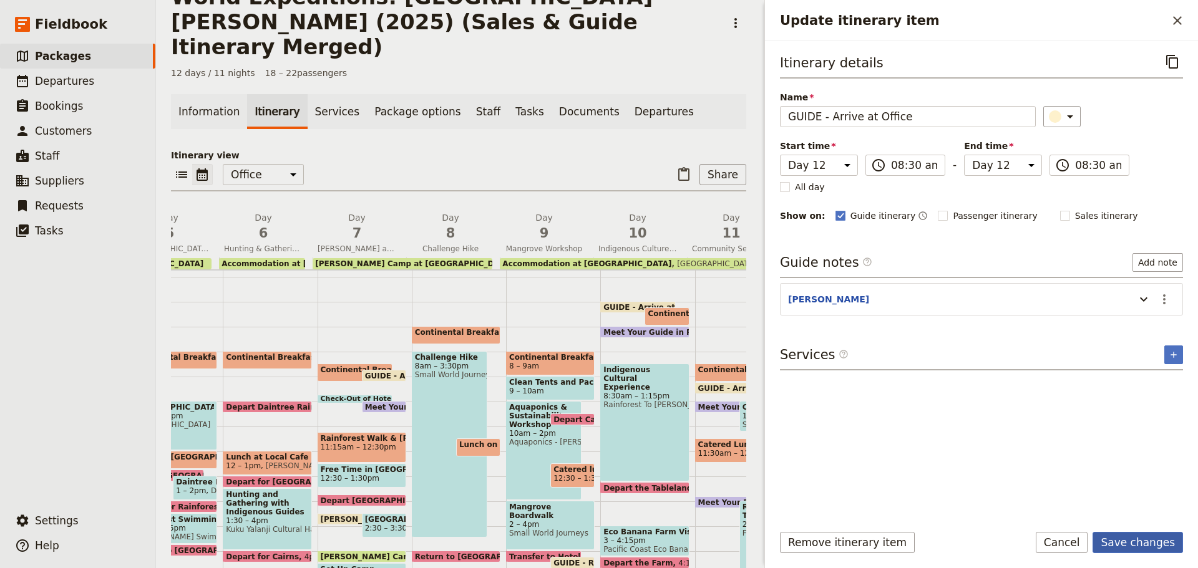
click at [1135, 546] on button "Save changes" at bounding box center [1137, 542] width 90 height 21
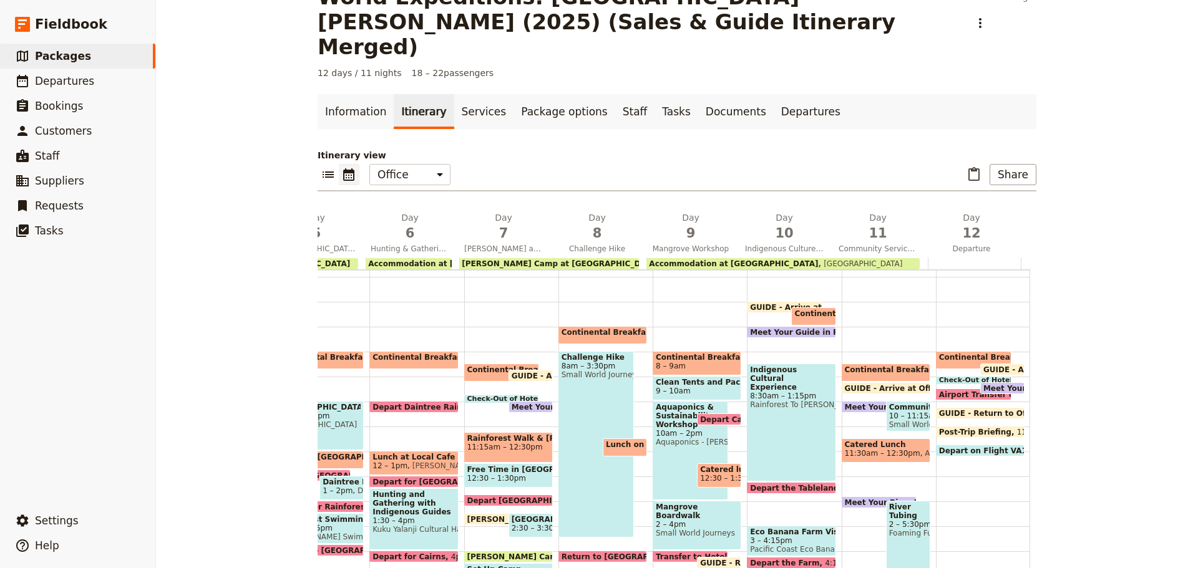
click at [960, 414] on span at bounding box center [979, 416] width 87 height 5
select select "12"
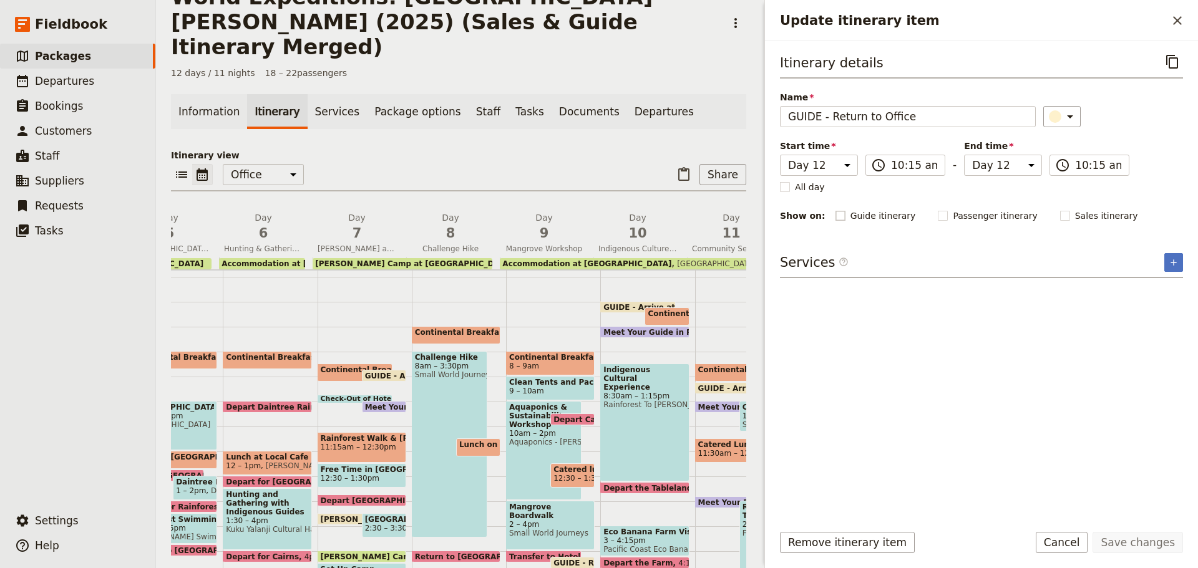
click at [835, 216] on rect "Update itinerary item" at bounding box center [839, 215] width 9 height 9
click at [835, 210] on input "Guide itinerary" at bounding box center [835, 209] width 1 height 1
checkbox input "true"
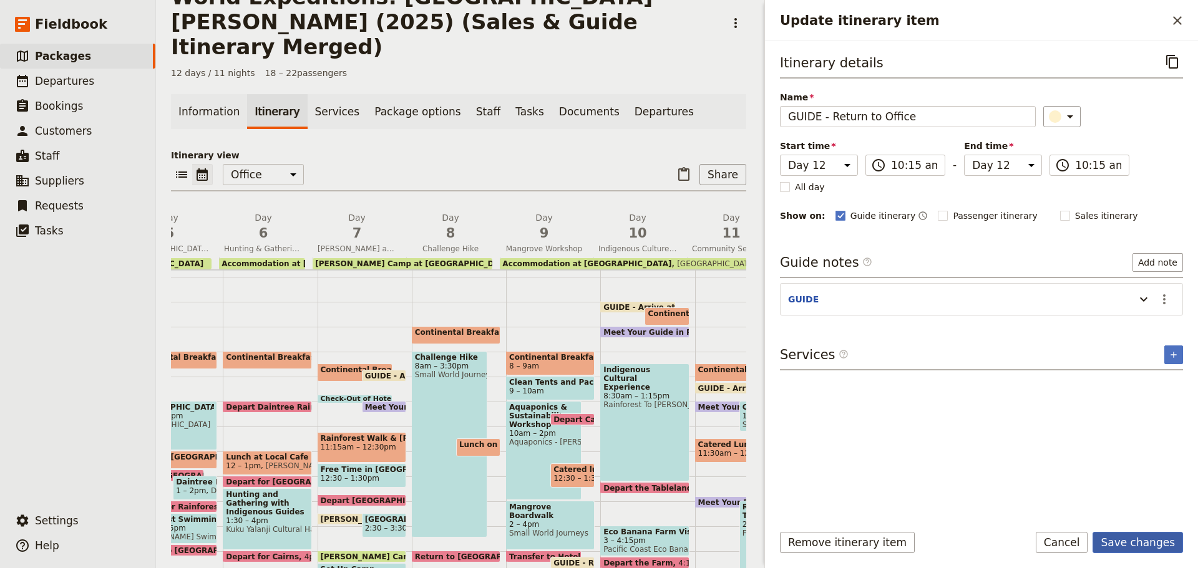
click at [1125, 538] on button "Save changes" at bounding box center [1137, 542] width 90 height 21
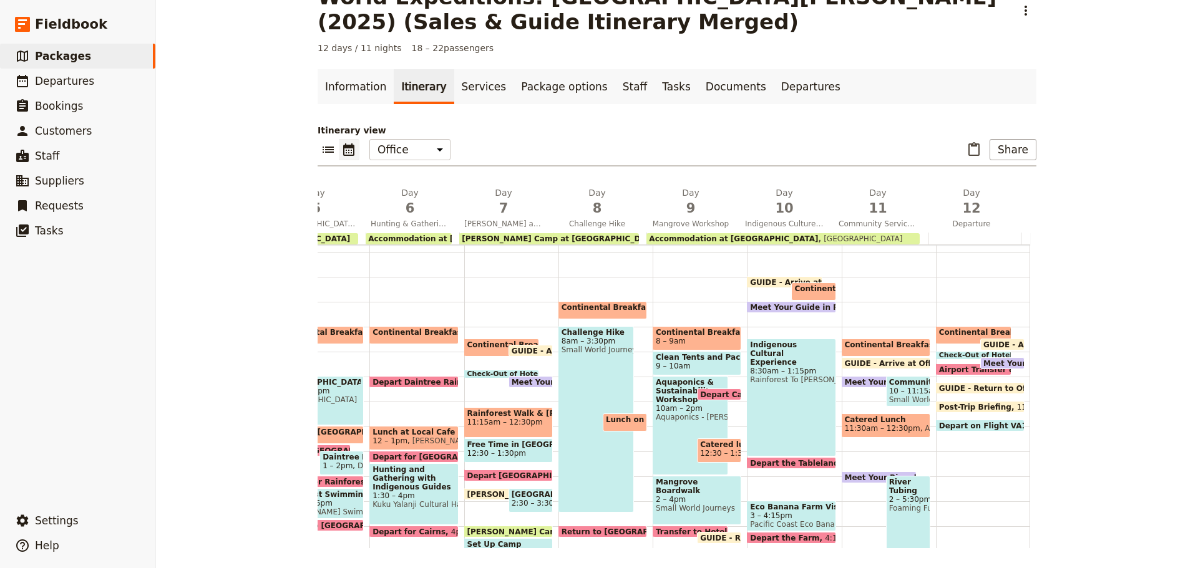
click at [956, 384] on span "GUIDE - Return to Office" at bounding box center [992, 388] width 107 height 8
select select "12"
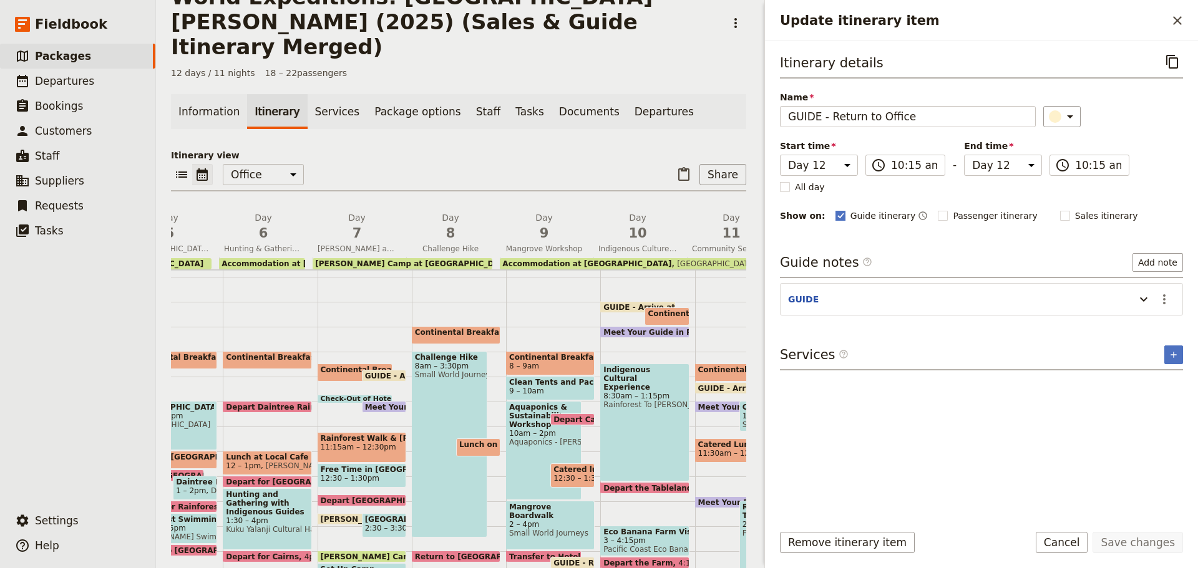
click at [835, 217] on rect "Update itinerary item" at bounding box center [839, 215] width 9 height 9
click at [835, 210] on input "Guide itinerary" at bounding box center [835, 209] width 1 height 1
checkbox input "false"
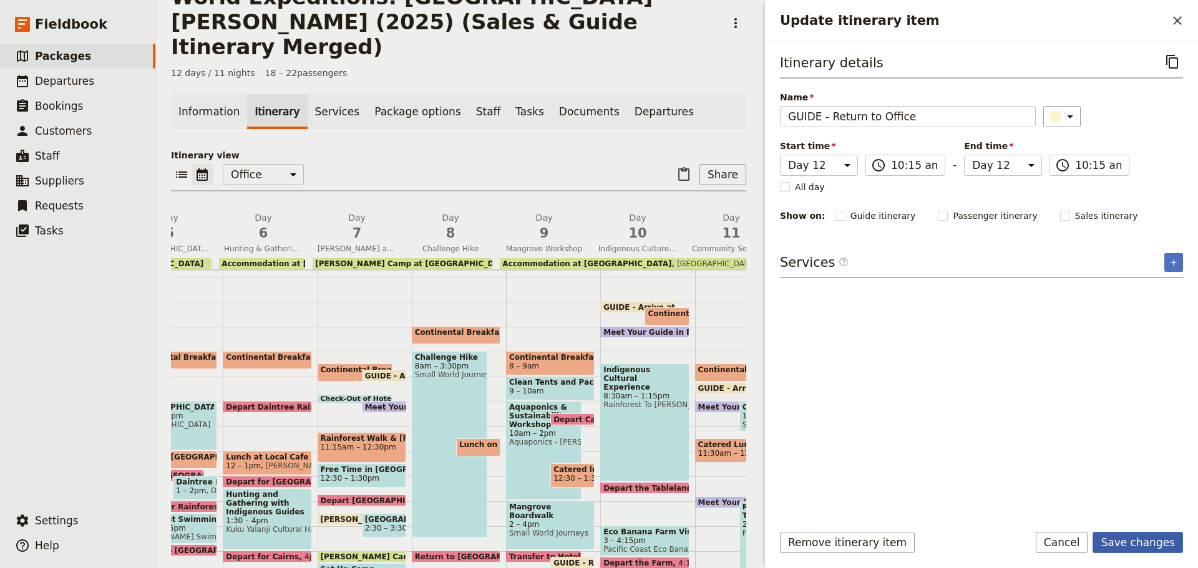
click at [1144, 535] on button "Save changes" at bounding box center [1137, 542] width 90 height 21
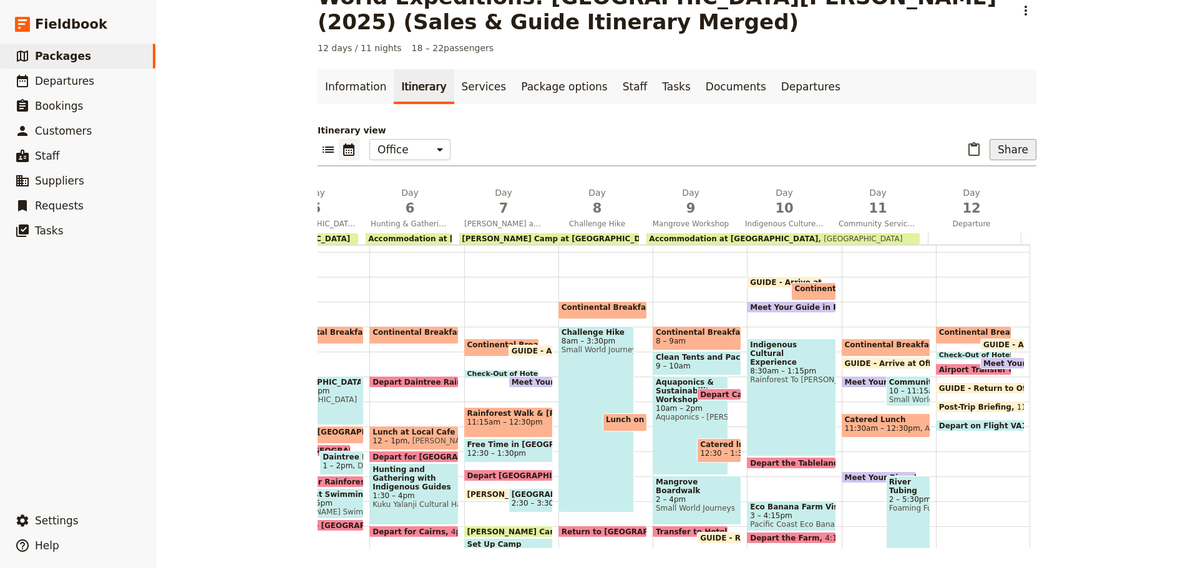
click at [994, 148] on button "Share" at bounding box center [1012, 149] width 47 height 21
click at [975, 198] on span "Passenger itinerary" at bounding box center [981, 194] width 84 height 12
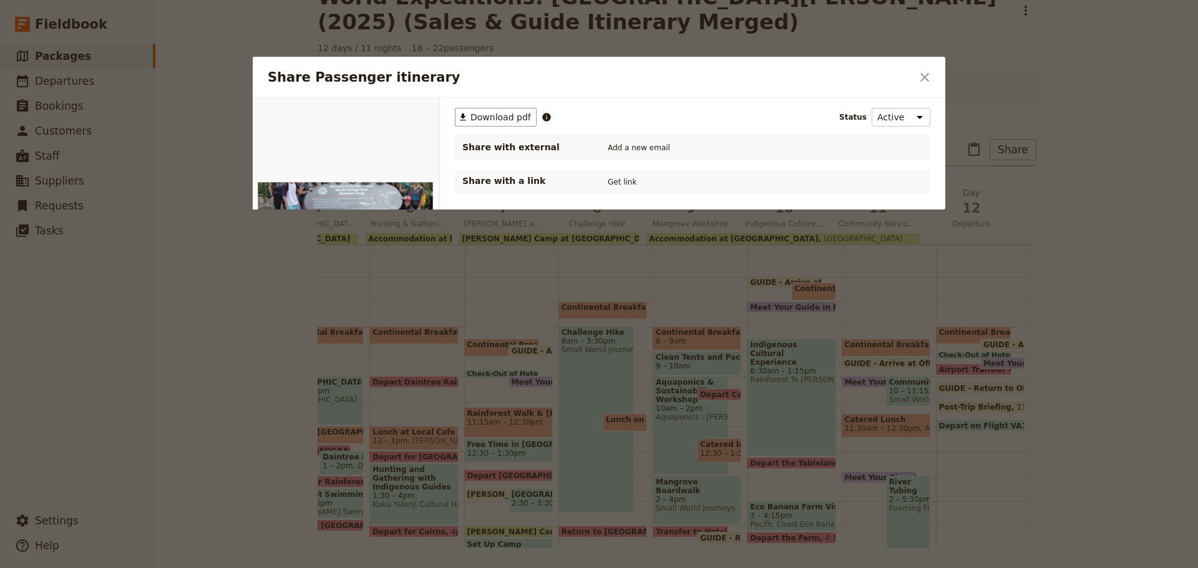
scroll to position [0, 0]
drag, startPoint x: 474, startPoint y: 117, endPoint x: 472, endPoint y: 108, distance: 9.1
click at [473, 117] on span "Download pdf" at bounding box center [500, 117] width 61 height 12
click at [921, 80] on icon "Close dialog" at bounding box center [924, 77] width 9 height 9
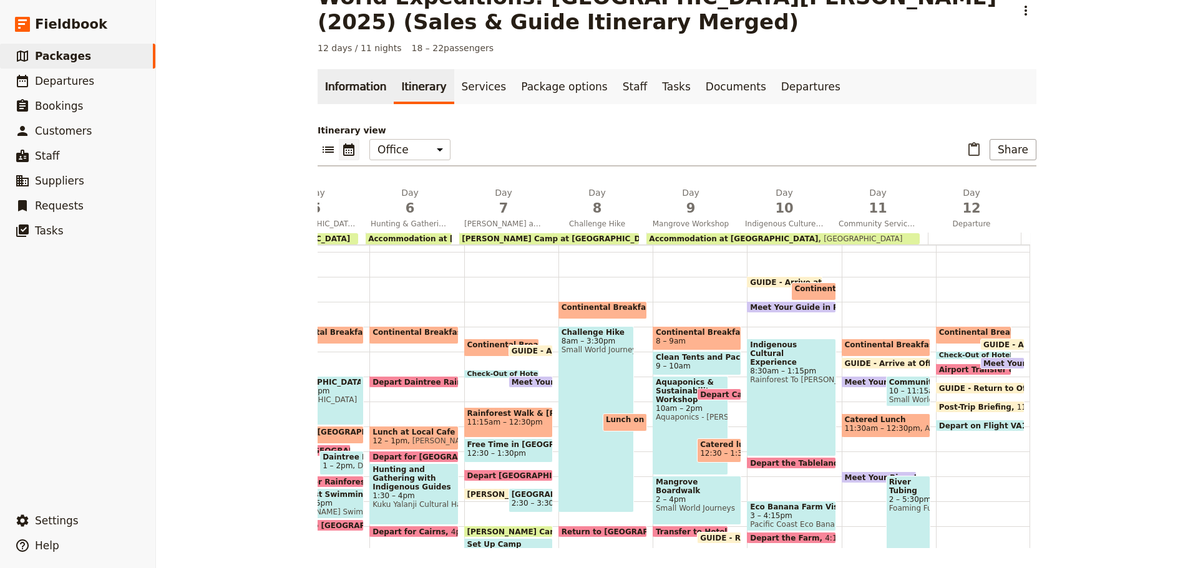
click at [358, 82] on link "Information" at bounding box center [356, 86] width 76 height 35
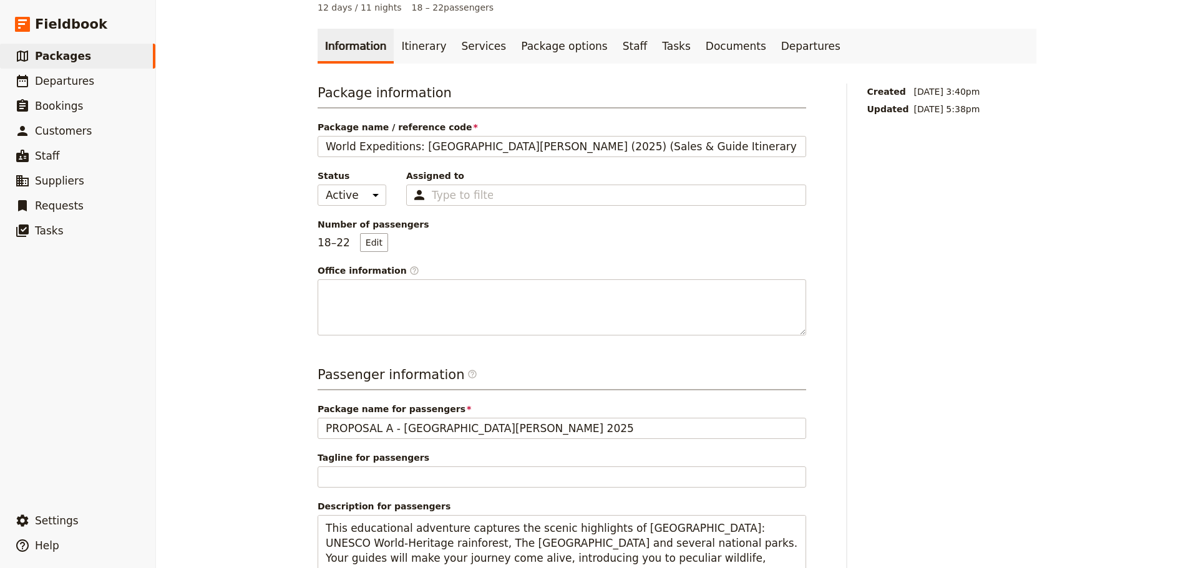
scroll to position [98, 0]
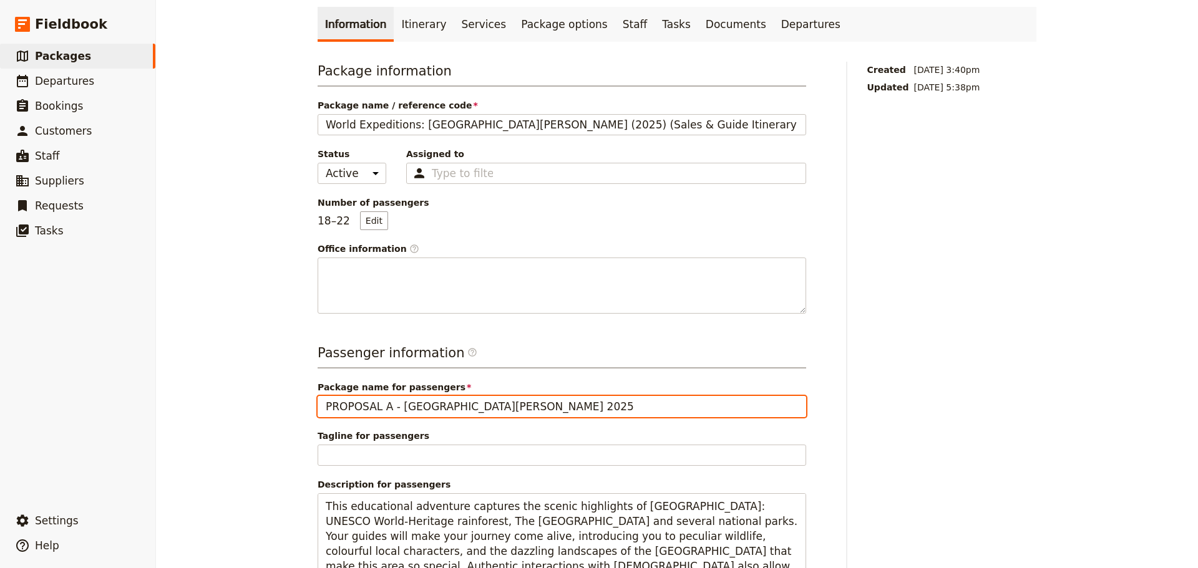
drag, startPoint x: 380, startPoint y: 404, endPoint x: 208, endPoint y: 404, distance: 171.6
click at [211, 407] on div "World Expeditions: St Leonard's College (2025) (Sales & Guide Itinerary Merged)…" at bounding box center [677, 284] width 1042 height 568
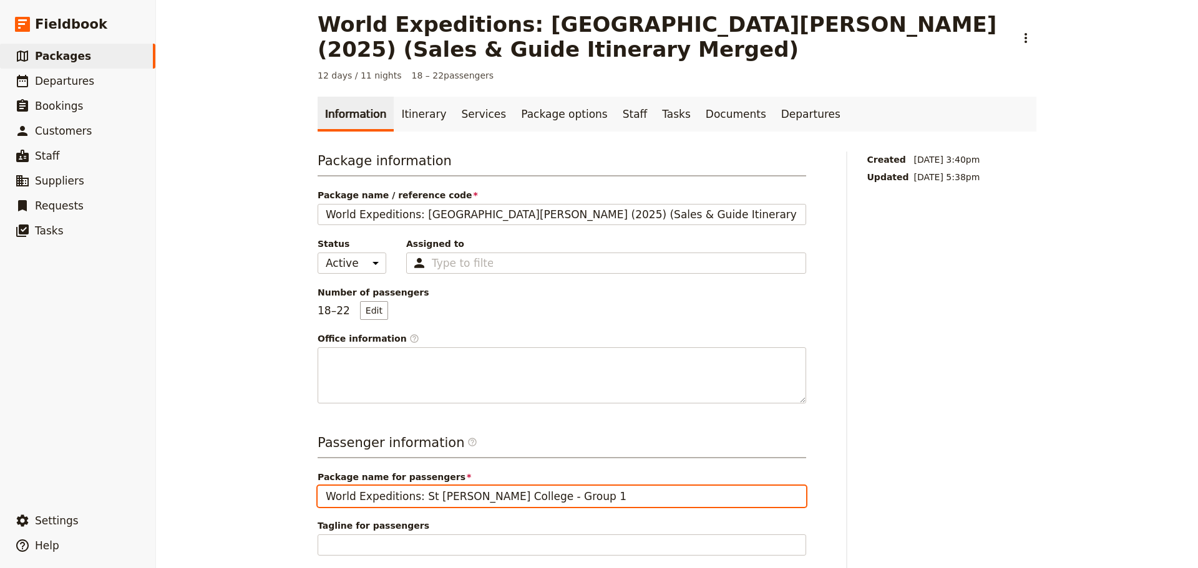
scroll to position [0, 0]
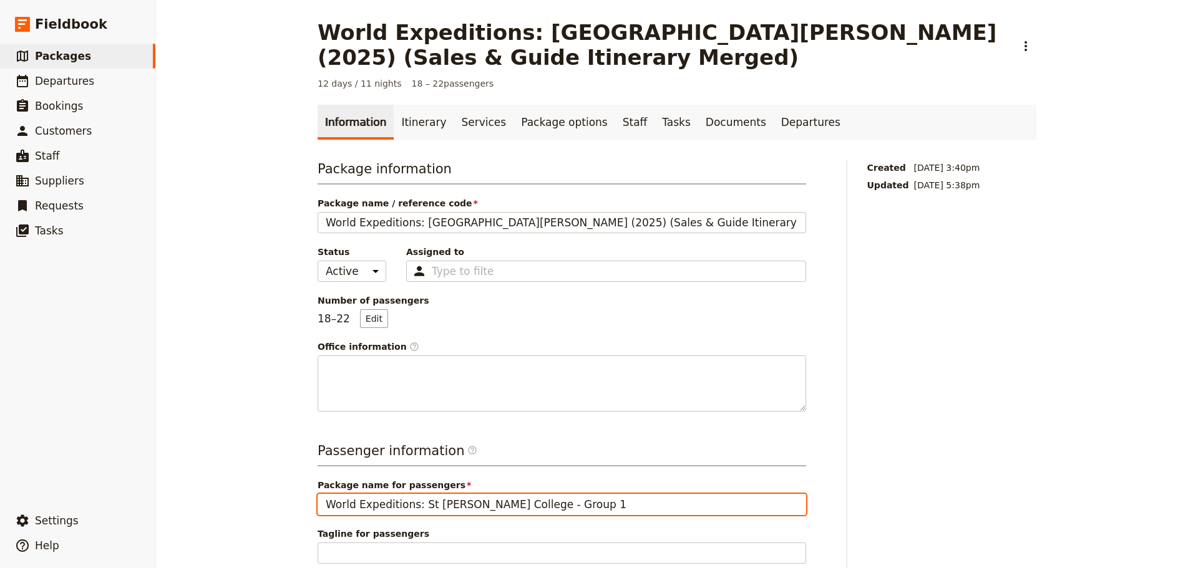
type input "World Expeditions: St Leonard's College - Group 1"
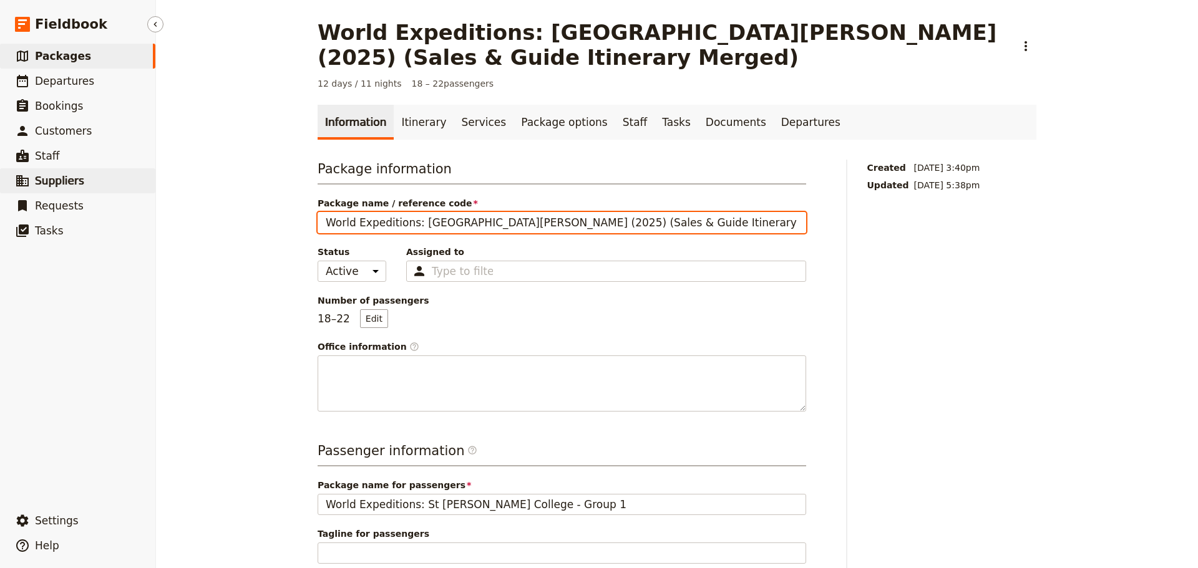
drag, startPoint x: 732, startPoint y: 216, endPoint x: 26, endPoint y: 184, distance: 707.5
click at [54, 184] on div "Fieldbook ​ ​ Fieldbook ​ ​ Packages ​ Departures ​ Bookings ​ Customers ​ Staf…" at bounding box center [599, 284] width 1198 height 568
paste input "Catherine's School - Group A"
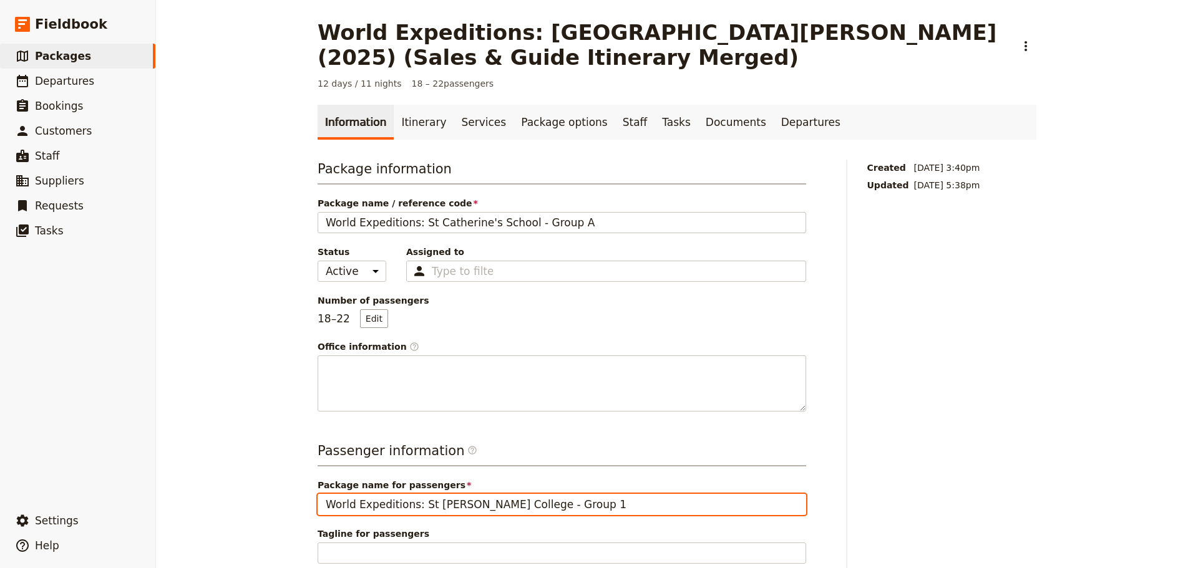
drag, startPoint x: 553, startPoint y: 505, endPoint x: -26, endPoint y: 477, distance: 580.2
click at [0, 477] on html "Fieldbook ​ ​ Fieldbook ​ ​ Packages ​ Departures ​ Bookings ​ Customers ​ Staf…" at bounding box center [599, 284] width 1198 height 568
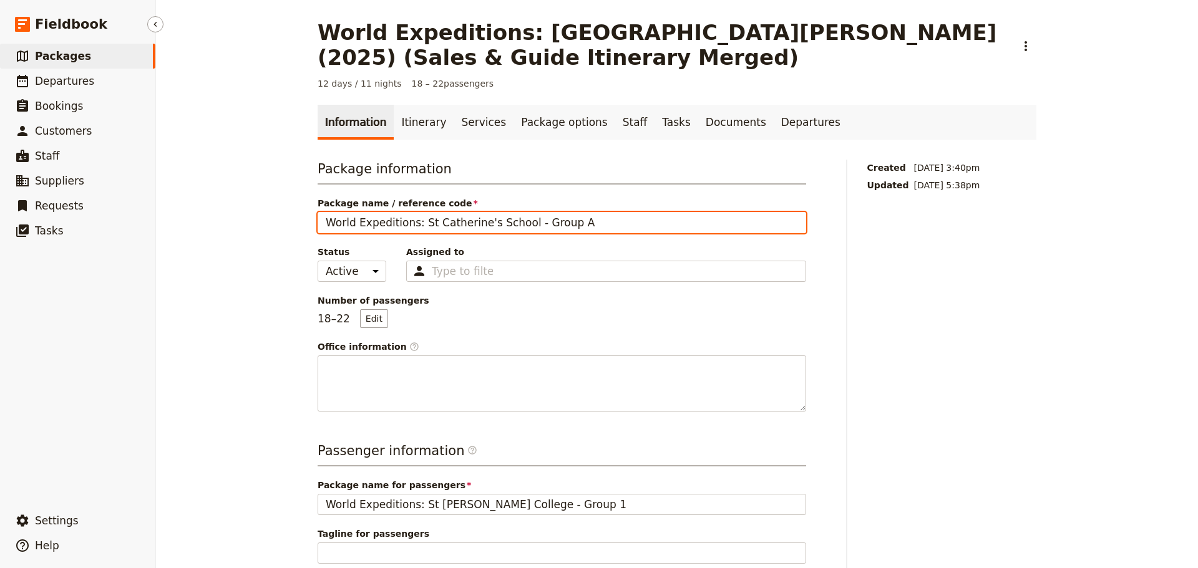
drag, startPoint x: 592, startPoint y: 220, endPoint x: 120, endPoint y: 251, distance: 473.3
click at [120, 251] on div "Fieldbook ​ ​ Fieldbook ​ ​ Packages ​ Departures ​ Bookings ​ Customers ​ Staf…" at bounding box center [599, 284] width 1198 height 568
paste input "Leonard's College - Group 1"
type input "World Expeditions: St Leonard's College - Group 1"
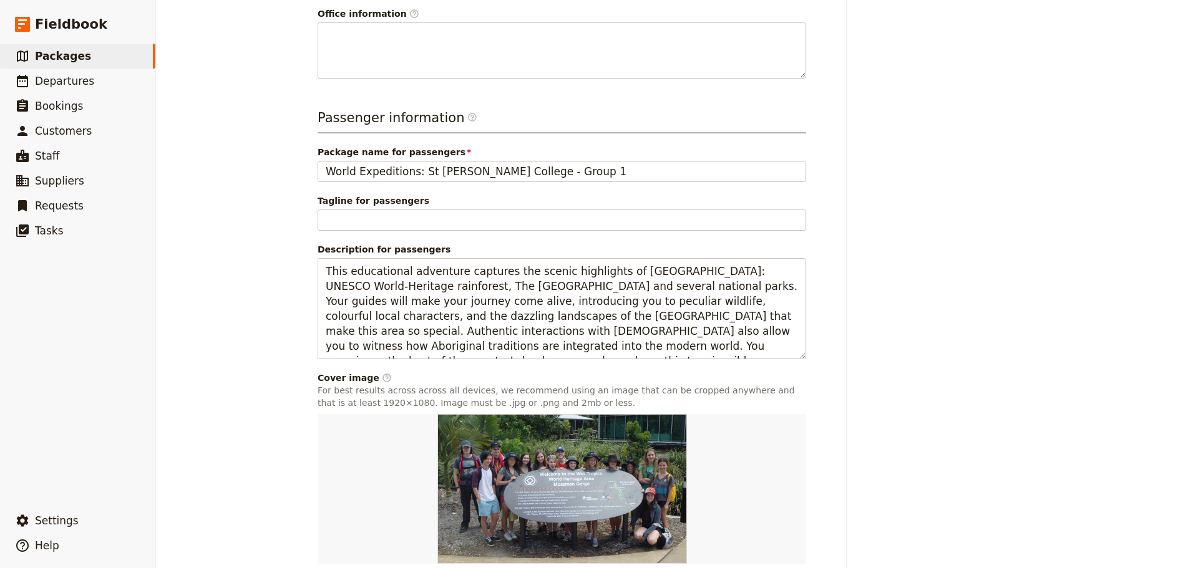
scroll to position [416, 0]
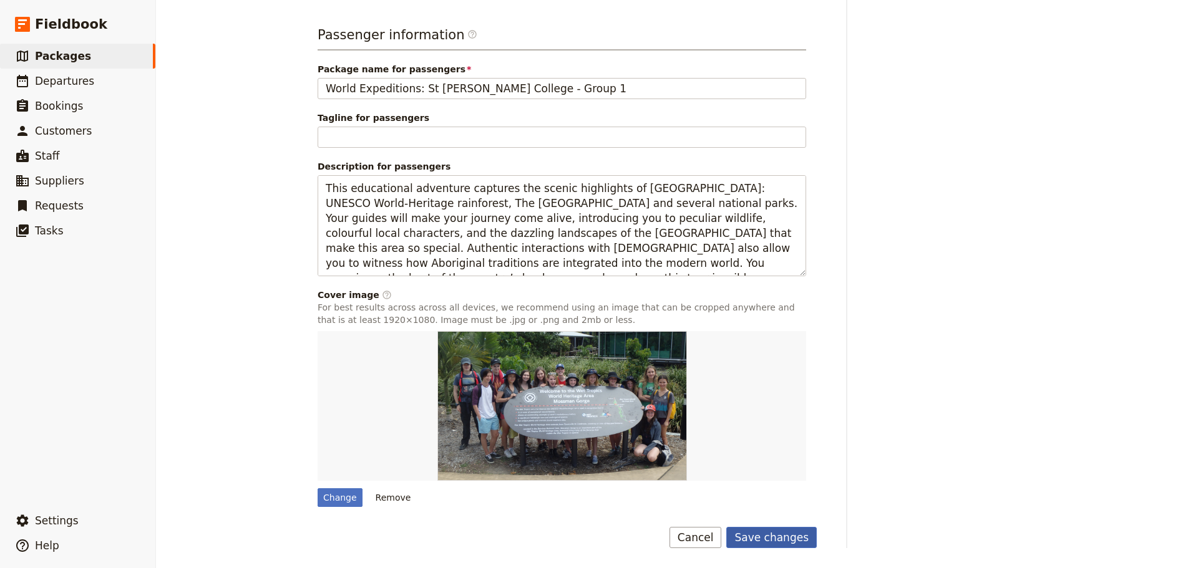
drag, startPoint x: 774, startPoint y: 530, endPoint x: 759, endPoint y: 547, distance: 23.0
click at [774, 530] on button "Save changes" at bounding box center [771, 537] width 90 height 21
click at [1017, 266] on div "Created 29 Jun 2025, 3:40pm Updated 18 Aug 2025, 5:41pm" at bounding box center [952, 146] width 170 height 805
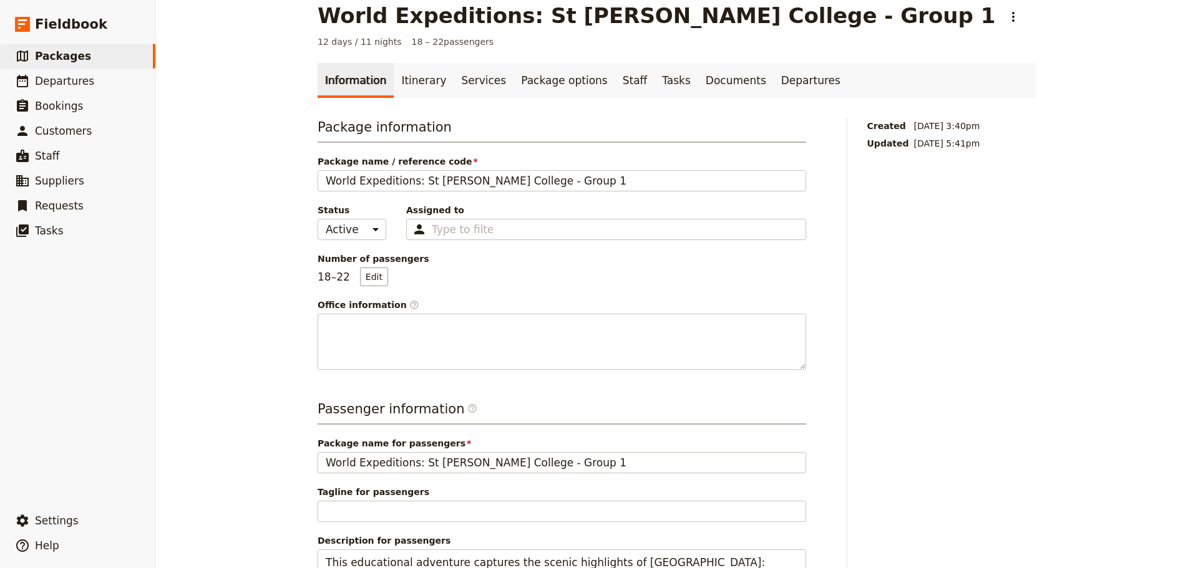
scroll to position [0, 0]
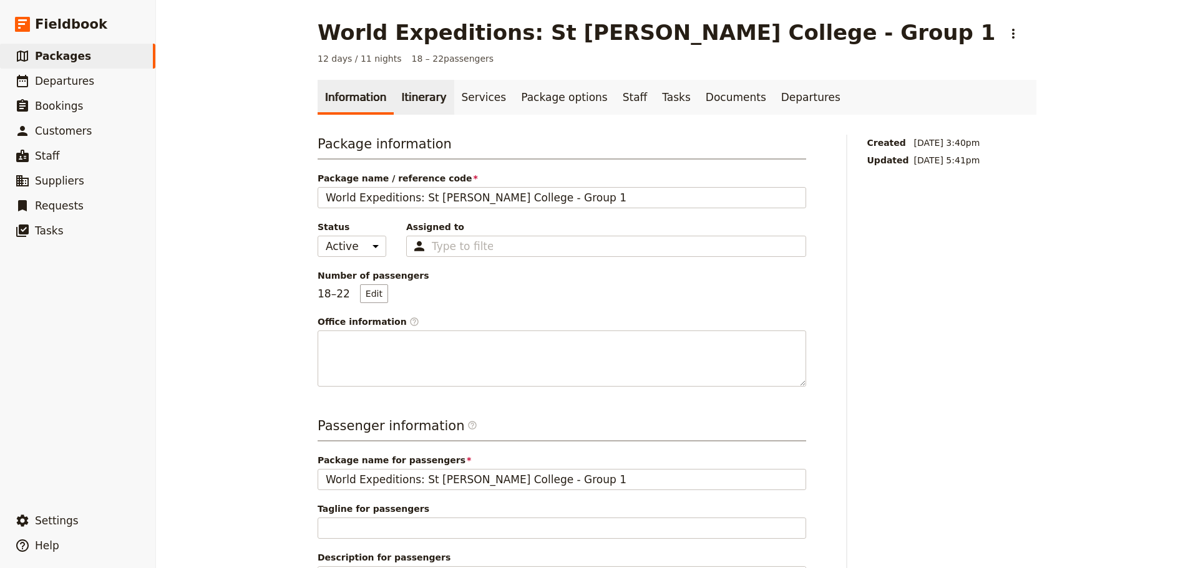
click at [409, 95] on link "Itinerary" at bounding box center [424, 97] width 60 height 35
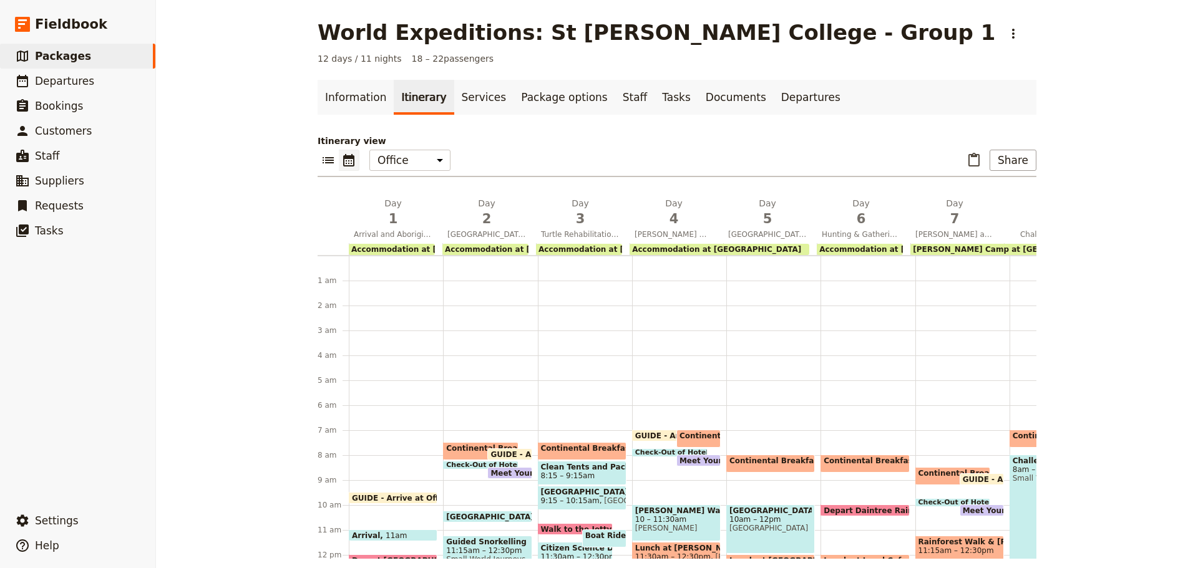
scroll to position [137, 0]
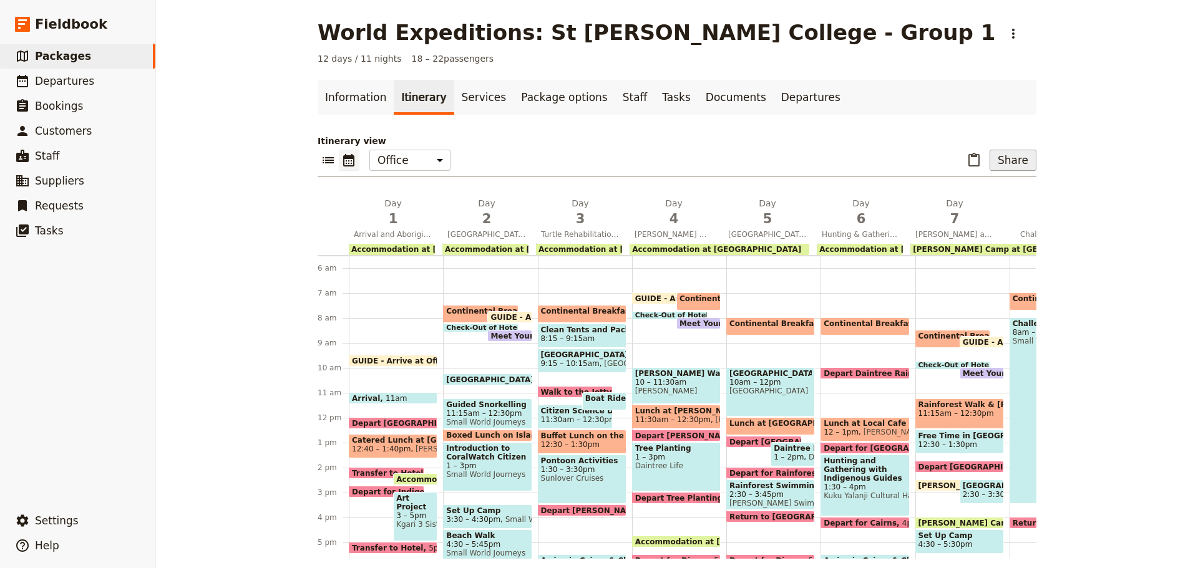
click at [997, 155] on button "Share" at bounding box center [1012, 160] width 47 height 21
click at [978, 201] on span "Passenger itinerary" at bounding box center [981, 205] width 84 height 12
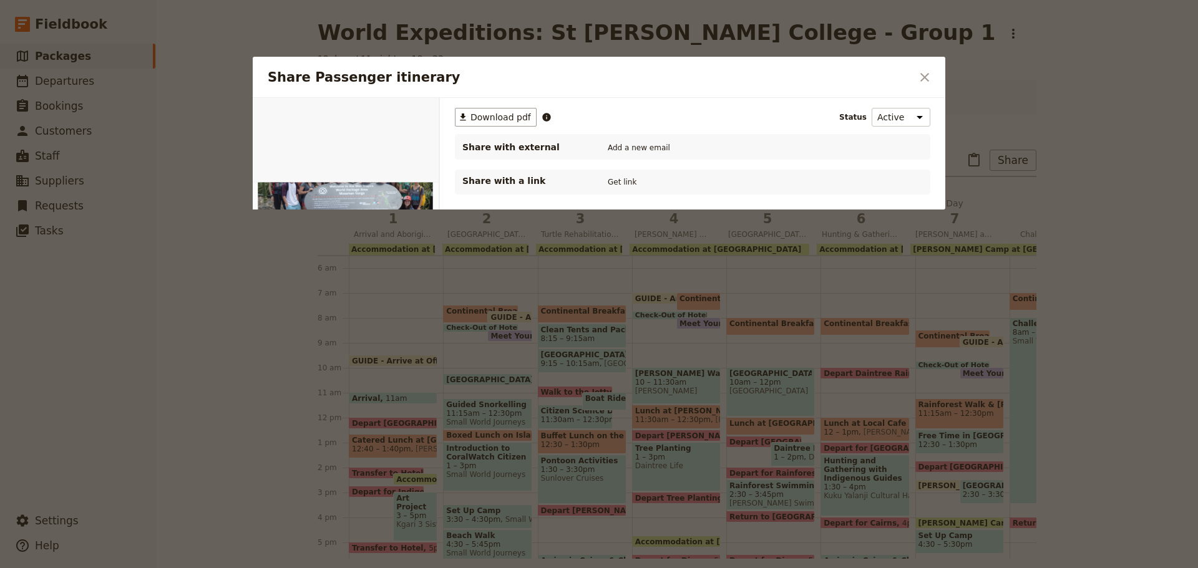
scroll to position [0, 0]
drag, startPoint x: 510, startPoint y: 117, endPoint x: 457, endPoint y: 126, distance: 53.1
click at [508, 117] on span "Download pdf" at bounding box center [500, 117] width 61 height 12
click at [925, 75] on icon "Close dialog" at bounding box center [924, 77] width 15 height 15
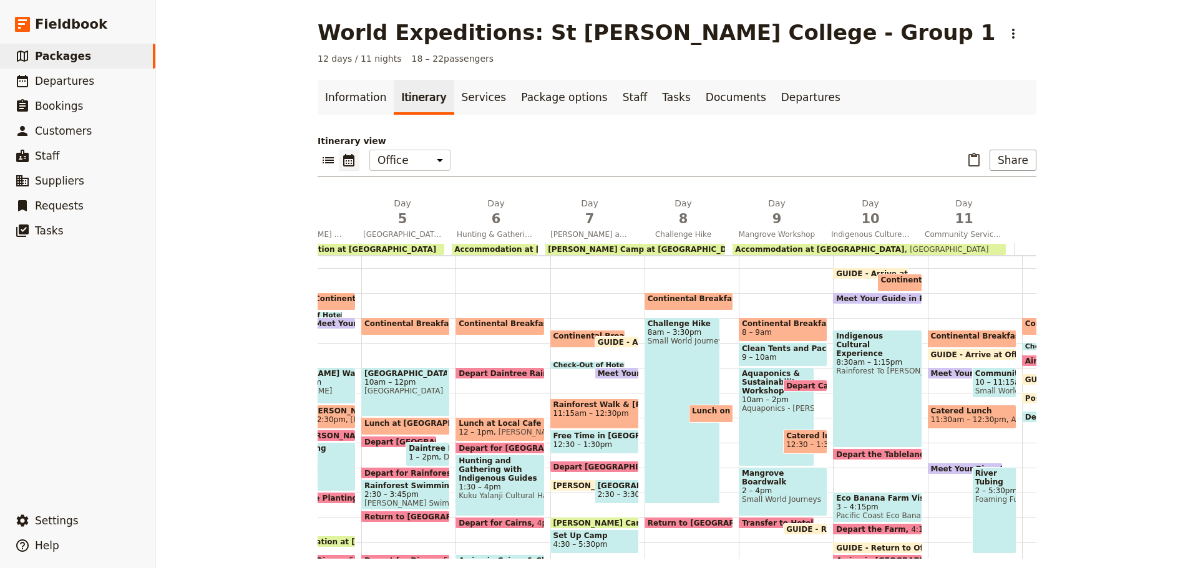
scroll to position [0, 451]
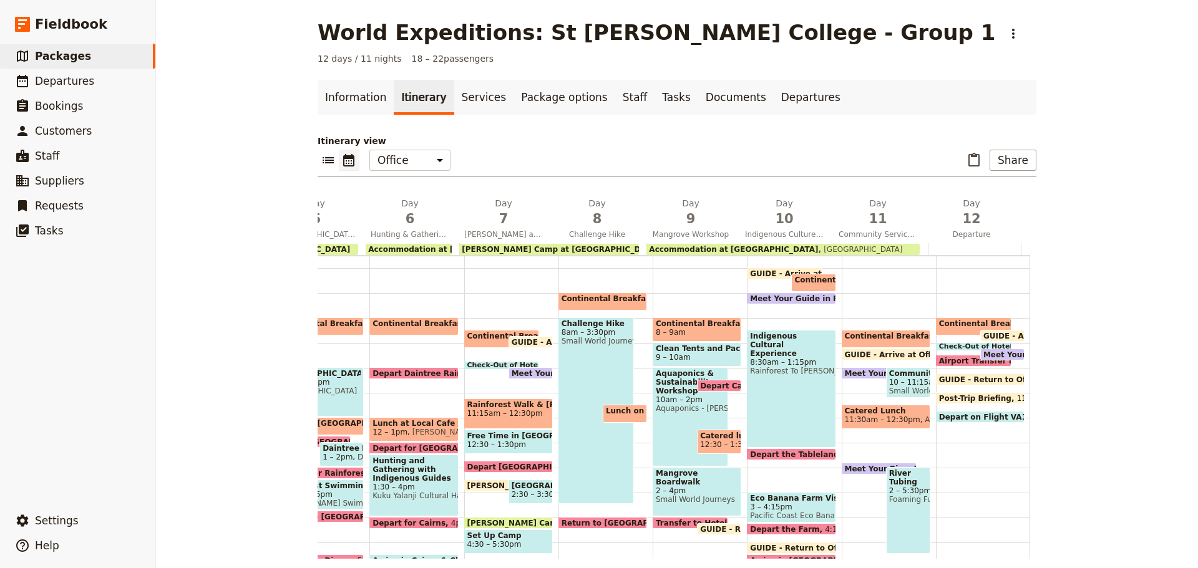
click at [954, 342] on div "Check-Out of Hotel 9 – 9:15am" at bounding box center [973, 346] width 75 height 9
select select "12"
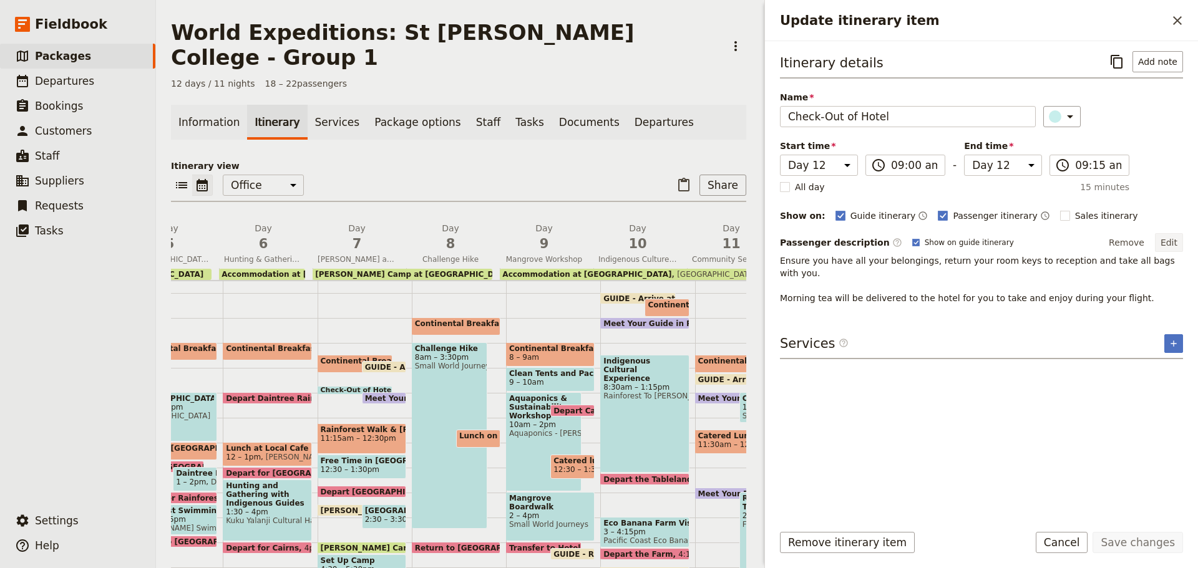
click at [1163, 243] on button "Edit" at bounding box center [1169, 242] width 28 height 19
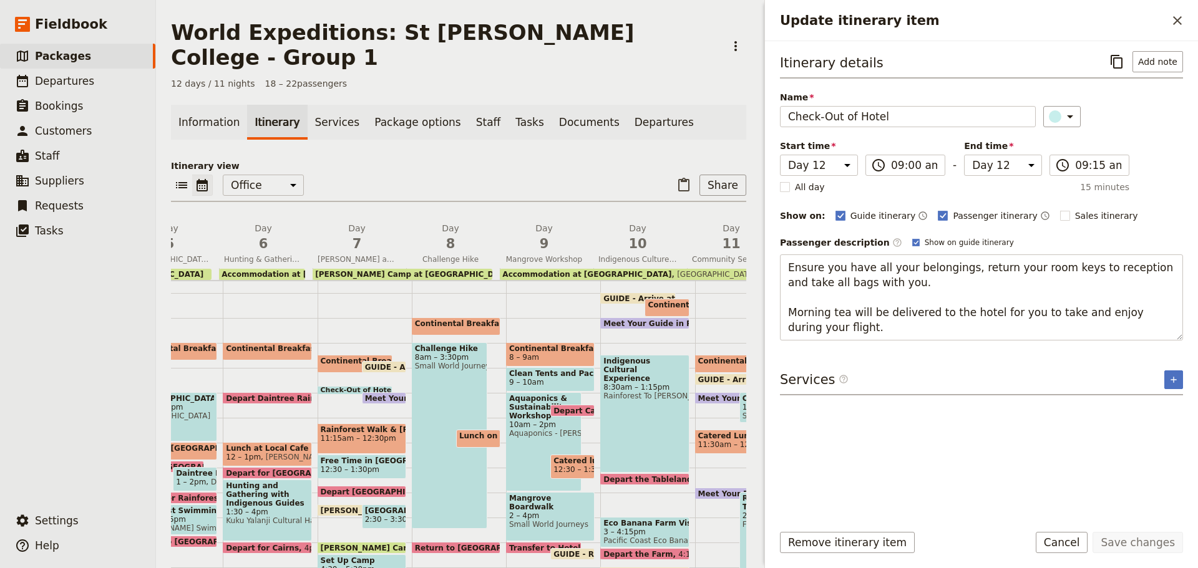
drag, startPoint x: 784, startPoint y: 297, endPoint x: 1092, endPoint y: 346, distance: 312.0
click at [1092, 346] on div "Itinerary details ​ Add note Name Check-Out of Hotel ​ Start time Day 1 Day 2 D…" at bounding box center [981, 281] width 403 height 461
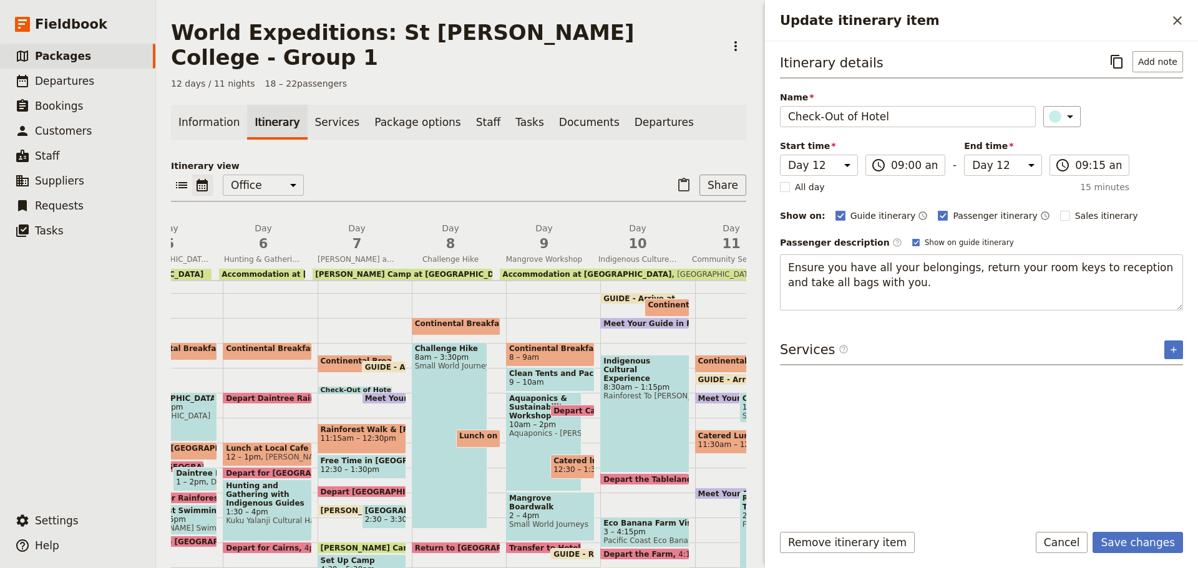
type textarea "Ensure you have all your belongings, return your room keys to reception and tak…"
click at [1145, 539] on button "Save changes" at bounding box center [1137, 542] width 90 height 21
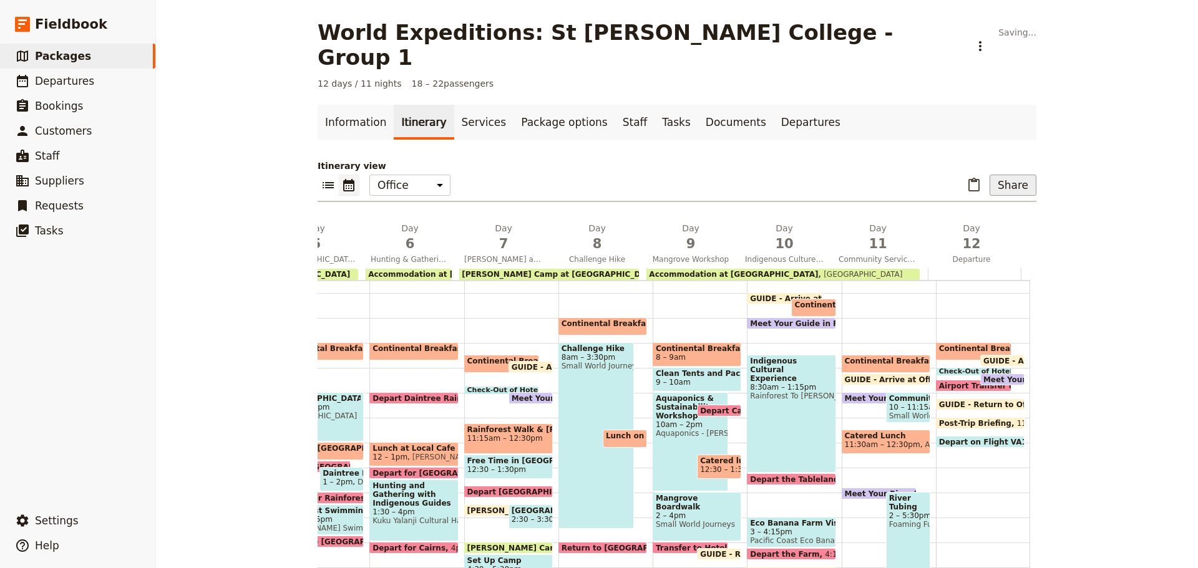
click at [1012, 175] on button "Share" at bounding box center [1012, 185] width 47 height 21
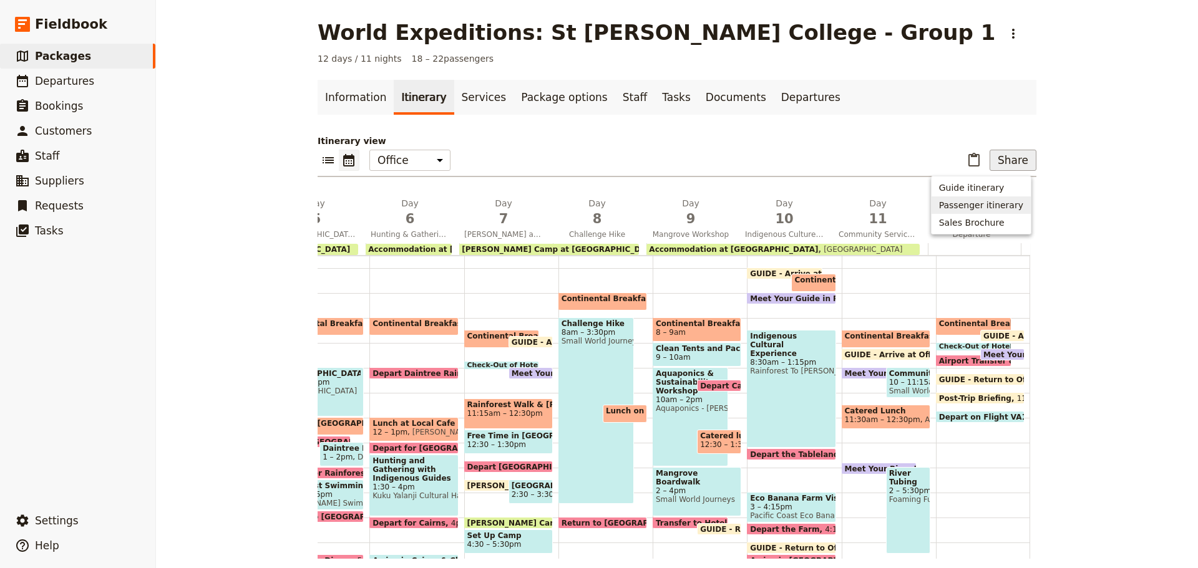
click at [981, 203] on span "Passenger itinerary" at bounding box center [981, 205] width 84 height 12
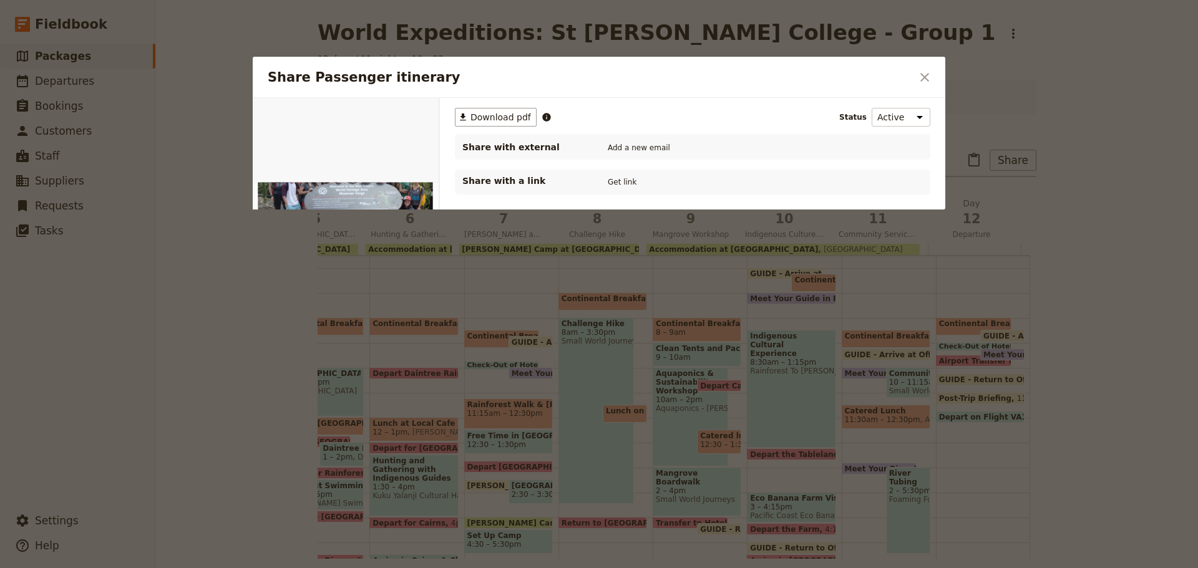
scroll to position [0, 0]
click at [501, 124] on button "​ Download pdf" at bounding box center [496, 117] width 82 height 19
click at [918, 81] on icon "Close dialog" at bounding box center [924, 77] width 15 height 15
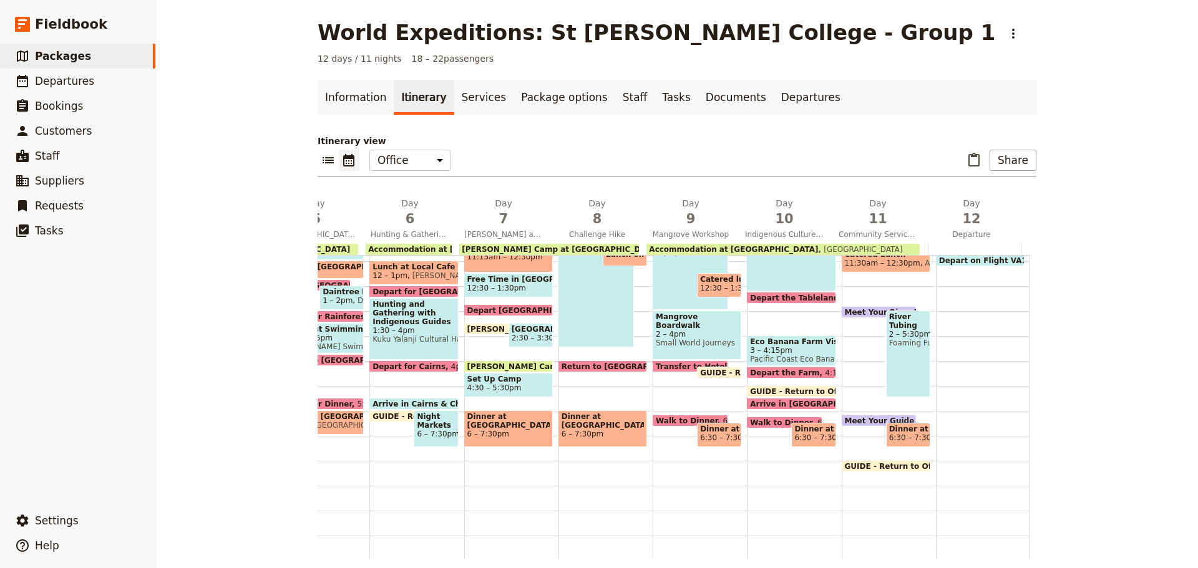
scroll to position [305, 0]
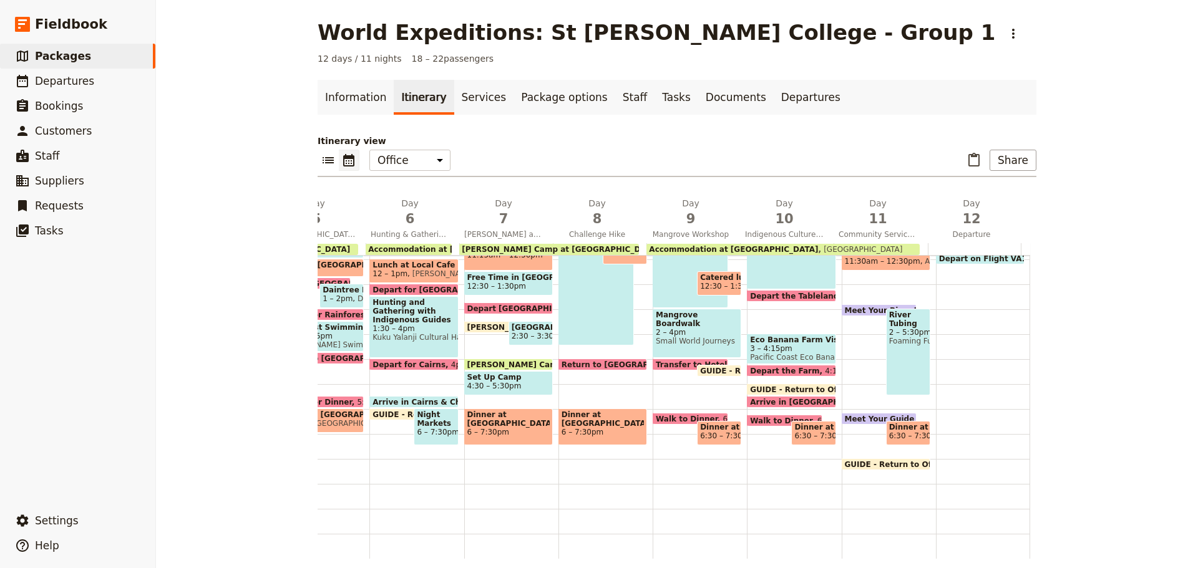
click at [897, 423] on span "Dinner at Golden Boat" at bounding box center [908, 427] width 38 height 9
select select "11"
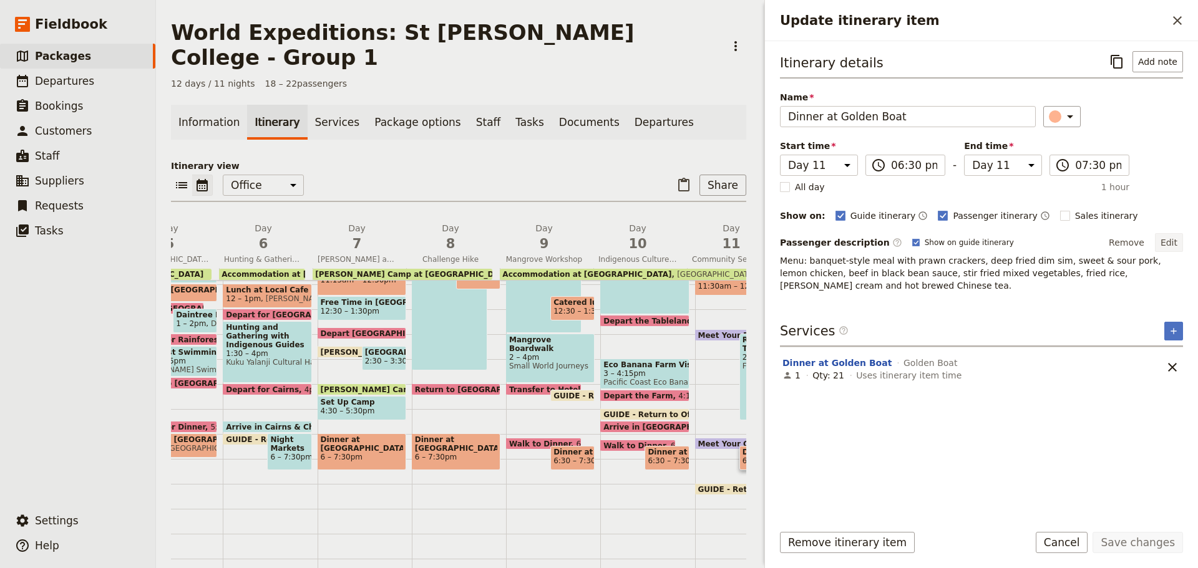
click at [1160, 243] on button "Edit" at bounding box center [1169, 242] width 28 height 19
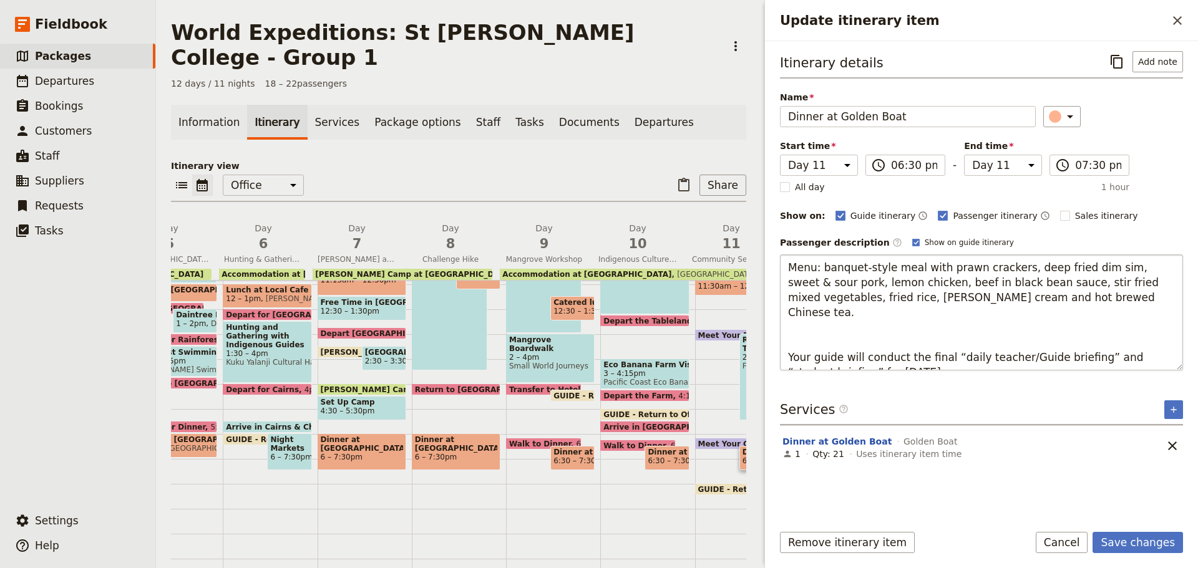
click at [941, 317] on textarea "Menu: banquet-style meal with prawn crackers, deep fried dim sim, sweet & sour …" at bounding box center [981, 313] width 403 height 116
type textarea "Menu: banquet-style meal with prawn crackers, deep fried dim sim, sweet & sour …"
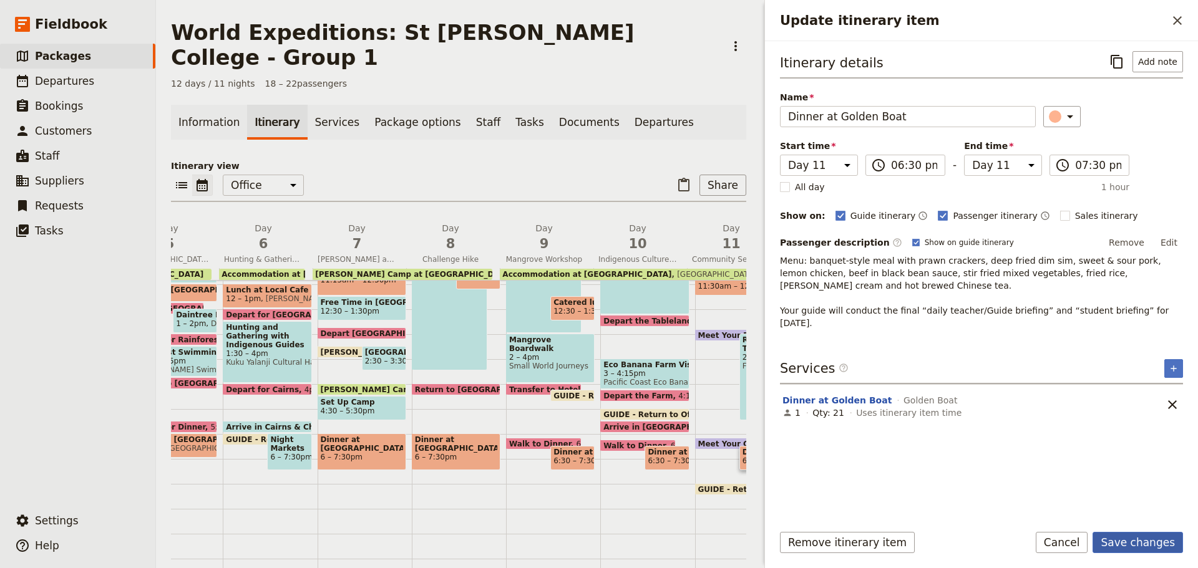
click at [1137, 533] on button "Save changes" at bounding box center [1137, 542] width 90 height 21
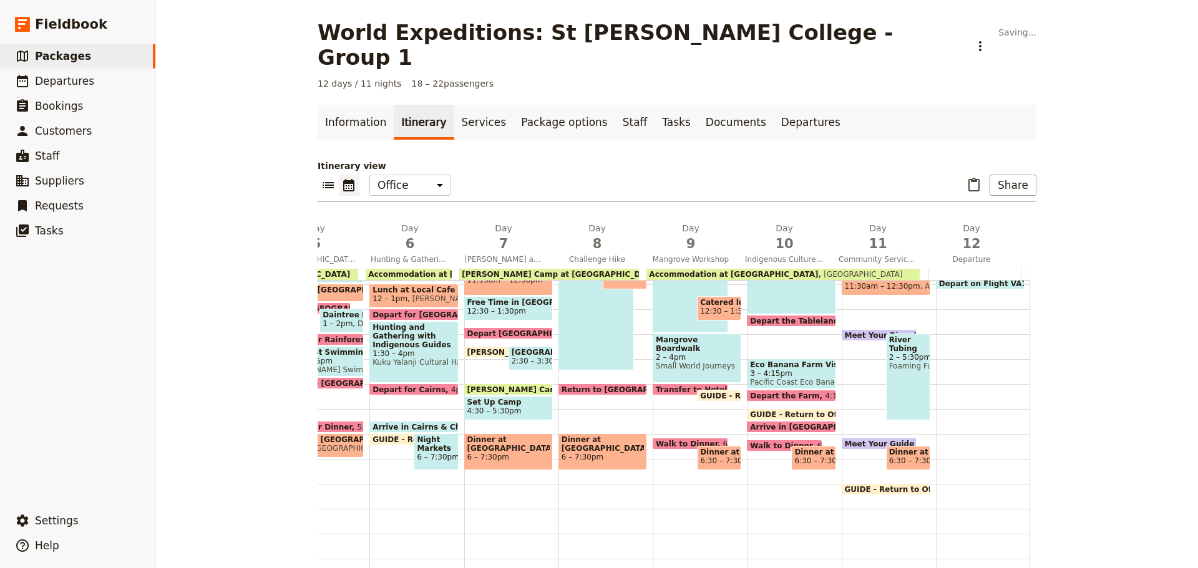
drag, startPoint x: 1006, startPoint y: 155, endPoint x: 997, endPoint y: 172, distance: 18.7
click at [1006, 175] on button "Share" at bounding box center [1012, 185] width 47 height 21
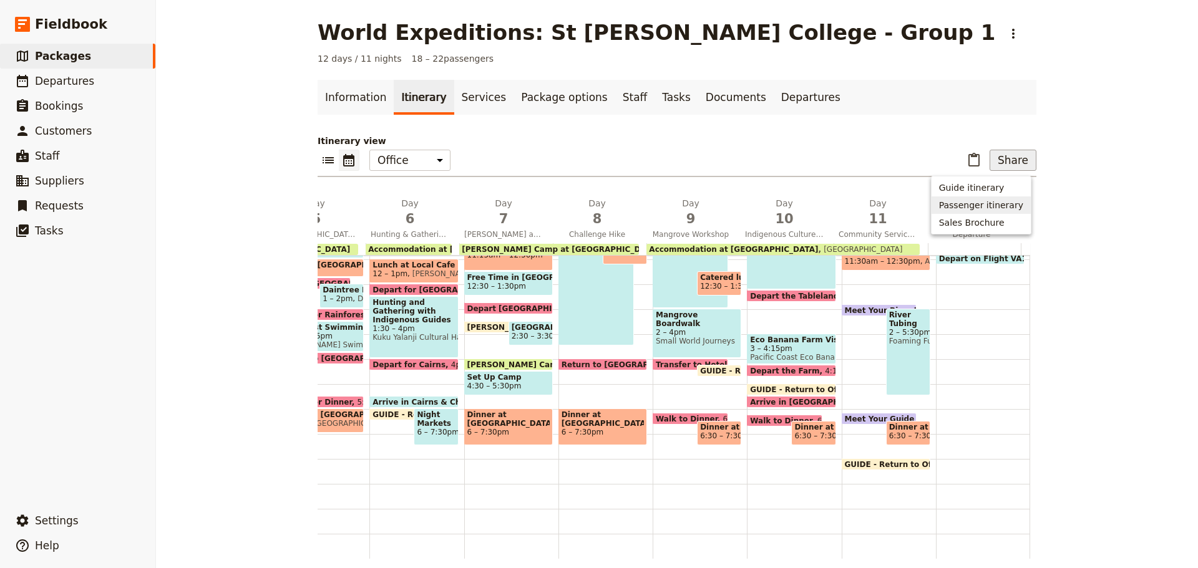
click at [979, 208] on span "Passenger itinerary" at bounding box center [981, 205] width 84 height 12
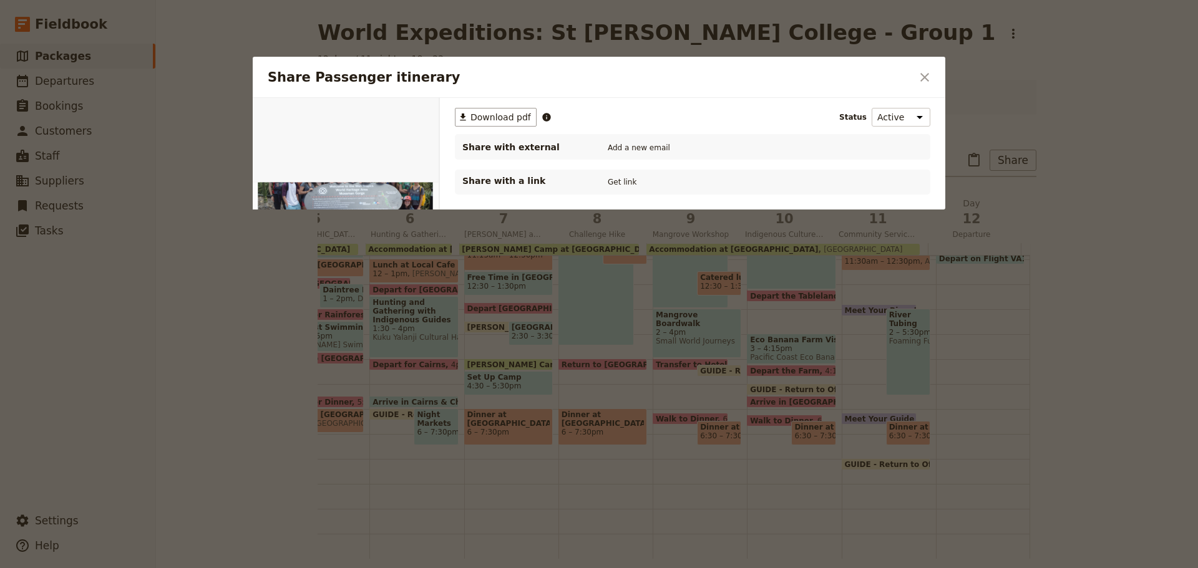
scroll to position [0, 0]
click at [505, 119] on span "Download pdf" at bounding box center [500, 117] width 61 height 12
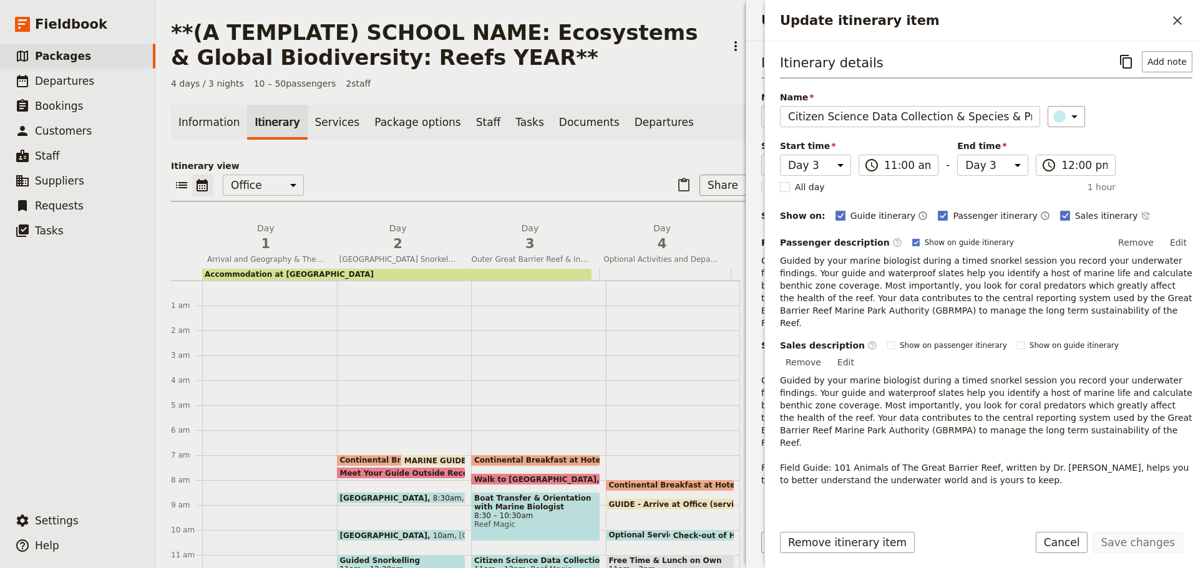
select select "3"
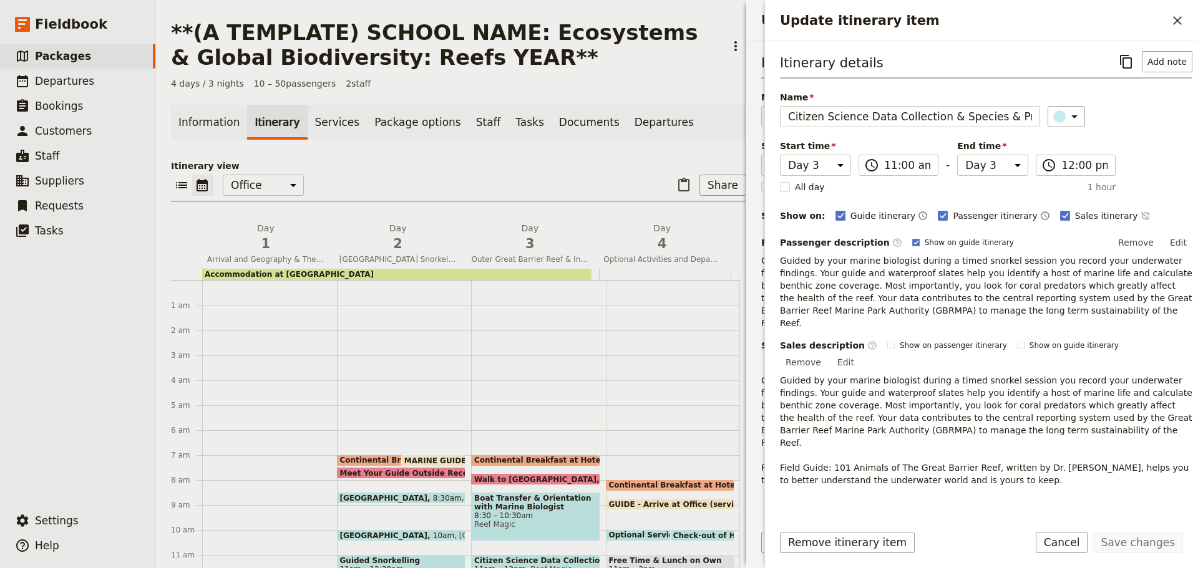
select select "3"
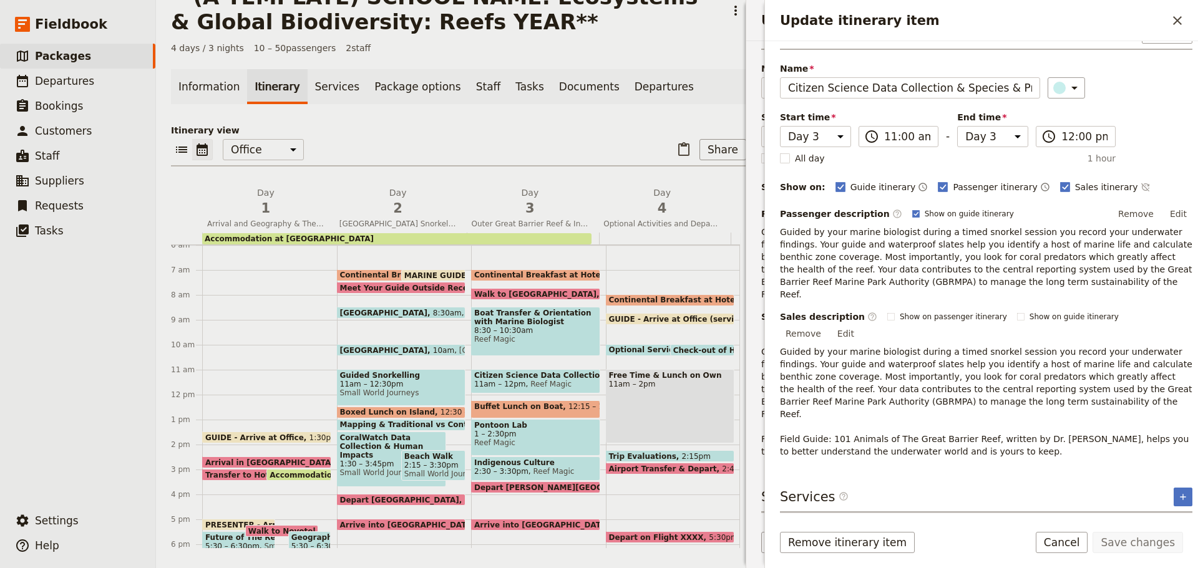
scroll to position [171, 0]
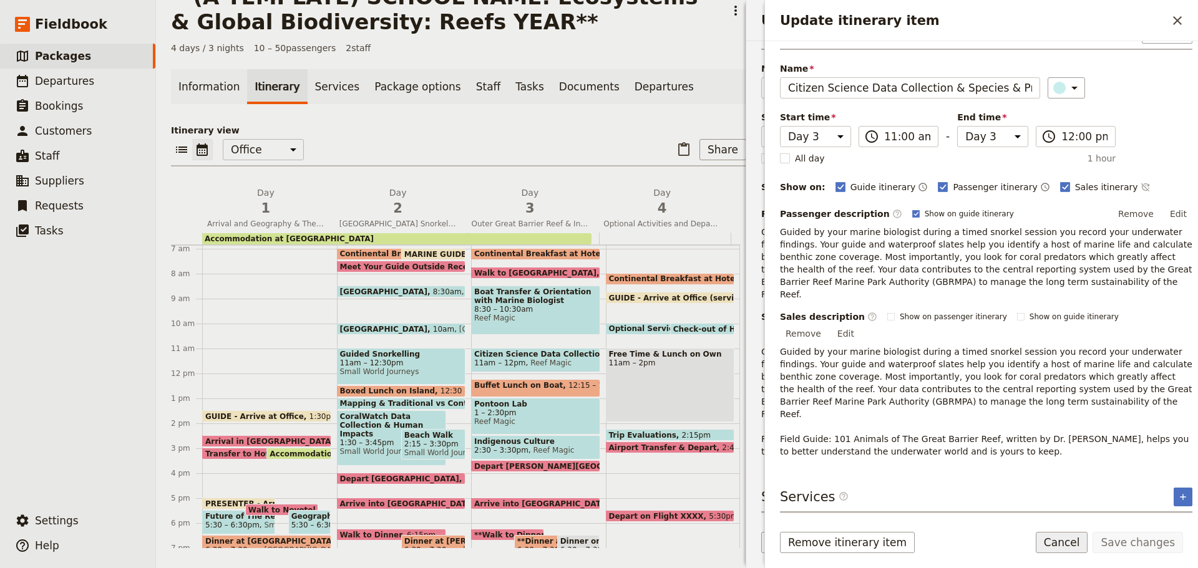
click at [1088, 545] on button "Cancel" at bounding box center [1062, 542] width 52 height 21
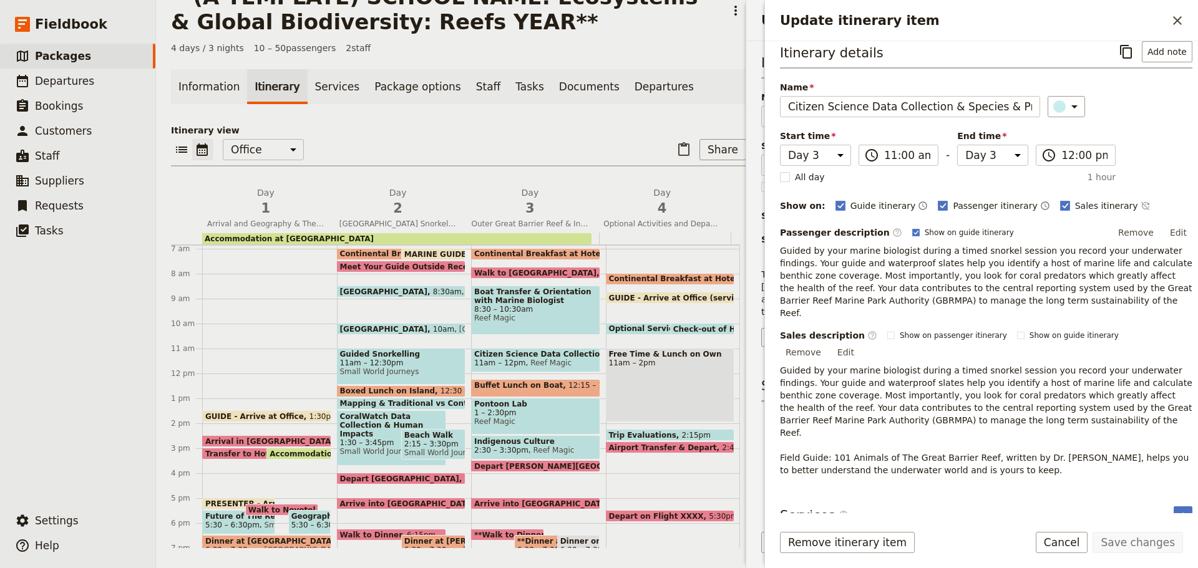
click at [1075, 540] on button "Cancel" at bounding box center [1062, 542] width 52 height 21
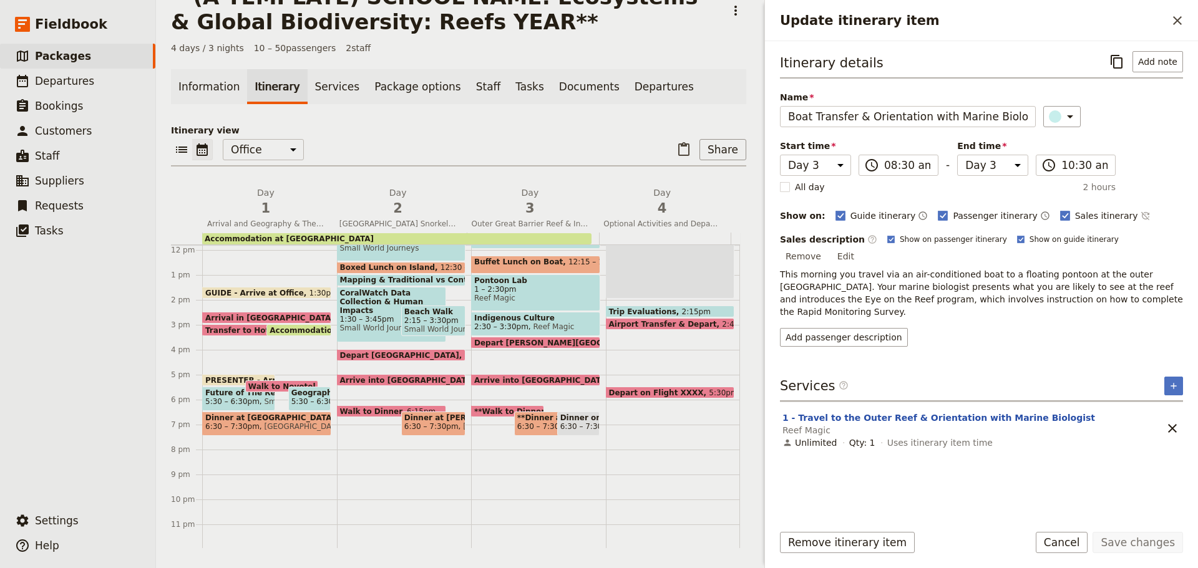
scroll to position [296, 0]
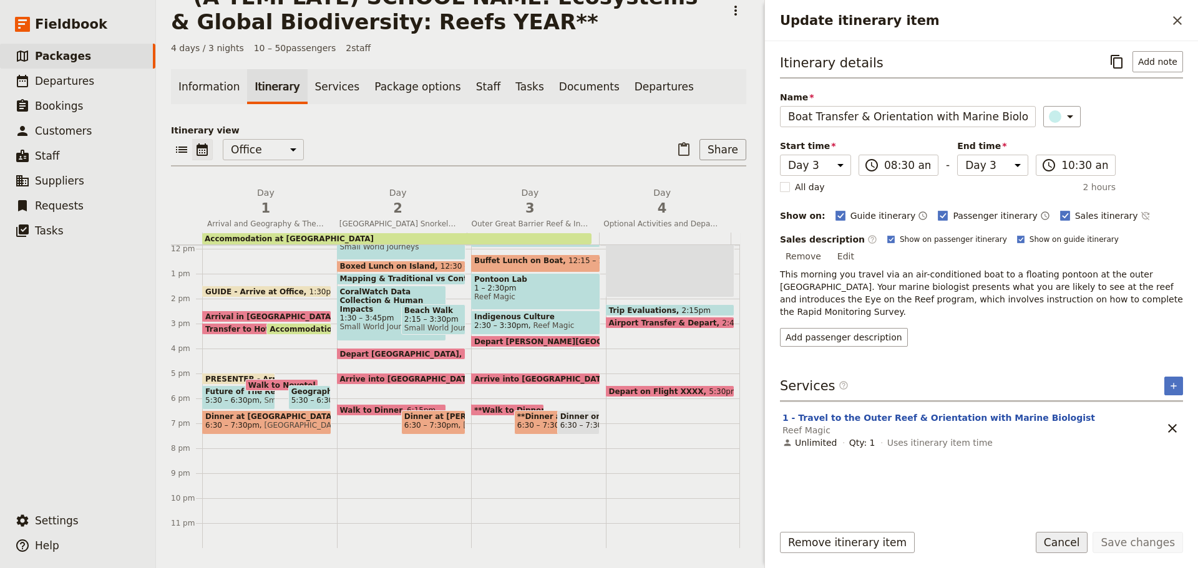
drag, startPoint x: 1074, startPoint y: 545, endPoint x: 1061, endPoint y: 545, distance: 13.1
click at [1074, 545] on button "Cancel" at bounding box center [1062, 542] width 52 height 21
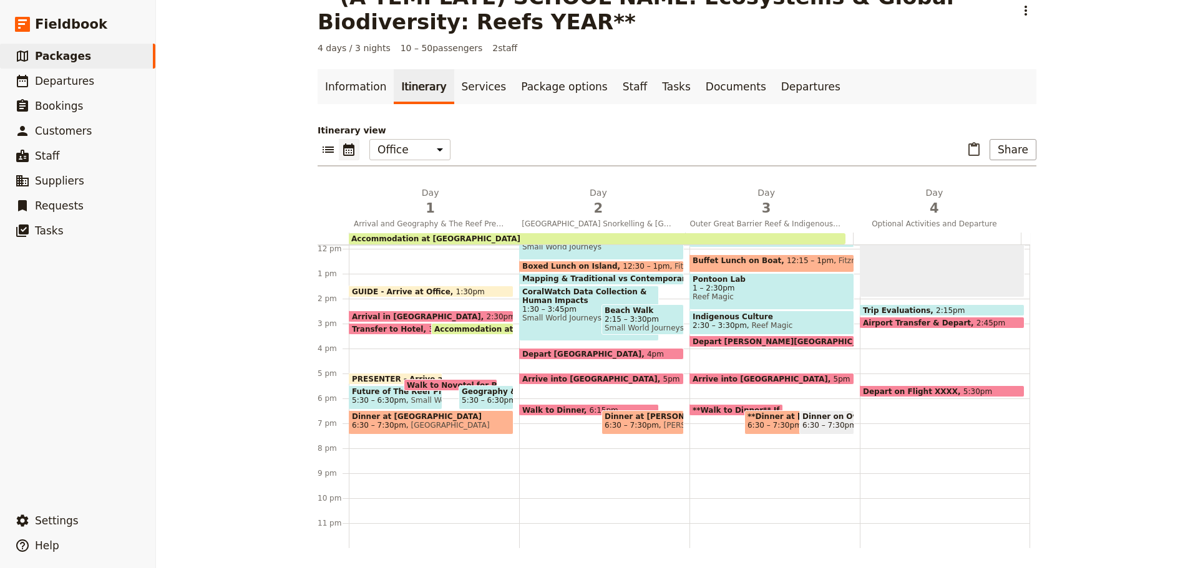
click at [631, 384] on span at bounding box center [601, 381] width 163 height 5
select select "2"
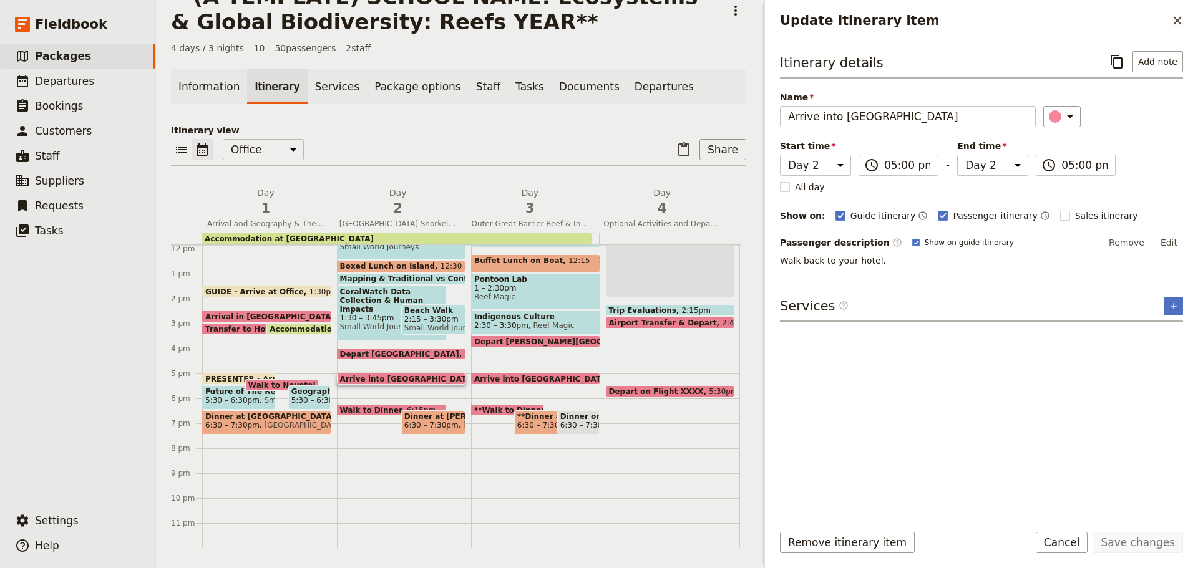
click at [265, 319] on span at bounding box center [267, 319] width 128 height 5
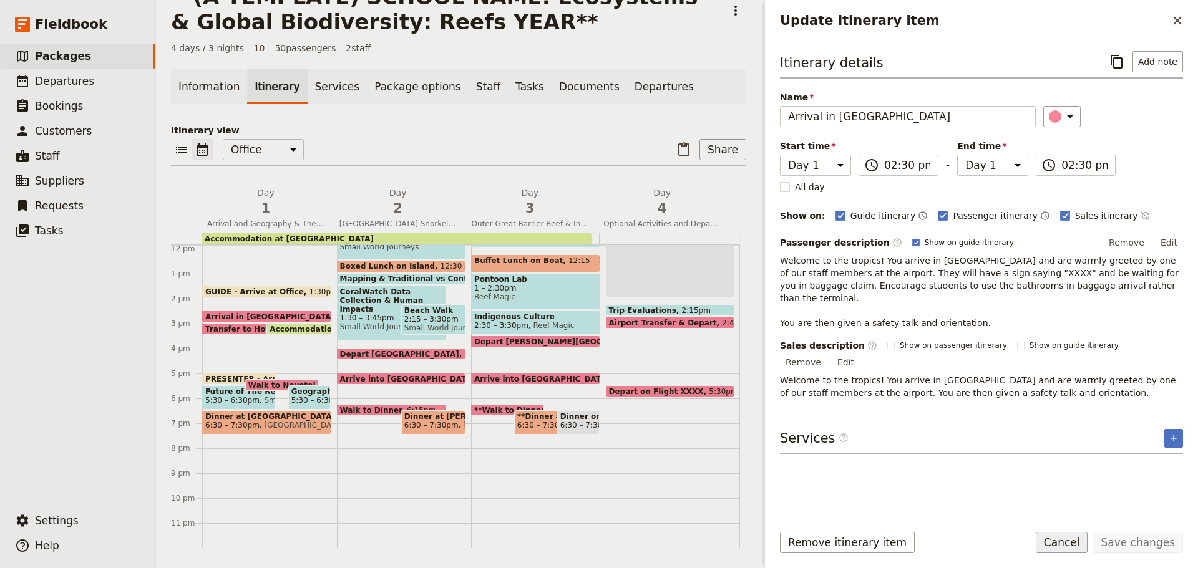
click at [1066, 548] on button "Cancel" at bounding box center [1062, 542] width 52 height 21
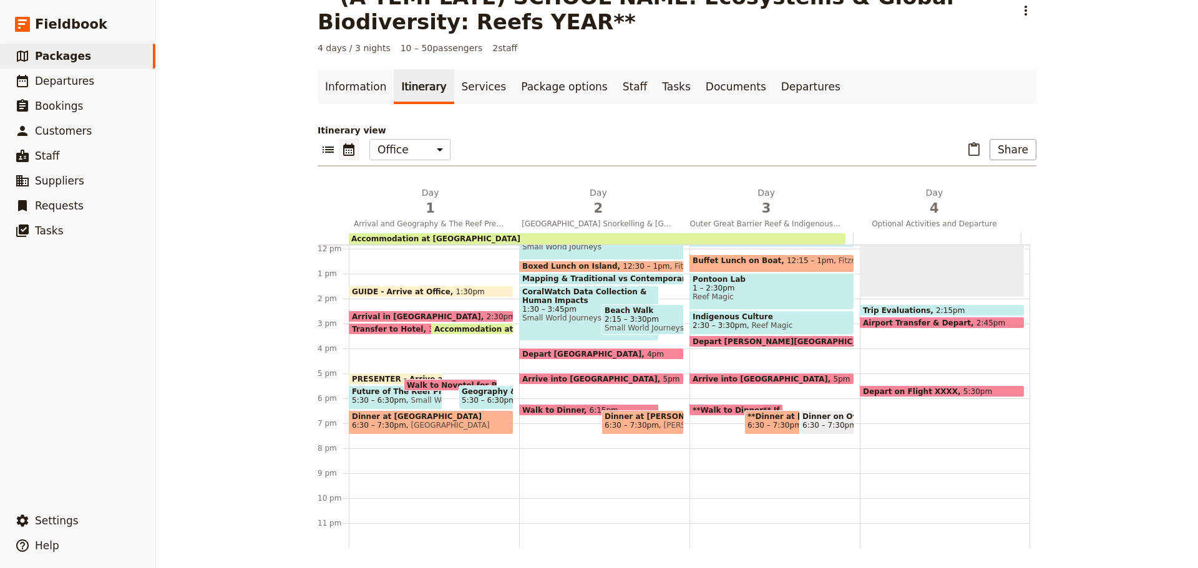
click at [730, 380] on span at bounding box center [771, 381] width 163 height 5
select select "3"
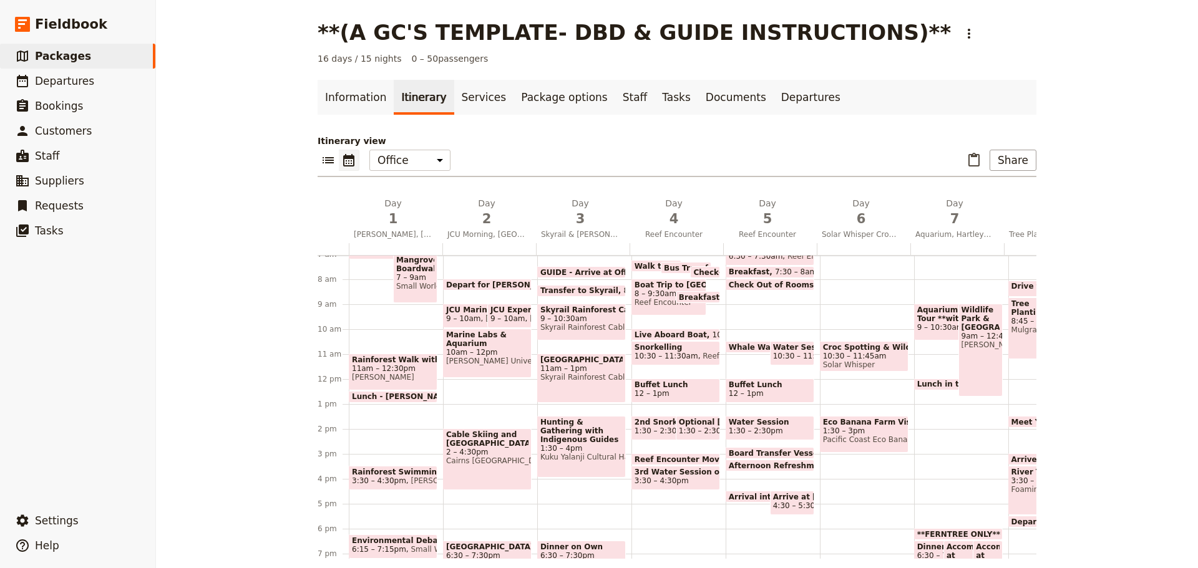
scroll to position [187, 0]
